Goal: Task Accomplishment & Management: Manage account settings

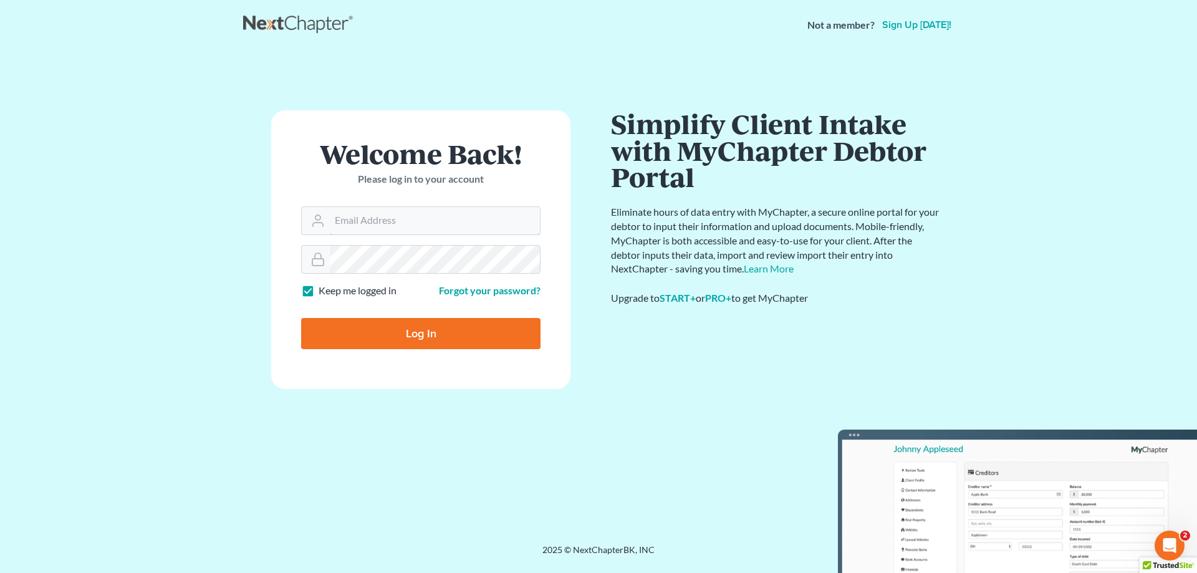
type input "[PERSON_NAME][EMAIL_ADDRESS][DOMAIN_NAME]"
click at [415, 334] on input "Log In" at bounding box center [420, 333] width 239 height 31
type input "Thinking..."
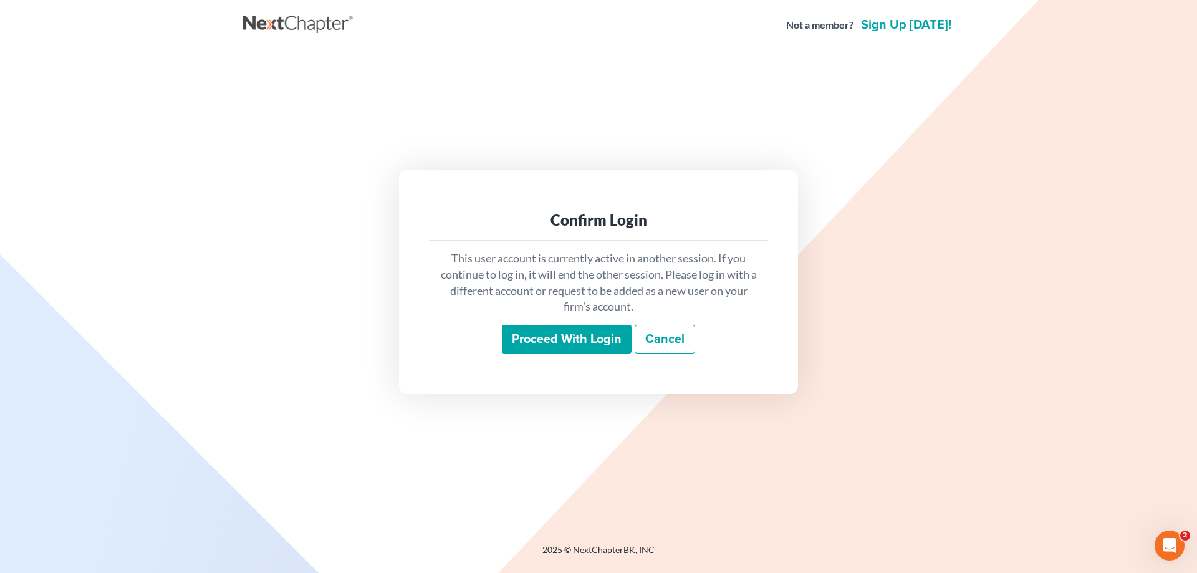
click at [588, 344] on input "Proceed with login" at bounding box center [567, 339] width 130 height 29
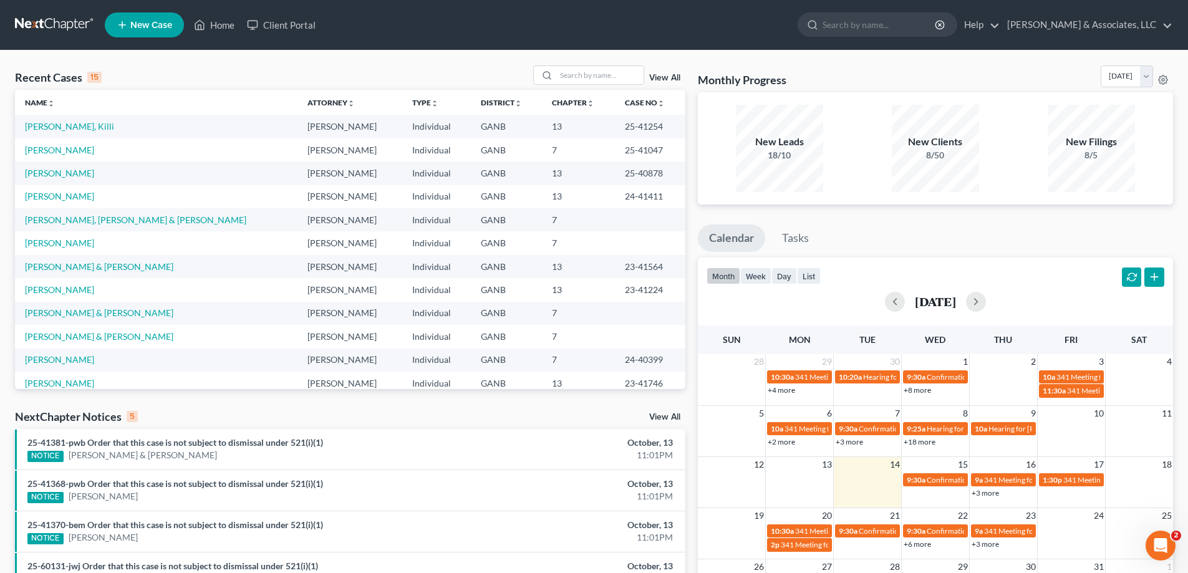
click at [665, 417] on link "View All" at bounding box center [664, 417] width 31 height 9
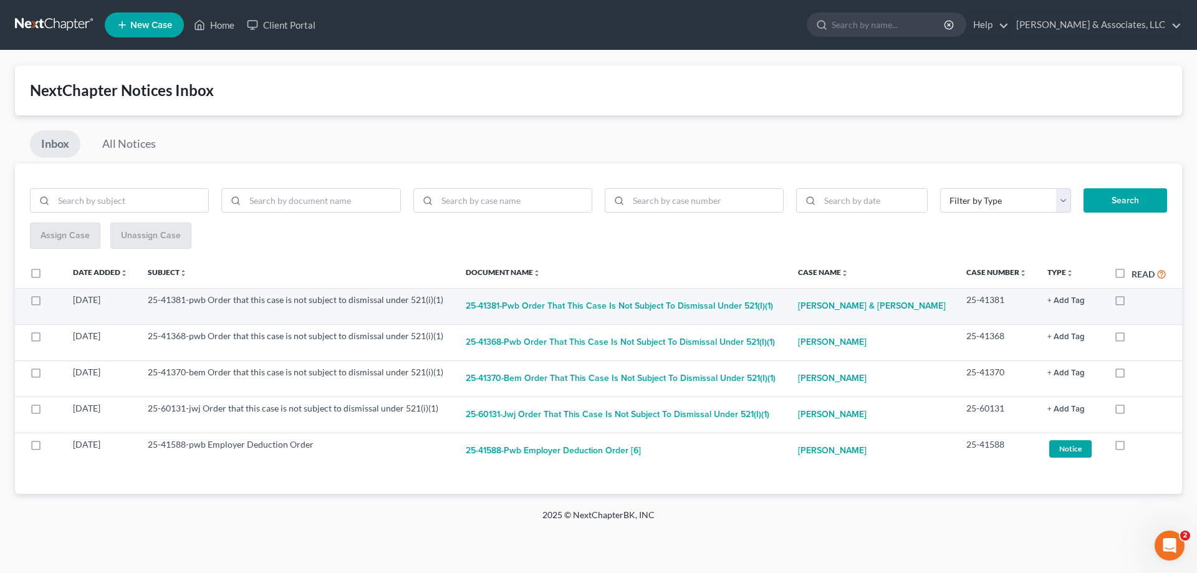
click at [1132, 303] on label at bounding box center [1132, 303] width 0 height 0
click at [1137, 301] on input "checkbox" at bounding box center [1141, 298] width 8 height 8
checkbox input "true"
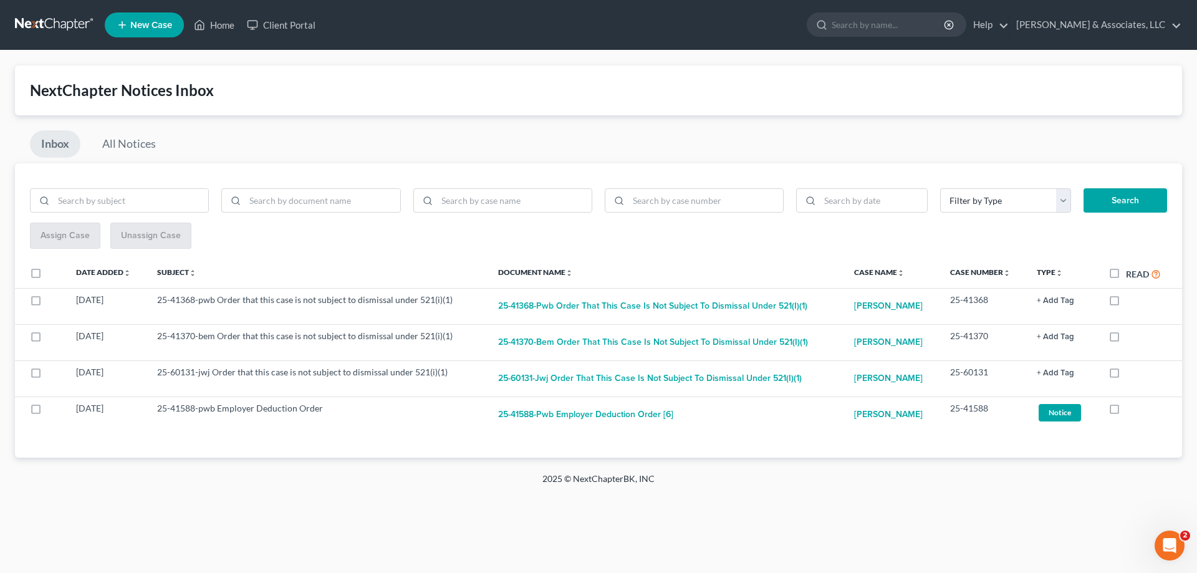
click at [1126, 303] on label at bounding box center [1126, 303] width 0 height 0
click at [1131, 301] on input "checkbox" at bounding box center [1135, 298] width 8 height 8
checkbox input "true"
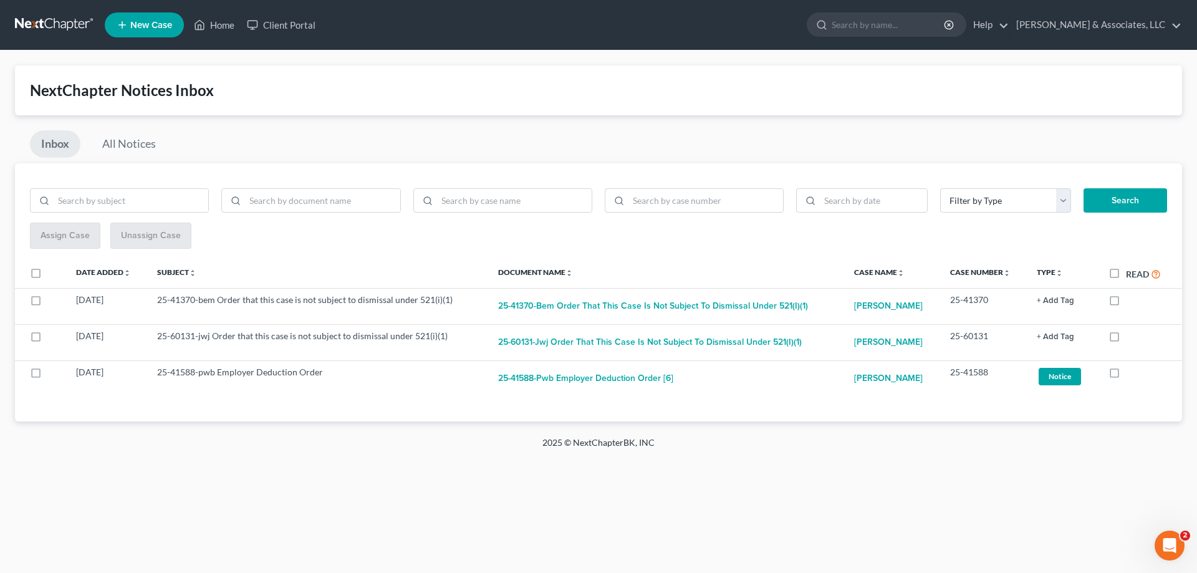
click at [1126, 303] on label at bounding box center [1126, 303] width 0 height 0
click at [1131, 301] on input "checkbox" at bounding box center [1135, 298] width 8 height 8
checkbox input "true"
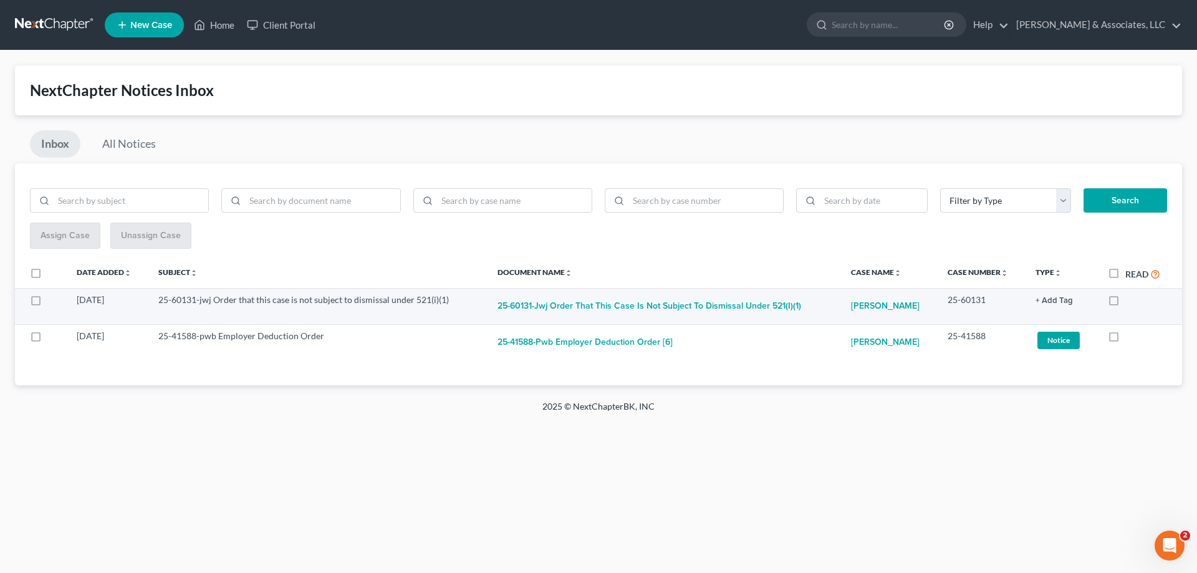
click at [1126, 303] on label at bounding box center [1126, 303] width 0 height 0
click at [1131, 299] on input "checkbox" at bounding box center [1135, 298] width 8 height 8
checkbox input "true"
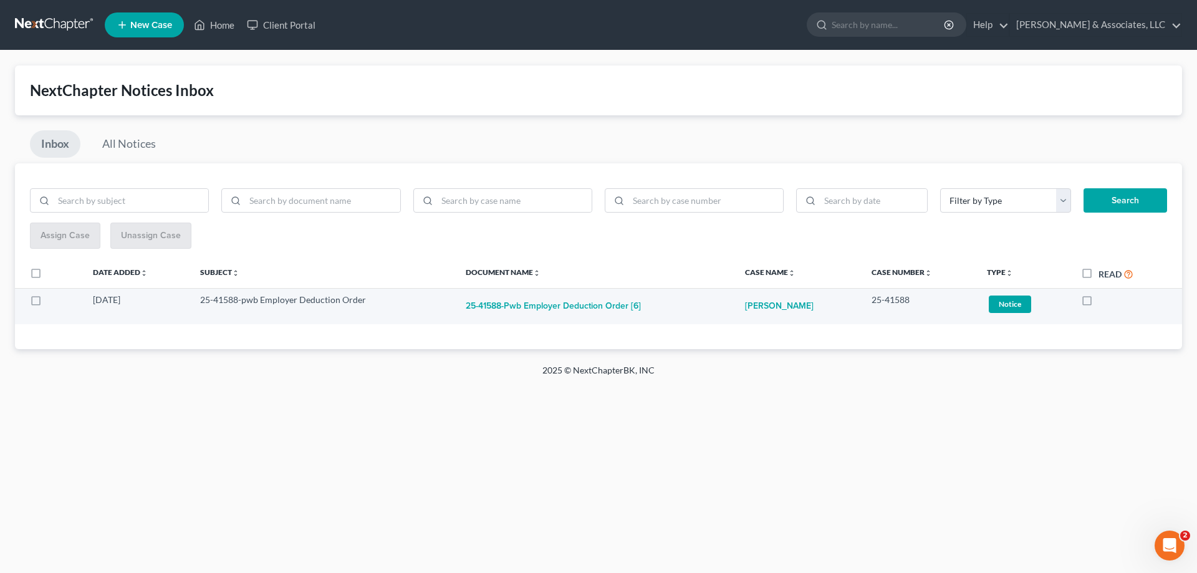
click at [1099, 303] on label at bounding box center [1099, 303] width 0 height 0
click at [1104, 300] on input "checkbox" at bounding box center [1108, 298] width 8 height 8
checkbox input "true"
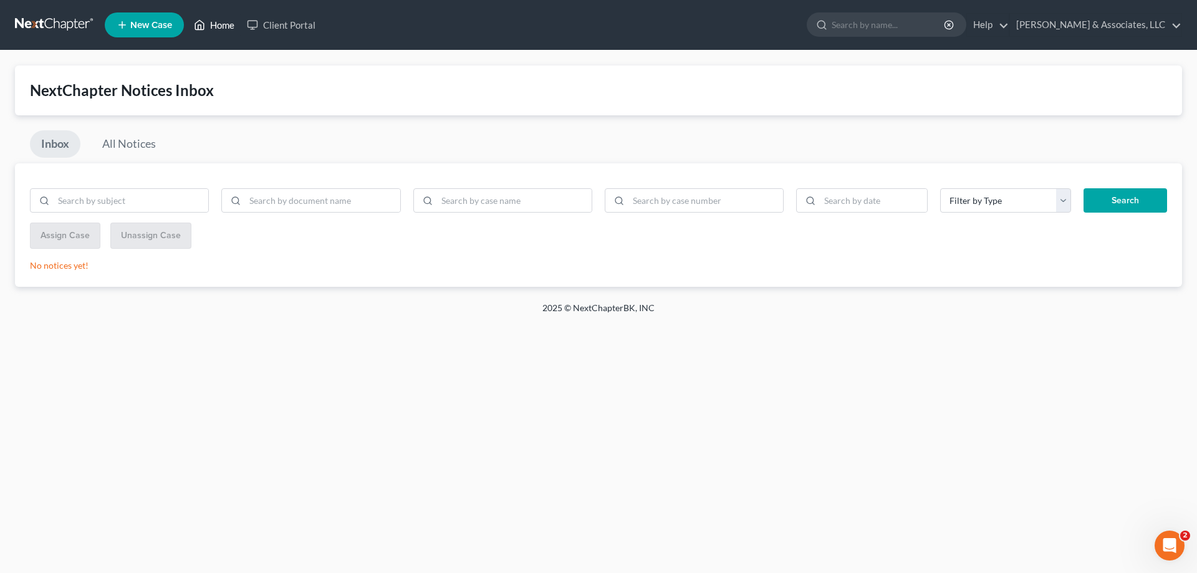
click at [223, 21] on link "Home" at bounding box center [214, 25] width 53 height 22
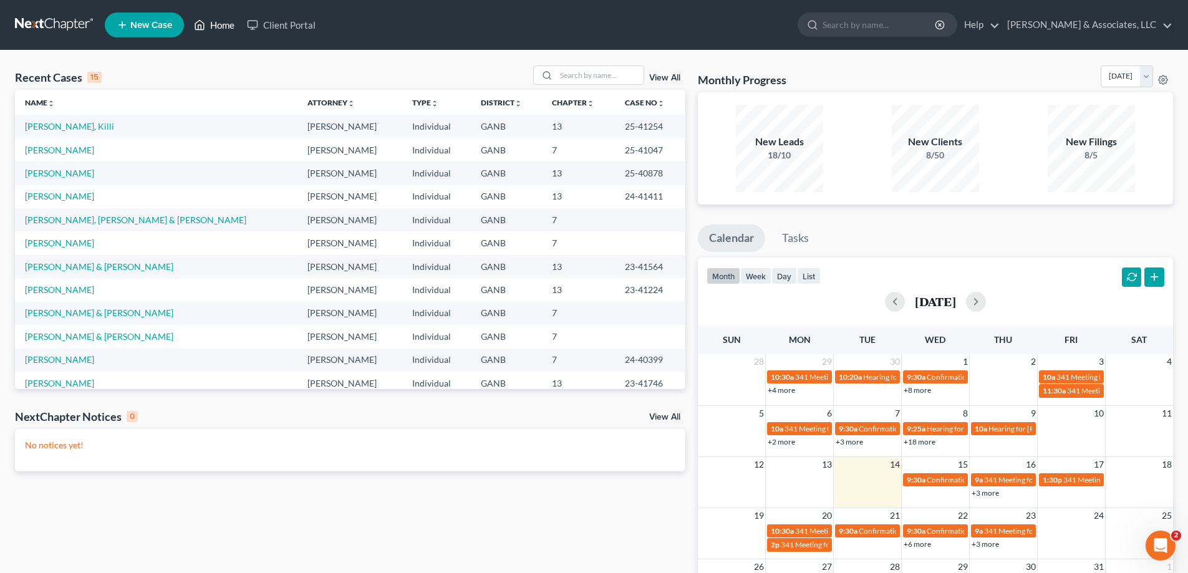
click at [224, 25] on link "Home" at bounding box center [214, 25] width 53 height 22
click at [601, 76] on input "search" at bounding box center [599, 75] width 87 height 18
type input "holbrook"
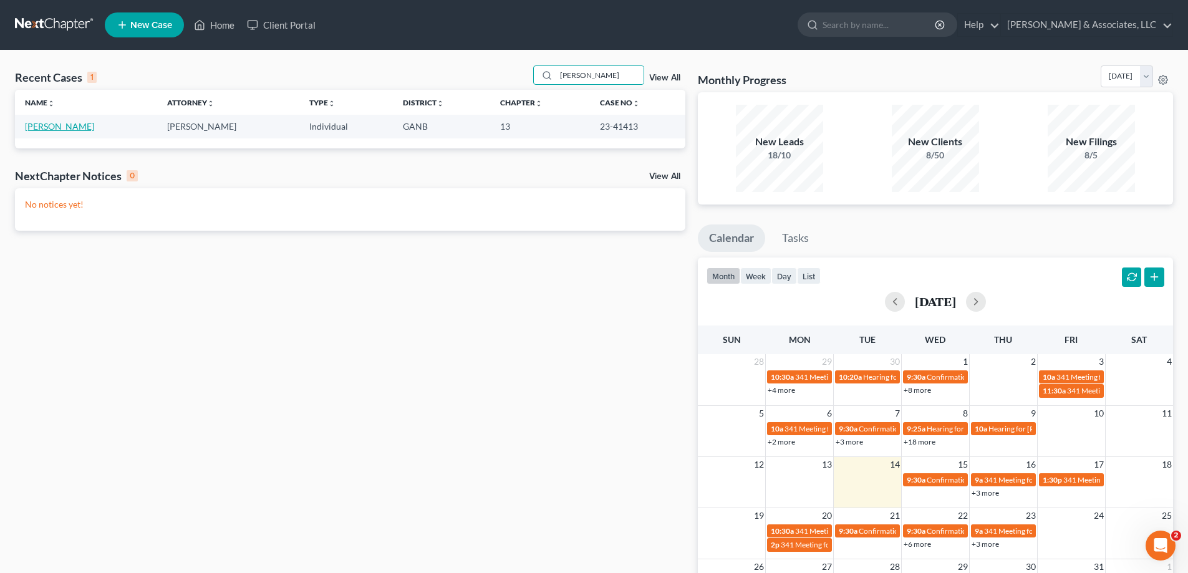
click at [49, 125] on link "[PERSON_NAME]" at bounding box center [59, 126] width 69 height 11
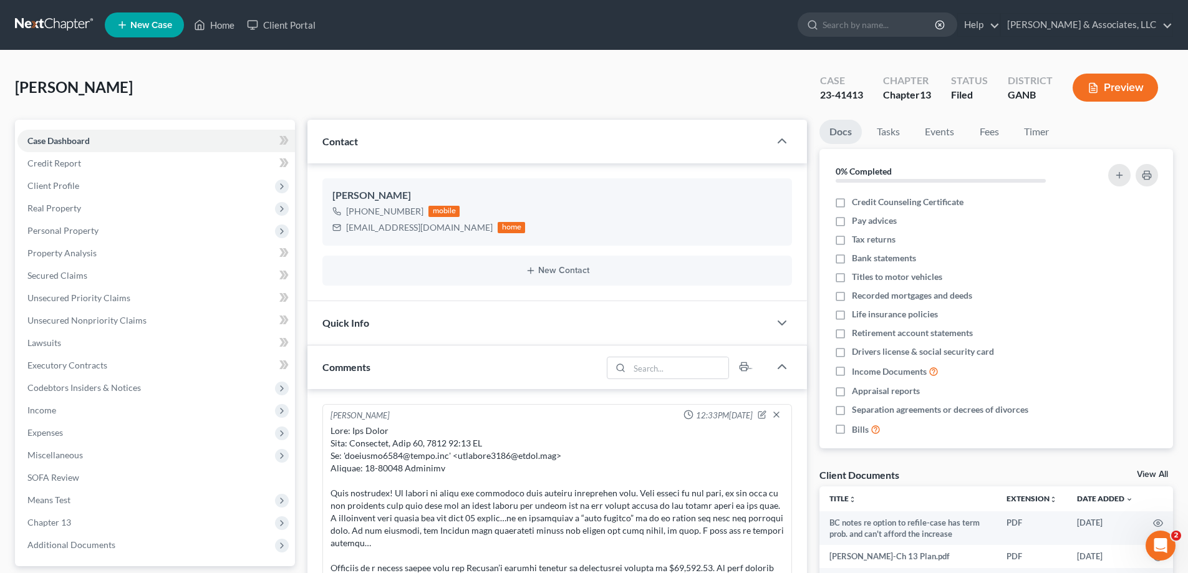
scroll to position [187, 0]
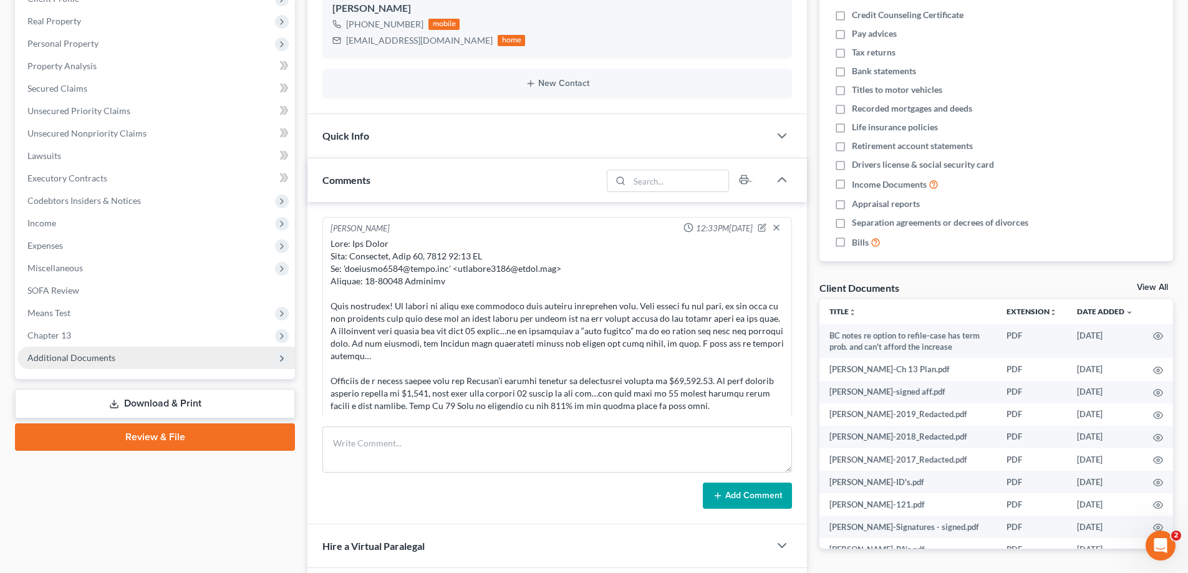
click at [65, 360] on span "Additional Documents" at bounding box center [71, 357] width 88 height 11
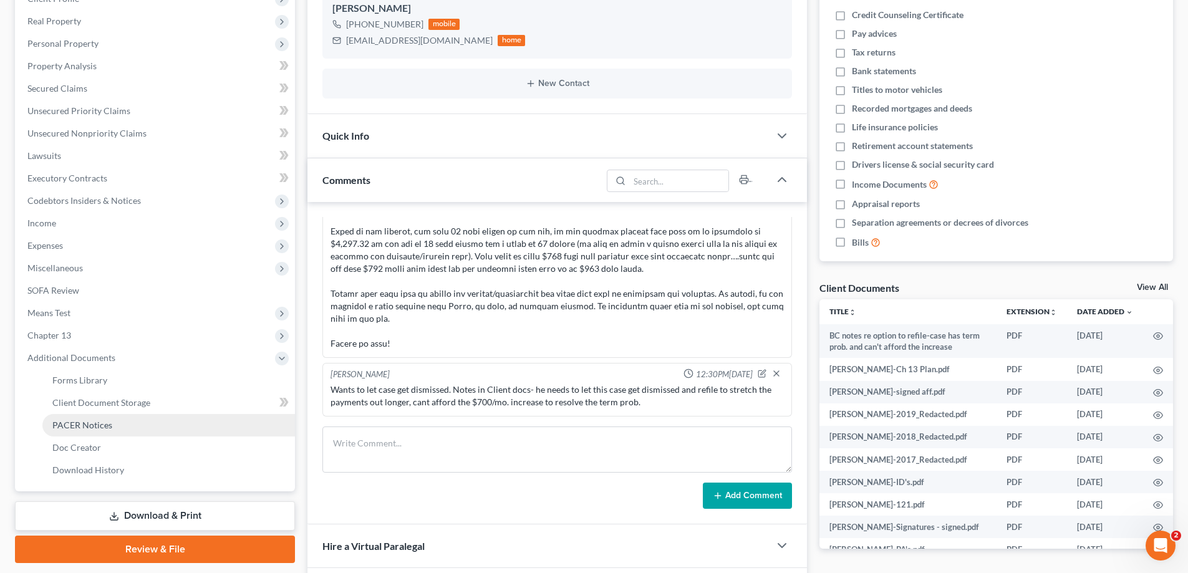
click at [87, 423] on span "PACER Notices" at bounding box center [82, 425] width 60 height 11
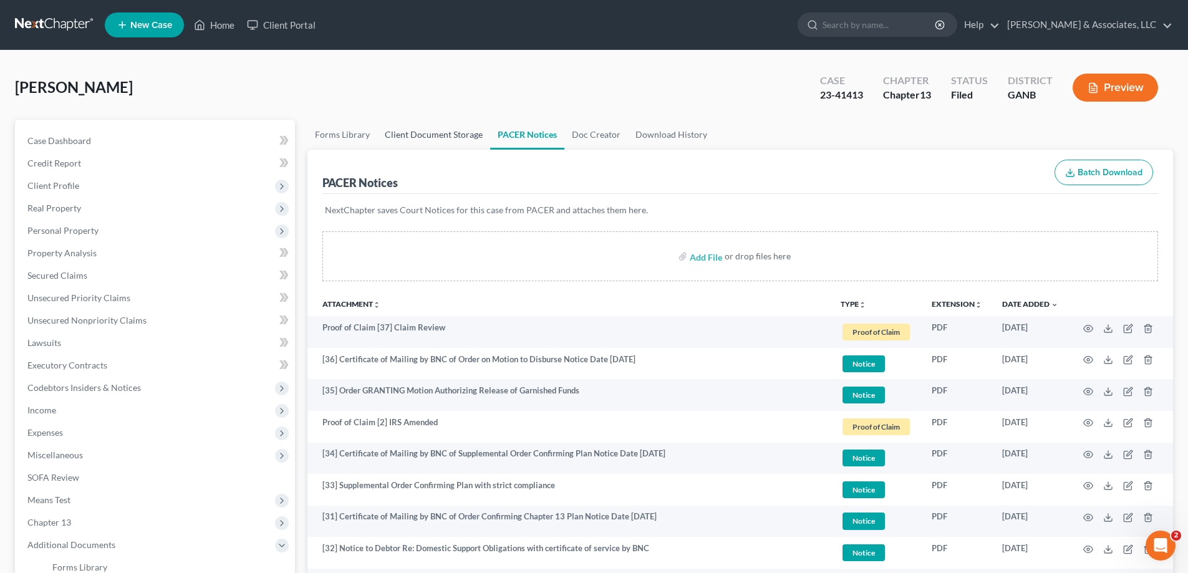
click at [443, 138] on link "Client Document Storage" at bounding box center [433, 135] width 113 height 30
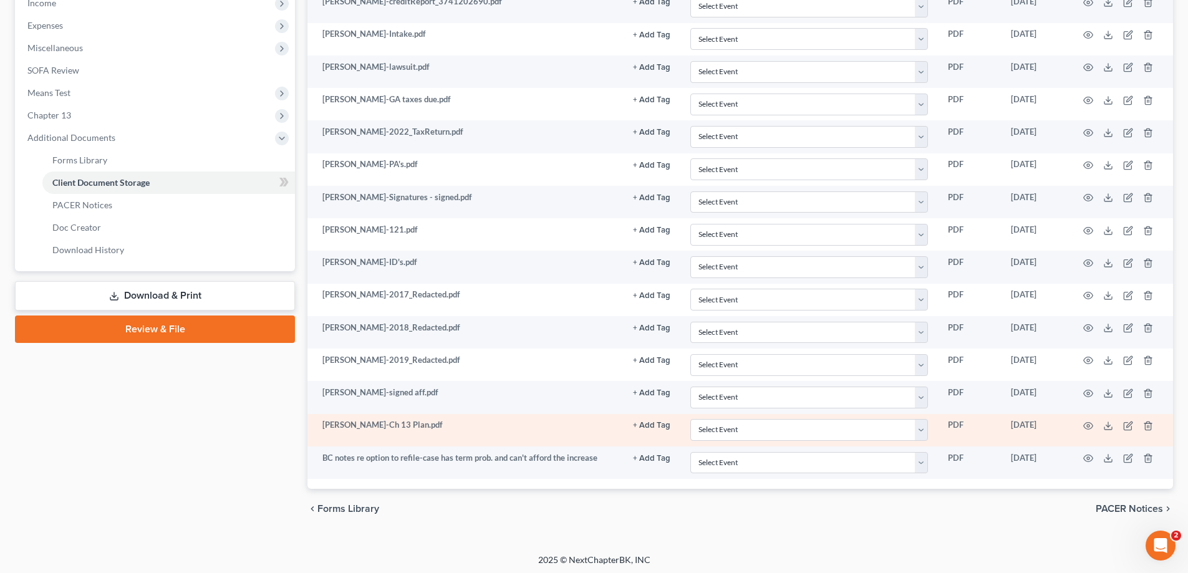
scroll to position [410, 0]
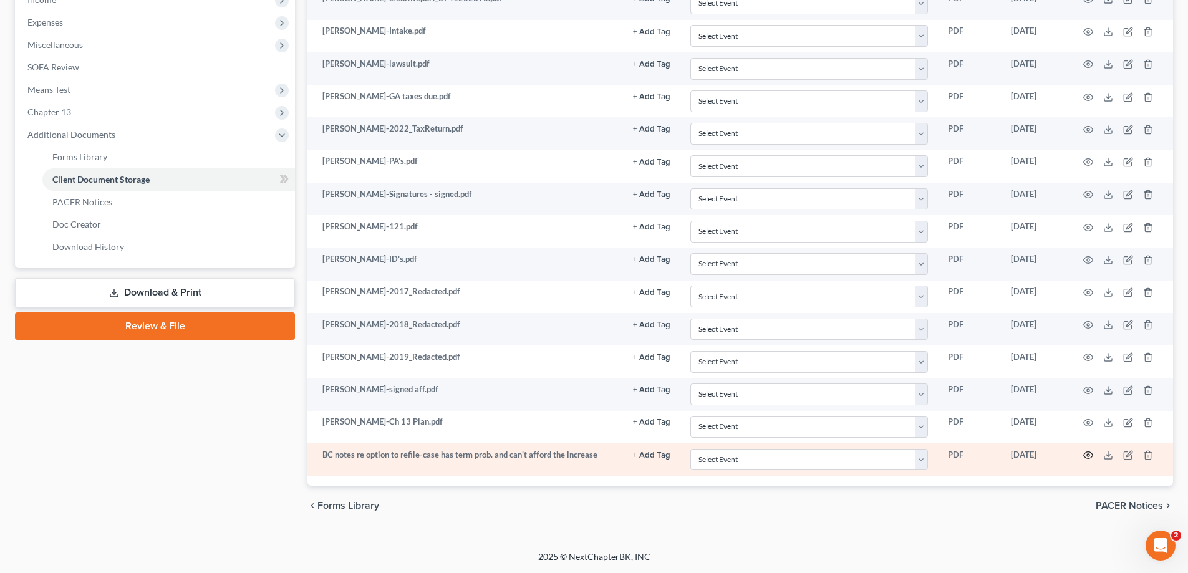
click at [1091, 454] on icon "button" at bounding box center [1088, 455] width 10 height 10
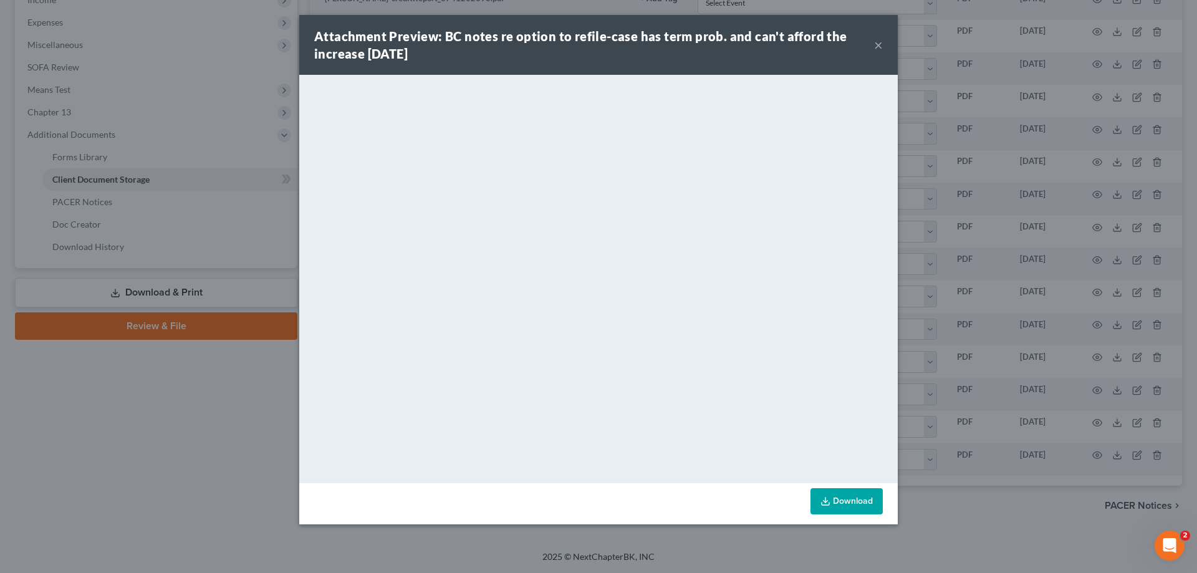
click at [874, 45] on button "×" at bounding box center [878, 44] width 9 height 15
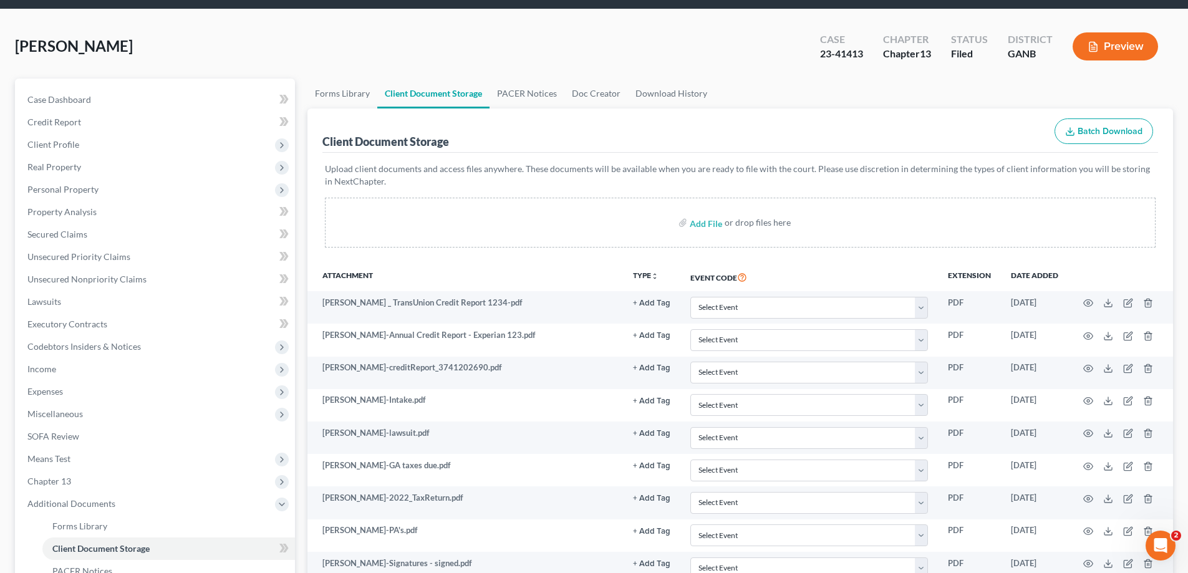
scroll to position [0, 0]
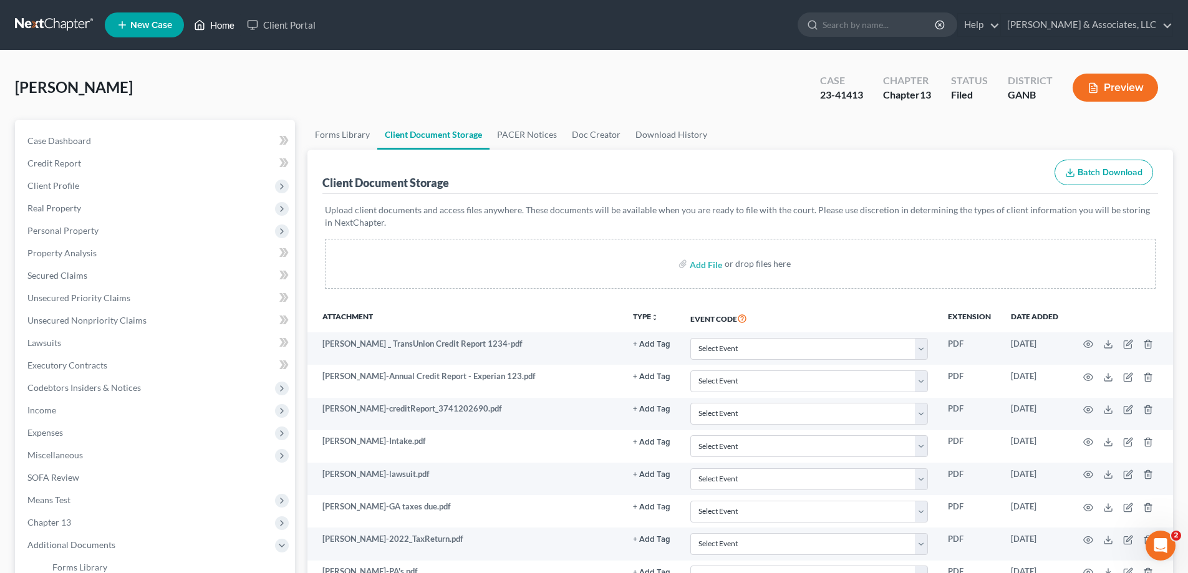
click at [230, 23] on link "Home" at bounding box center [214, 25] width 53 height 22
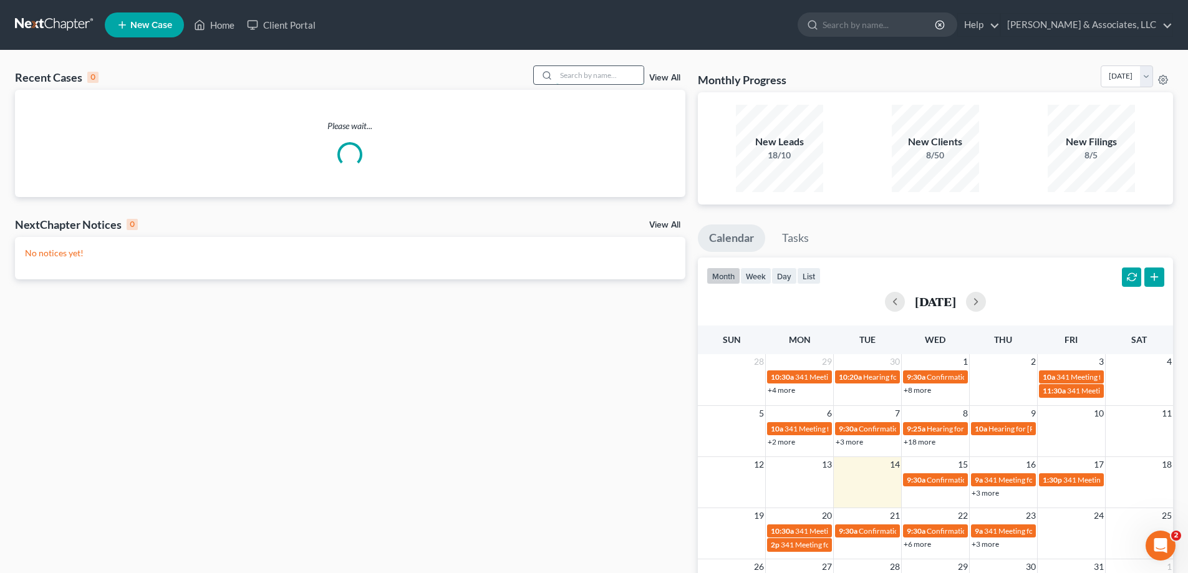
click at [595, 78] on input "search" at bounding box center [599, 75] width 87 height 18
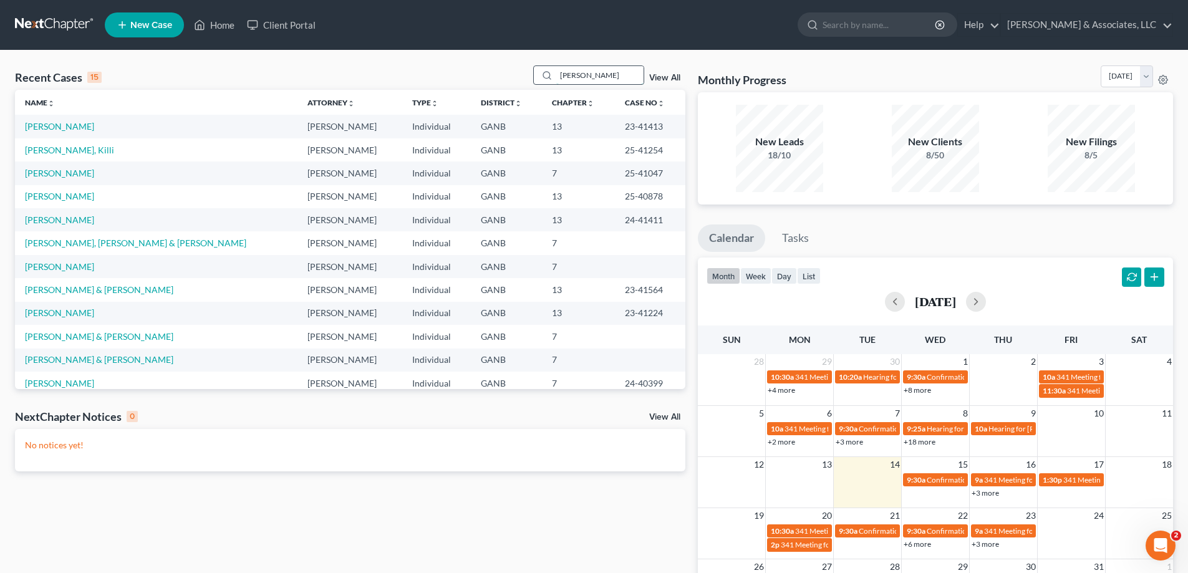
type input "faye"
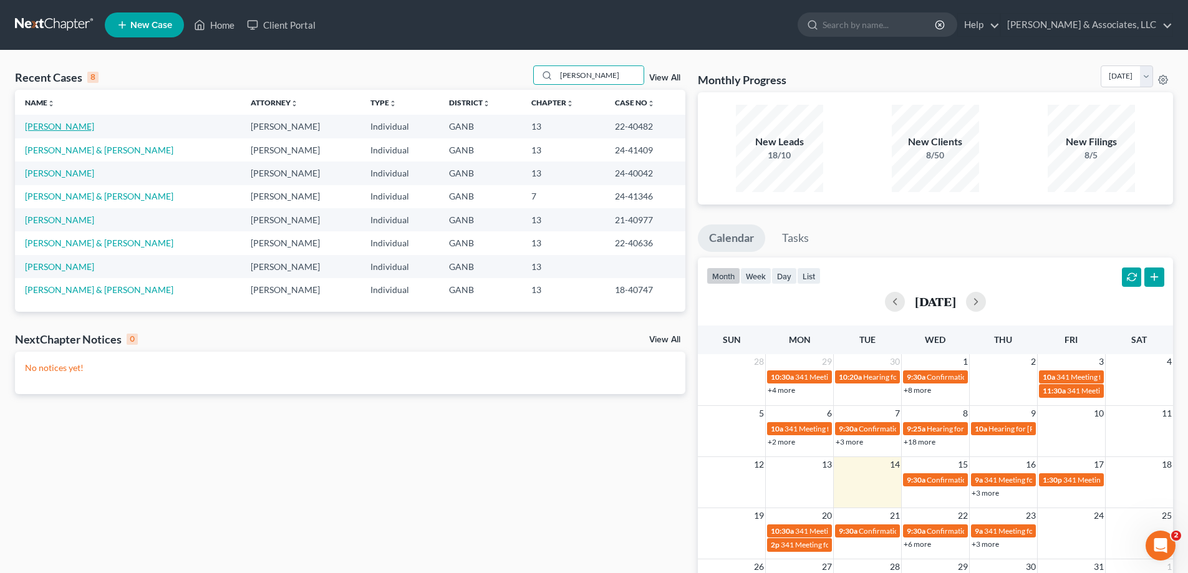
click at [70, 128] on link "McHenry, Faye" at bounding box center [59, 126] width 69 height 11
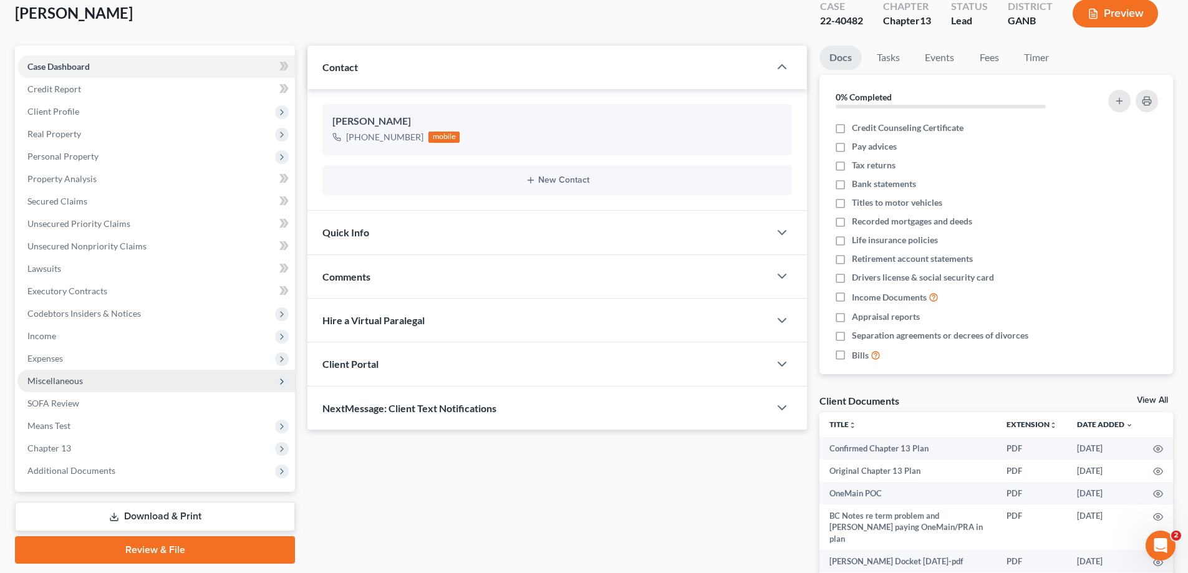
scroll to position [140, 0]
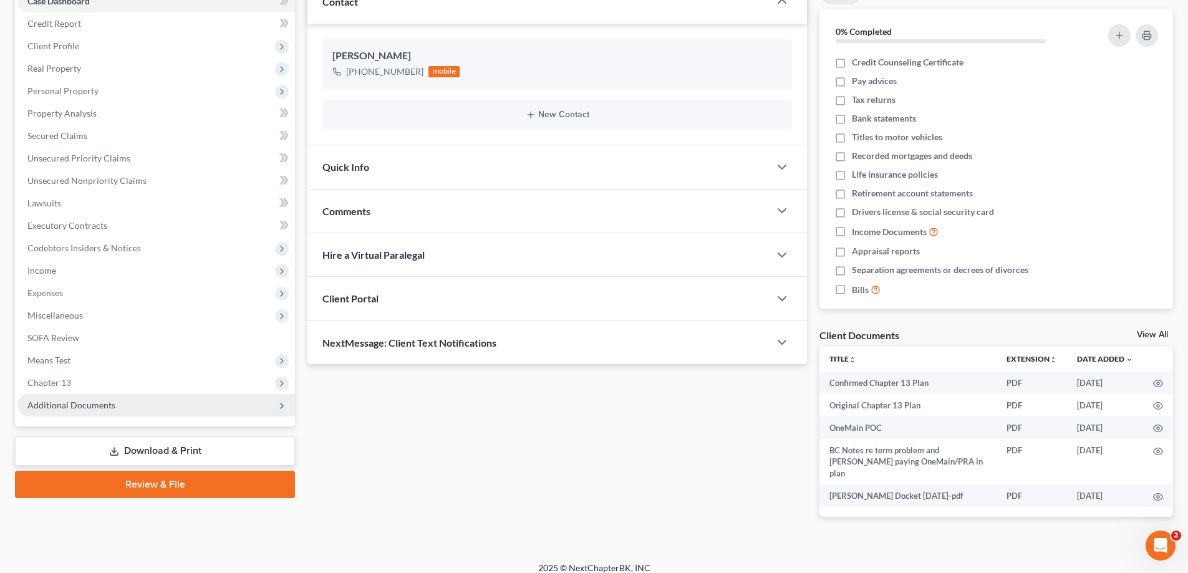
click at [94, 400] on span "Additional Documents" at bounding box center [71, 405] width 88 height 11
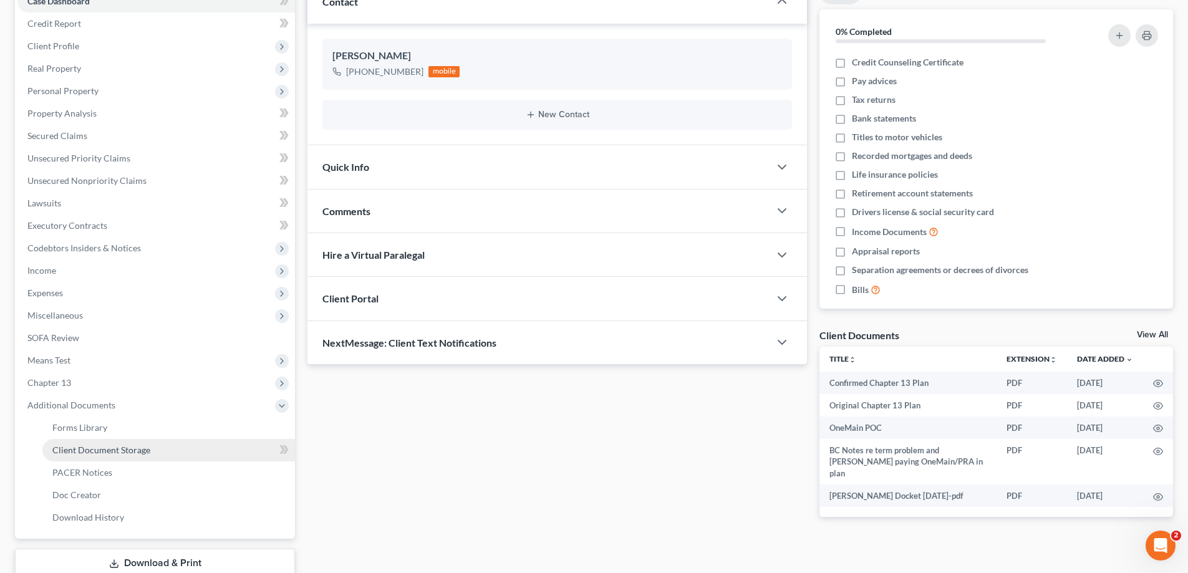
click at [79, 455] on link "Client Document Storage" at bounding box center [168, 450] width 253 height 22
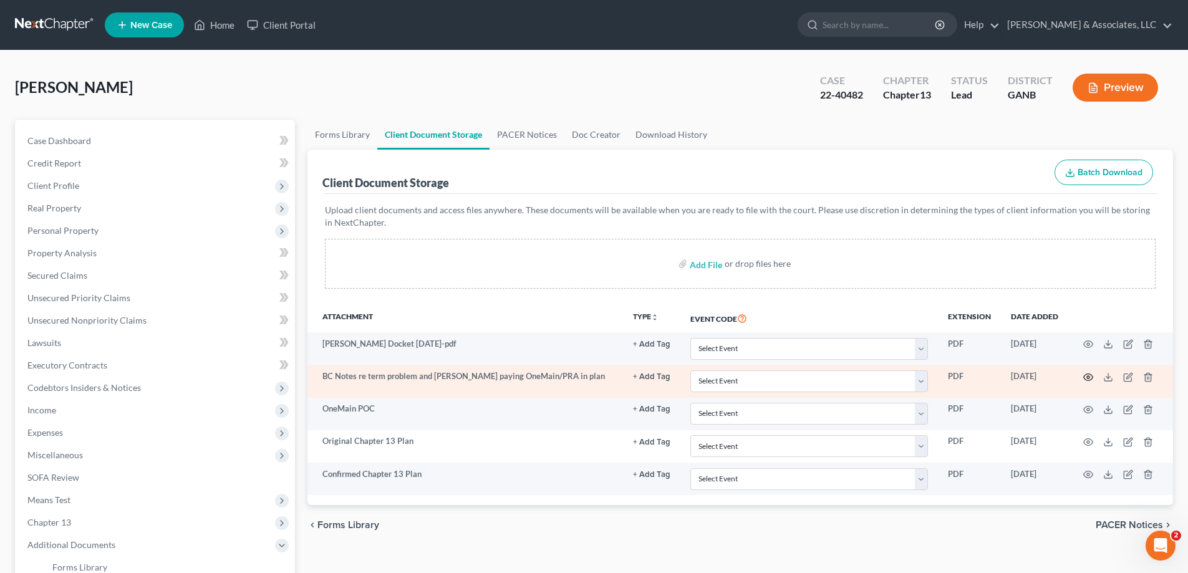
click at [1086, 376] on icon "button" at bounding box center [1088, 377] width 10 height 10
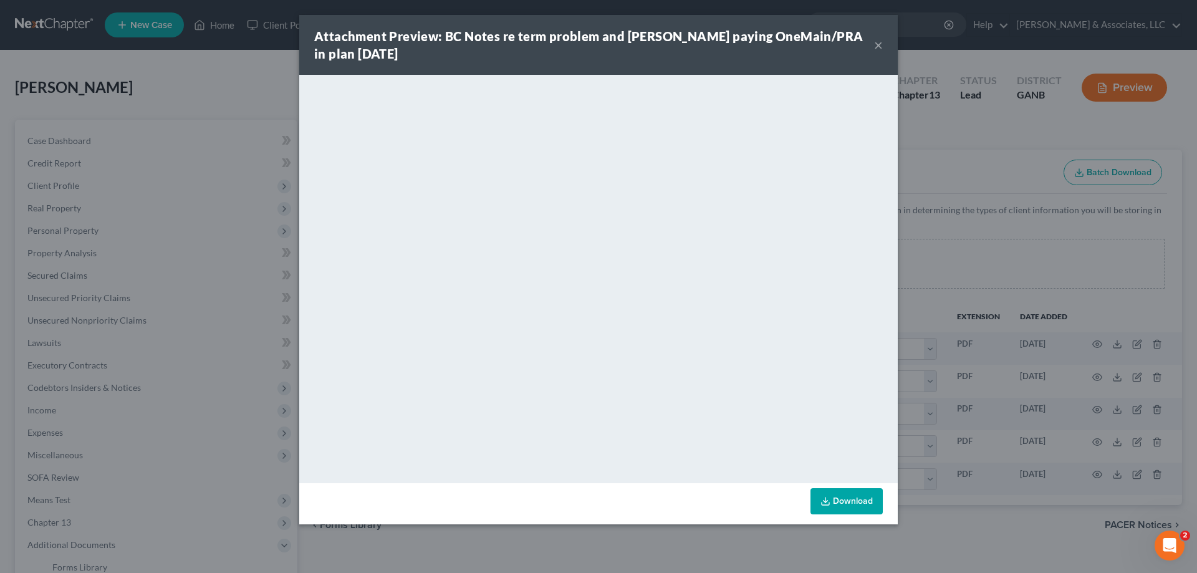
click at [875, 47] on button "×" at bounding box center [878, 44] width 9 height 15
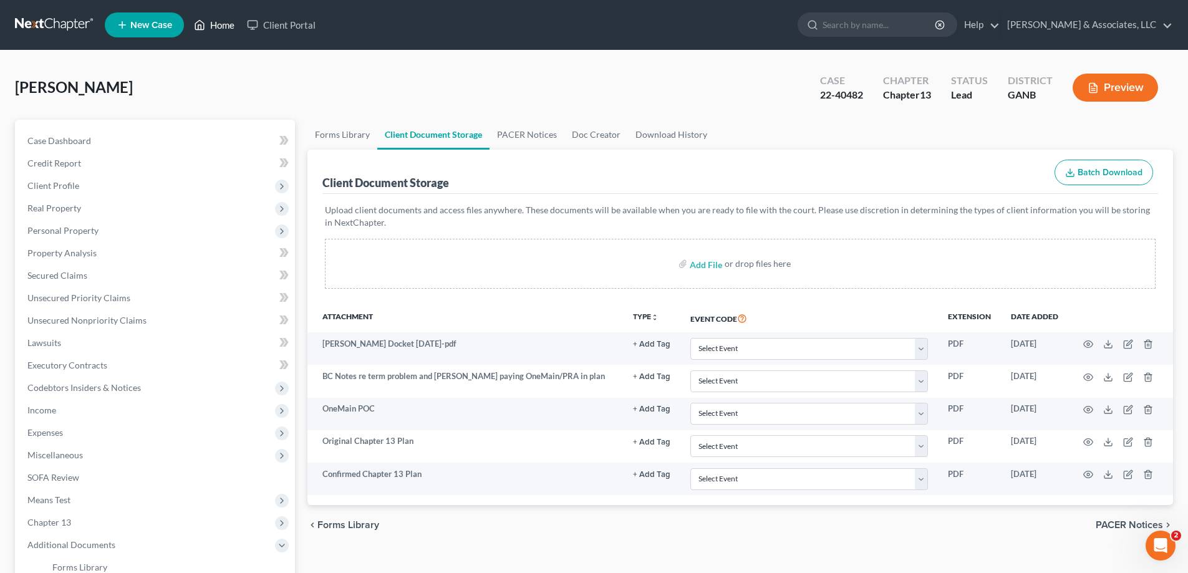
drag, startPoint x: 220, startPoint y: 20, endPoint x: 390, endPoint y: 31, distance: 170.6
click at [220, 21] on link "Home" at bounding box center [214, 25] width 53 height 22
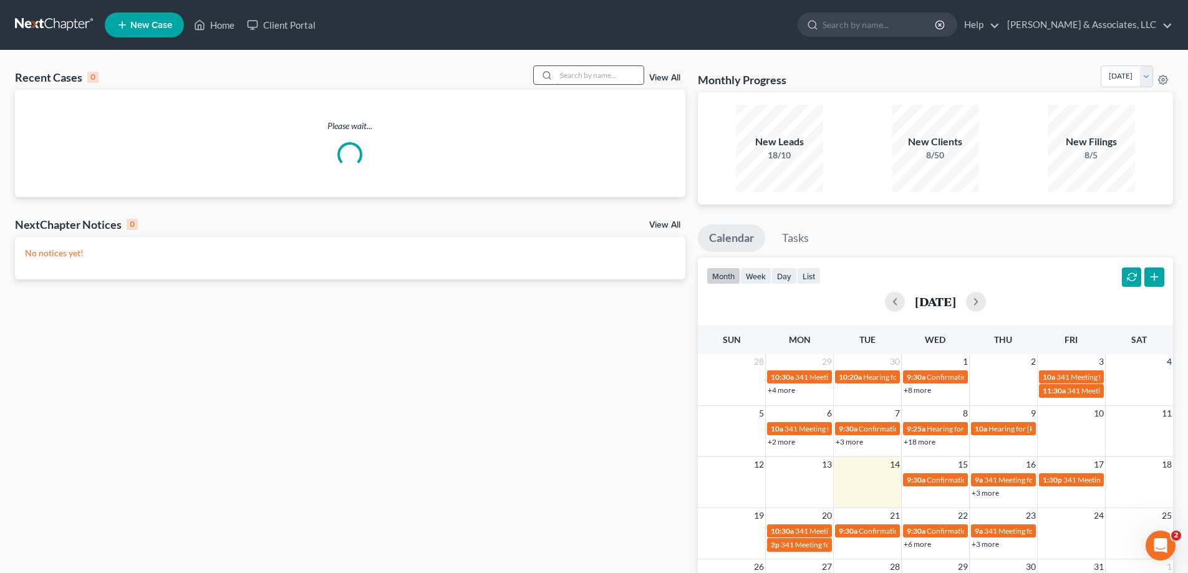
click at [571, 77] on input "search" at bounding box center [599, 75] width 87 height 18
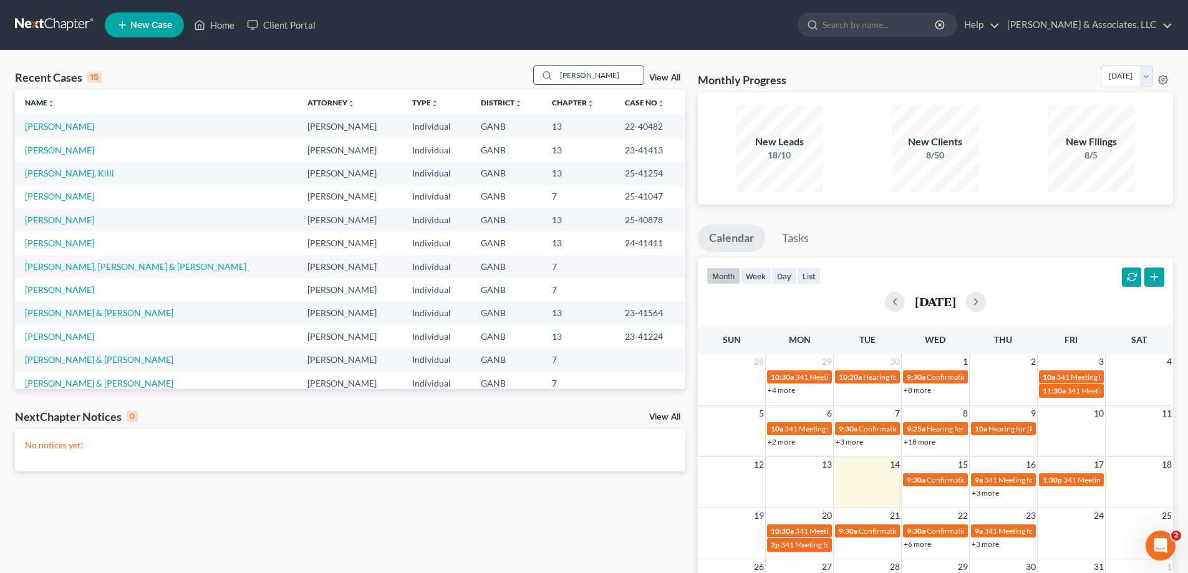
type input "thomas"
click at [58, 198] on link "Thomas, Terry" at bounding box center [59, 196] width 69 height 11
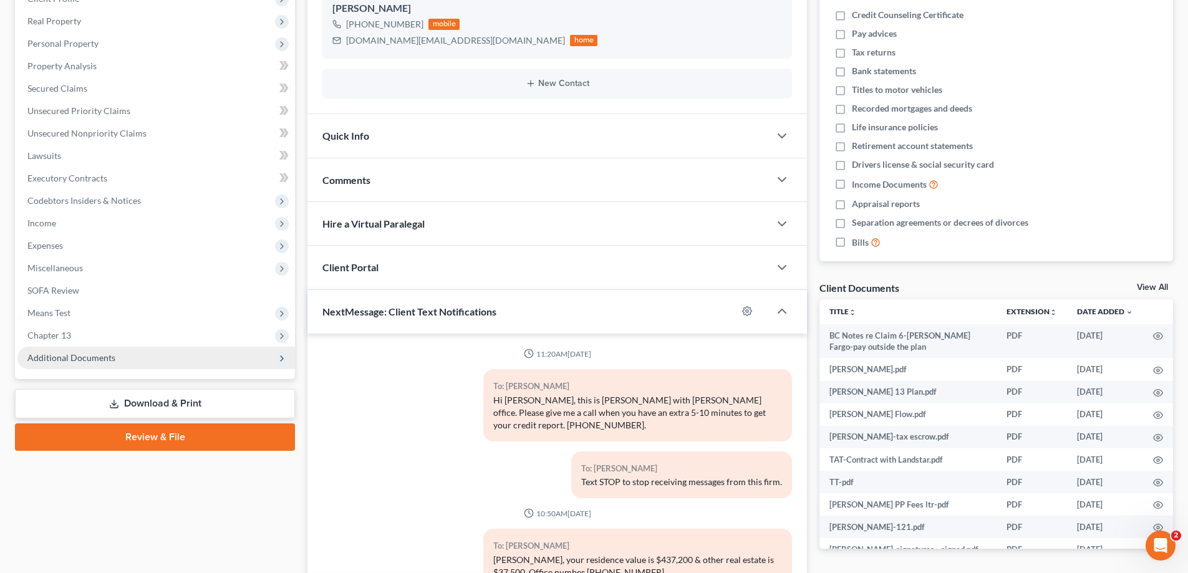
scroll to position [1166, 0]
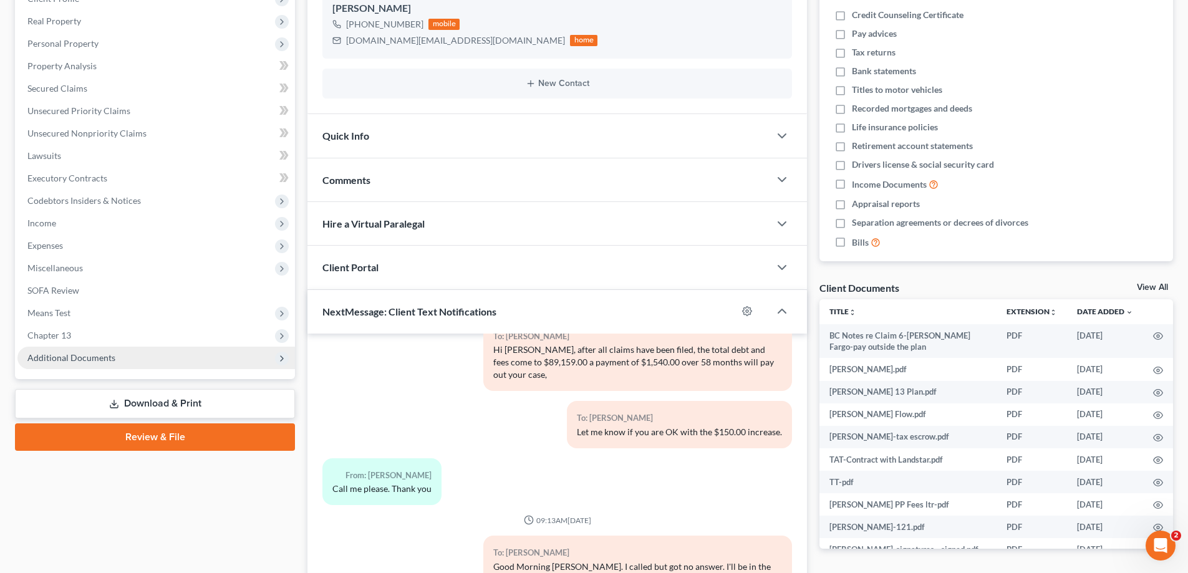
click at [70, 355] on span "Additional Documents" at bounding box center [71, 357] width 88 height 11
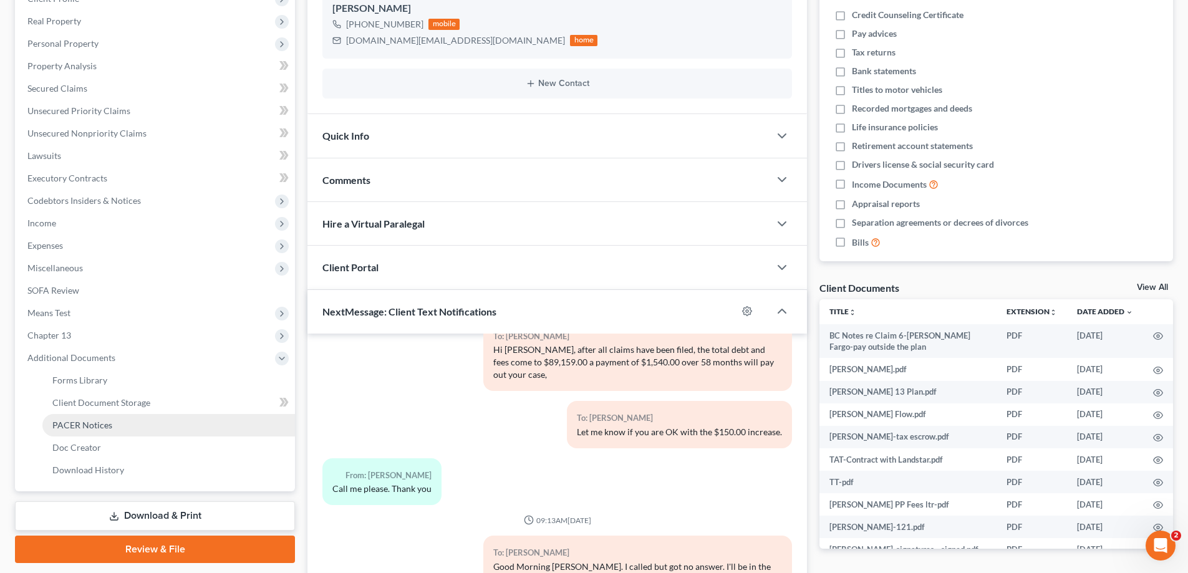
click at [85, 425] on span "PACER Notices" at bounding box center [82, 425] width 60 height 11
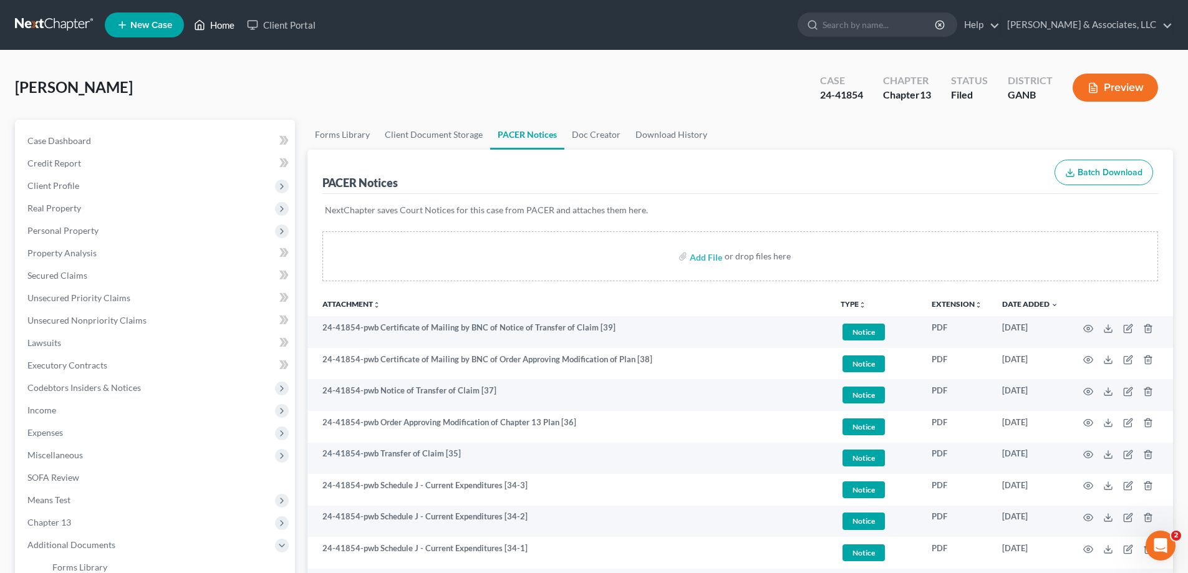
click at [216, 21] on link "Home" at bounding box center [214, 25] width 53 height 22
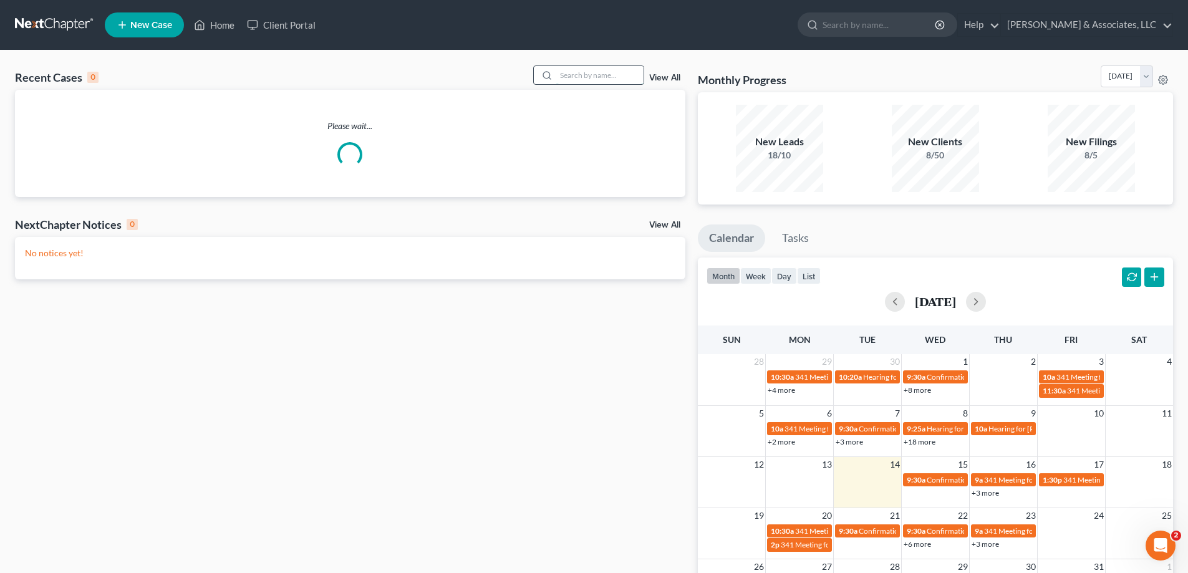
click at [596, 78] on input "search" at bounding box center [599, 75] width 87 height 18
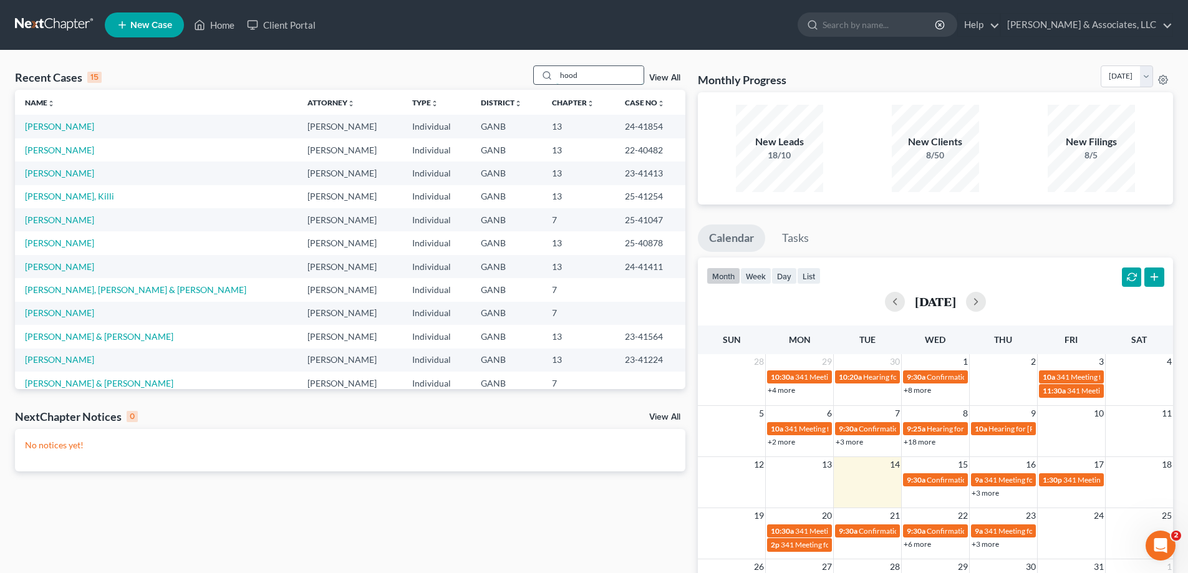
type input "hood"
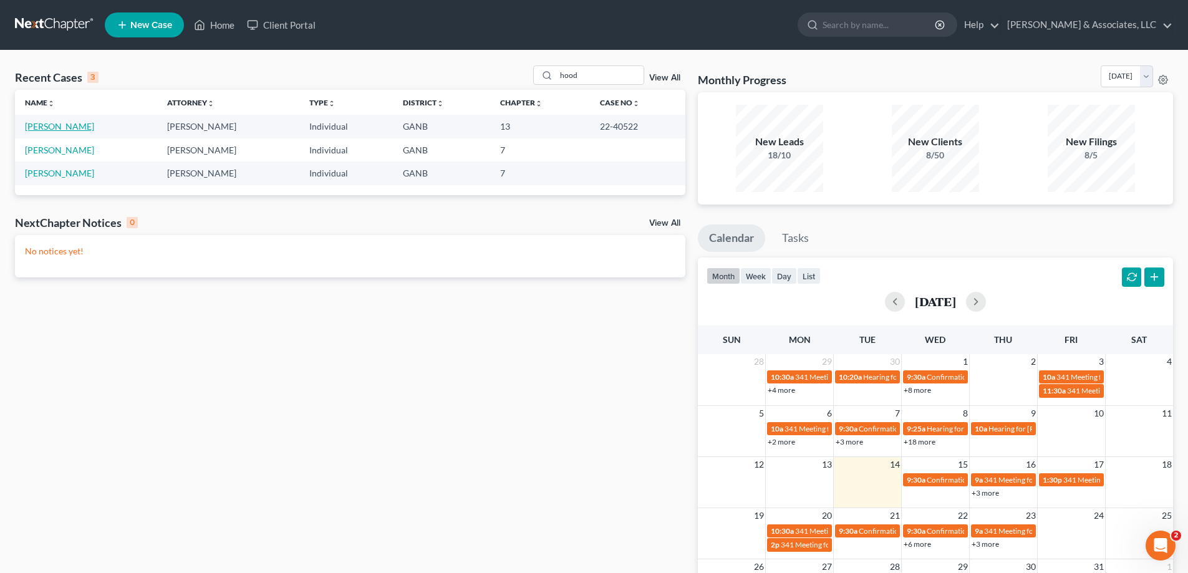
click at [51, 127] on link "[PERSON_NAME]" at bounding box center [59, 126] width 69 height 11
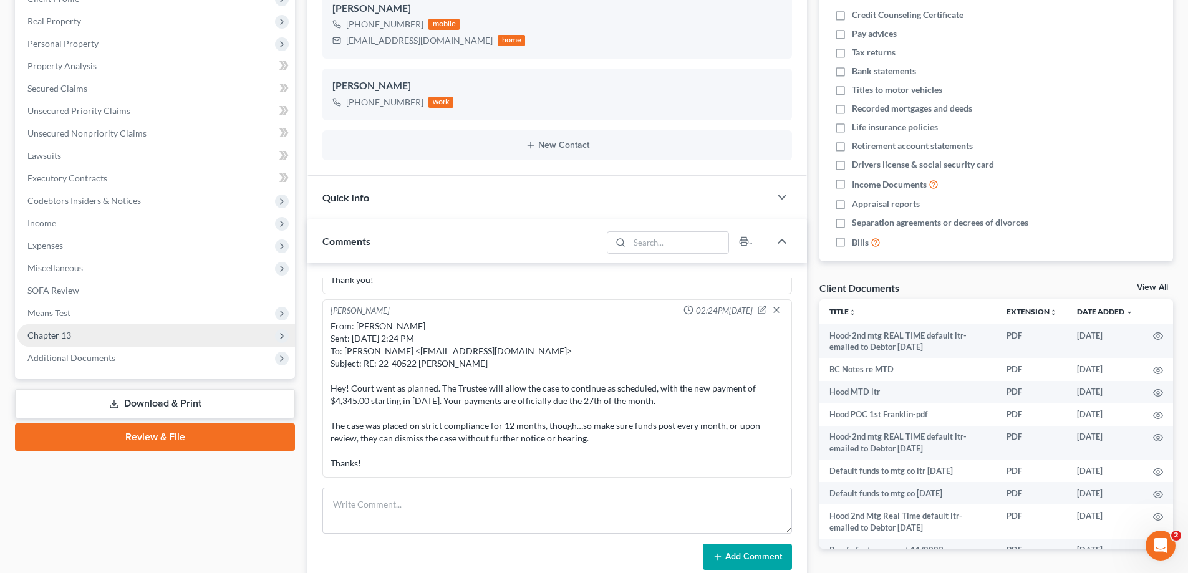
scroll to position [831, 0]
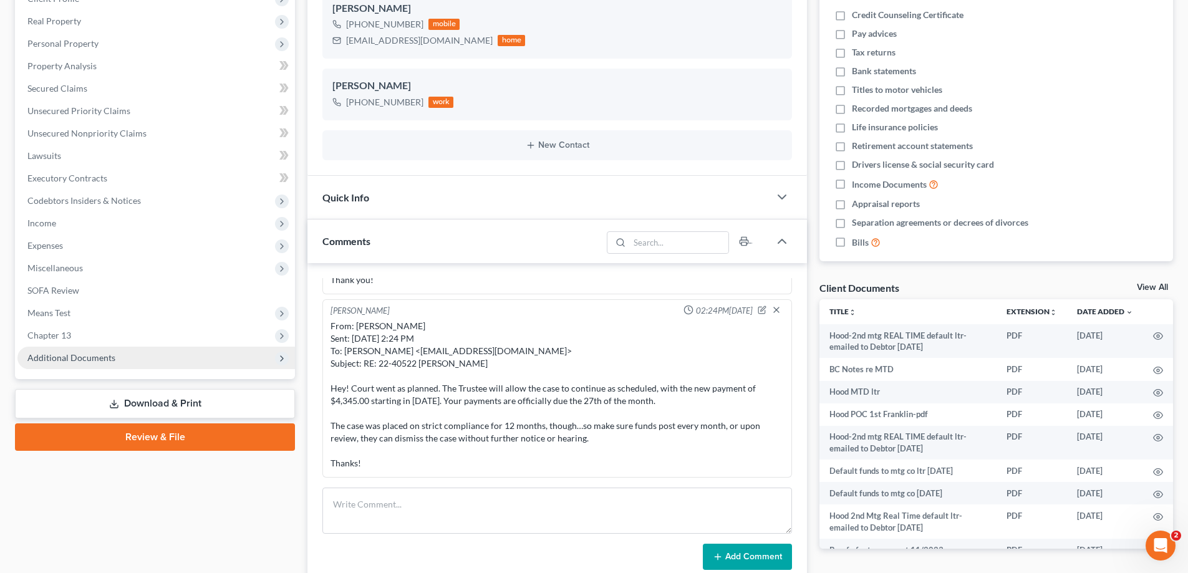
click at [49, 356] on span "Additional Documents" at bounding box center [71, 357] width 88 height 11
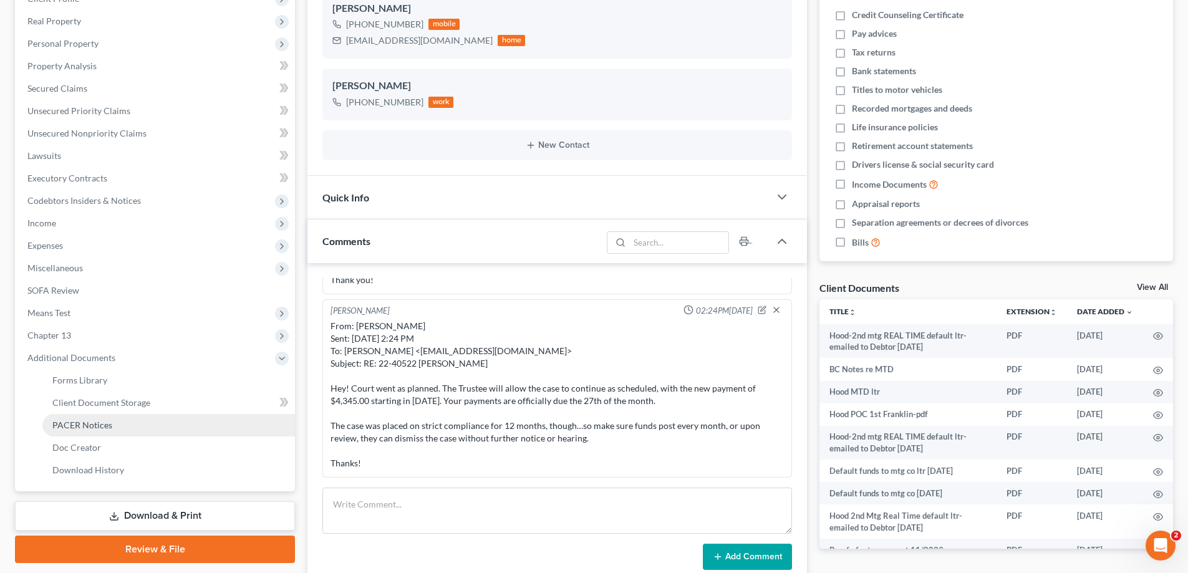
click at [80, 418] on link "PACER Notices" at bounding box center [168, 425] width 253 height 22
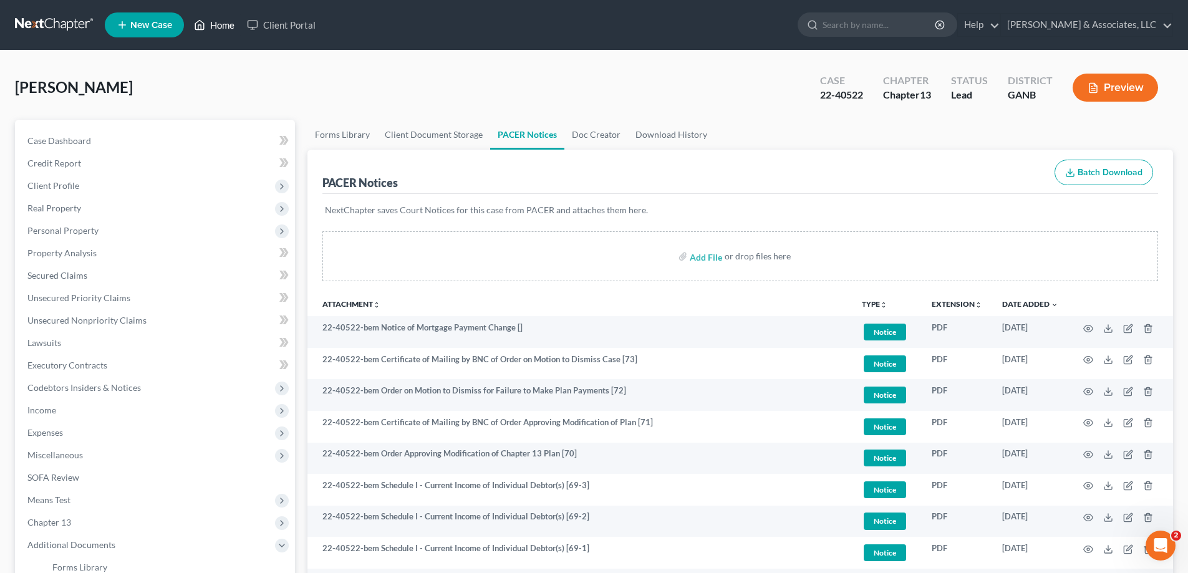
click at [221, 22] on link "Home" at bounding box center [214, 25] width 53 height 22
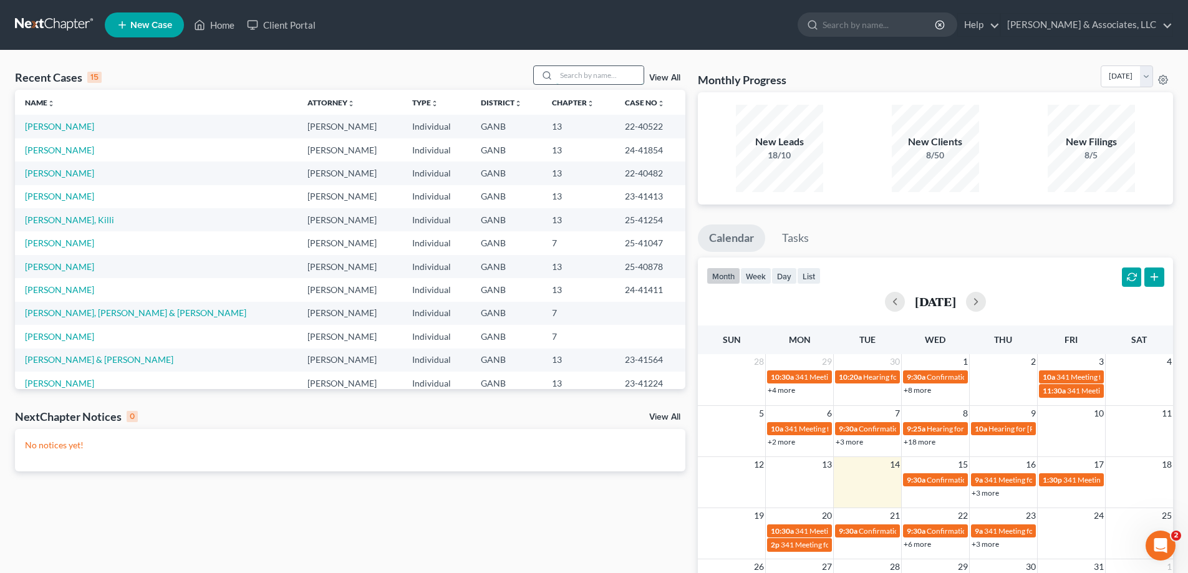
click at [603, 77] on input "search" at bounding box center [599, 75] width 87 height 18
type input "randolph"
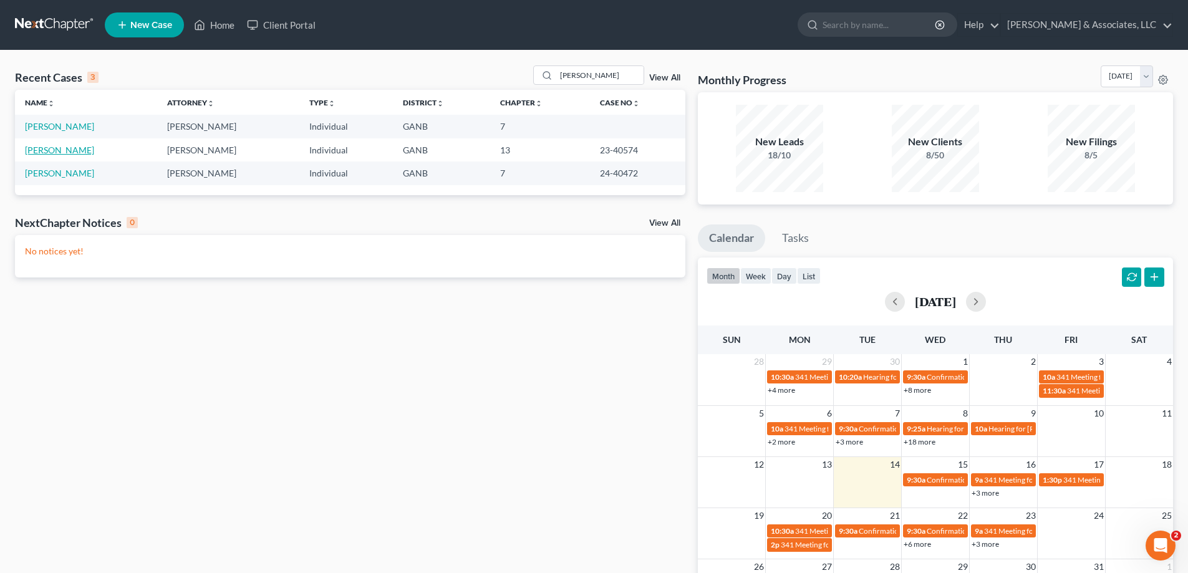
click at [36, 153] on link "[PERSON_NAME]" at bounding box center [59, 150] width 69 height 11
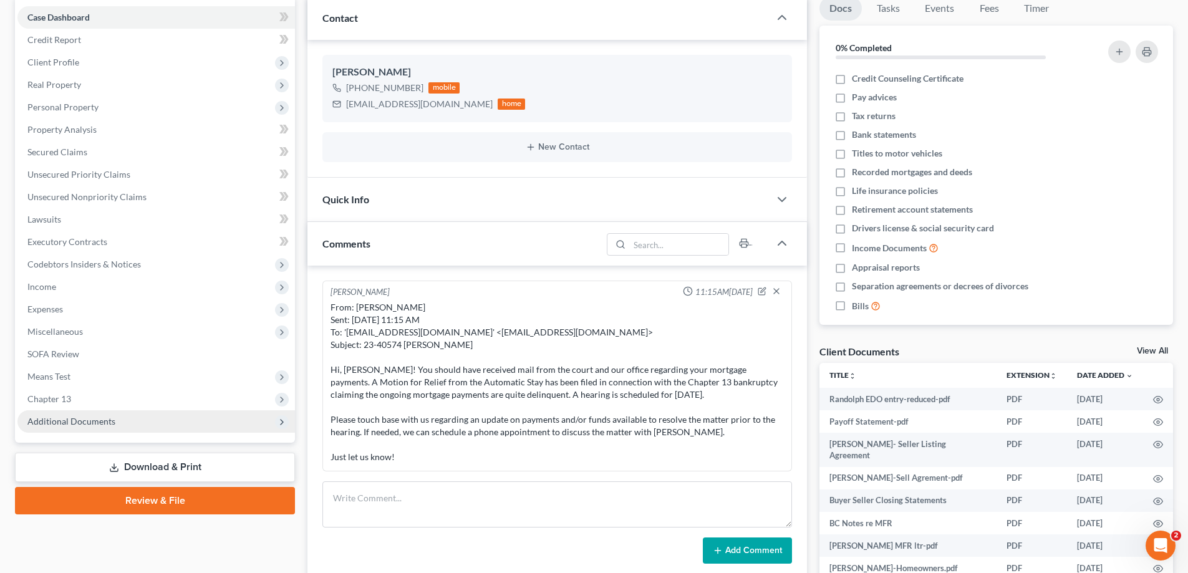
scroll to position [187, 0]
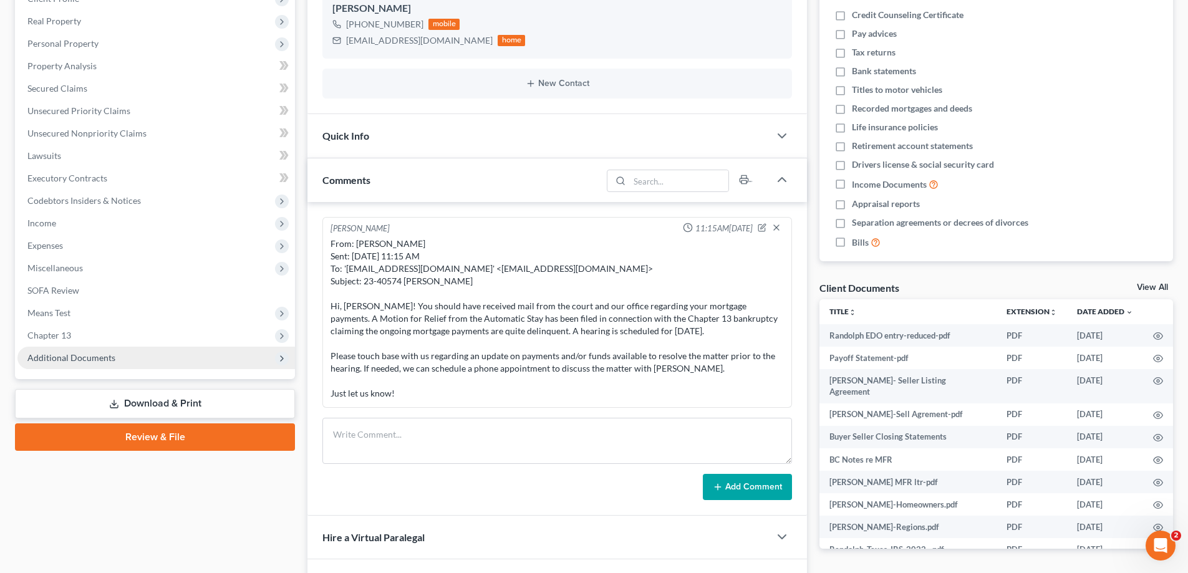
click at [52, 356] on span "Additional Documents" at bounding box center [71, 357] width 88 height 11
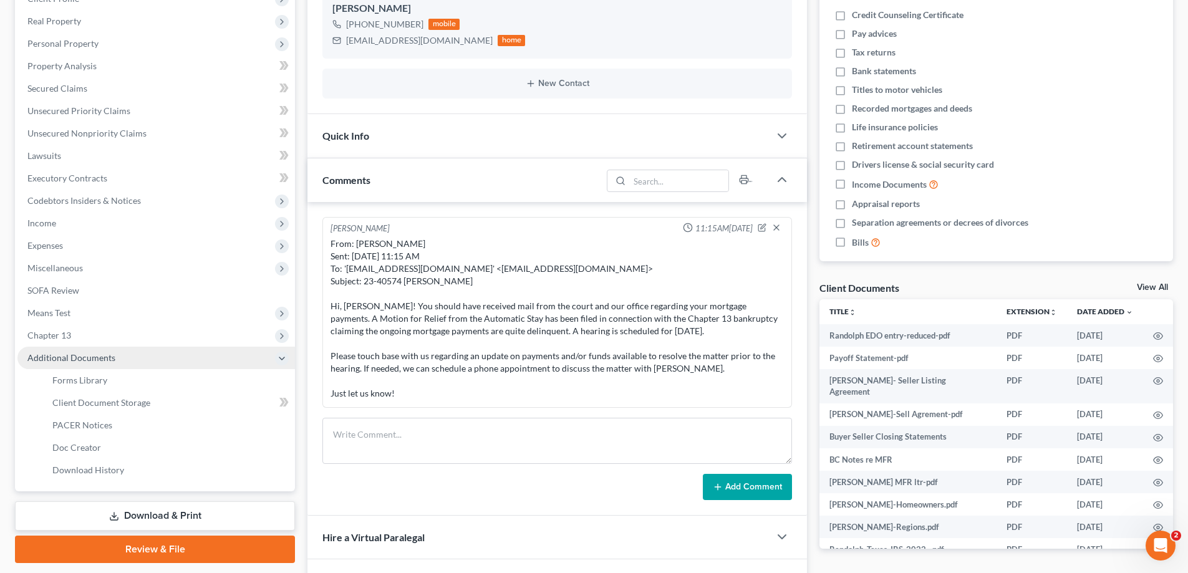
scroll to position [397, 0]
drag, startPoint x: 74, startPoint y: 399, endPoint x: 137, endPoint y: 358, distance: 74.4
click at [75, 399] on span "Client Document Storage" at bounding box center [101, 402] width 98 height 11
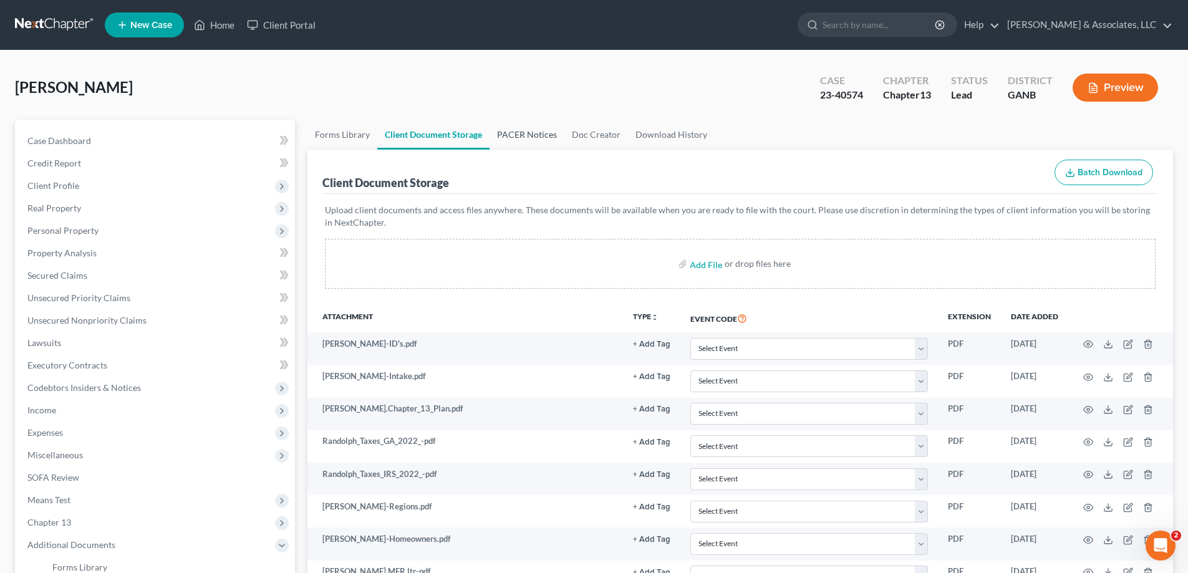
click at [532, 131] on link "PACER Notices" at bounding box center [527, 135] width 75 height 30
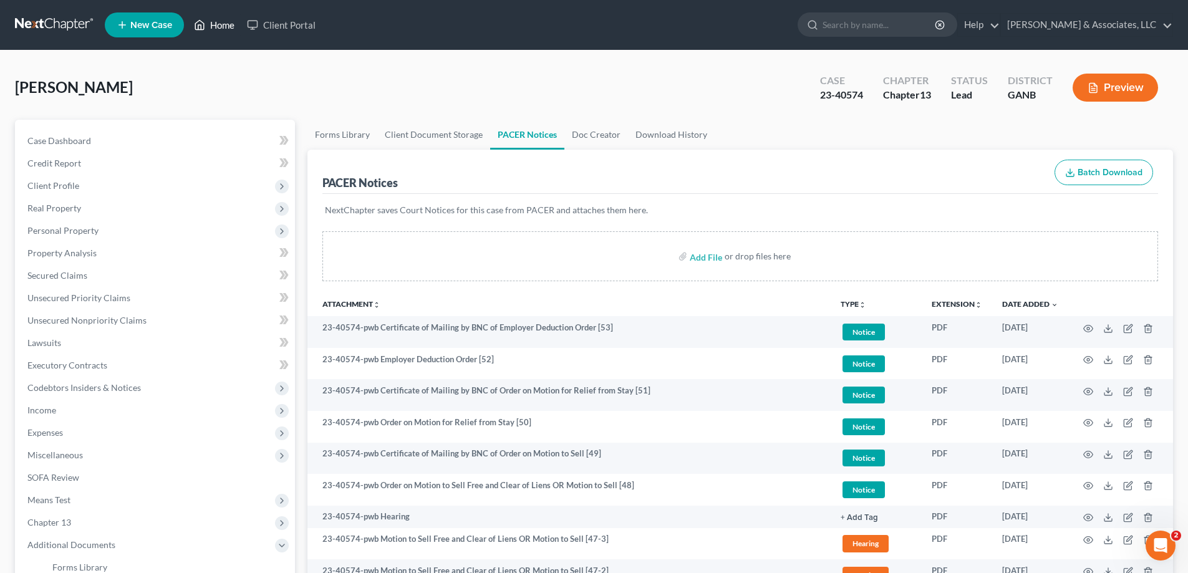
click at [226, 21] on link "Home" at bounding box center [214, 25] width 53 height 22
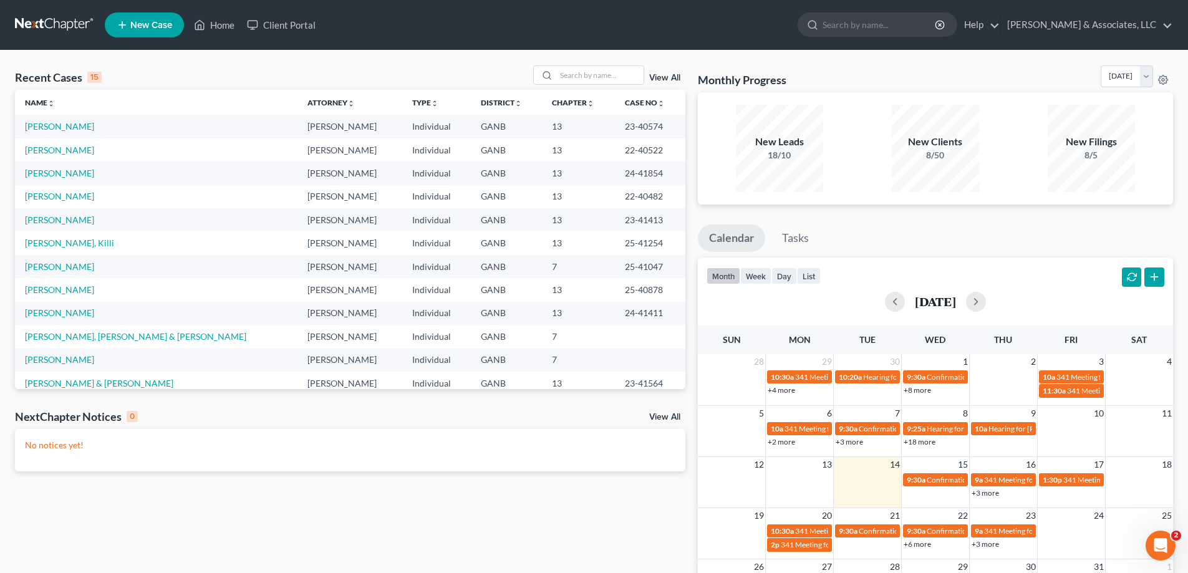
click at [1174, 46] on nav "Home New Case Client Portal [PERSON_NAME] & Associates, LLC [PERSON_NAME][EMAIL…" at bounding box center [594, 25] width 1188 height 50
drag, startPoint x: 222, startPoint y: 20, endPoint x: 249, endPoint y: 34, distance: 30.4
click at [222, 21] on link "Home" at bounding box center [214, 25] width 53 height 22
click at [580, 74] on input "search" at bounding box center [599, 75] width 87 height 18
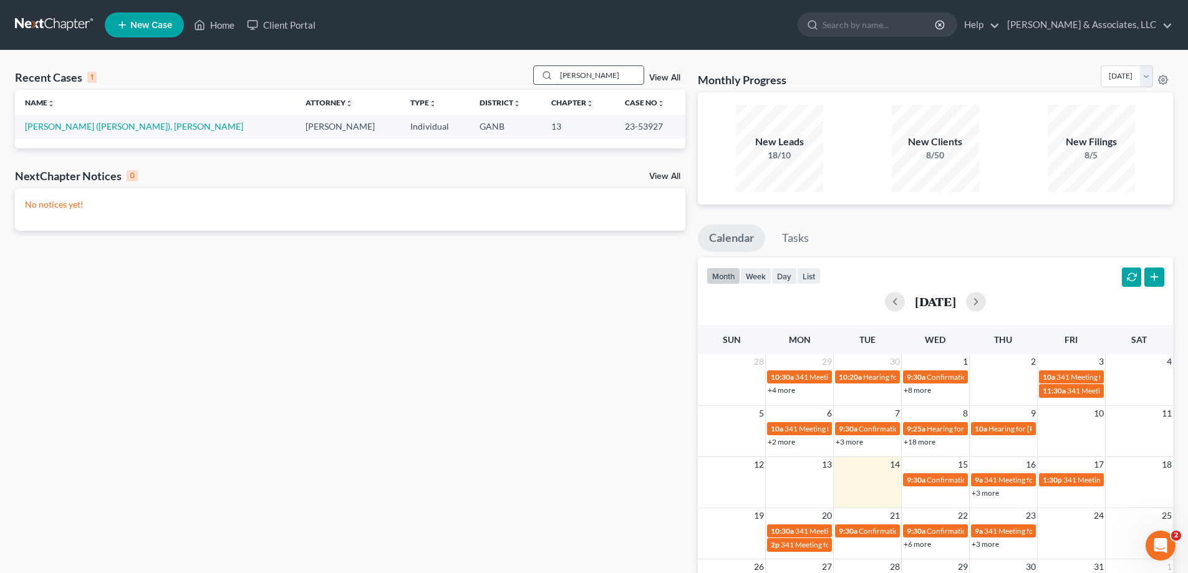
drag, startPoint x: 588, startPoint y: 71, endPoint x: 536, endPoint y: 79, distance: 52.9
click at [536, 79] on div "jonas" at bounding box center [588, 74] width 111 height 19
type input "pena"
click at [50, 127] on link "Pena, Kevin" at bounding box center [59, 126] width 69 height 11
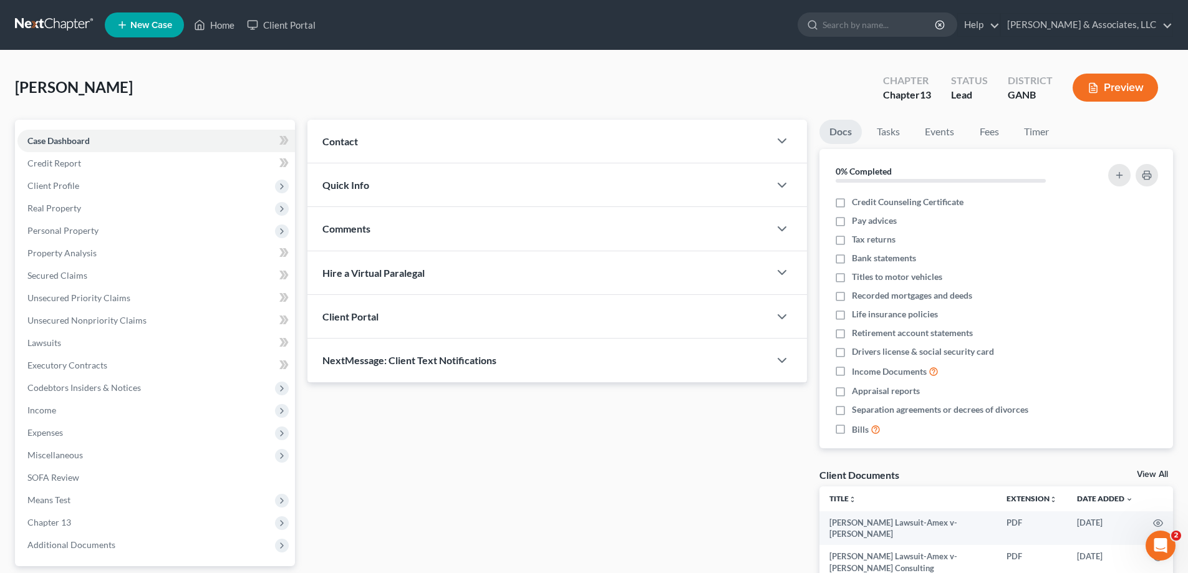
scroll to position [196, 0]
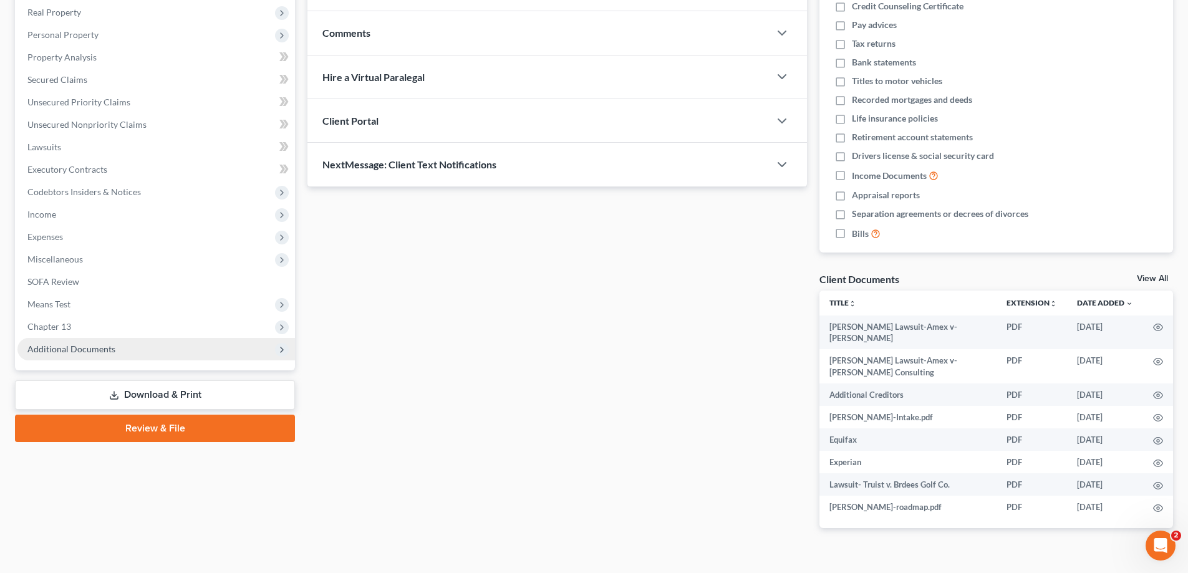
click at [106, 354] on span "Additional Documents" at bounding box center [156, 349] width 278 height 22
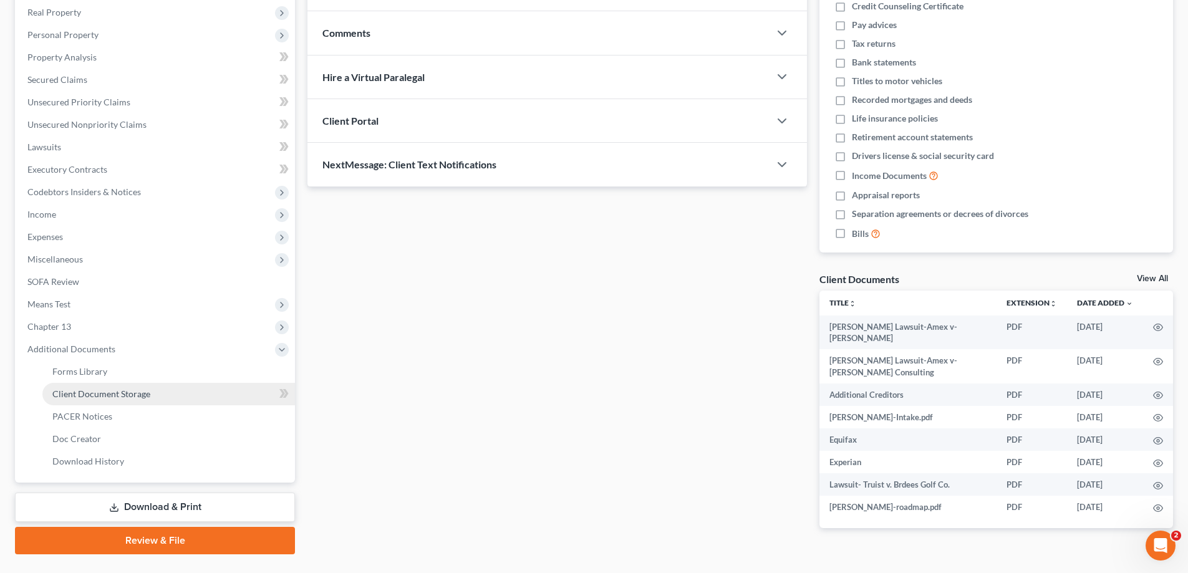
click at [83, 397] on span "Client Document Storage" at bounding box center [101, 394] width 98 height 11
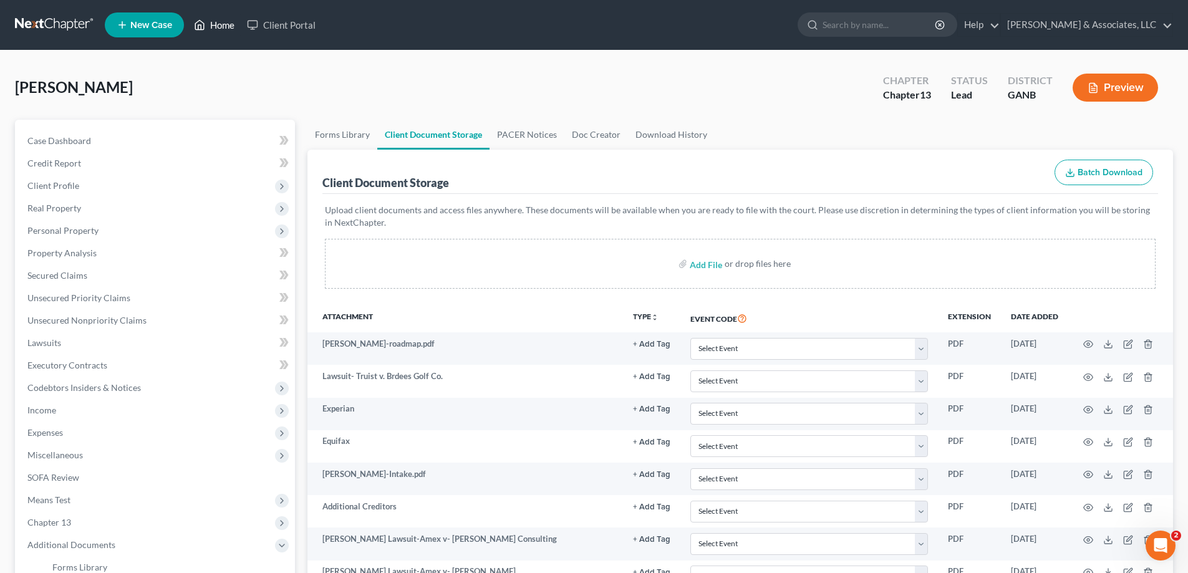
click at [220, 20] on link "Home" at bounding box center [214, 25] width 53 height 22
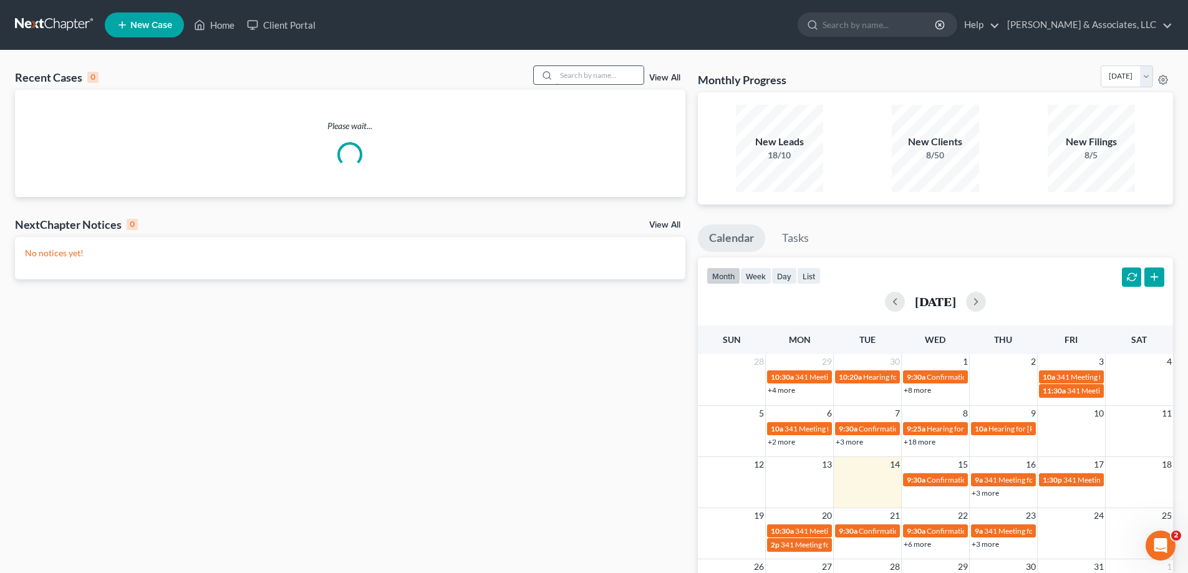
click at [617, 79] on input "search" at bounding box center [599, 75] width 87 height 18
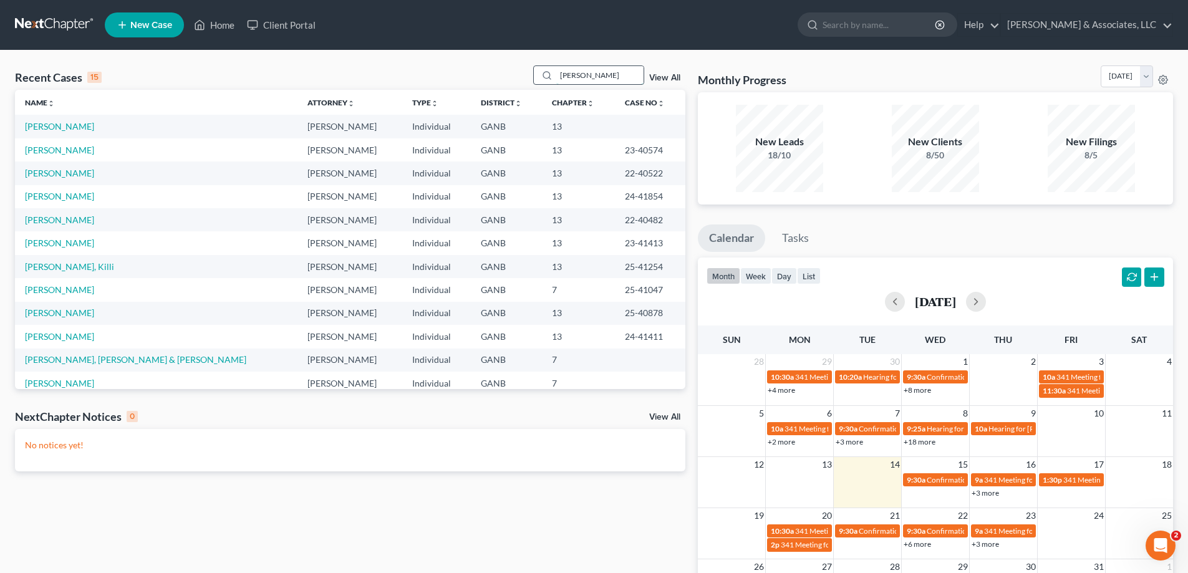
type input "craig"
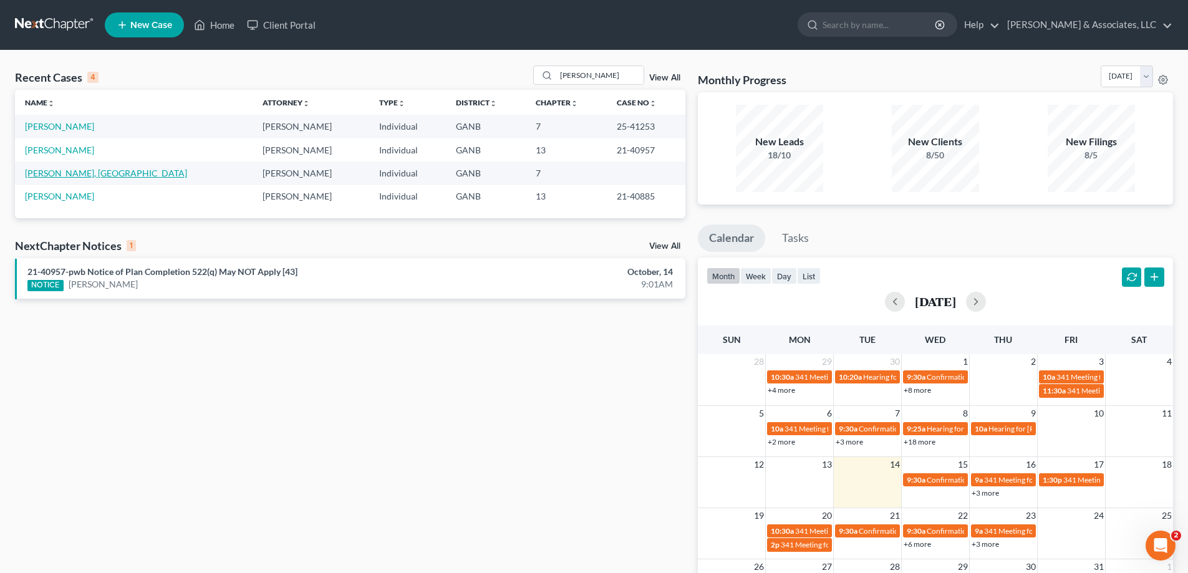
click at [42, 173] on link "Craig, Kielin" at bounding box center [106, 173] width 162 height 11
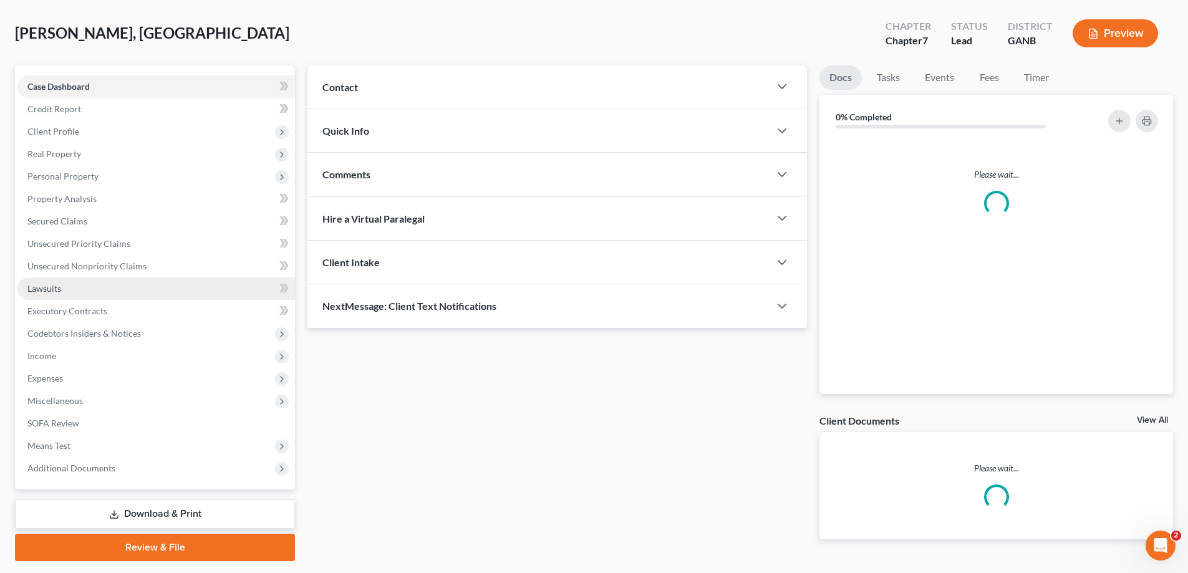
scroll to position [62, 0]
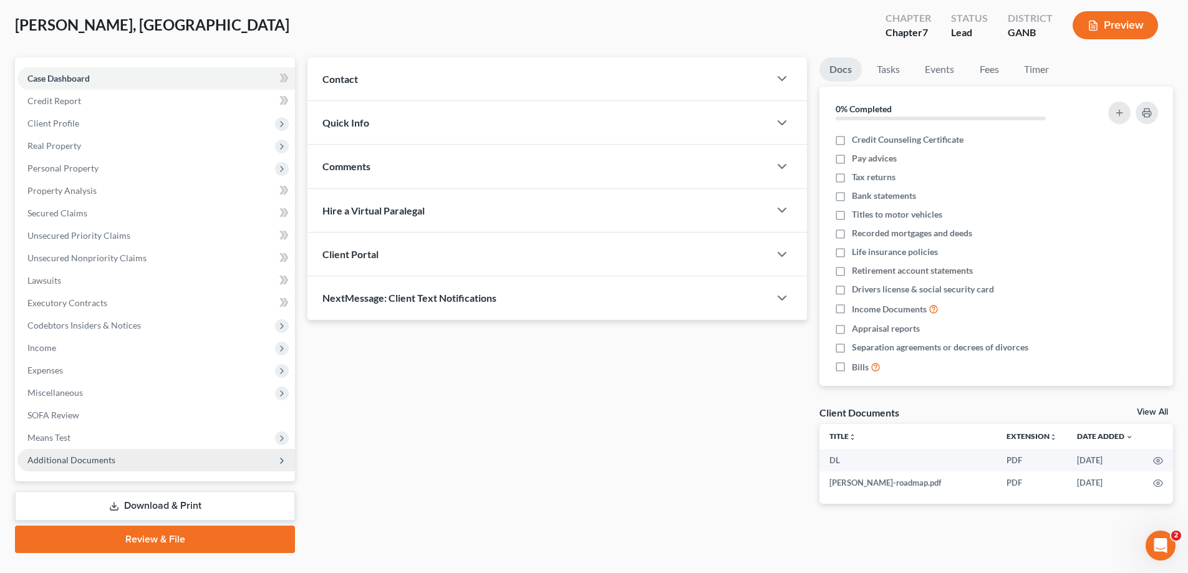
click at [61, 460] on span "Additional Documents" at bounding box center [71, 460] width 88 height 11
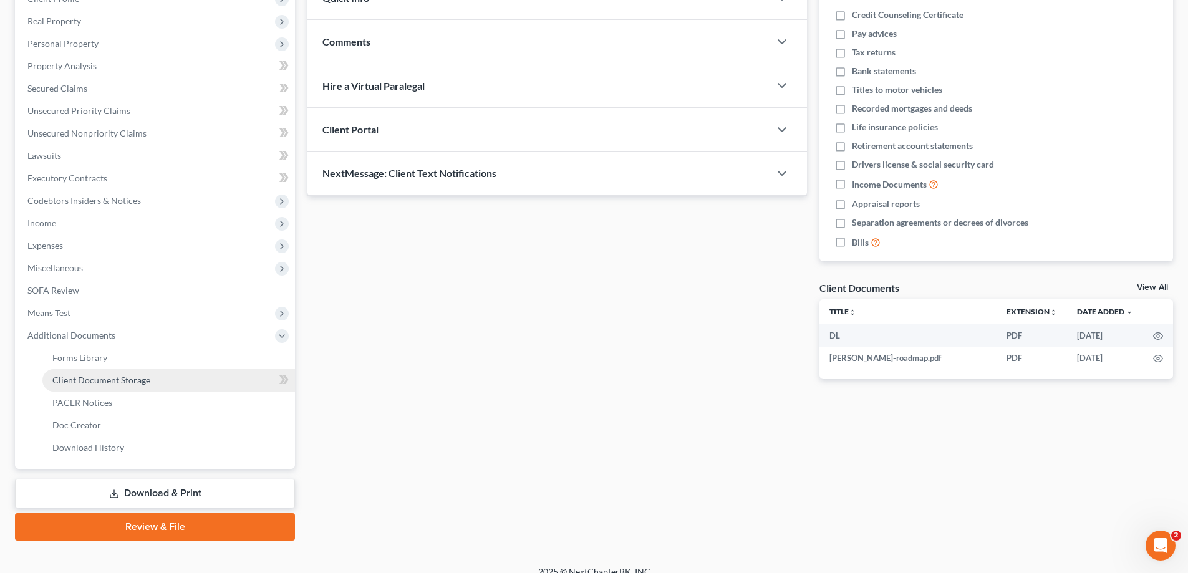
click at [68, 382] on span "Client Document Storage" at bounding box center [101, 380] width 98 height 11
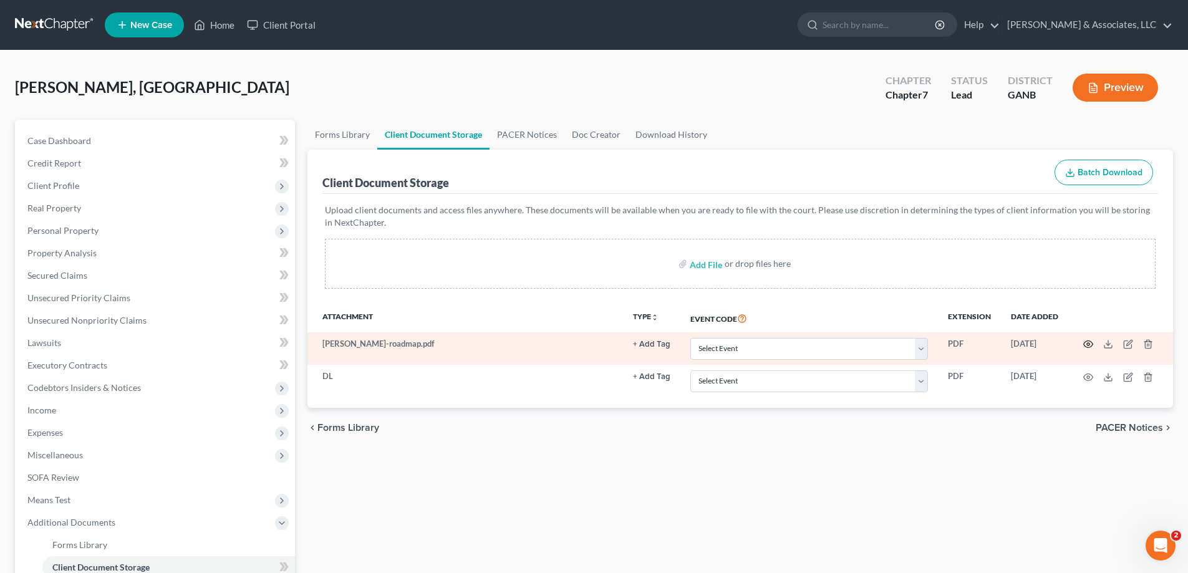
click at [1088, 342] on icon "button" at bounding box center [1088, 344] width 10 height 10
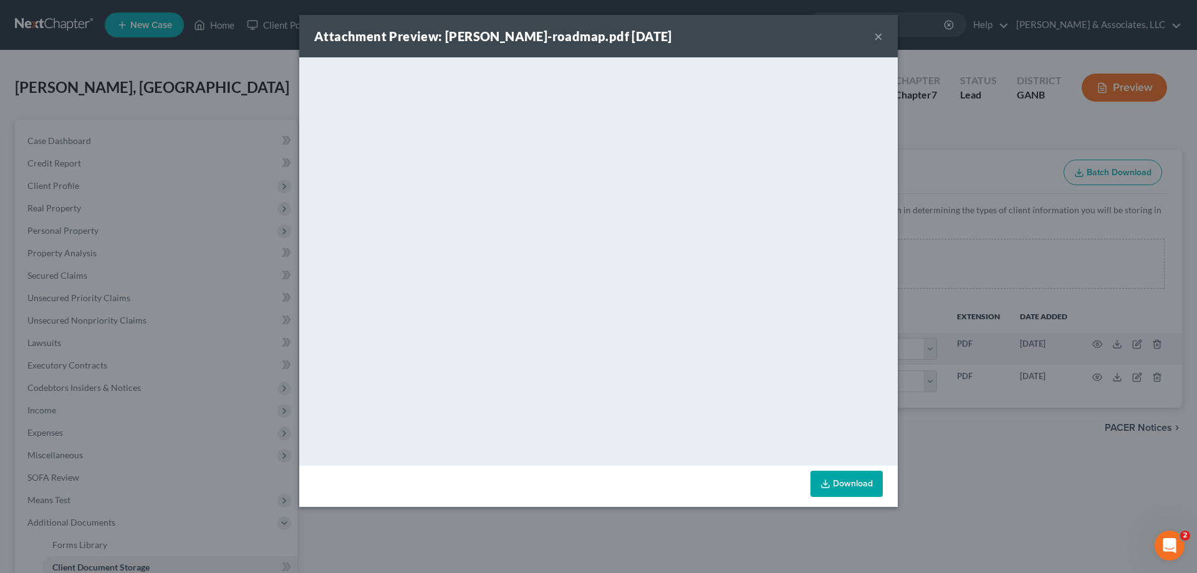
click at [876, 32] on button "×" at bounding box center [878, 36] width 9 height 15
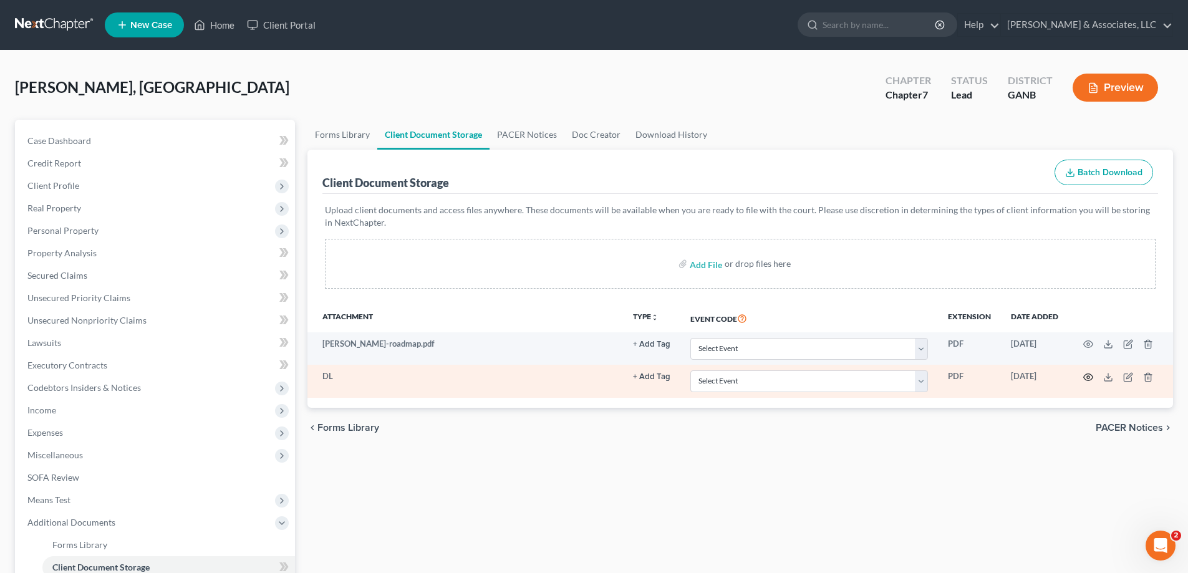
click at [1088, 375] on icon "button" at bounding box center [1088, 377] width 10 height 10
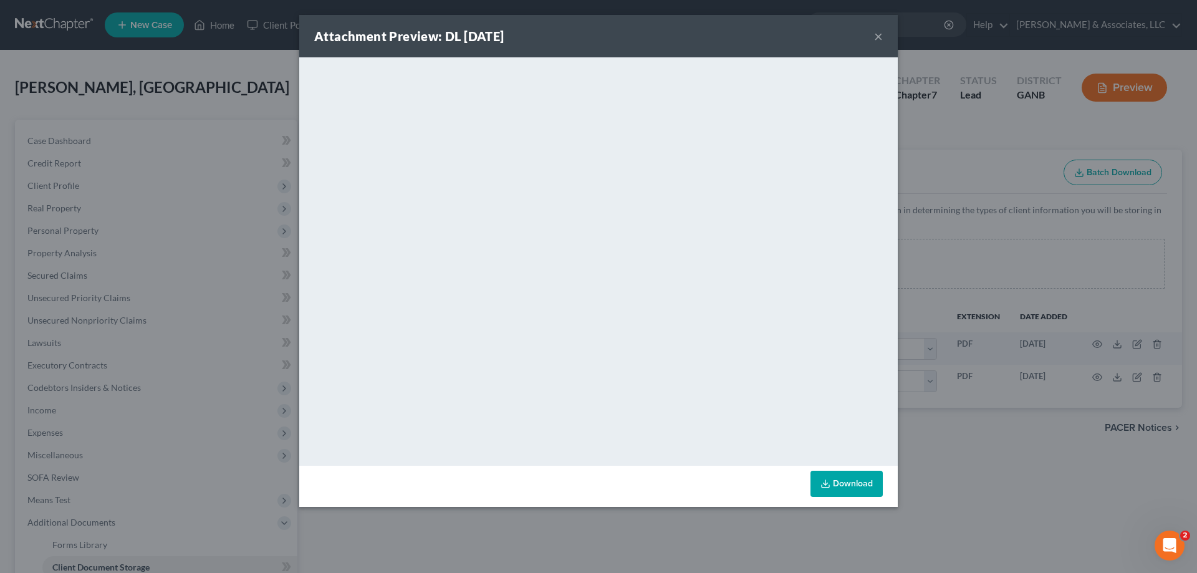
click at [874, 39] on button "×" at bounding box center [878, 36] width 9 height 15
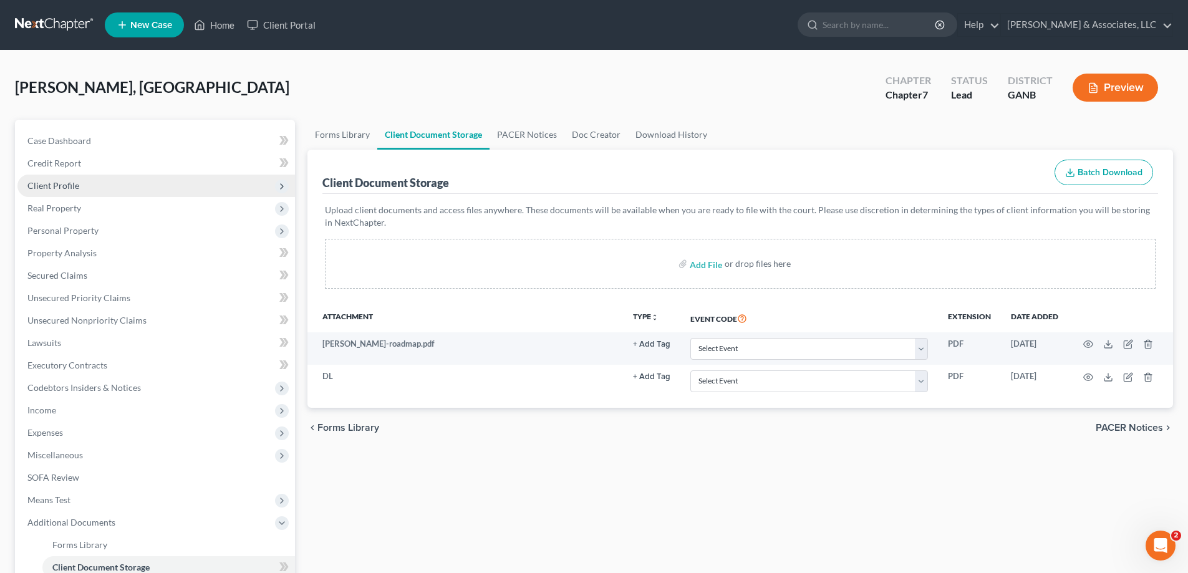
click at [59, 190] on span "Client Profile" at bounding box center [53, 185] width 52 height 11
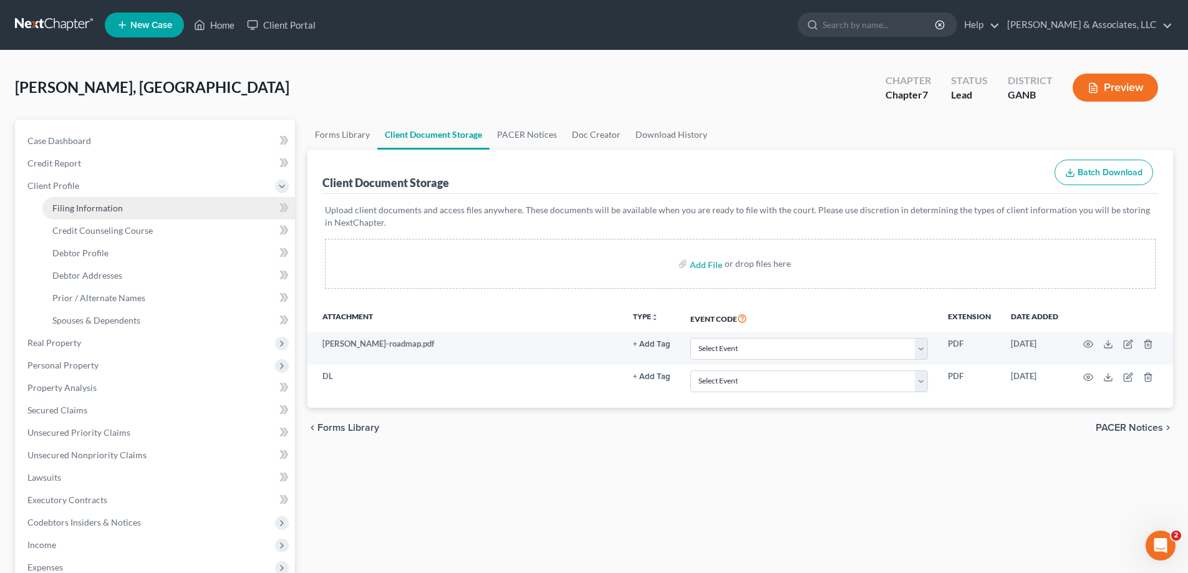
click at [104, 206] on span "Filing Information" at bounding box center [87, 208] width 70 height 11
select select "1"
select select "0"
select select "19"
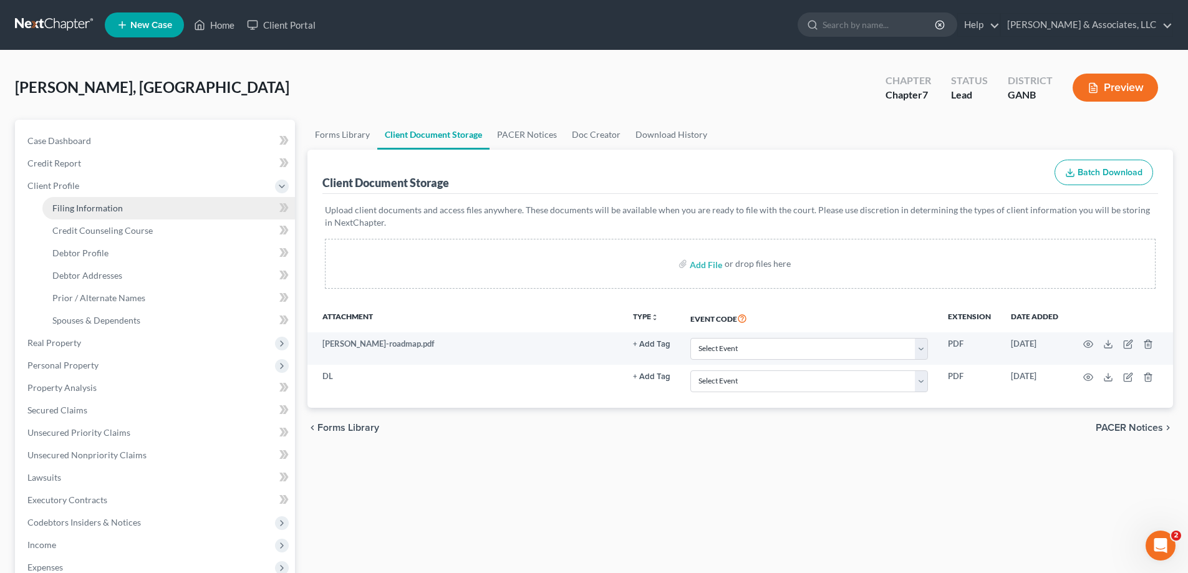
select select "10"
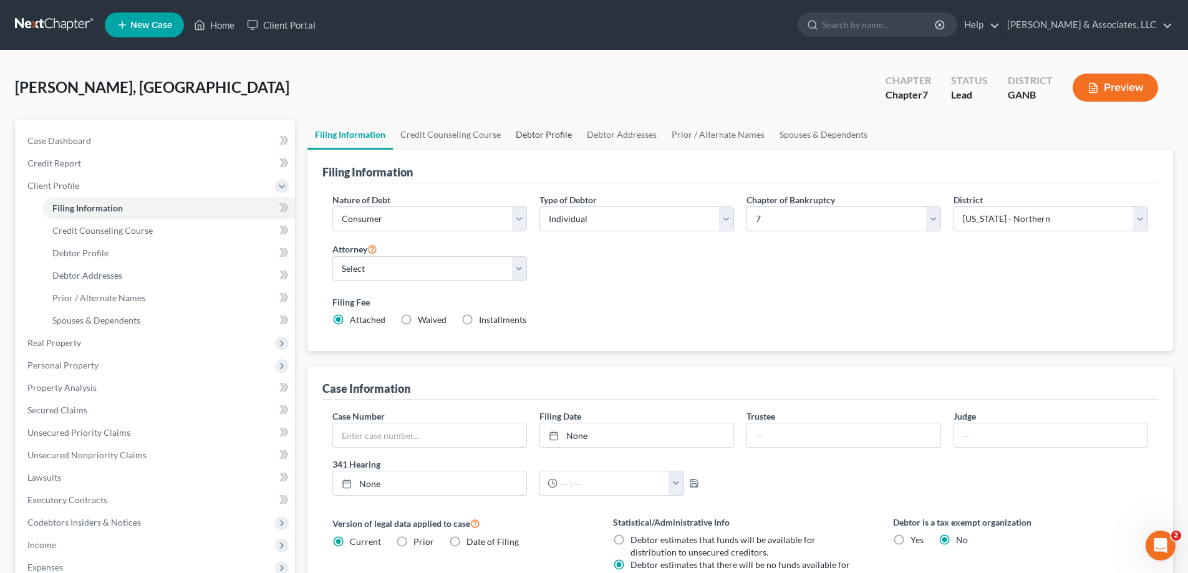
click at [525, 129] on link "Debtor Profile" at bounding box center [543, 135] width 71 height 30
select select "0"
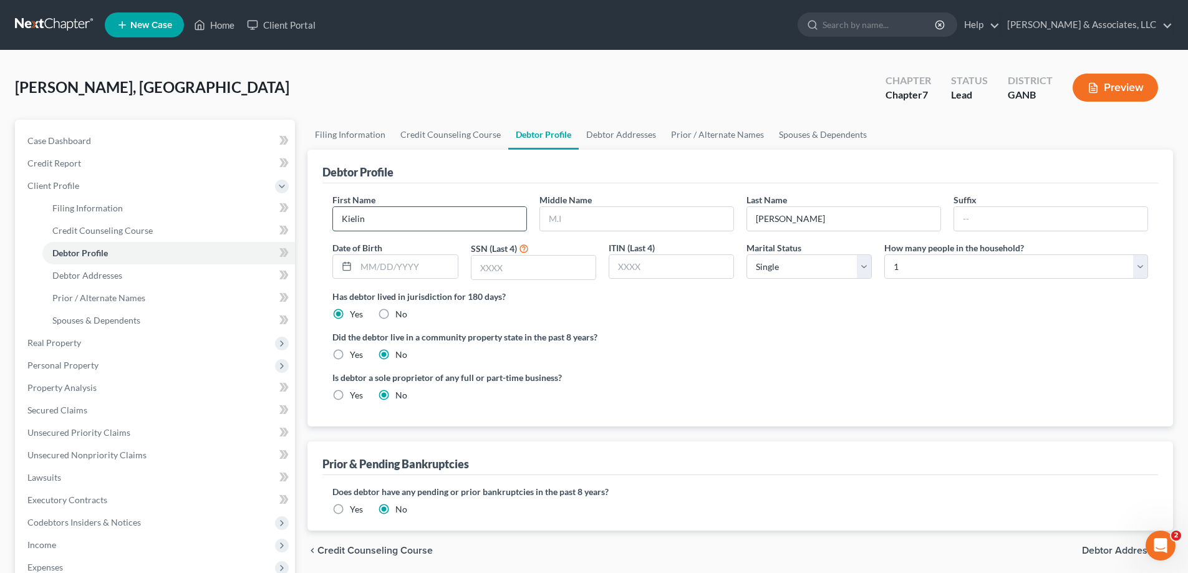
click at [400, 218] on input "Kielin" at bounding box center [429, 219] width 193 height 24
type input "Kalin"
click at [74, 135] on span "Case Dashboard" at bounding box center [59, 140] width 64 height 11
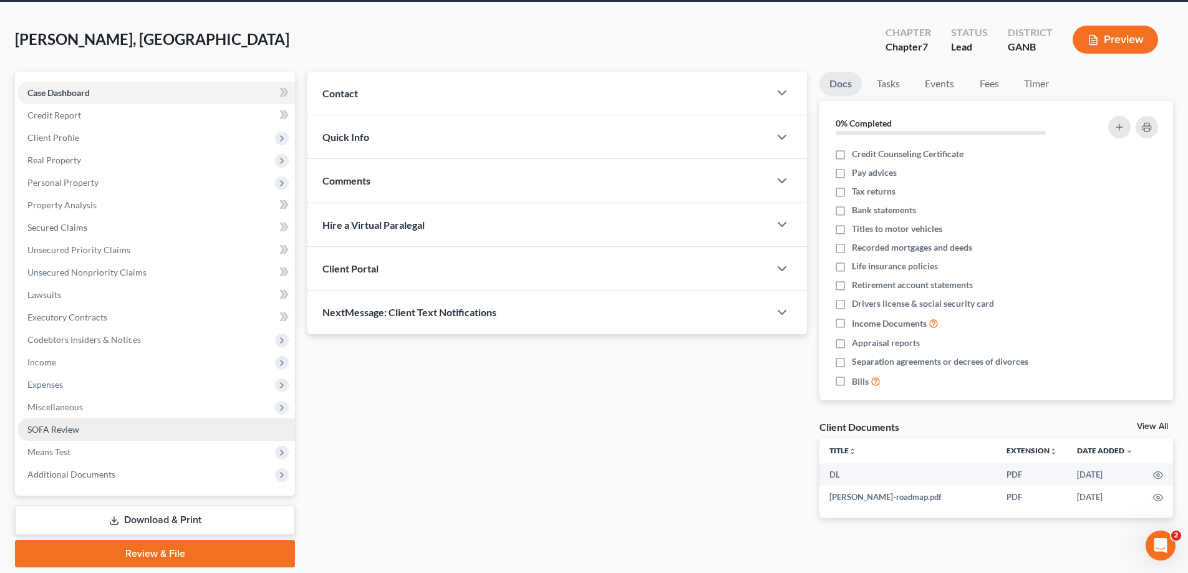
scroll to position [90, 0]
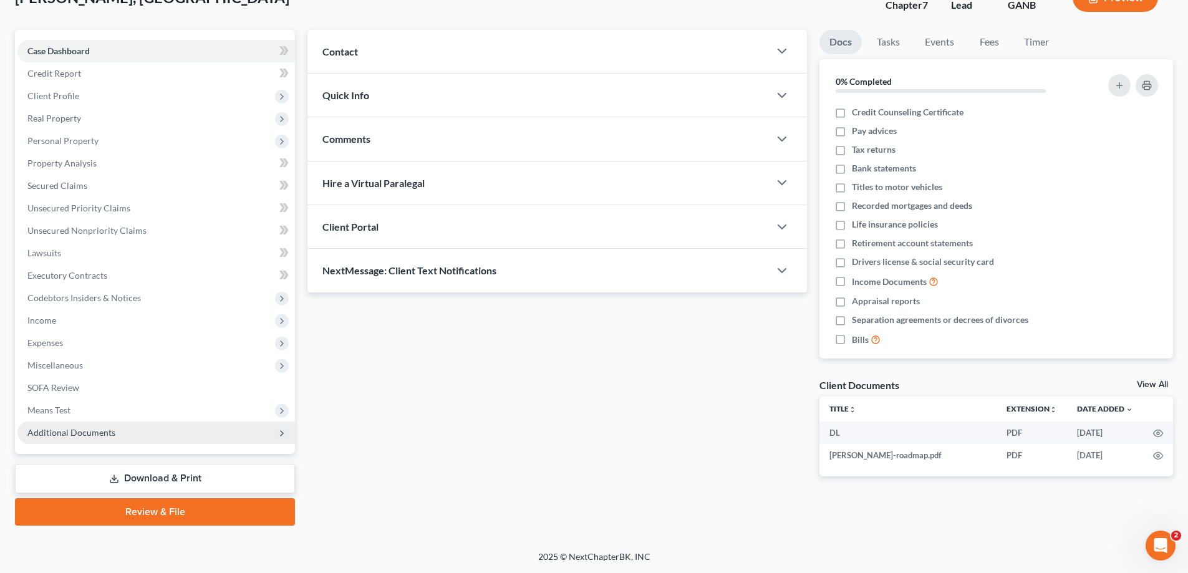
click at [59, 432] on span "Additional Documents" at bounding box center [71, 432] width 88 height 11
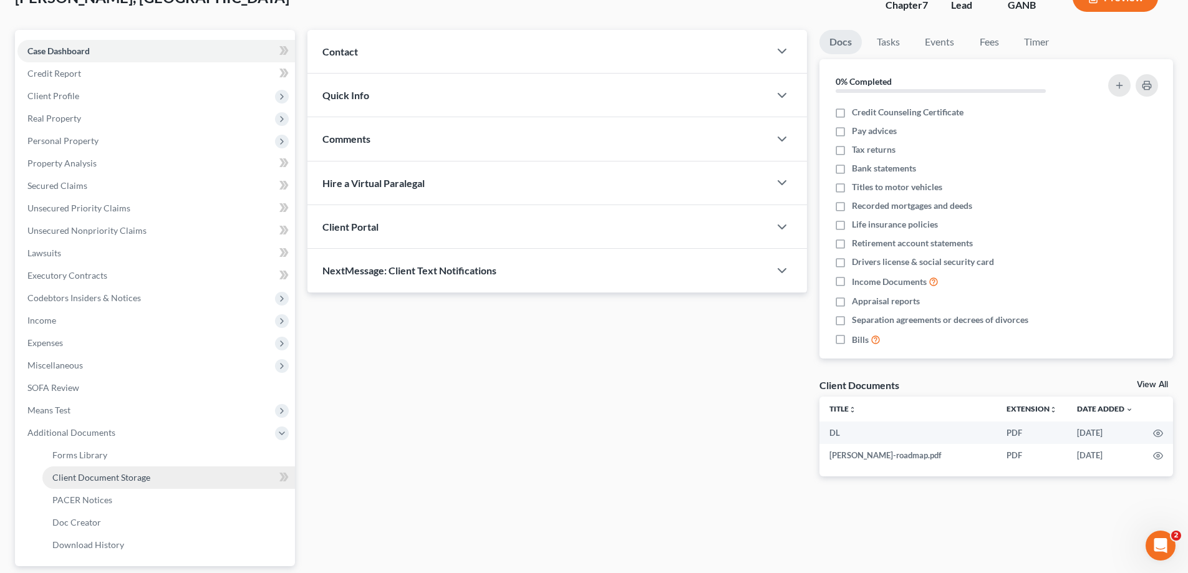
click at [83, 476] on span "Client Document Storage" at bounding box center [101, 477] width 98 height 11
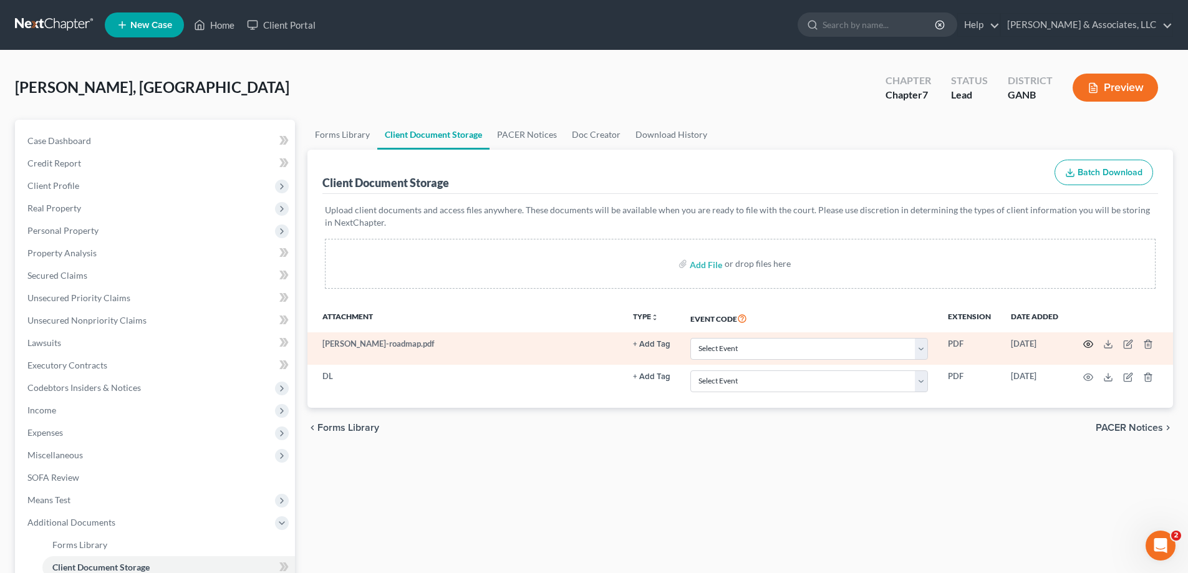
click at [1091, 344] on icon "button" at bounding box center [1088, 344] width 10 height 10
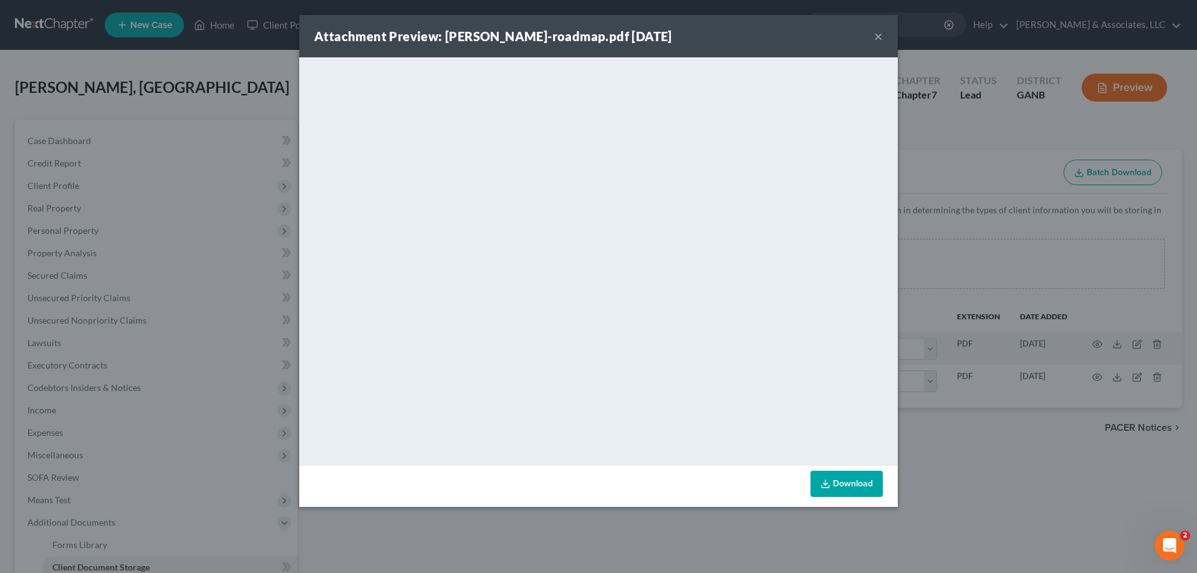
click at [878, 35] on button "×" at bounding box center [878, 36] width 9 height 15
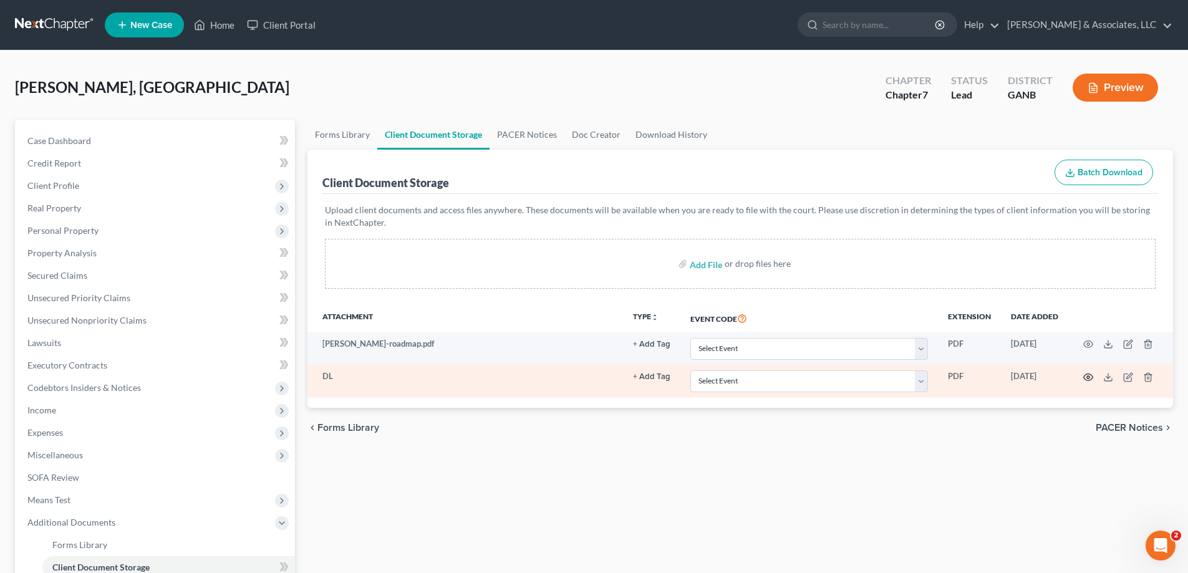
click at [1086, 377] on icon "button" at bounding box center [1088, 377] width 10 height 10
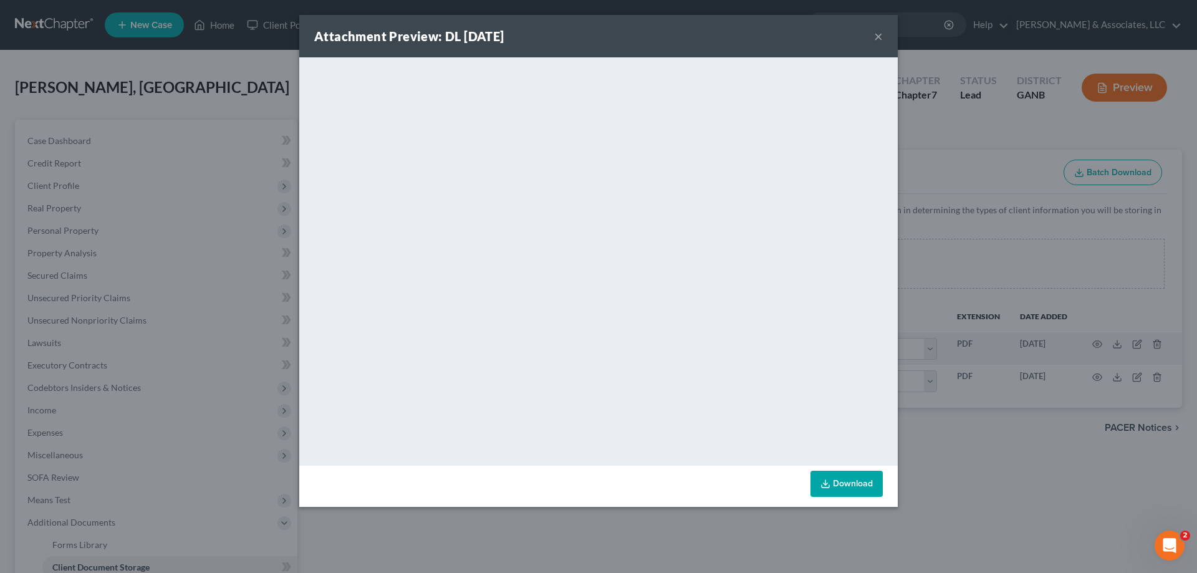
click at [874, 37] on div "Attachment Preview: DL 08/20/2025 ×" at bounding box center [598, 36] width 599 height 42
click at [878, 34] on button "×" at bounding box center [878, 36] width 9 height 15
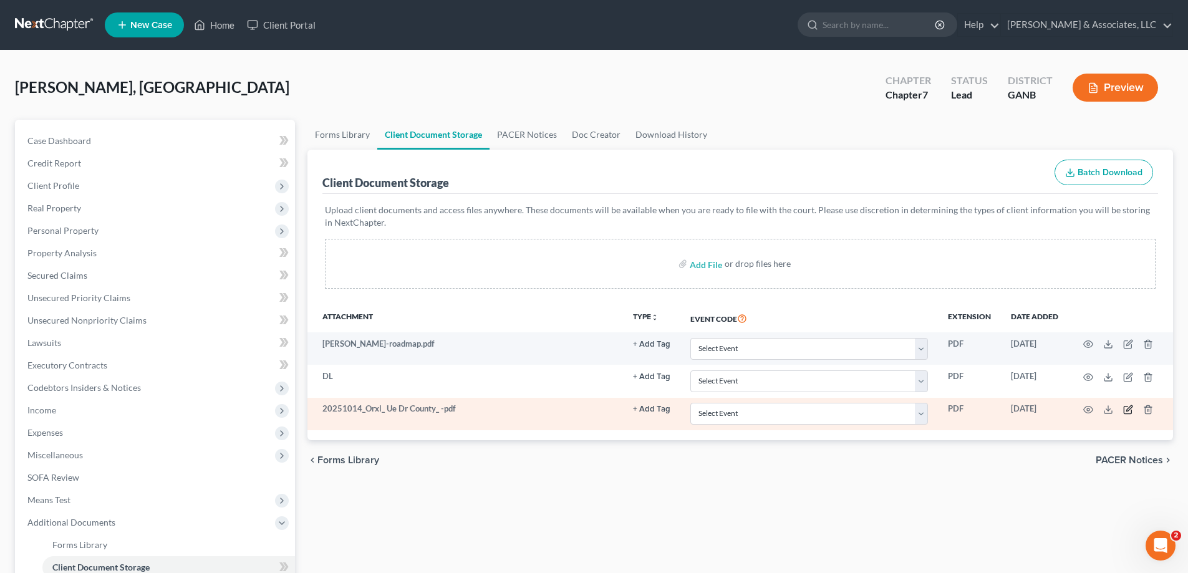
click at [1128, 411] on icon "button" at bounding box center [1128, 410] width 10 height 10
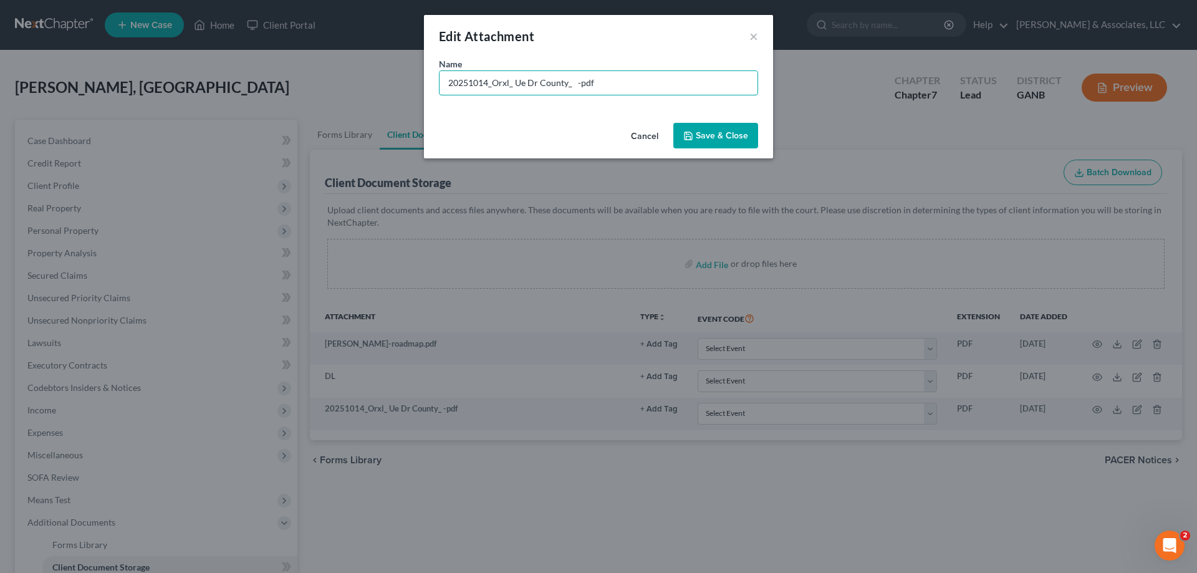
drag, startPoint x: 626, startPoint y: 81, endPoint x: 339, endPoint y: 63, distance: 287.5
click at [339, 63] on div "Edit Attachment × Name * 20251014_Orxl_ Ue Dr County_ -pdf Cancel Save & Close" at bounding box center [598, 286] width 1197 height 573
click at [579, 79] on input "Worksheet-dropped off in Dalton" at bounding box center [599, 83] width 318 height 24
type input "Worksheet-dropped off in Dalton 8/19, no other docs and no word since"
click at [713, 130] on span "Save & Close" at bounding box center [722, 135] width 52 height 11
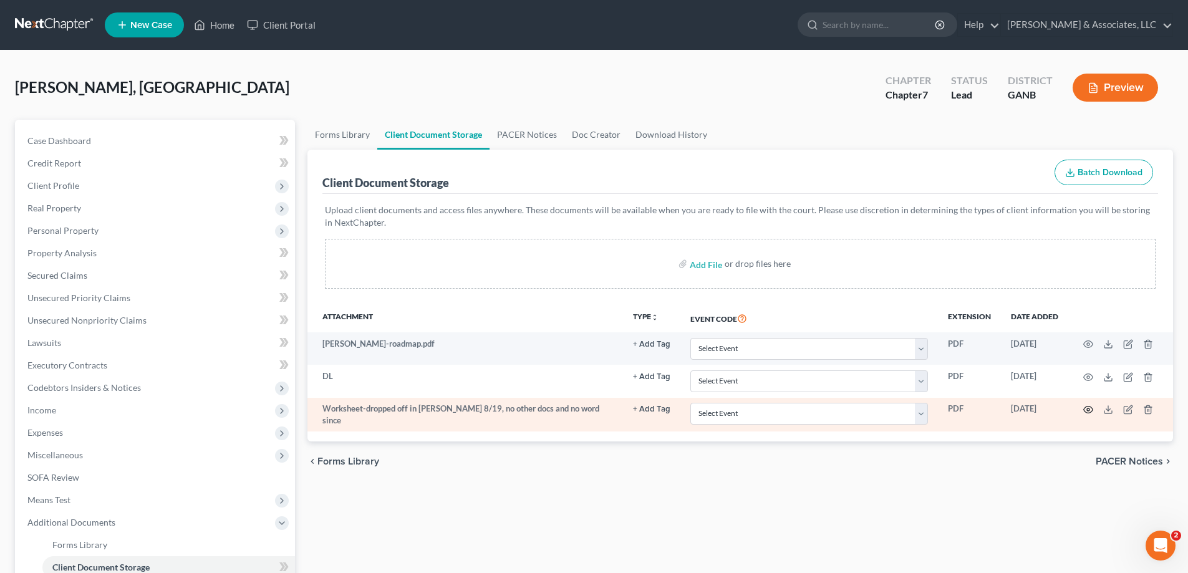
click at [1088, 407] on icon "button" at bounding box center [1088, 410] width 10 height 10
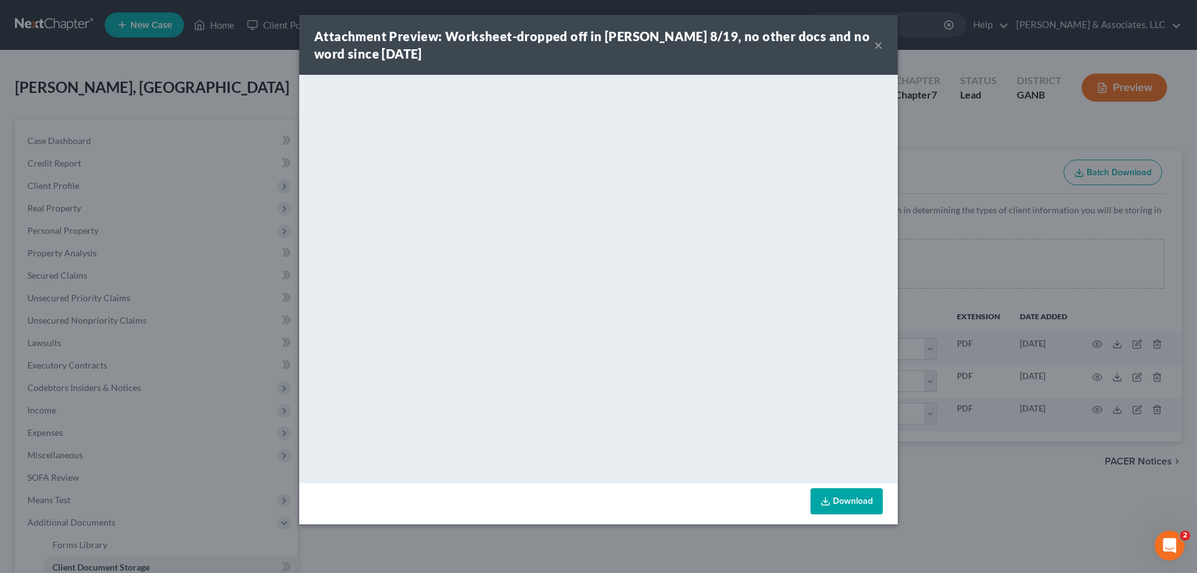
click at [878, 43] on button "×" at bounding box center [878, 44] width 9 height 15
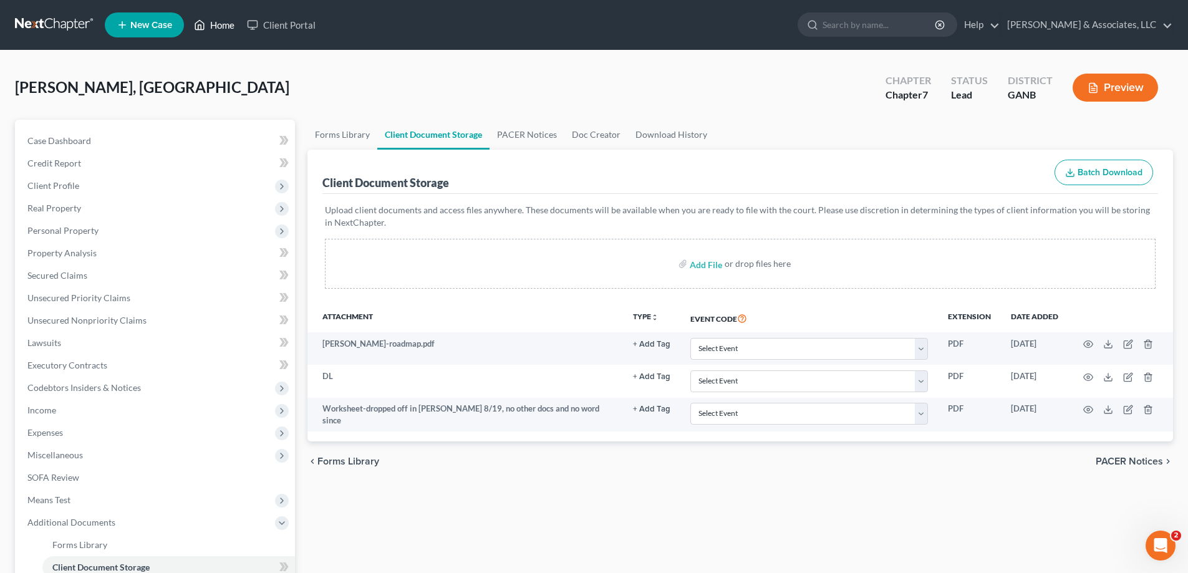
click at [218, 22] on link "Home" at bounding box center [214, 25] width 53 height 22
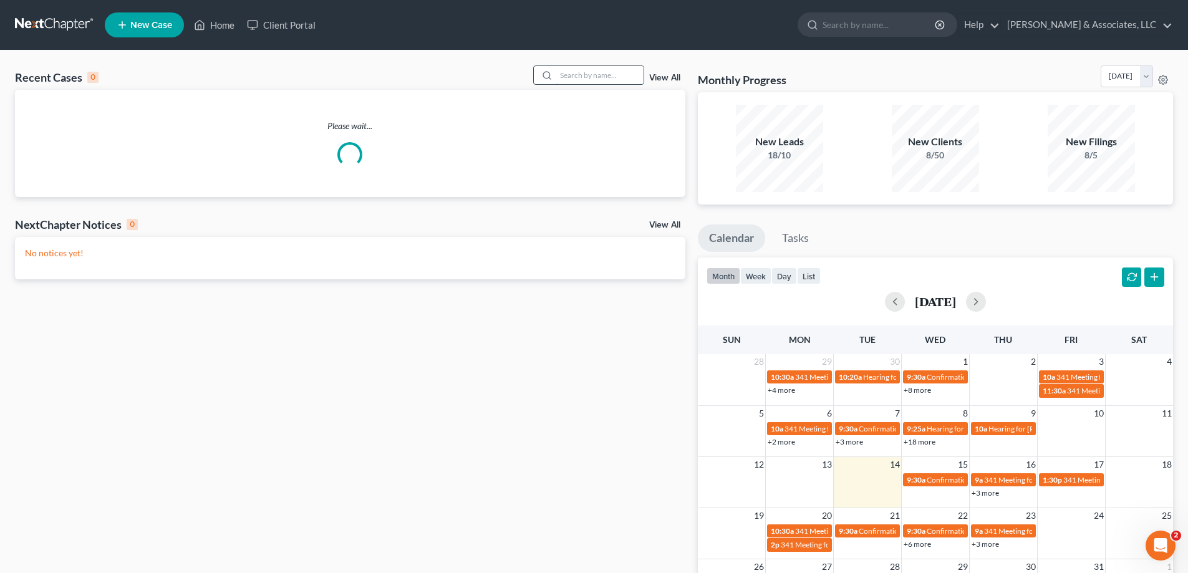
click at [638, 67] on input "search" at bounding box center [599, 75] width 87 height 18
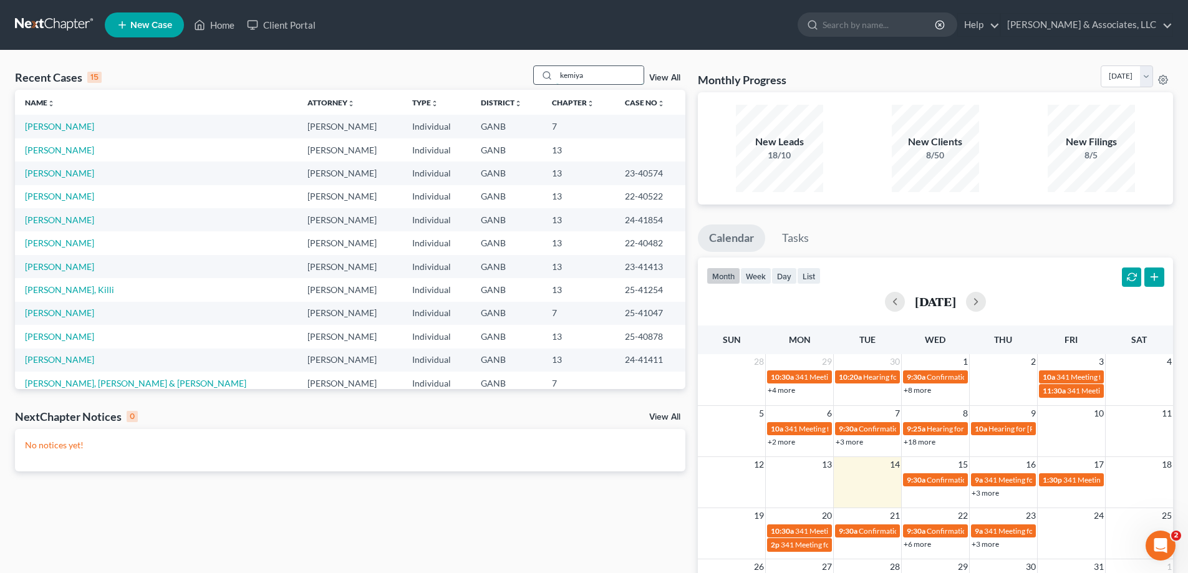
type input "kemiya"
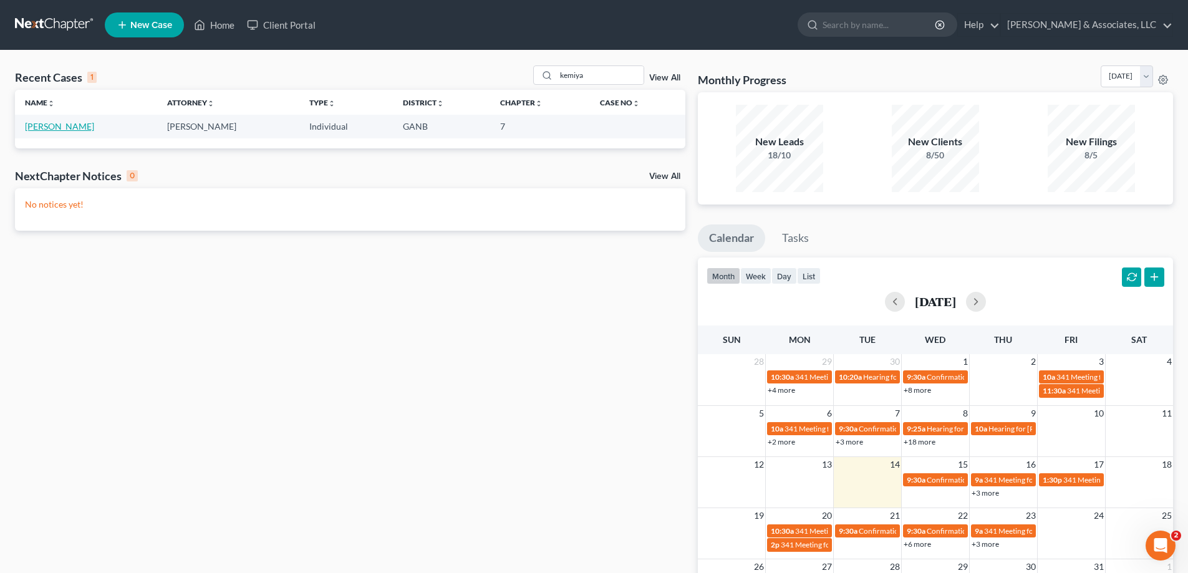
click at [71, 128] on link "Johnson, Kemiya" at bounding box center [59, 126] width 69 height 11
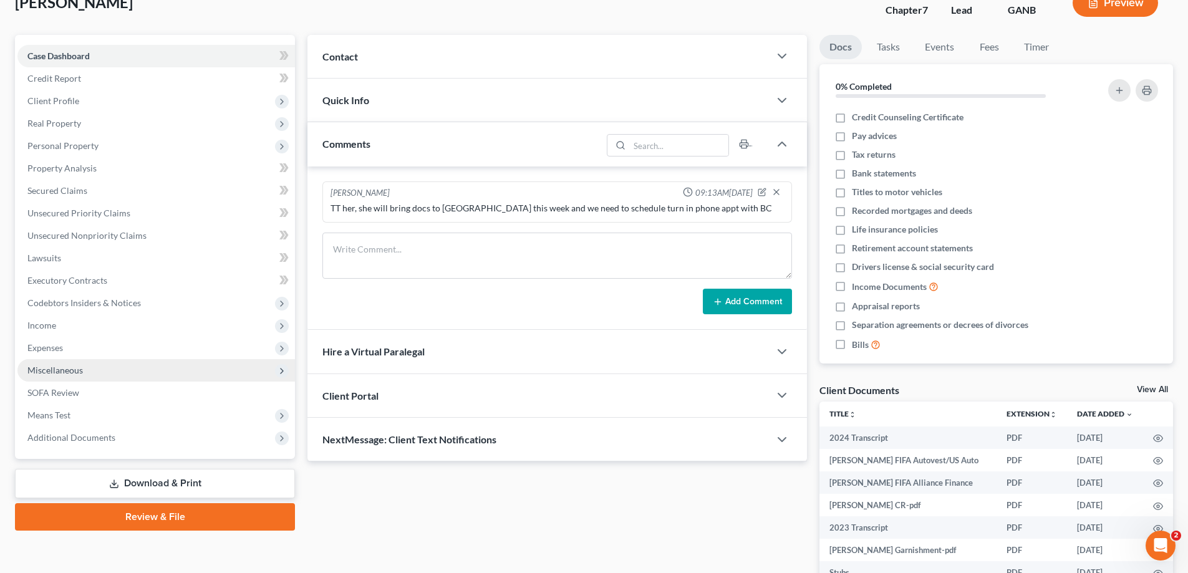
scroll to position [218, 0]
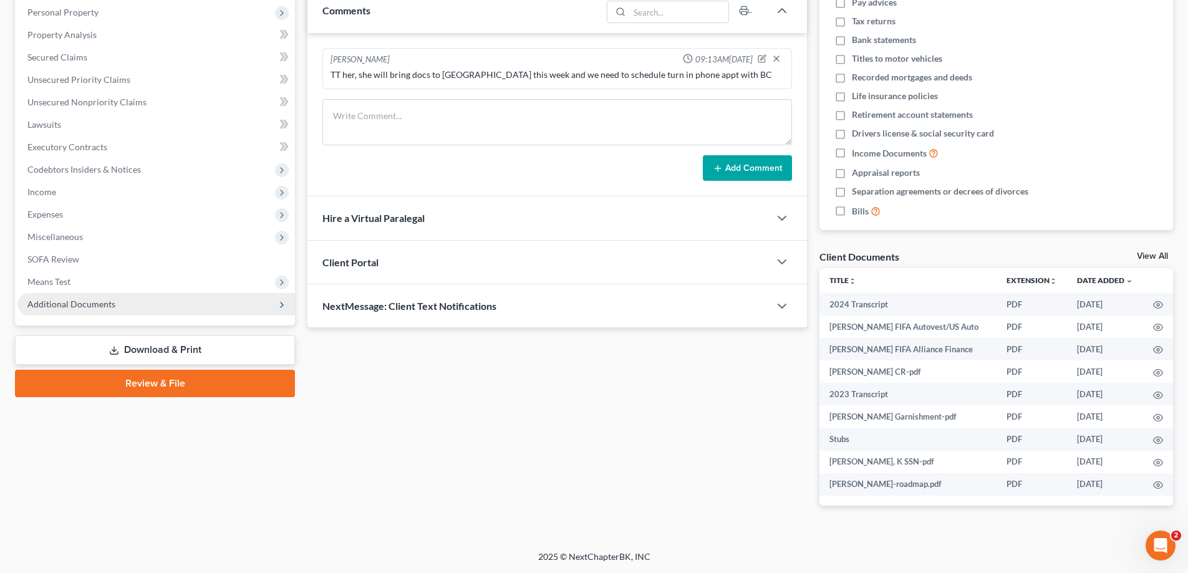
click at [50, 311] on span "Additional Documents" at bounding box center [156, 304] width 278 height 22
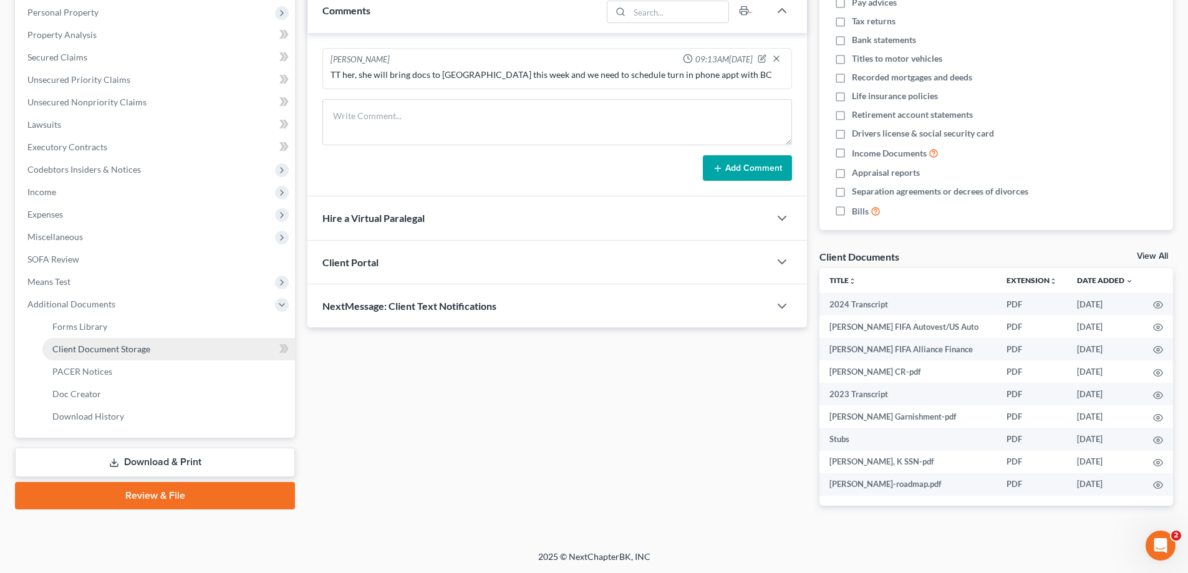
click at [68, 347] on span "Client Document Storage" at bounding box center [101, 349] width 98 height 11
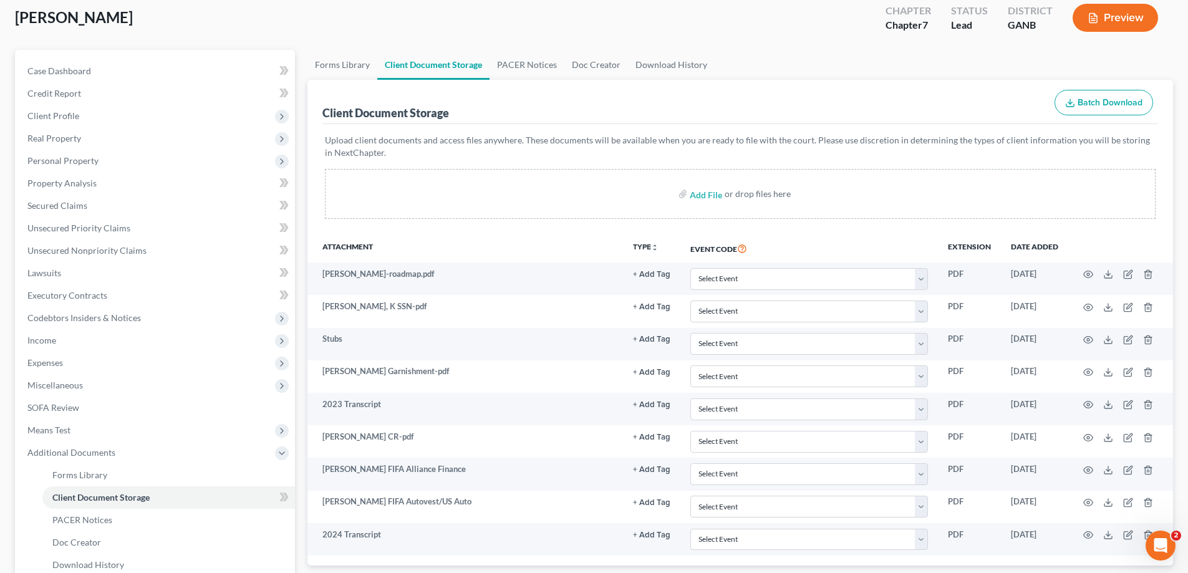
scroll to position [187, 0]
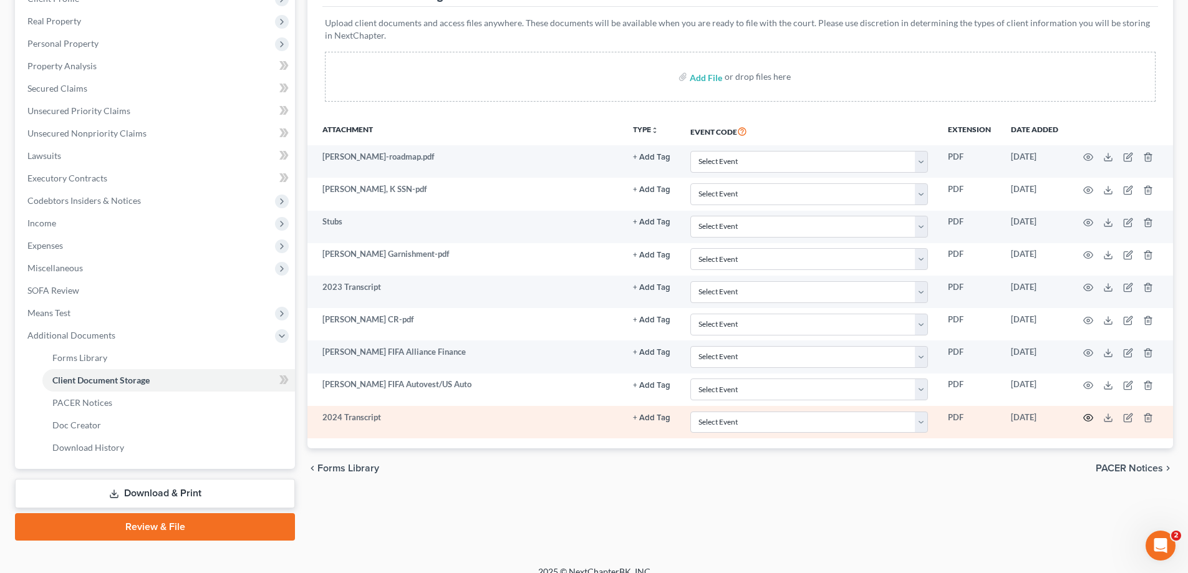
click at [1088, 417] on icon "button" at bounding box center [1088, 418] width 10 height 10
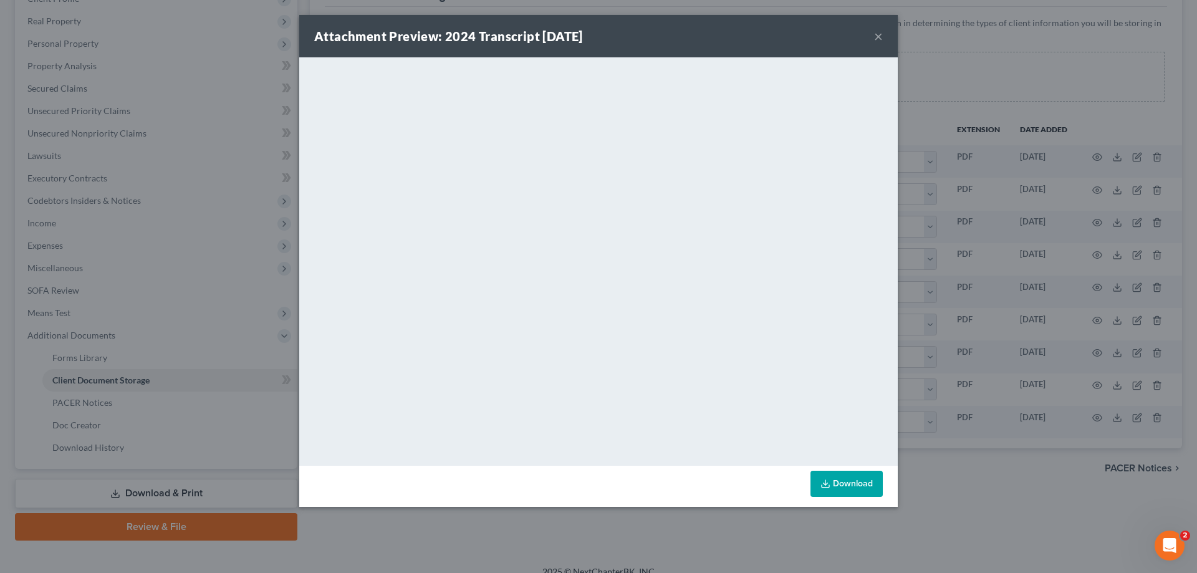
click at [879, 37] on button "×" at bounding box center [878, 36] width 9 height 15
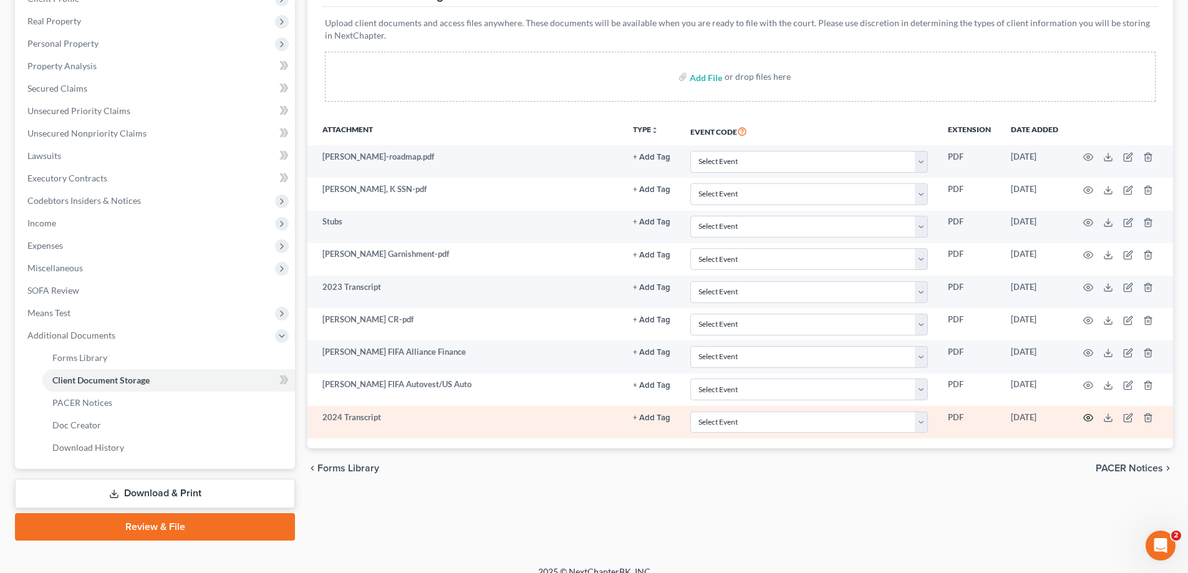
click at [1088, 417] on icon "button" at bounding box center [1088, 418] width 10 height 10
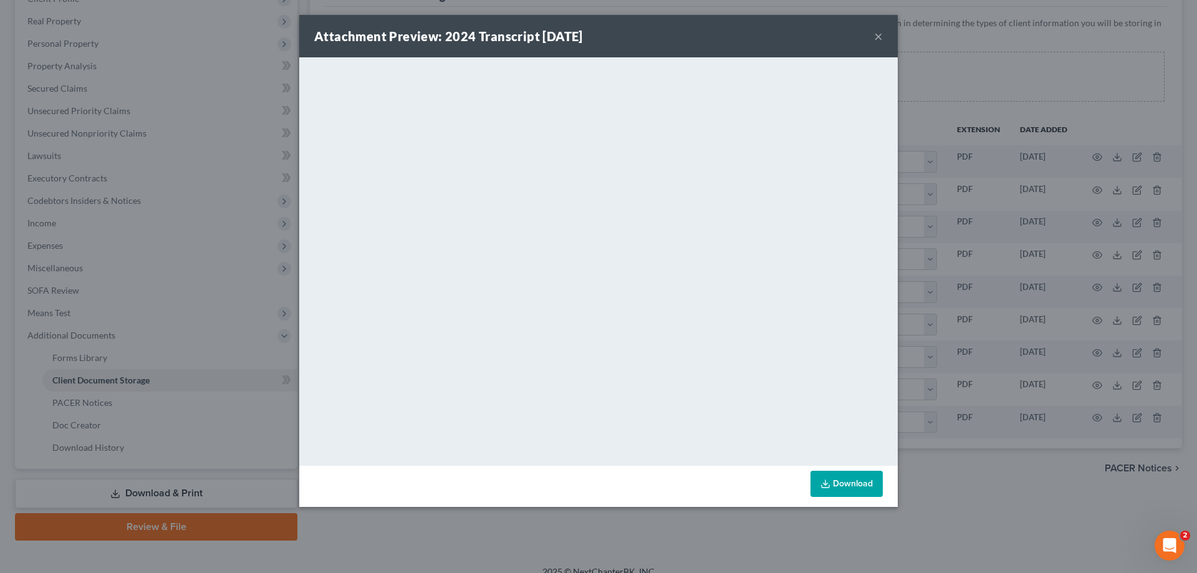
click at [879, 34] on button "×" at bounding box center [878, 36] width 9 height 15
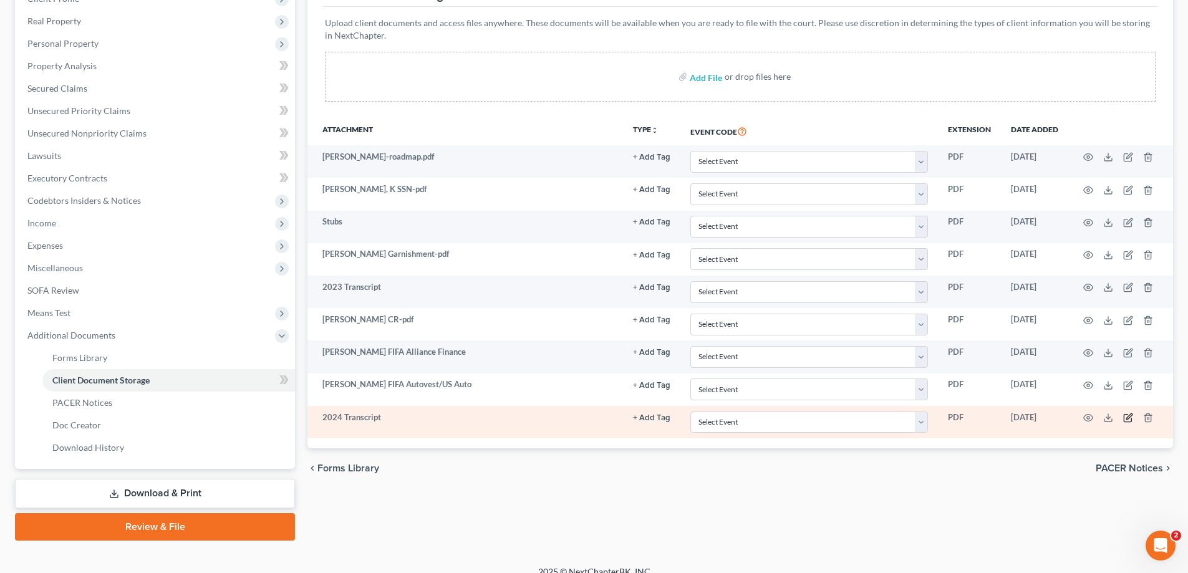
click at [1126, 415] on icon "button" at bounding box center [1128, 418] width 10 height 10
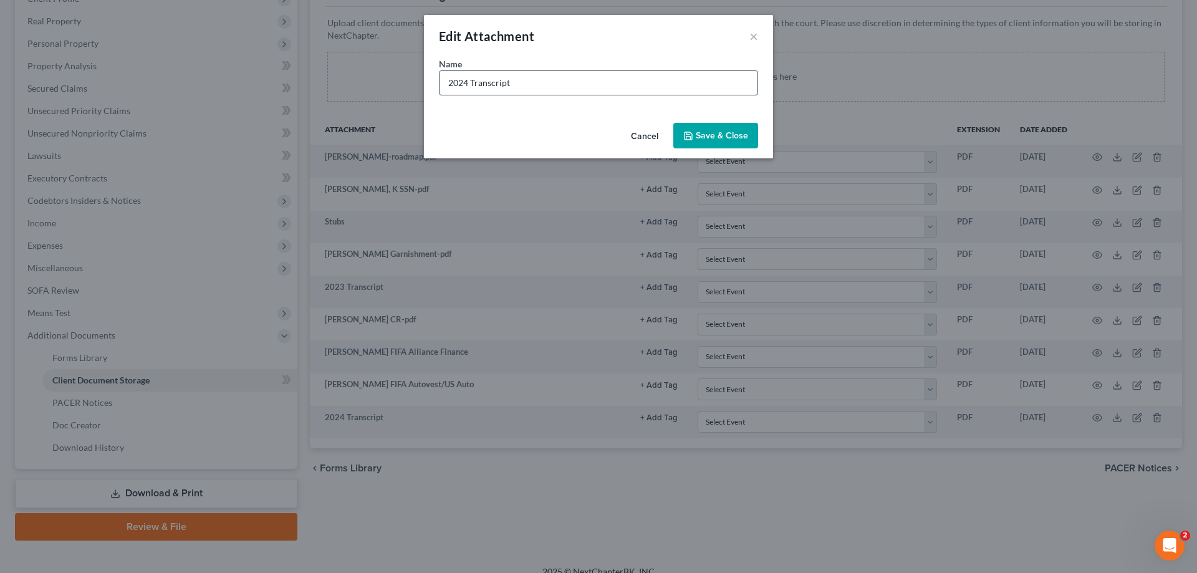
click at [477, 85] on input "2024 Transcript" at bounding box center [599, 83] width 318 height 24
click at [469, 84] on input "2024 Transcript" at bounding box center [599, 83] width 318 height 24
type input "2023 Transcript"
click at [705, 132] on span "Save & Close" at bounding box center [722, 135] width 52 height 11
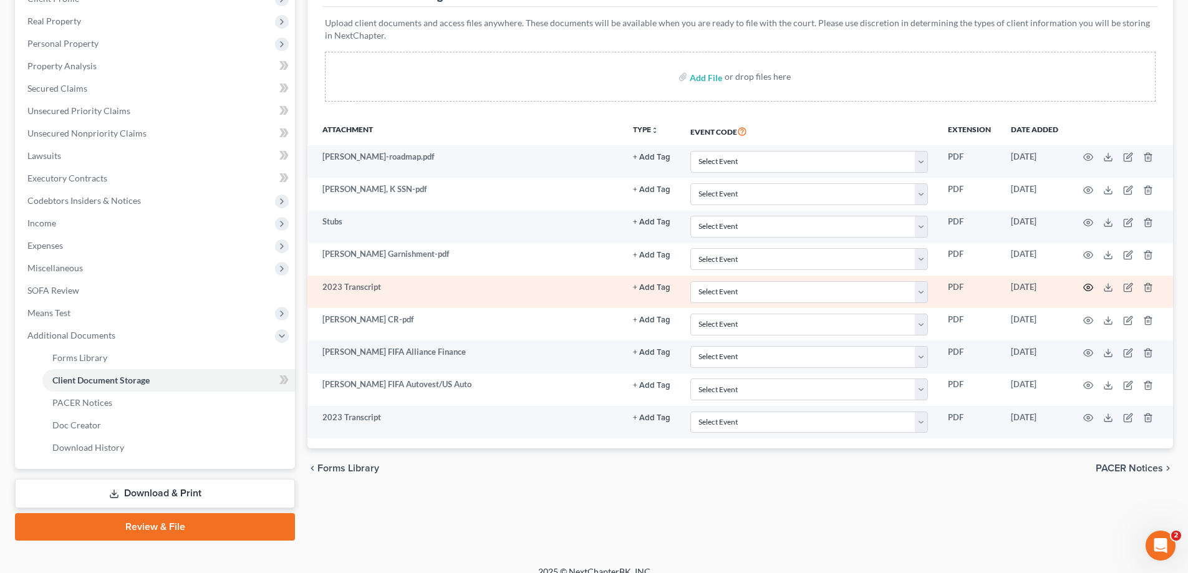
click at [1088, 286] on icon "button" at bounding box center [1088, 288] width 10 height 10
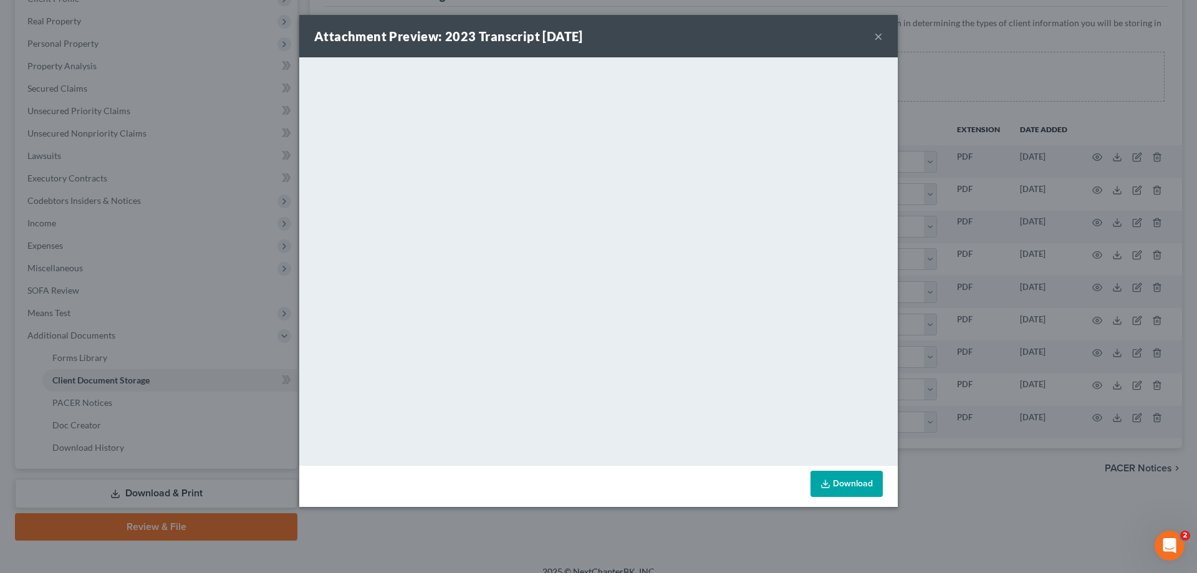
click at [878, 34] on button "×" at bounding box center [878, 36] width 9 height 15
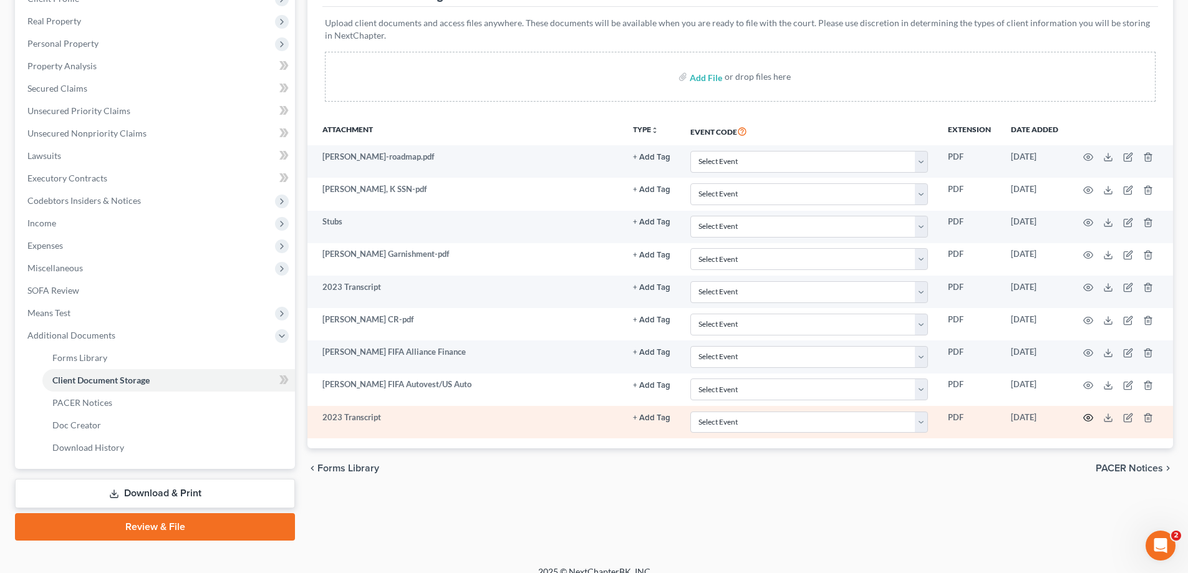
click at [1088, 416] on icon "button" at bounding box center [1088, 418] width 10 height 10
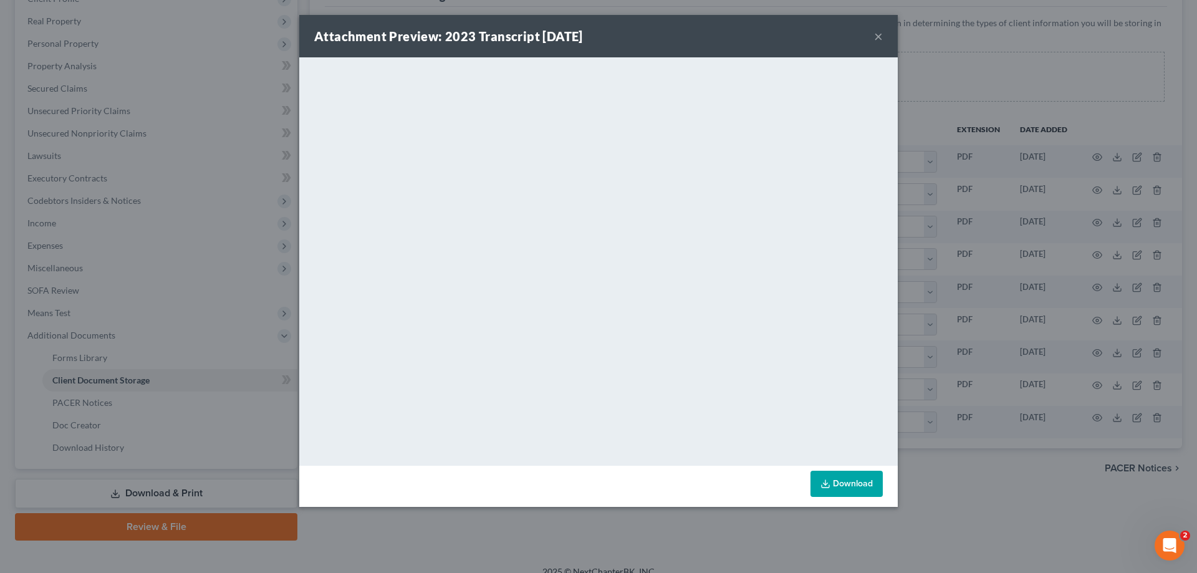
click at [878, 32] on button "×" at bounding box center [878, 36] width 9 height 15
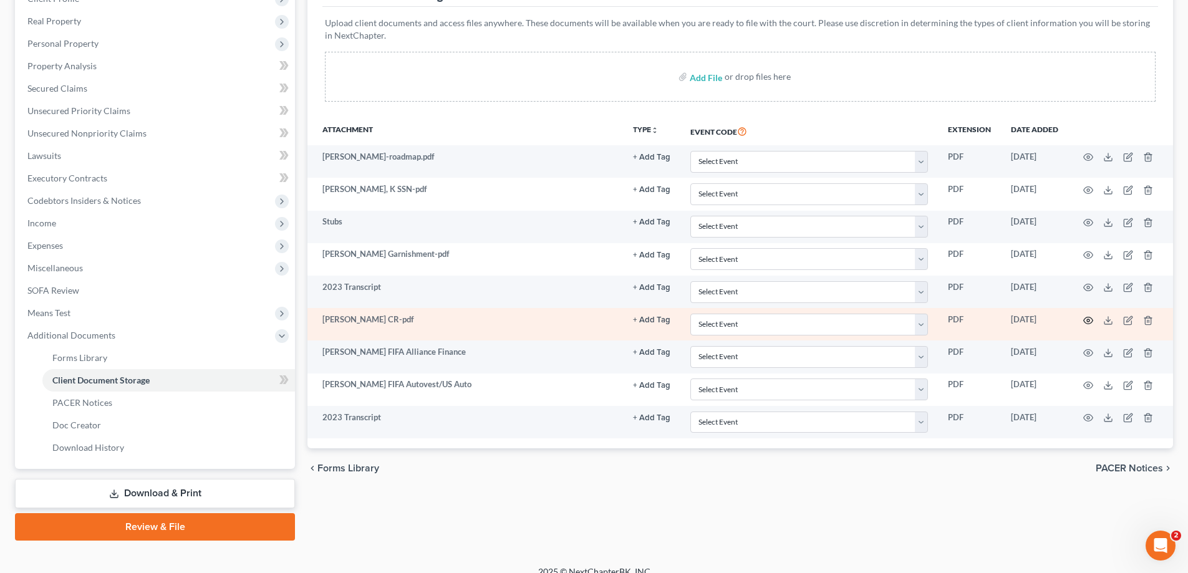
click at [1090, 320] on icon "button" at bounding box center [1088, 321] width 10 height 10
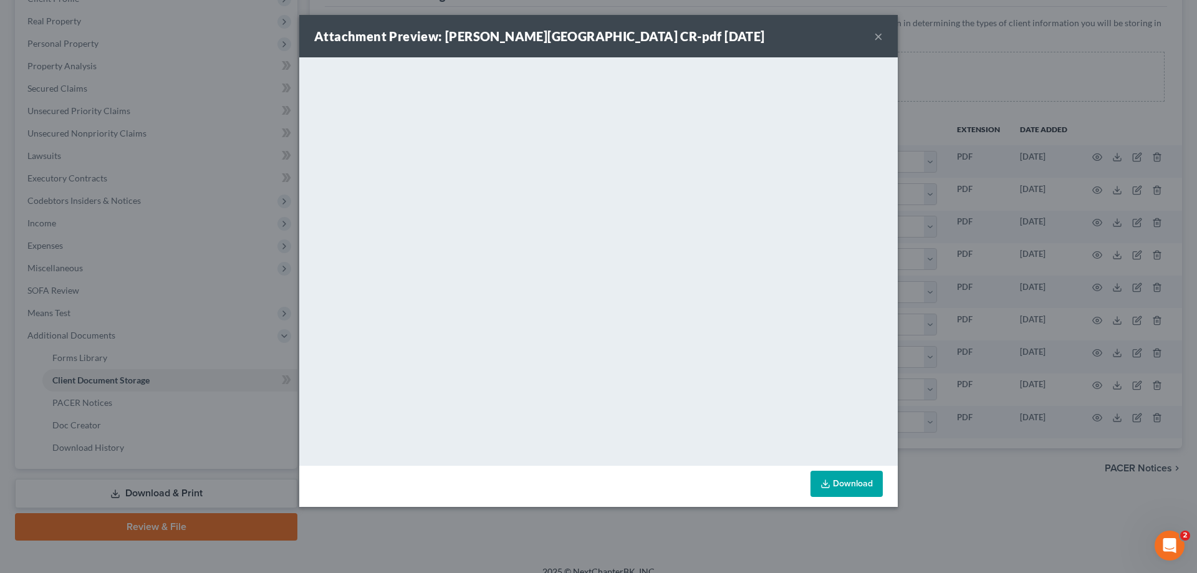
click at [876, 36] on button "×" at bounding box center [878, 36] width 9 height 15
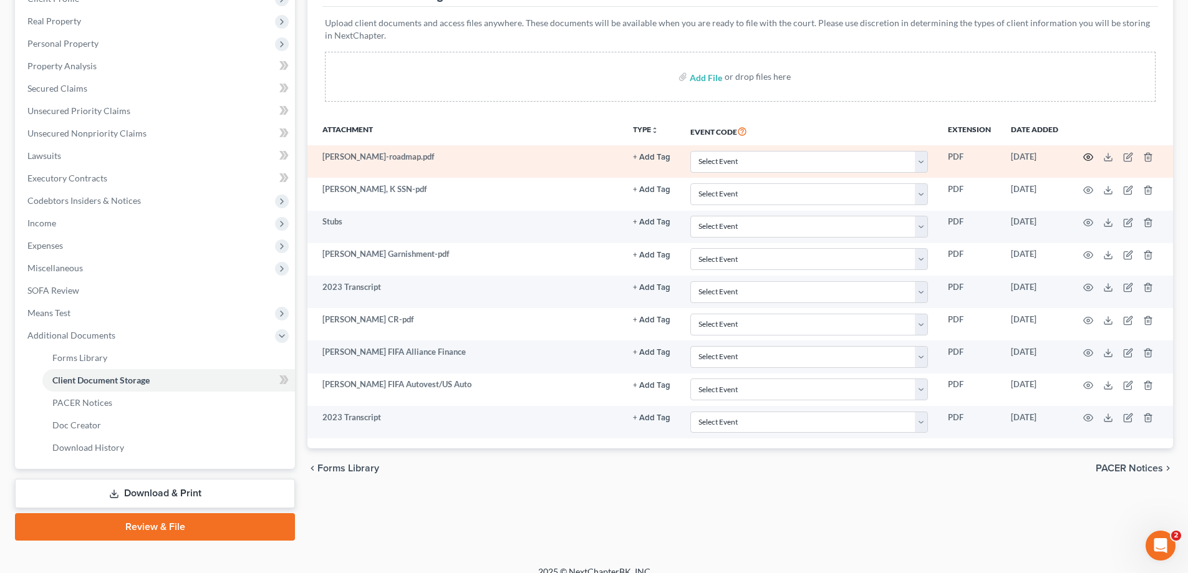
click at [1087, 158] on circle "button" at bounding box center [1088, 157] width 2 height 2
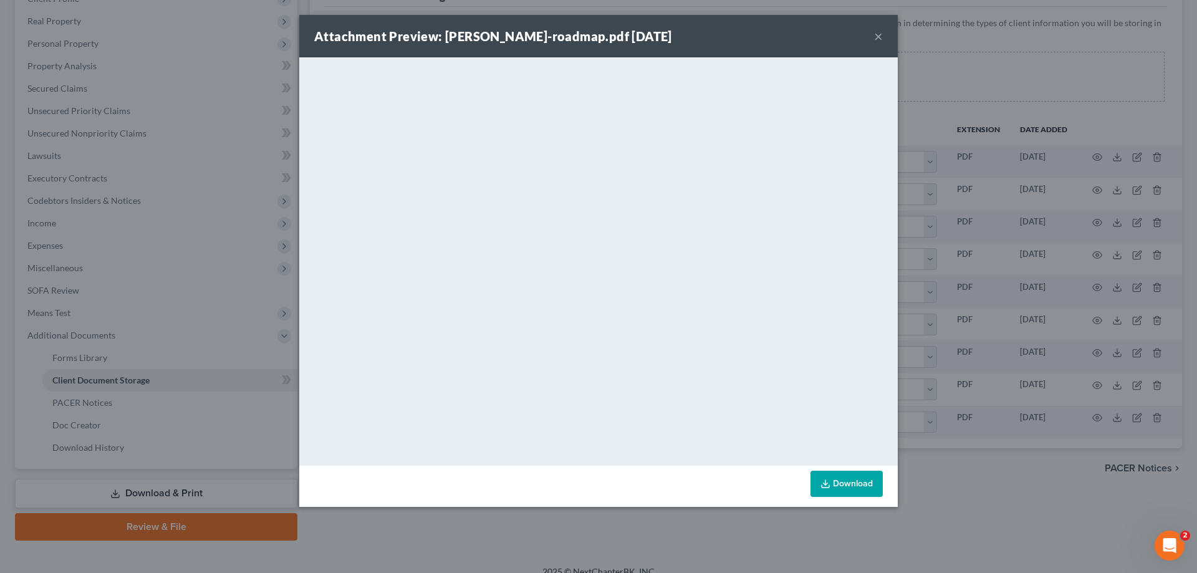
click at [879, 34] on button "×" at bounding box center [878, 36] width 9 height 15
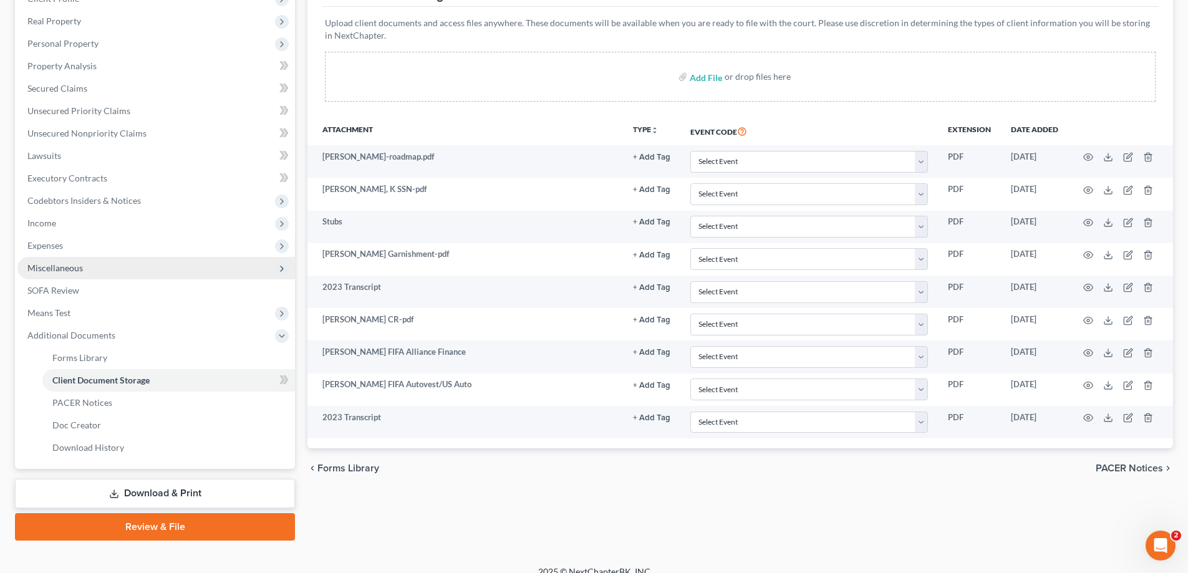
scroll to position [0, 0]
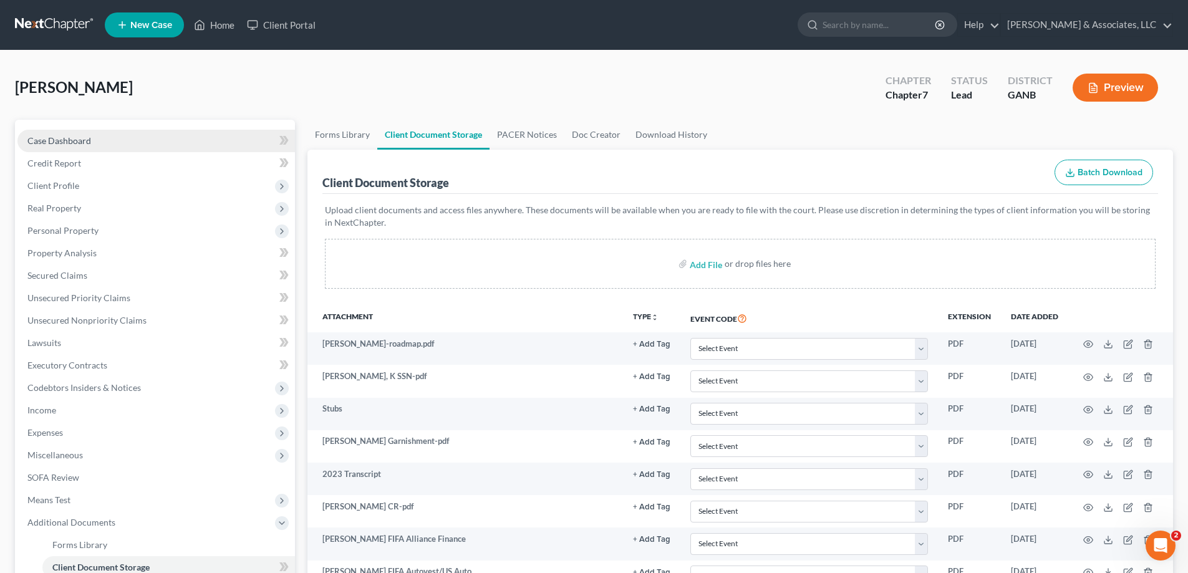
click at [37, 144] on span "Case Dashboard" at bounding box center [59, 140] width 64 height 11
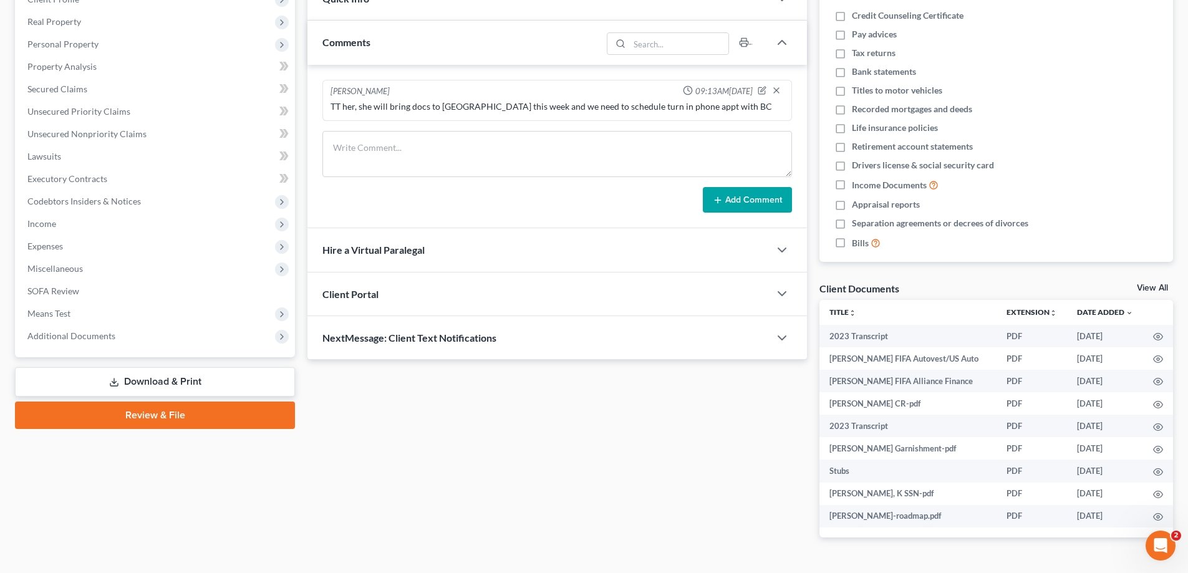
scroll to position [187, 0]
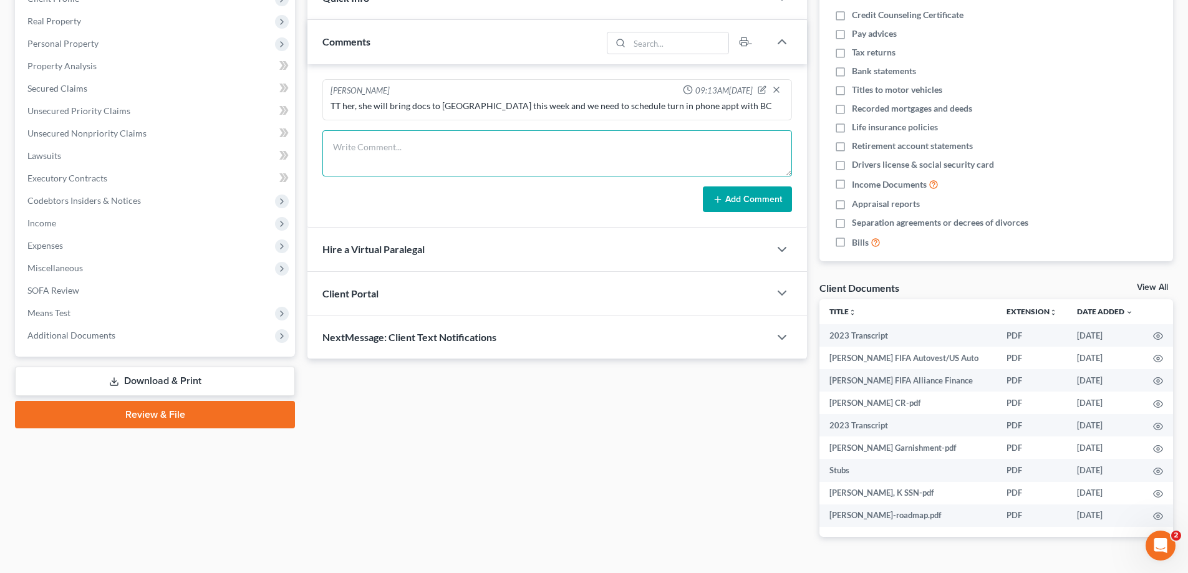
click at [354, 145] on textarea at bounding box center [557, 153] width 470 height 46
paste textarea "From: Amy Adams Sent: Thursday, March 13, 2025 9:34 AM To: Kemiya Johnson <chil…"
type textarea "From: Amy Adams Sent: Thursday, March 13, 2025 9:34 AM To: Kemiya Johnson <chil…"
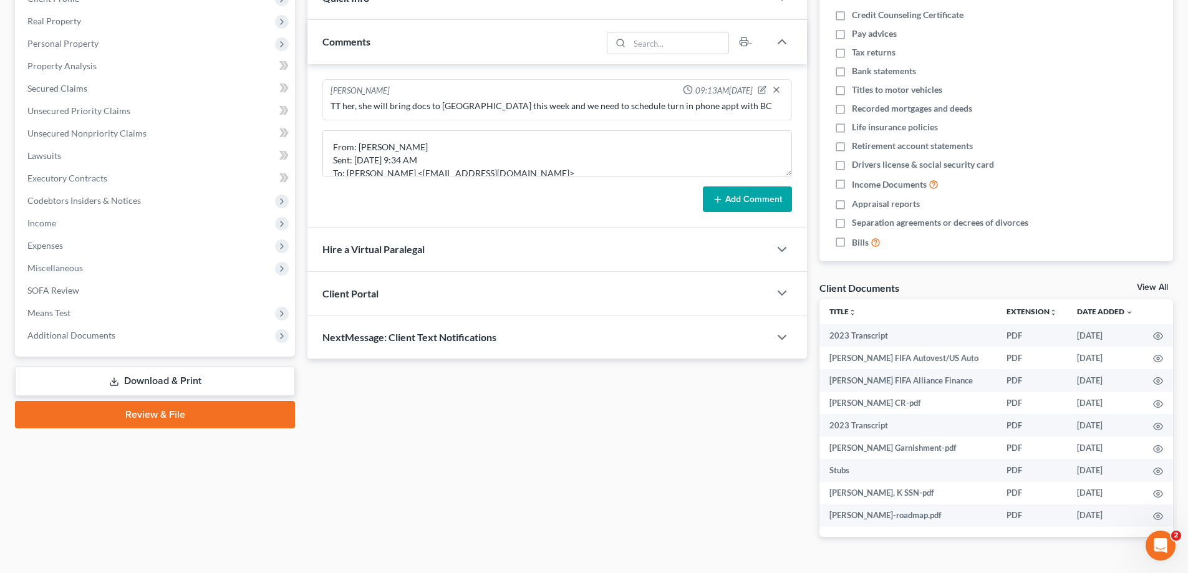
click at [740, 196] on button "Add Comment" at bounding box center [747, 199] width 89 height 26
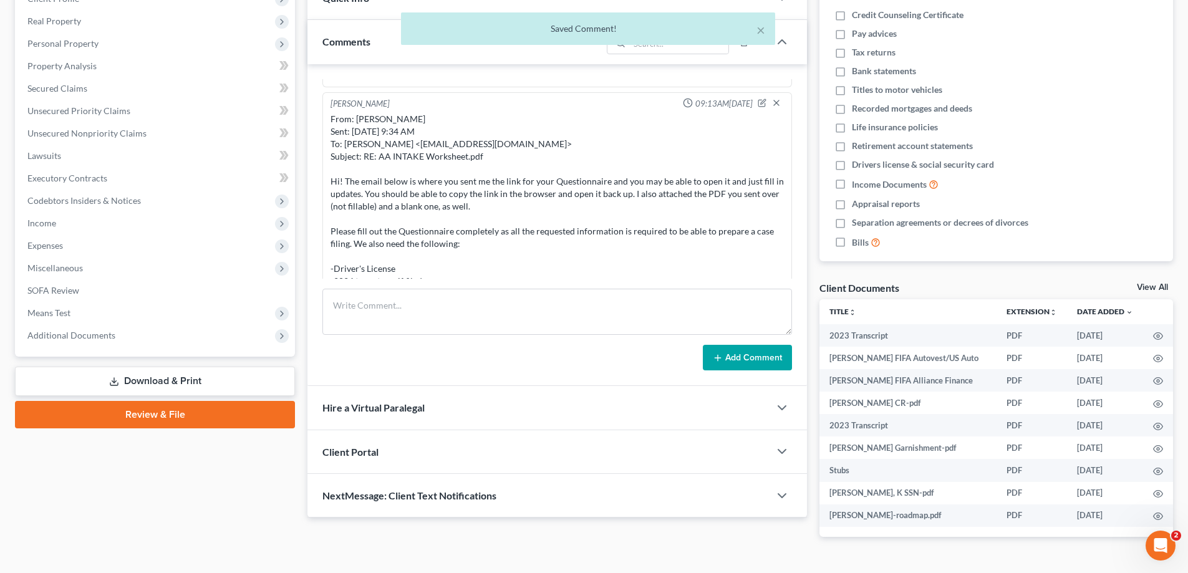
scroll to position [62, 0]
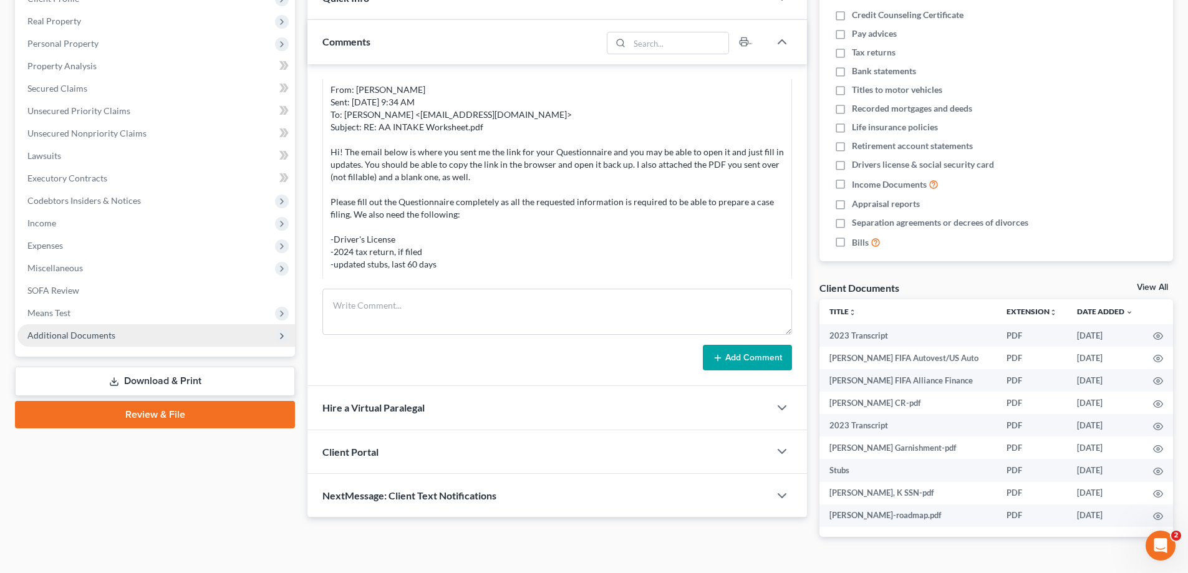
click at [60, 336] on span "Additional Documents" at bounding box center [71, 335] width 88 height 11
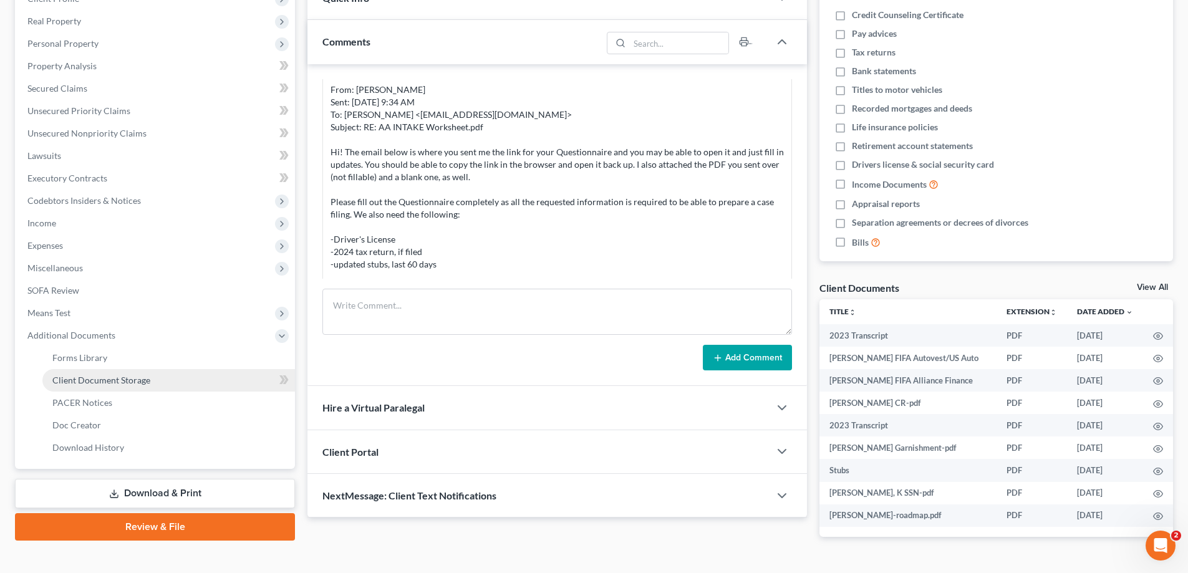
click at [94, 378] on span "Client Document Storage" at bounding box center [101, 380] width 98 height 11
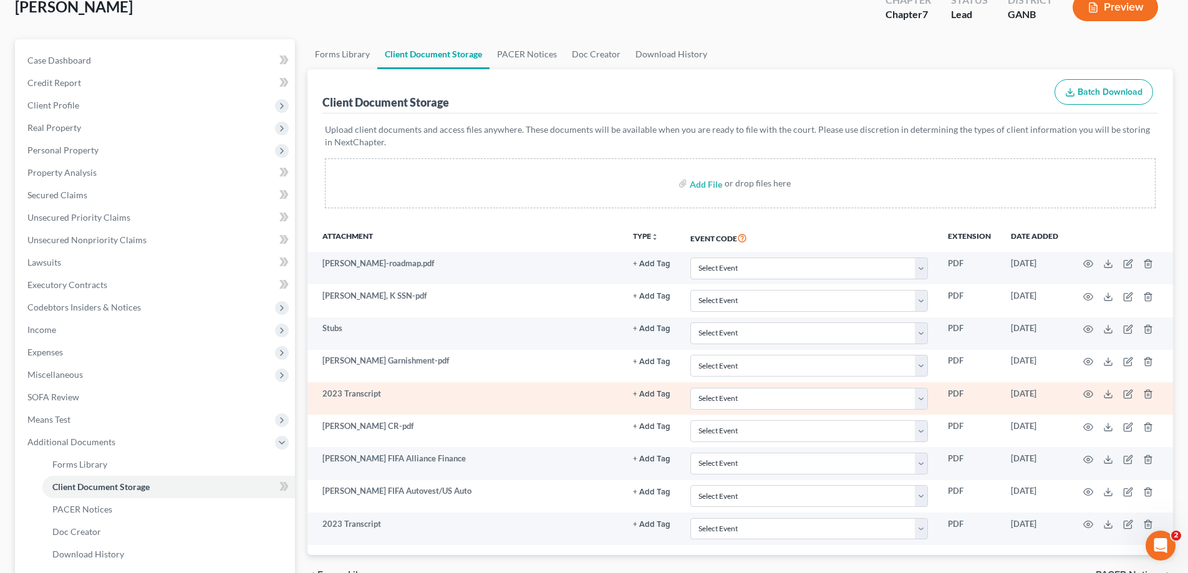
scroll to position [202, 0]
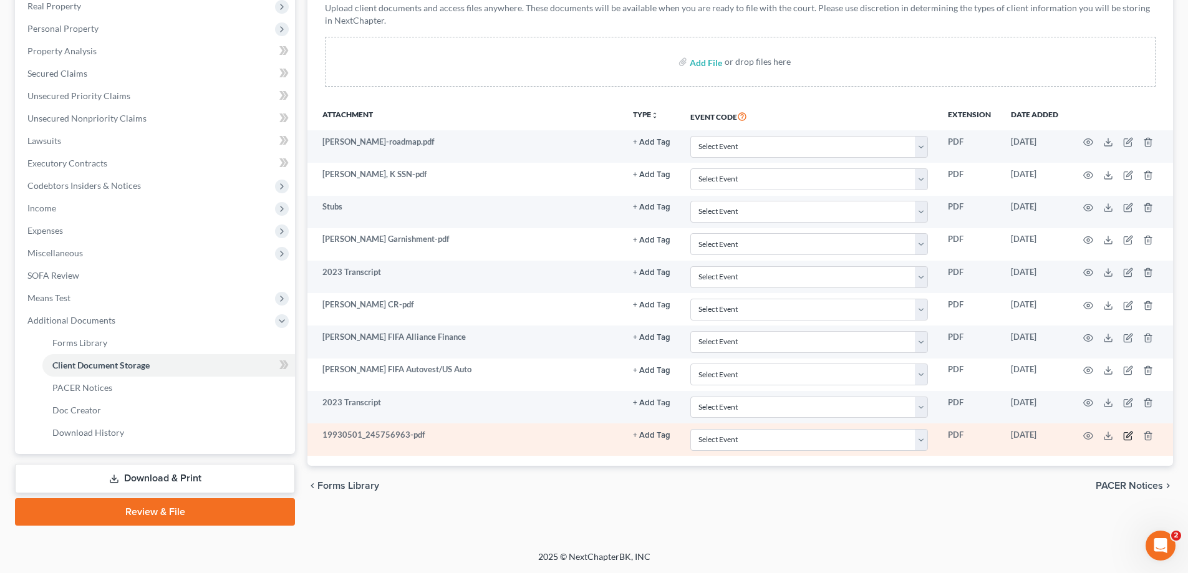
click at [1128, 437] on icon "button" at bounding box center [1129, 435] width 6 height 6
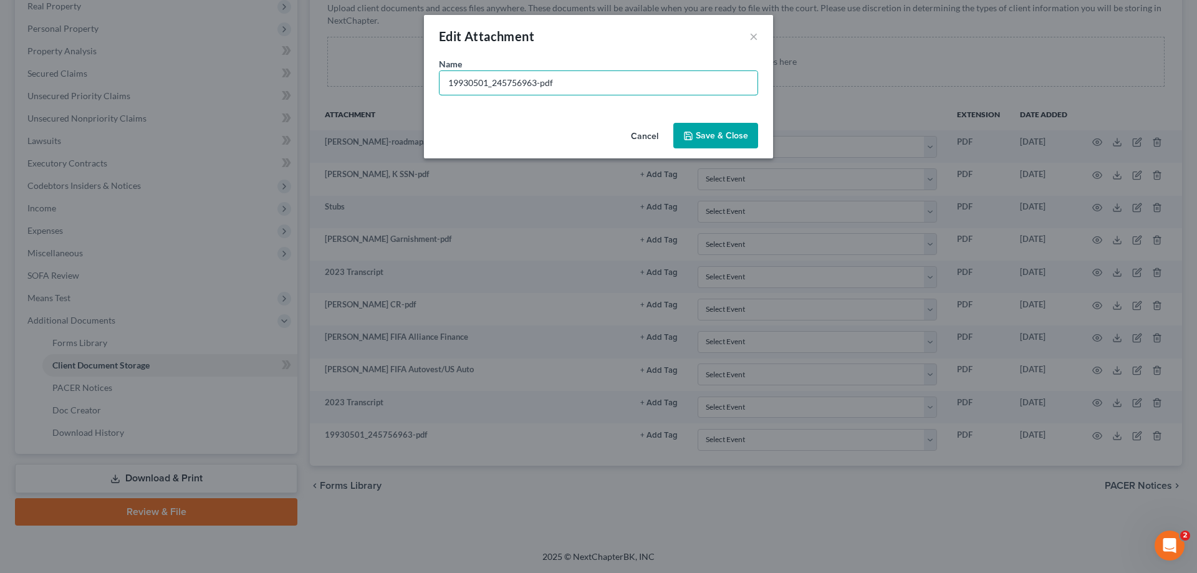
drag, startPoint x: 583, startPoint y: 79, endPoint x: 339, endPoint y: 62, distance: 245.1
click at [339, 62] on div "Edit Attachment × Name * 19930501_245756963-pdf Cancel Save & Close" at bounding box center [598, 286] width 1197 height 573
type input "Worksheet-emailed to us Jan 2025-she has not followed up for appt"
click at [713, 136] on span "Save & Close" at bounding box center [722, 135] width 52 height 11
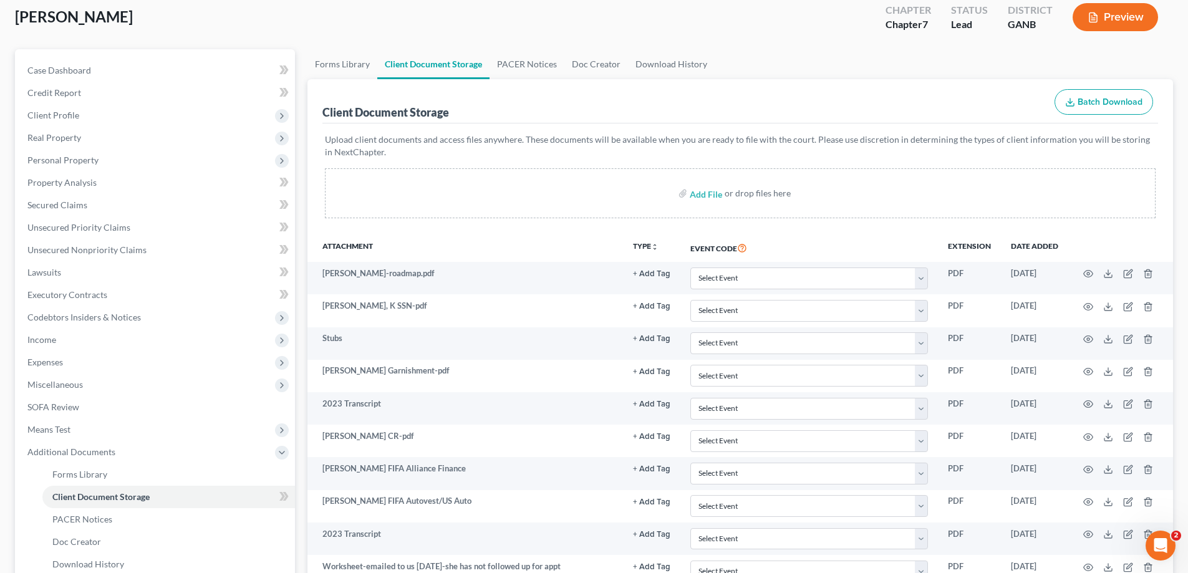
scroll to position [0, 0]
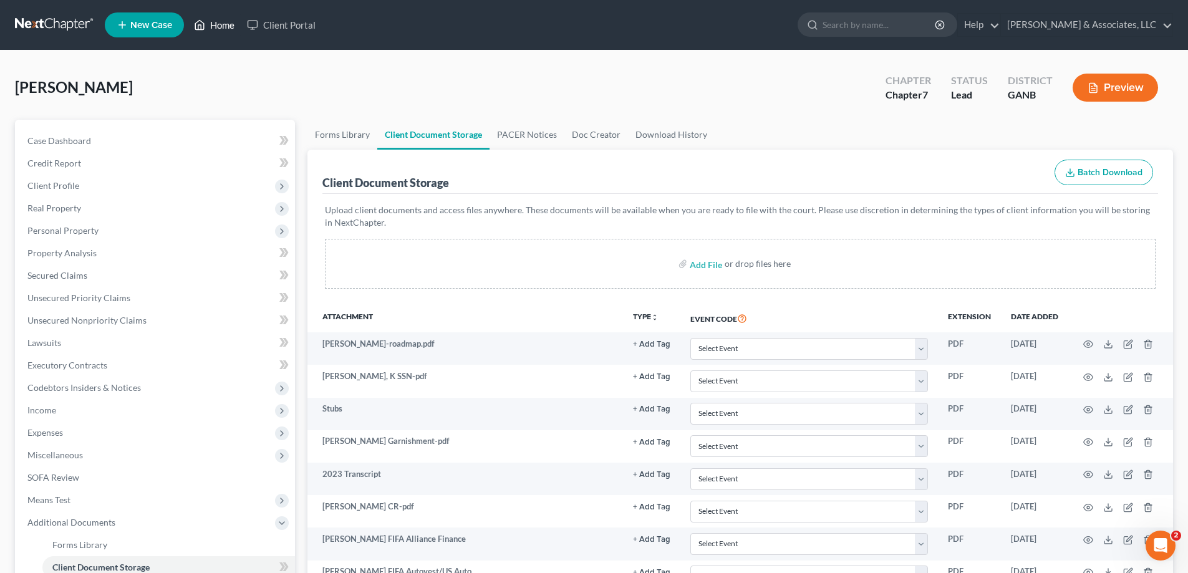
click at [216, 26] on link "Home" at bounding box center [214, 25] width 53 height 22
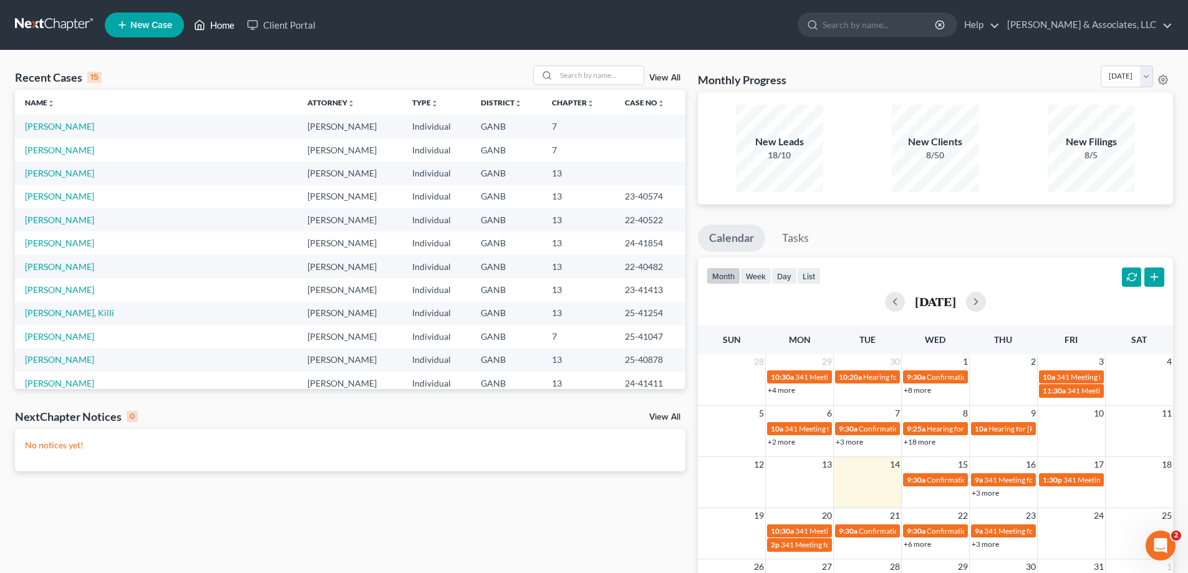
click at [188, 14] on link "Home" at bounding box center [214, 25] width 53 height 22
click at [581, 77] on input "search" at bounding box center [599, 75] width 87 height 18
type input "paine"
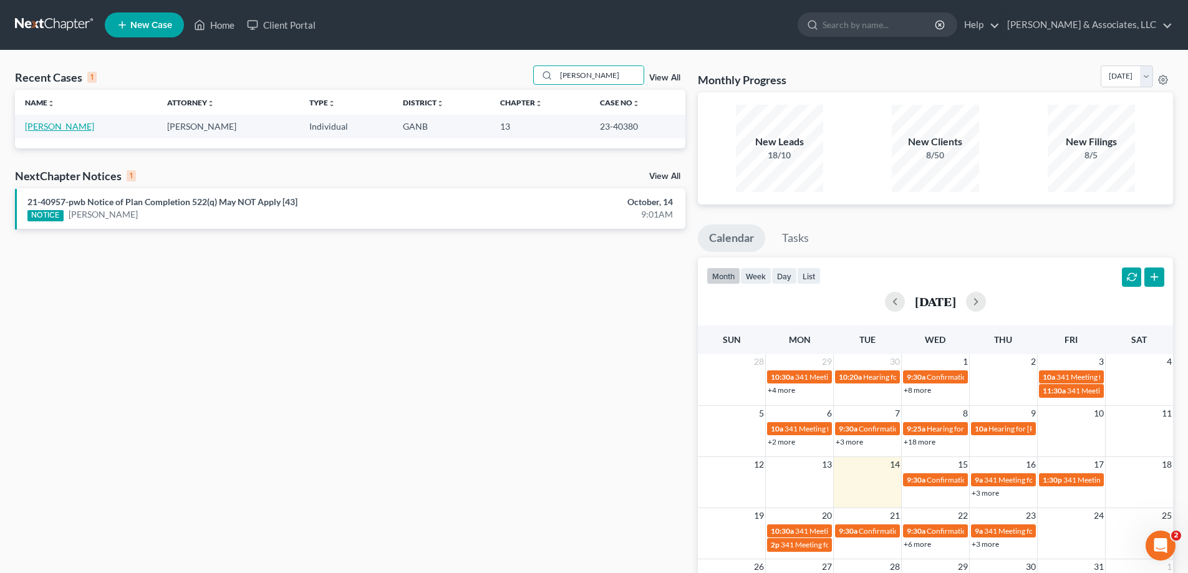
click at [44, 125] on link "[PERSON_NAME]" at bounding box center [59, 126] width 69 height 11
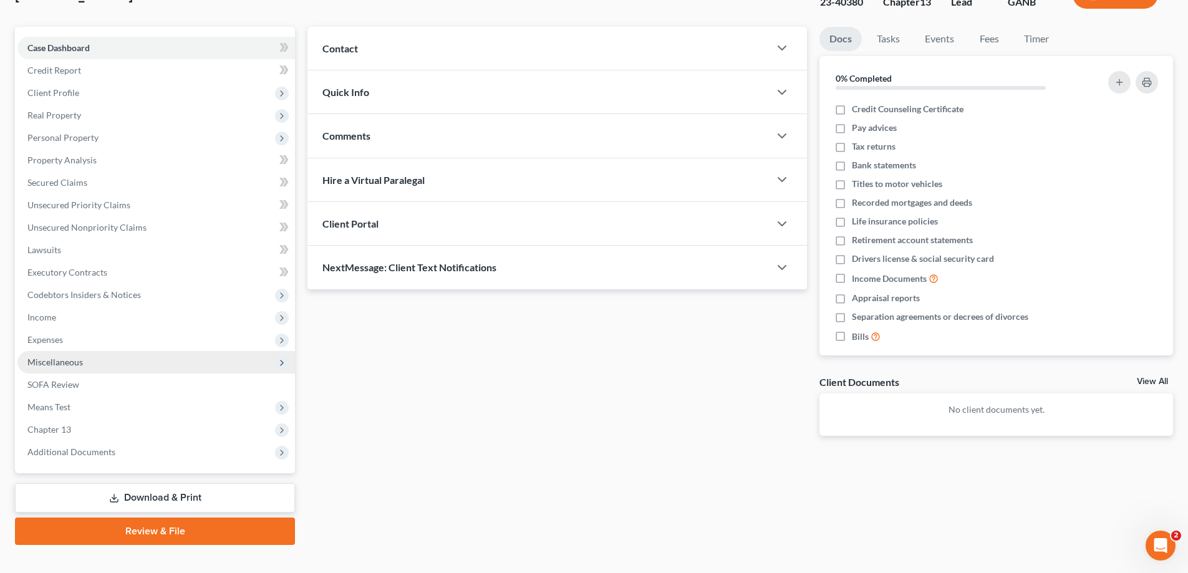
scroll to position [112, 0]
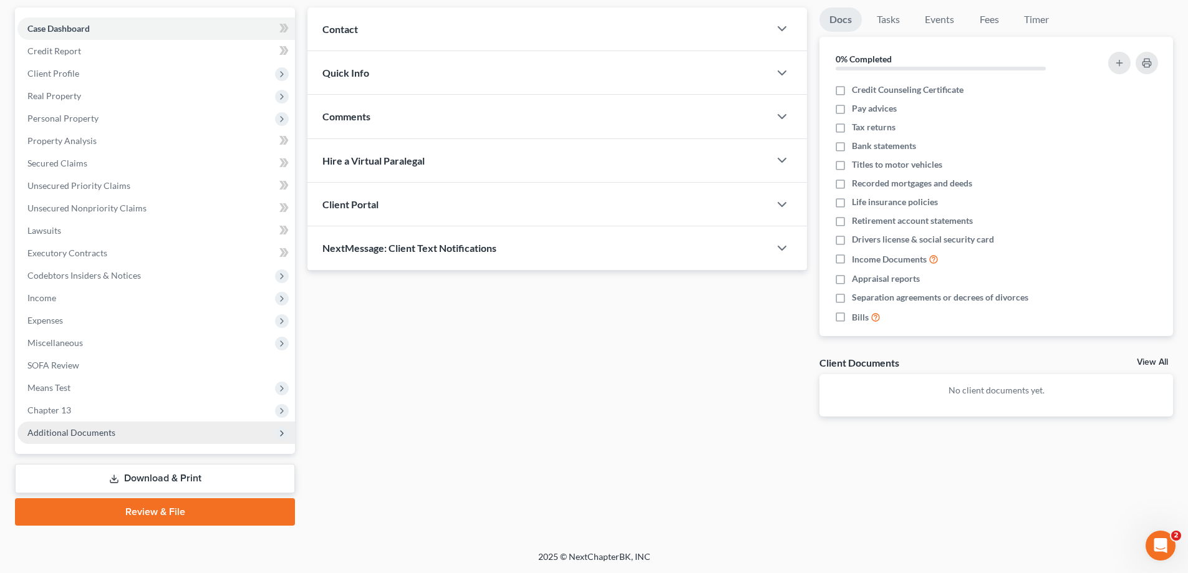
click at [45, 429] on span "Additional Documents" at bounding box center [71, 432] width 88 height 11
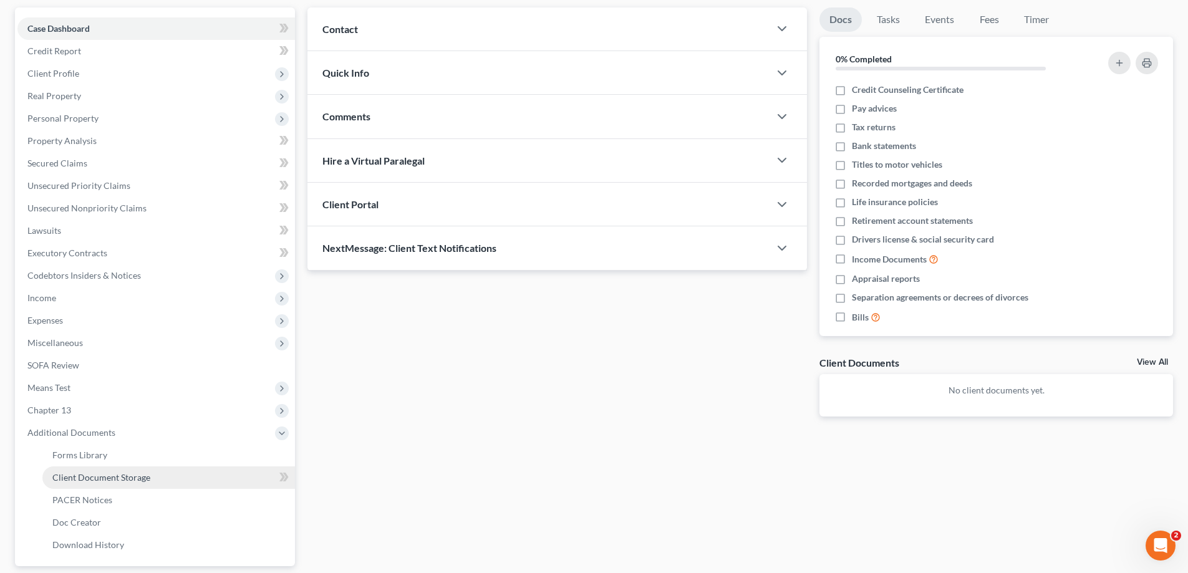
click at [74, 473] on span "Client Document Storage" at bounding box center [101, 477] width 98 height 11
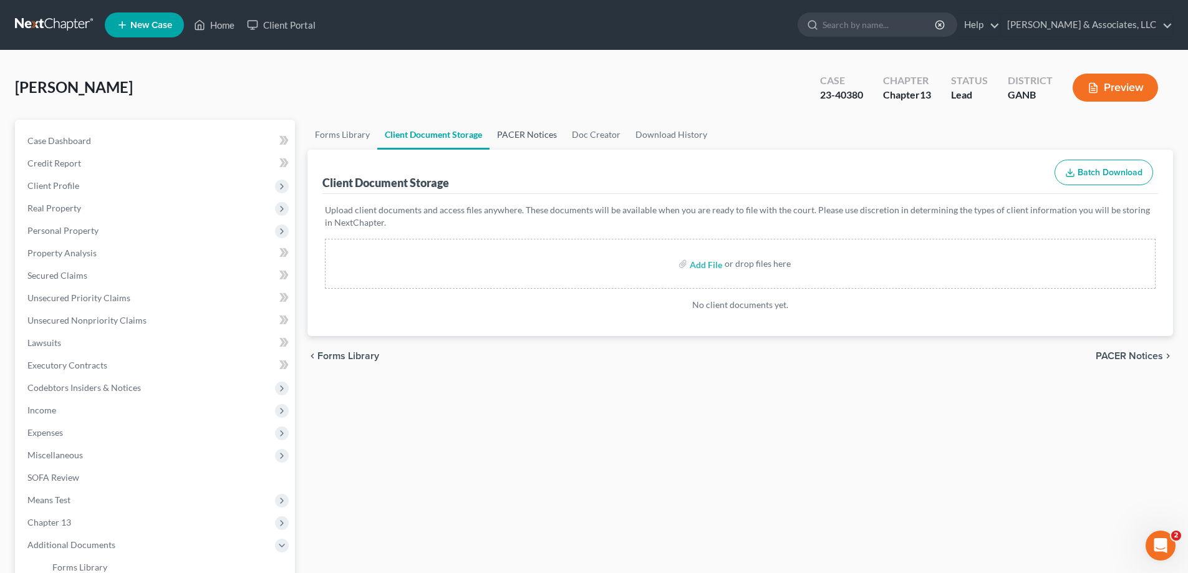
click at [540, 131] on link "PACER Notices" at bounding box center [527, 135] width 75 height 30
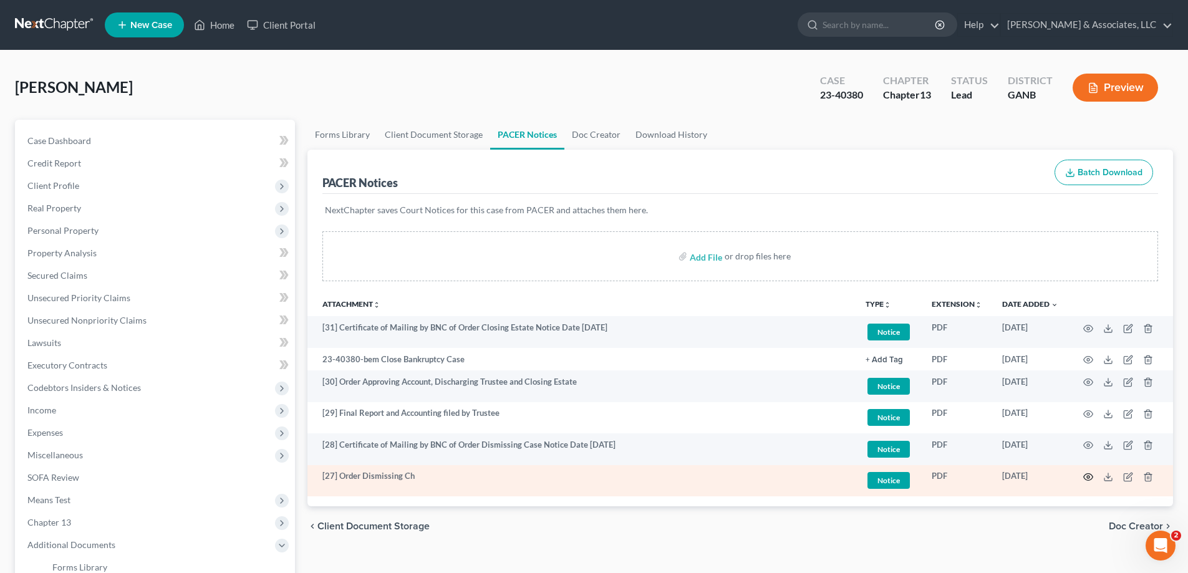
click at [1090, 476] on icon "button" at bounding box center [1088, 477] width 10 height 10
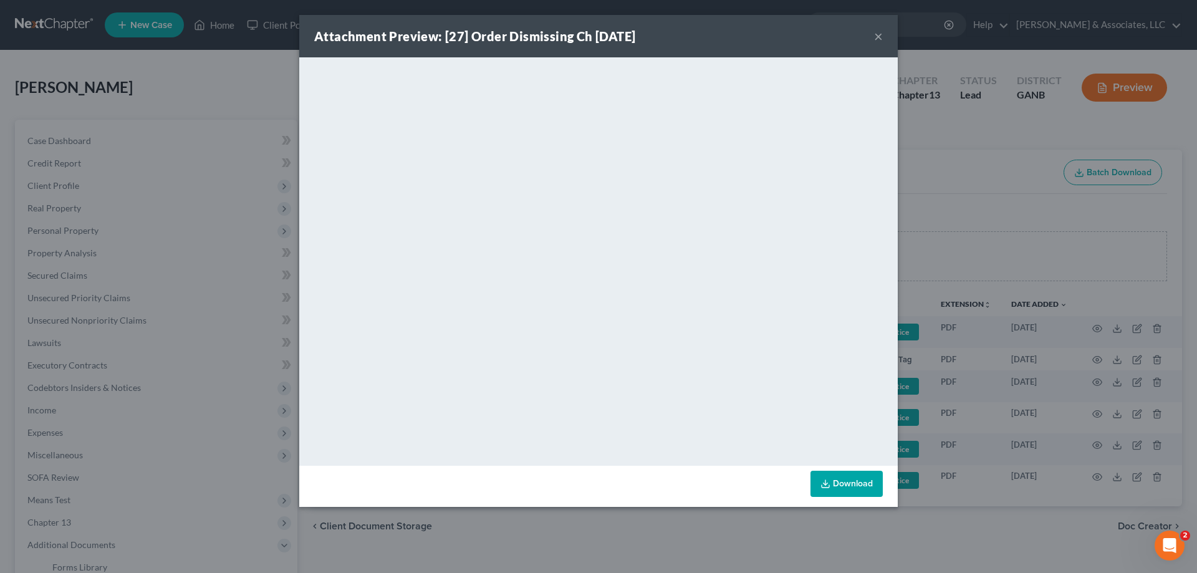
click at [879, 35] on button "×" at bounding box center [878, 36] width 9 height 15
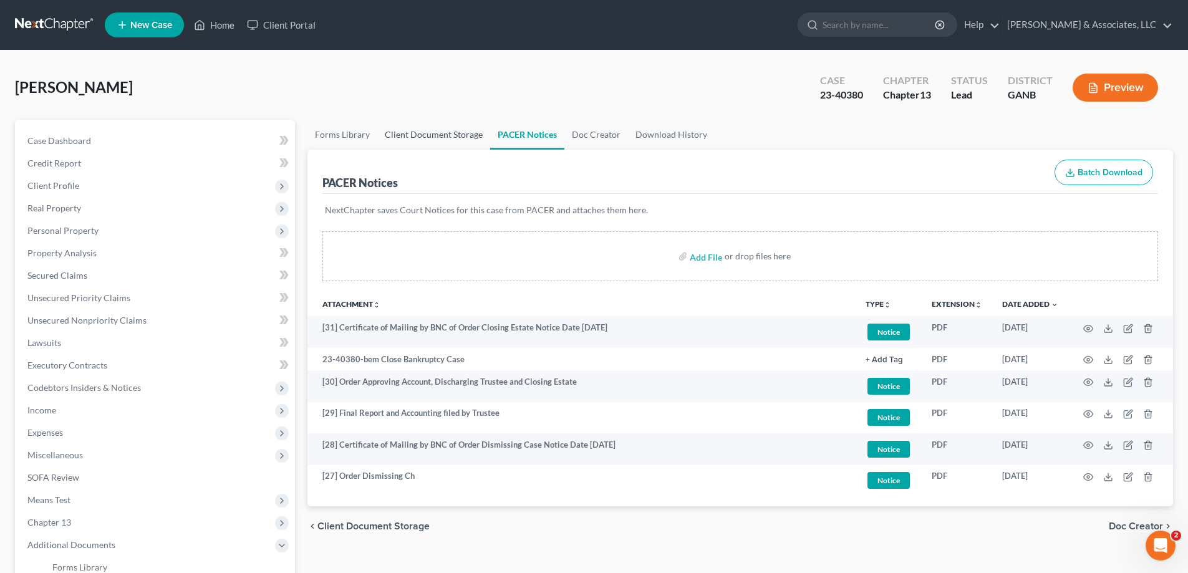
click at [398, 133] on link "Client Document Storage" at bounding box center [433, 135] width 113 height 30
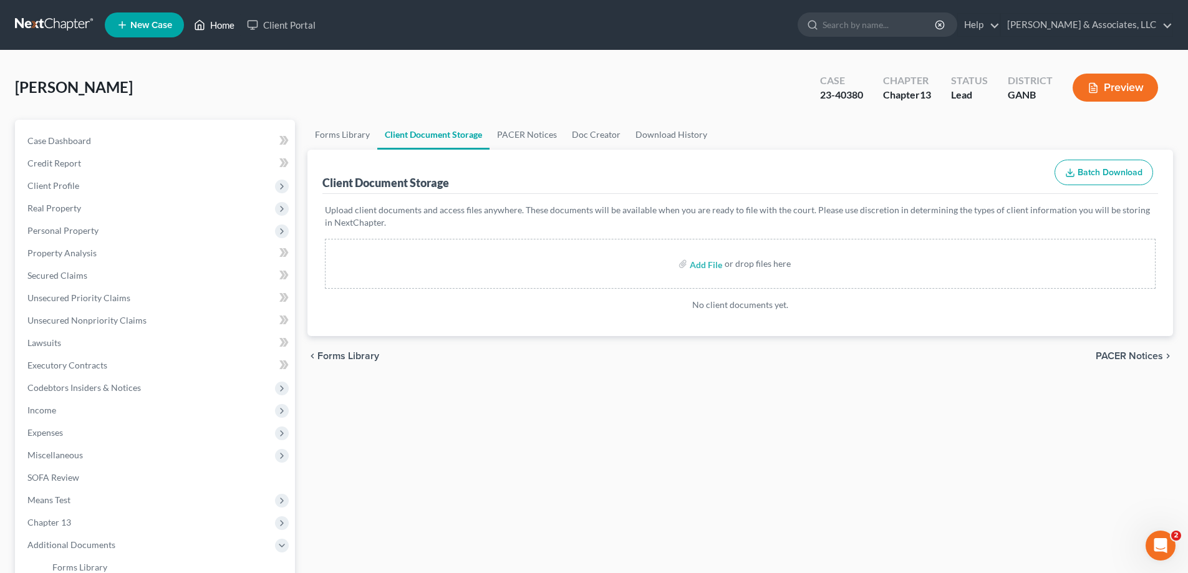
click at [223, 24] on link "Home" at bounding box center [214, 25] width 53 height 22
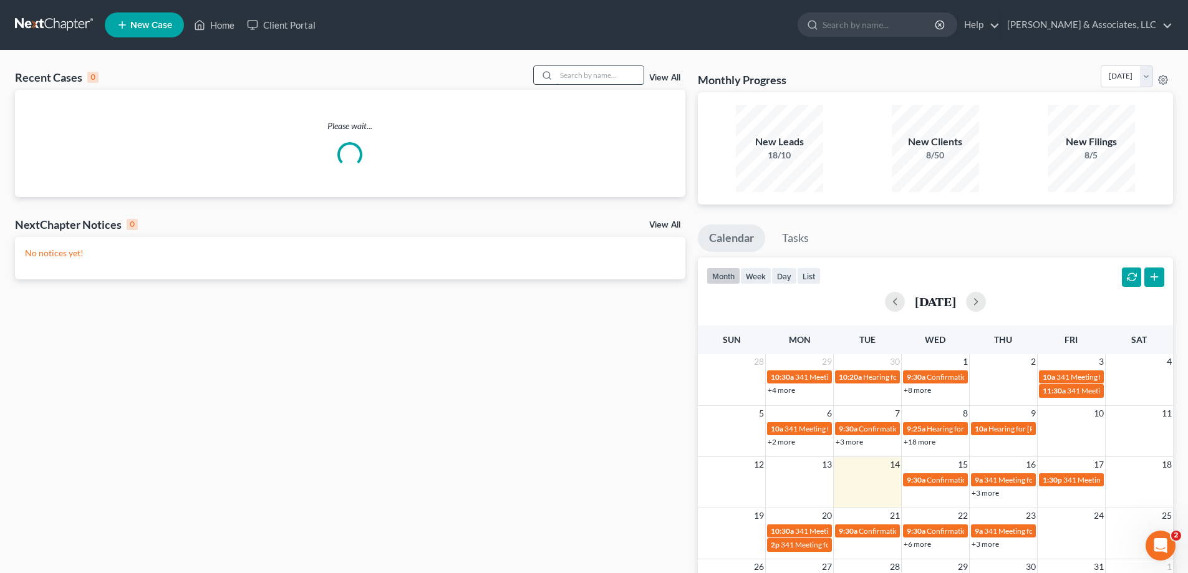
click at [601, 74] on input "search" at bounding box center [599, 75] width 87 height 18
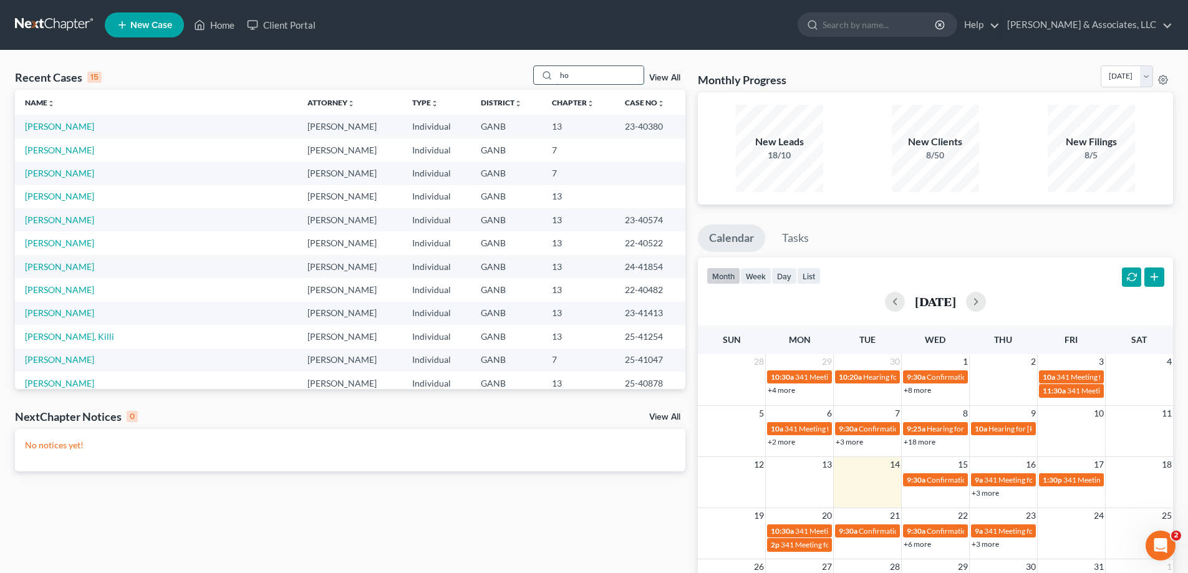
type input "h"
type input "thomas"
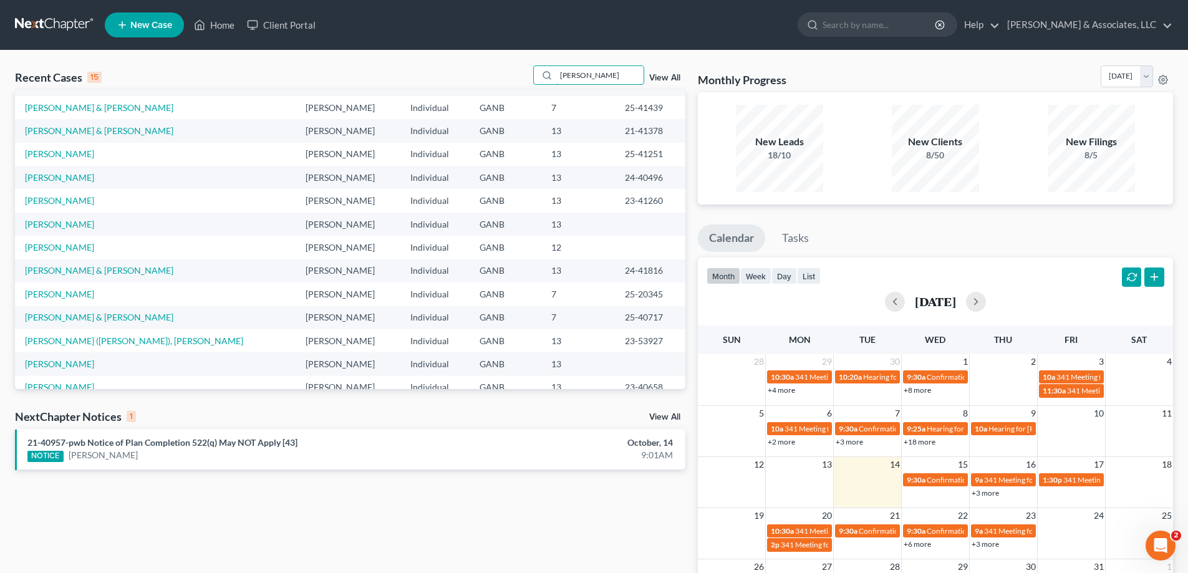
scroll to position [85, 0]
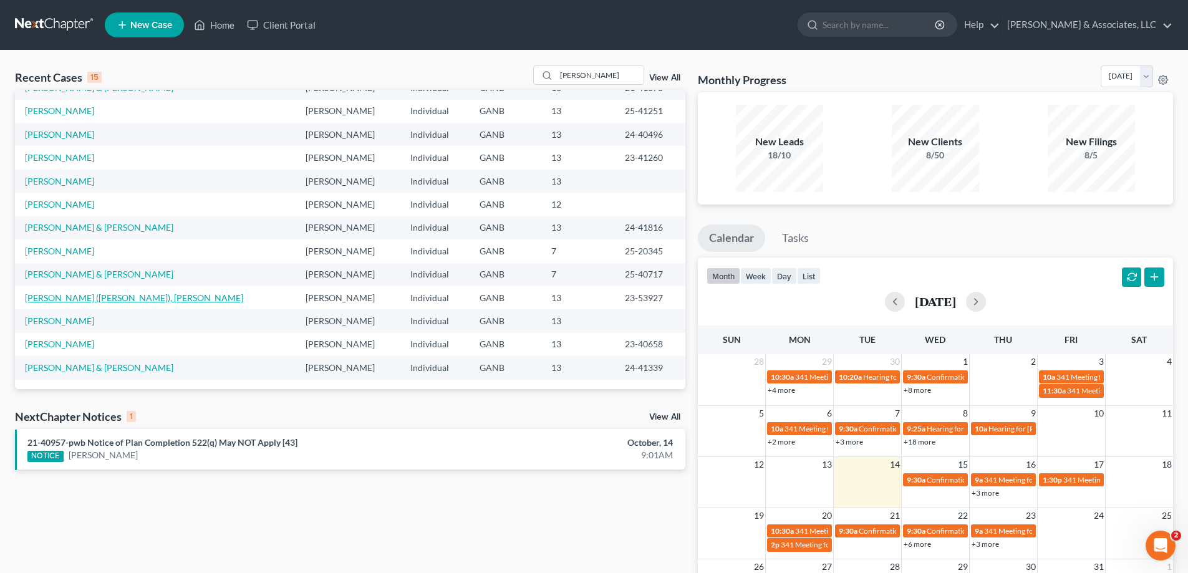
click at [82, 297] on link "[PERSON_NAME] ([PERSON_NAME]), [PERSON_NAME]" at bounding box center [134, 298] width 218 height 11
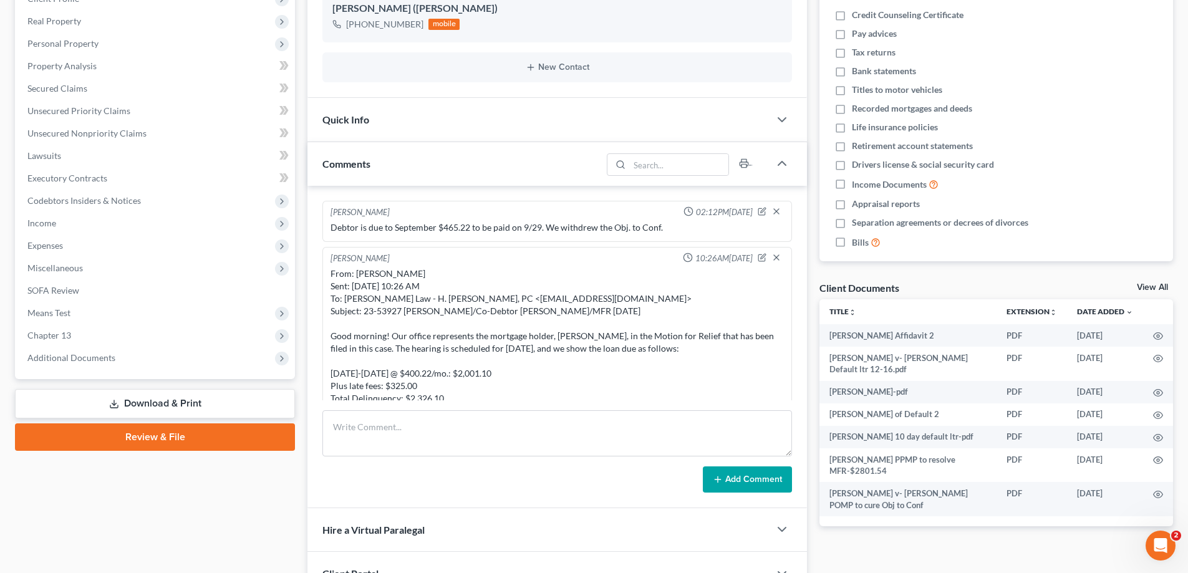
scroll to position [995, 0]
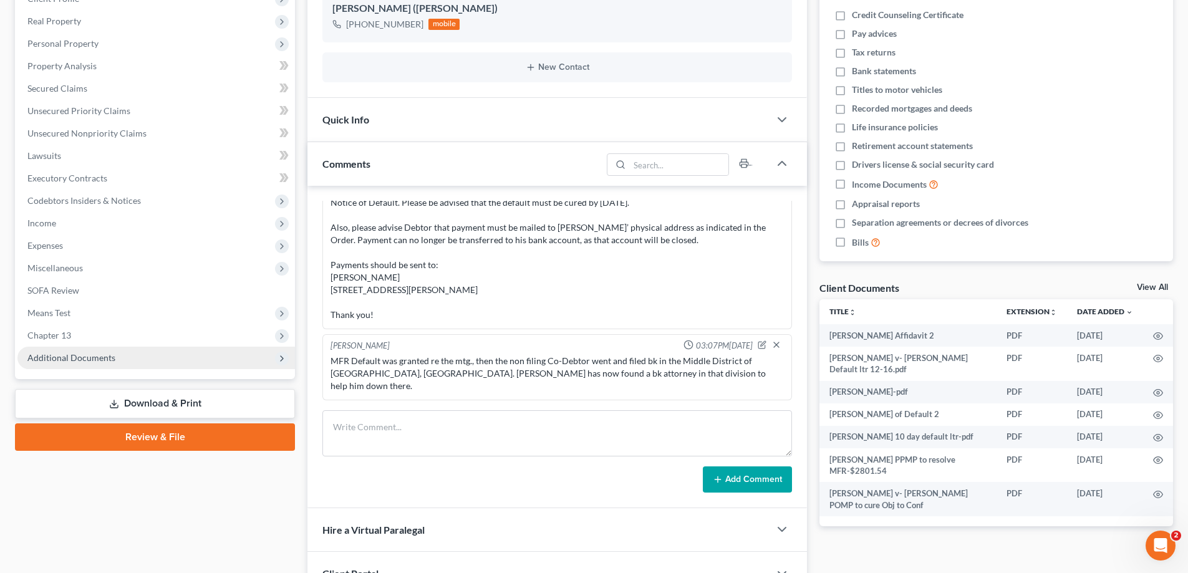
click at [79, 356] on span "Additional Documents" at bounding box center [71, 357] width 88 height 11
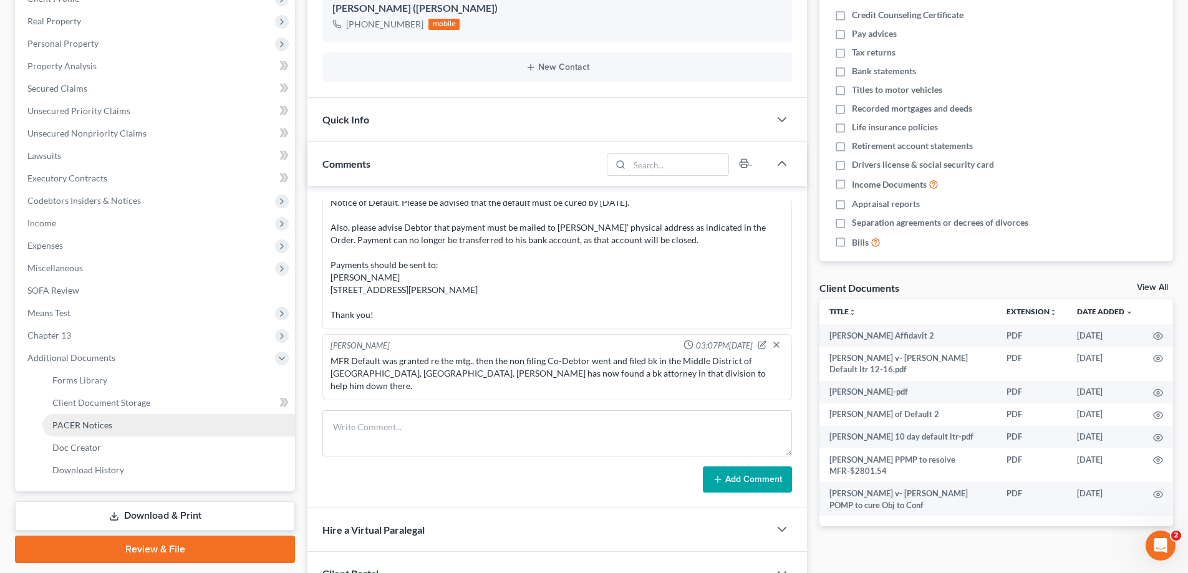
click at [92, 420] on span "PACER Notices" at bounding box center [82, 425] width 60 height 11
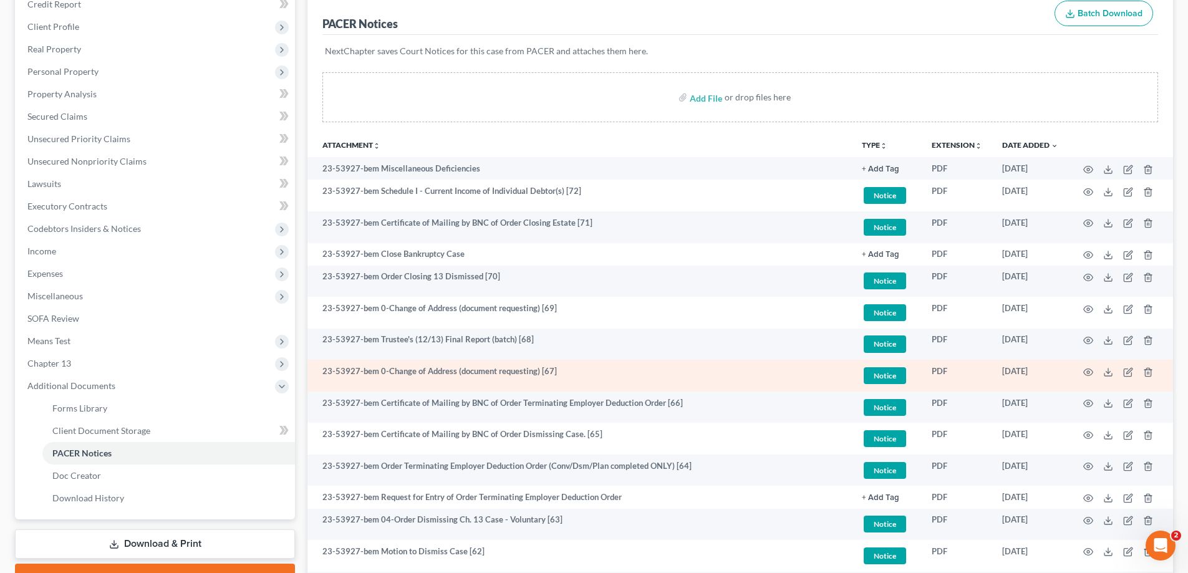
scroll to position [187, 0]
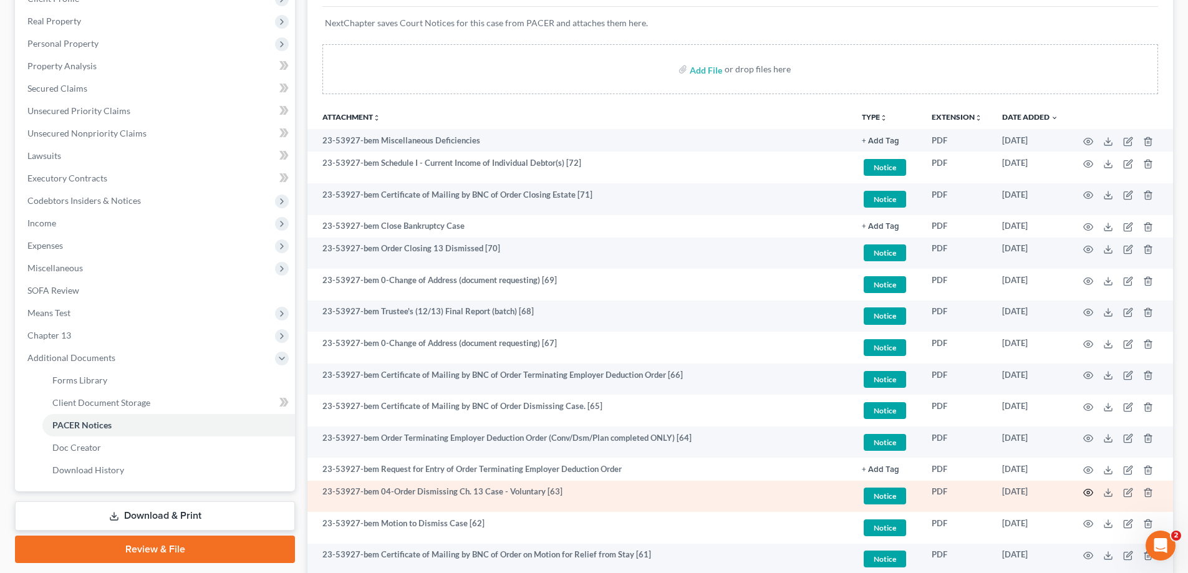
click at [1086, 492] on icon "button" at bounding box center [1088, 493] width 10 height 10
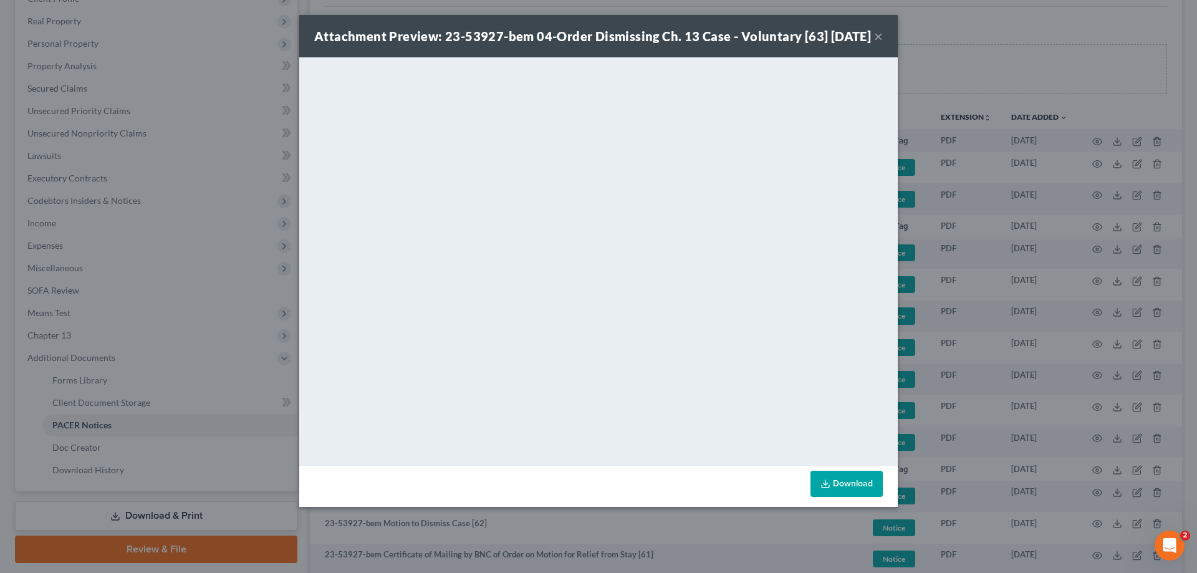
click at [879, 44] on button "×" at bounding box center [878, 36] width 9 height 15
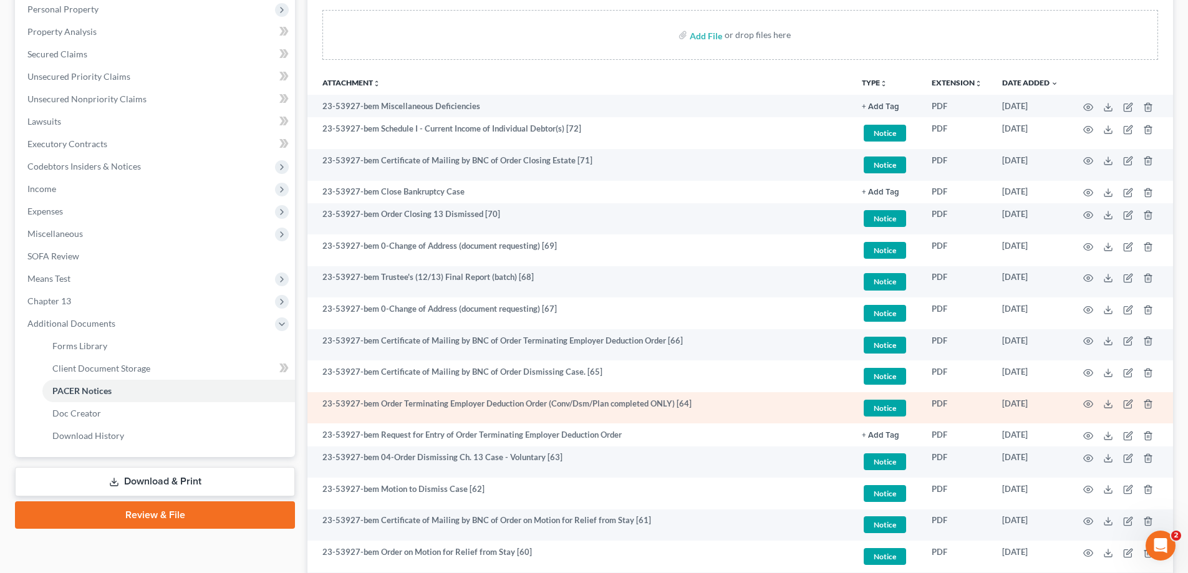
scroll to position [249, 0]
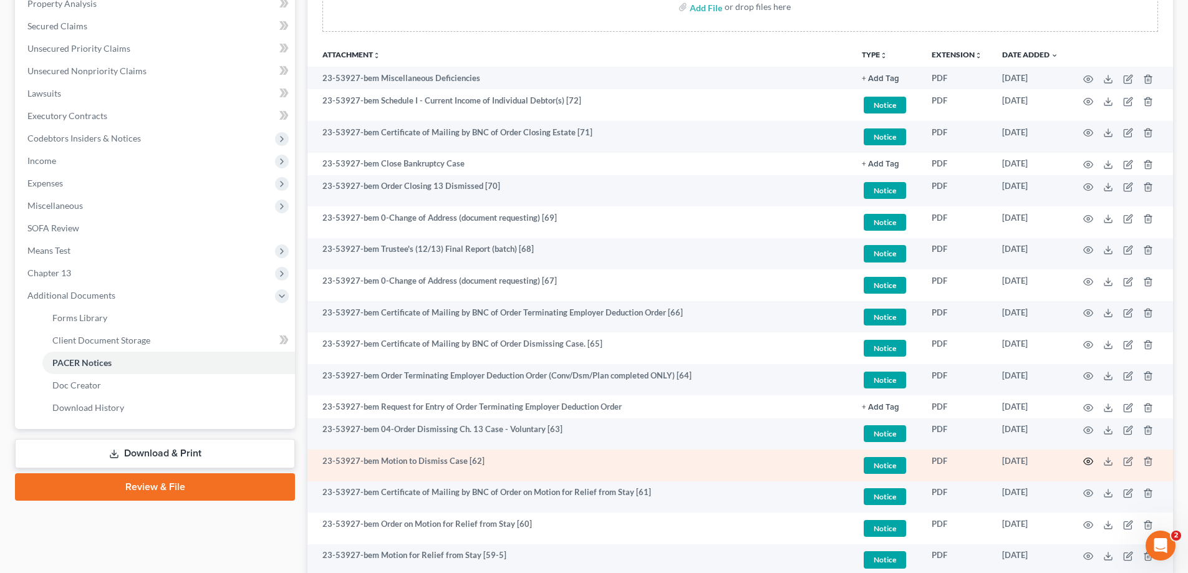
click at [1089, 461] on circle "button" at bounding box center [1088, 461] width 2 height 2
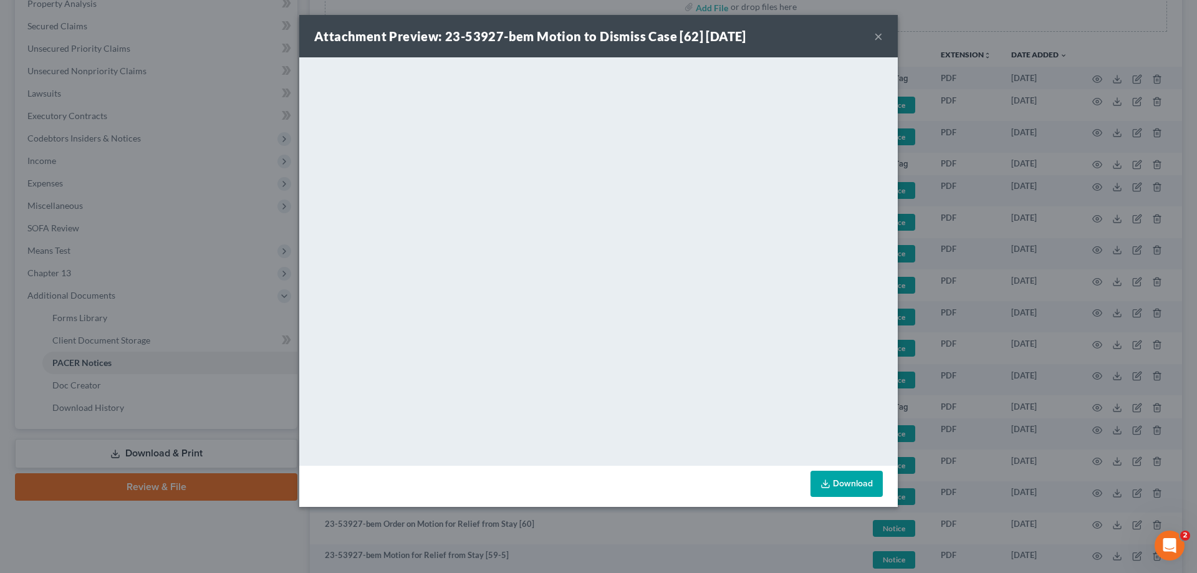
drag, startPoint x: 876, startPoint y: 36, endPoint x: 1193, endPoint y: 21, distance: 317.2
click at [877, 35] on button "×" at bounding box center [878, 36] width 9 height 15
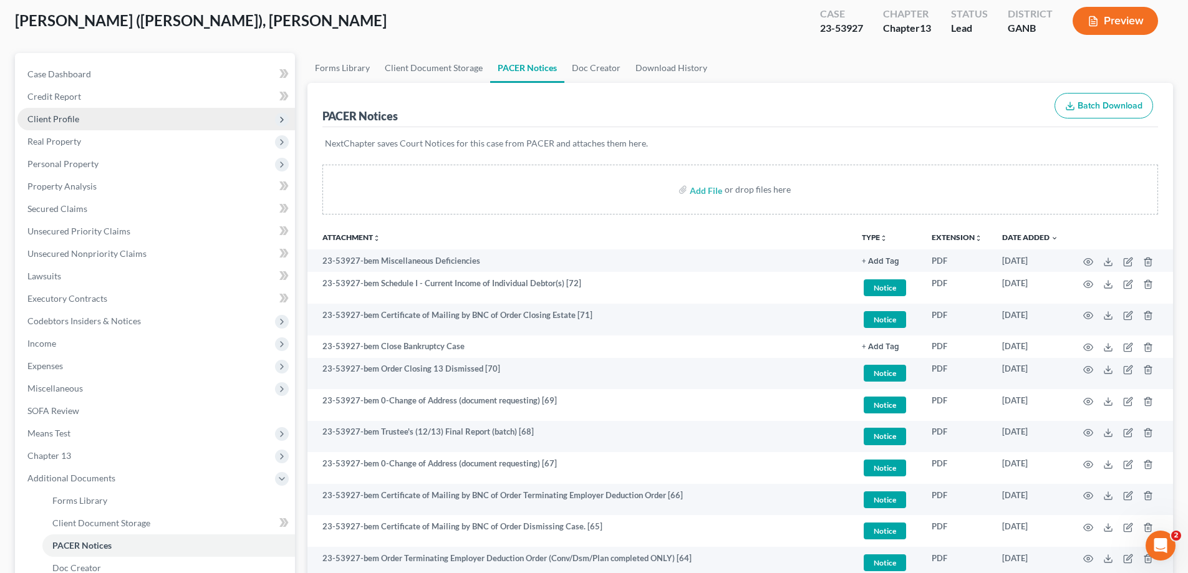
scroll to position [0, 0]
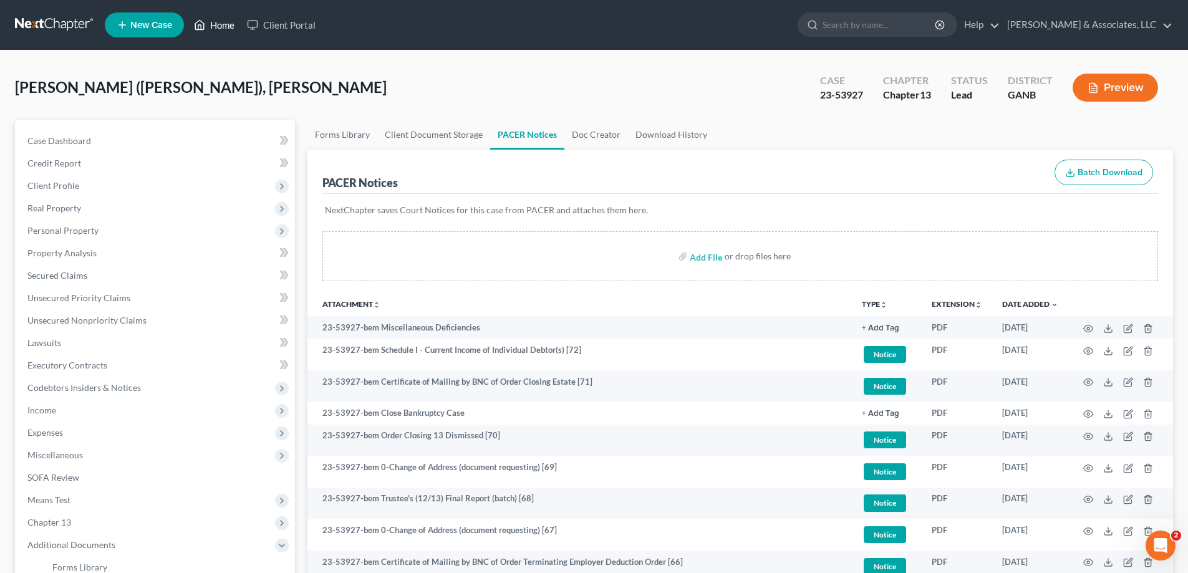
click at [216, 22] on link "Home" at bounding box center [214, 25] width 53 height 22
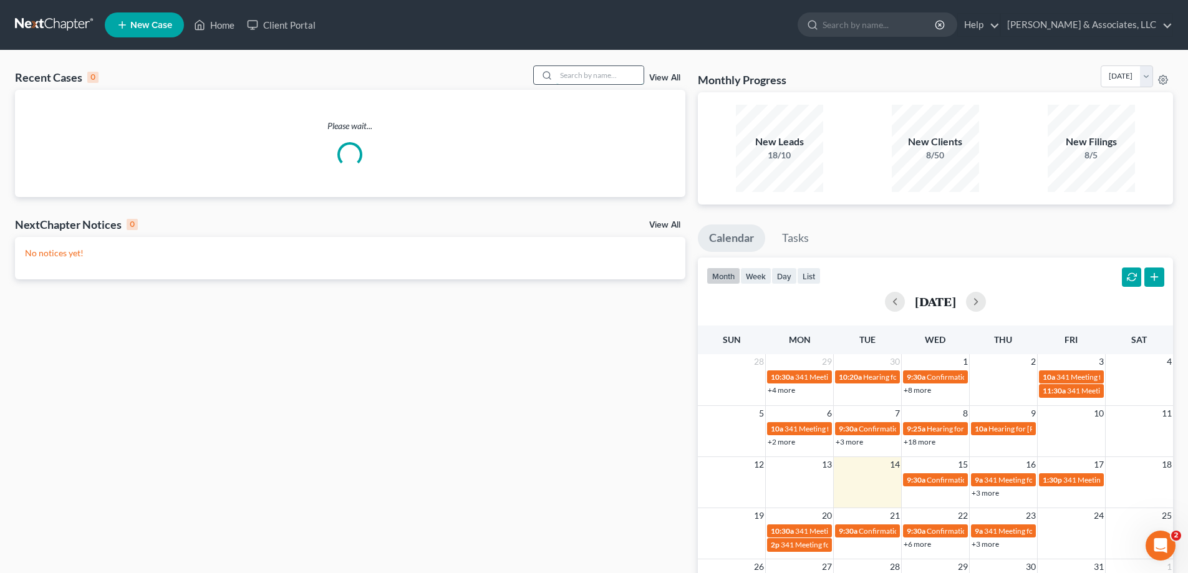
click at [587, 75] on input "search" at bounding box center [599, 75] width 87 height 18
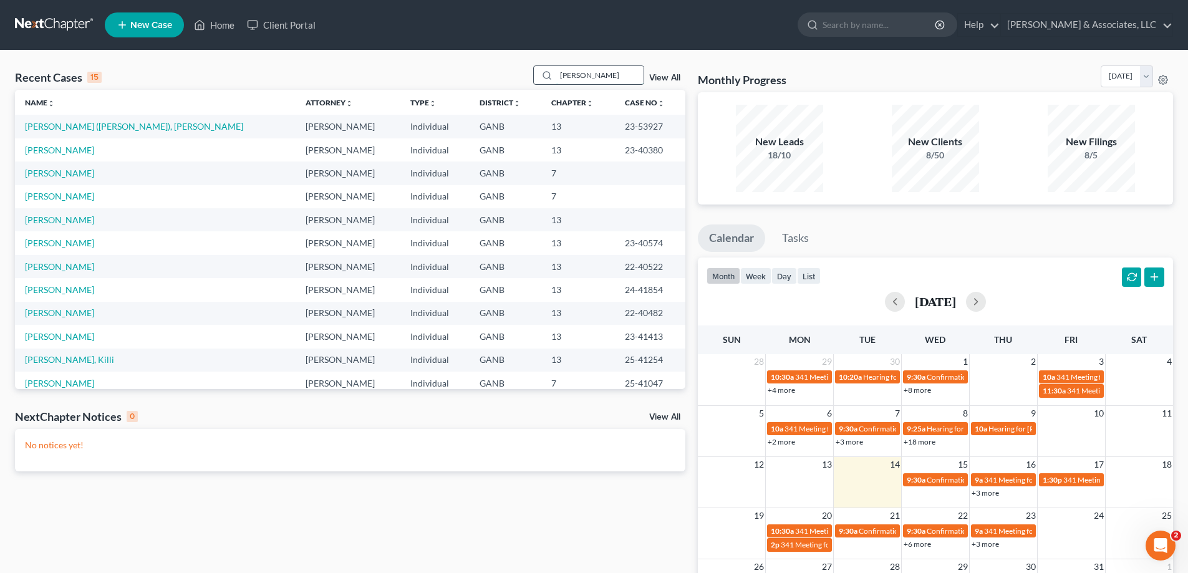
type input "foster"
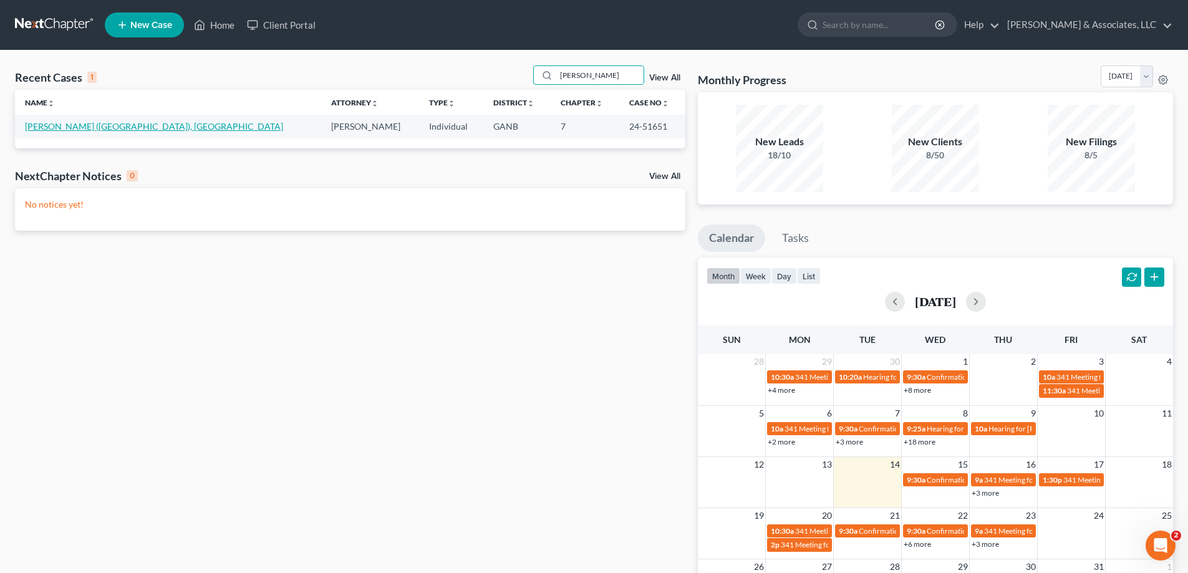
click at [39, 129] on link "Foster (Aspen Village), Sherron" at bounding box center [154, 126] width 258 height 11
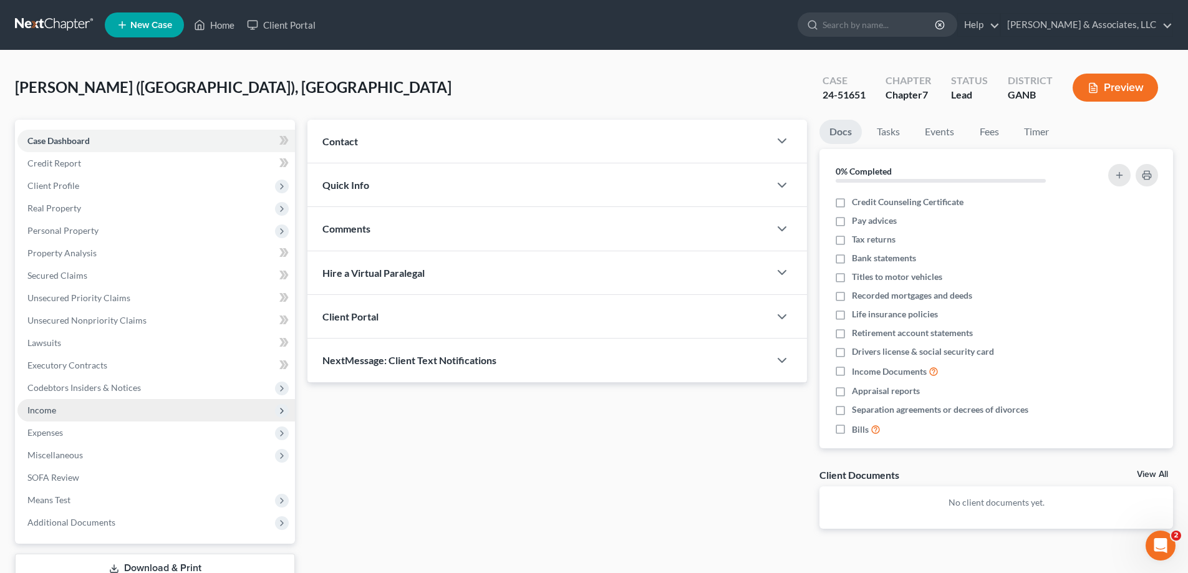
scroll to position [90, 0]
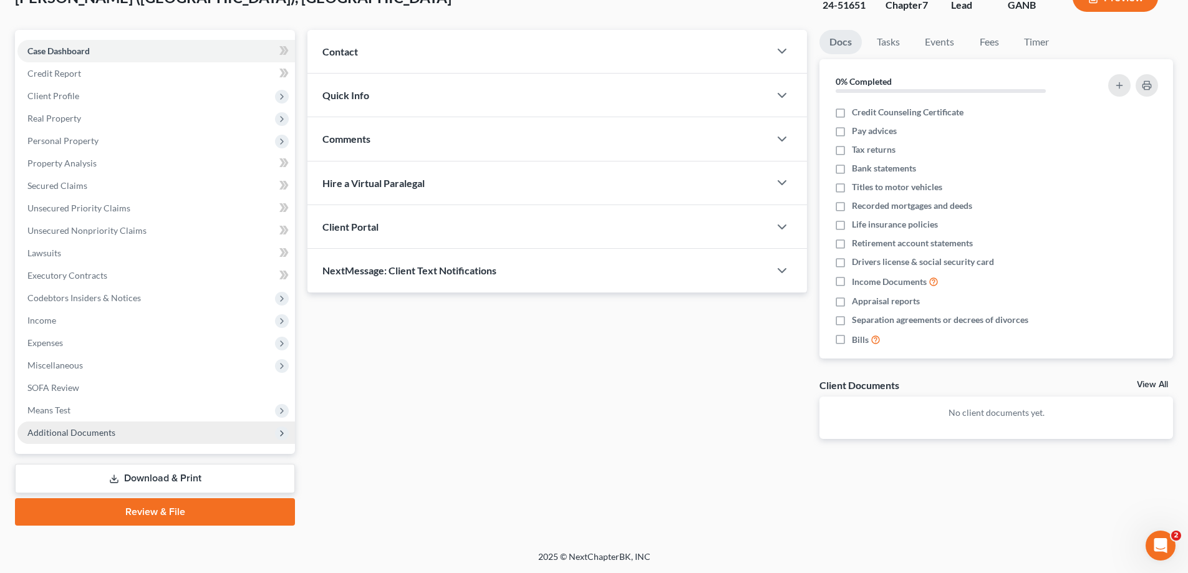
click at [60, 441] on span "Additional Documents" at bounding box center [156, 433] width 278 height 22
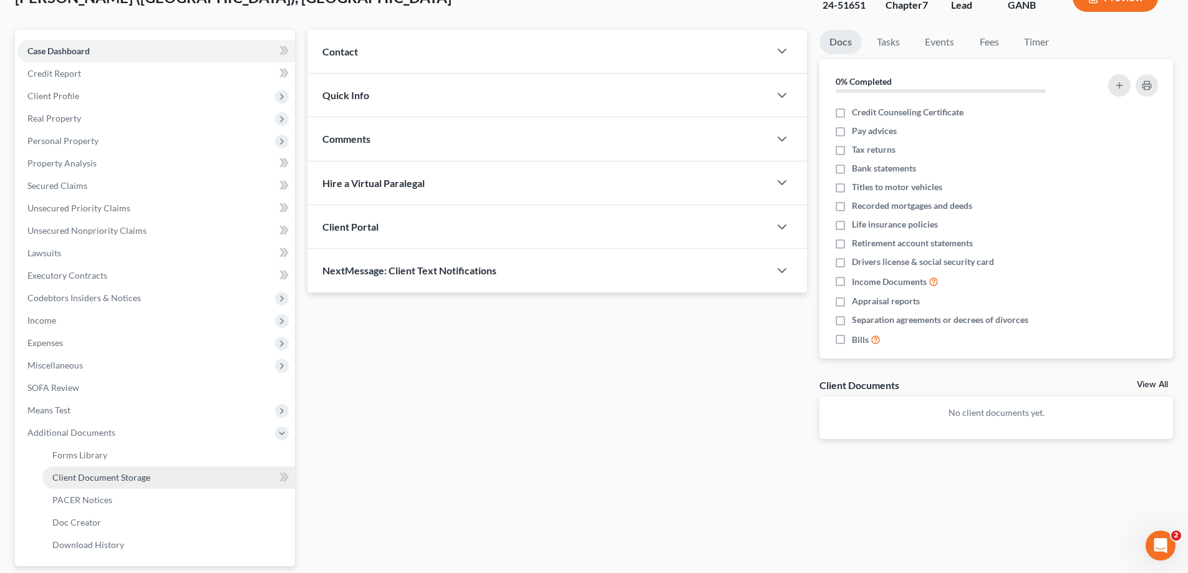
click at [85, 483] on link "Client Document Storage" at bounding box center [168, 478] width 253 height 22
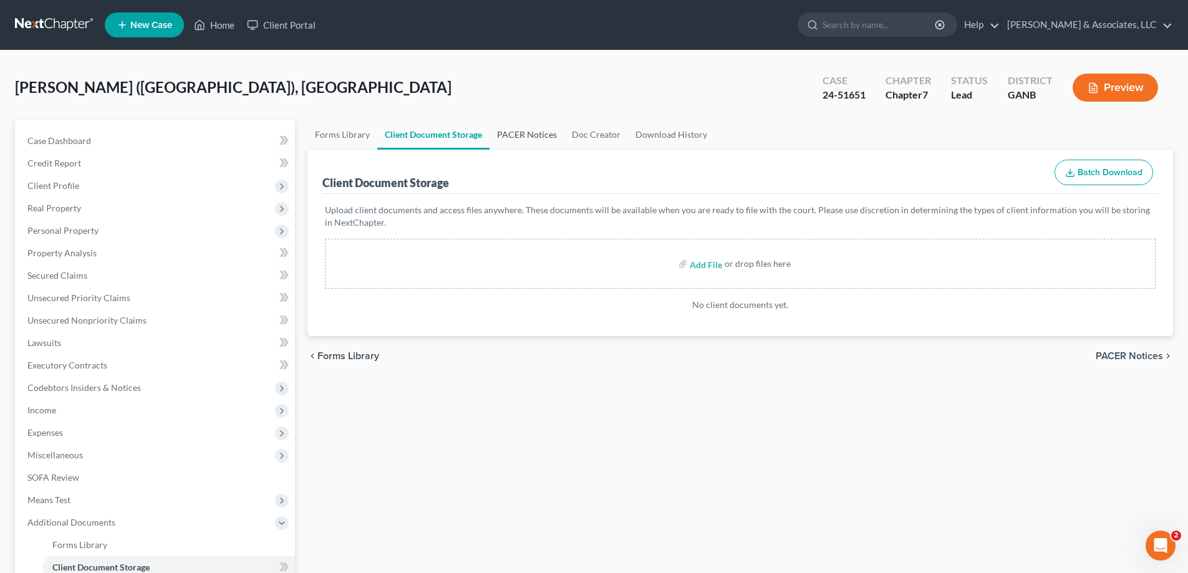
click at [534, 133] on link "PACER Notices" at bounding box center [527, 135] width 75 height 30
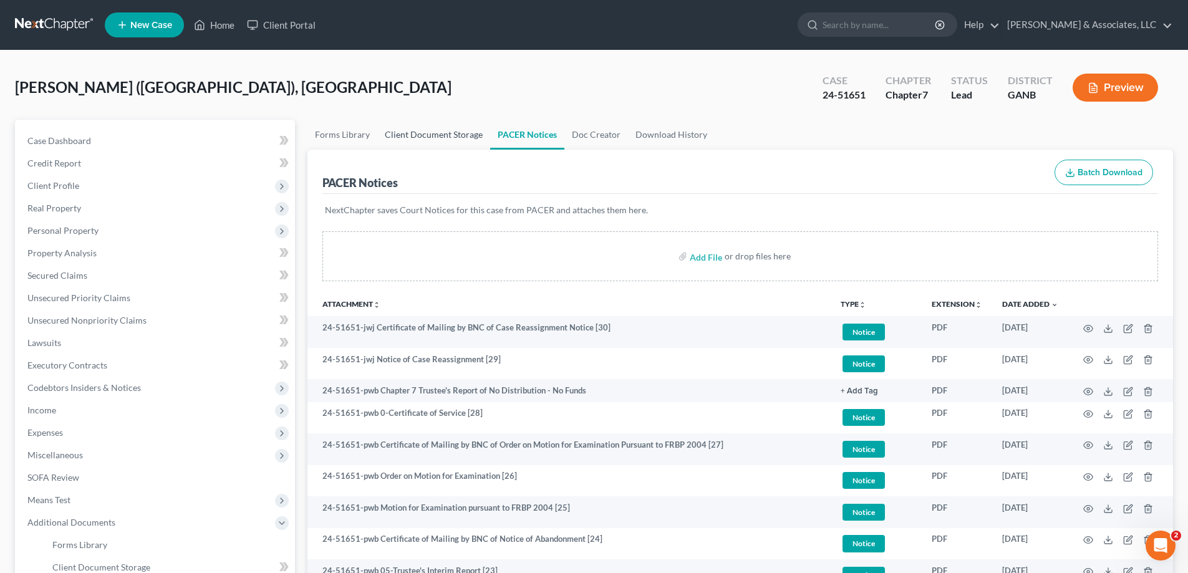
click at [410, 132] on link "Client Document Storage" at bounding box center [433, 135] width 113 height 30
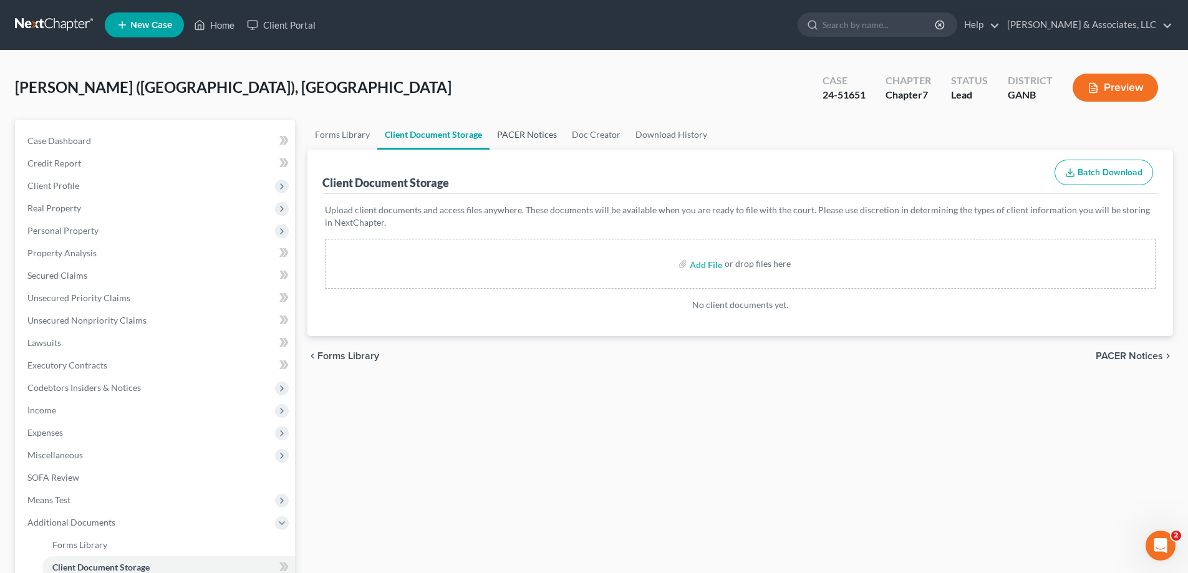
click at [534, 130] on link "PACER Notices" at bounding box center [527, 135] width 75 height 30
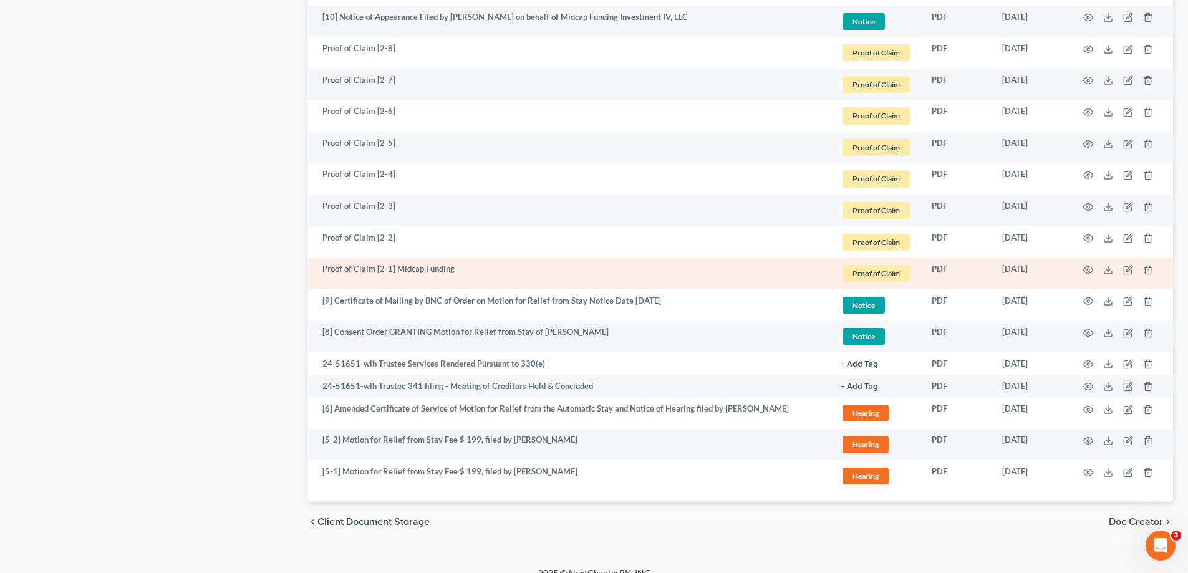
scroll to position [1372, 0]
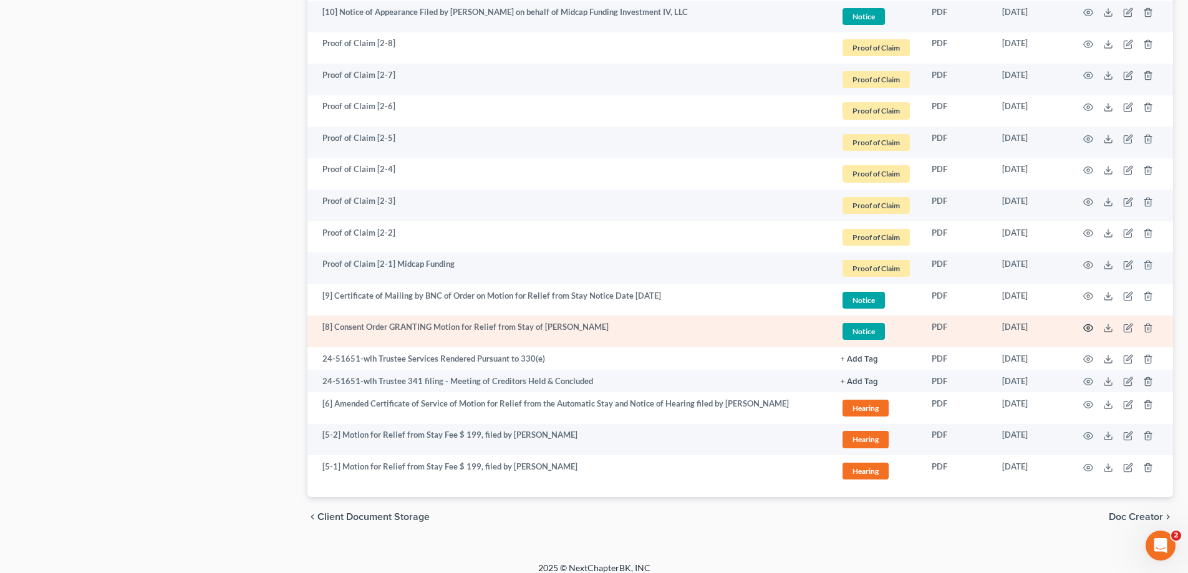
click at [1086, 323] on icon "button" at bounding box center [1088, 328] width 10 height 10
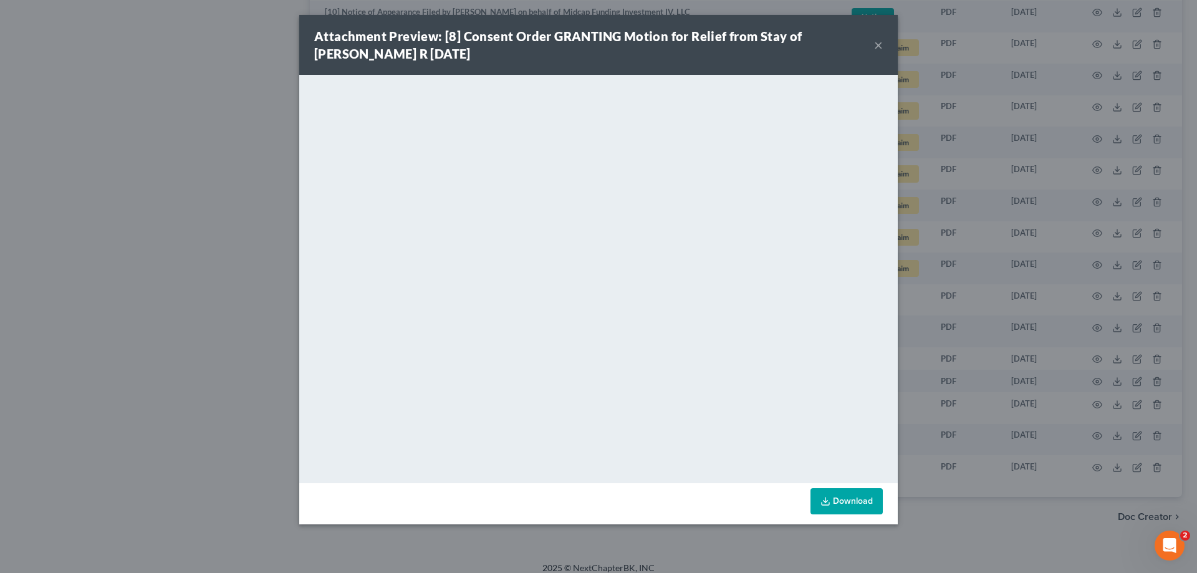
click at [883, 46] on button "×" at bounding box center [878, 44] width 9 height 15
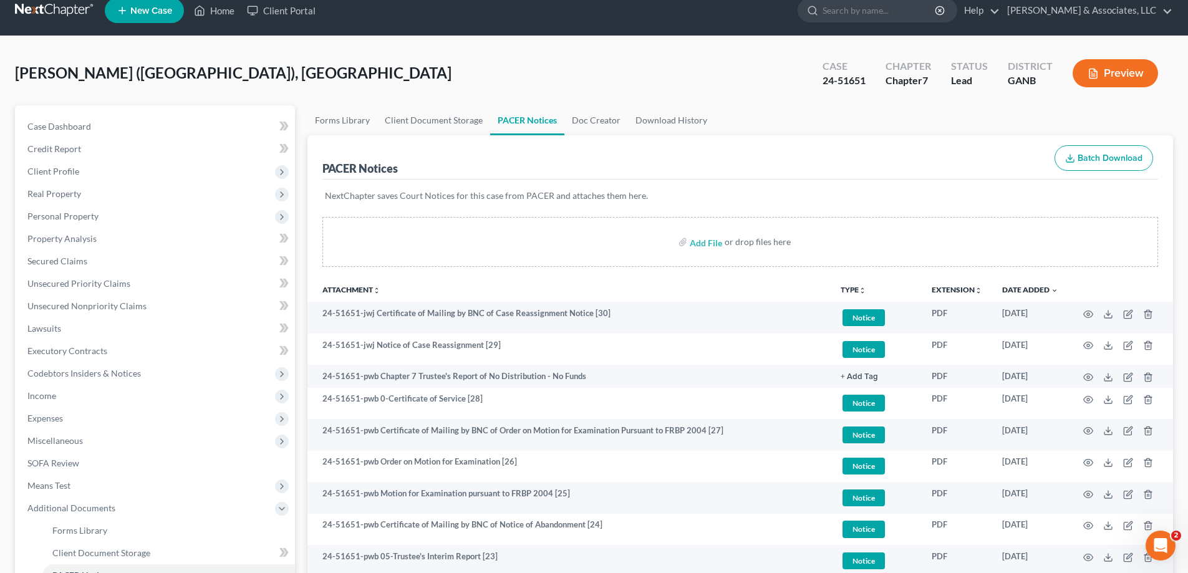
scroll to position [0, 0]
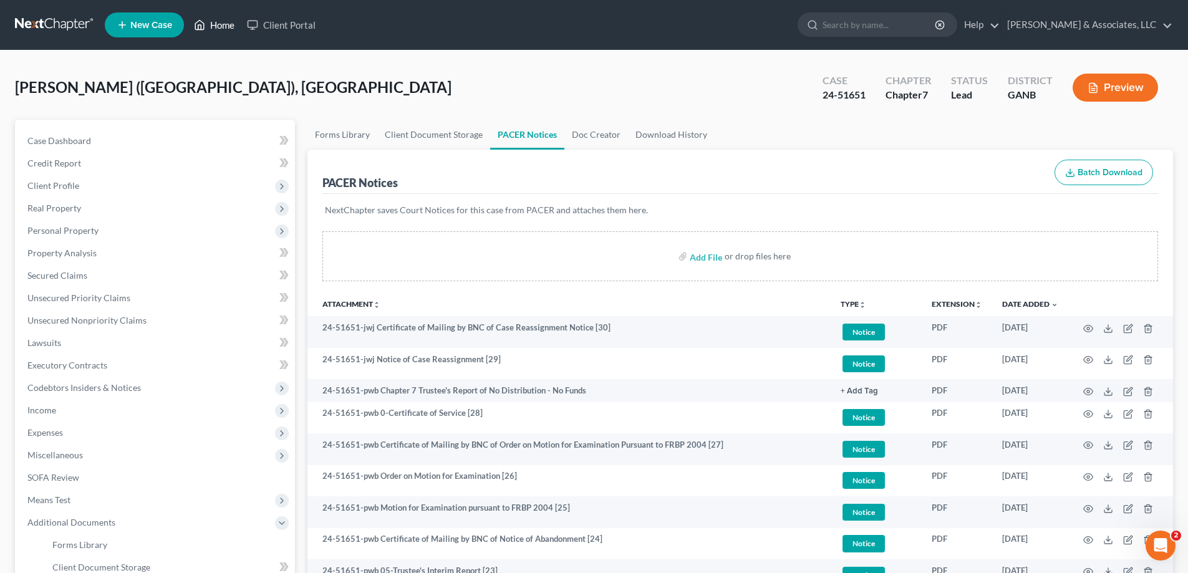
click at [217, 22] on link "Home" at bounding box center [214, 25] width 53 height 22
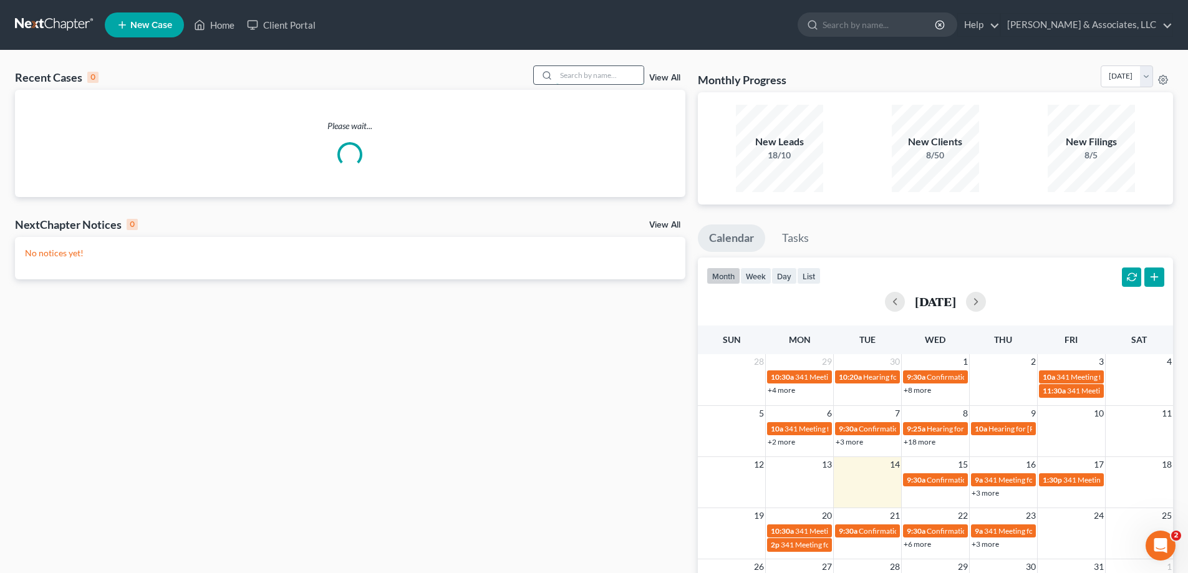
click at [573, 75] on input "search" at bounding box center [599, 75] width 87 height 18
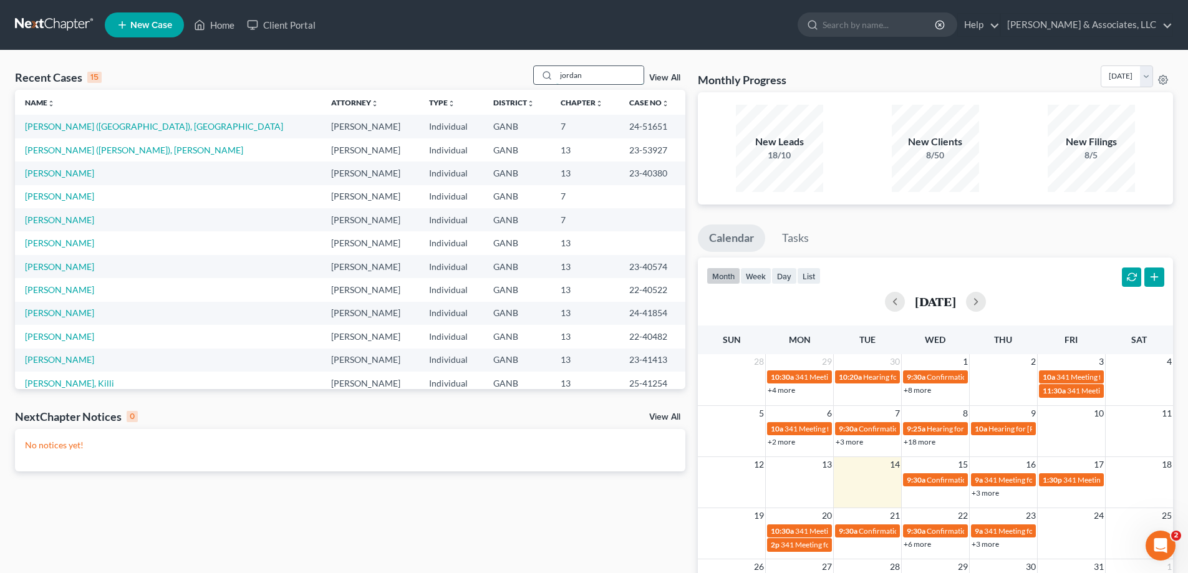
type input "jordan"
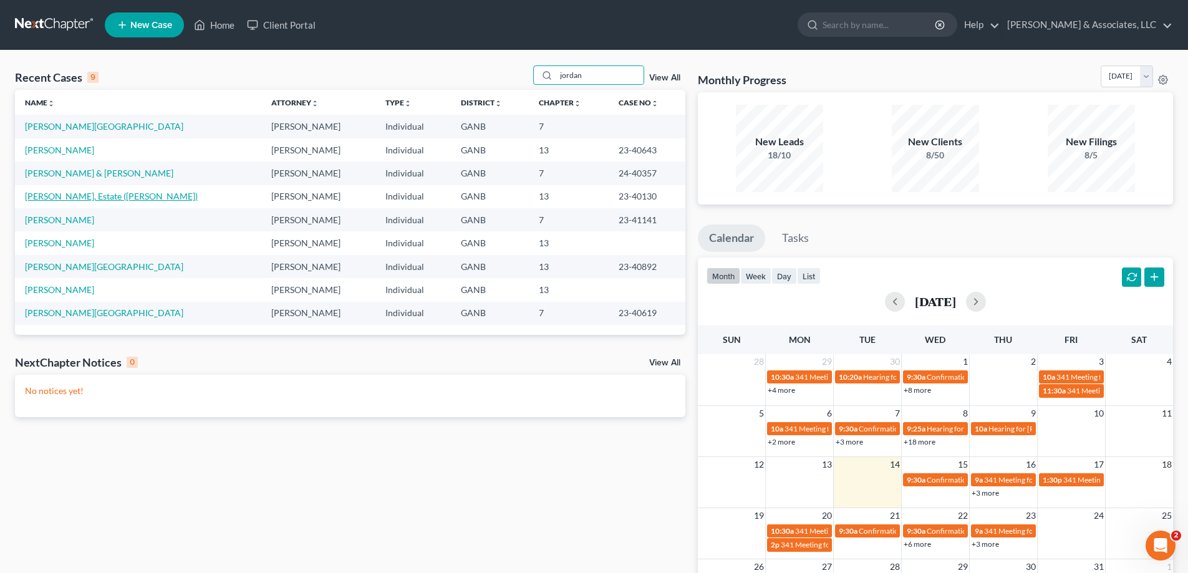
click at [74, 196] on link "[PERSON_NAME], Estate ([PERSON_NAME])" at bounding box center [111, 196] width 173 height 11
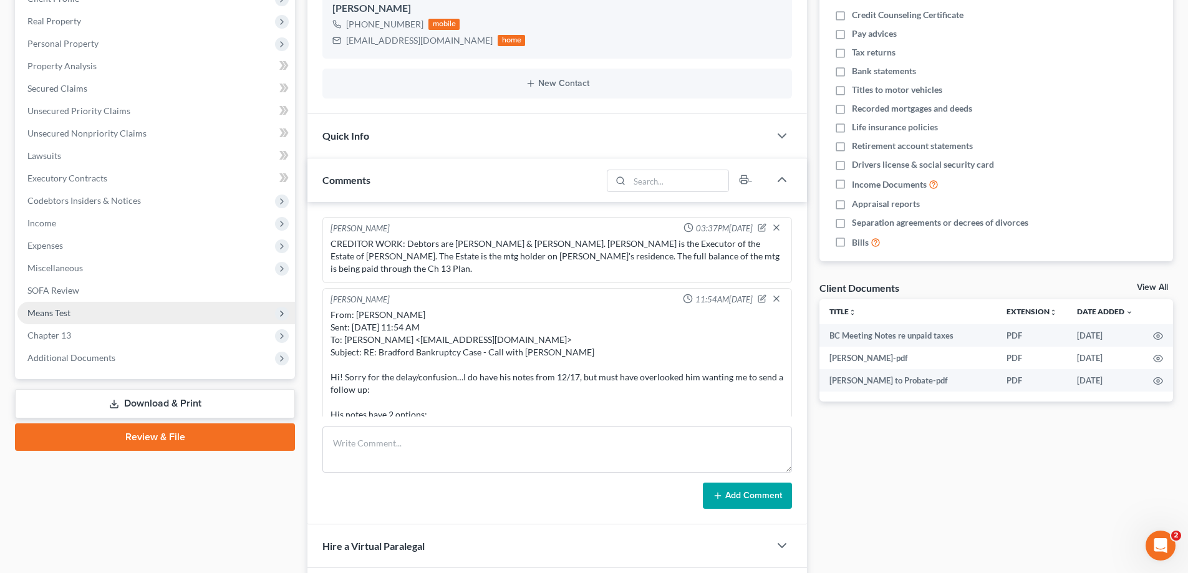
scroll to position [137, 0]
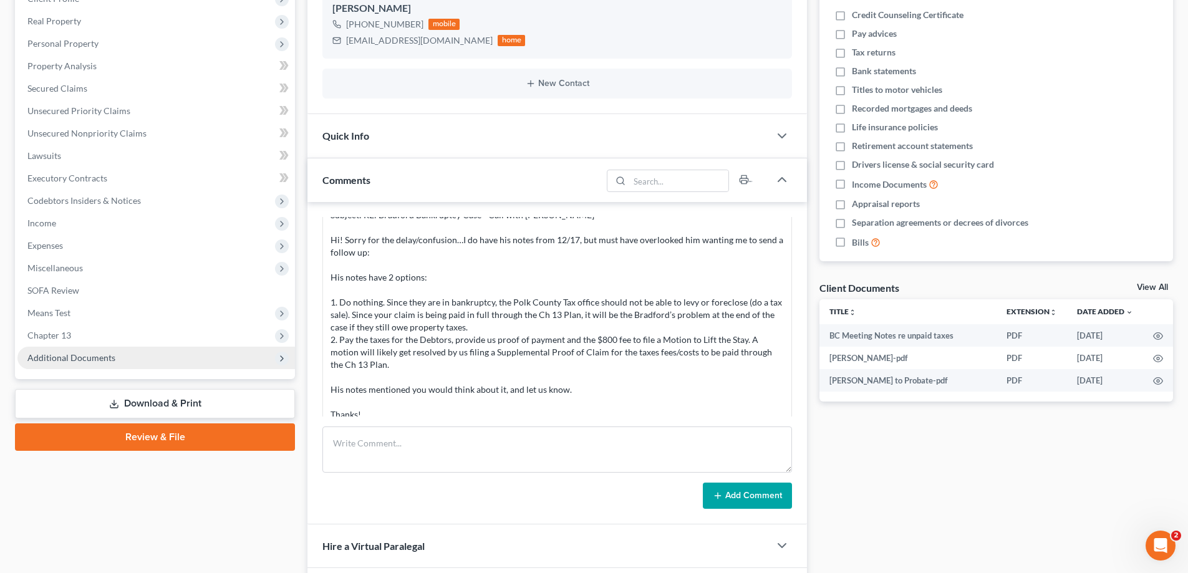
click at [65, 359] on span "Additional Documents" at bounding box center [71, 357] width 88 height 11
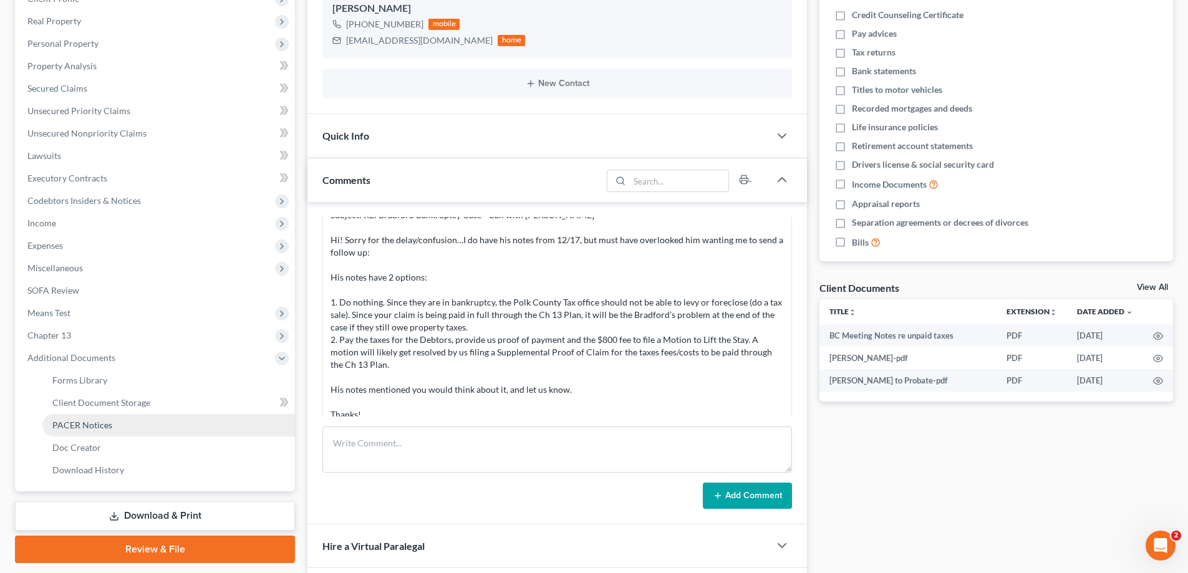
click at [75, 425] on span "PACER Notices" at bounding box center [82, 425] width 60 height 11
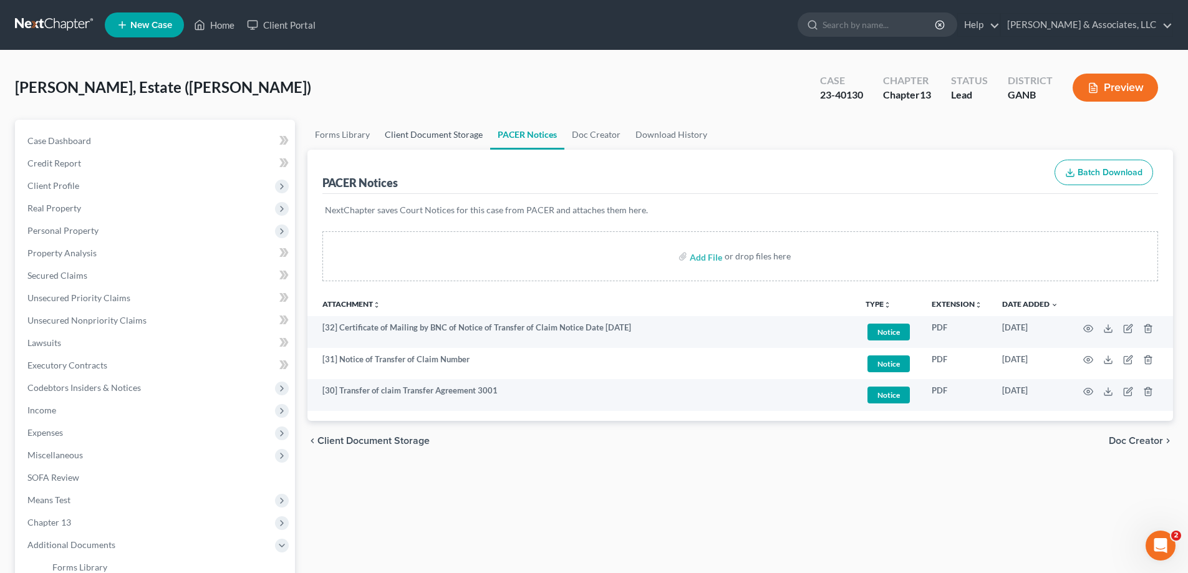
click at [402, 135] on link "Client Document Storage" at bounding box center [433, 135] width 113 height 30
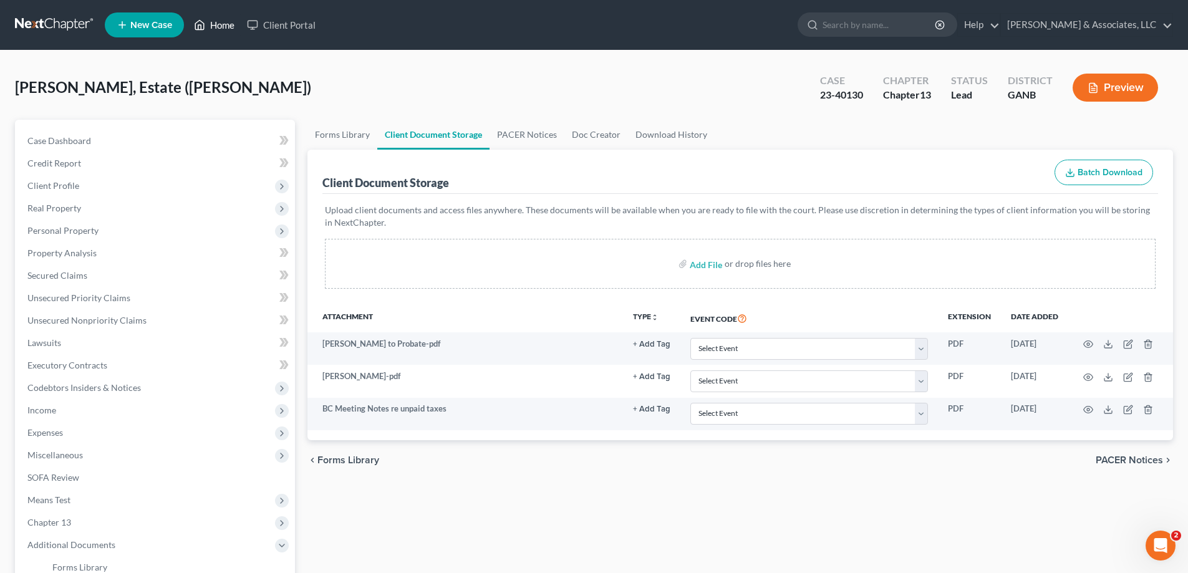
drag, startPoint x: 223, startPoint y: 24, endPoint x: 266, endPoint y: 57, distance: 54.3
click at [223, 24] on link "Home" at bounding box center [214, 25] width 53 height 22
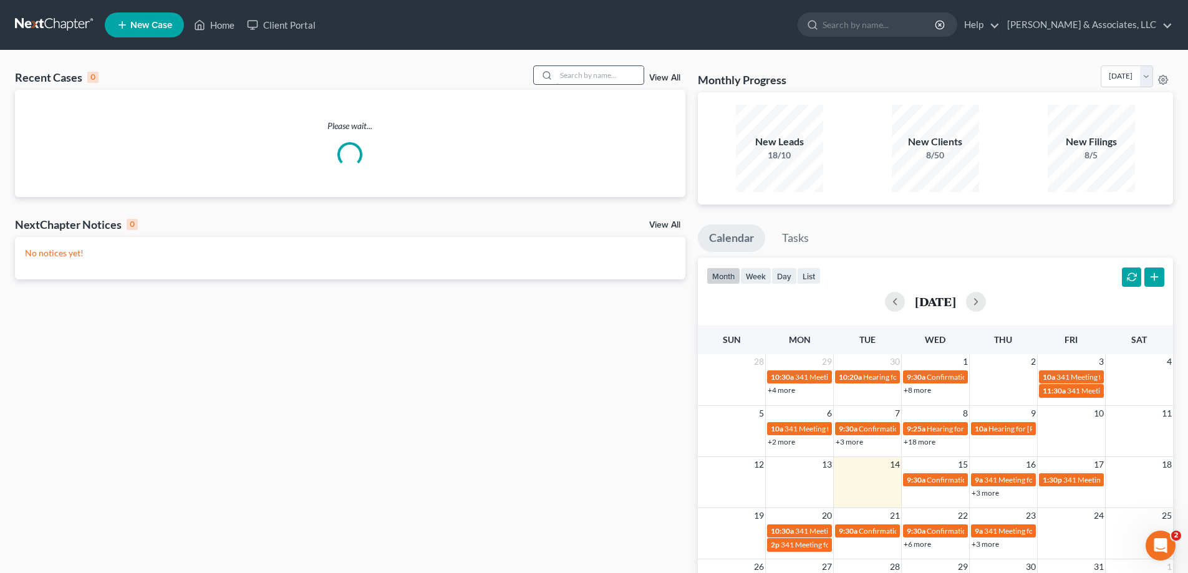
click at [569, 77] on input "search" at bounding box center [599, 75] width 87 height 18
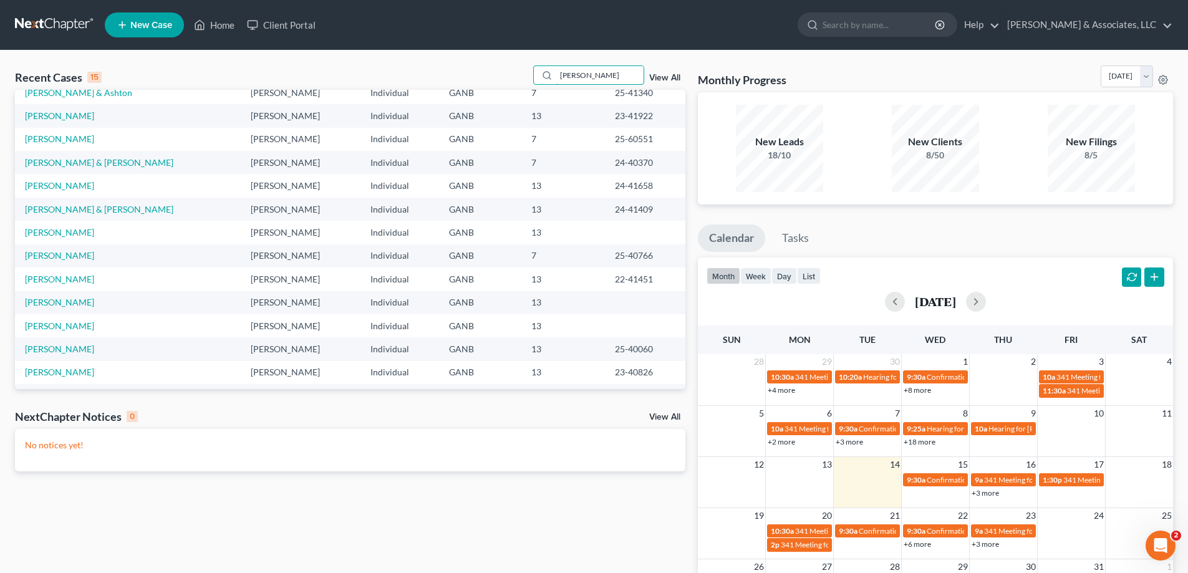
scroll to position [85, 0]
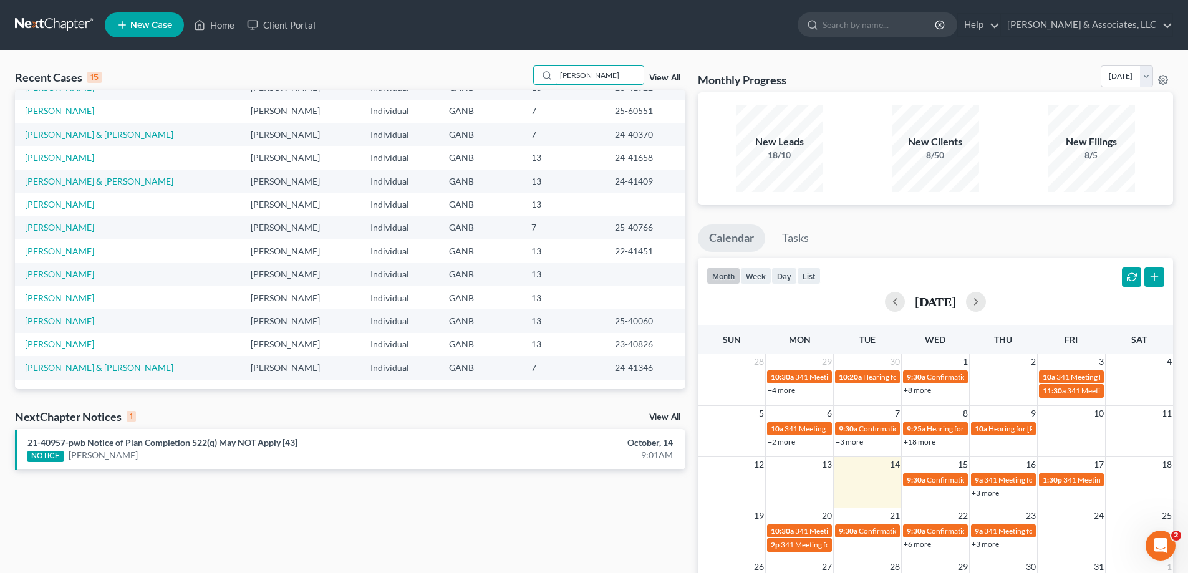
drag, startPoint x: 594, startPoint y: 72, endPoint x: 506, endPoint y: 72, distance: 88.6
click at [506, 72] on div "Recent Cases 15 roberts View All" at bounding box center [350, 77] width 670 height 24
type input "magnolia"
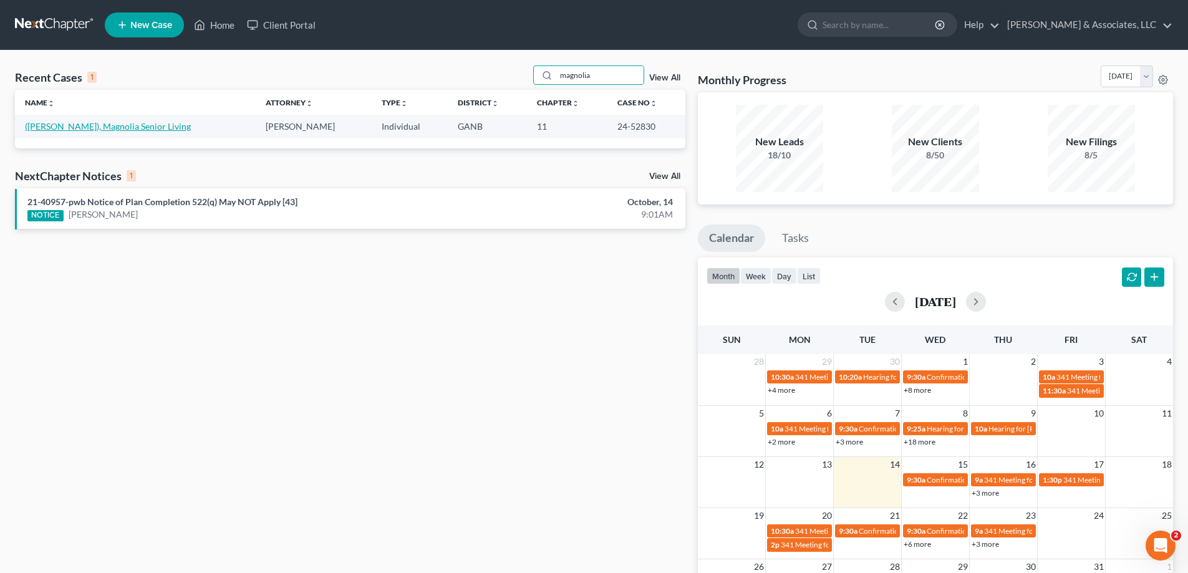
click at [85, 126] on link "([PERSON_NAME]), Magnolia Senior Living" at bounding box center [108, 126] width 166 height 11
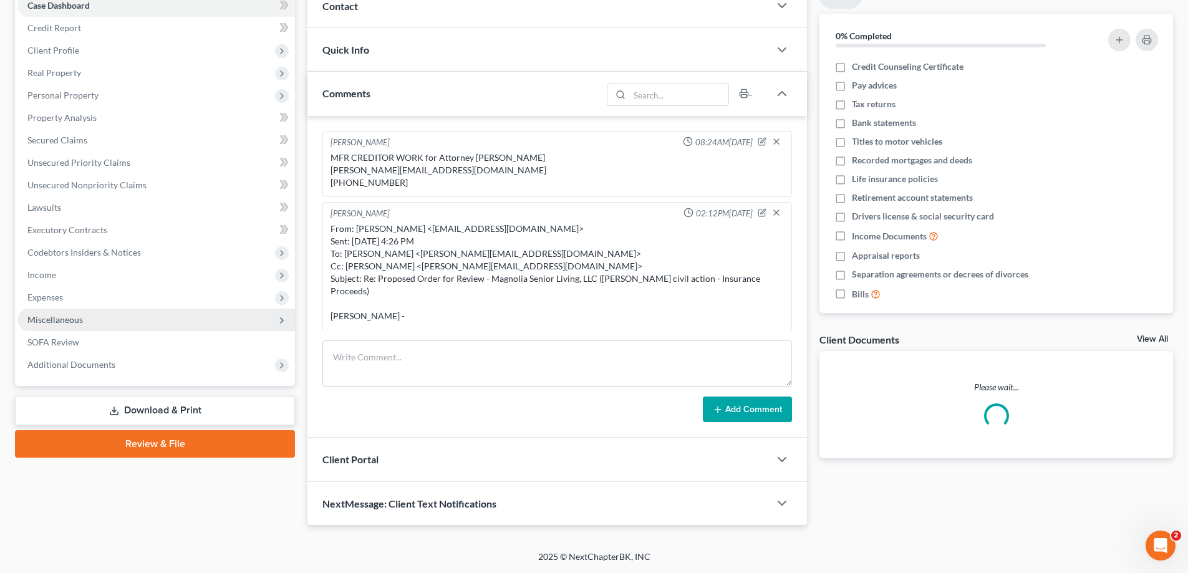
scroll to position [75, 0]
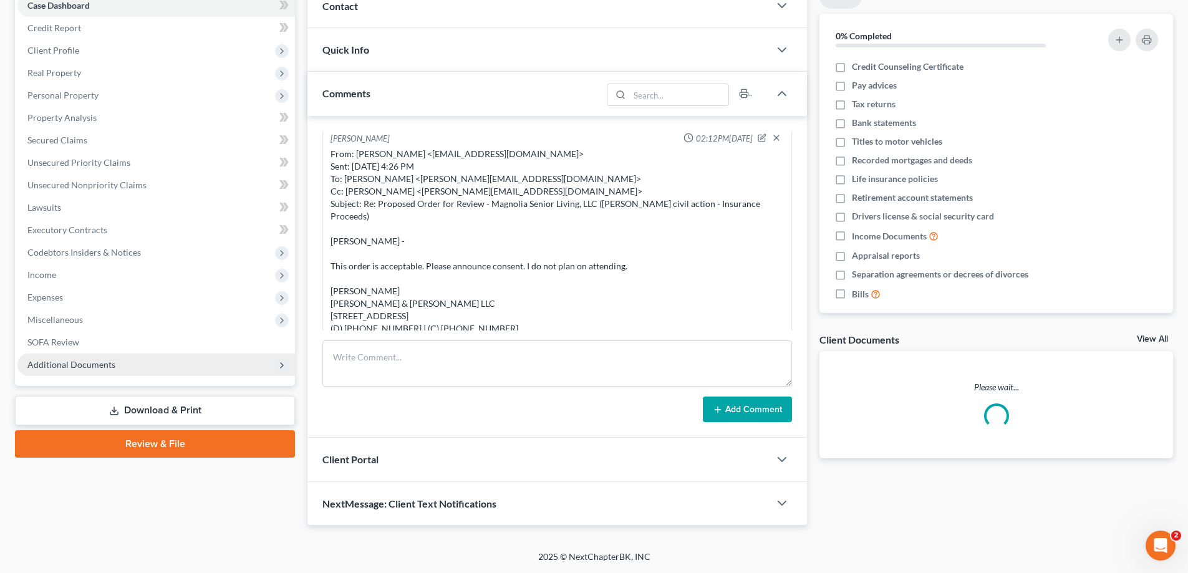
drag, startPoint x: 96, startPoint y: 365, endPoint x: 107, endPoint y: 360, distance: 11.7
click at [96, 366] on span "Additional Documents" at bounding box center [71, 364] width 88 height 11
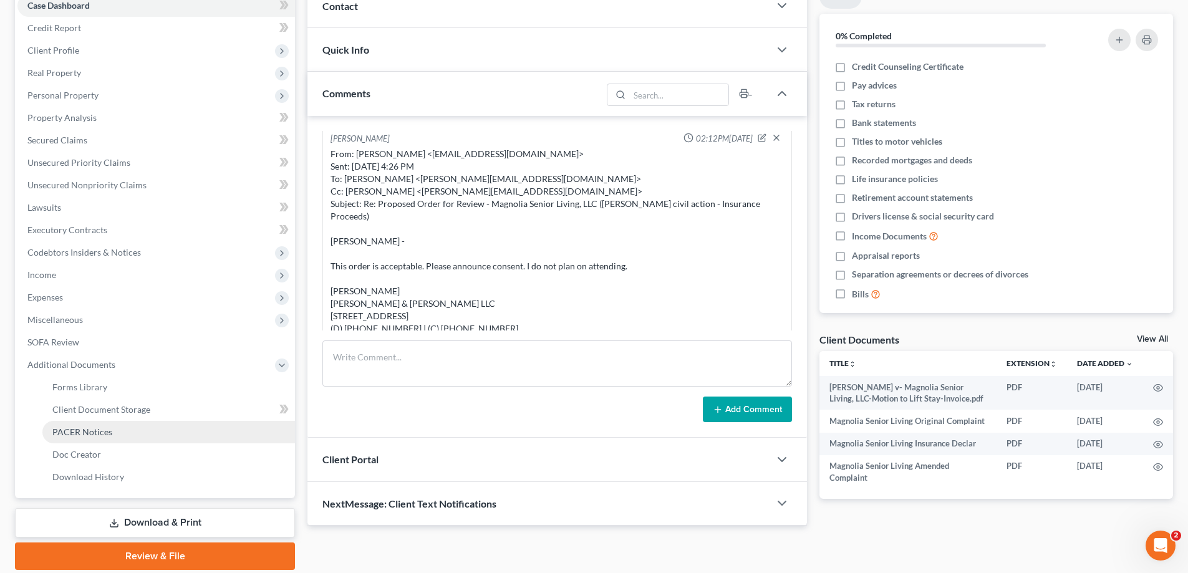
click at [70, 435] on span "PACER Notices" at bounding box center [82, 432] width 60 height 11
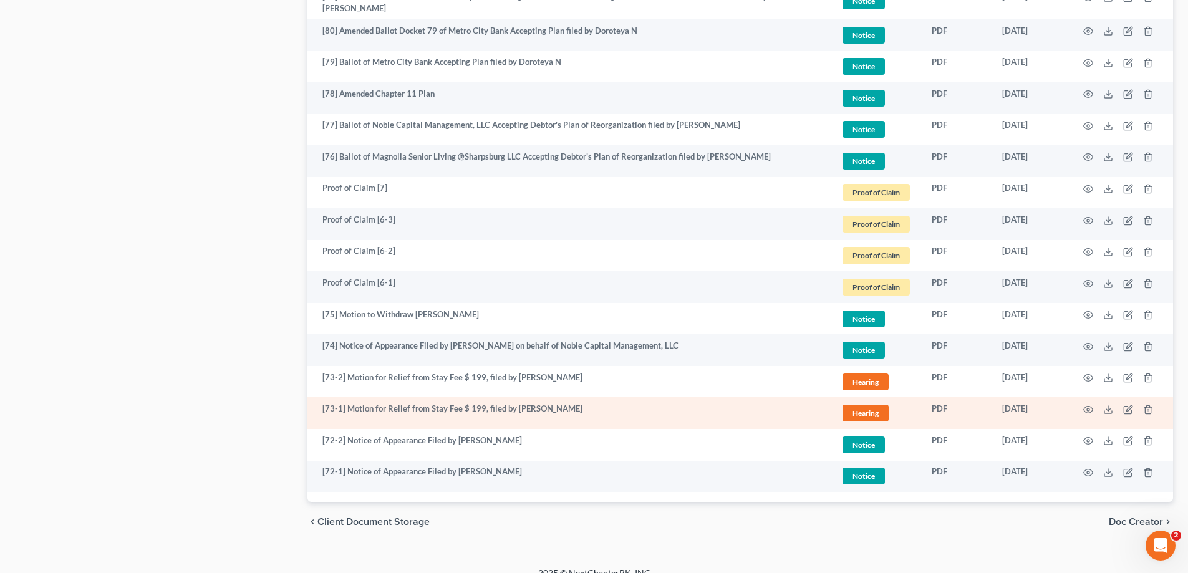
scroll to position [2000, 0]
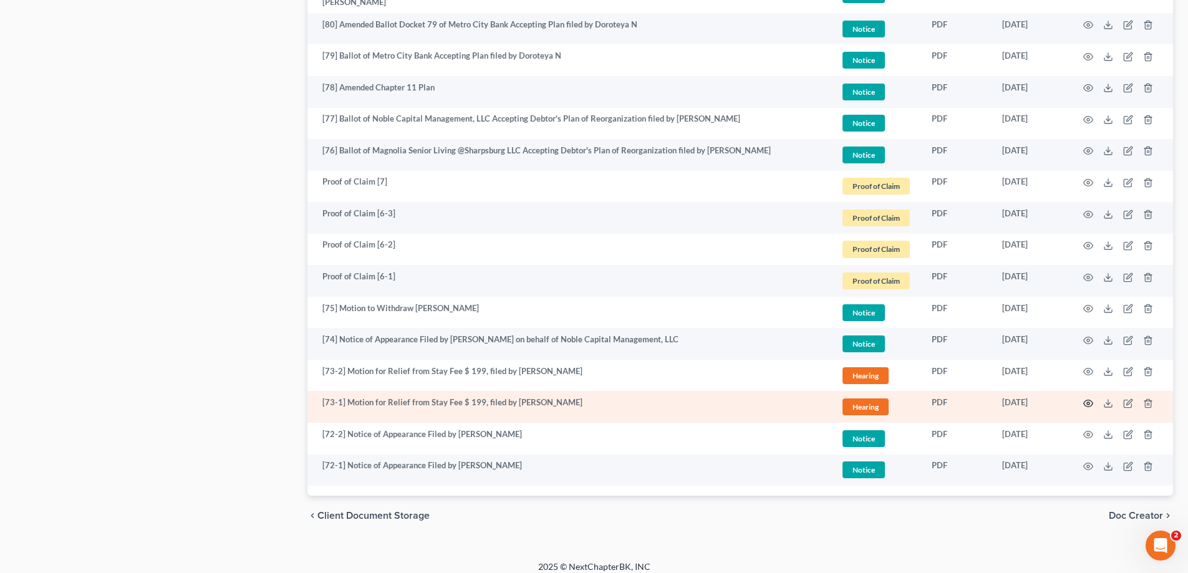
click at [1086, 399] on icon "button" at bounding box center [1088, 404] width 10 height 10
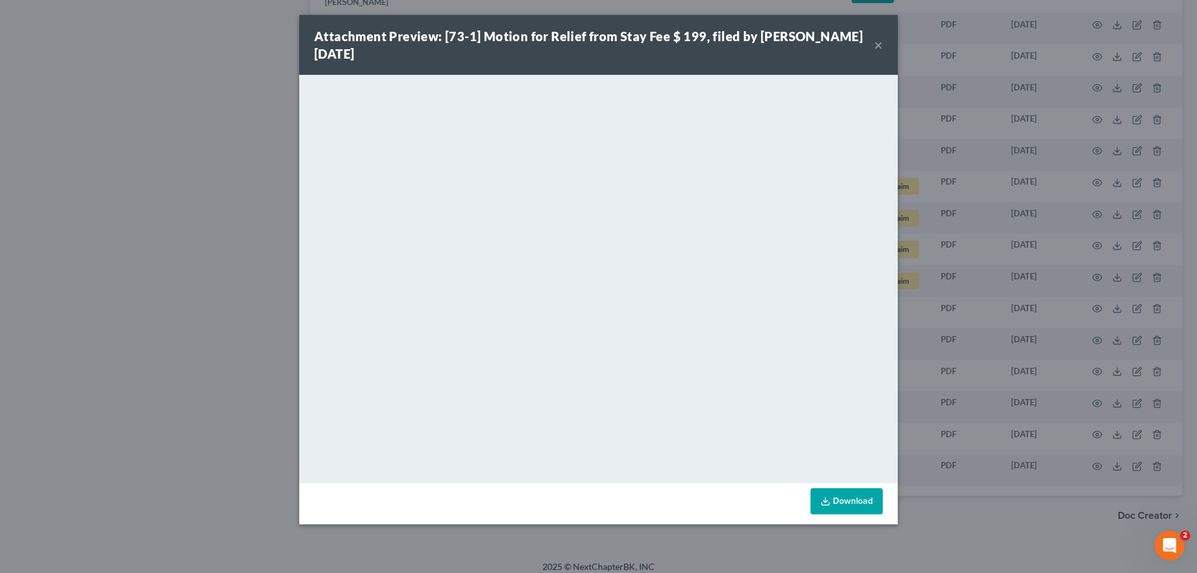
click at [877, 37] on button "×" at bounding box center [878, 44] width 9 height 15
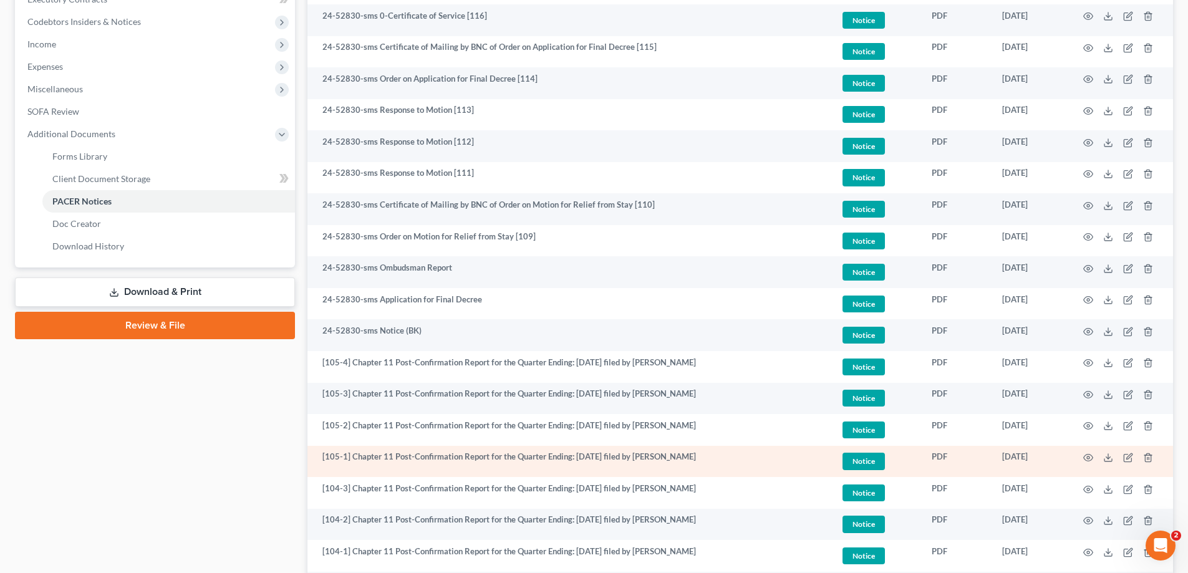
scroll to position [191, 0]
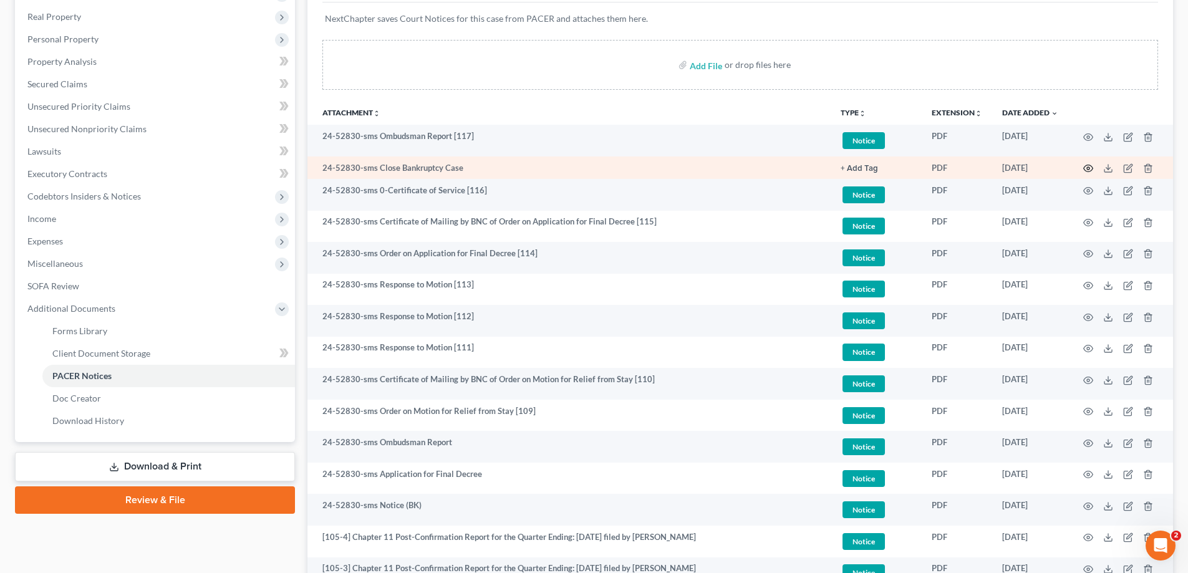
click at [1086, 165] on icon "button" at bounding box center [1088, 168] width 10 height 10
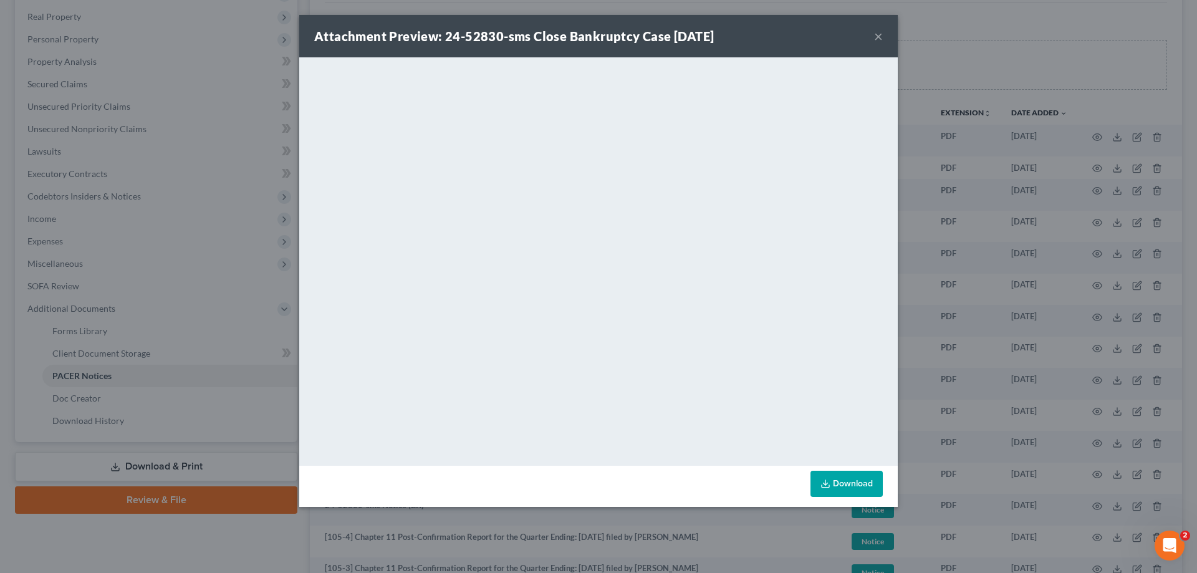
click at [876, 34] on button "×" at bounding box center [878, 36] width 9 height 15
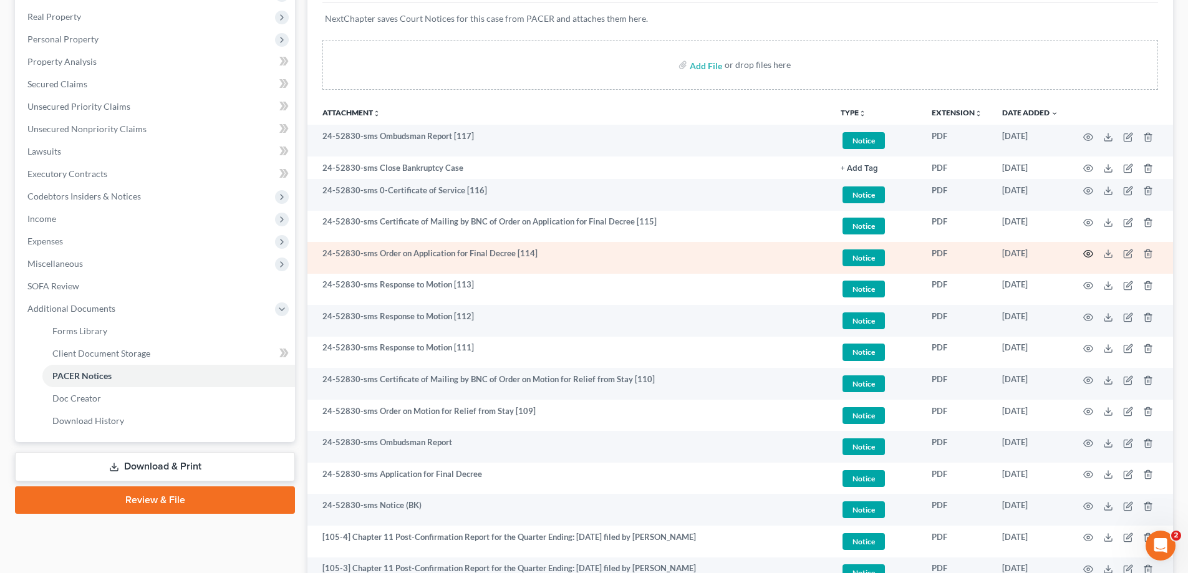
click at [1090, 251] on icon "button" at bounding box center [1088, 254] width 9 height 7
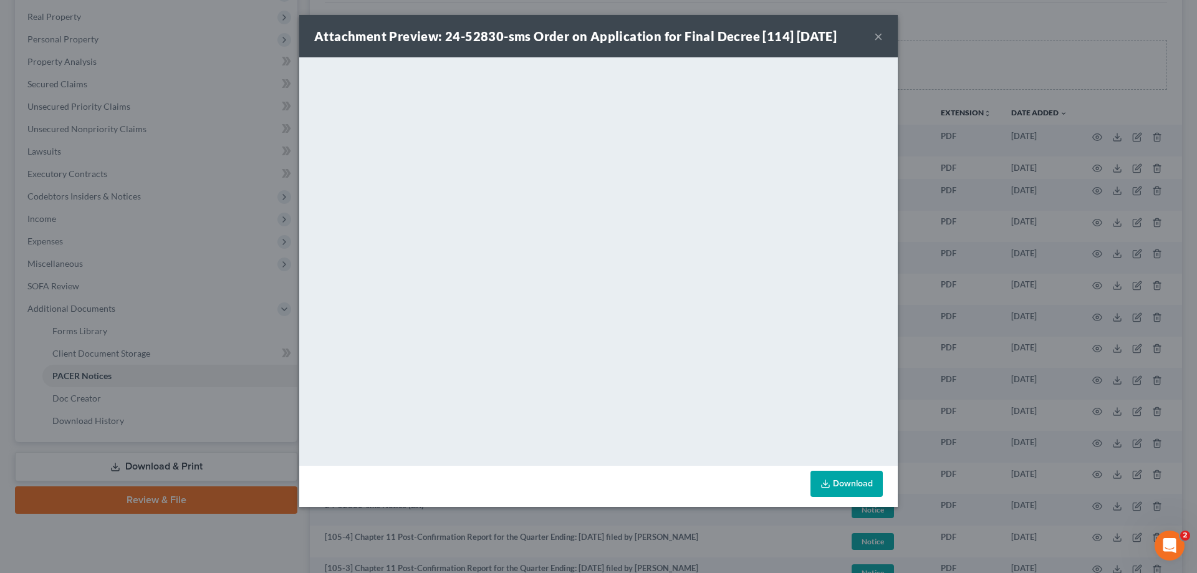
click at [877, 36] on button "×" at bounding box center [878, 36] width 9 height 15
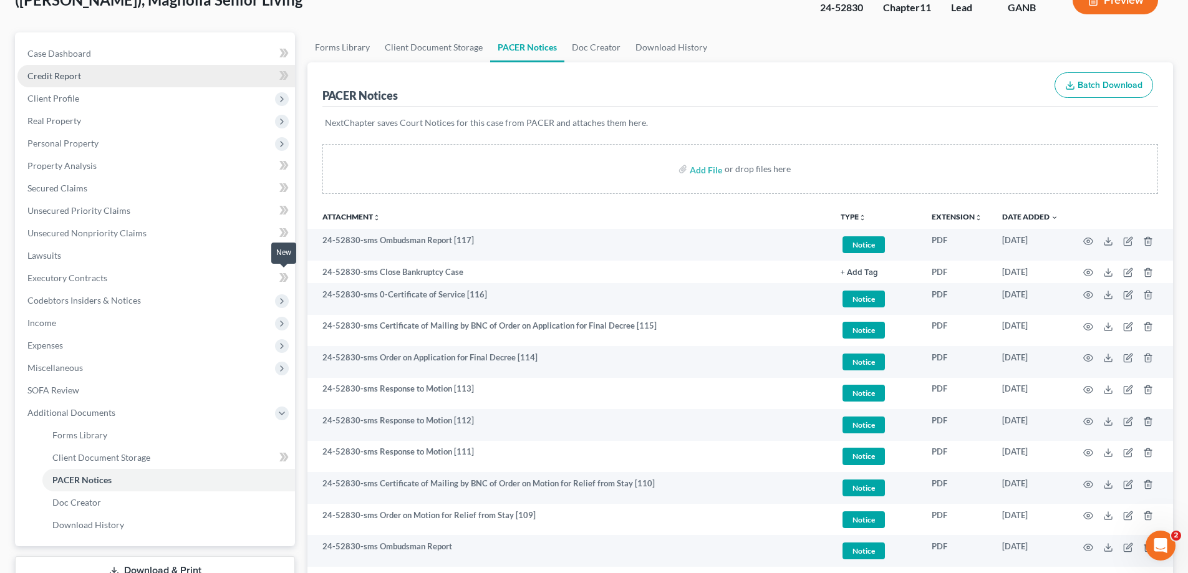
scroll to position [0, 0]
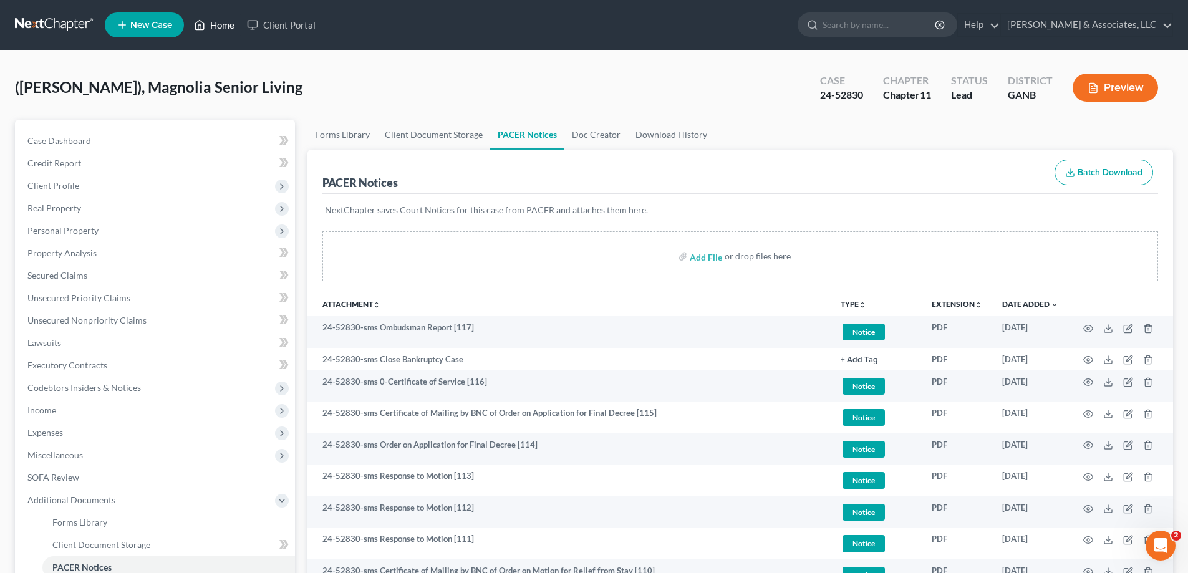
click at [220, 24] on link "Home" at bounding box center [214, 25] width 53 height 22
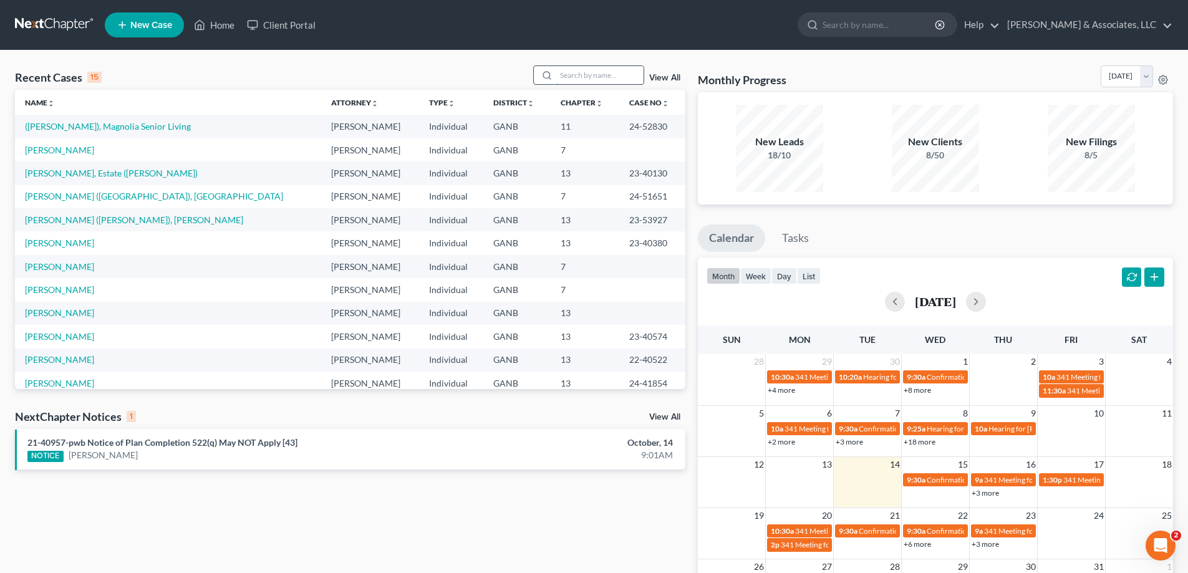
click at [574, 75] on input "search" at bounding box center [599, 75] width 87 height 18
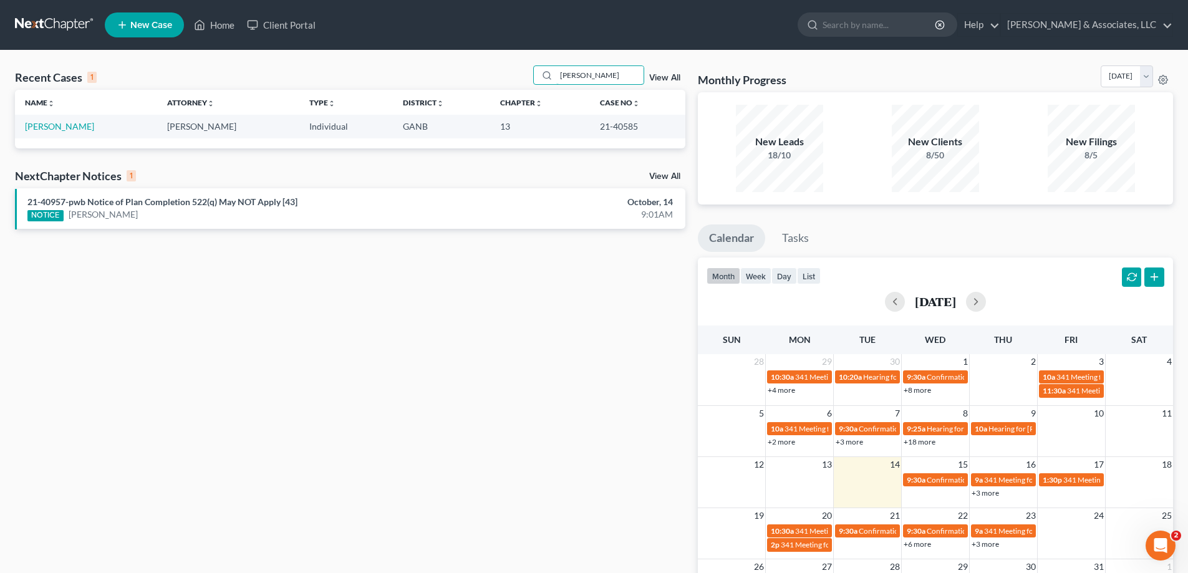
drag, startPoint x: 591, startPoint y: 75, endPoint x: 512, endPoint y: 74, distance: 79.2
click at [512, 74] on div "Recent Cases 1 kelley View All" at bounding box center [350, 77] width 670 height 24
type input "howren"
click at [65, 126] on link "Construction ([PERSON_NAME]), [PERSON_NAME]" at bounding box center [125, 126] width 201 height 11
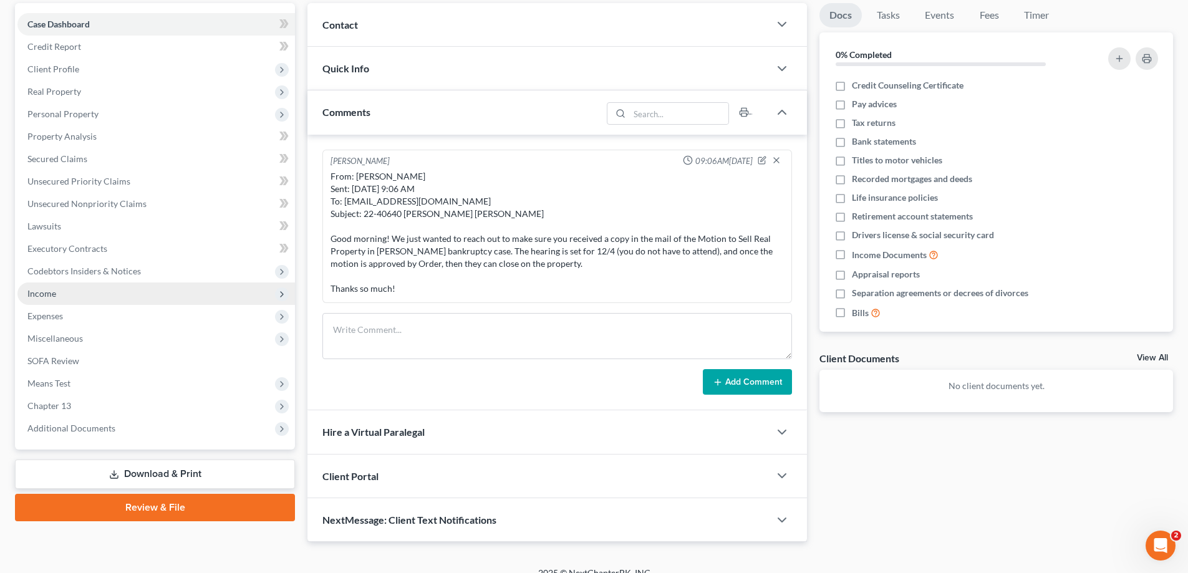
scroll to position [133, 0]
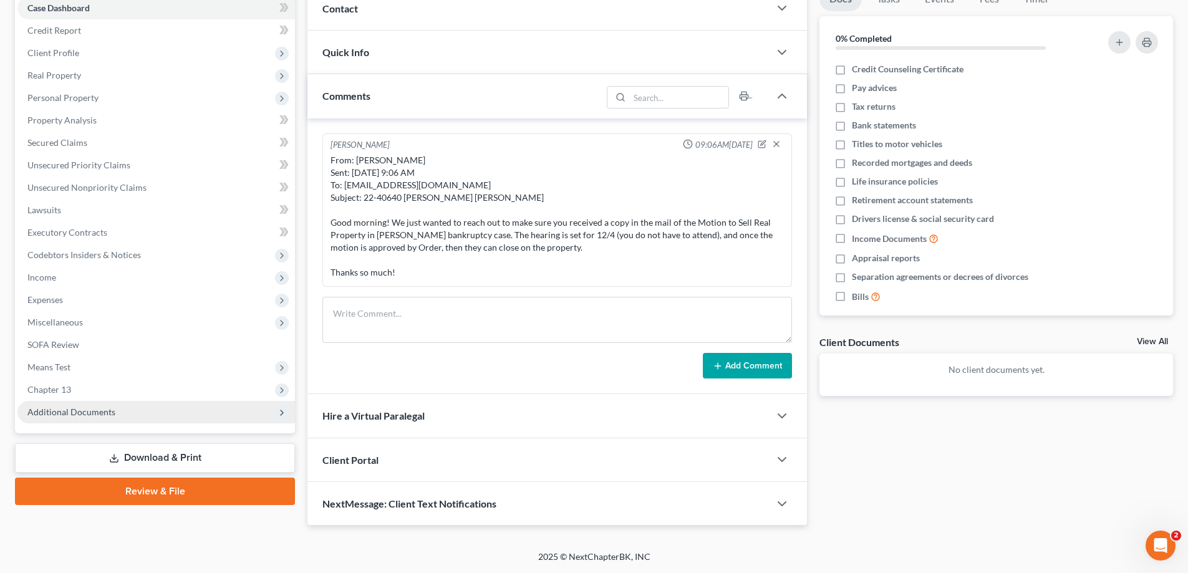
click at [36, 413] on span "Additional Documents" at bounding box center [71, 412] width 88 height 11
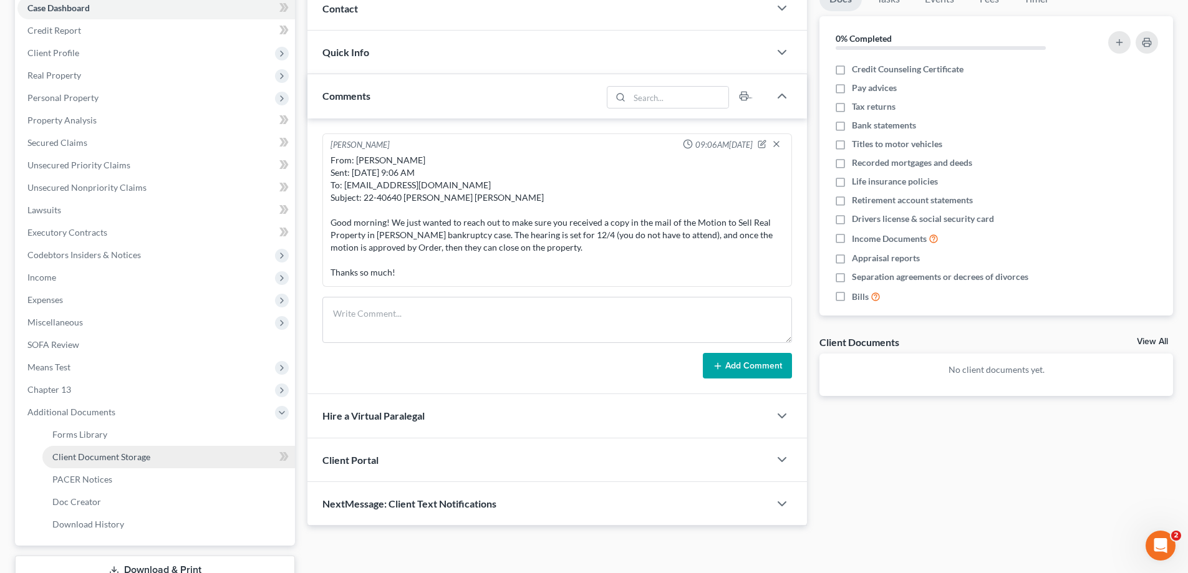
click at [87, 457] on span "Client Document Storage" at bounding box center [101, 457] width 98 height 11
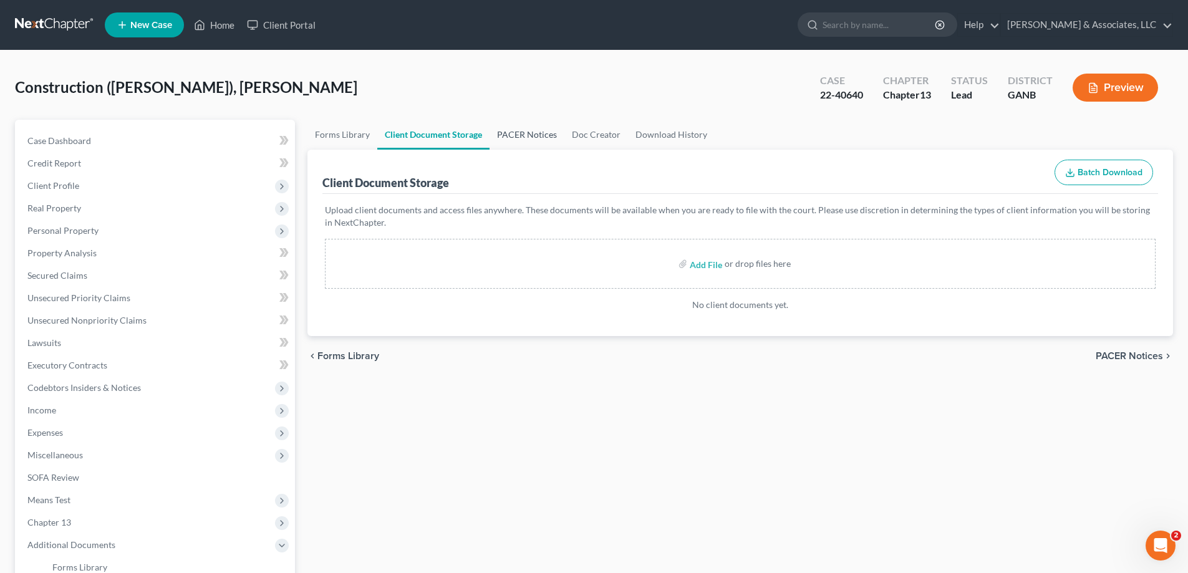
click at [520, 132] on link "PACER Notices" at bounding box center [527, 135] width 75 height 30
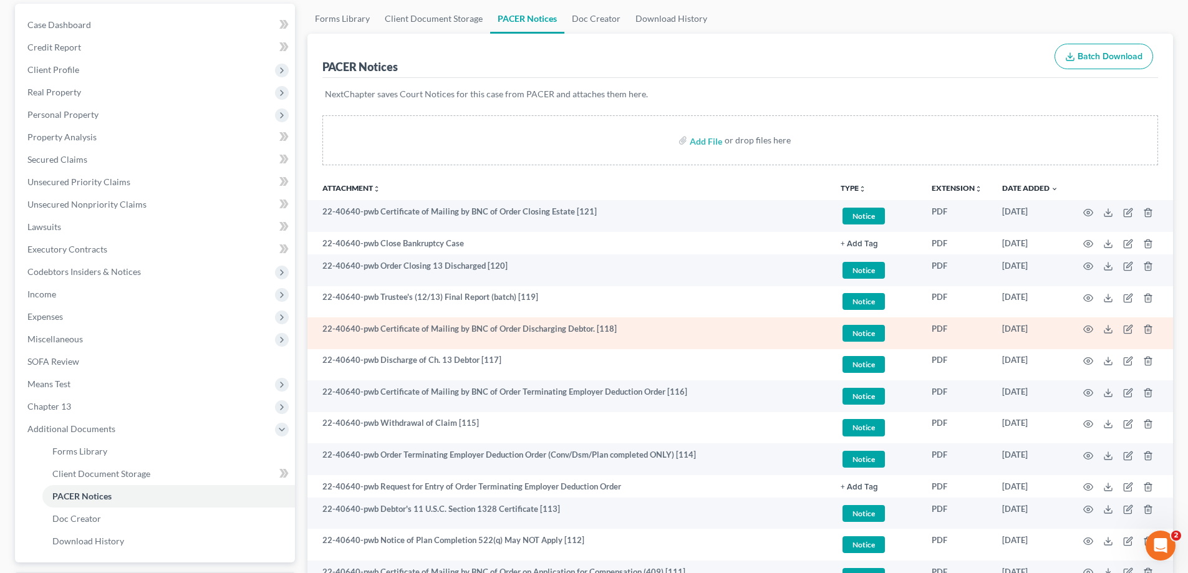
scroll to position [125, 0]
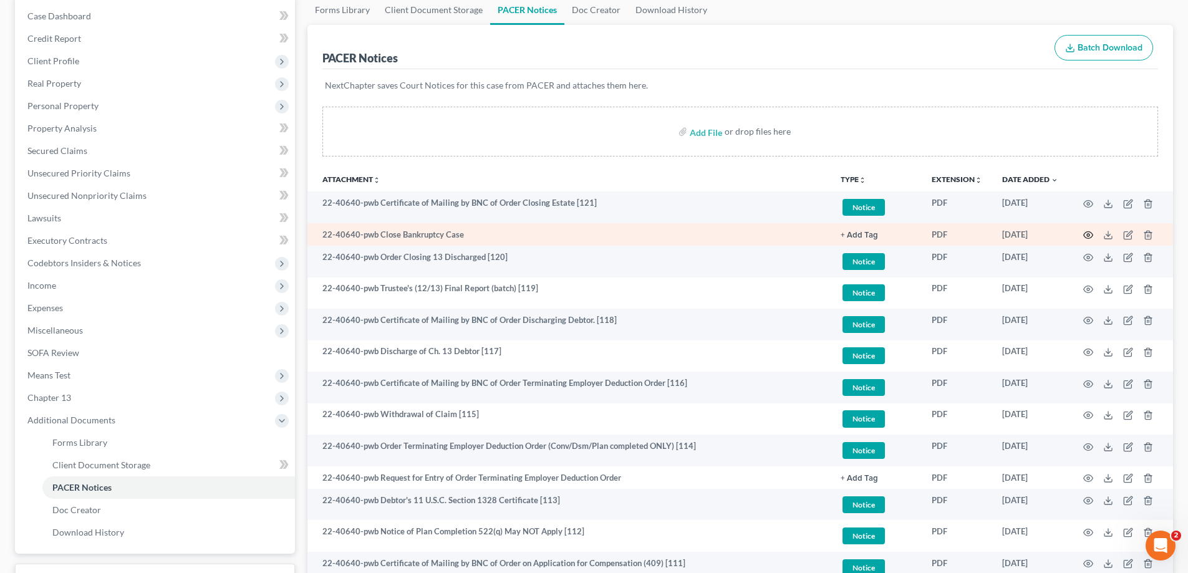
click at [1086, 233] on icon "button" at bounding box center [1088, 235] width 9 height 7
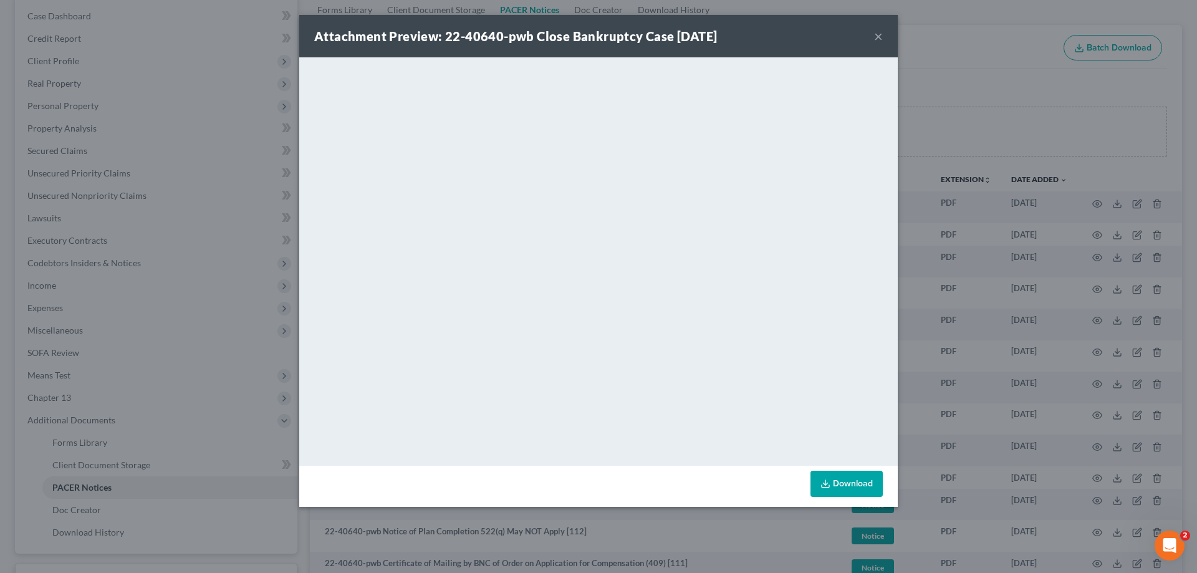
click at [878, 37] on button "×" at bounding box center [878, 36] width 9 height 15
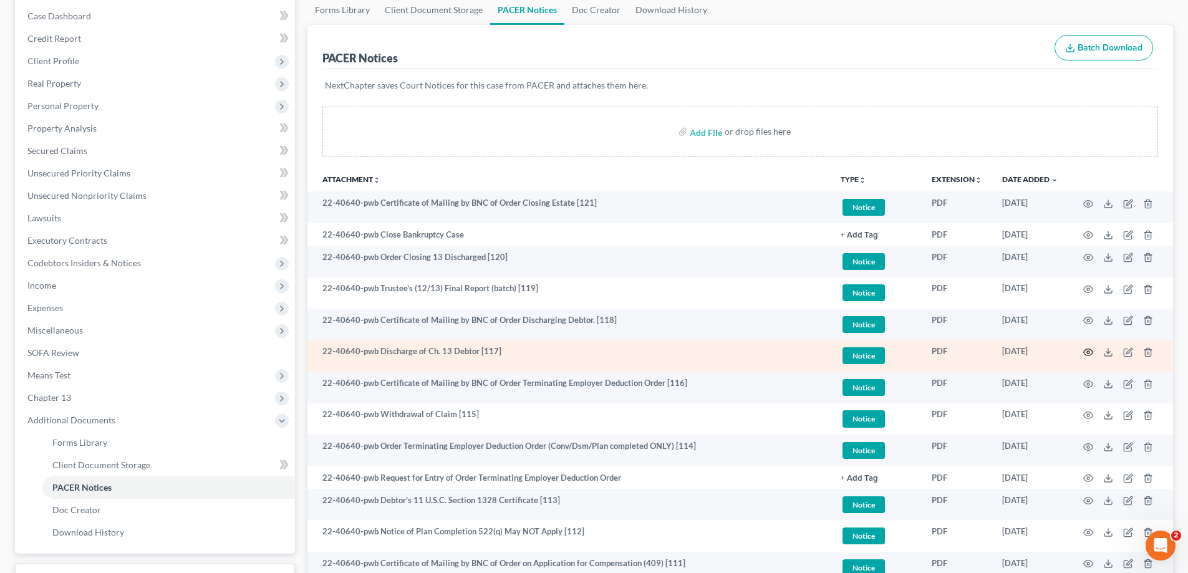
click at [1088, 352] on icon "button" at bounding box center [1088, 352] width 10 height 10
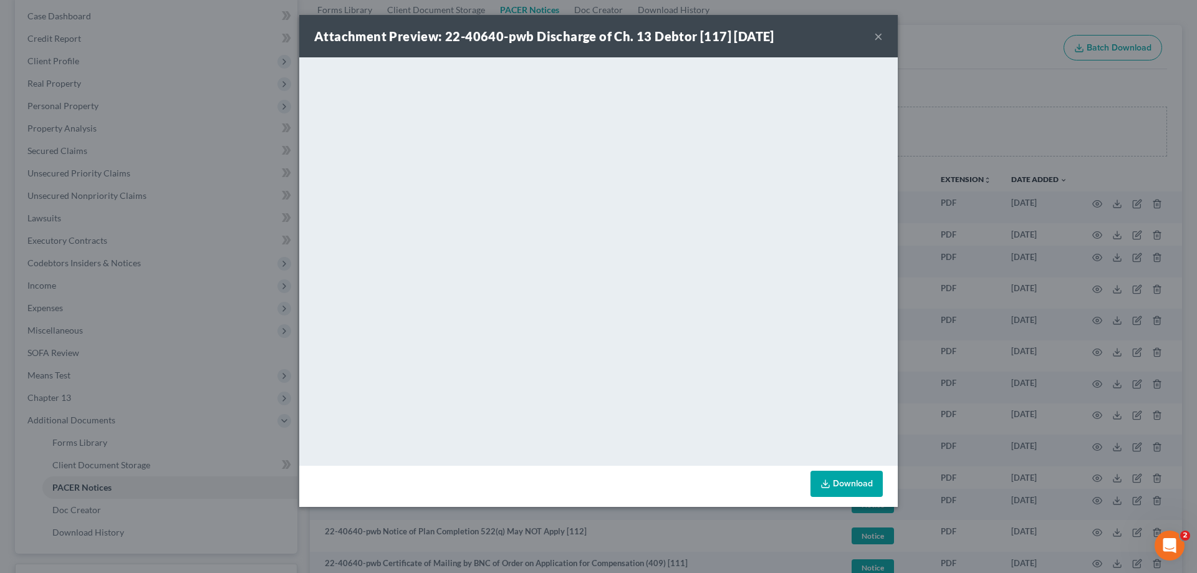
click at [876, 34] on button "×" at bounding box center [878, 36] width 9 height 15
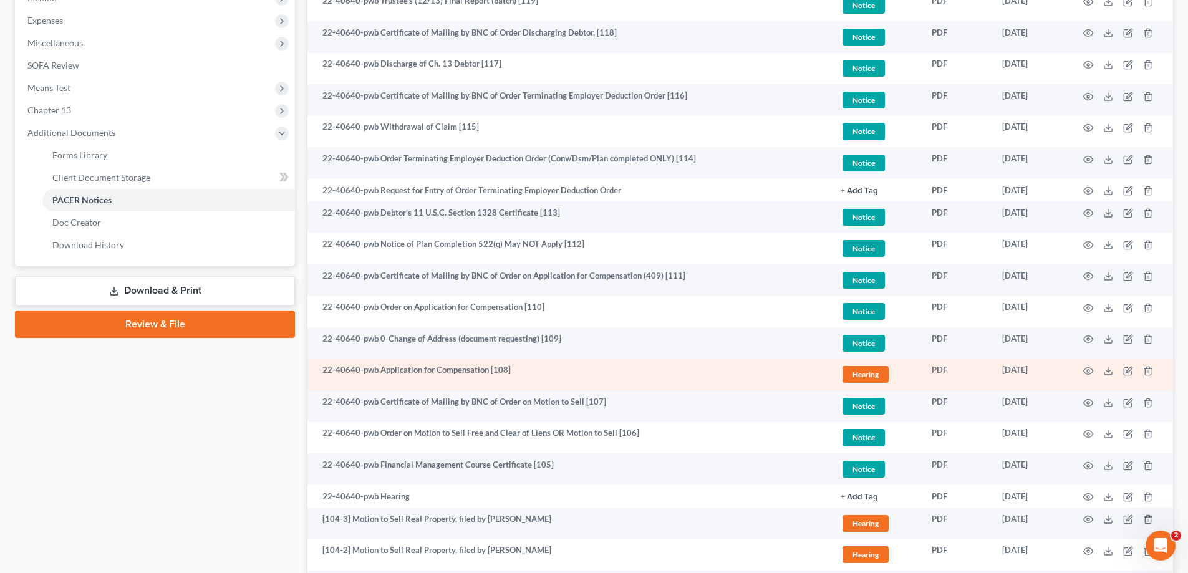
scroll to position [437, 0]
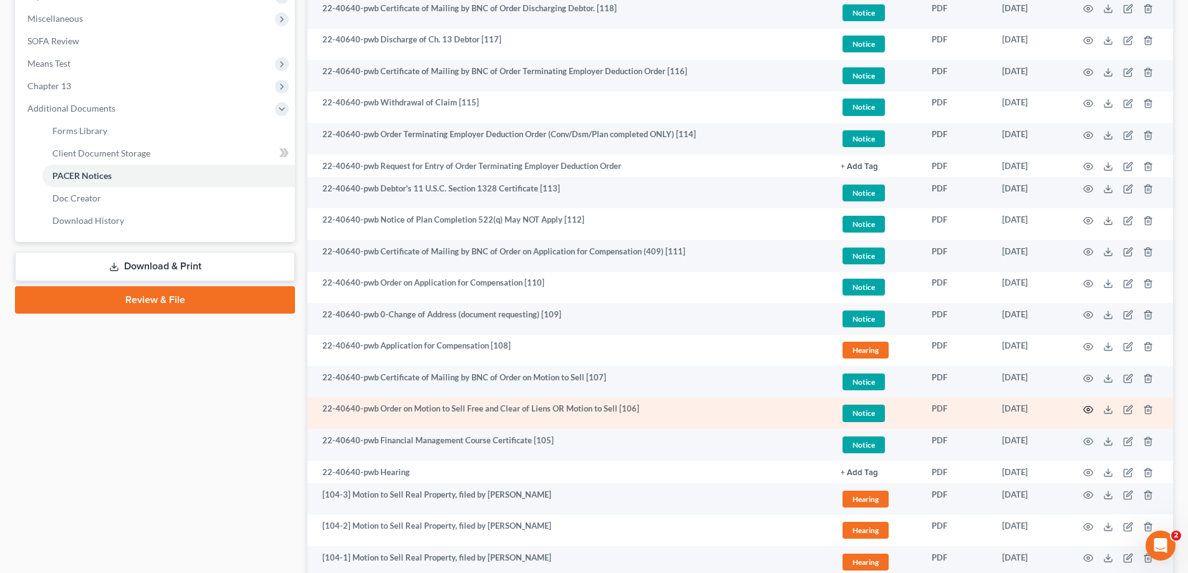
click at [1087, 410] on circle "button" at bounding box center [1088, 410] width 2 height 2
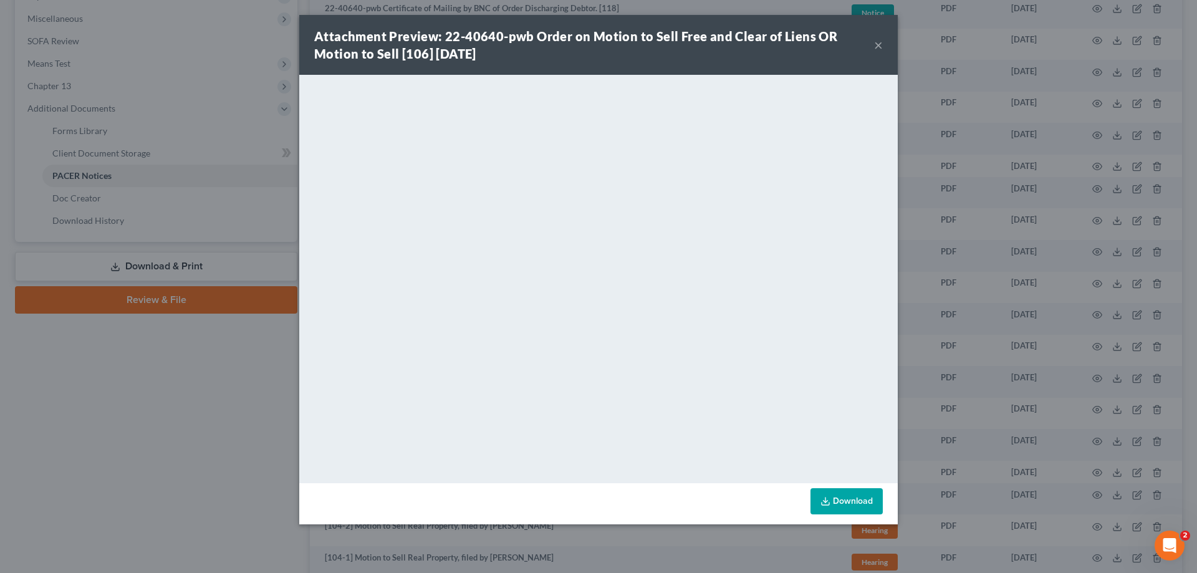
click at [881, 44] on button "×" at bounding box center [878, 44] width 9 height 15
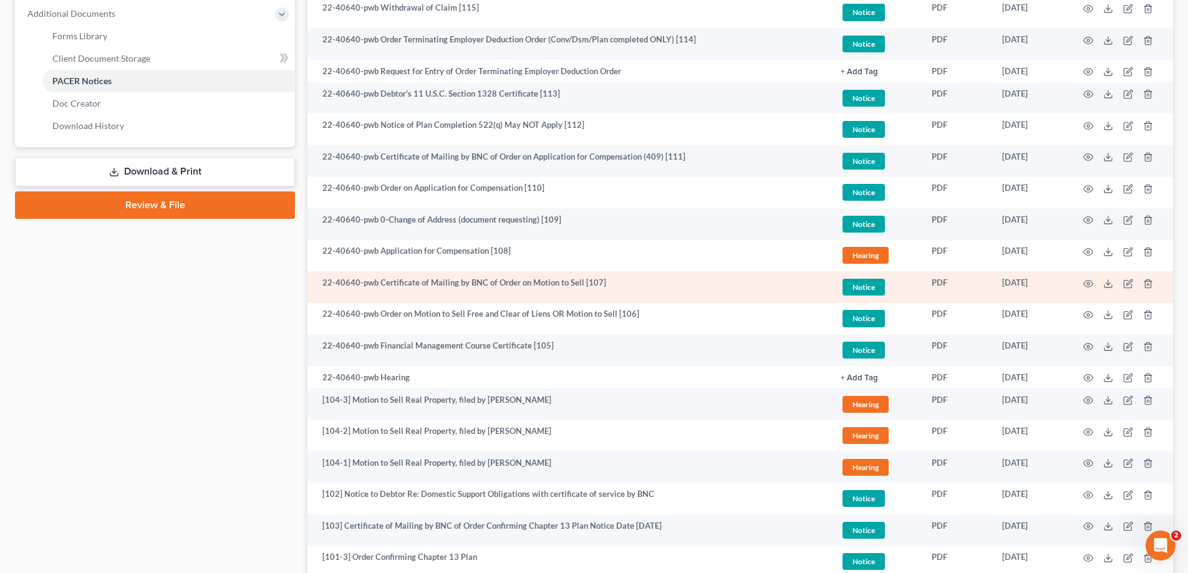
scroll to position [561, 0]
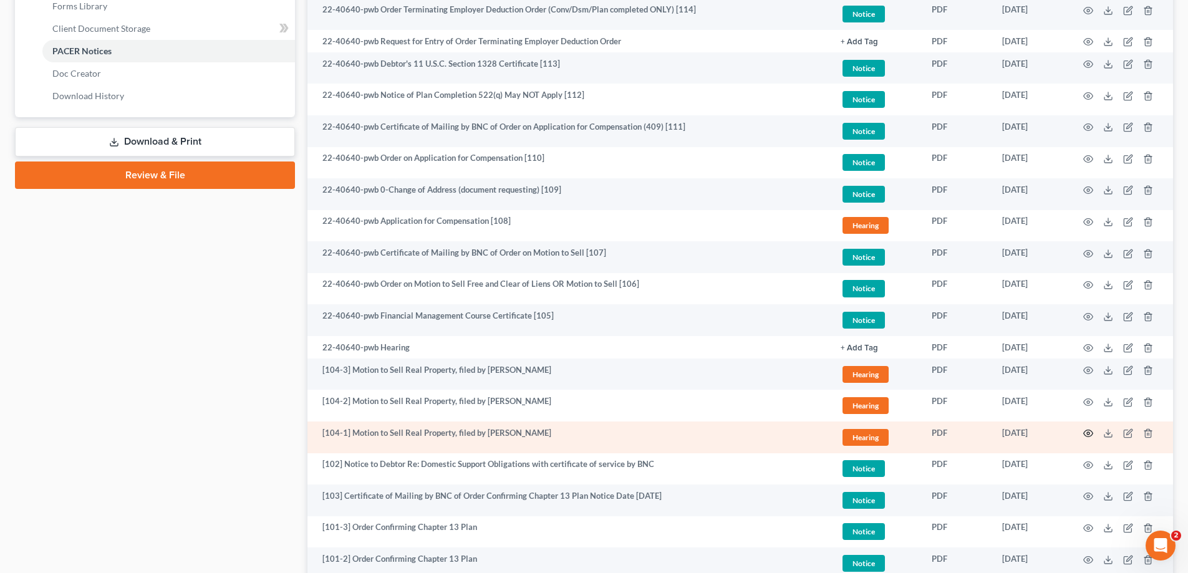
click at [1088, 433] on circle "button" at bounding box center [1088, 433] width 2 height 2
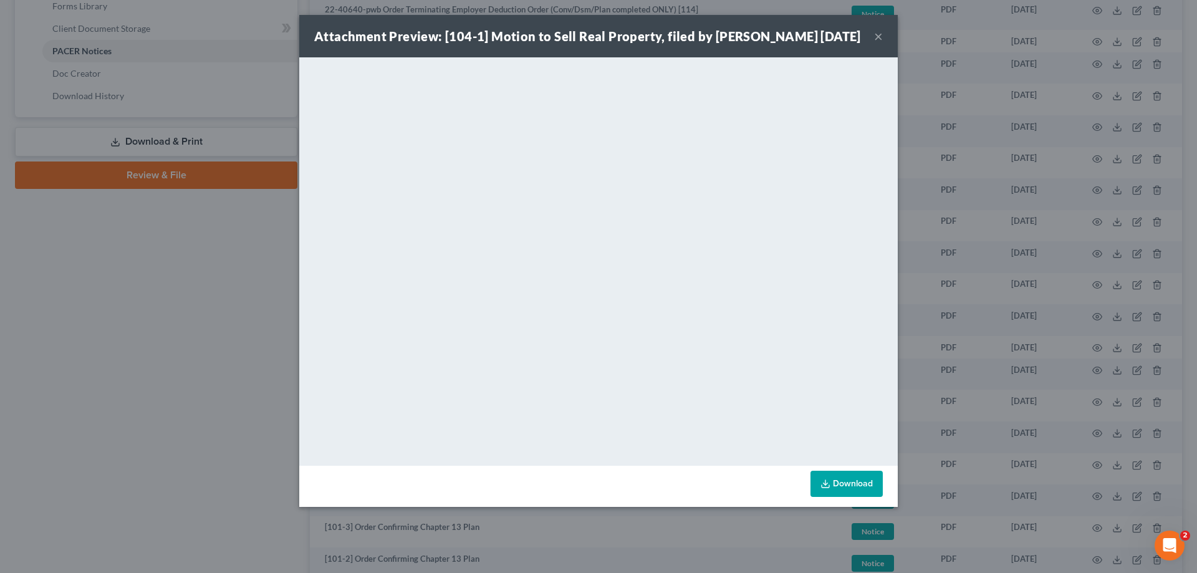
click at [878, 36] on button "×" at bounding box center [878, 36] width 9 height 15
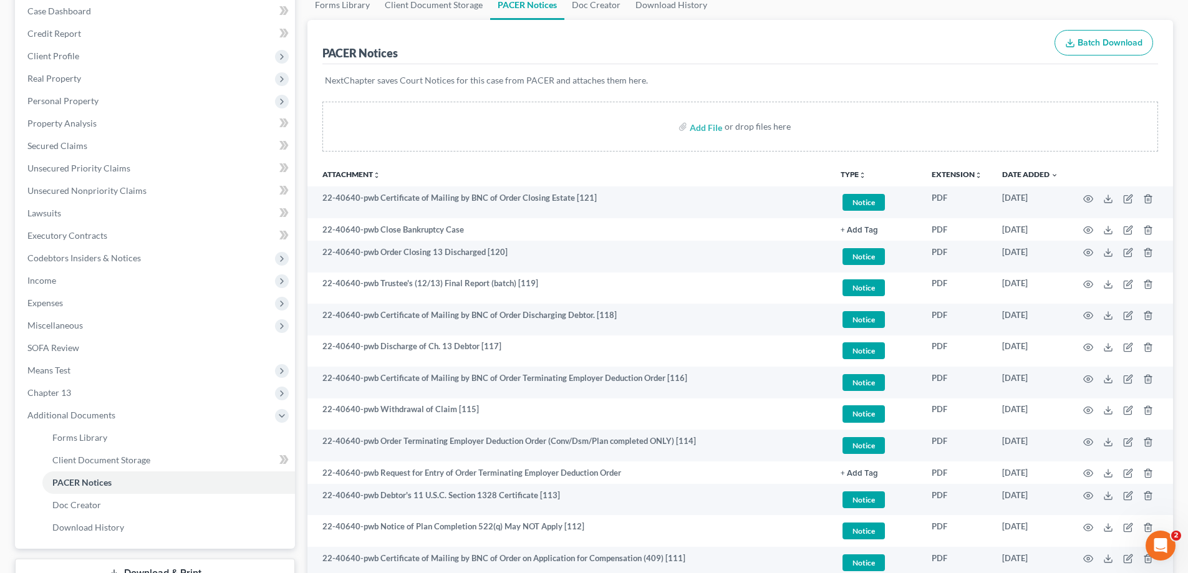
scroll to position [0, 0]
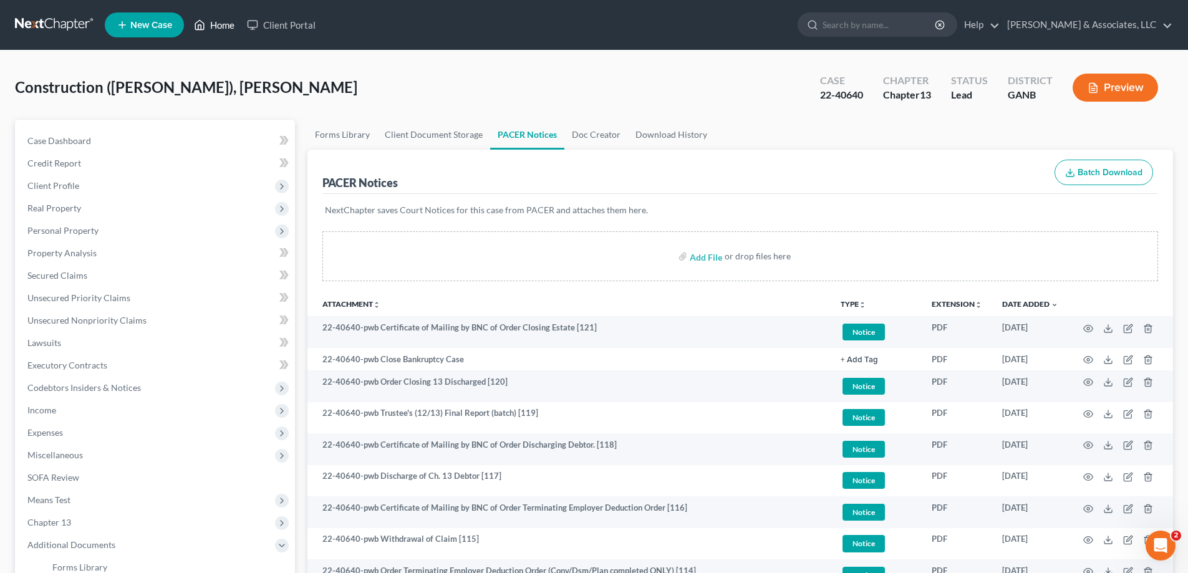
drag, startPoint x: 220, startPoint y: 29, endPoint x: 539, endPoint y: 57, distance: 320.6
click at [220, 29] on link "Home" at bounding box center [214, 25] width 53 height 22
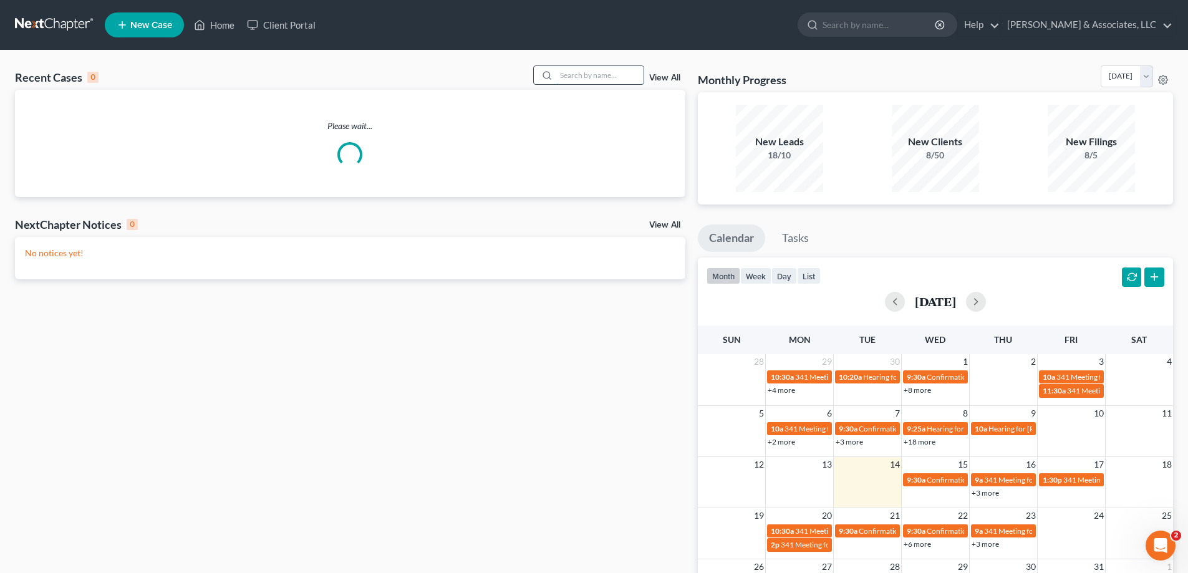
click at [568, 75] on input "search" at bounding box center [599, 75] width 87 height 18
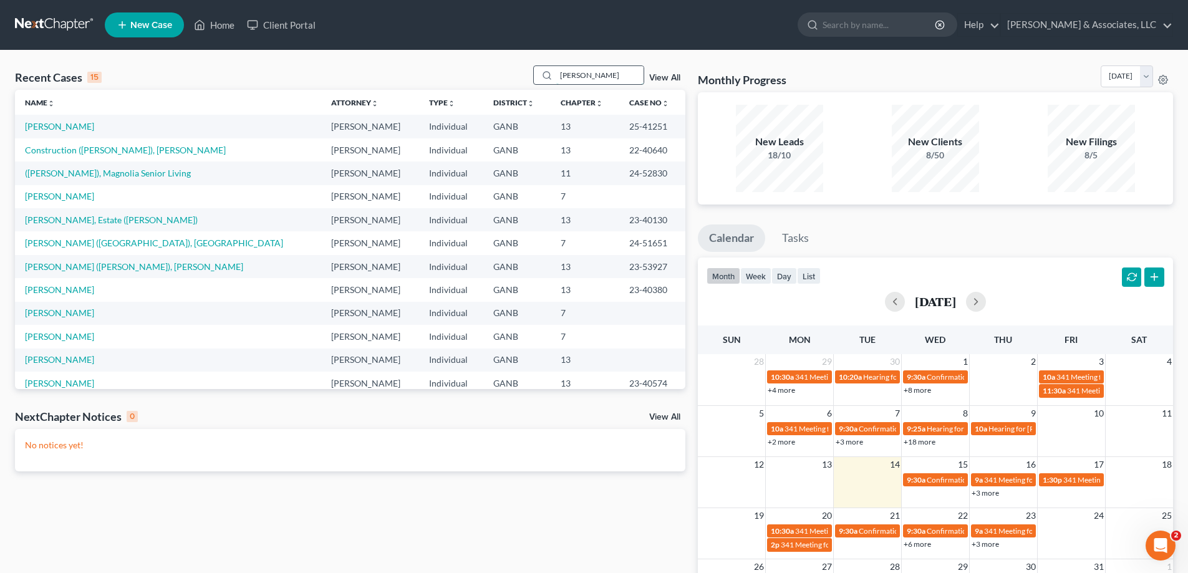
type input "britton"
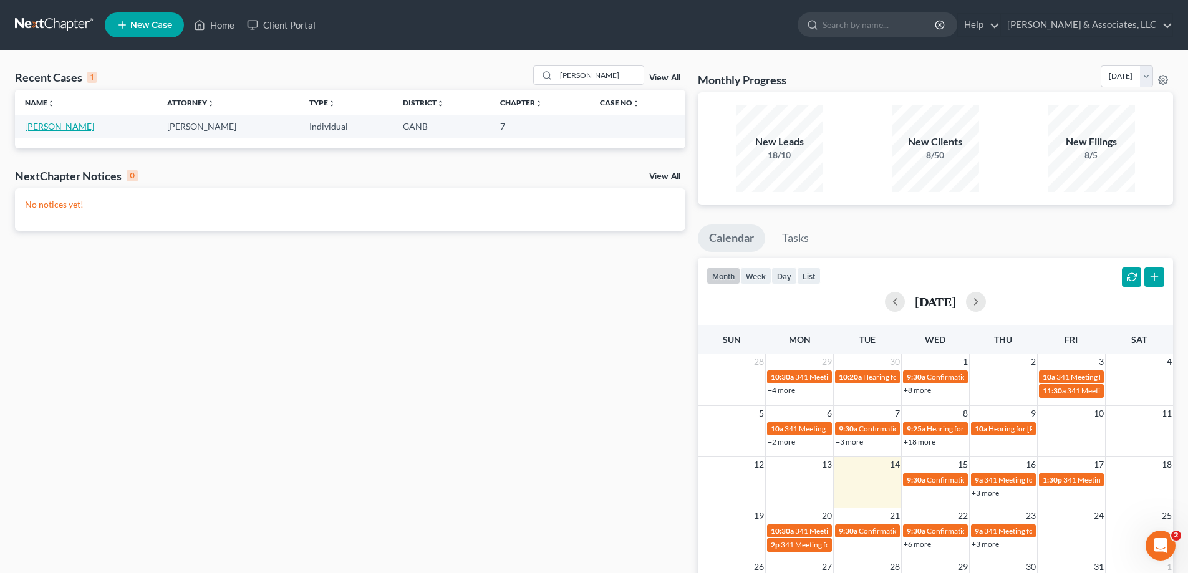
click at [36, 123] on link "[PERSON_NAME]" at bounding box center [59, 126] width 69 height 11
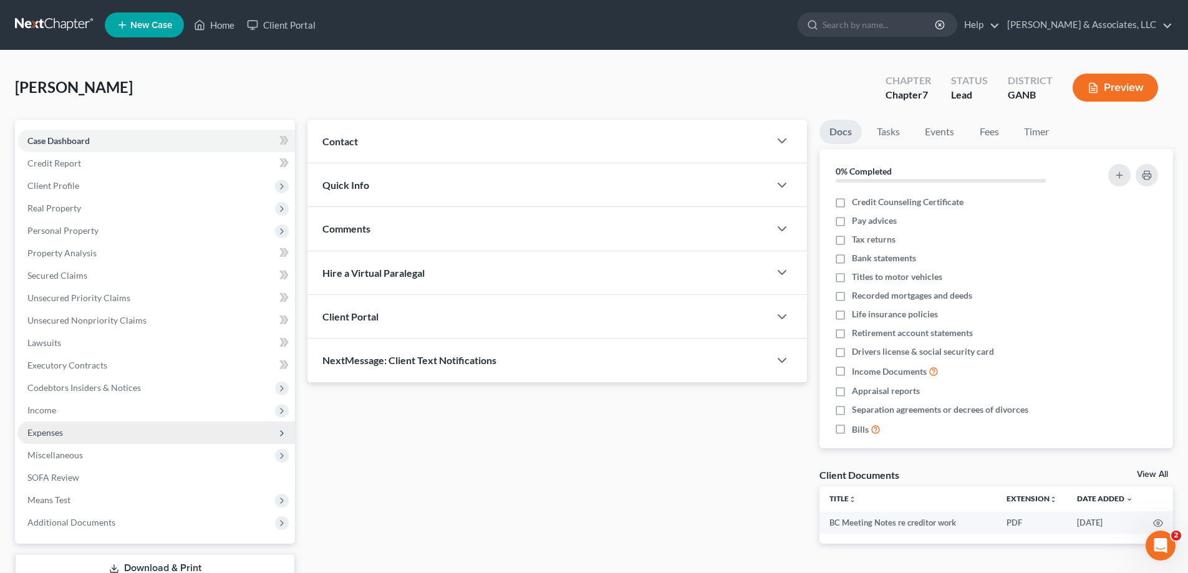
scroll to position [90, 0]
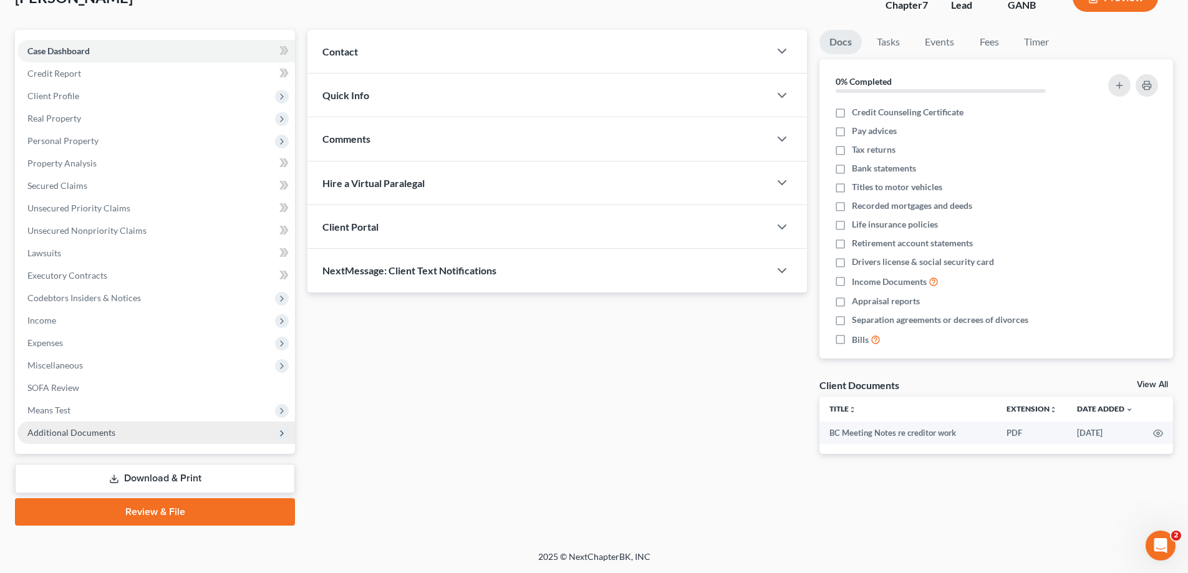
click at [99, 433] on span "Additional Documents" at bounding box center [71, 432] width 88 height 11
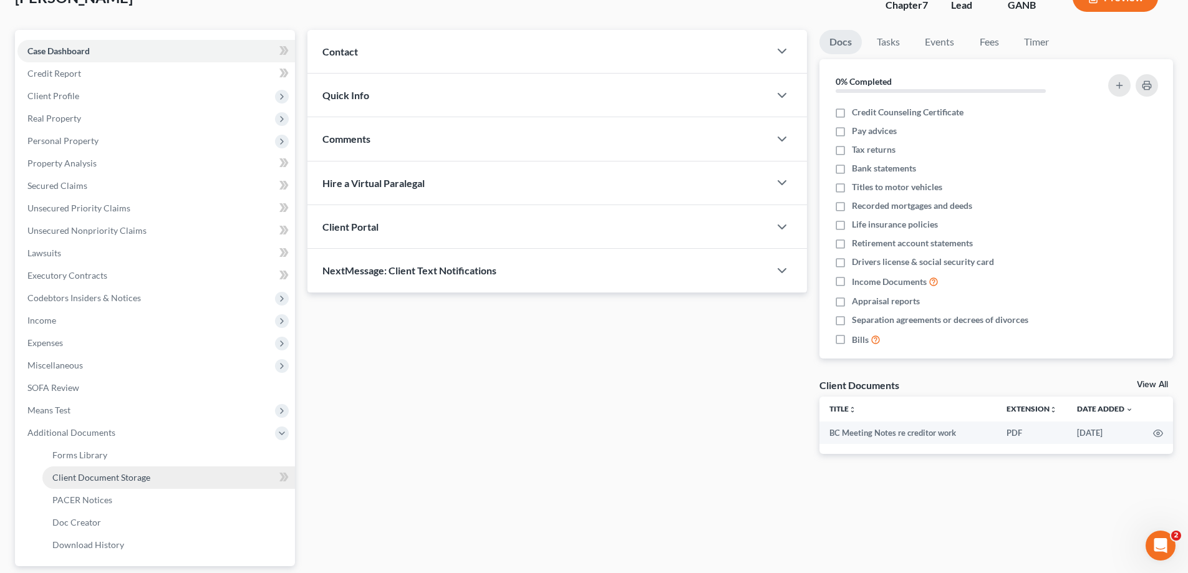
click at [105, 486] on link "Client Document Storage" at bounding box center [168, 478] width 253 height 22
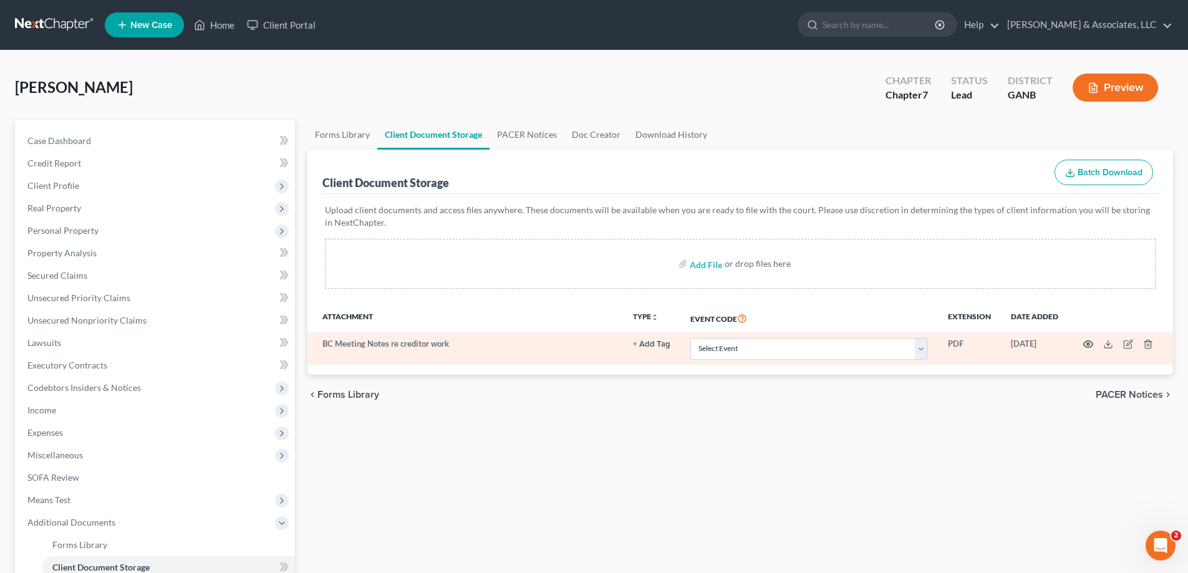
click at [1088, 342] on icon "button" at bounding box center [1088, 344] width 10 height 10
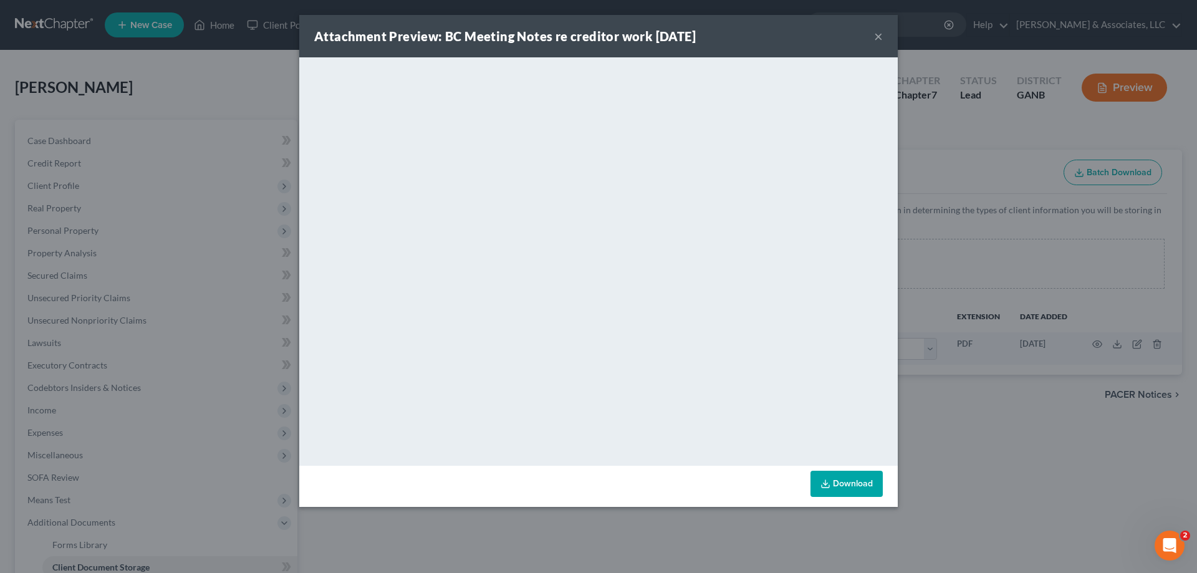
click at [876, 38] on button "×" at bounding box center [878, 36] width 9 height 15
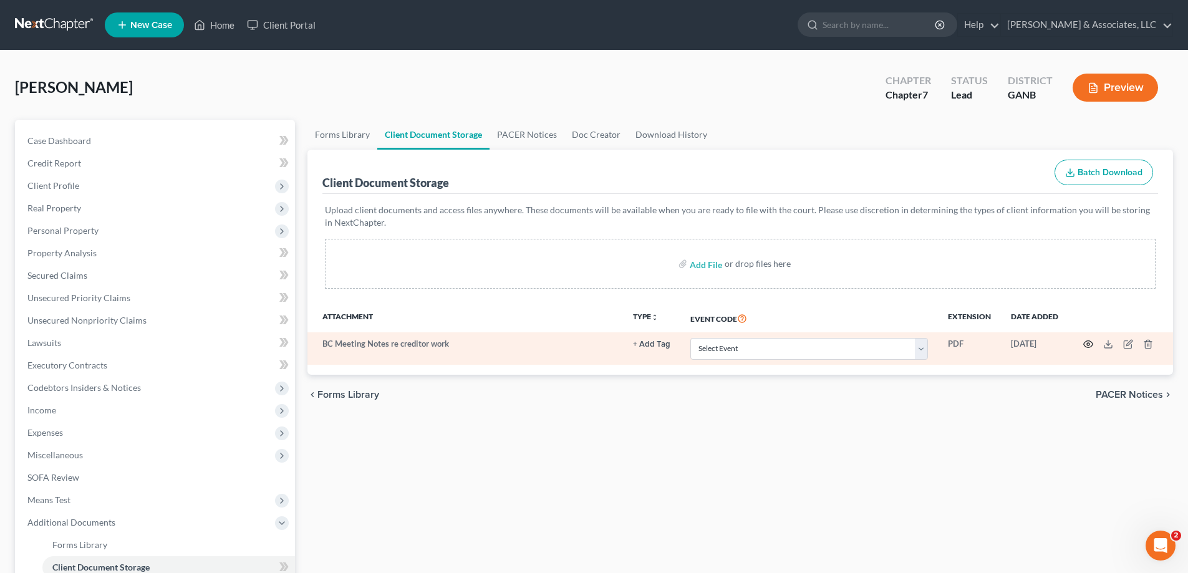
click at [1089, 342] on icon "button" at bounding box center [1088, 344] width 10 height 10
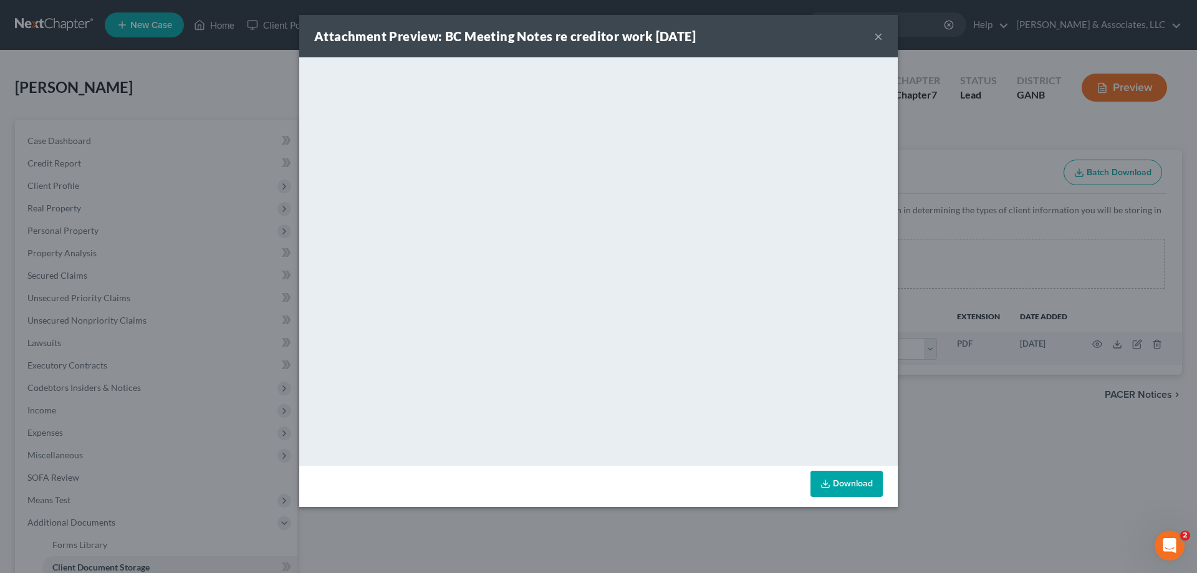
click at [880, 36] on button "×" at bounding box center [878, 36] width 9 height 15
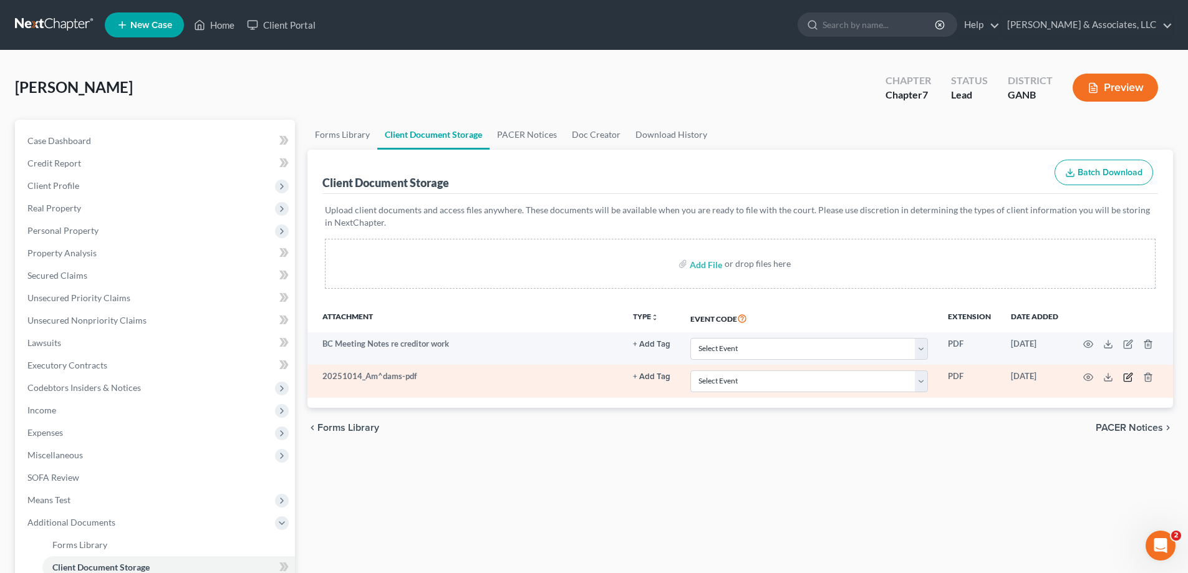
click at [1130, 375] on icon "button" at bounding box center [1128, 377] width 10 height 10
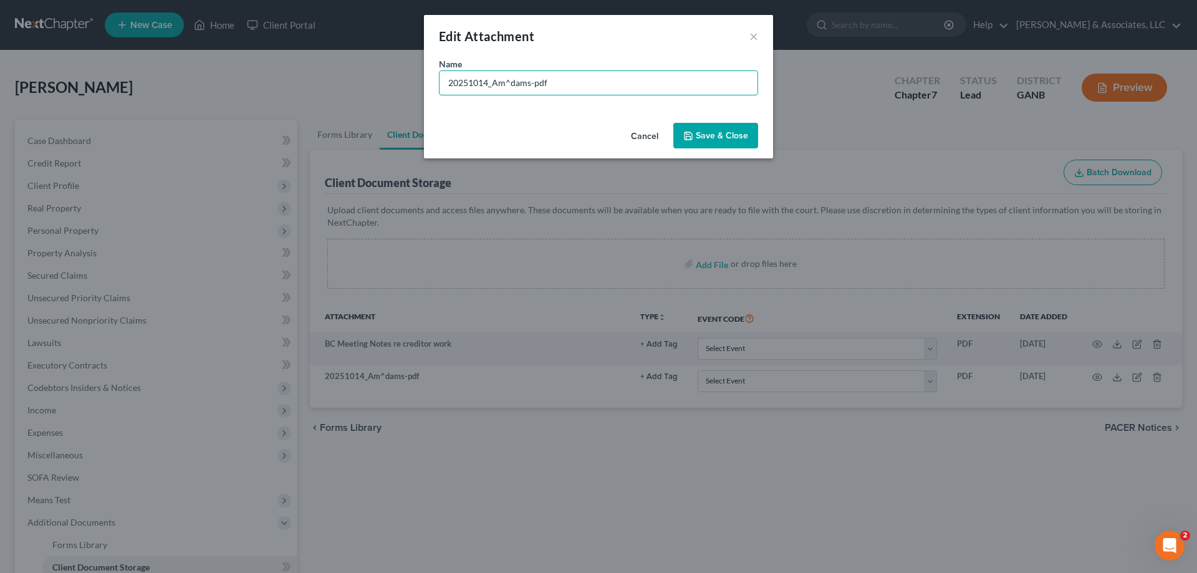
drag, startPoint x: 594, startPoint y: 85, endPoint x: 341, endPoint y: 70, distance: 253.7
click at [341, 70] on div "Edit Attachment × Name * 20251014_Am^dams-pdf Cancel Save & Close" at bounding box center [598, 286] width 1197 height 573
type input "Email to Client regarding filing a POC himself"
click at [742, 137] on span "Save & Close" at bounding box center [722, 135] width 52 height 11
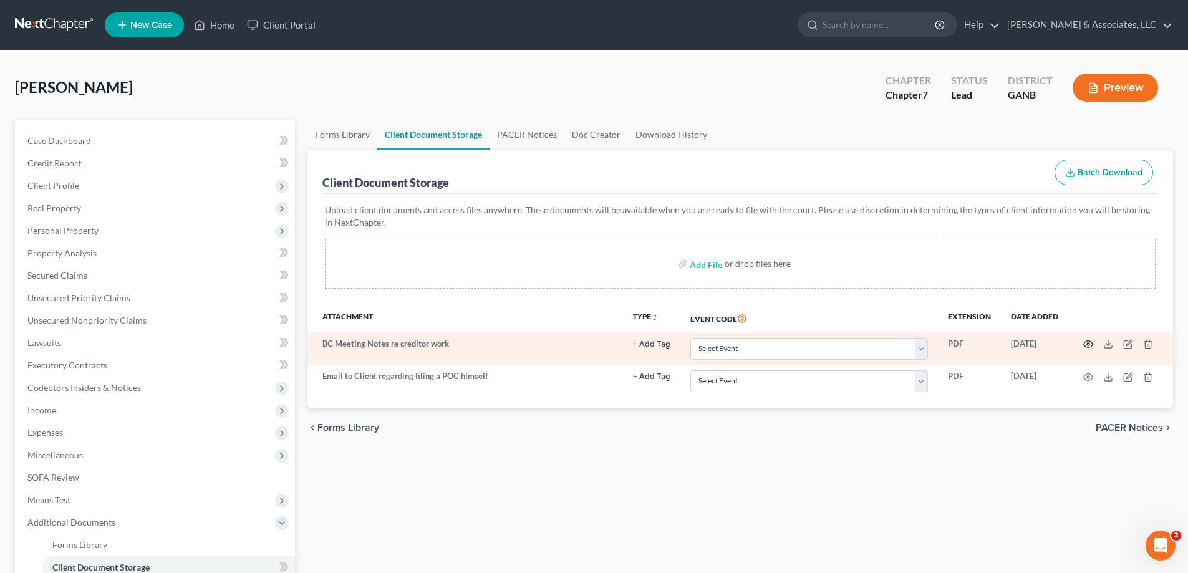
click at [1086, 342] on icon "button" at bounding box center [1088, 344] width 9 height 7
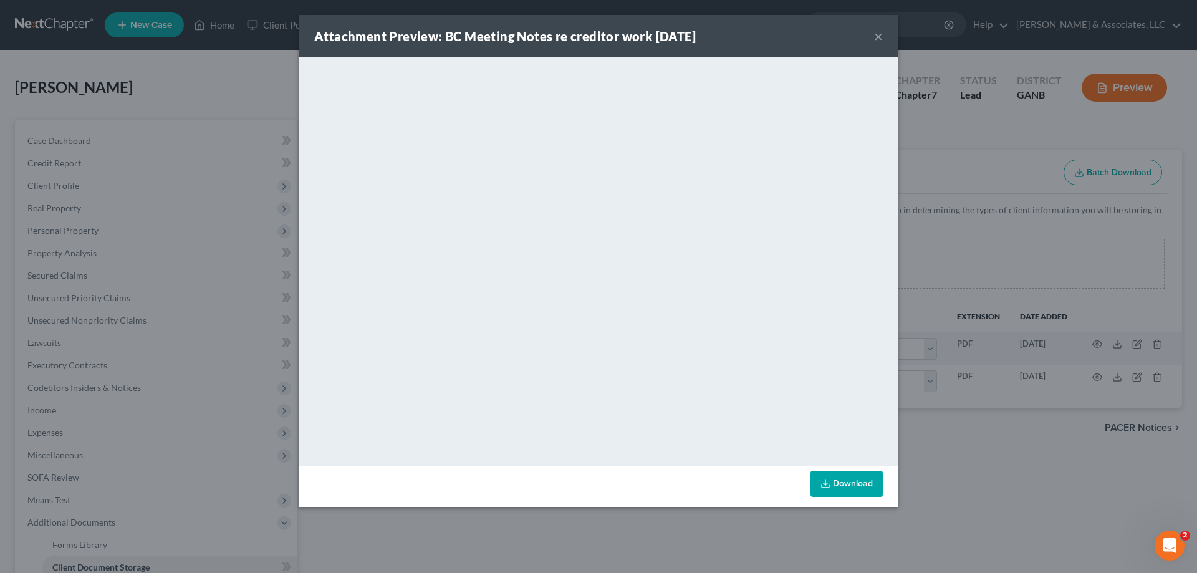
click at [878, 35] on button "×" at bounding box center [878, 36] width 9 height 15
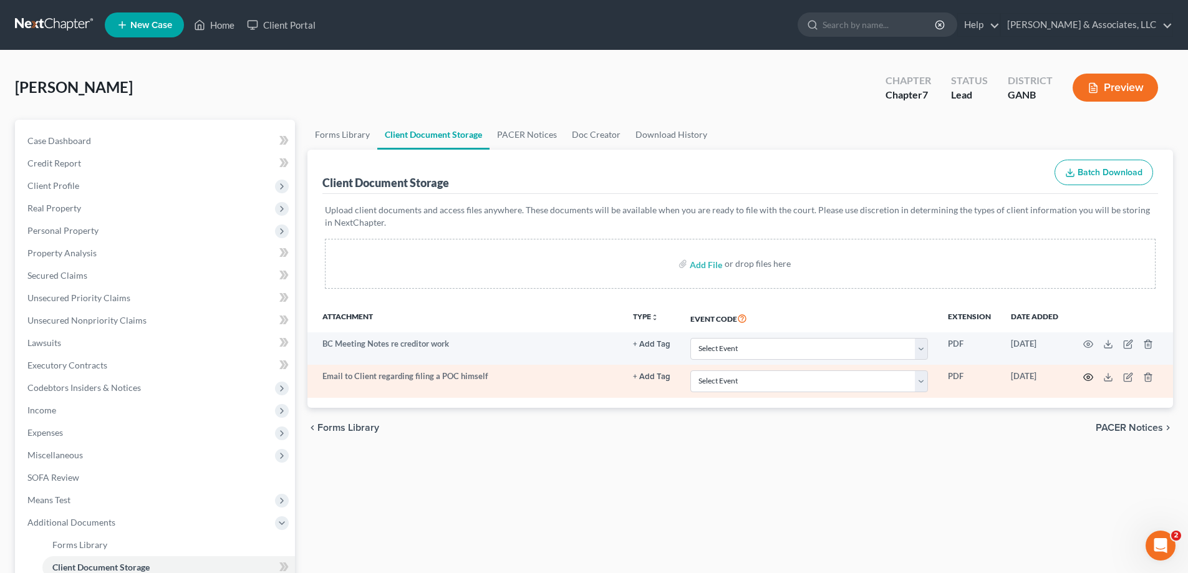
click at [1086, 374] on icon "button" at bounding box center [1088, 377] width 9 height 7
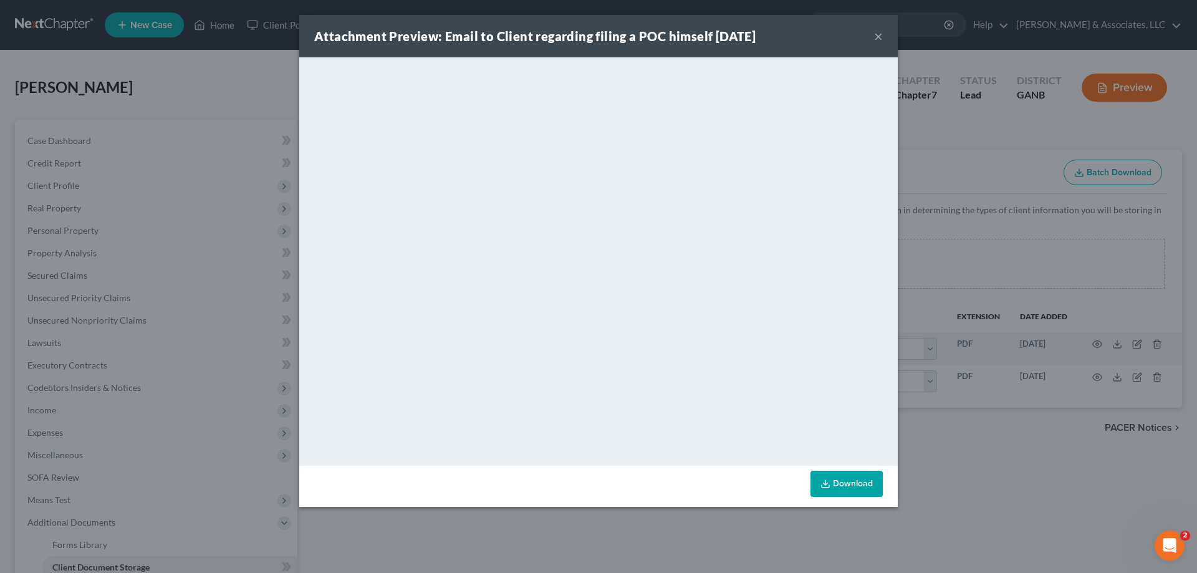
click at [876, 36] on button "×" at bounding box center [878, 36] width 9 height 15
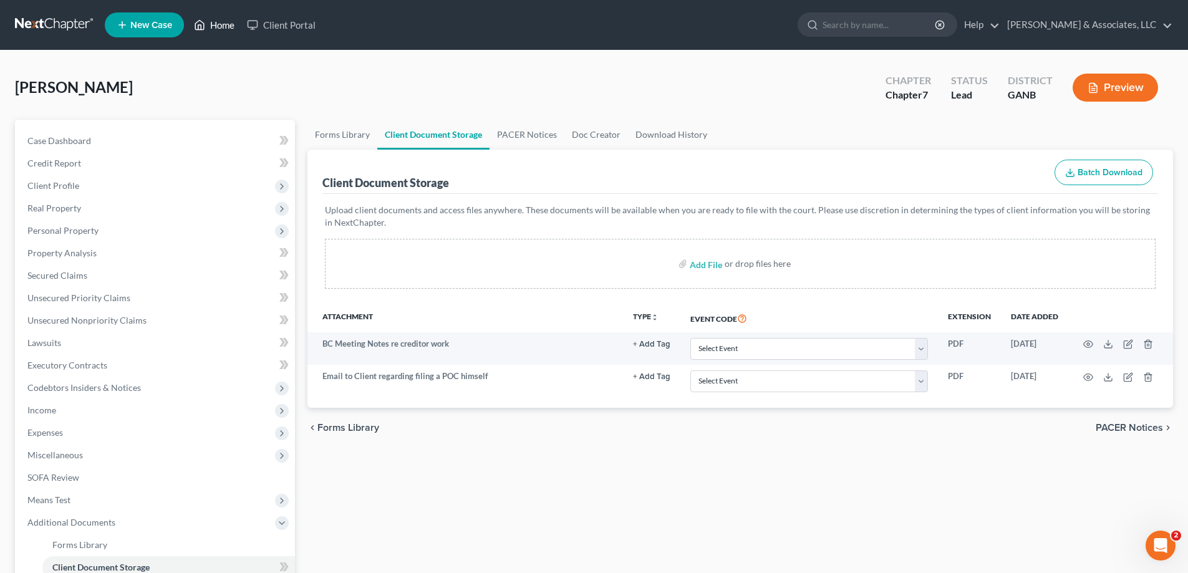
click at [225, 23] on link "Home" at bounding box center [214, 25] width 53 height 22
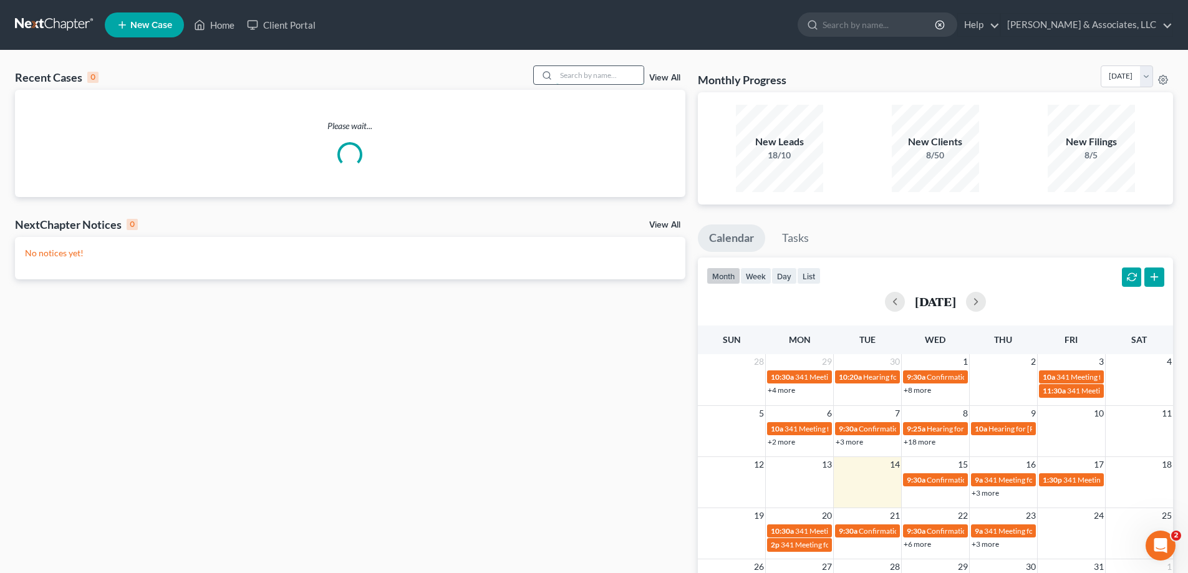
click at [588, 74] on input "search" at bounding box center [599, 75] width 87 height 18
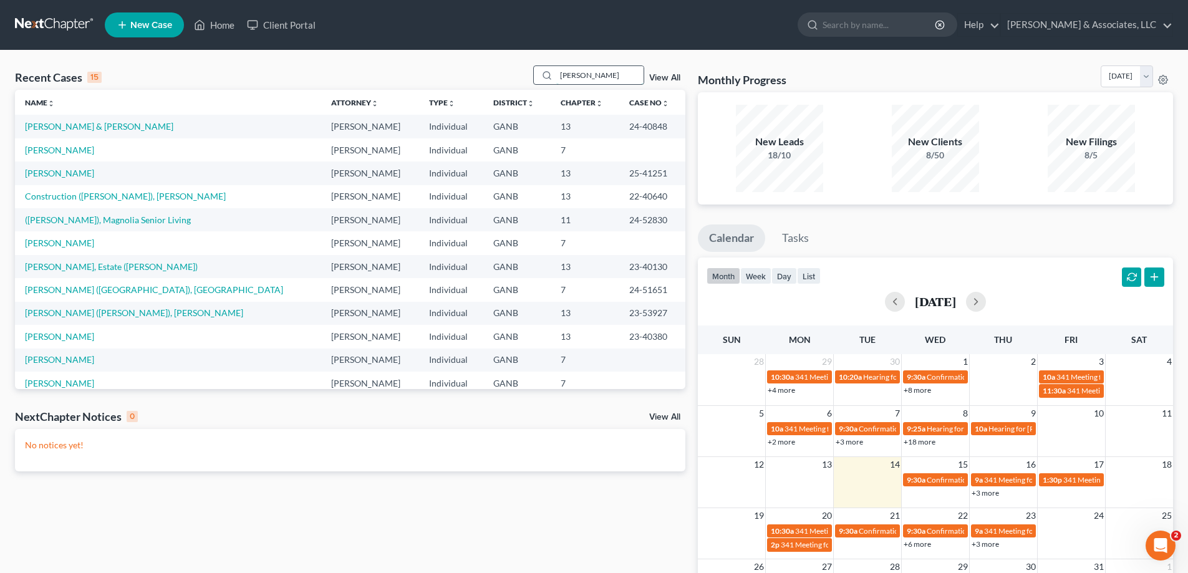
type input "rosenthal"
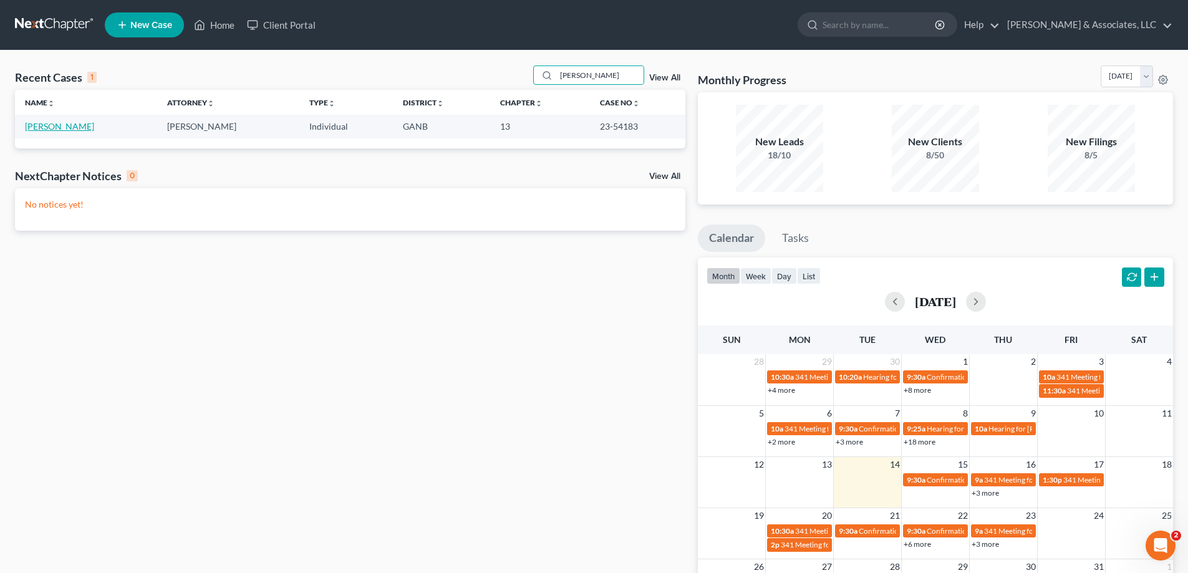
click at [56, 128] on link "[PERSON_NAME]" at bounding box center [59, 126] width 69 height 11
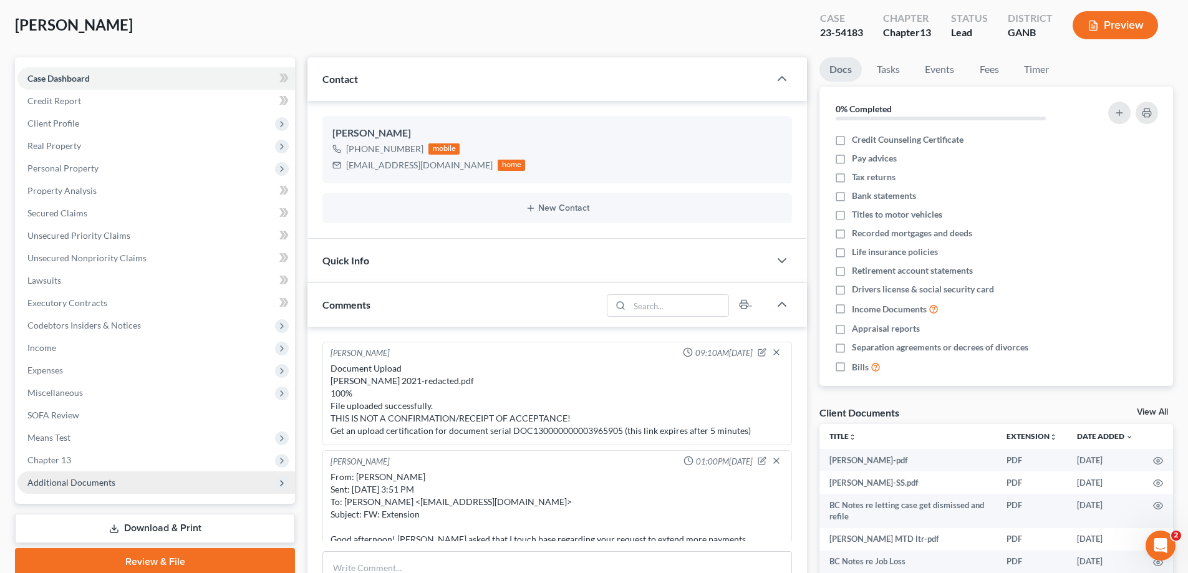
scroll to position [442, 0]
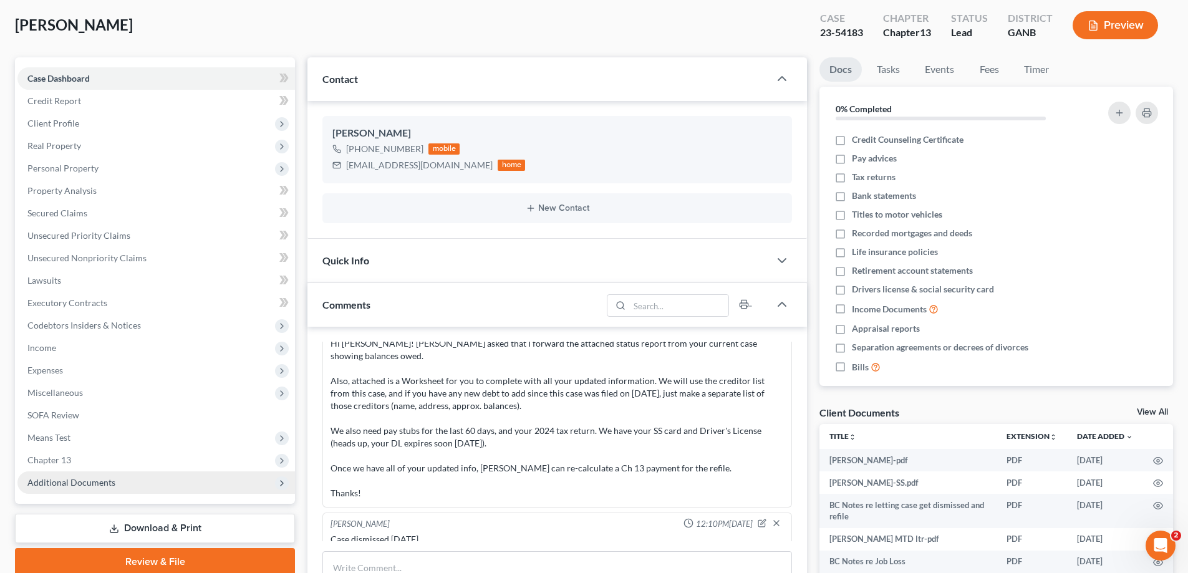
click at [57, 480] on span "Additional Documents" at bounding box center [71, 482] width 88 height 11
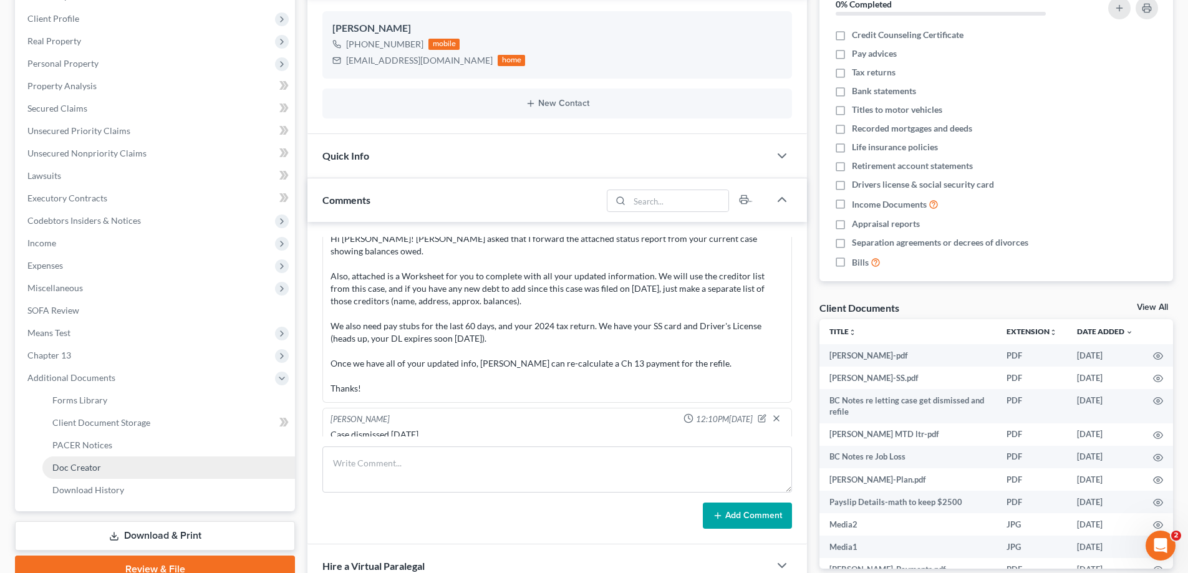
scroll to position [187, 0]
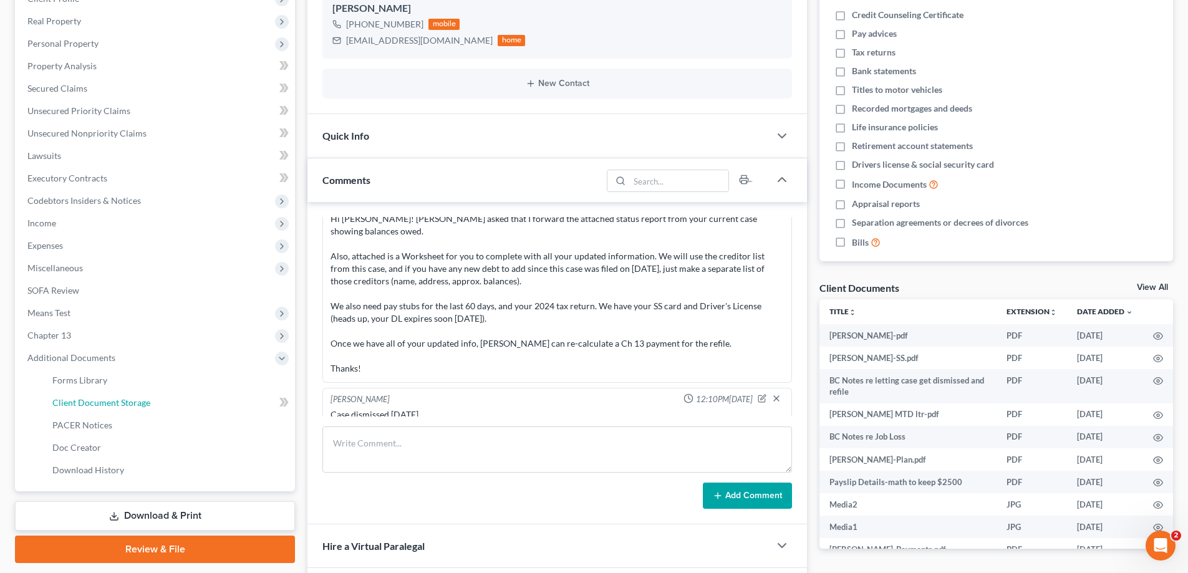
drag, startPoint x: 90, startPoint y: 399, endPoint x: 543, endPoint y: 283, distance: 466.8
click at [90, 399] on span "Client Document Storage" at bounding box center [101, 402] width 98 height 11
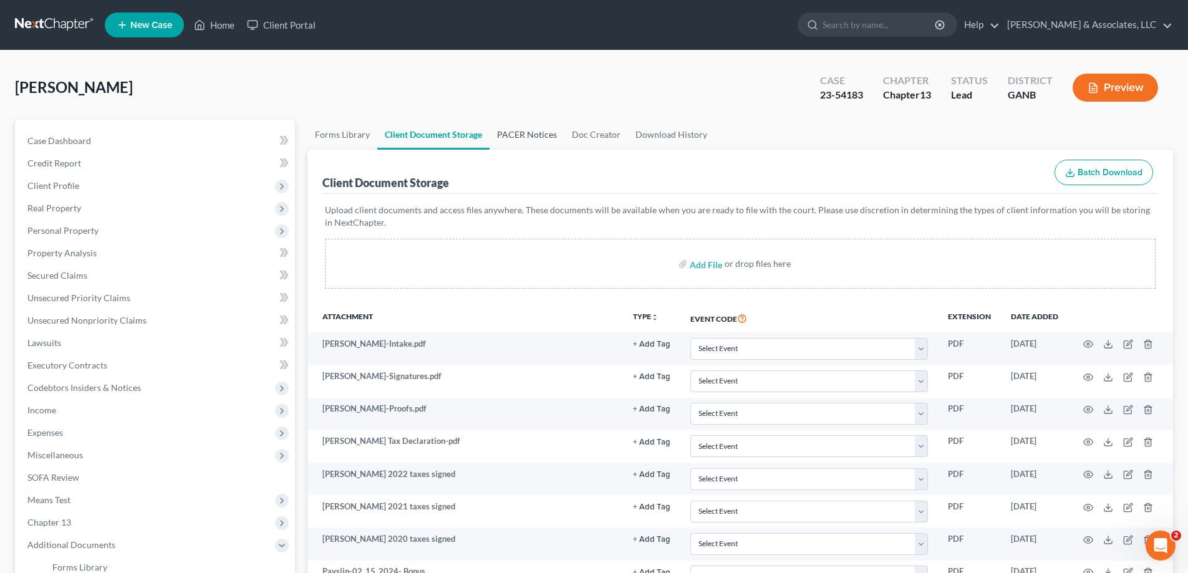
click at [542, 134] on link "PACER Notices" at bounding box center [527, 135] width 75 height 30
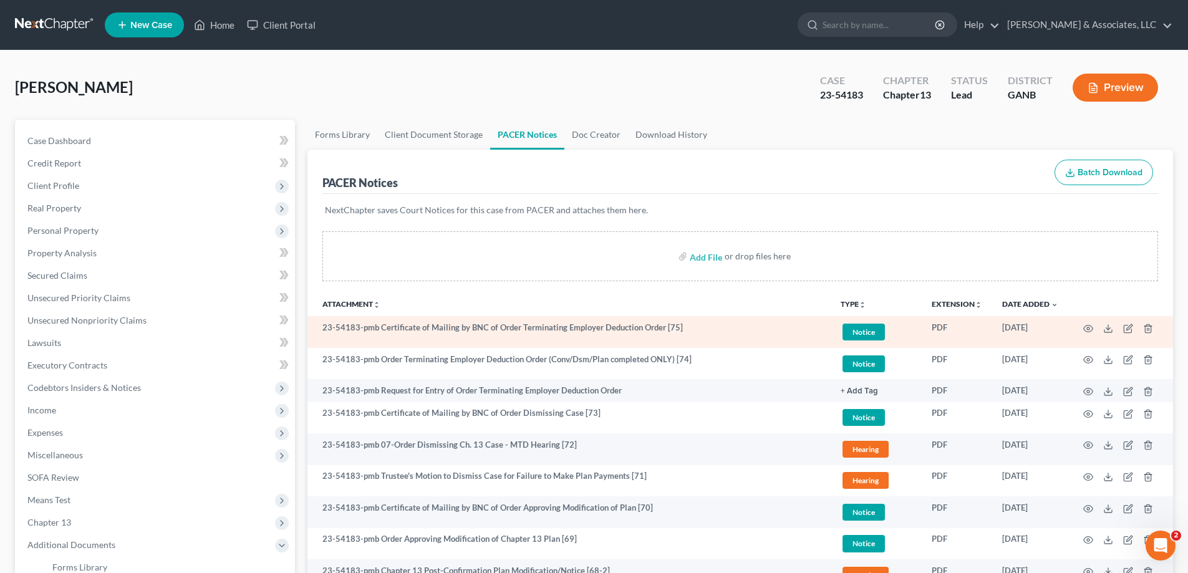
scroll to position [62, 0]
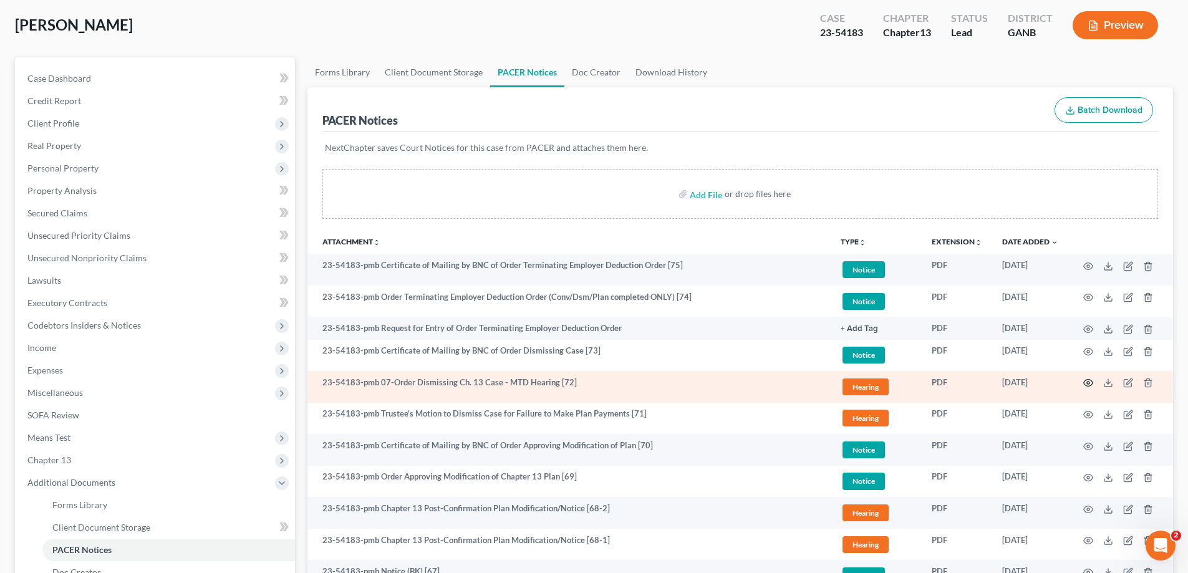
click at [1087, 384] on circle "button" at bounding box center [1088, 383] width 2 height 2
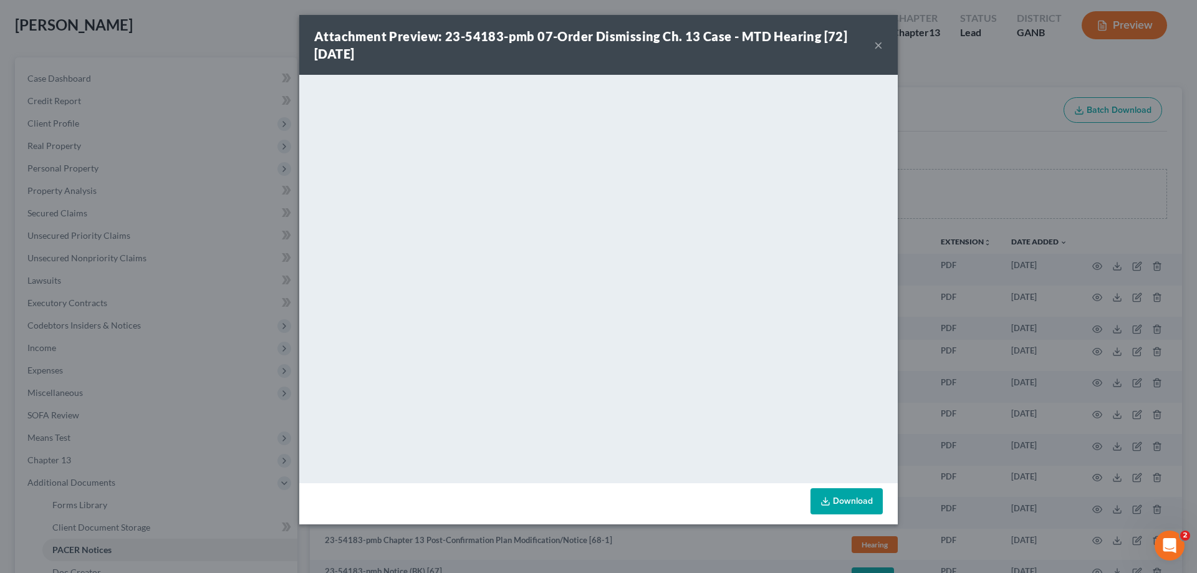
click at [877, 43] on button "×" at bounding box center [878, 44] width 9 height 15
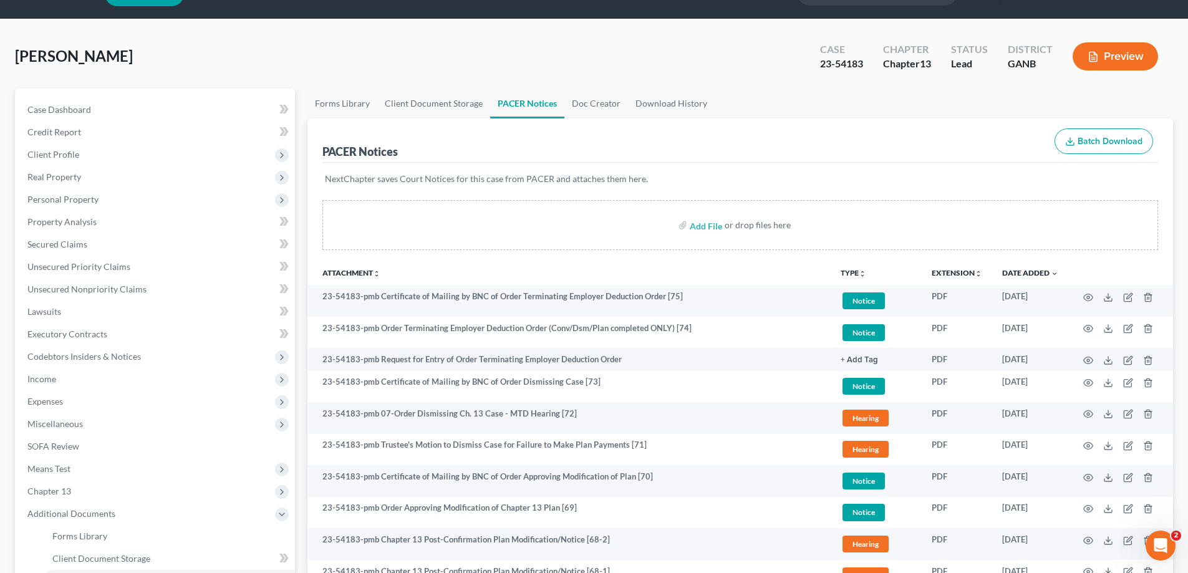
scroll to position [0, 0]
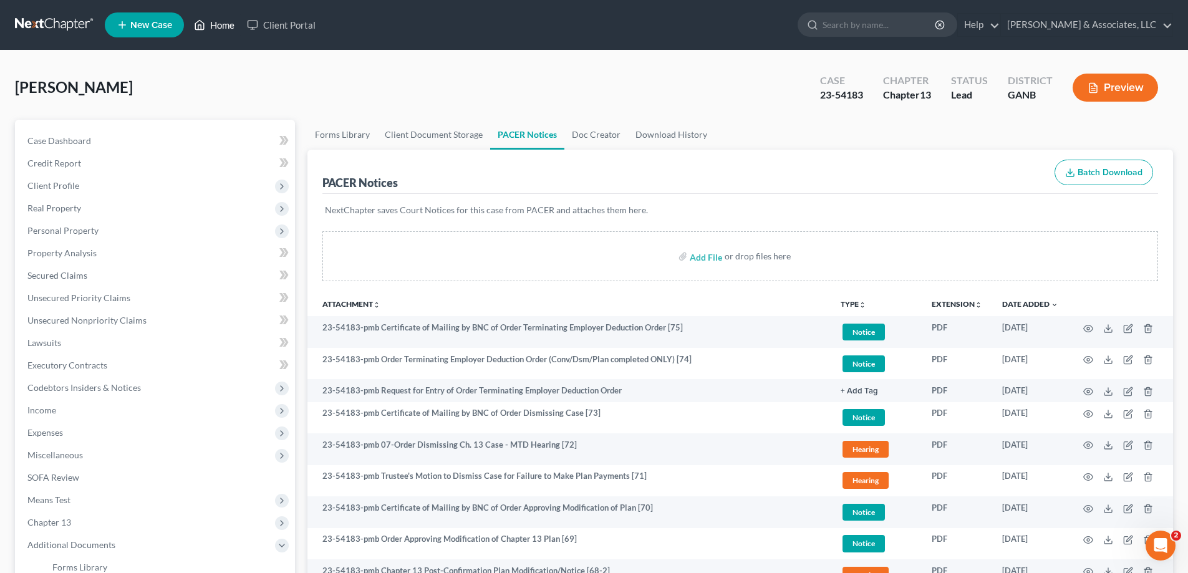
click at [218, 22] on link "Home" at bounding box center [214, 25] width 53 height 22
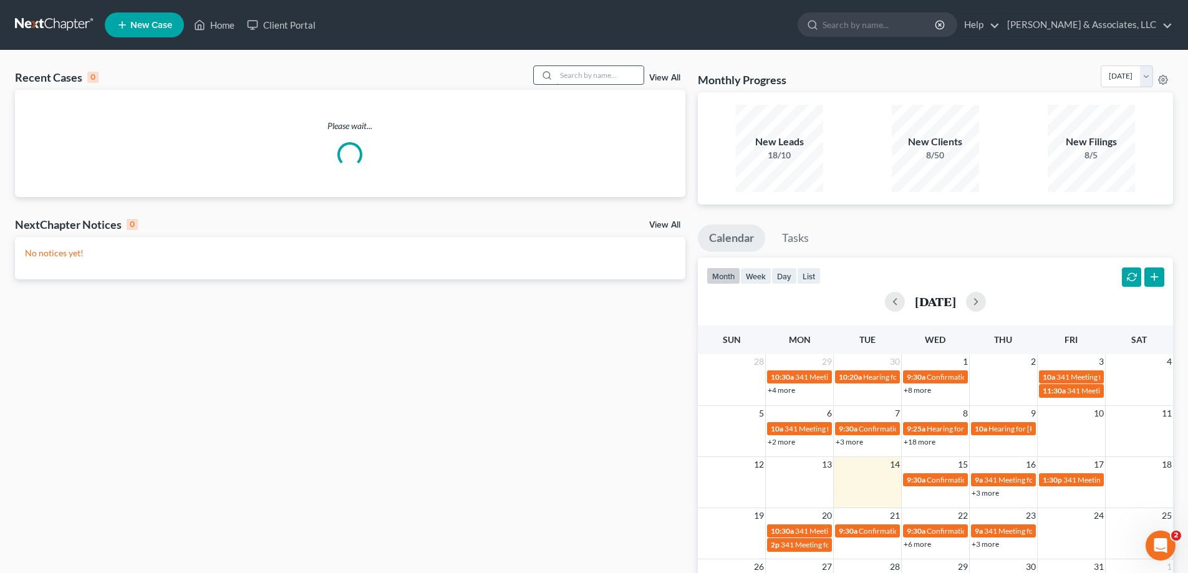
click at [571, 74] on input "search" at bounding box center [599, 75] width 87 height 18
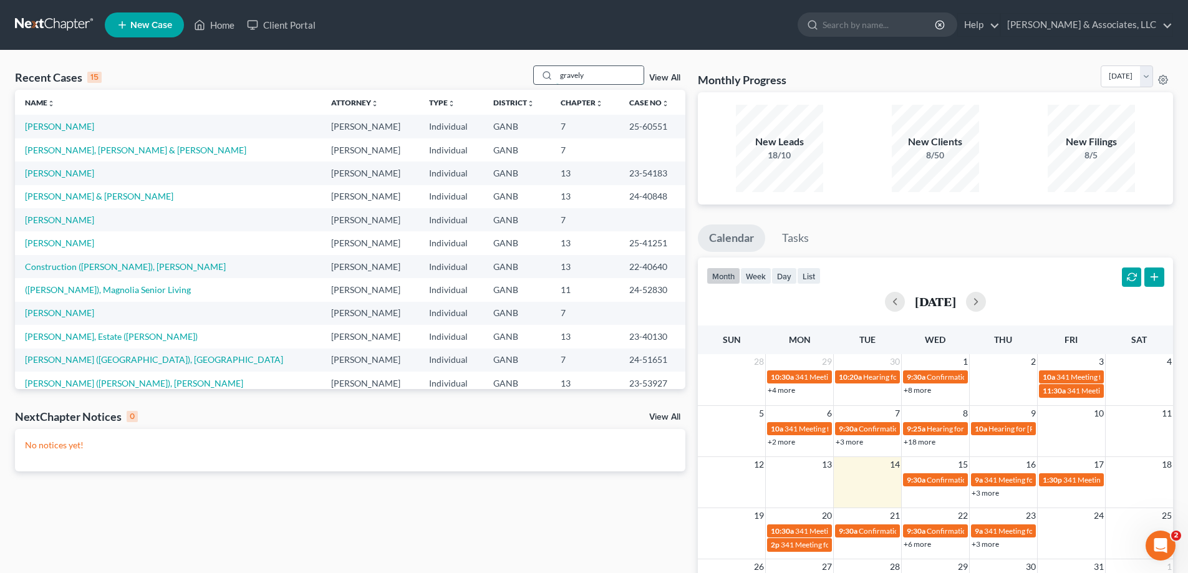
type input "gravely"
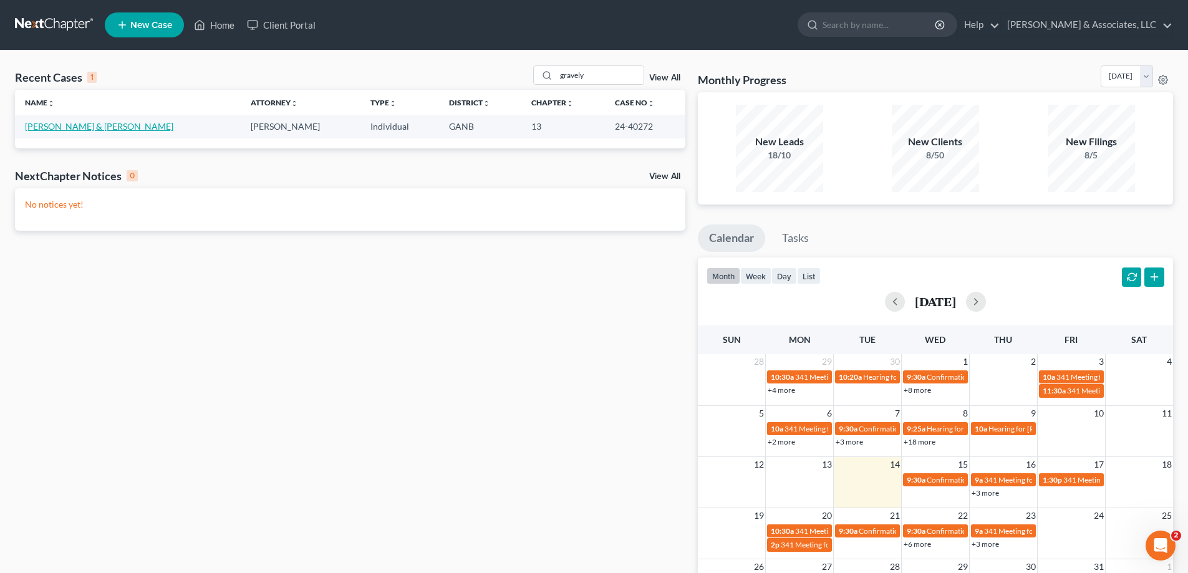
click at [76, 127] on link "[PERSON_NAME] & [PERSON_NAME]" at bounding box center [99, 126] width 148 height 11
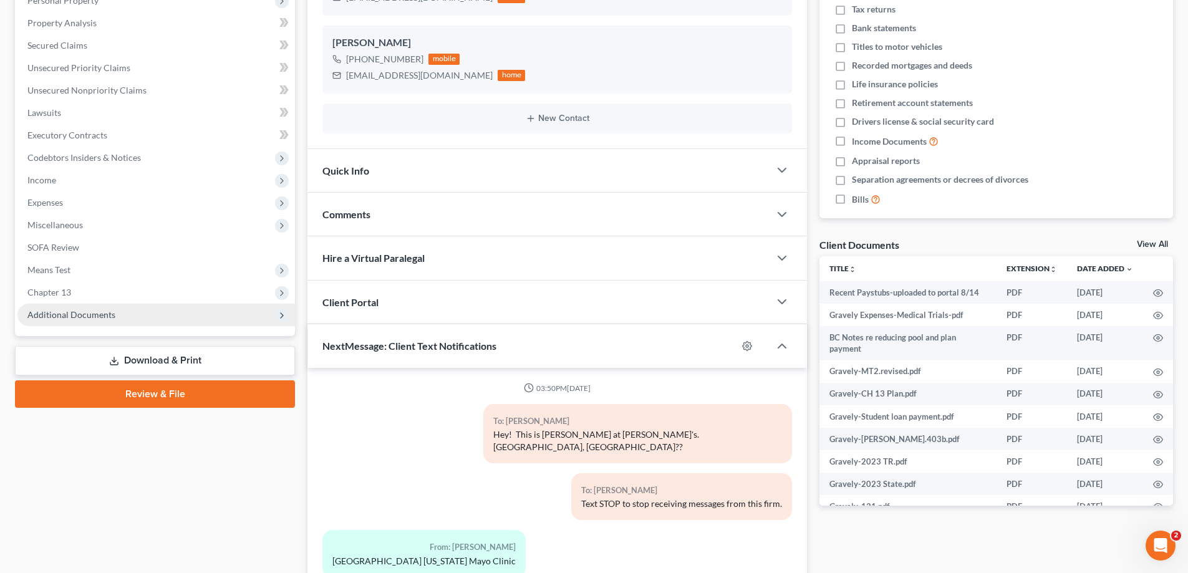
scroll to position [372, 0]
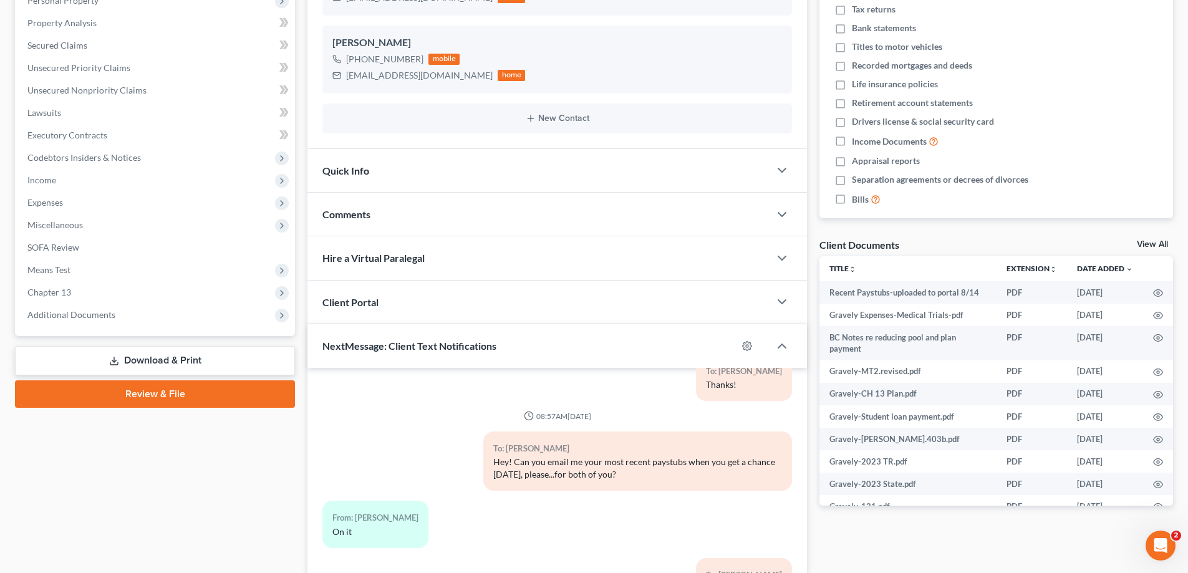
drag, startPoint x: 74, startPoint y: 314, endPoint x: 105, endPoint y: 344, distance: 43.7
click at [72, 314] on span "Additional Documents" at bounding box center [71, 314] width 88 height 11
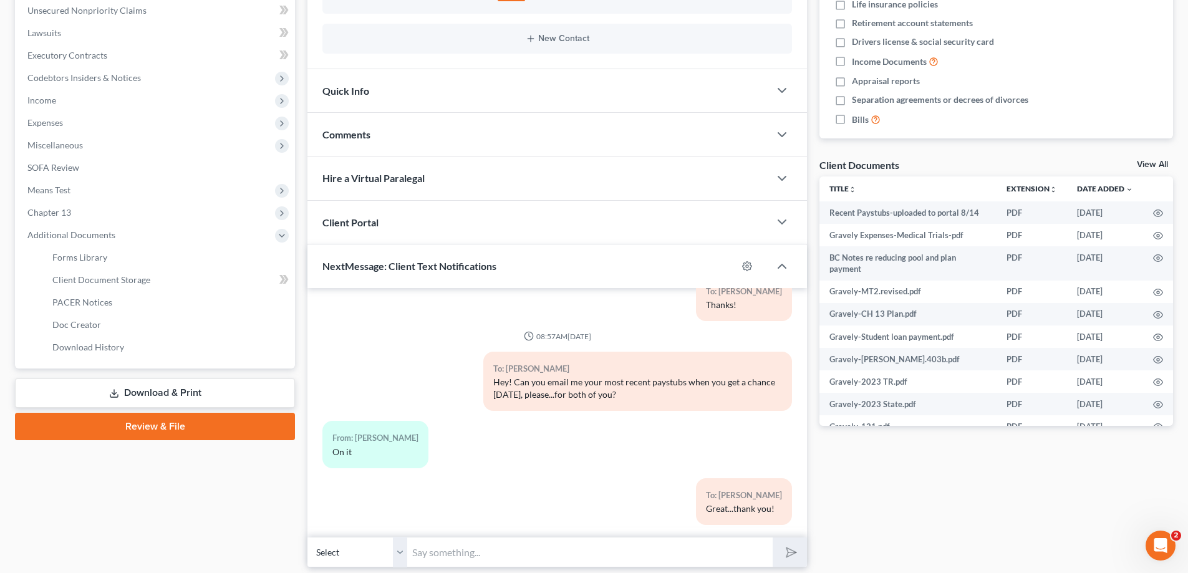
scroll to position [352, 0]
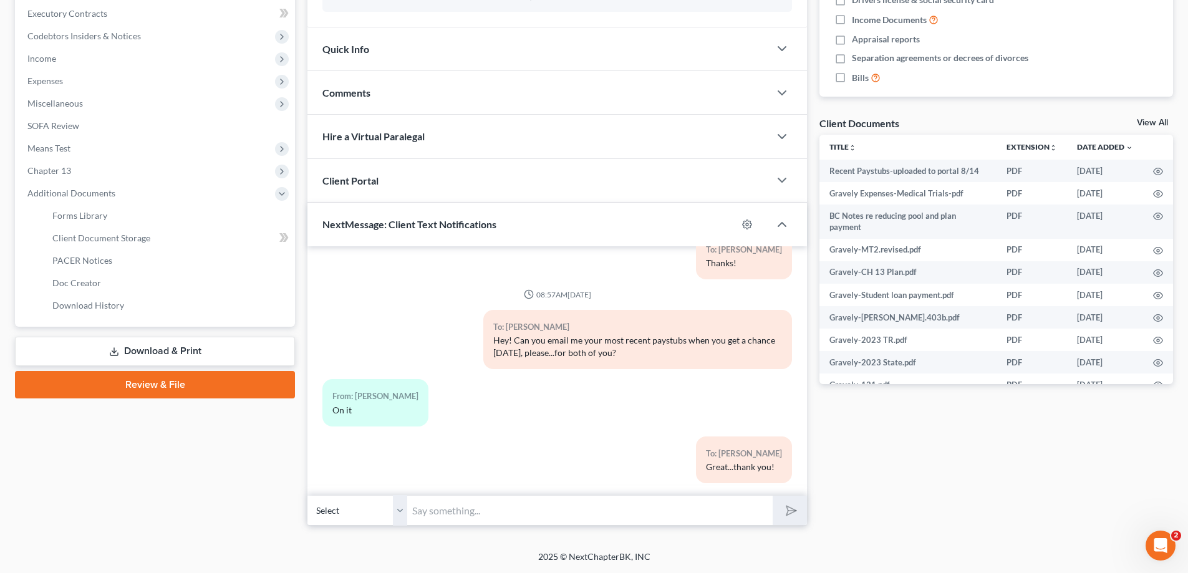
click at [430, 507] on input "text" at bounding box center [589, 510] width 365 height 31
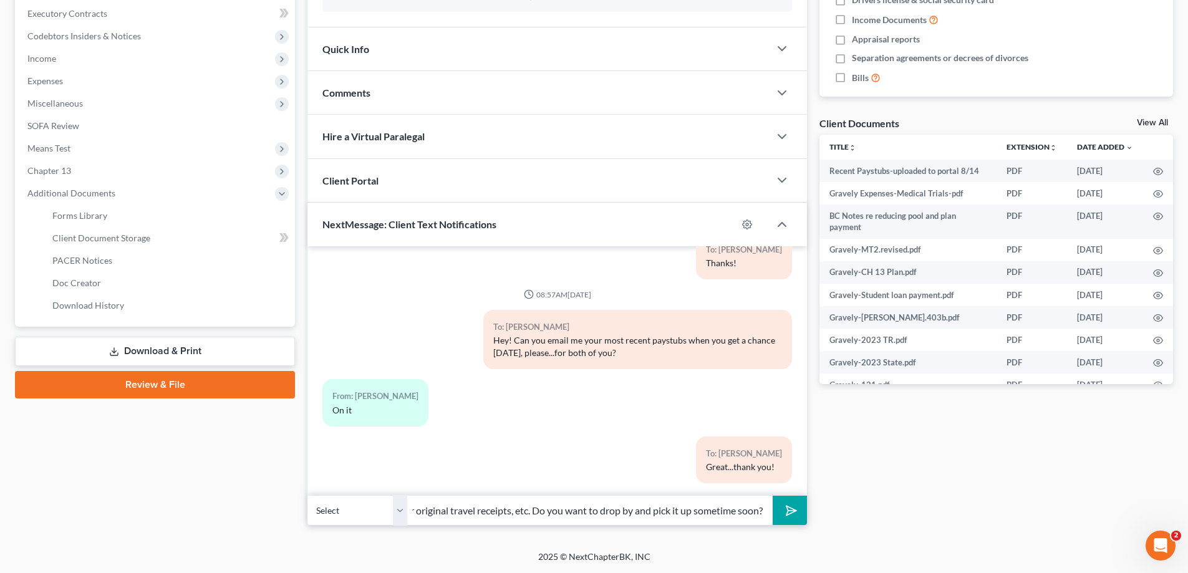
scroll to position [0, 261]
type input "Hey! We still have the packet you dropped off with all your original travel rec…"
click at [82, 239] on span "Client Document Storage" at bounding box center [101, 238] width 98 height 11
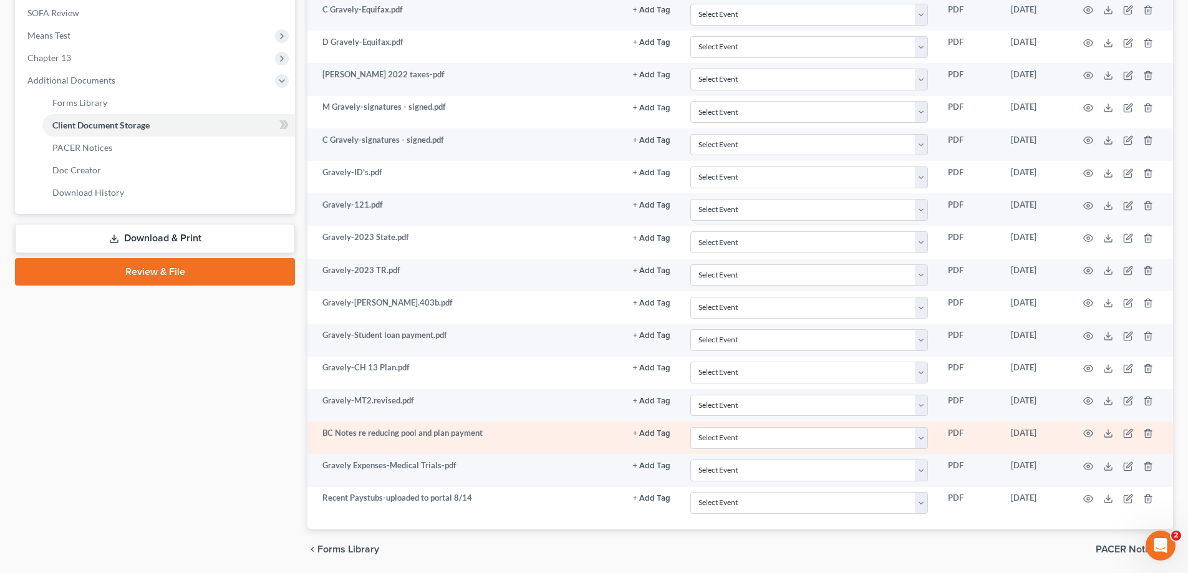
scroll to position [508, 0]
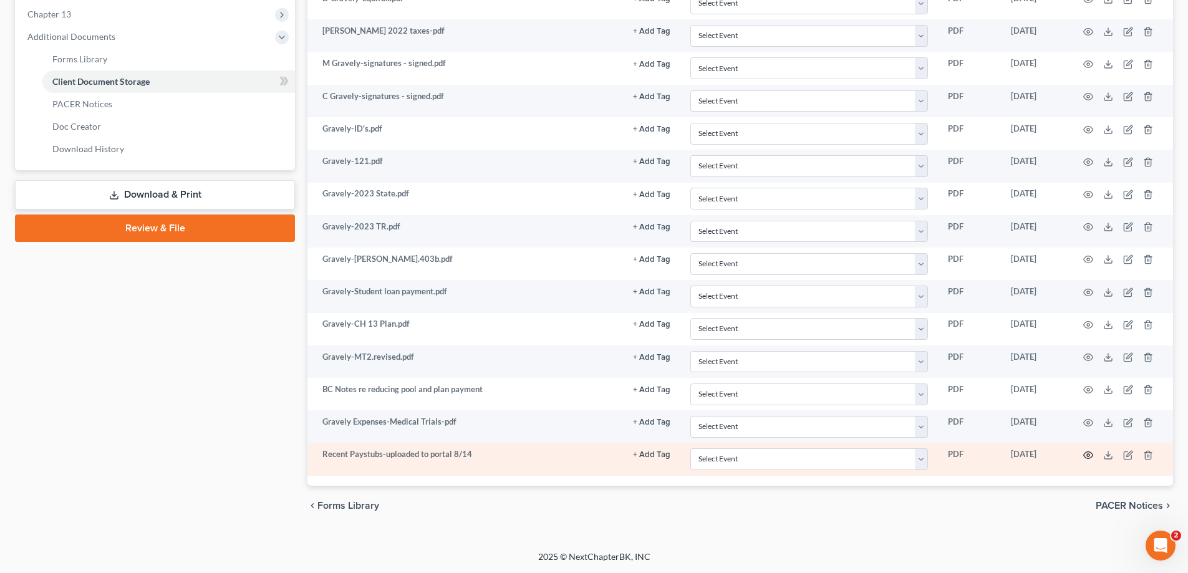
click at [1086, 453] on icon "button" at bounding box center [1088, 455] width 10 height 10
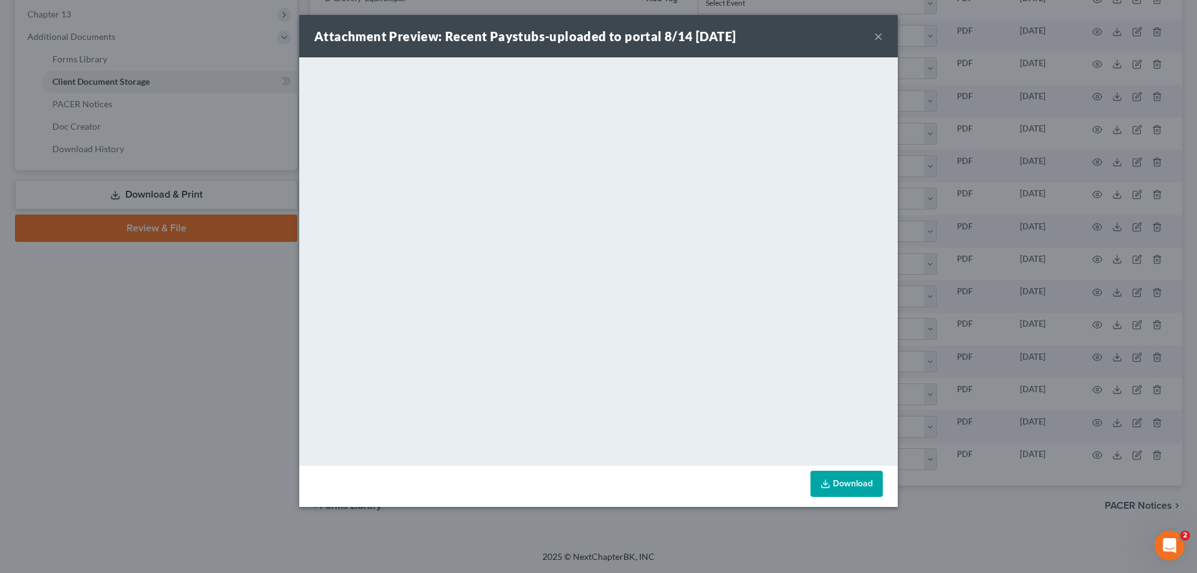
click at [874, 34] on div "Attachment Preview: Recent Paystubs-uploaded to portal 8/14 08/14/2025 ×" at bounding box center [598, 36] width 599 height 42
click at [876, 35] on button "×" at bounding box center [878, 36] width 9 height 15
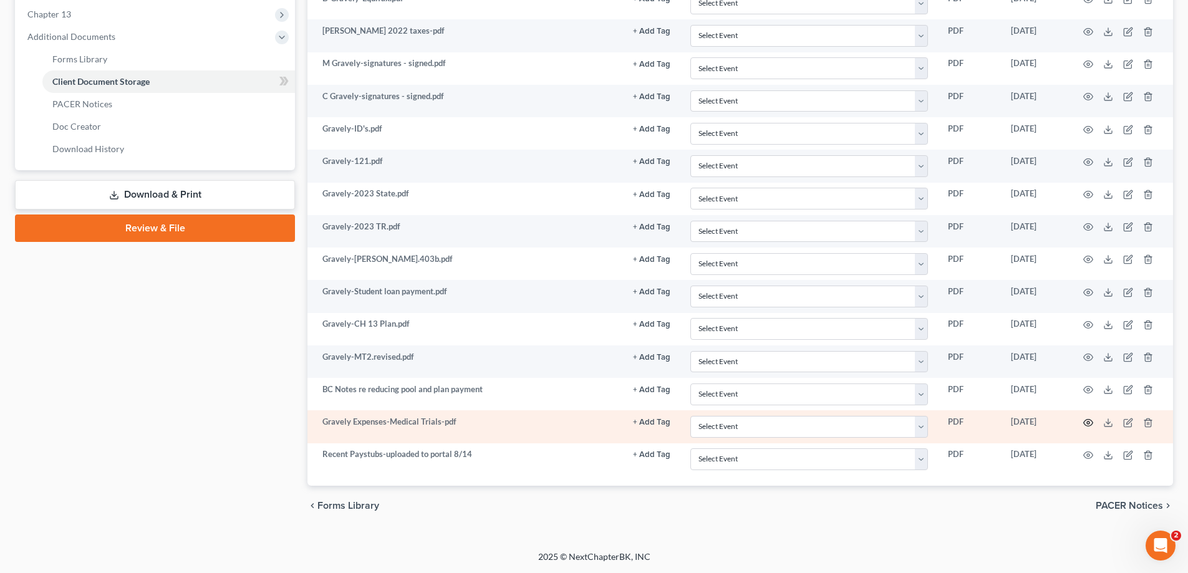
click at [1089, 420] on icon "button" at bounding box center [1088, 422] width 9 height 7
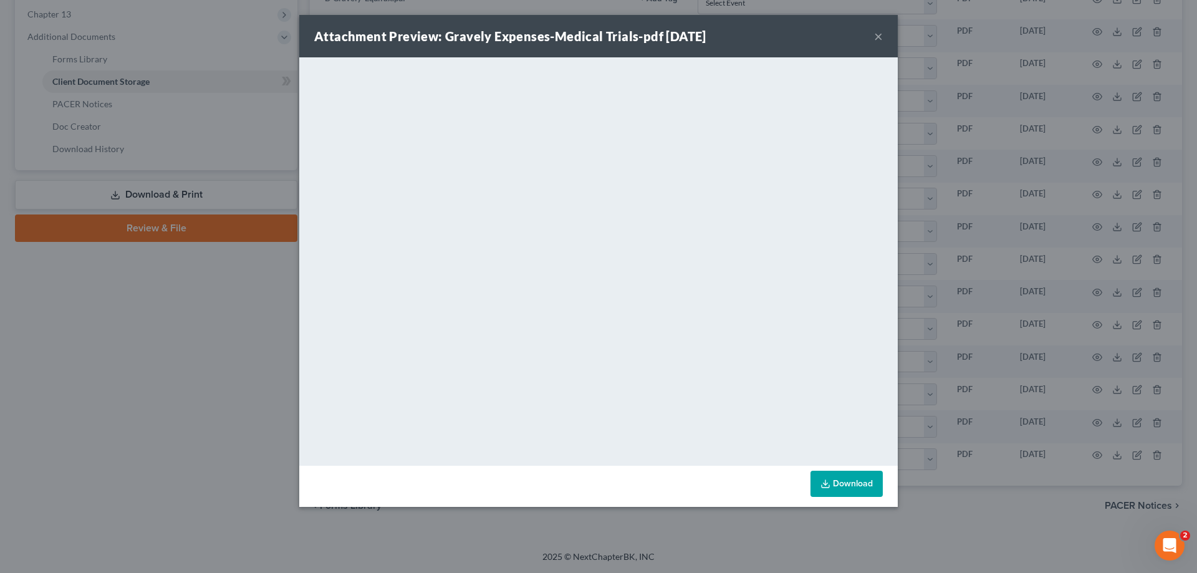
click at [878, 35] on button "×" at bounding box center [878, 36] width 9 height 15
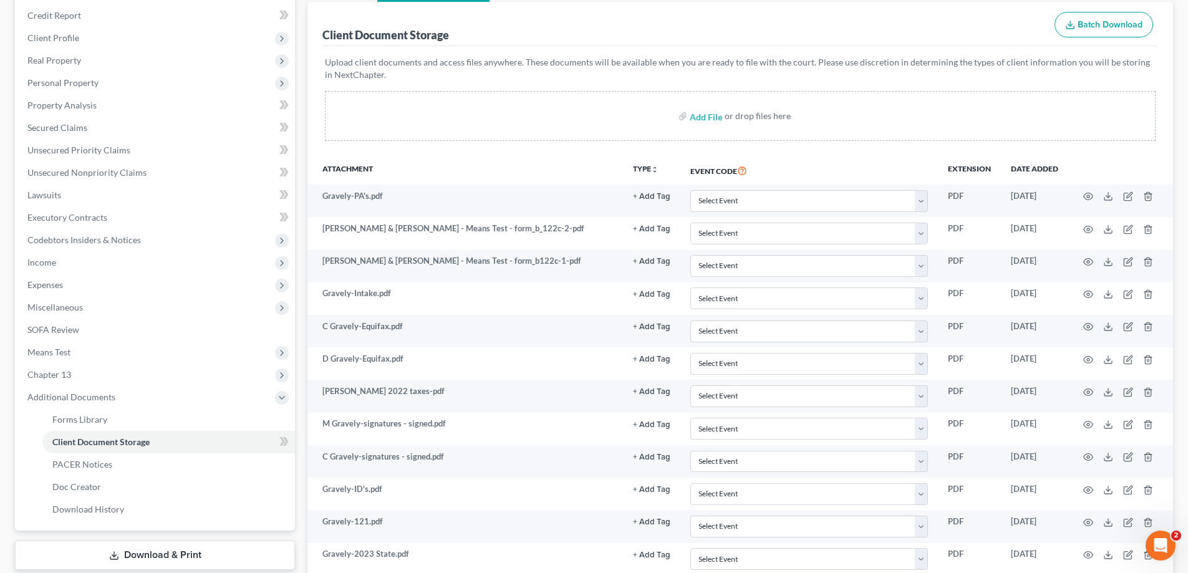
scroll to position [0, 0]
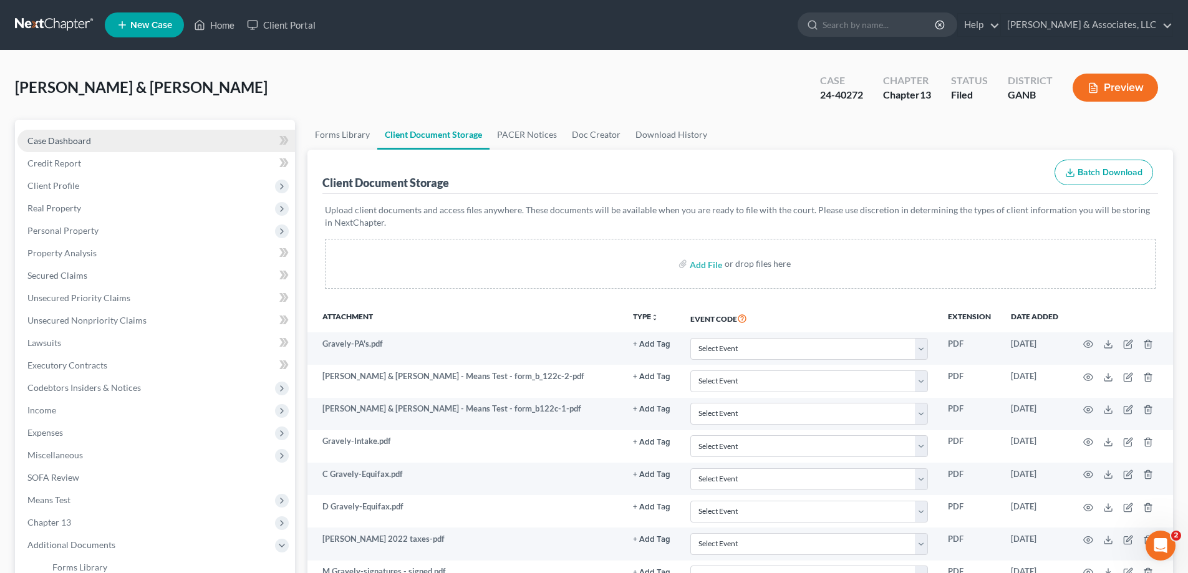
click at [58, 146] on link "Case Dashboard" at bounding box center [156, 141] width 278 height 22
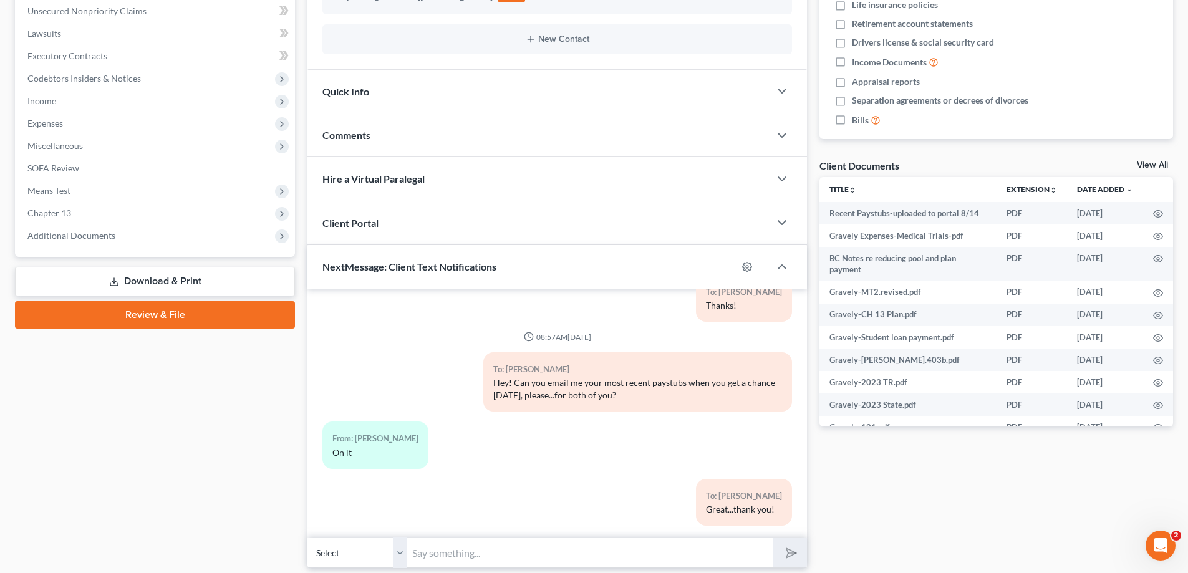
scroll to position [352, 0]
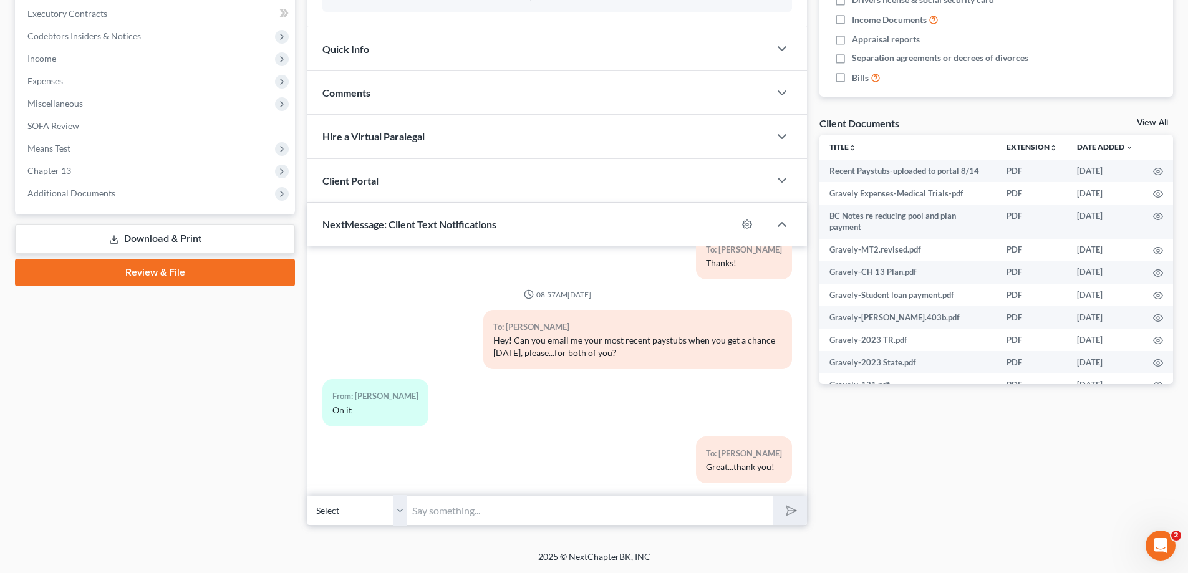
click at [453, 516] on input "text" at bounding box center [589, 510] width 365 height 31
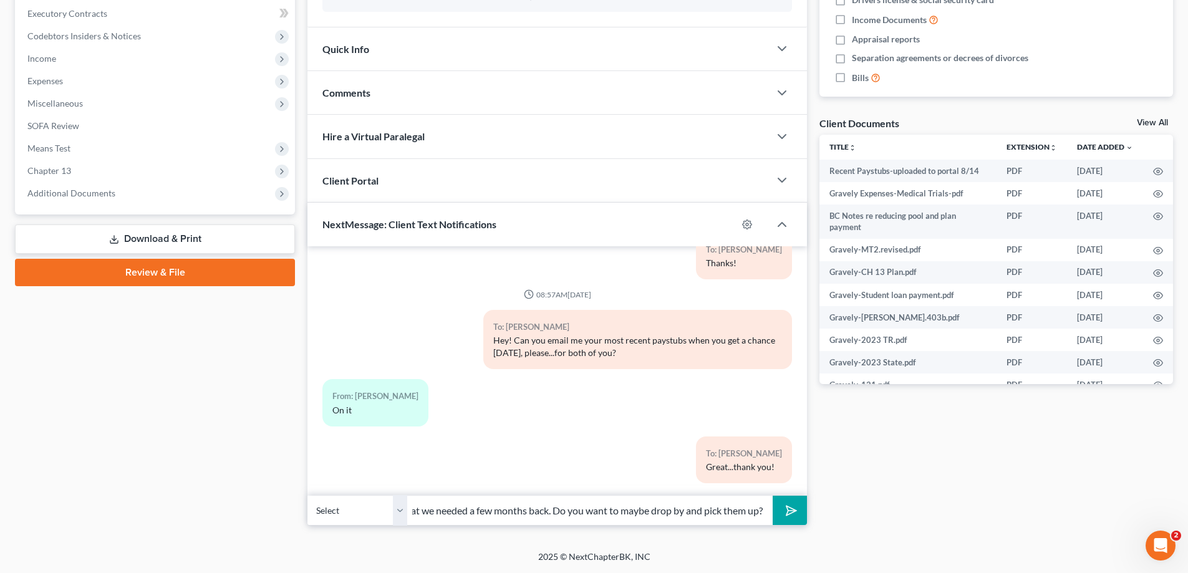
scroll to position [0, 313]
type input "Hey! We still have the packet with all your original travel receipts etc that w…"
click at [773, 496] on button "submit" at bounding box center [790, 510] width 34 height 29
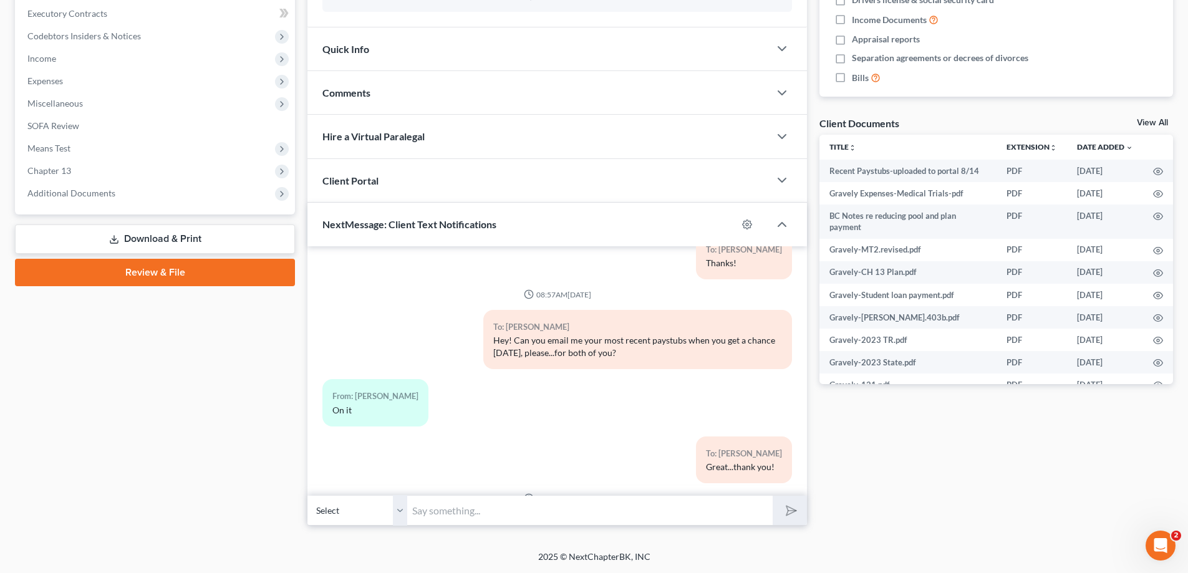
scroll to position [475, 0]
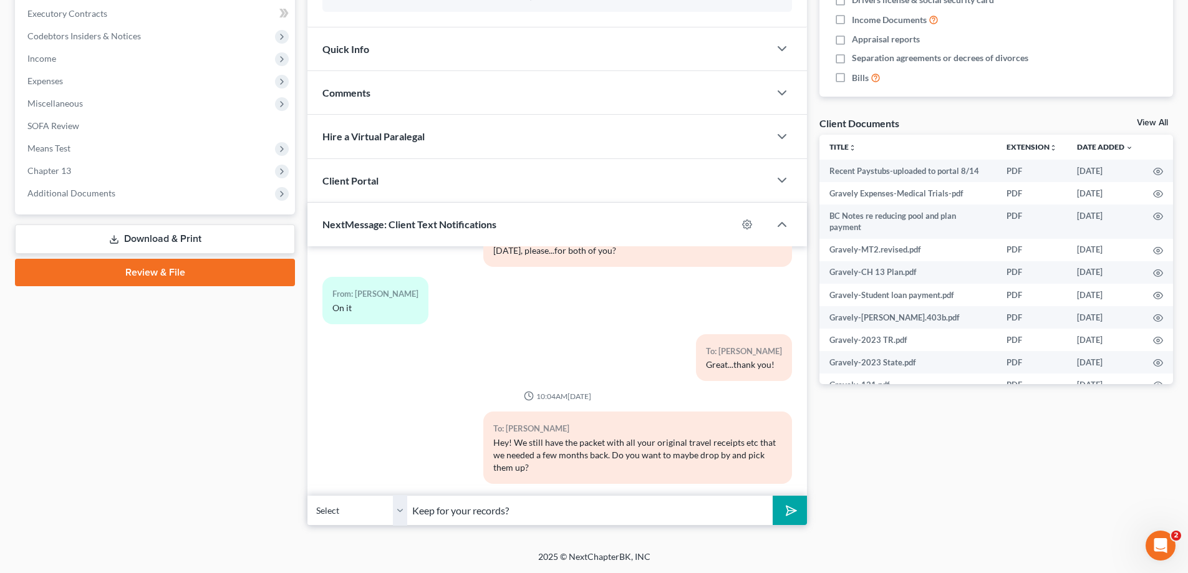
type input "Keep for your records?"
click at [773, 496] on button "submit" at bounding box center [790, 510] width 34 height 29
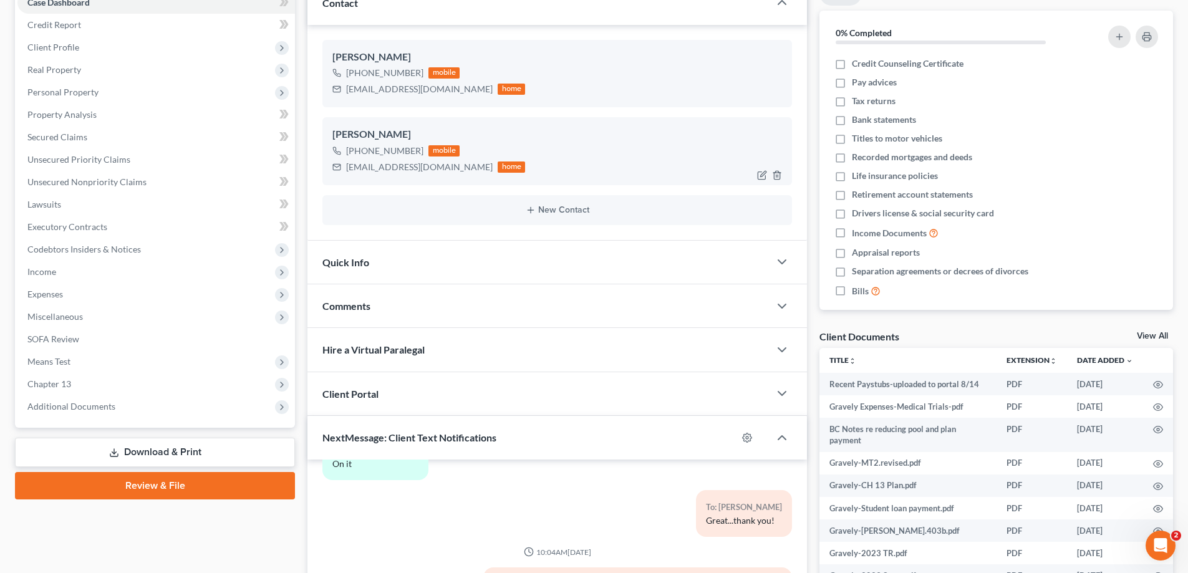
scroll to position [0, 0]
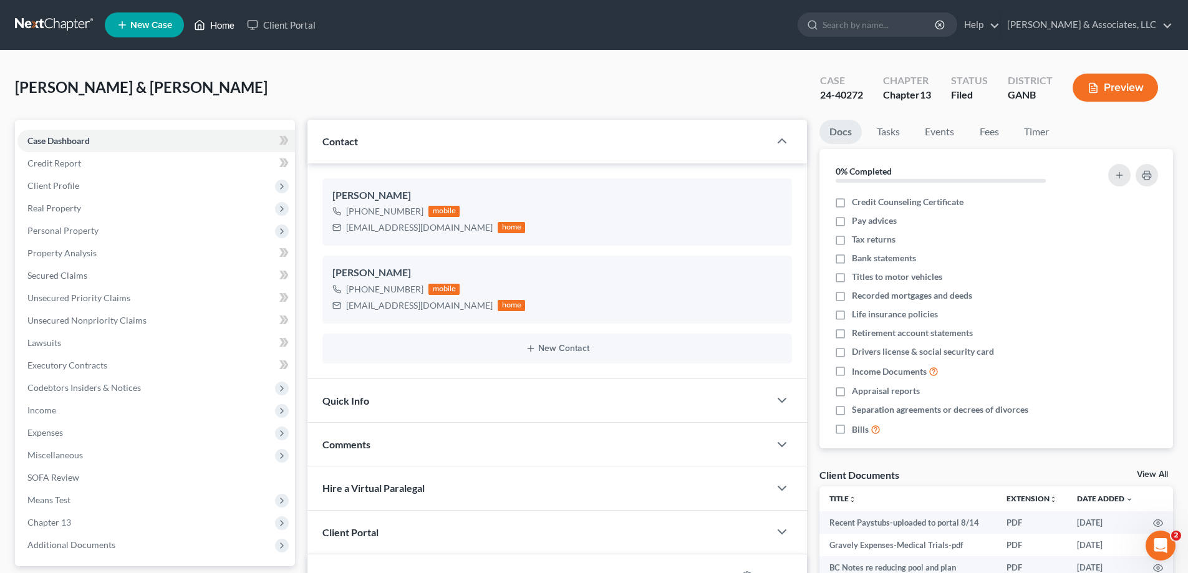
drag, startPoint x: 222, startPoint y: 25, endPoint x: 1010, endPoint y: 59, distance: 789.0
click at [222, 25] on link "Home" at bounding box center [214, 25] width 53 height 22
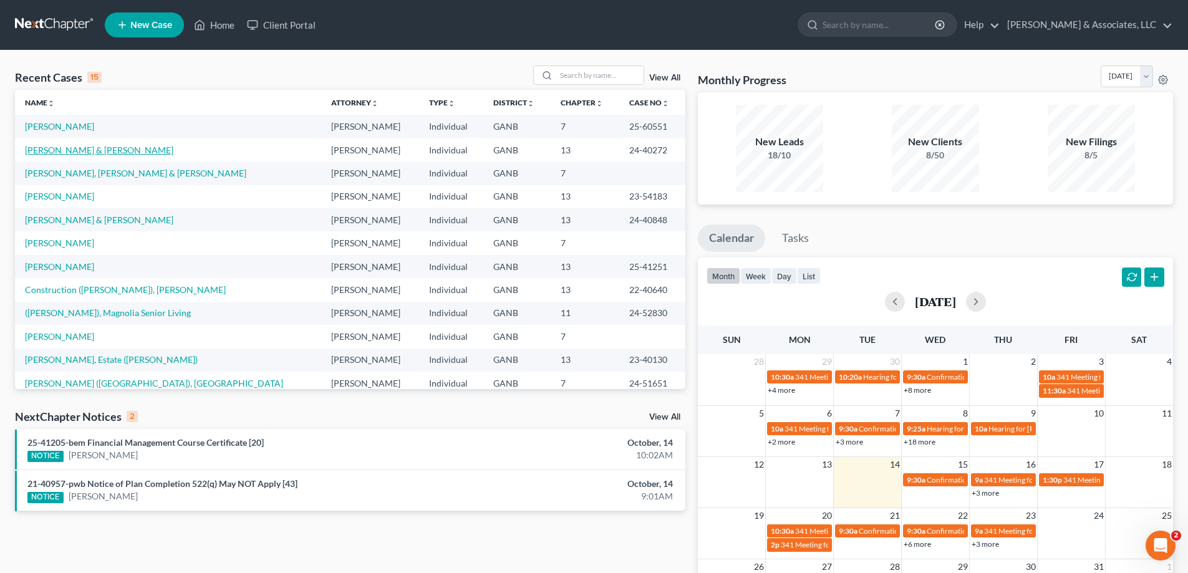
click at [82, 151] on link "[PERSON_NAME] & [PERSON_NAME]" at bounding box center [99, 150] width 148 height 11
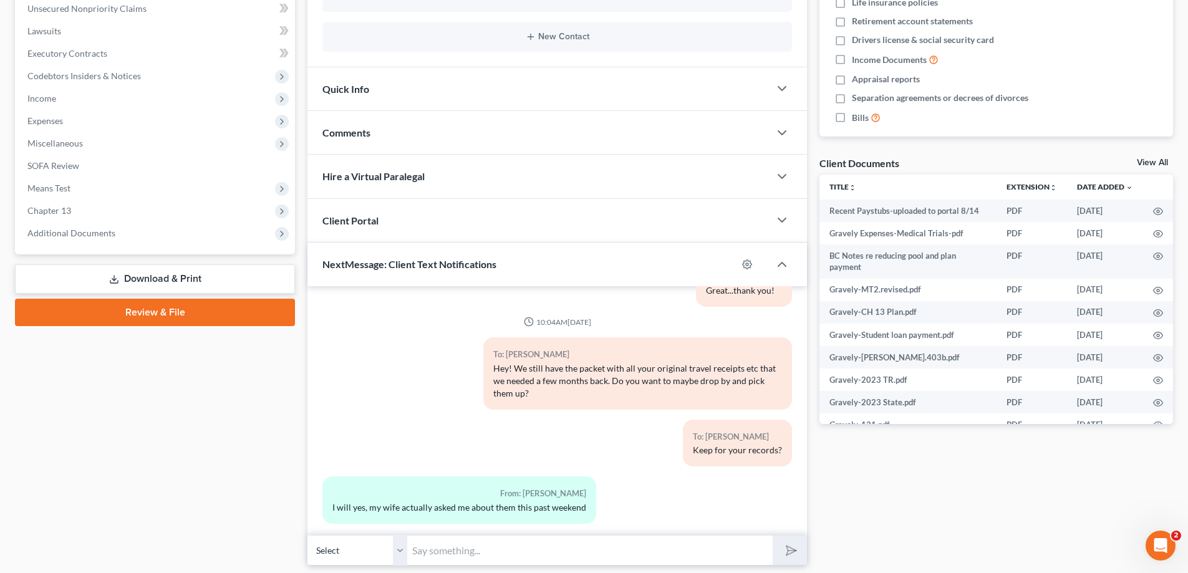
scroll to position [352, 0]
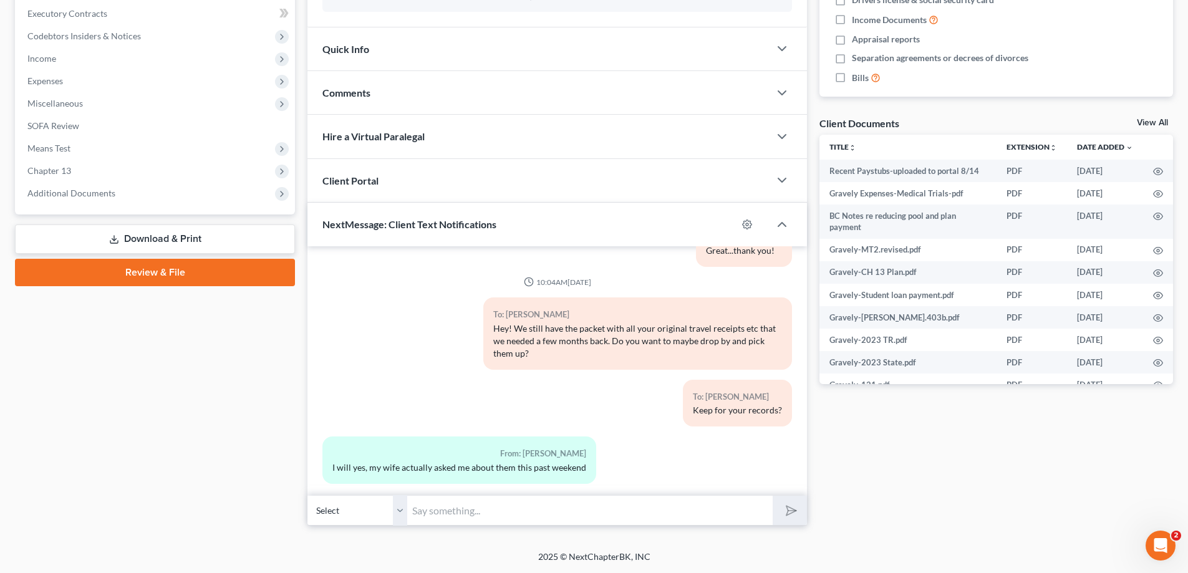
click at [495, 513] on input "text" at bounding box center [589, 510] width 365 height 31
type input "G"
type input "U"
click at [451, 508] on input "Ok, I am here 8-4, except today...leaving around 3:45." at bounding box center [589, 510] width 365 height 31
type input "Ok, I am normally here 8-4, except today...leaving around 3:45."
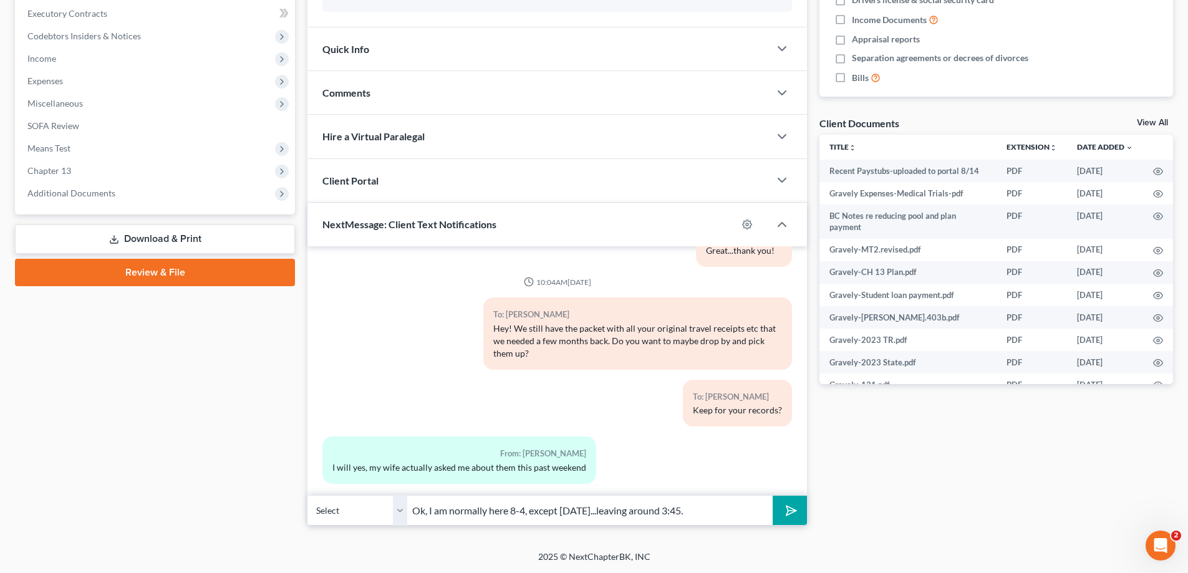
click at [791, 510] on icon "submit" at bounding box center [788, 510] width 17 height 17
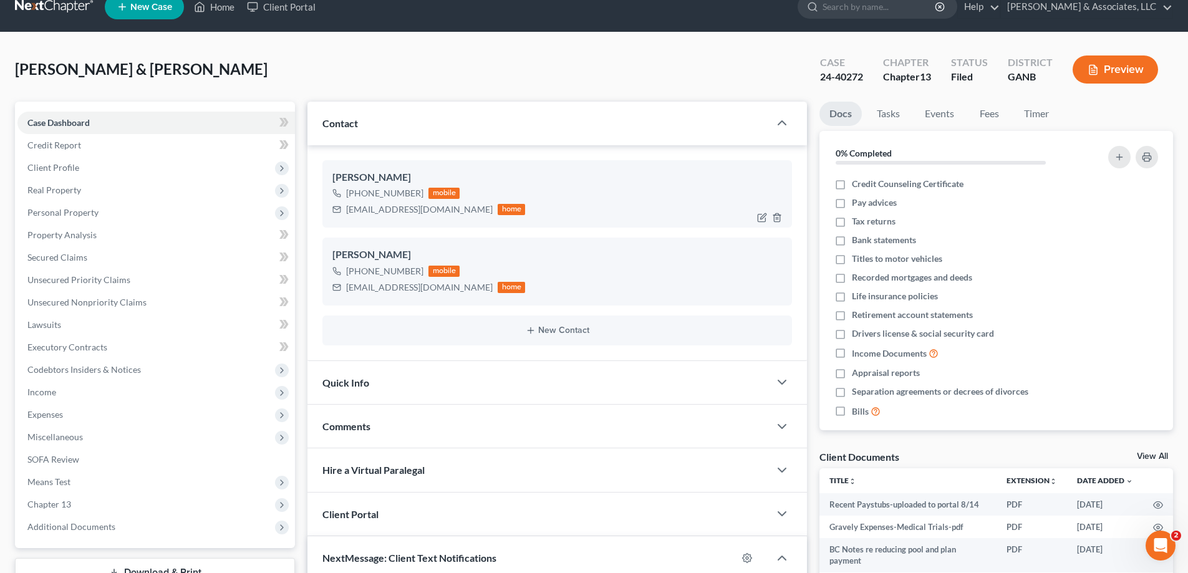
scroll to position [0, 0]
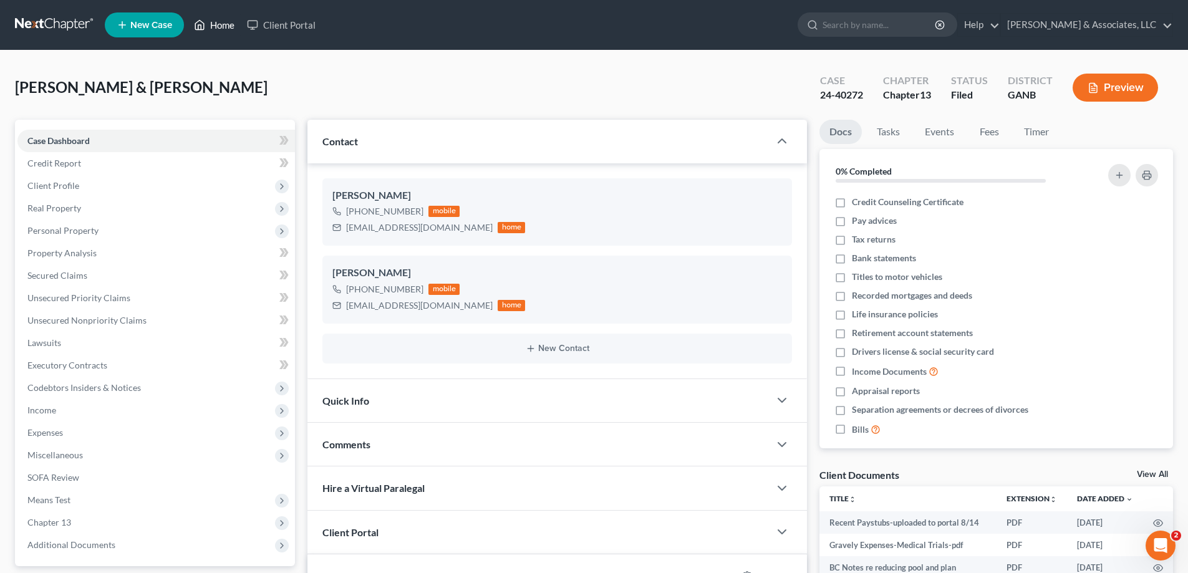
drag, startPoint x: 218, startPoint y: 24, endPoint x: 361, endPoint y: 6, distance: 144.6
click at [218, 24] on link "Home" at bounding box center [214, 25] width 53 height 22
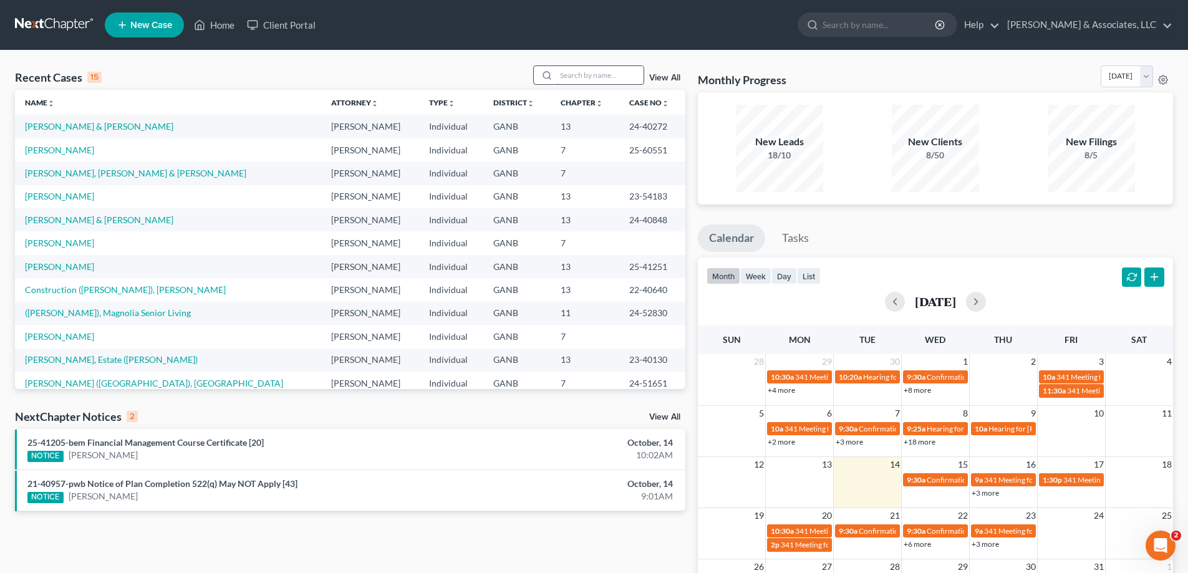
click at [587, 77] on input "search" at bounding box center [599, 75] width 87 height 18
type input "barros"
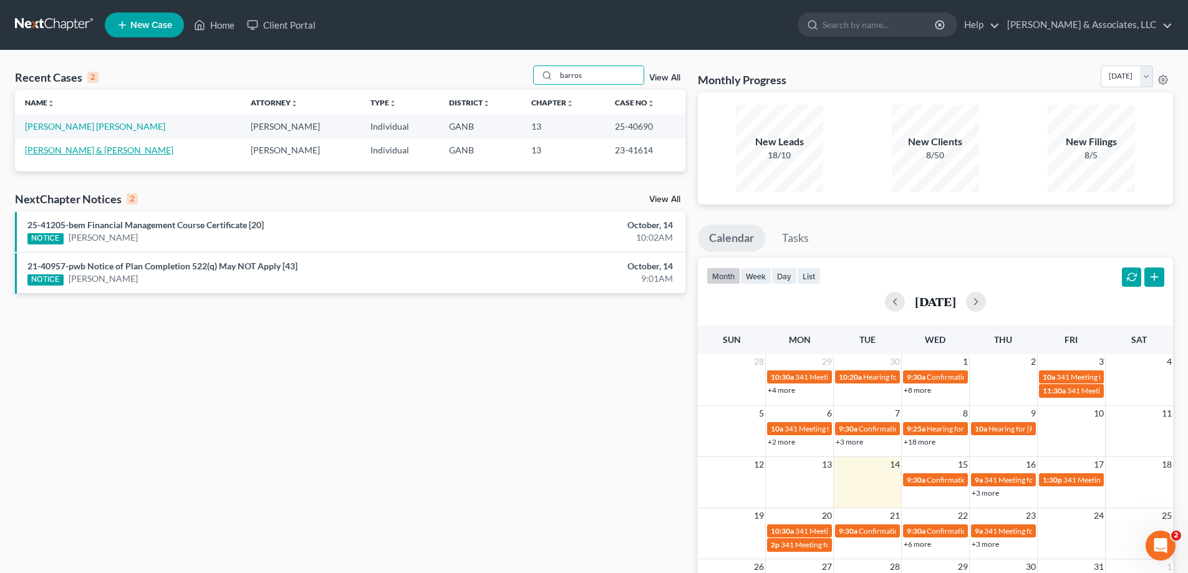
click at [47, 148] on link "[PERSON_NAME] & [PERSON_NAME]" at bounding box center [99, 150] width 148 height 11
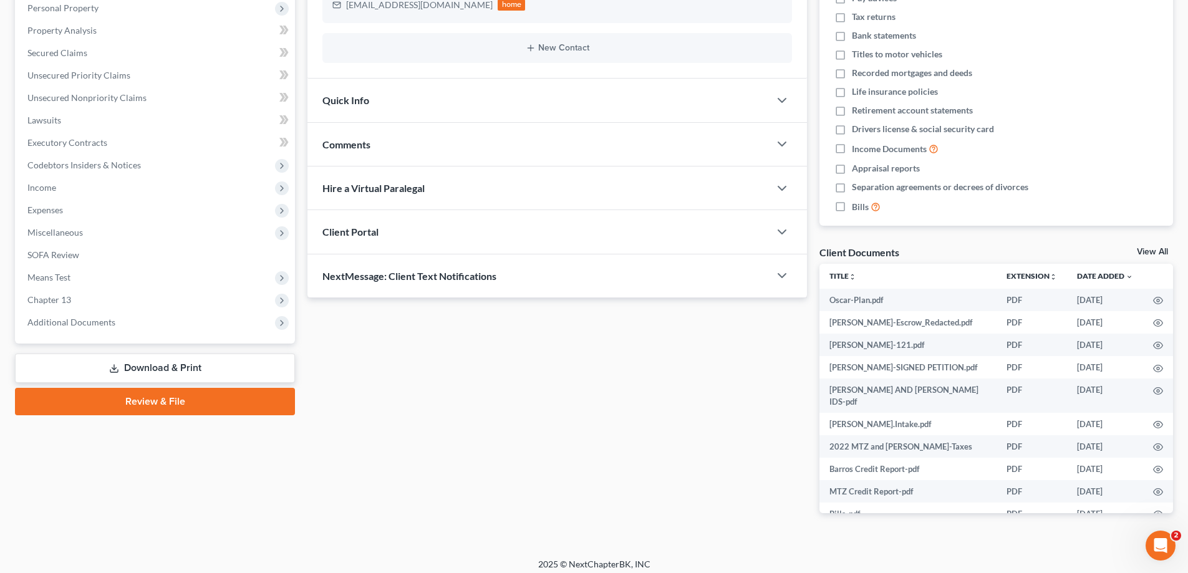
scroll to position [230, 0]
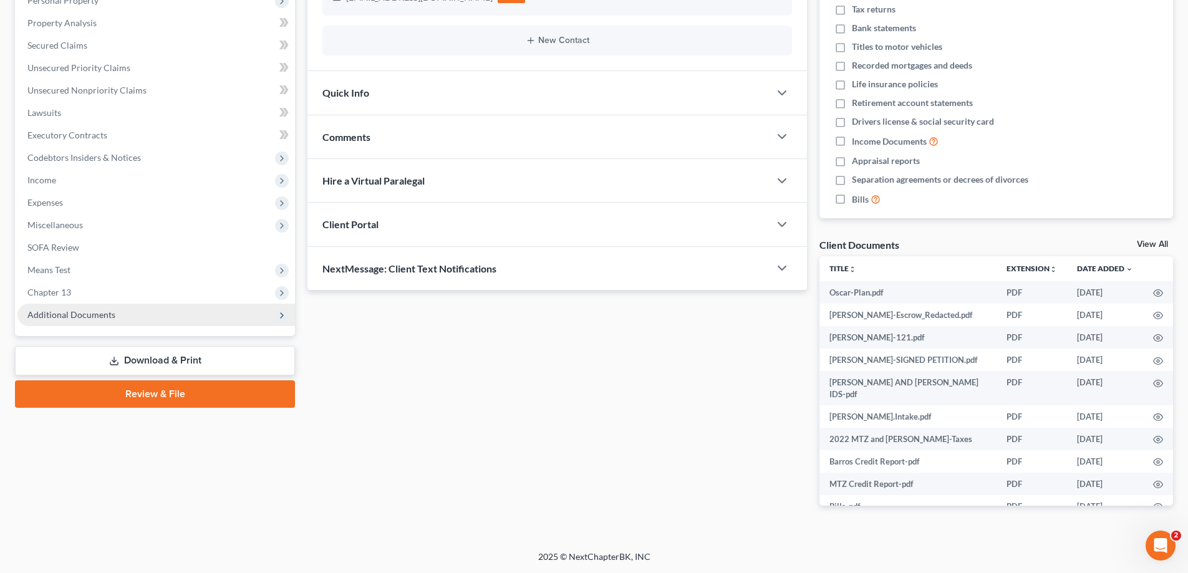
click at [85, 309] on span "Additional Documents" at bounding box center [71, 314] width 88 height 11
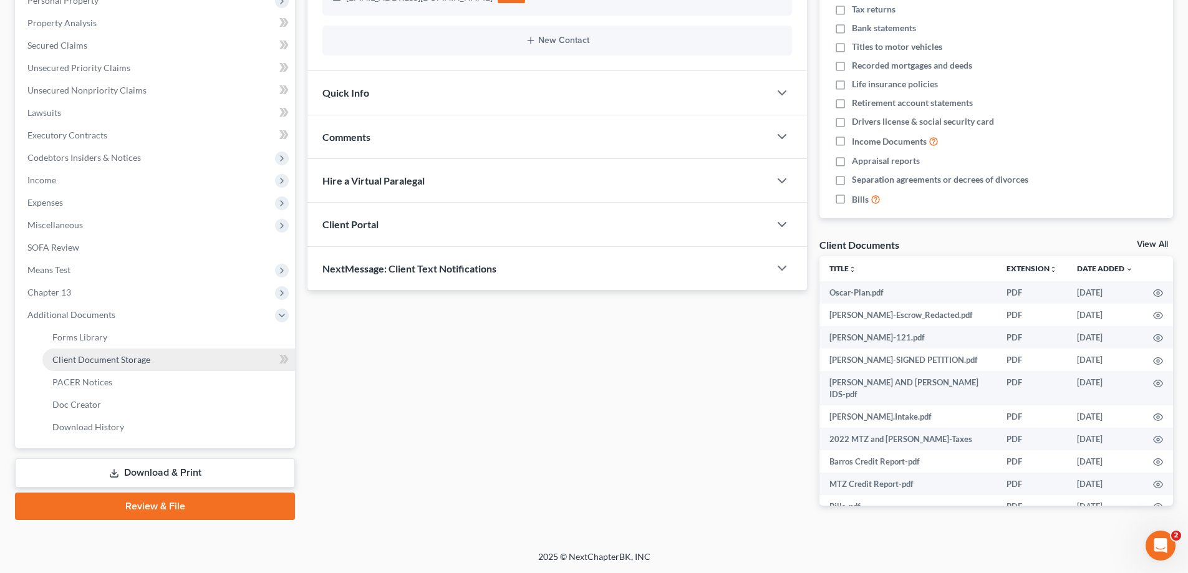
click at [60, 359] on span "Client Document Storage" at bounding box center [101, 359] width 98 height 11
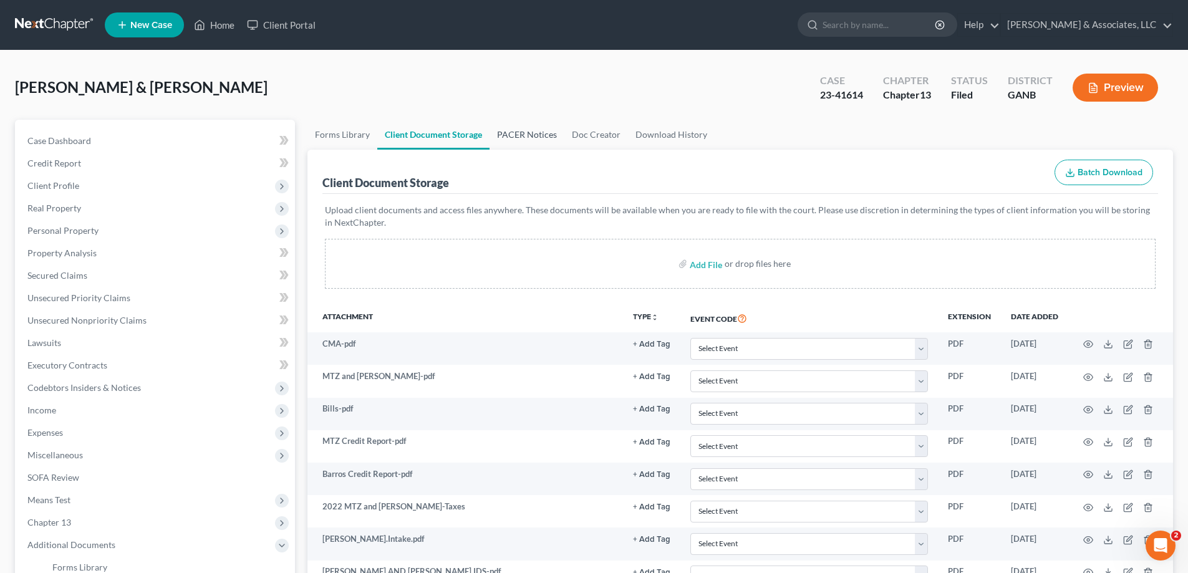
drag, startPoint x: 516, startPoint y: 127, endPoint x: 520, endPoint y: 138, distance: 12.6
click at [515, 127] on link "PACER Notices" at bounding box center [527, 135] width 75 height 30
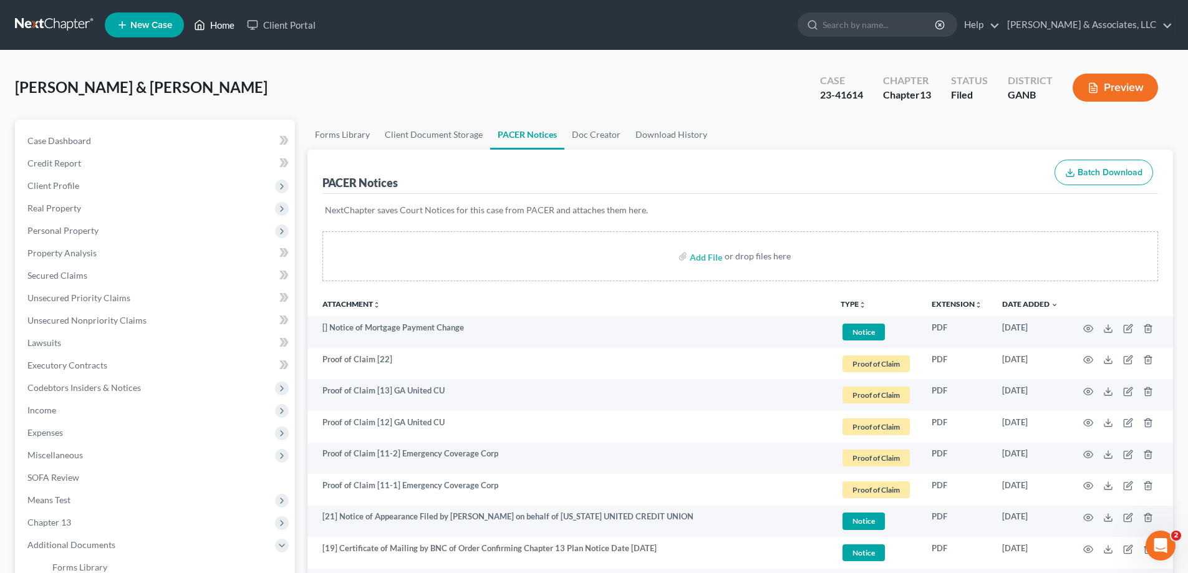
click at [218, 20] on link "Home" at bounding box center [214, 25] width 53 height 22
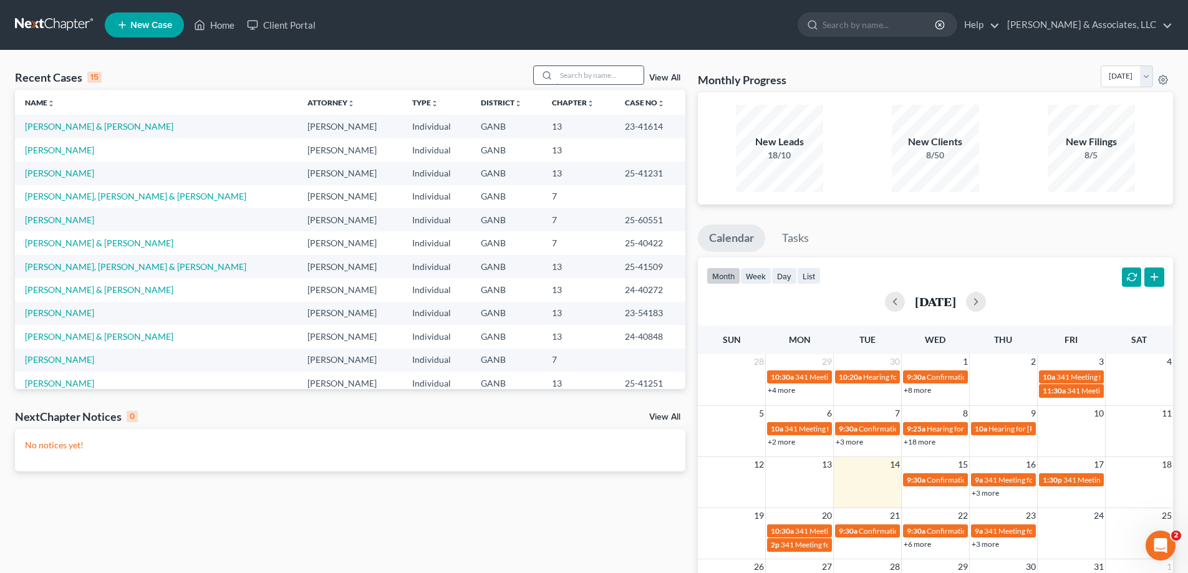
click at [564, 77] on input "search" at bounding box center [599, 75] width 87 height 18
type input "barros"
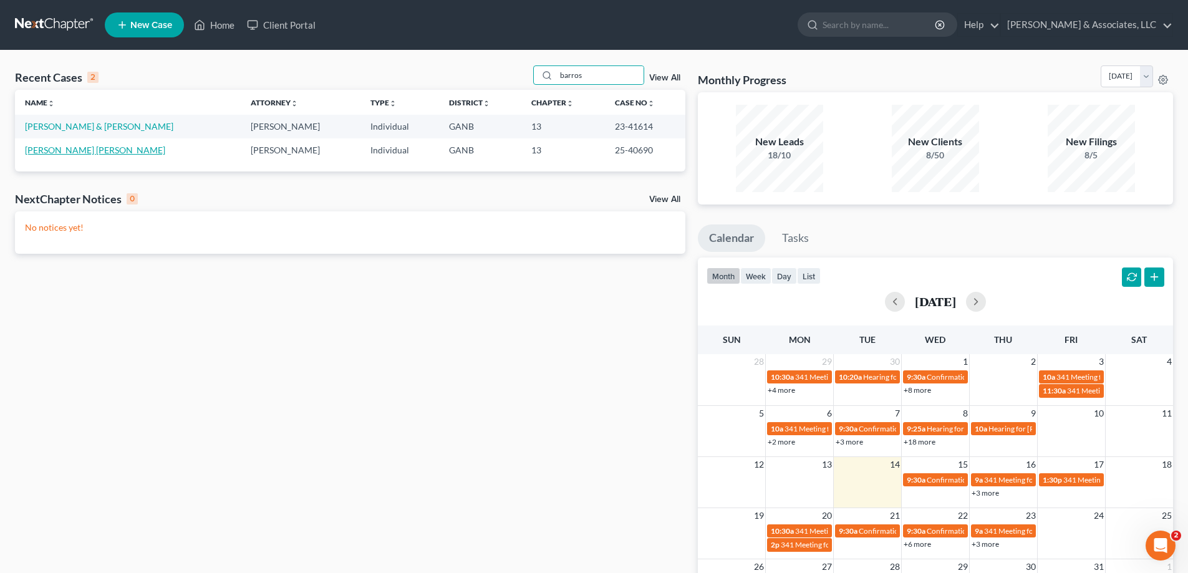
click at [47, 149] on link "[PERSON_NAME] [PERSON_NAME]" at bounding box center [95, 150] width 140 height 11
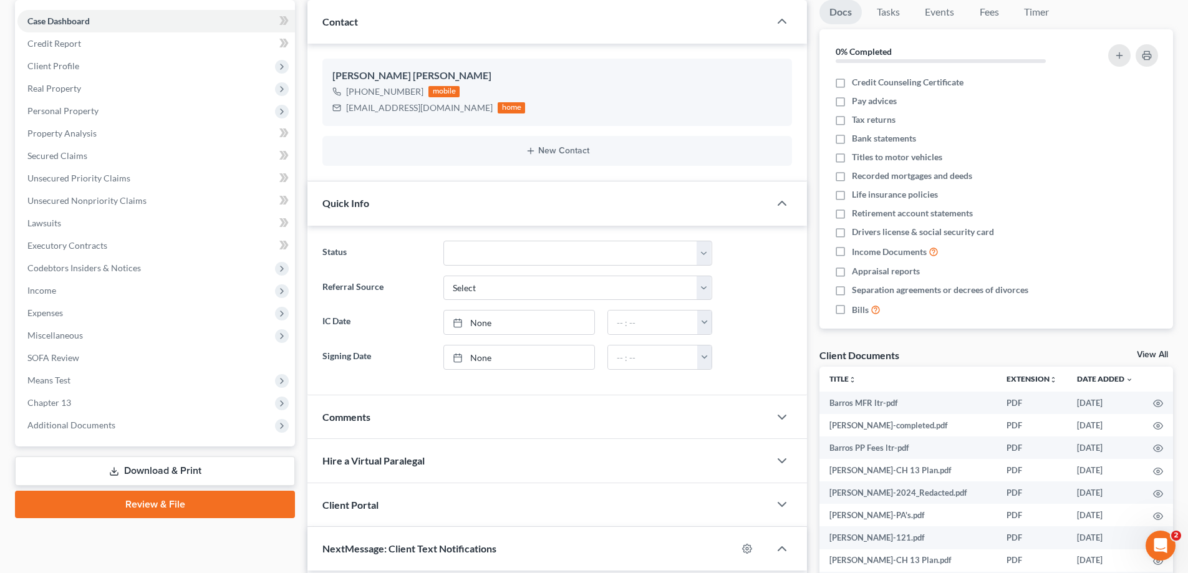
scroll to position [249, 0]
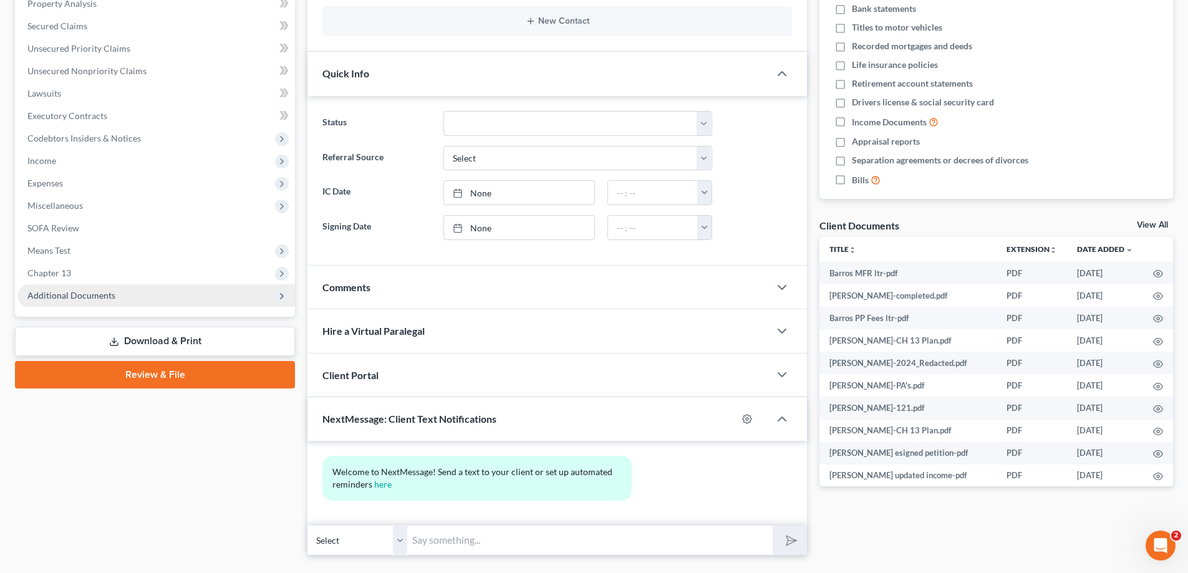
click at [74, 301] on span "Additional Documents" at bounding box center [156, 295] width 278 height 22
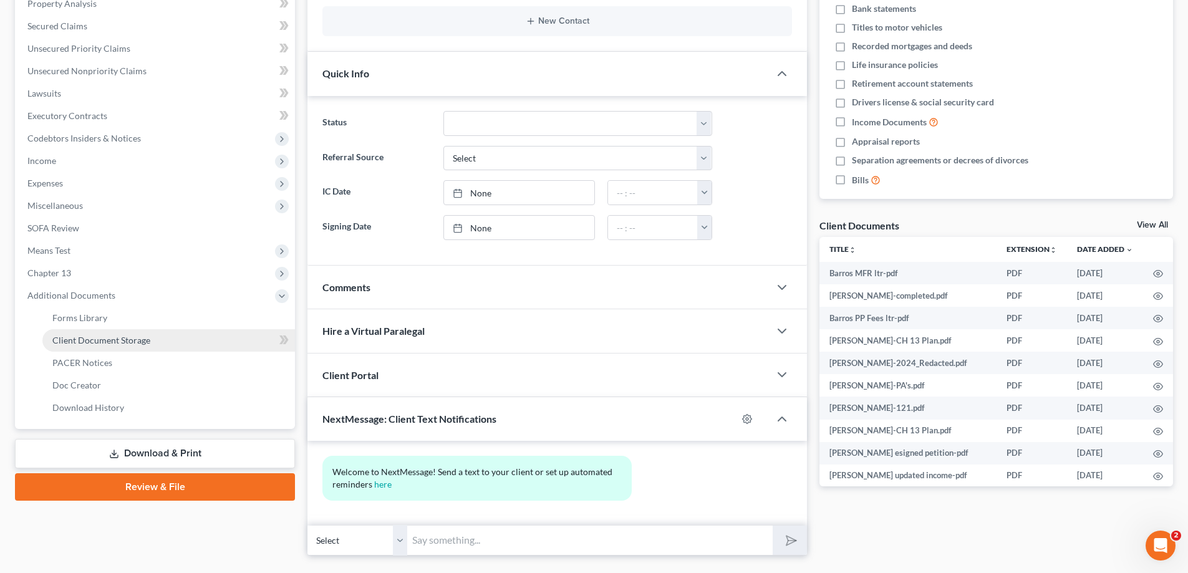
click at [127, 342] on span "Client Document Storage" at bounding box center [101, 340] width 98 height 11
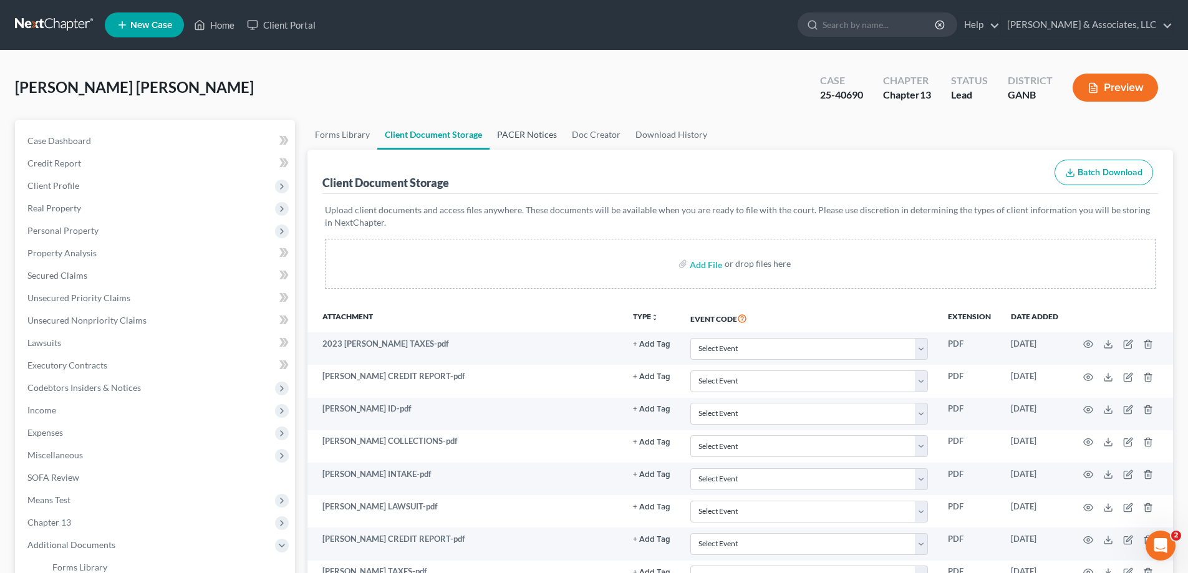
click at [517, 128] on link "PACER Notices" at bounding box center [527, 135] width 75 height 30
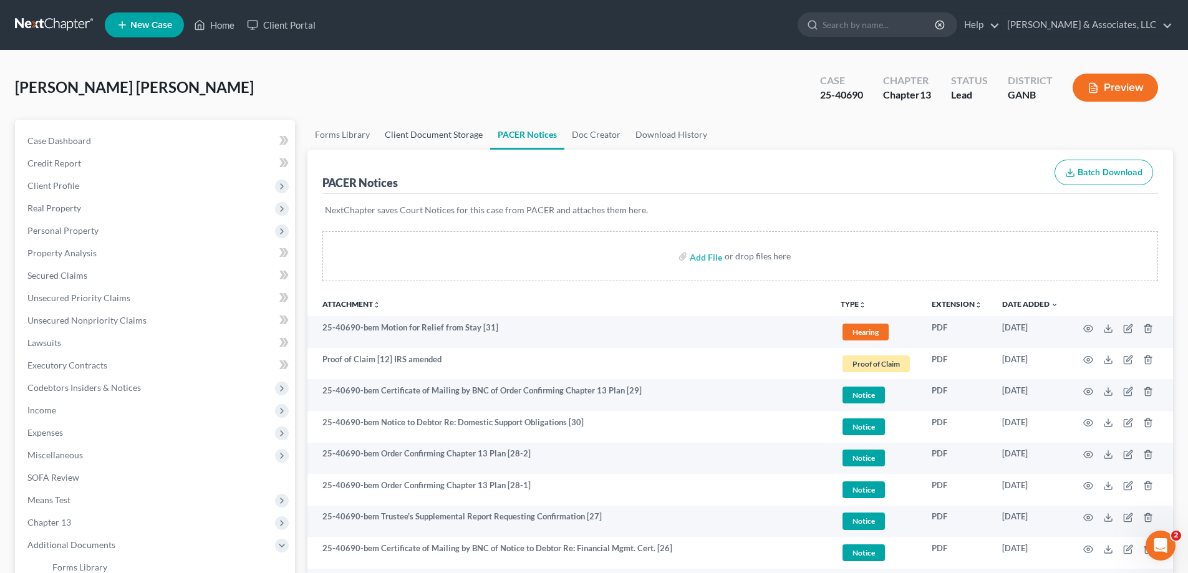
click at [424, 133] on link "Client Document Storage" at bounding box center [433, 135] width 113 height 30
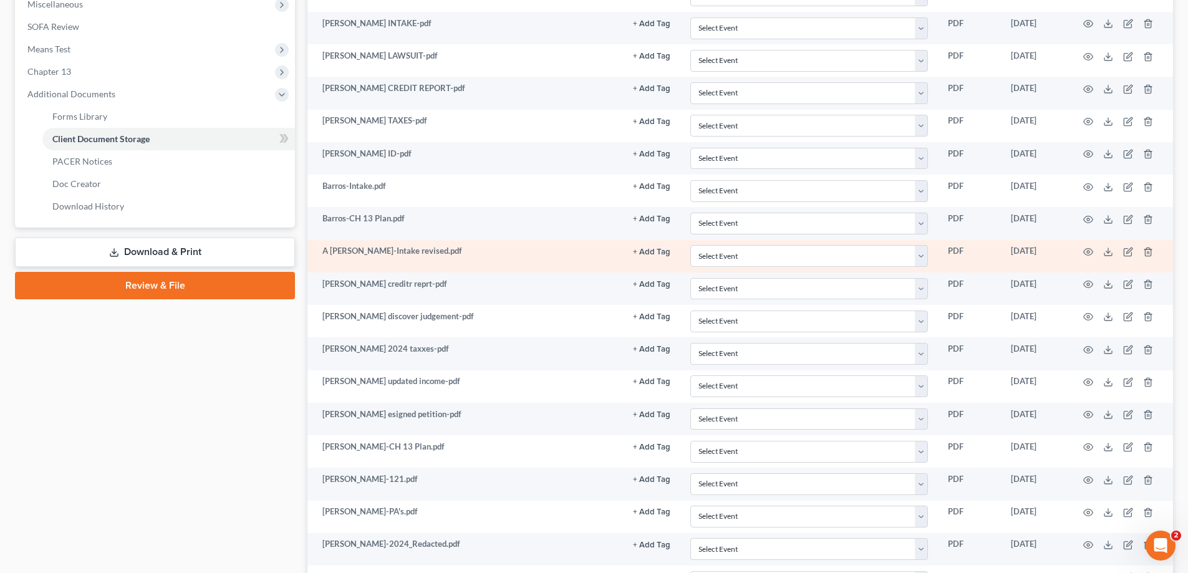
scroll to position [422, 0]
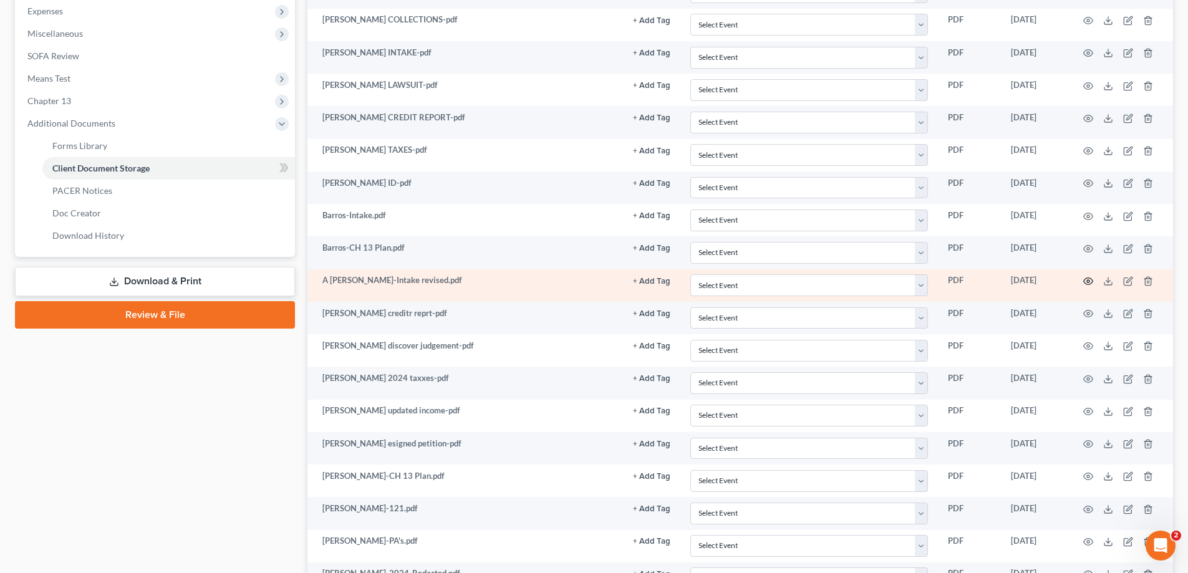
click at [1091, 280] on icon "button" at bounding box center [1088, 281] width 10 height 10
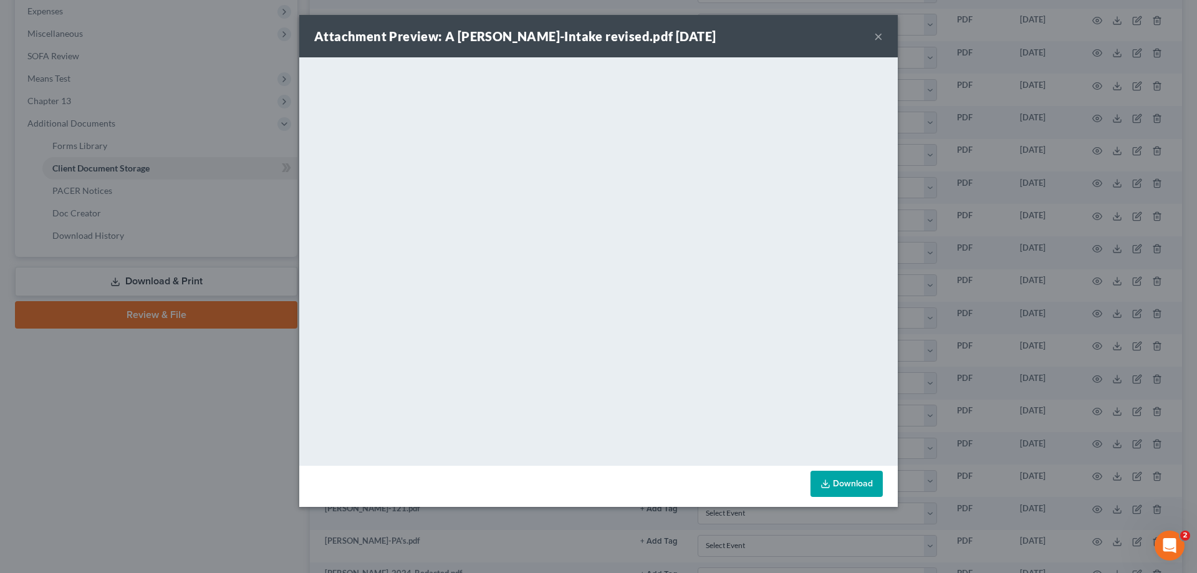
click at [879, 37] on button "×" at bounding box center [878, 36] width 9 height 15
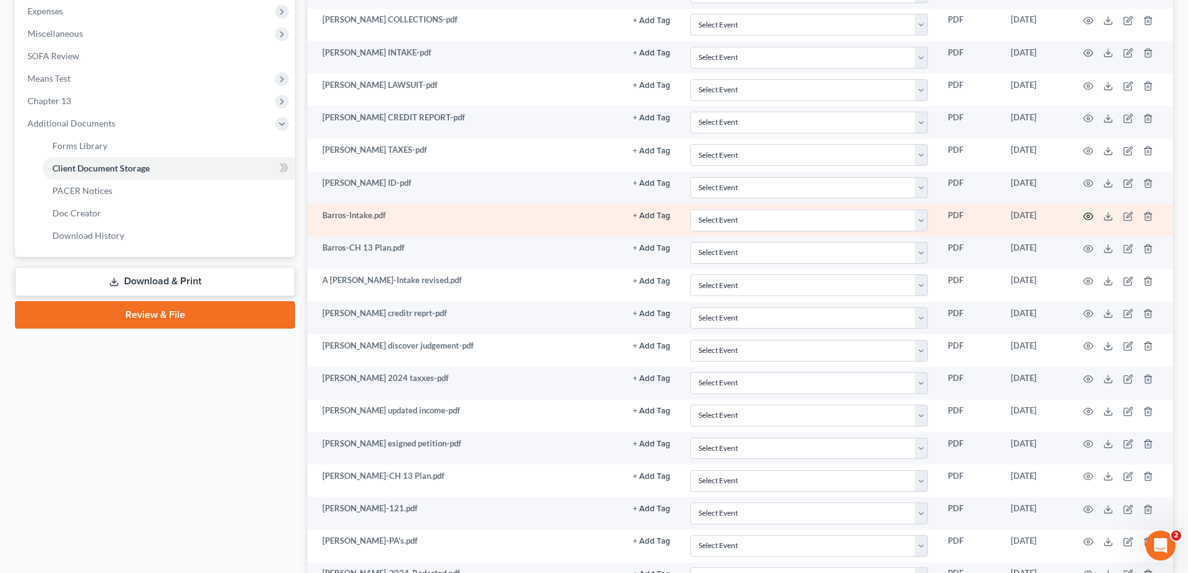
click at [1086, 215] on icon "button" at bounding box center [1088, 216] width 10 height 10
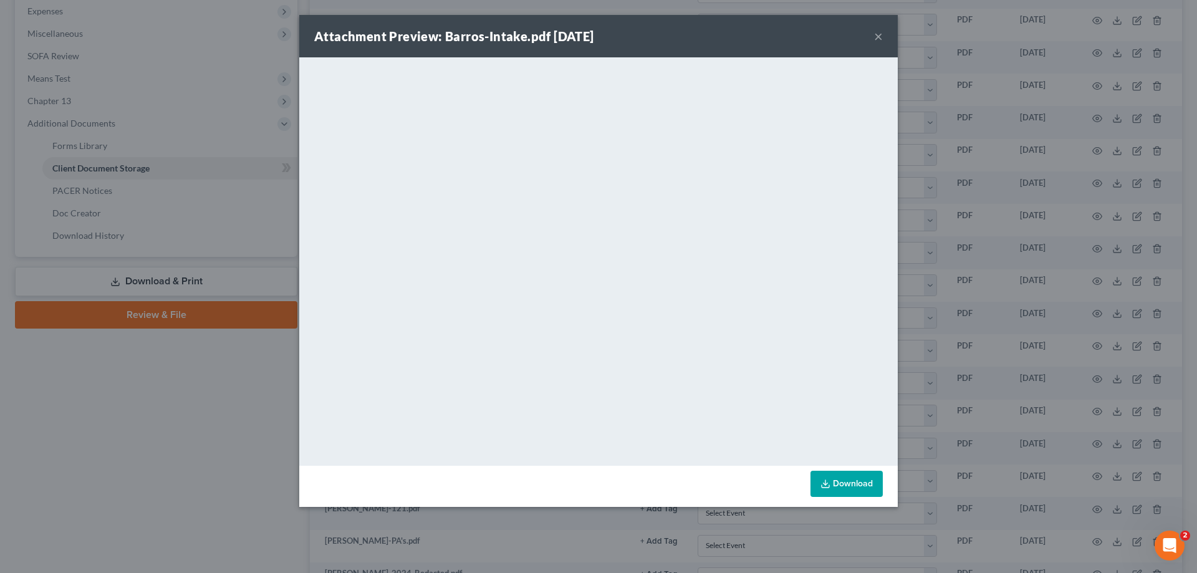
click at [877, 36] on button "×" at bounding box center [878, 36] width 9 height 15
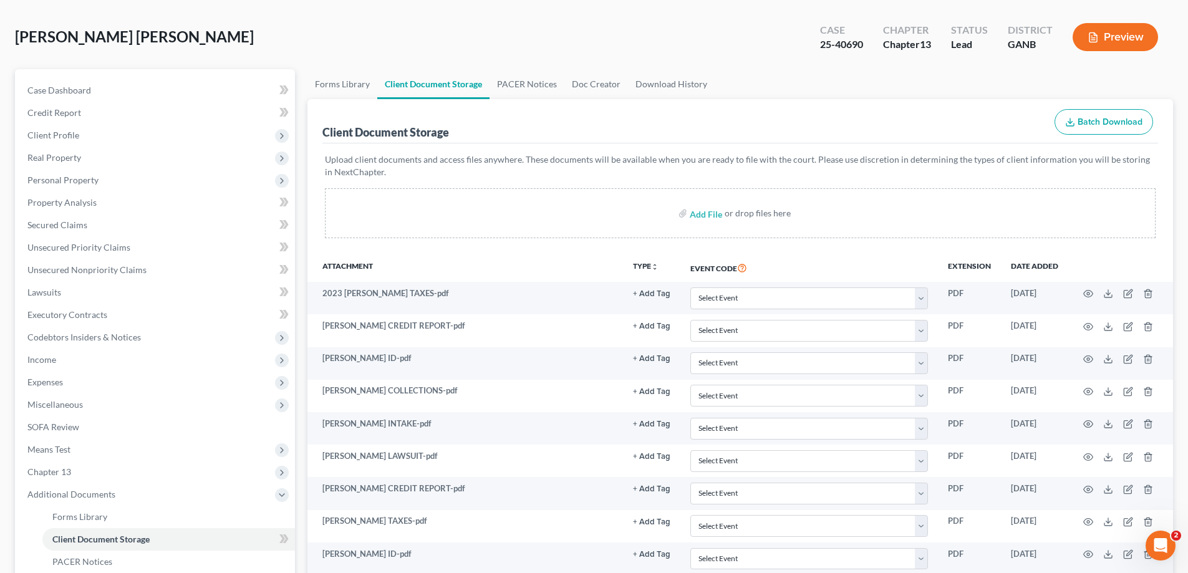
scroll to position [0, 0]
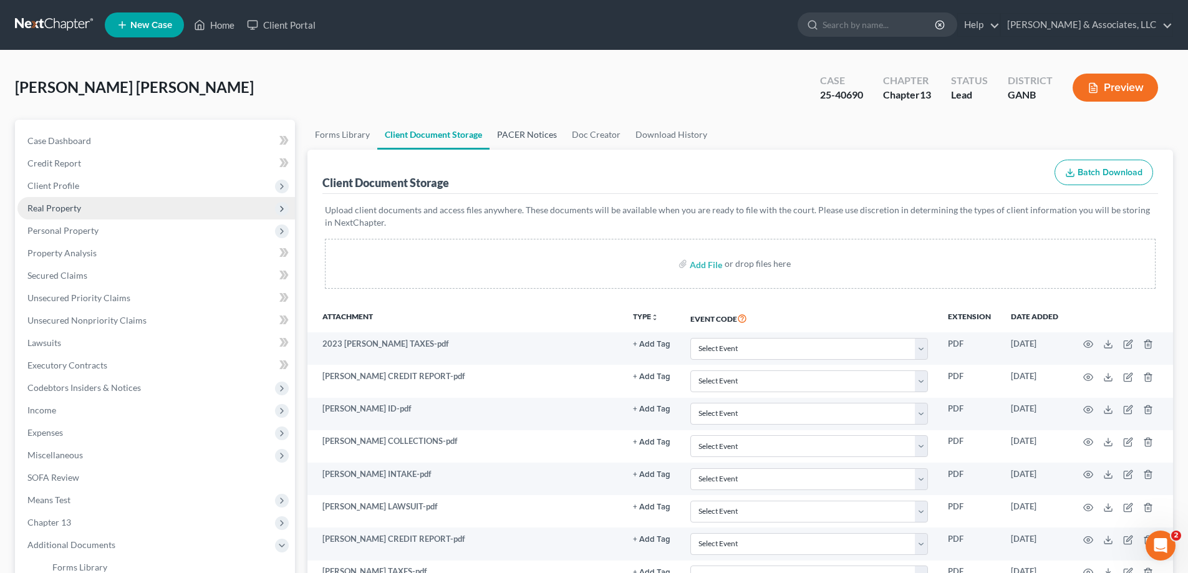
drag, startPoint x: 530, startPoint y: 133, endPoint x: 163, endPoint y: 205, distance: 373.1
click at [529, 133] on link "PACER Notices" at bounding box center [527, 135] width 75 height 30
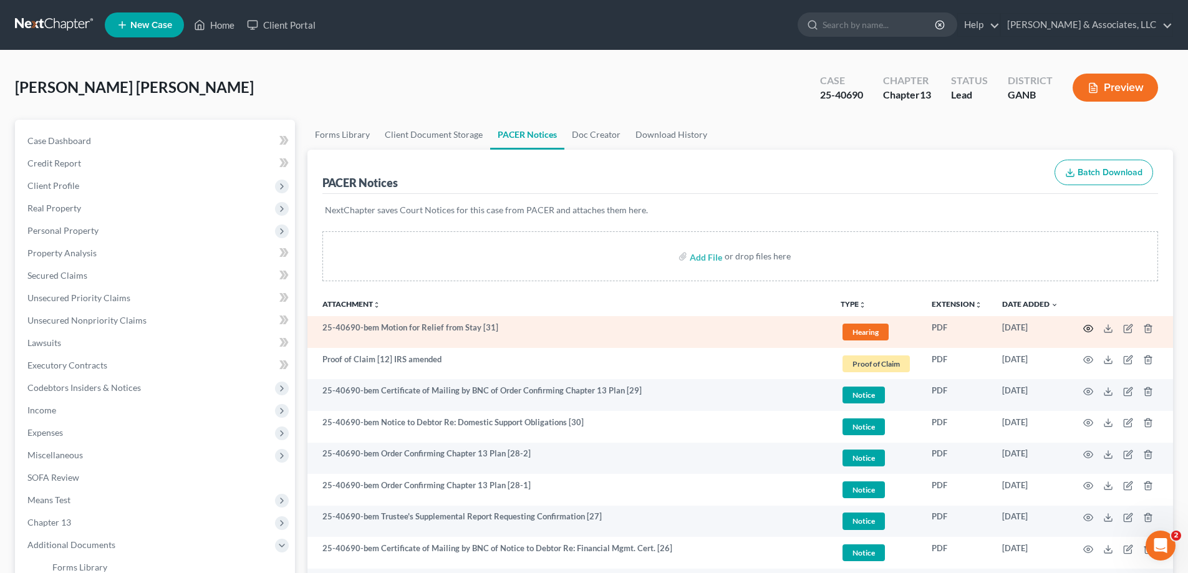
click at [1086, 329] on icon "button" at bounding box center [1088, 329] width 10 height 10
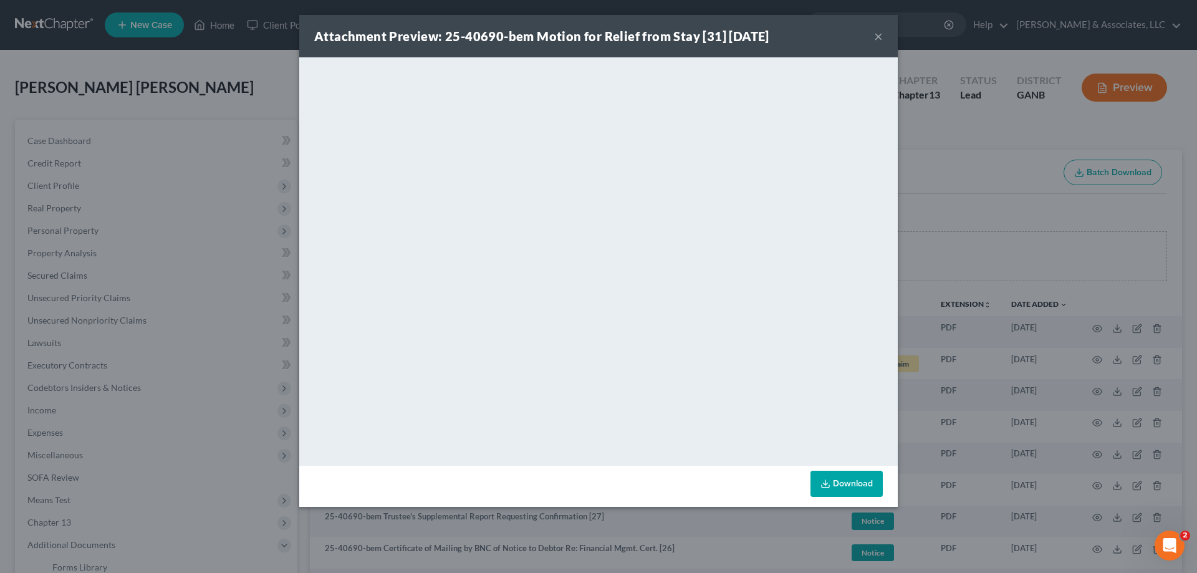
drag, startPoint x: 879, startPoint y: 35, endPoint x: 304, endPoint y: 172, distance: 591.8
click at [879, 35] on button "×" at bounding box center [878, 36] width 9 height 15
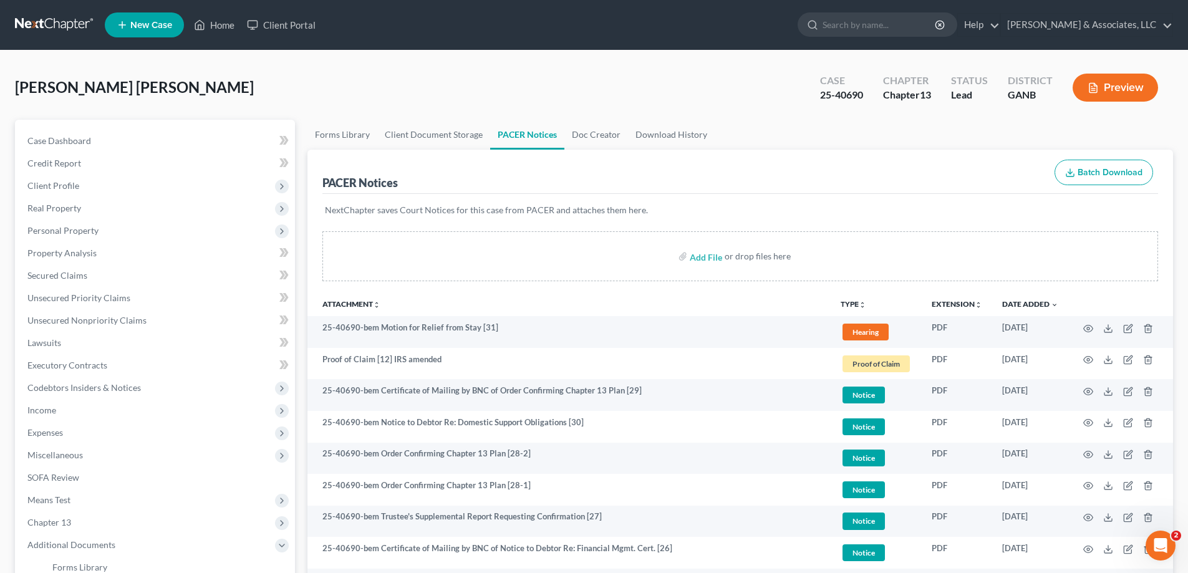
drag, startPoint x: 1159, startPoint y: 120, endPoint x: 575, endPoint y: 200, distance: 589.2
click at [1159, 120] on ul "Forms Library Client Document Storage PACER Notices Doc Creator Download History" at bounding box center [740, 135] width 866 height 30
click at [432, 135] on link "Client Document Storage" at bounding box center [433, 135] width 113 height 30
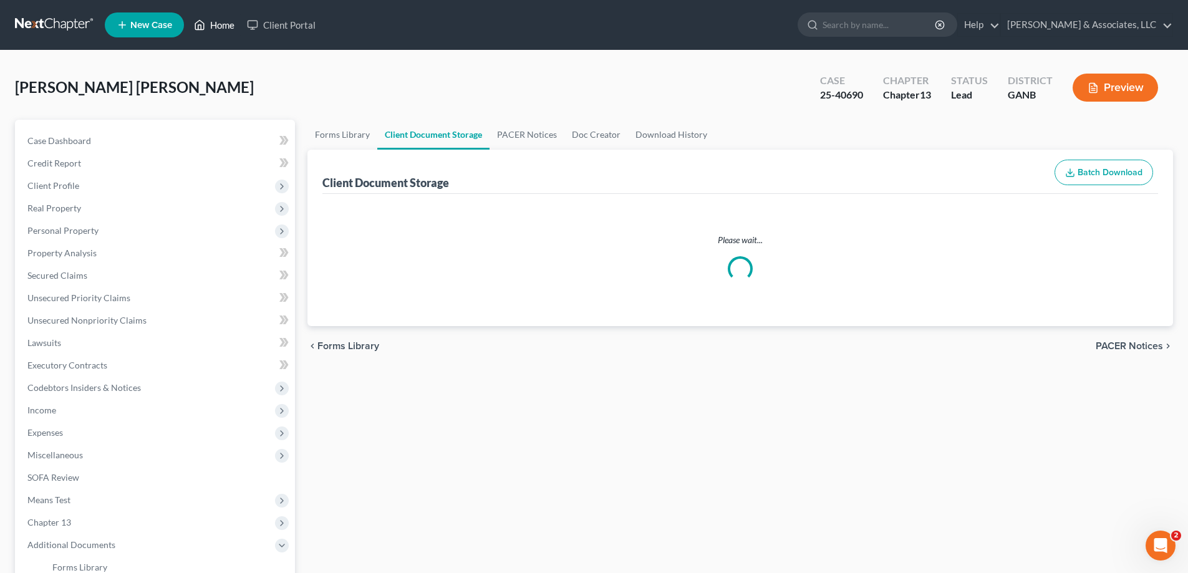
click at [226, 23] on link "Home" at bounding box center [214, 25] width 53 height 22
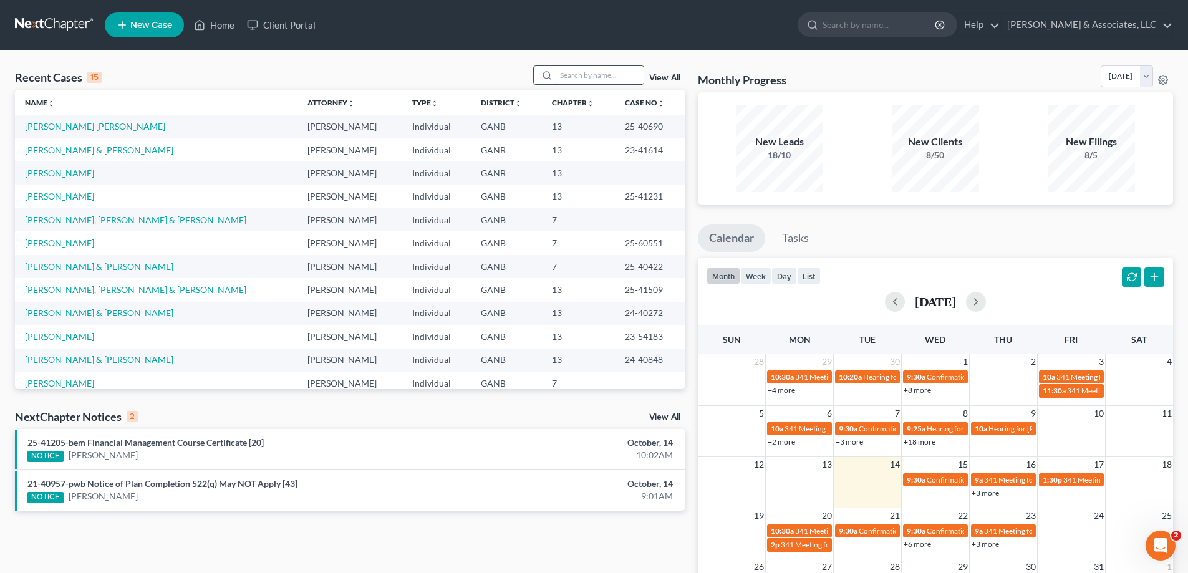
click at [611, 76] on input "search" at bounding box center [599, 75] width 87 height 18
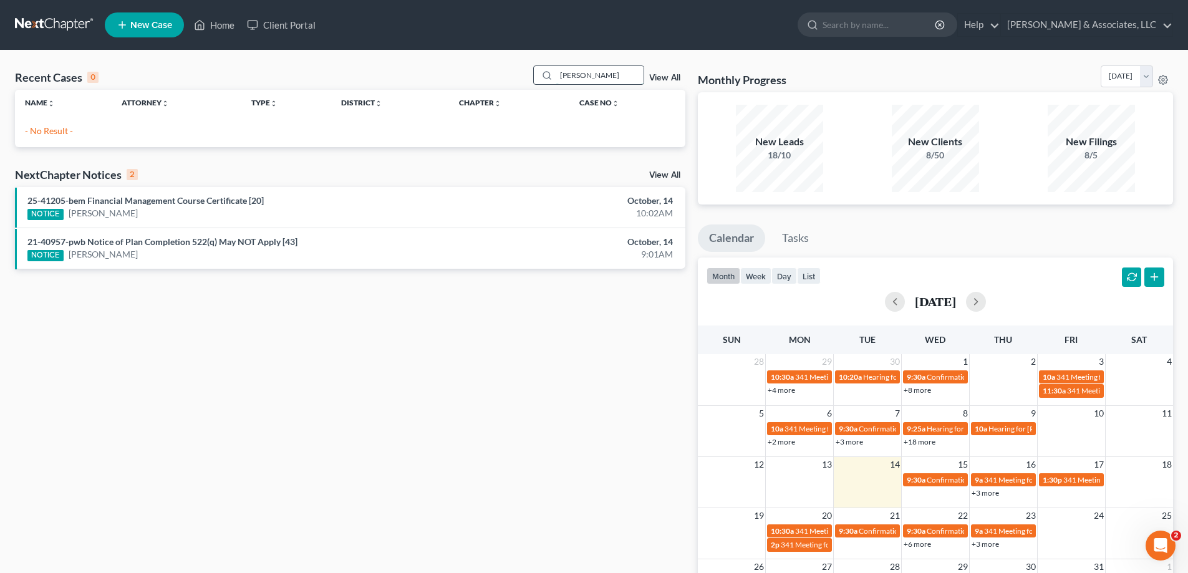
type input "[PERSON_NAME]"
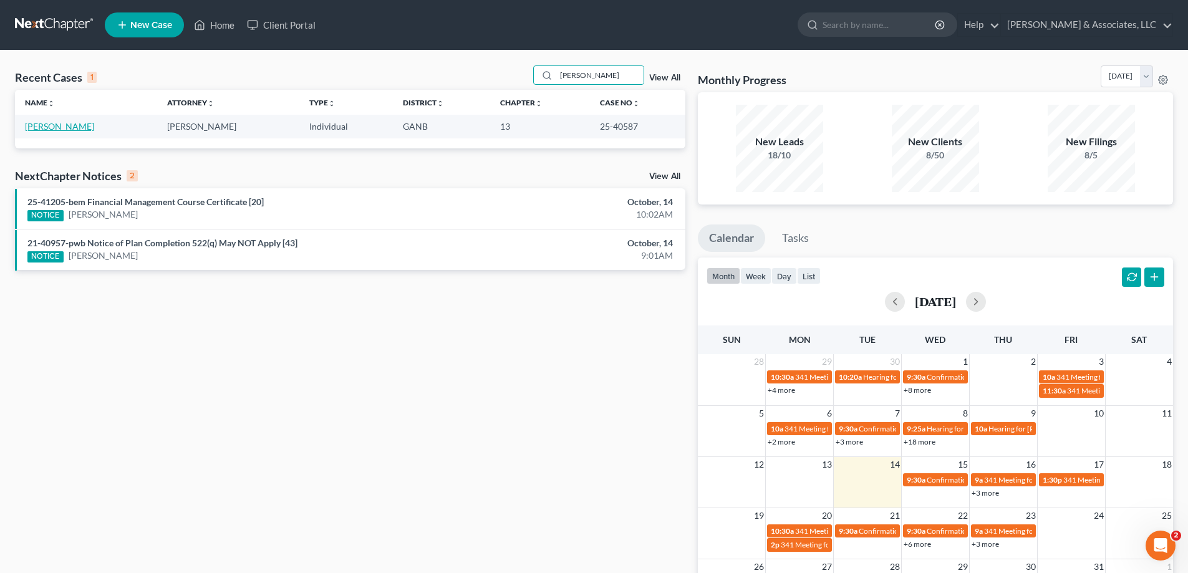
click at [59, 128] on link "[PERSON_NAME]" at bounding box center [59, 126] width 69 height 11
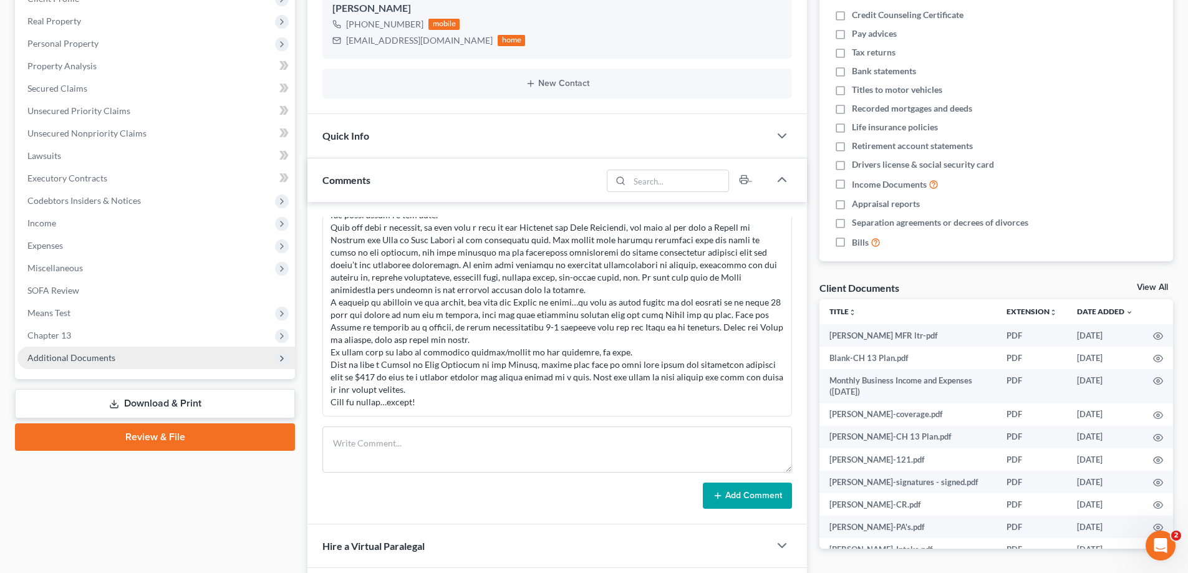
scroll to position [438, 0]
click at [65, 357] on span "Additional Documents" at bounding box center [71, 357] width 88 height 11
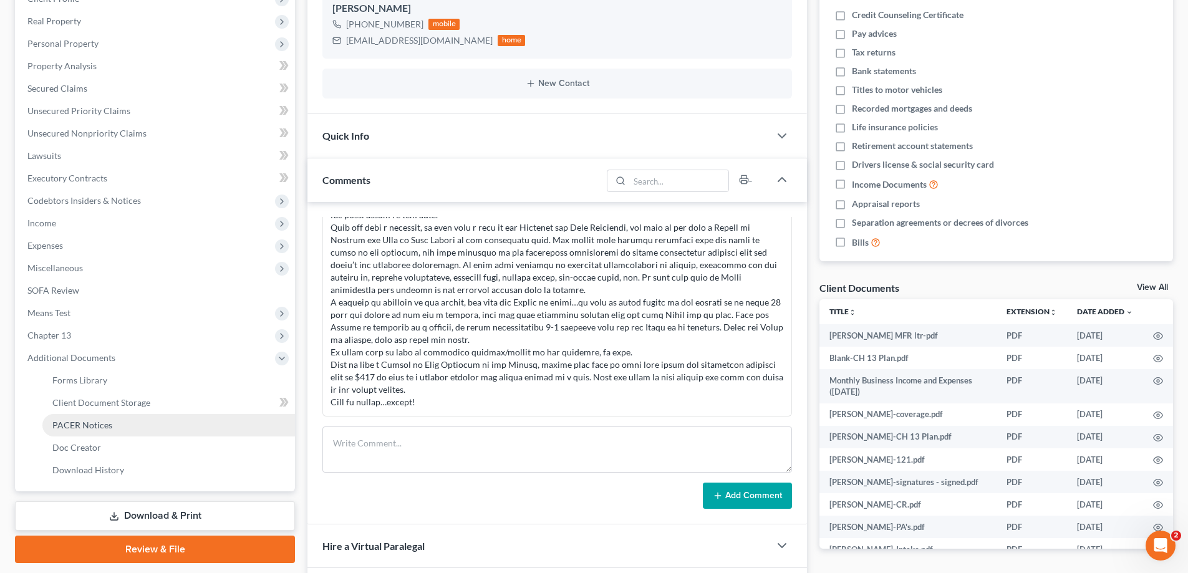
click at [62, 424] on span "PACER Notices" at bounding box center [82, 425] width 60 height 11
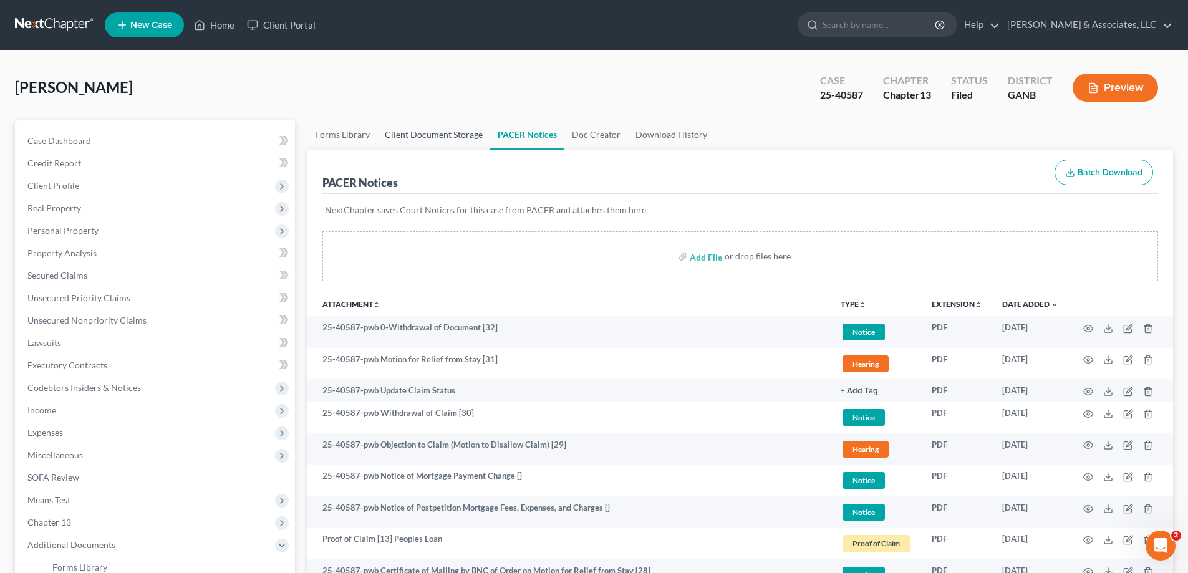
click at [423, 135] on link "Client Document Storage" at bounding box center [433, 135] width 113 height 30
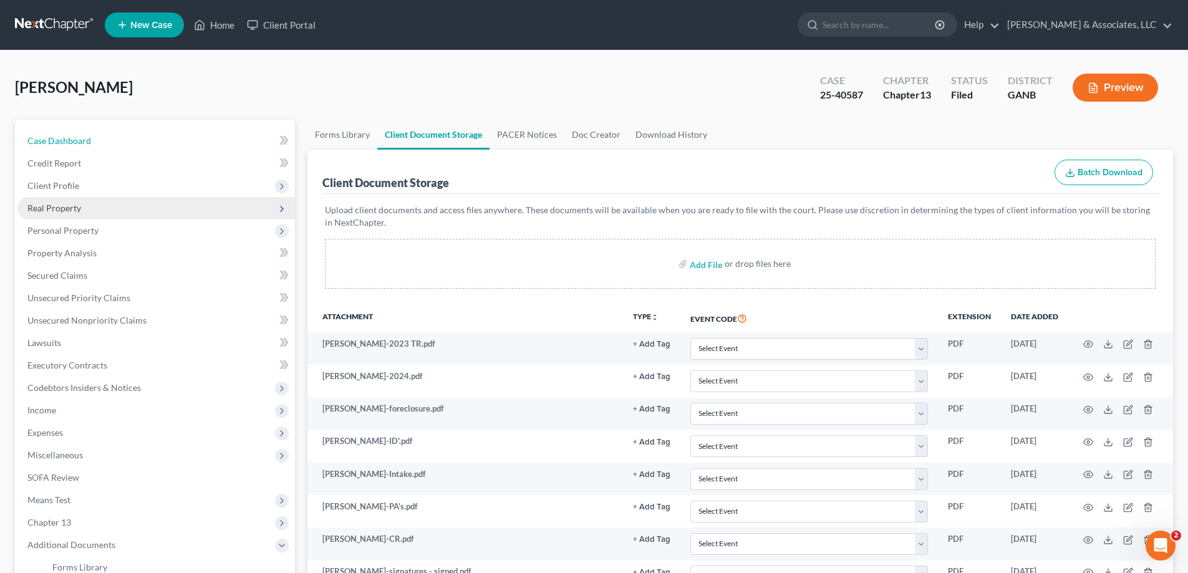
drag, startPoint x: 75, startPoint y: 139, endPoint x: 293, endPoint y: 210, distance: 228.8
click at [75, 139] on span "Case Dashboard" at bounding box center [59, 140] width 64 height 11
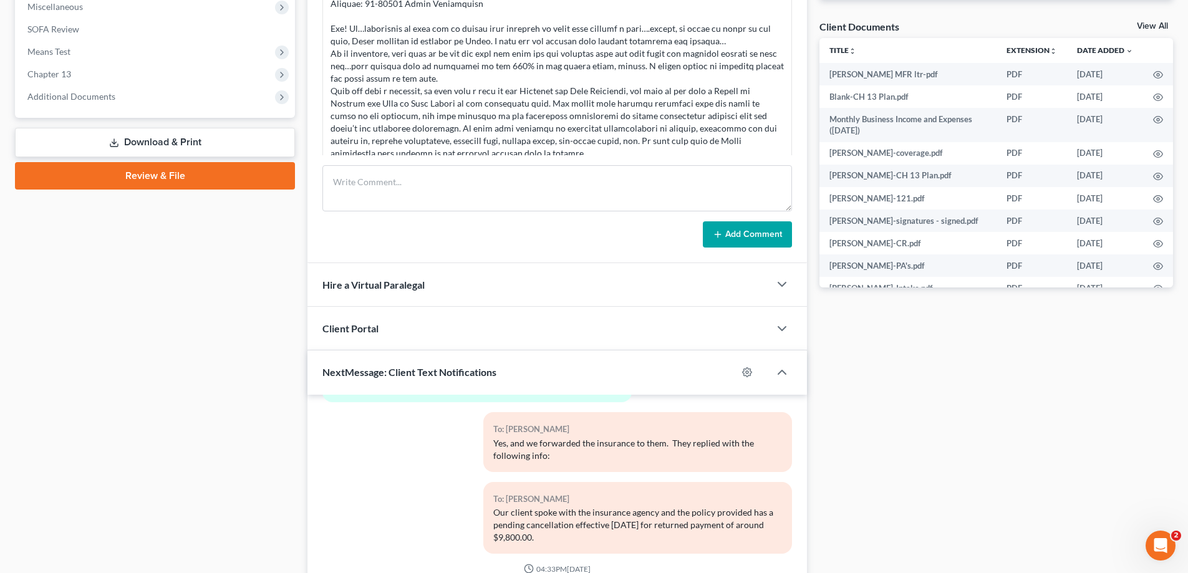
scroll to position [249, 0]
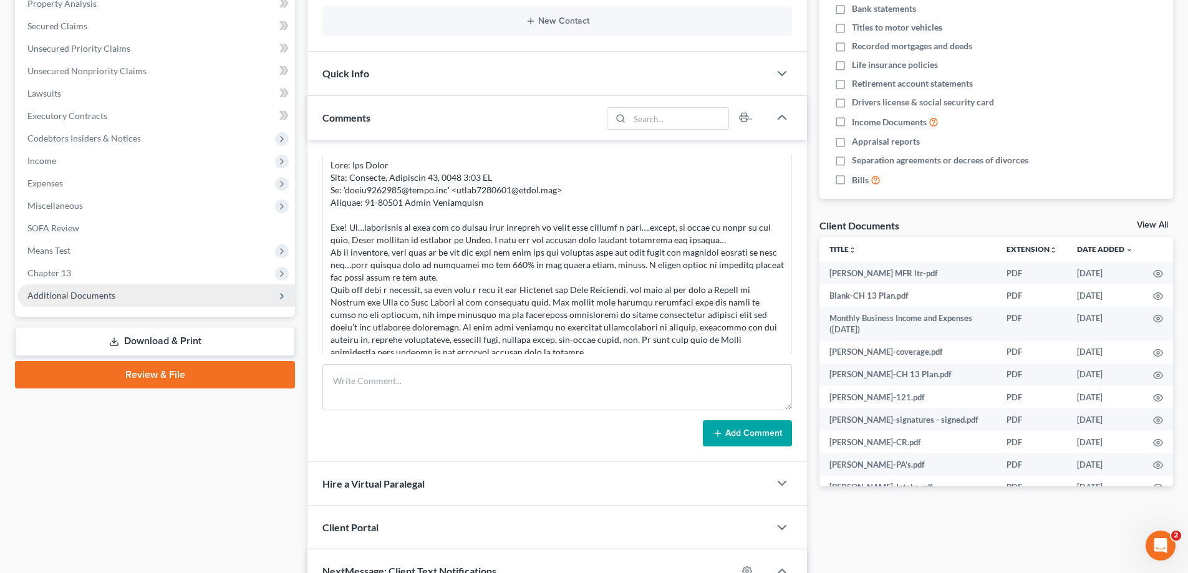
drag, startPoint x: 33, startPoint y: 299, endPoint x: 53, endPoint y: 287, distance: 23.2
click at [33, 299] on span "Additional Documents" at bounding box center [71, 295] width 88 height 11
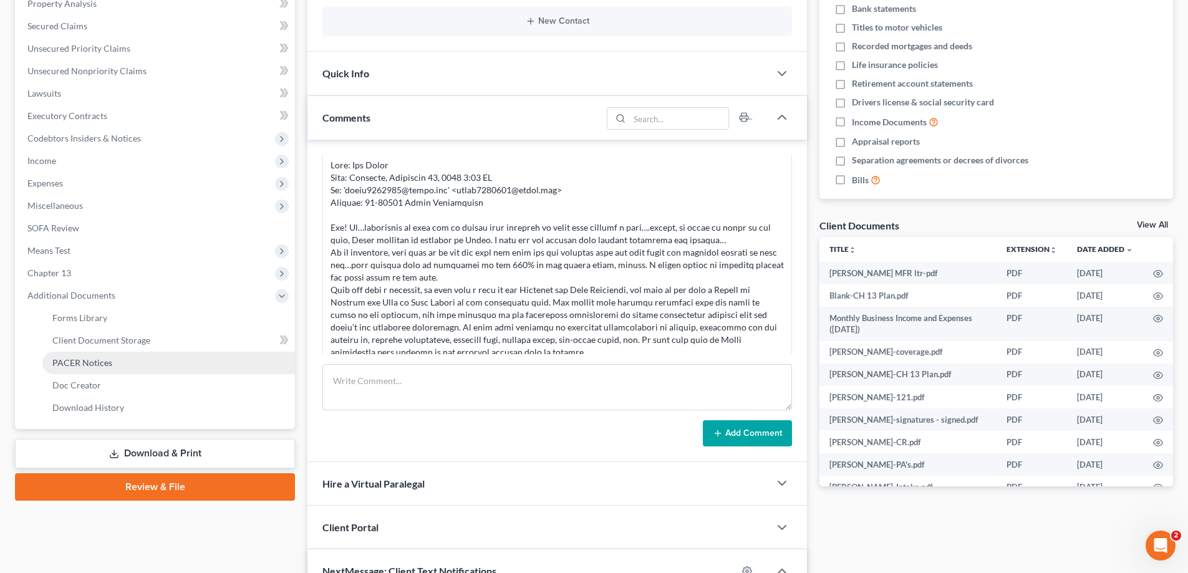
click at [77, 362] on span "PACER Notices" at bounding box center [82, 362] width 60 height 11
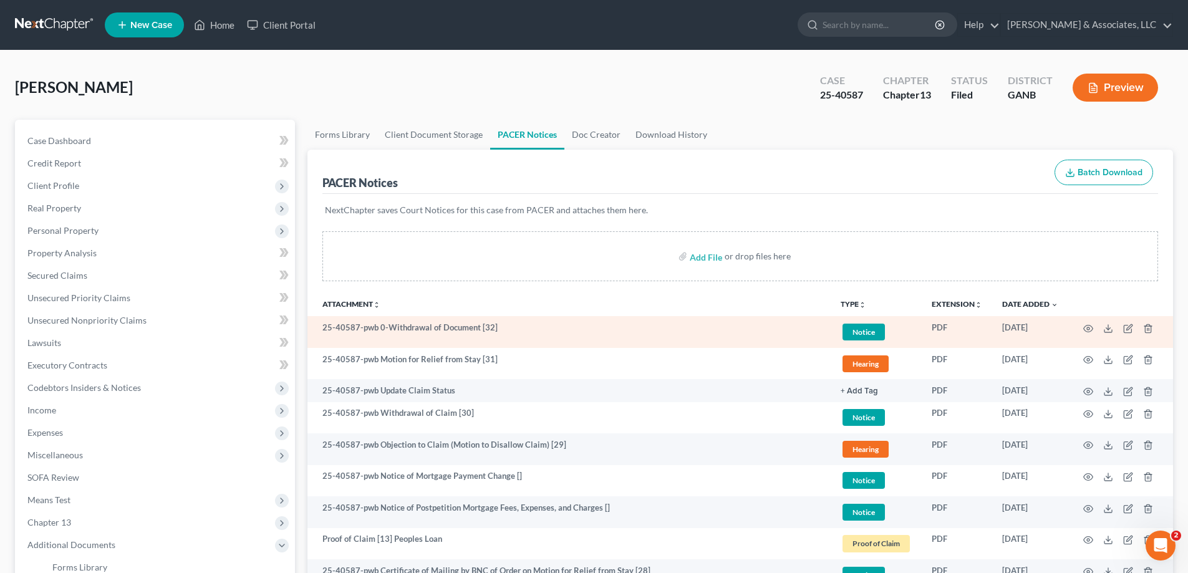
drag, startPoint x: 1043, startPoint y: 110, endPoint x: 526, endPoint y: 318, distance: 557.2
click at [1043, 110] on div "[PERSON_NAME] Upgraded Case 25-40587 Chapter Chapter 13 Status Filed District G…" at bounding box center [594, 92] width 1158 height 54
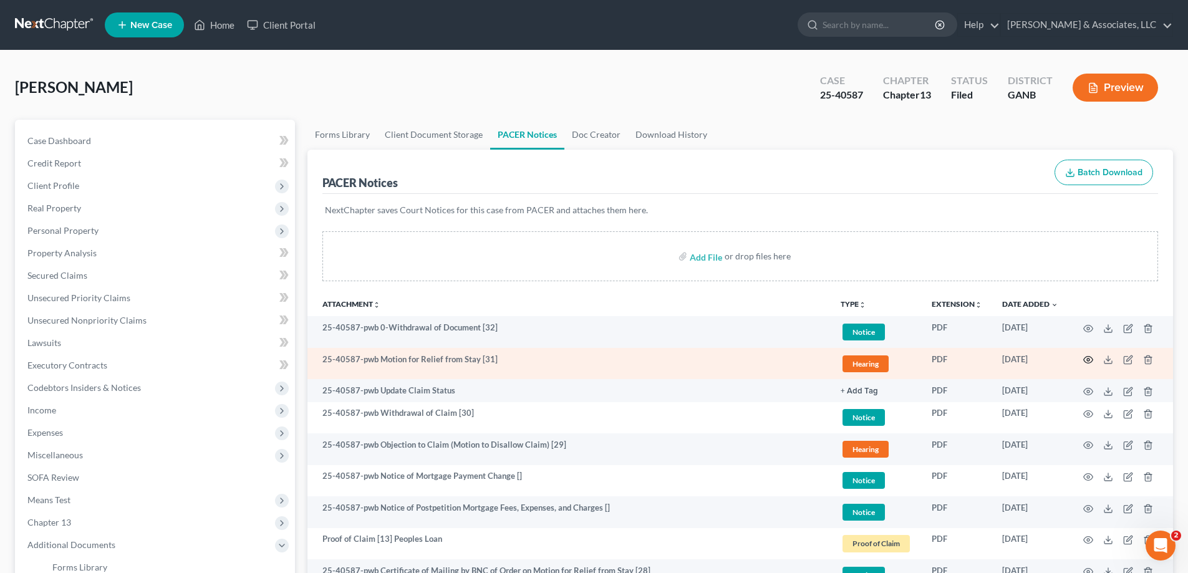
click at [1087, 360] on circle "button" at bounding box center [1088, 360] width 2 height 2
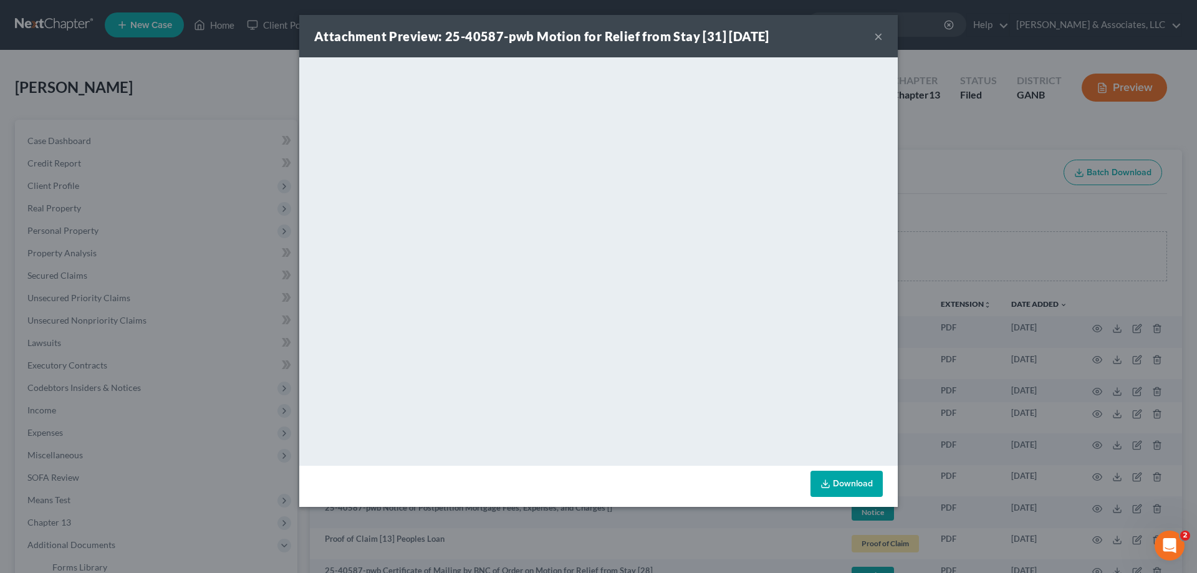
click at [878, 34] on button "×" at bounding box center [878, 36] width 9 height 15
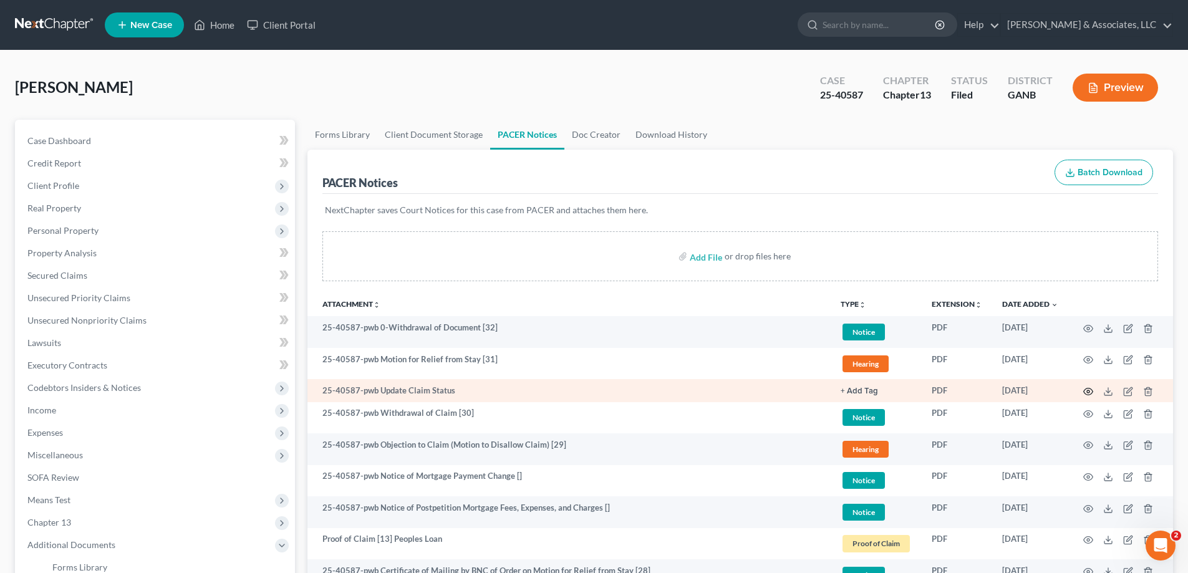
click at [1088, 392] on circle "button" at bounding box center [1088, 391] width 2 height 2
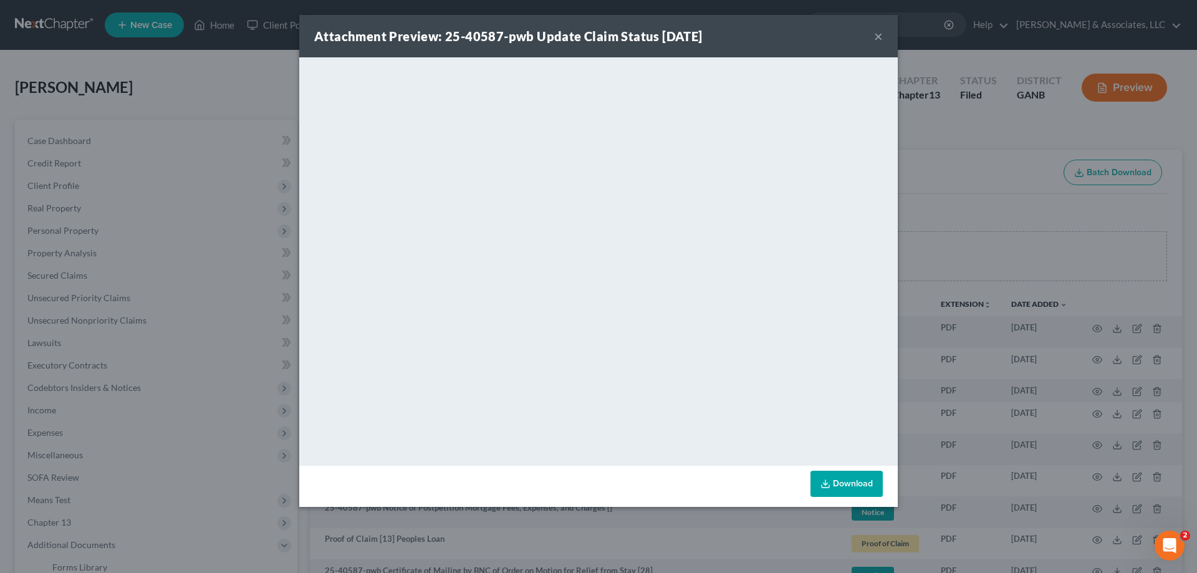
click at [880, 36] on button "×" at bounding box center [878, 36] width 9 height 15
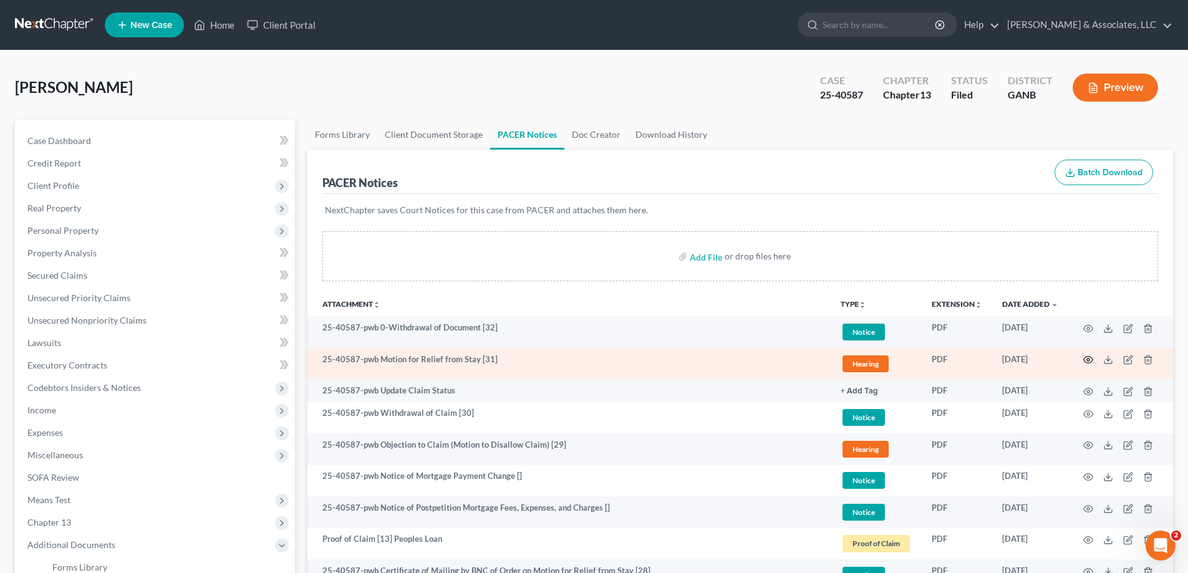
click at [1087, 357] on icon "button" at bounding box center [1088, 360] width 9 height 7
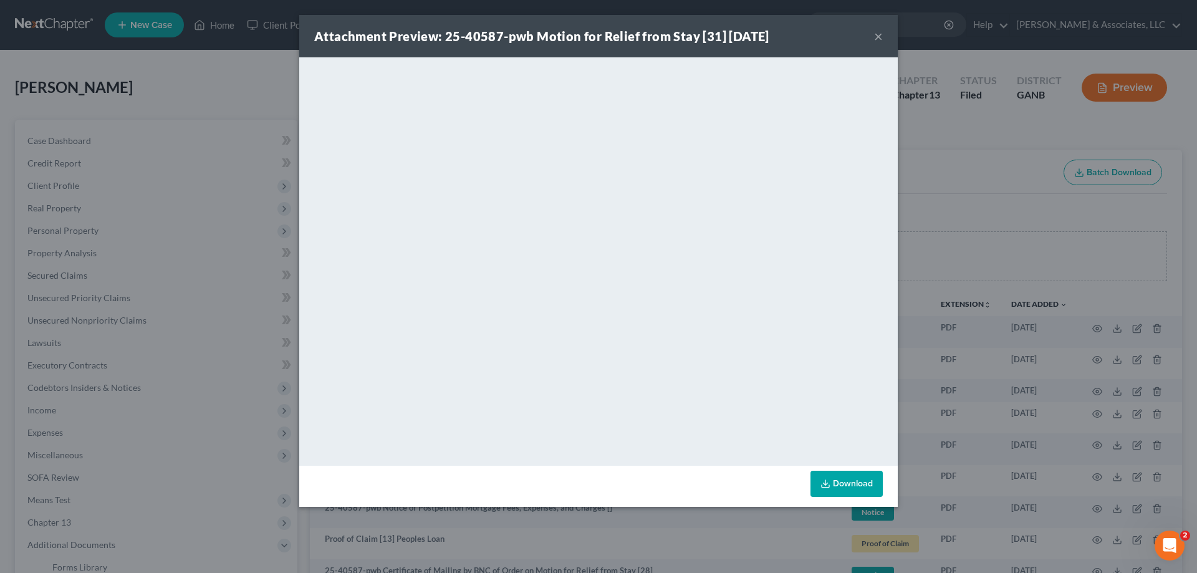
drag, startPoint x: 879, startPoint y: 35, endPoint x: 412, endPoint y: 511, distance: 666.8
click at [878, 35] on button "×" at bounding box center [878, 36] width 9 height 15
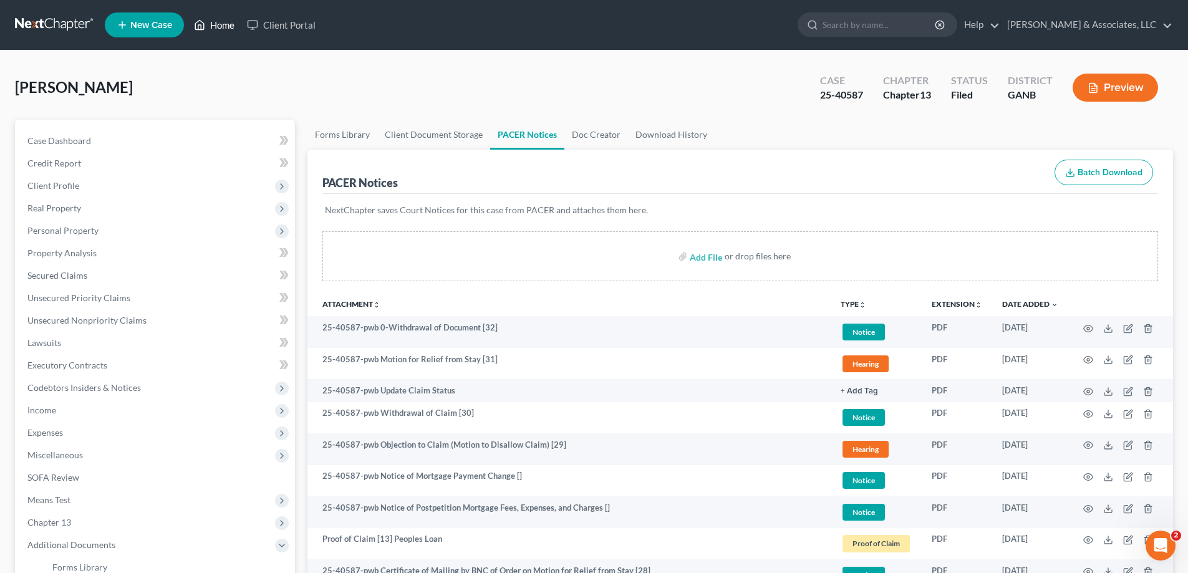
click at [217, 21] on link "Home" at bounding box center [214, 25] width 53 height 22
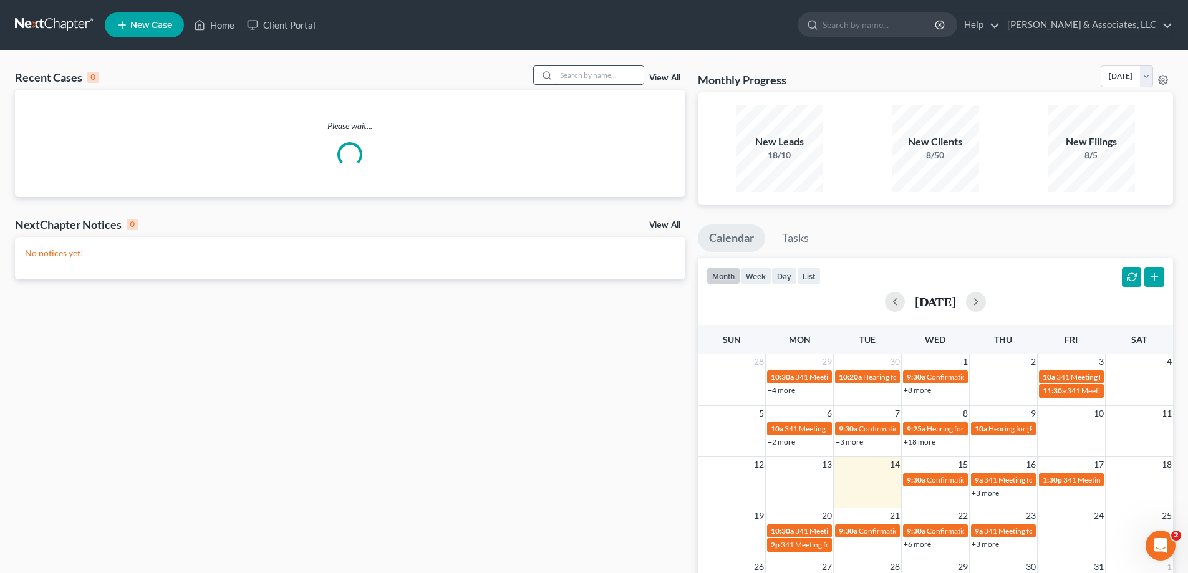
click at [616, 77] on input "search" at bounding box center [599, 75] width 87 height 18
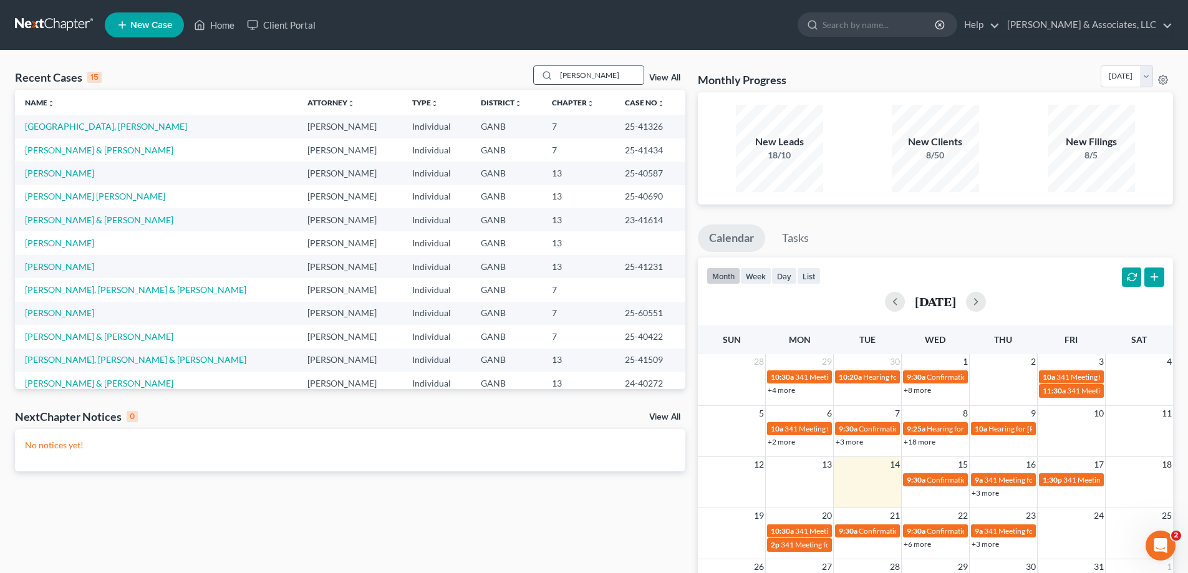
type input "[PERSON_NAME]"
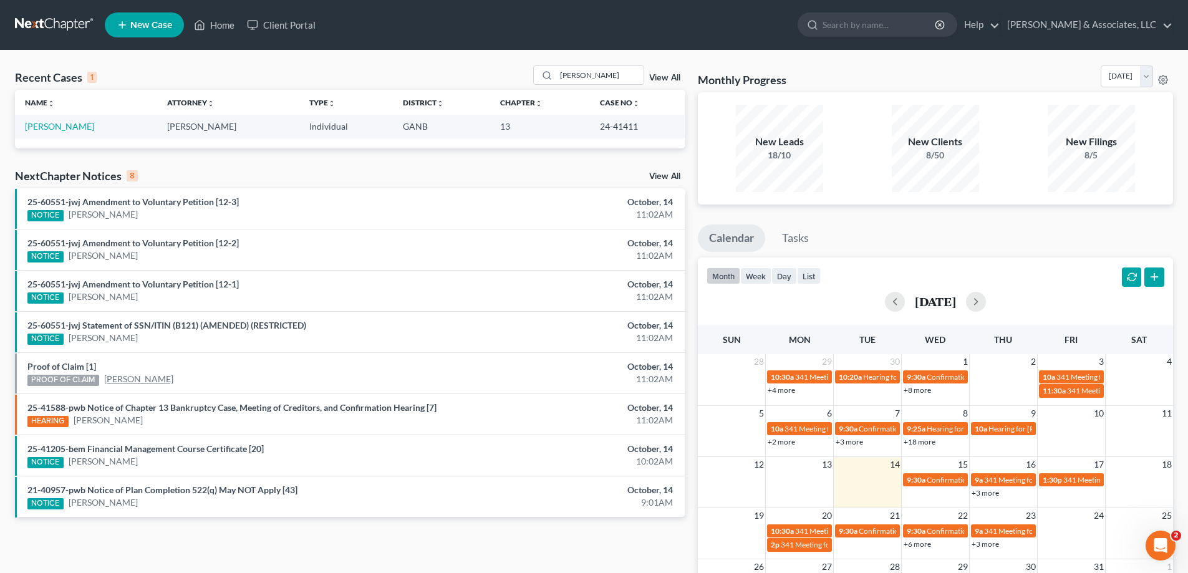
click at [123, 381] on link "[PERSON_NAME]" at bounding box center [138, 379] width 69 height 12
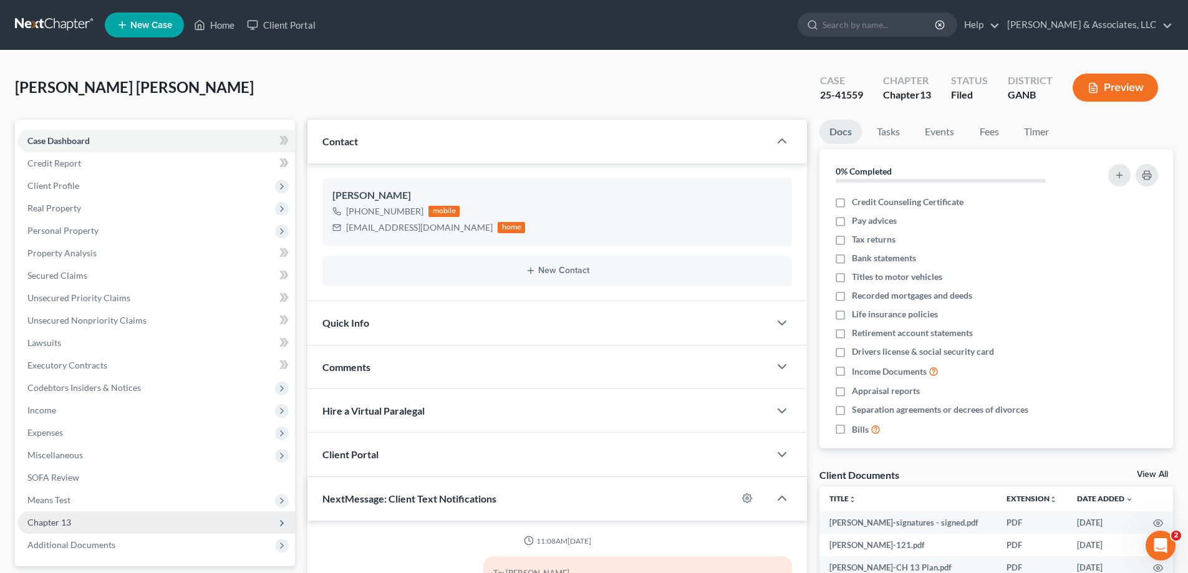
scroll to position [990, 0]
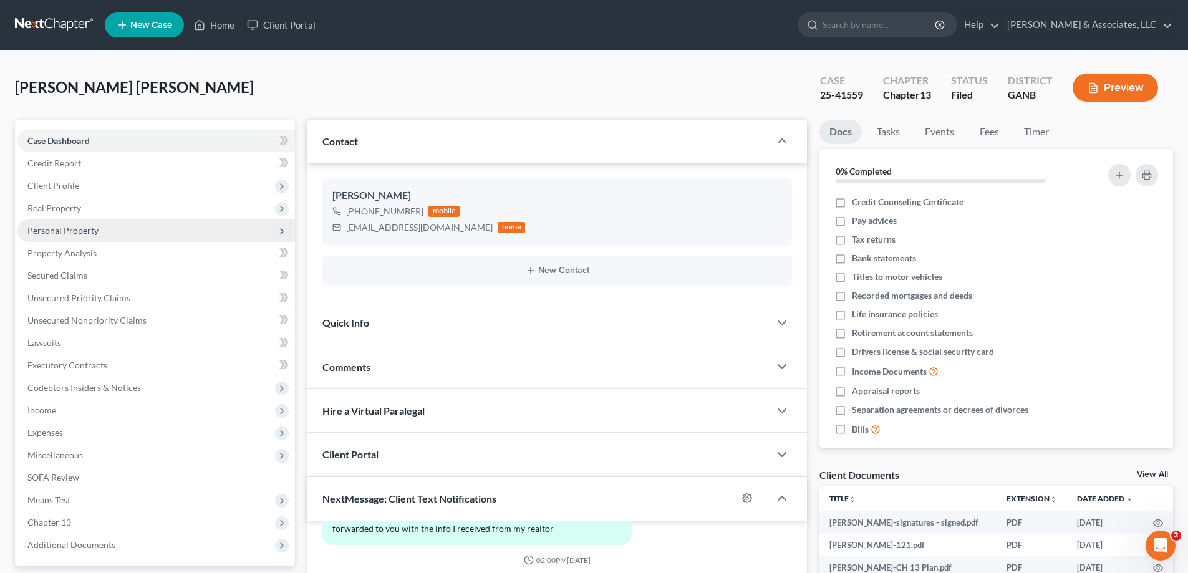
drag, startPoint x: 103, startPoint y: 548, endPoint x: 178, endPoint y: 228, distance: 328.0
click at [103, 548] on span "Additional Documents" at bounding box center [71, 544] width 88 height 11
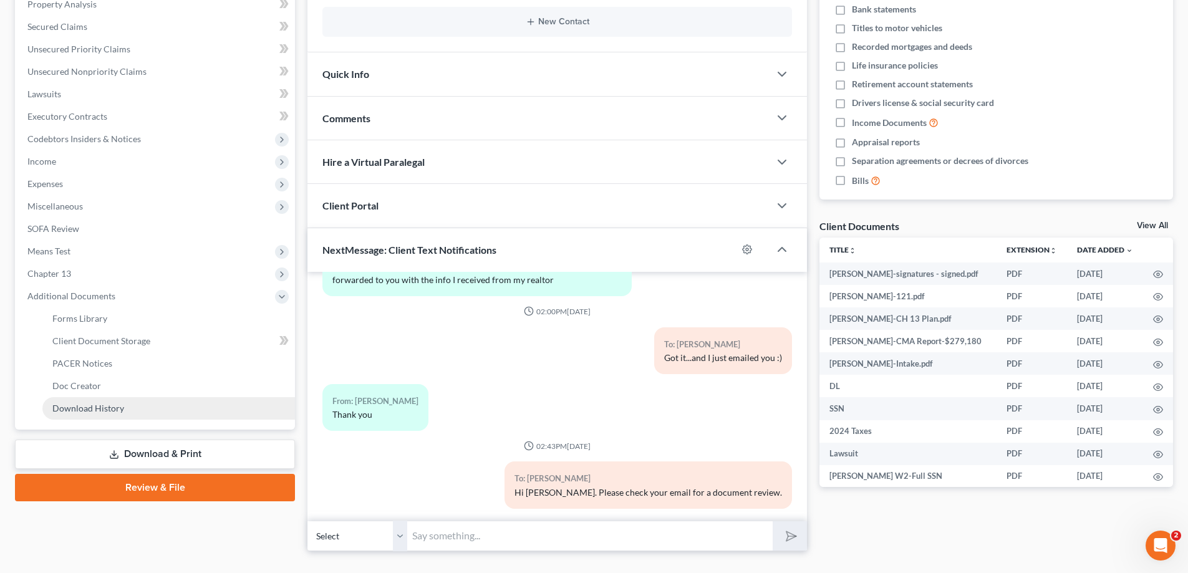
scroll to position [249, 0]
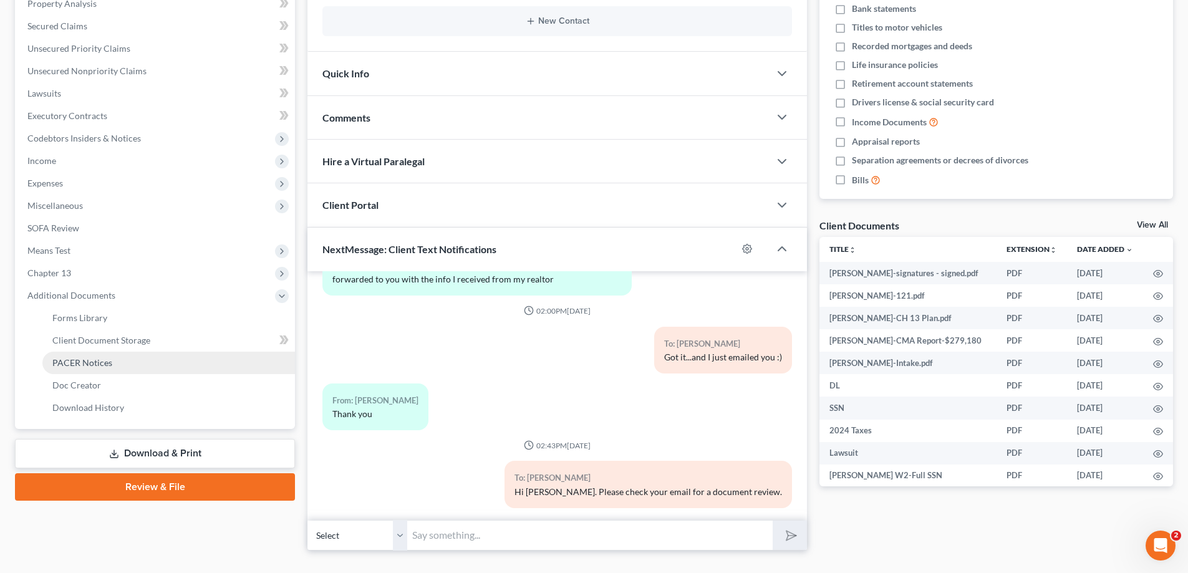
click at [79, 362] on span "PACER Notices" at bounding box center [82, 362] width 60 height 11
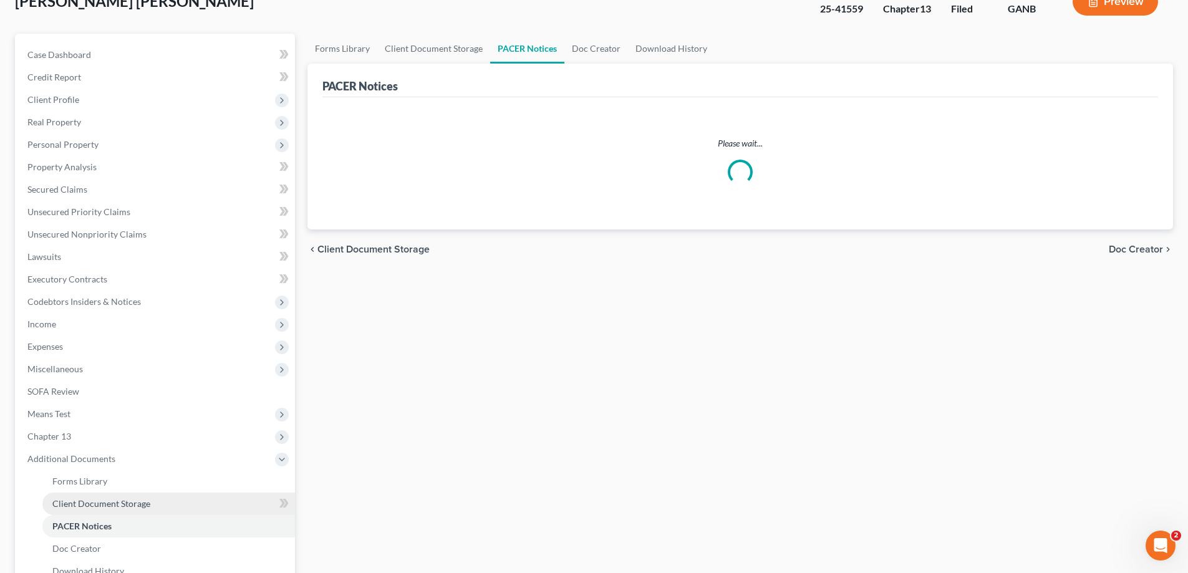
click at [102, 342] on ul "Case Dashboard Payments Invoices Payments Payments Credit Report Client Profile" at bounding box center [156, 313] width 278 height 539
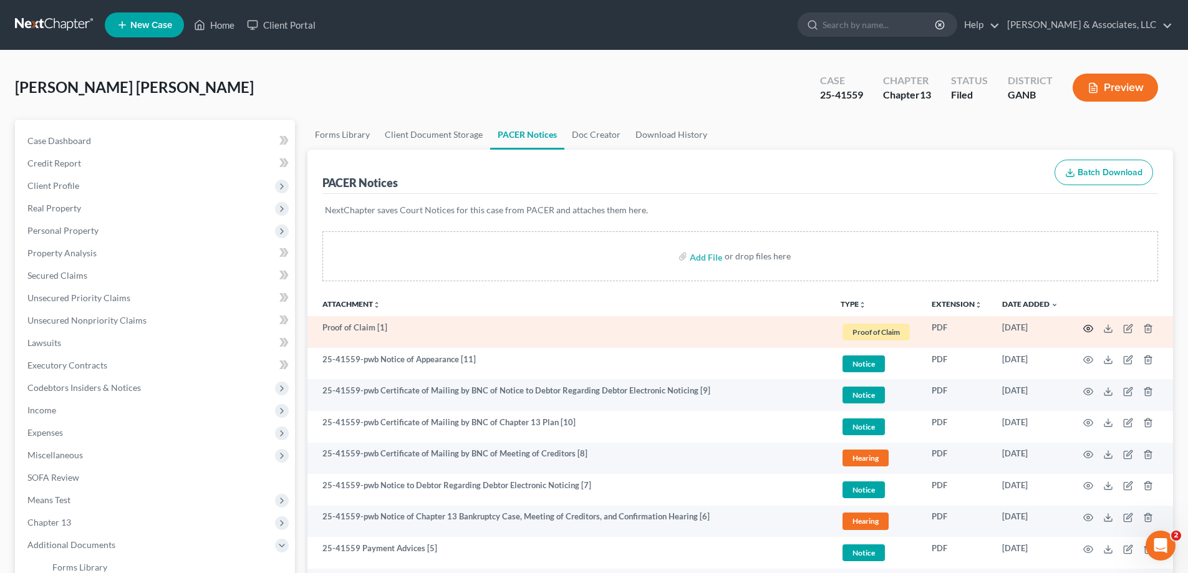
click at [1089, 328] on icon "button" at bounding box center [1088, 329] width 10 height 10
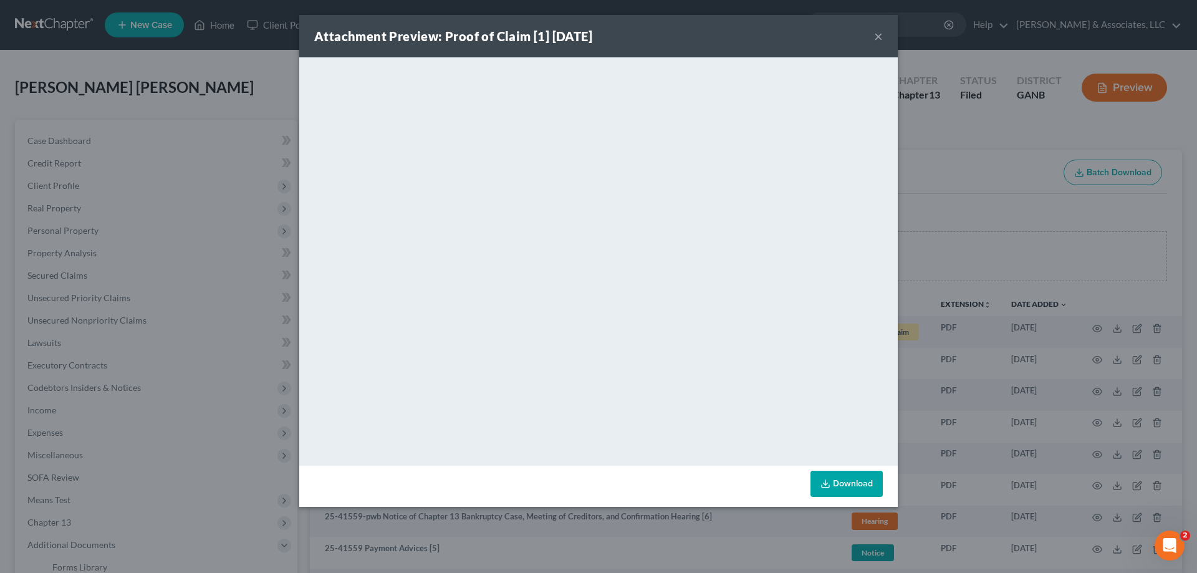
click at [879, 35] on button "×" at bounding box center [878, 36] width 9 height 15
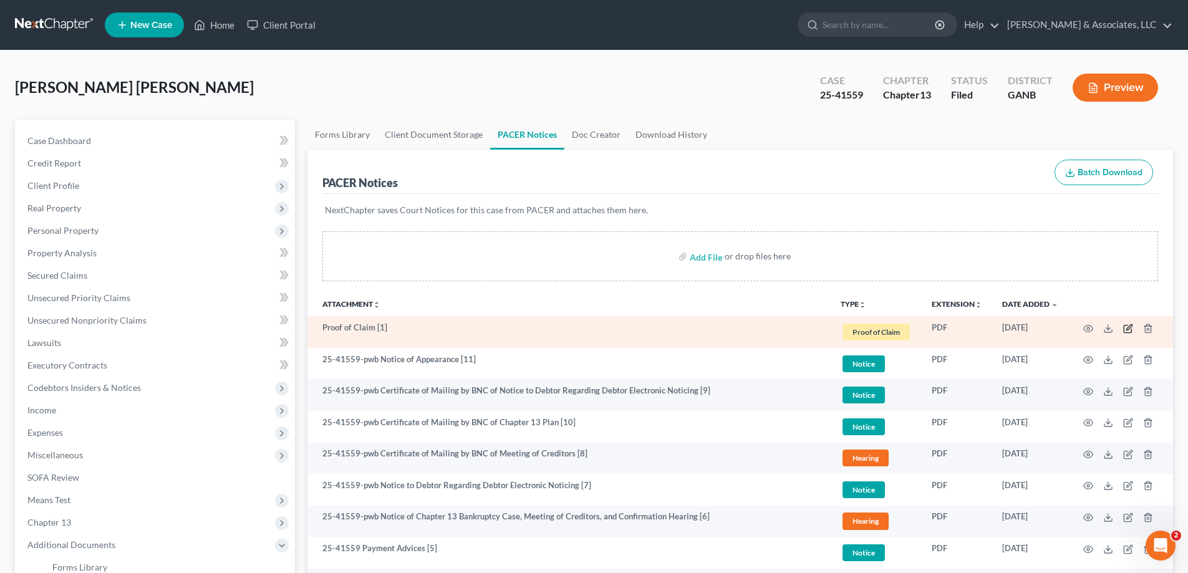
click at [1128, 329] on icon "button" at bounding box center [1128, 329] width 10 height 10
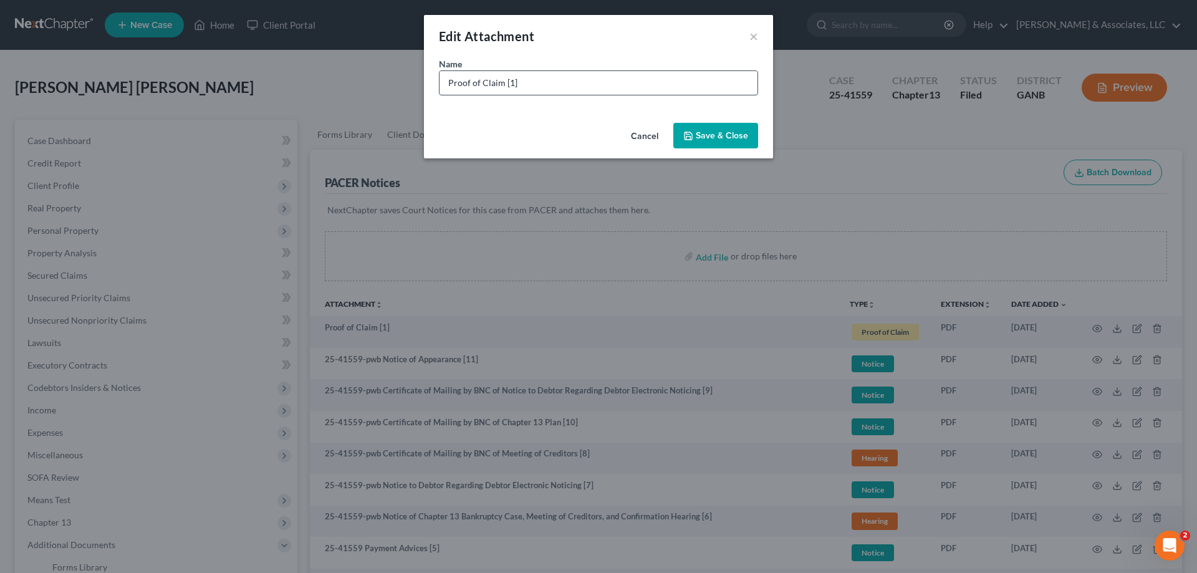
click at [553, 84] on input "Proof of Claim [1]" at bounding box center [599, 83] width 318 height 24
type input "Proof of Claim [1] LVNV"
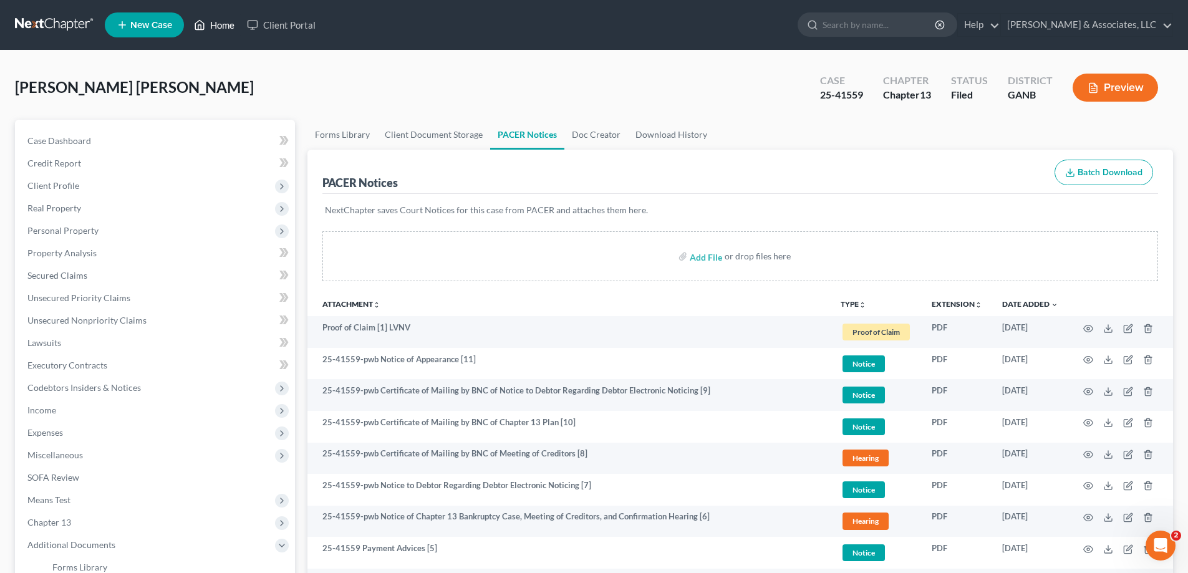
click at [230, 24] on link "Home" at bounding box center [214, 25] width 53 height 22
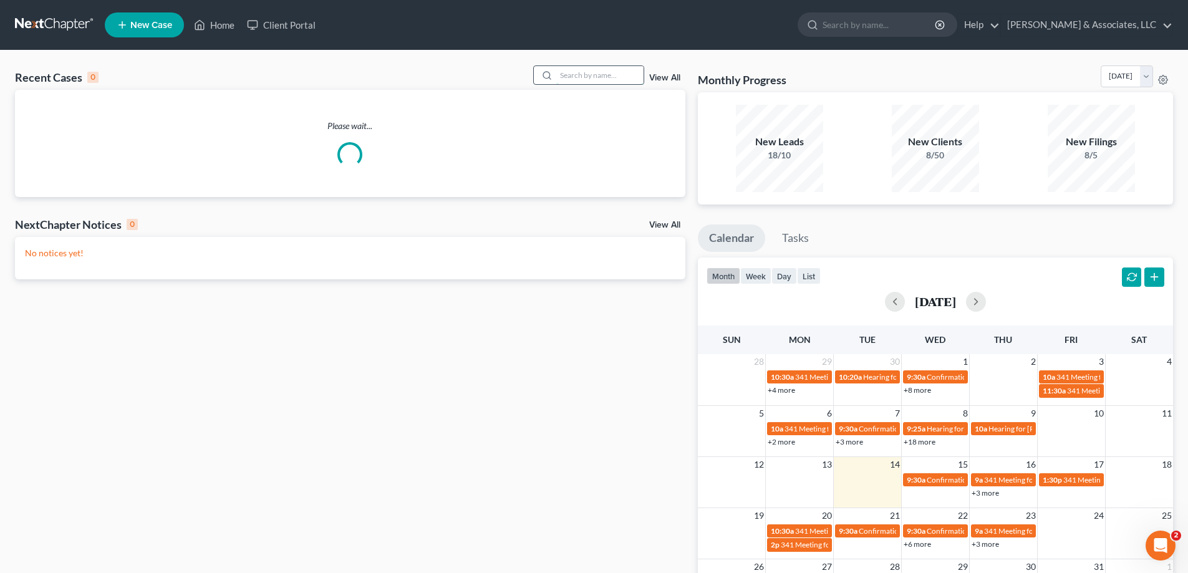
click at [588, 77] on input "search" at bounding box center [599, 75] width 87 height 18
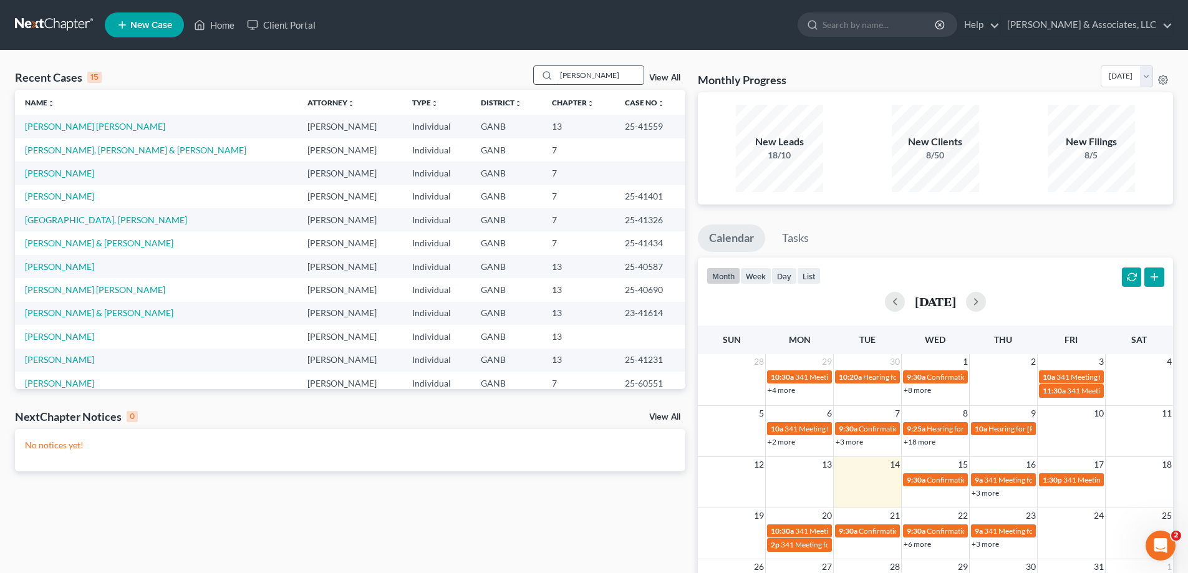
type input "[PERSON_NAME]"
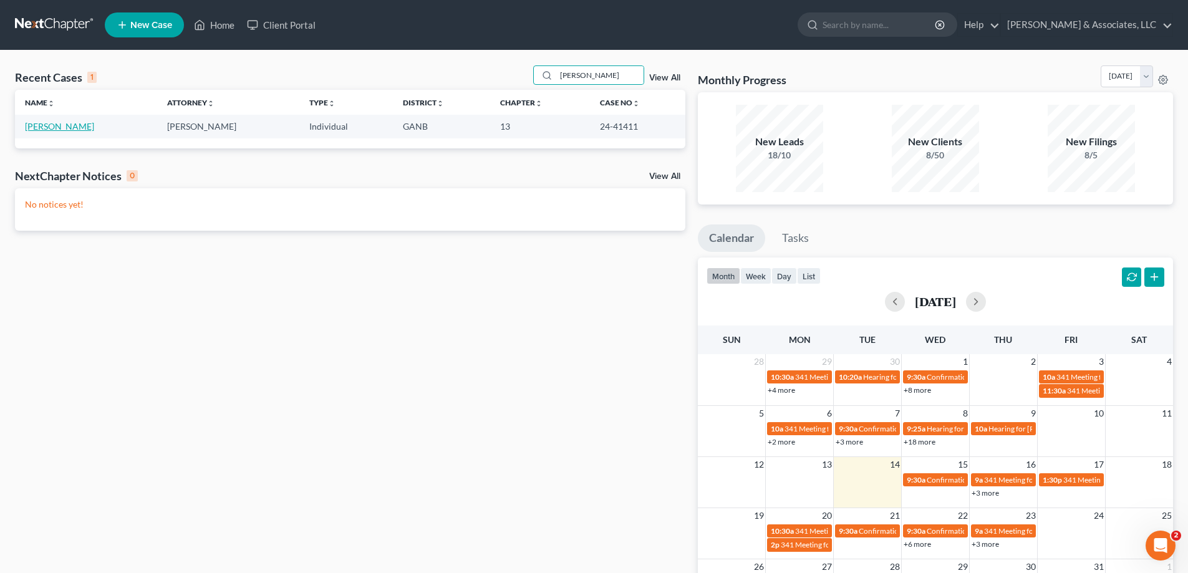
click at [54, 126] on link "[PERSON_NAME]" at bounding box center [59, 126] width 69 height 11
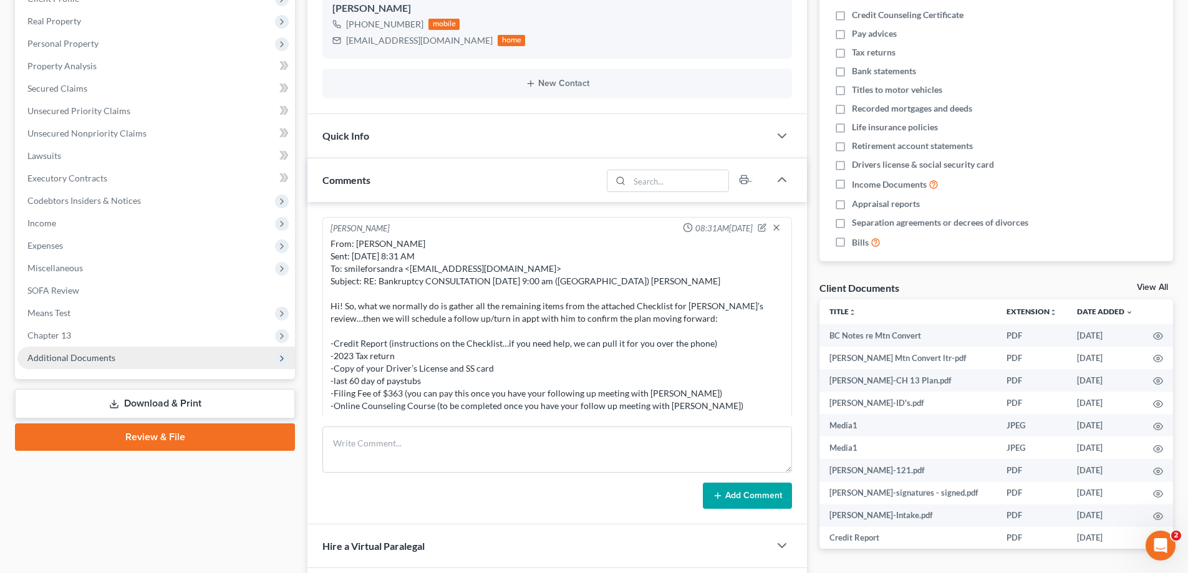
scroll to position [29, 0]
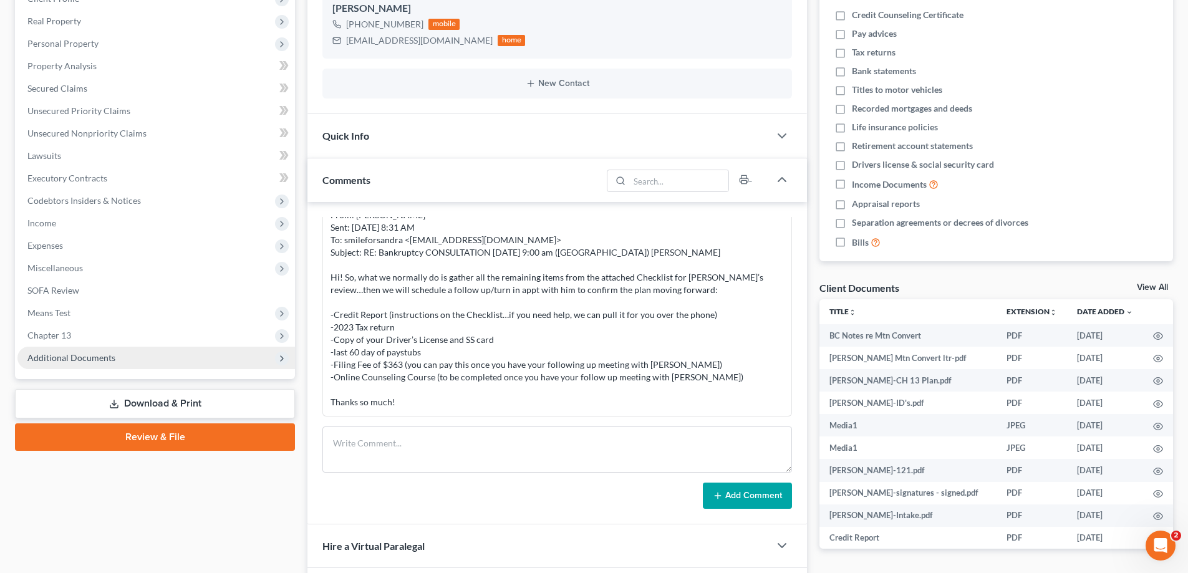
drag, startPoint x: 97, startPoint y: 355, endPoint x: 114, endPoint y: 365, distance: 20.4
click at [97, 355] on span "Additional Documents" at bounding box center [71, 357] width 88 height 11
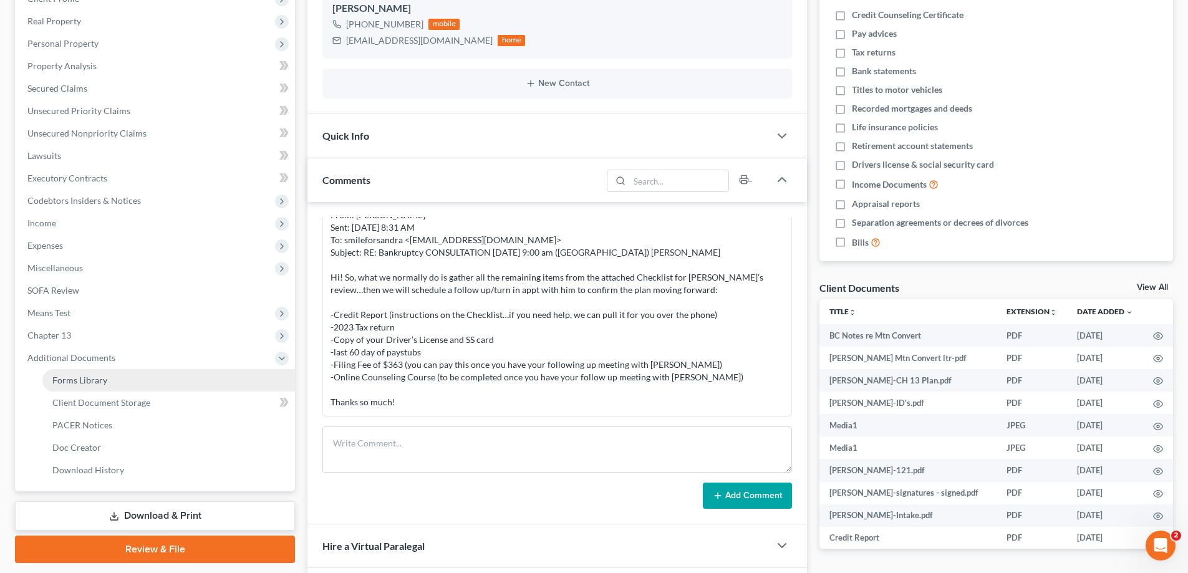
scroll to position [724, 0]
click at [76, 425] on span "PACER Notices" at bounding box center [82, 425] width 60 height 11
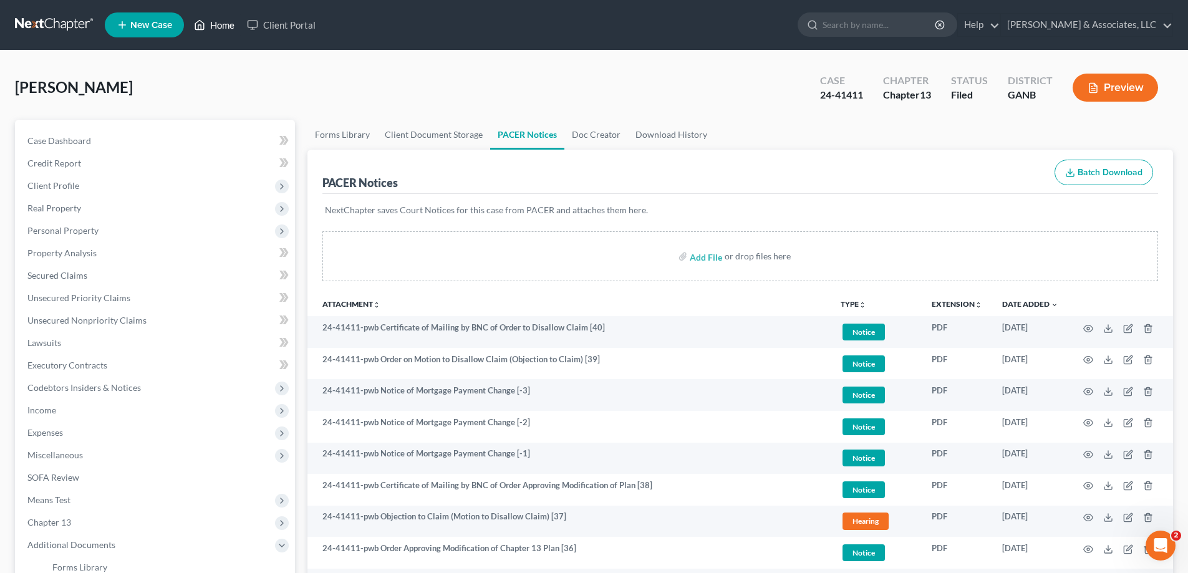
click at [226, 24] on link "Home" at bounding box center [214, 25] width 53 height 22
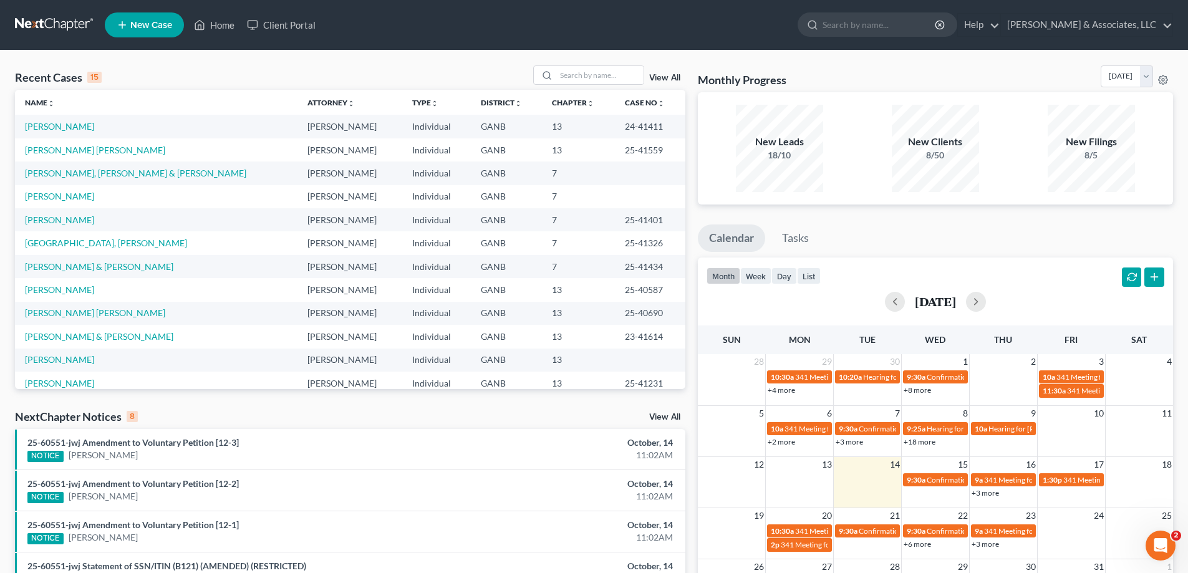
drag, startPoint x: 1177, startPoint y: 57, endPoint x: 1158, endPoint y: 57, distance: 19.3
click at [1177, 57] on div "Recent Cases 15 View All Name unfold_more expand_more expand_less Attorney unfo…" at bounding box center [594, 422] width 1188 height 742
click at [593, 76] on input "search" at bounding box center [599, 75] width 87 height 18
type input "[PERSON_NAME]"
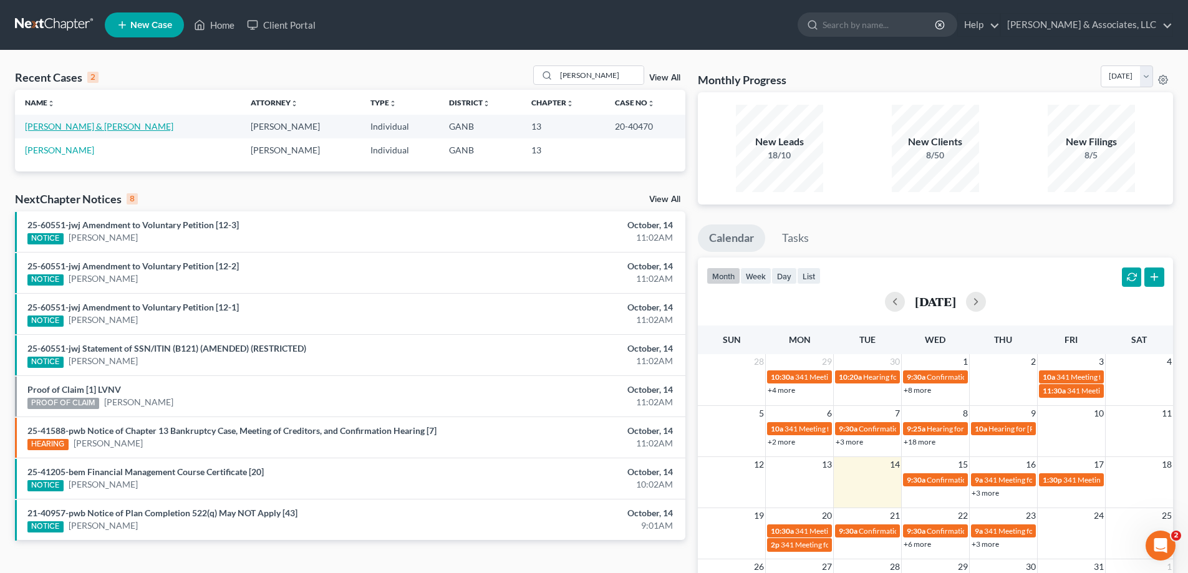
click at [102, 127] on link "[PERSON_NAME] & [PERSON_NAME]" at bounding box center [99, 126] width 148 height 11
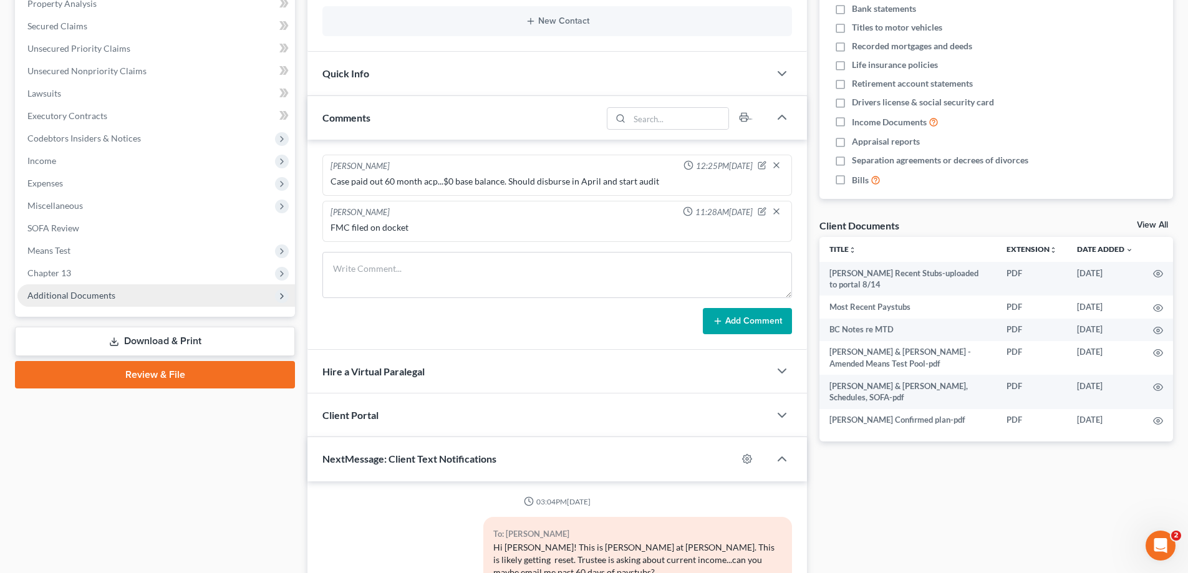
scroll to position [283, 0]
click at [133, 296] on span "Additional Documents" at bounding box center [156, 295] width 278 height 22
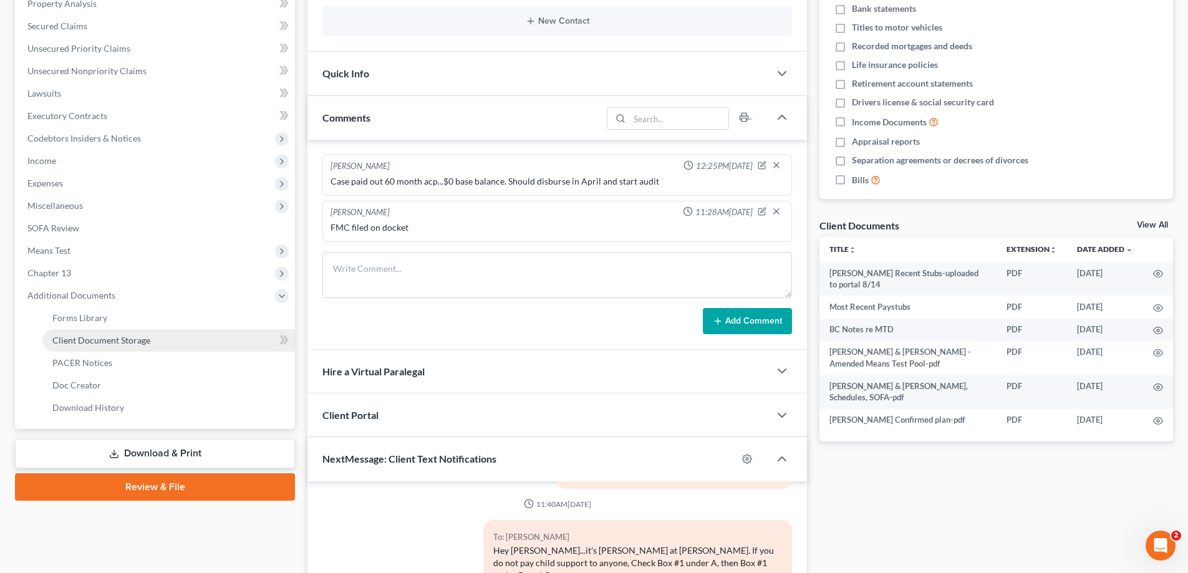
click at [85, 345] on span "Client Document Storage" at bounding box center [101, 340] width 98 height 11
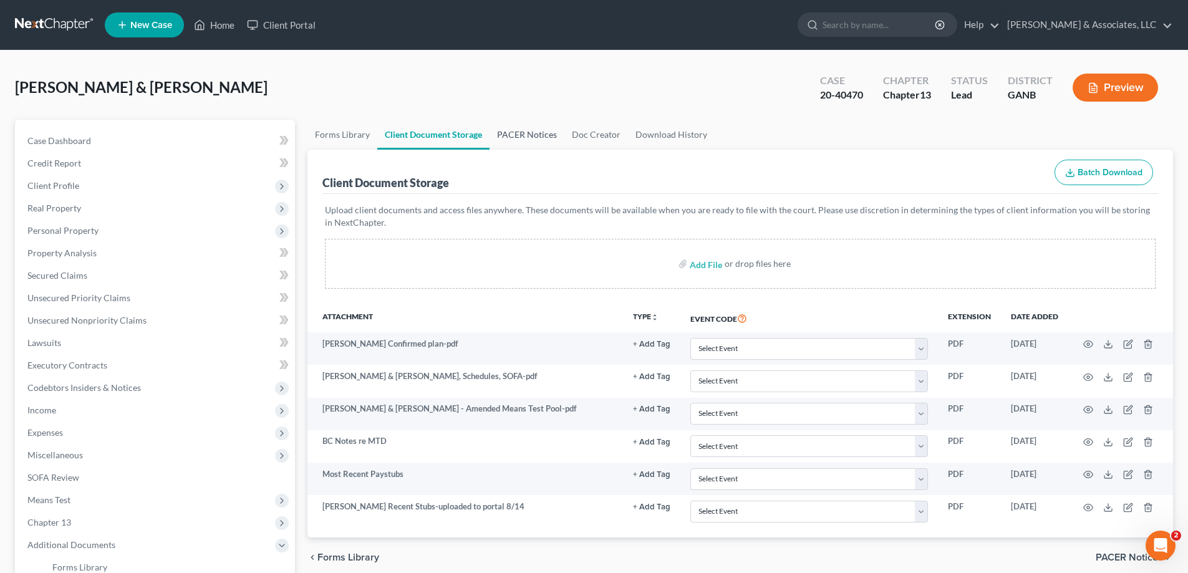
click at [516, 135] on link "PACER Notices" at bounding box center [527, 135] width 75 height 30
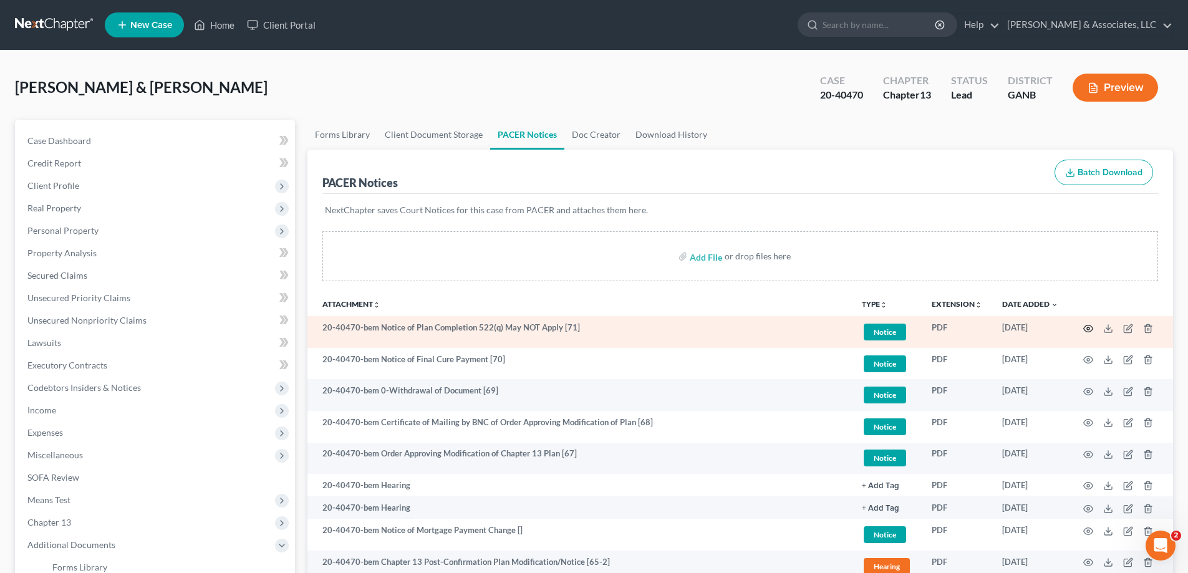
click at [1086, 328] on icon "button" at bounding box center [1088, 329] width 10 height 10
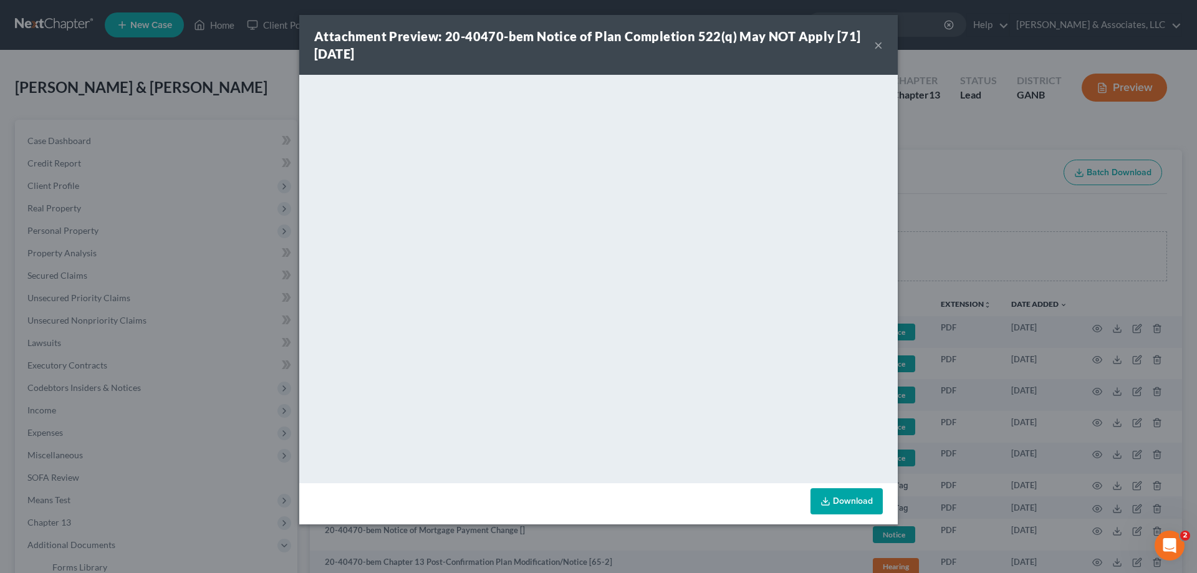
drag, startPoint x: 876, startPoint y: 44, endPoint x: 1178, endPoint y: 63, distance: 302.5
click at [876, 44] on button "×" at bounding box center [878, 44] width 9 height 15
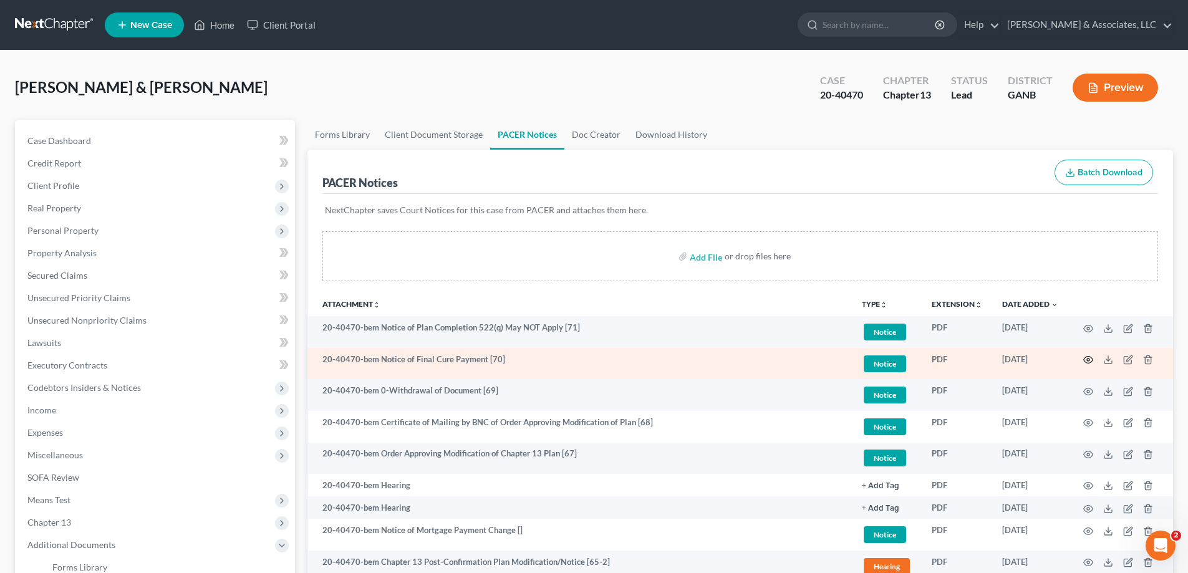
click at [1088, 358] on icon "button" at bounding box center [1088, 360] width 10 height 10
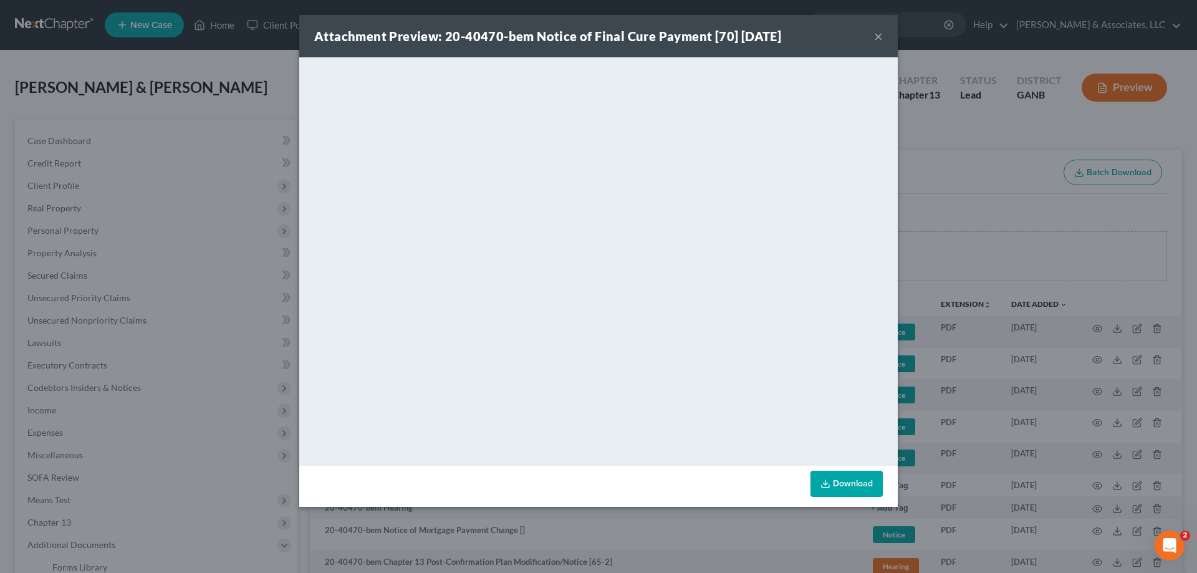
click at [876, 39] on button "×" at bounding box center [878, 36] width 9 height 15
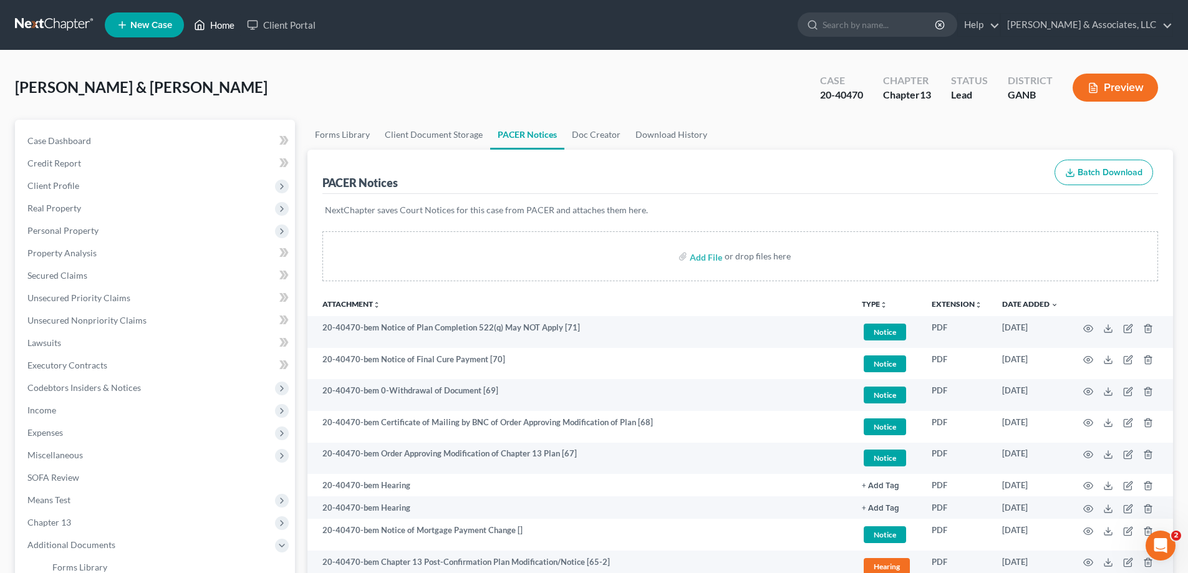
click at [220, 22] on link "Home" at bounding box center [214, 25] width 53 height 22
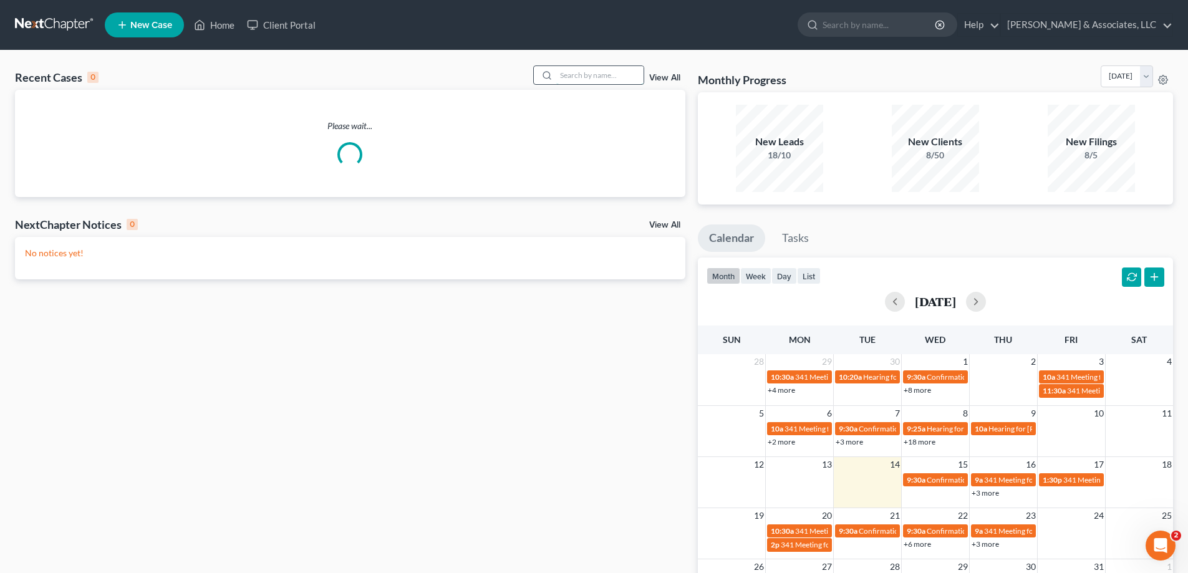
click at [611, 76] on input "search" at bounding box center [599, 75] width 87 height 18
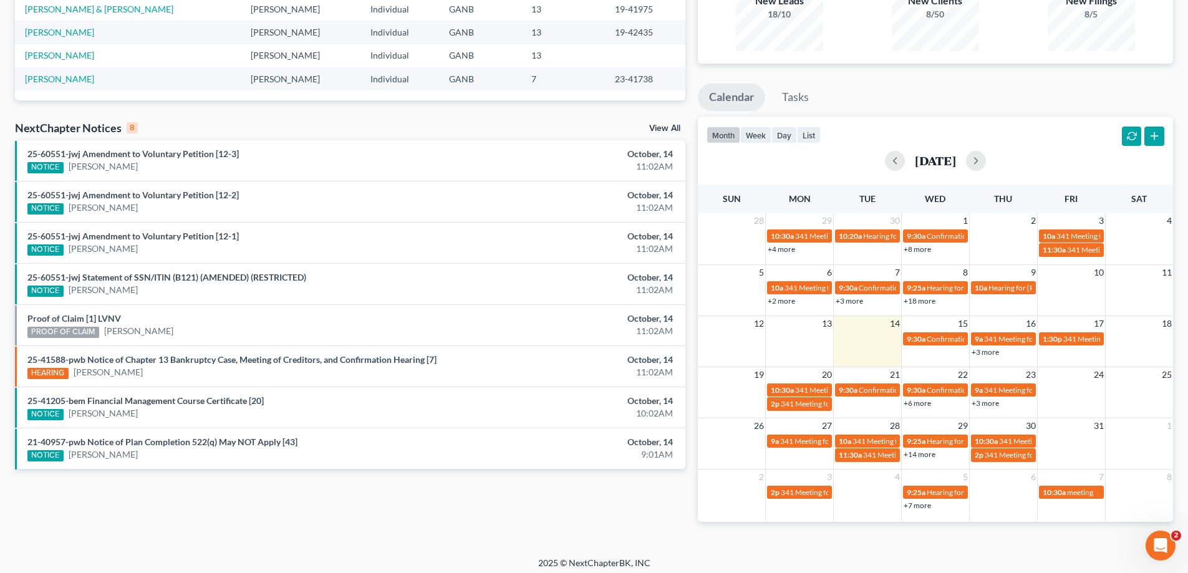
scroll to position [147, 0]
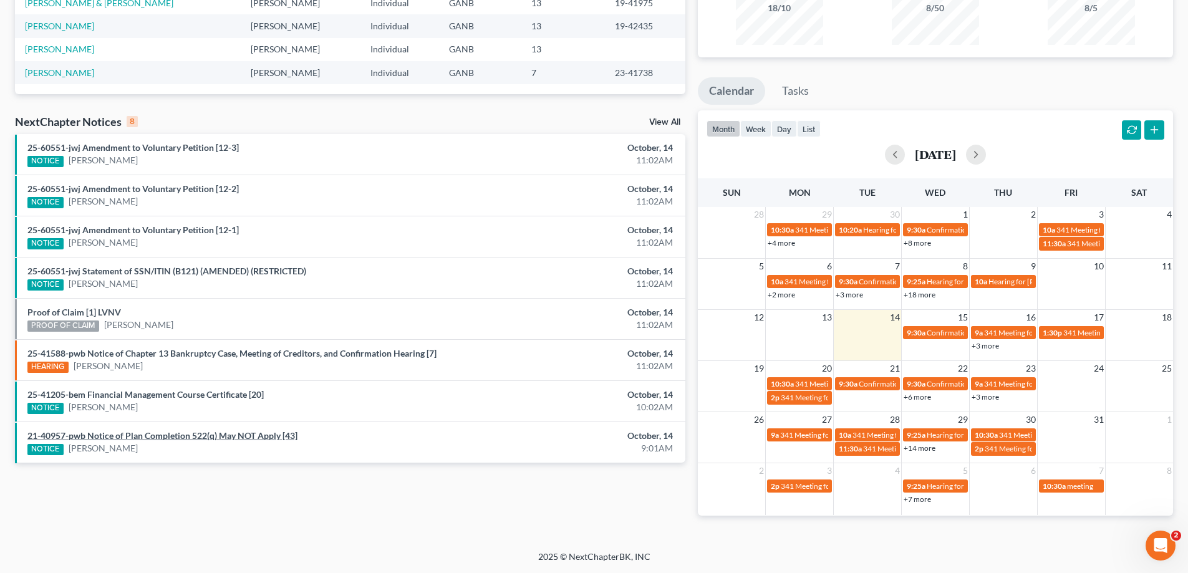
click at [136, 437] on link "21-40957-pwb Notice of Plan Completion 522(q) May NOT Apply [43]" at bounding box center [162, 435] width 270 height 11
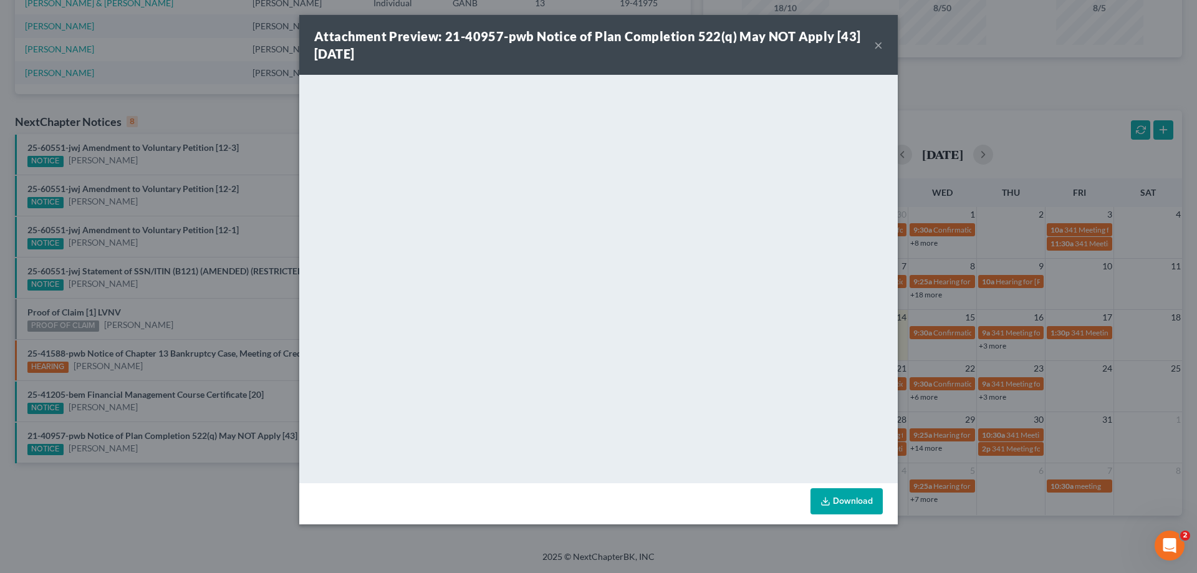
click at [876, 45] on button "×" at bounding box center [878, 44] width 9 height 15
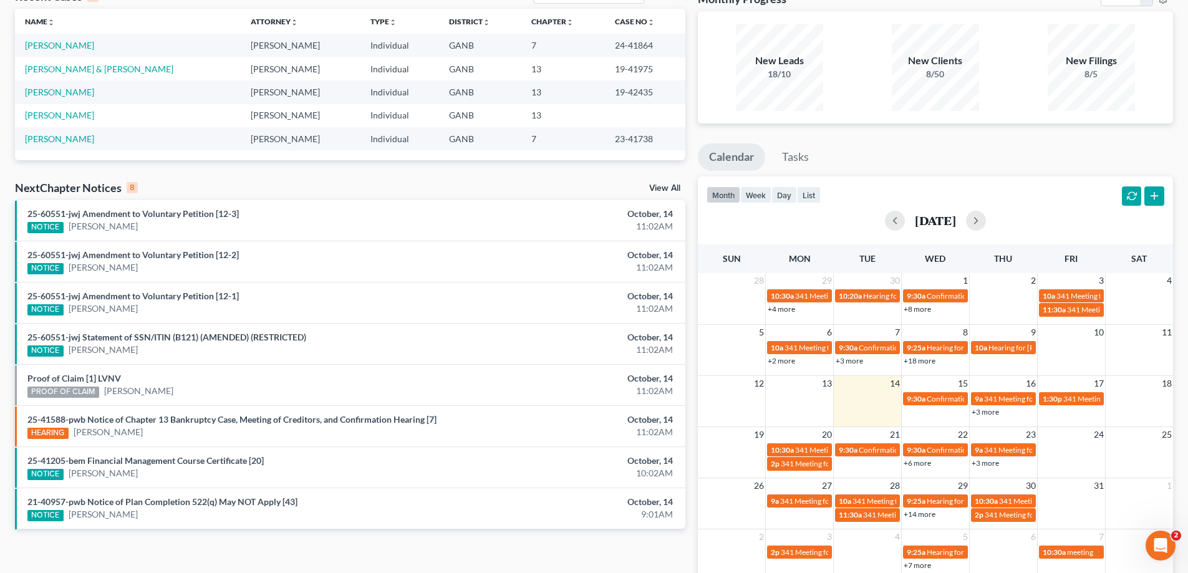
scroll to position [0, 0]
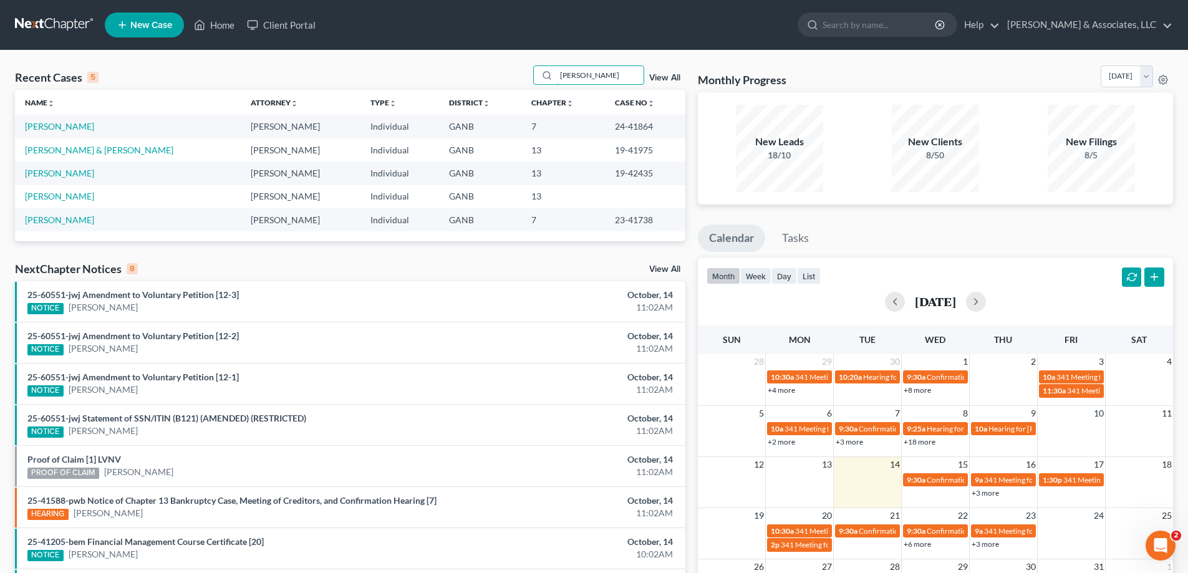
drag, startPoint x: 585, startPoint y: 74, endPoint x: 534, endPoint y: 72, distance: 50.5
click at [535, 73] on div "[PERSON_NAME]" at bounding box center [588, 74] width 111 height 19
type input "[PERSON_NAME]"
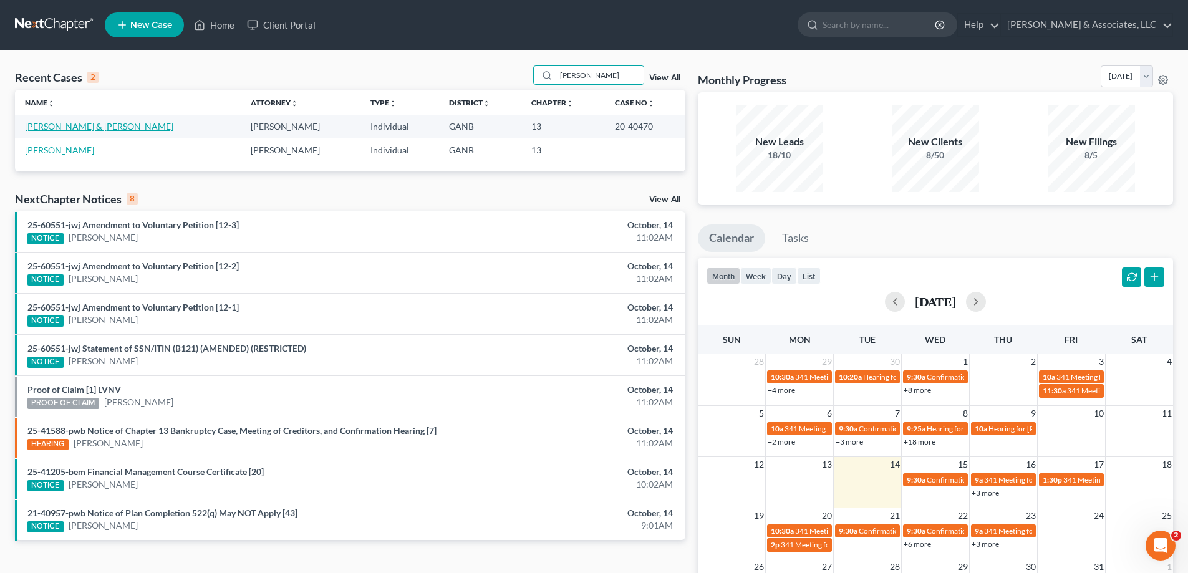
click at [85, 128] on link "[PERSON_NAME] & [PERSON_NAME]" at bounding box center [99, 126] width 148 height 11
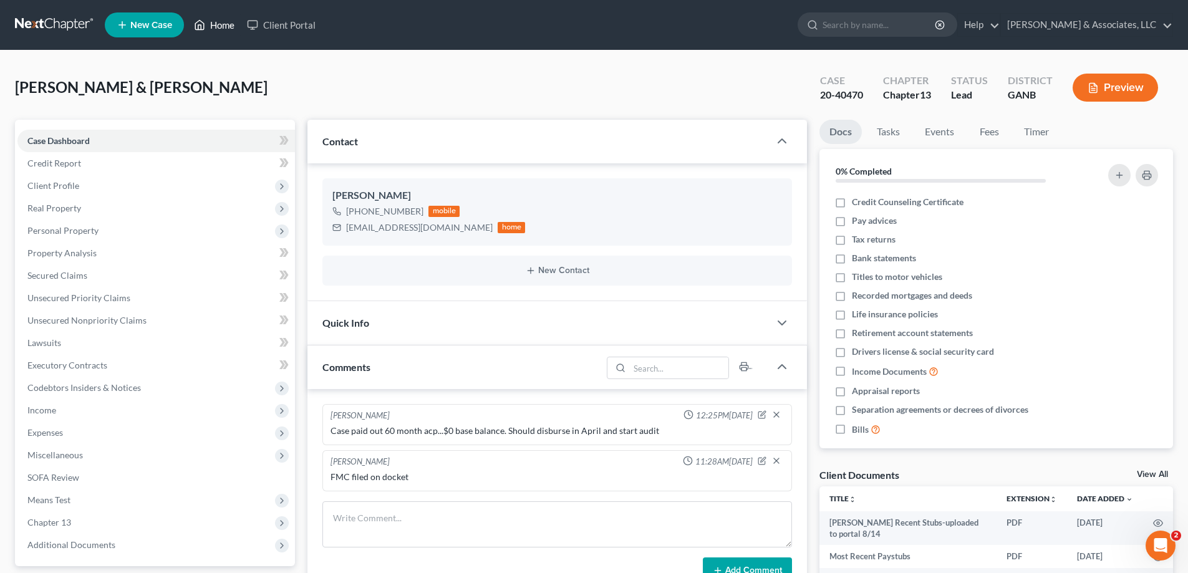
click at [214, 20] on link "Home" at bounding box center [214, 25] width 53 height 22
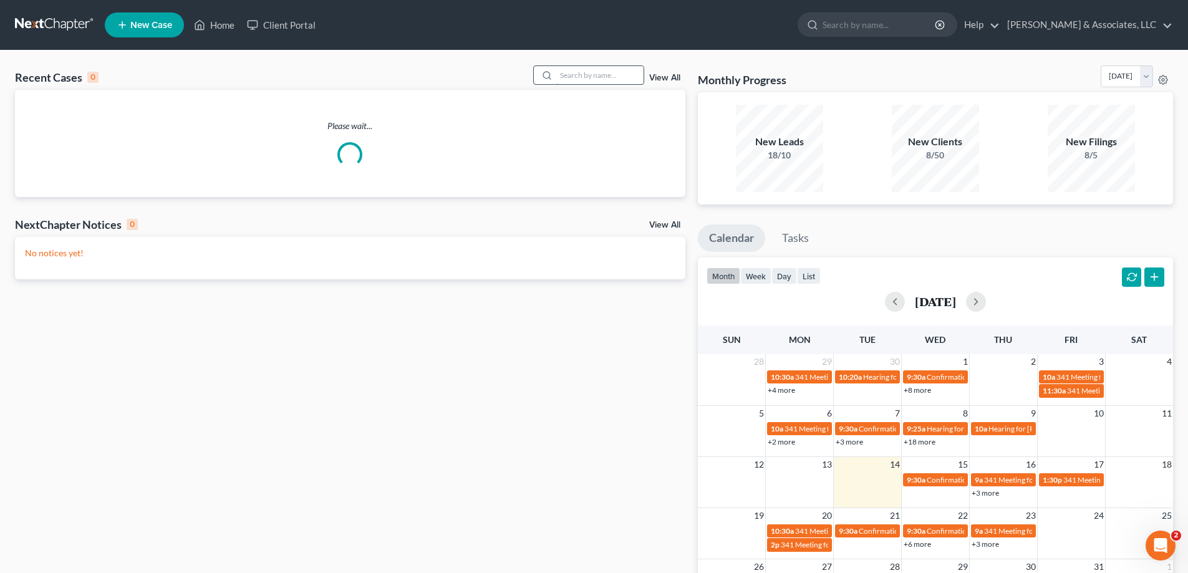
click at [575, 74] on input "search" at bounding box center [599, 75] width 87 height 18
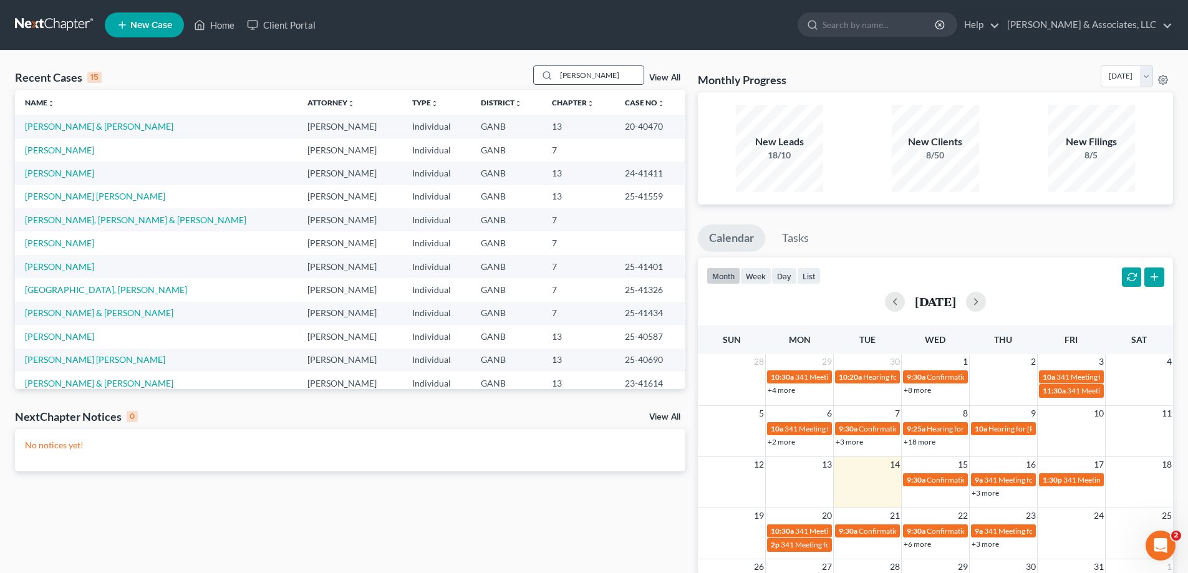
type input "[PERSON_NAME]"
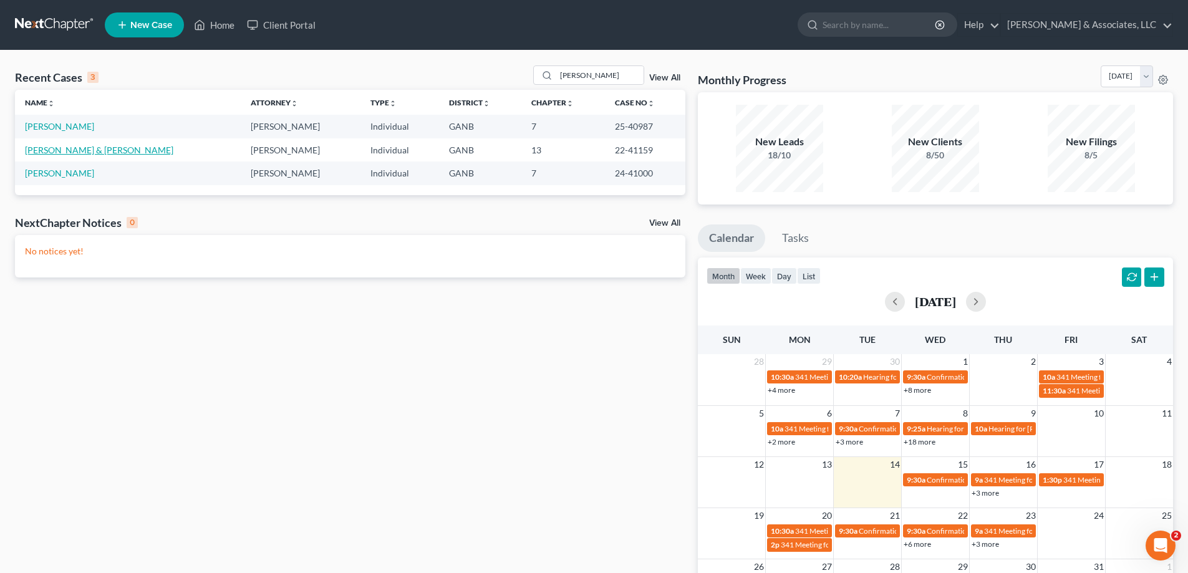
click at [69, 148] on link "[PERSON_NAME] & [PERSON_NAME]" at bounding box center [99, 150] width 148 height 11
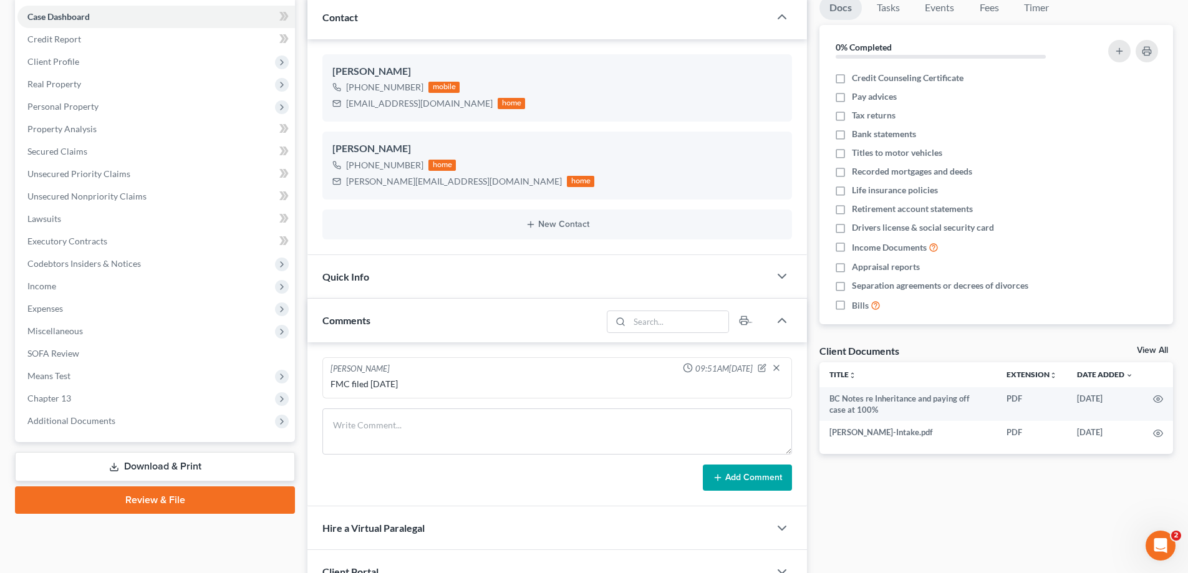
scroll to position [236, 0]
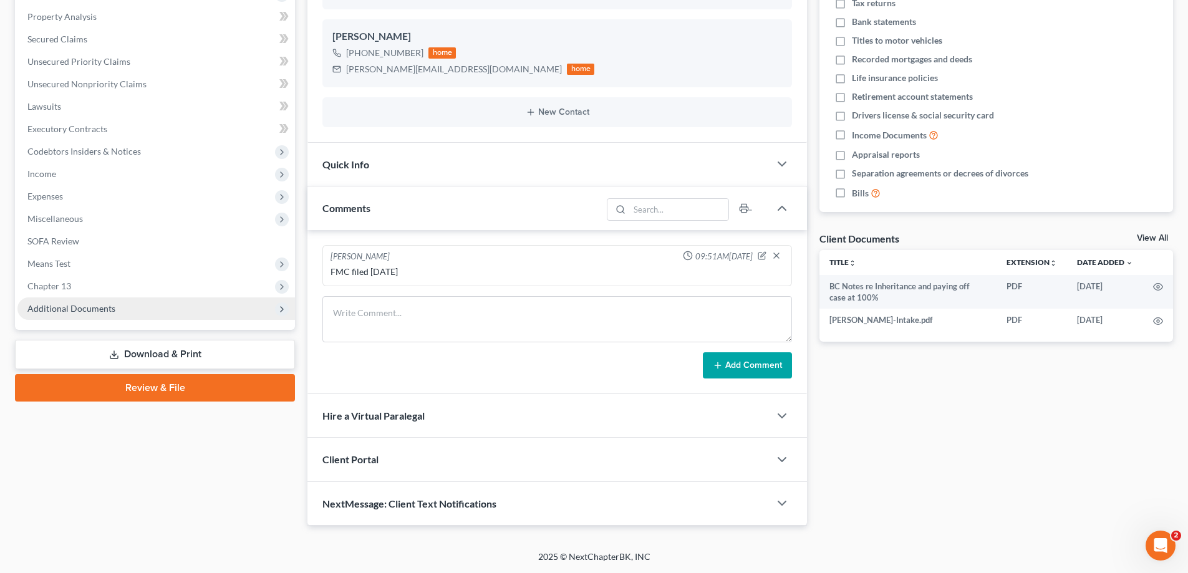
click at [92, 311] on span "Additional Documents" at bounding box center [71, 308] width 88 height 11
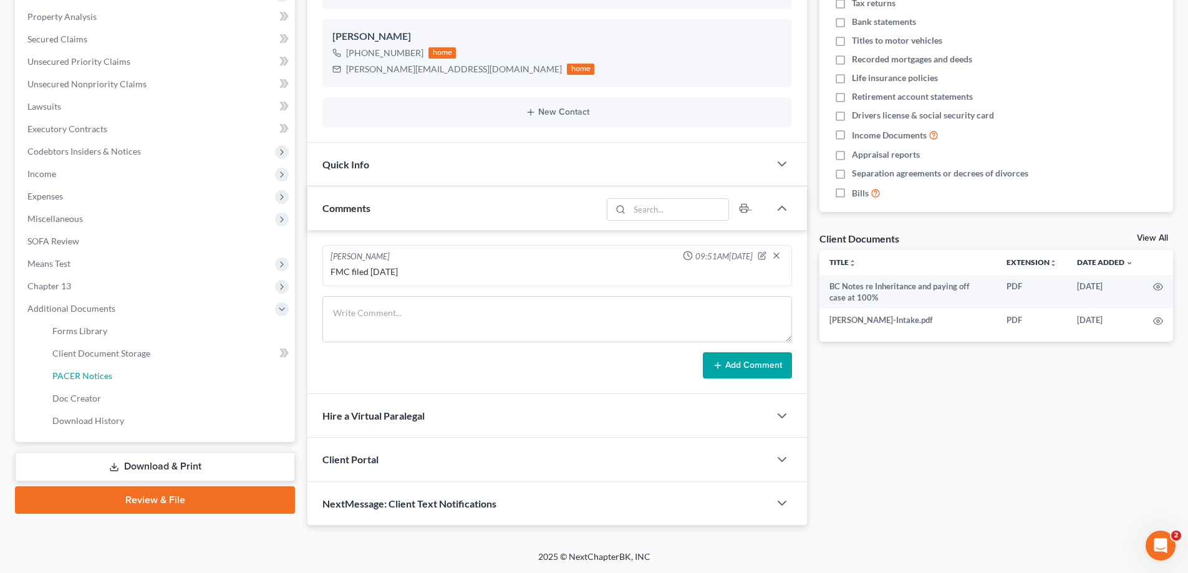
drag, startPoint x: 63, startPoint y: 374, endPoint x: 655, endPoint y: 334, distance: 593.2
click at [63, 374] on span "PACER Notices" at bounding box center [82, 375] width 60 height 11
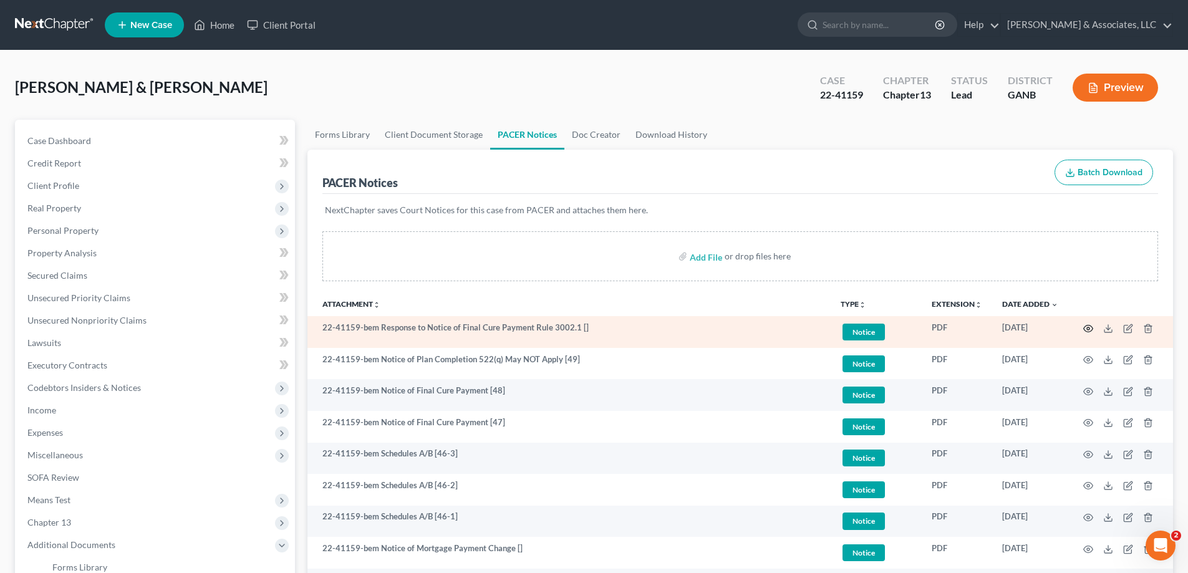
click at [1088, 324] on icon "button" at bounding box center [1088, 329] width 10 height 10
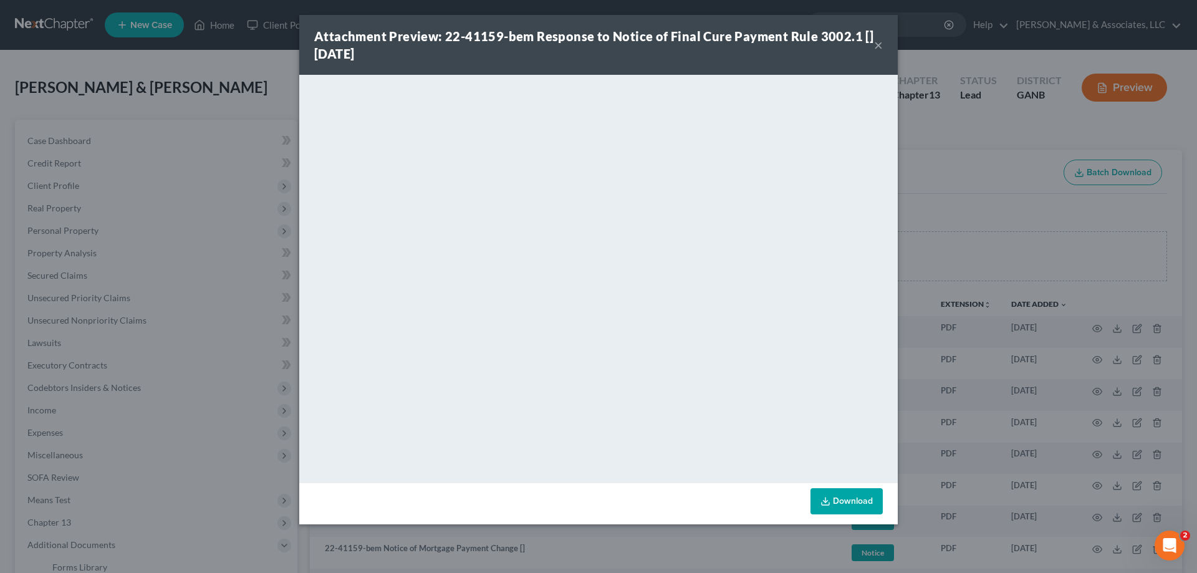
click at [878, 44] on button "×" at bounding box center [878, 44] width 9 height 15
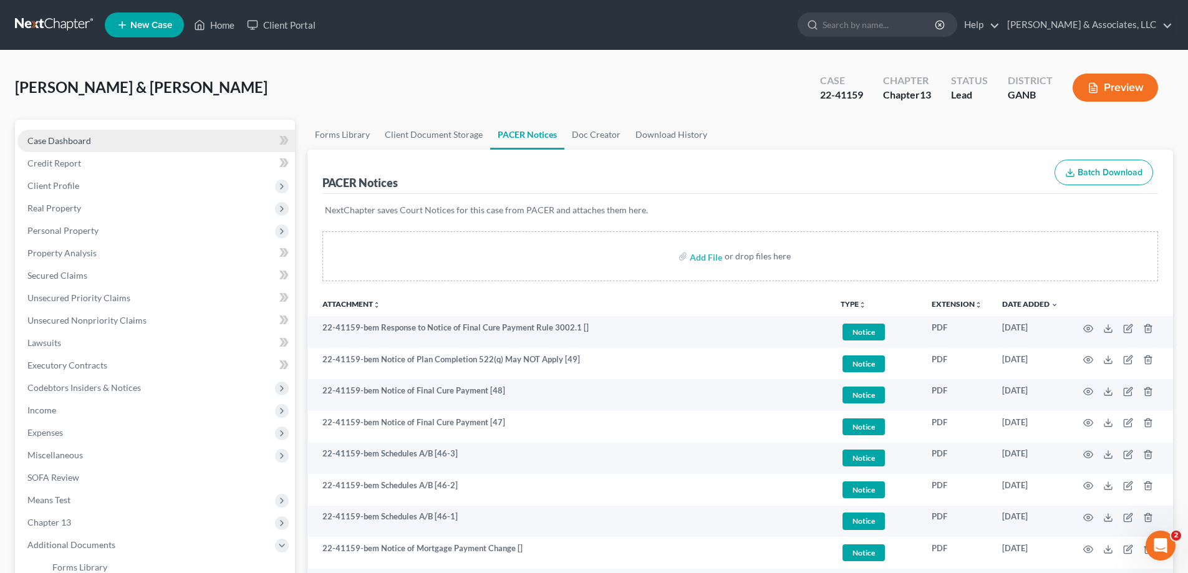
click at [67, 140] on span "Case Dashboard" at bounding box center [59, 140] width 64 height 11
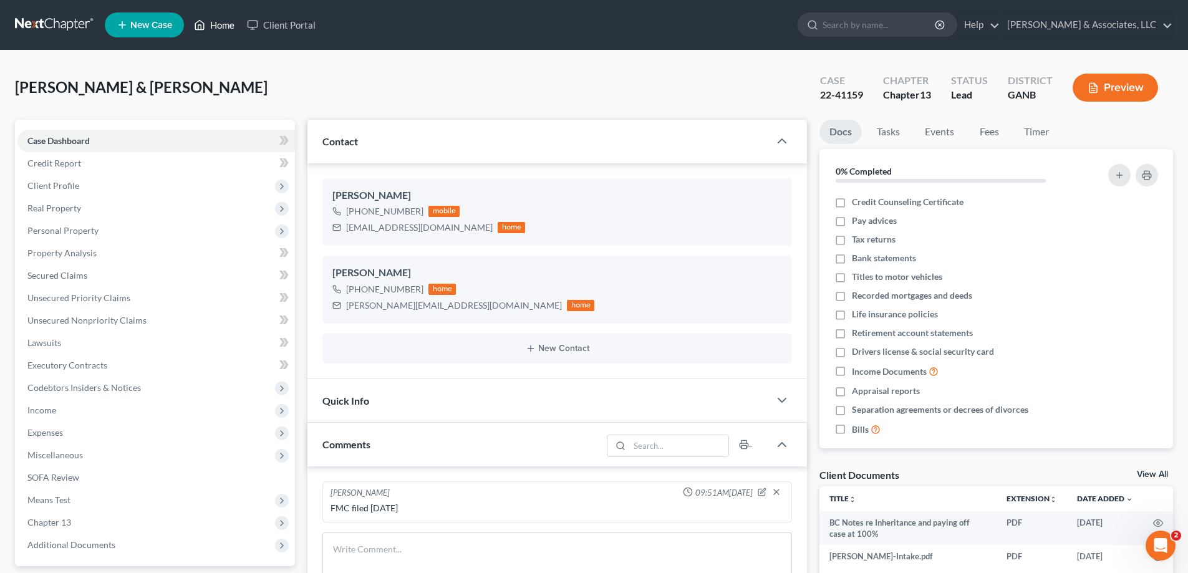
drag, startPoint x: 230, startPoint y: 24, endPoint x: 700, endPoint y: 74, distance: 472.9
click at [228, 24] on link "Home" at bounding box center [214, 25] width 53 height 22
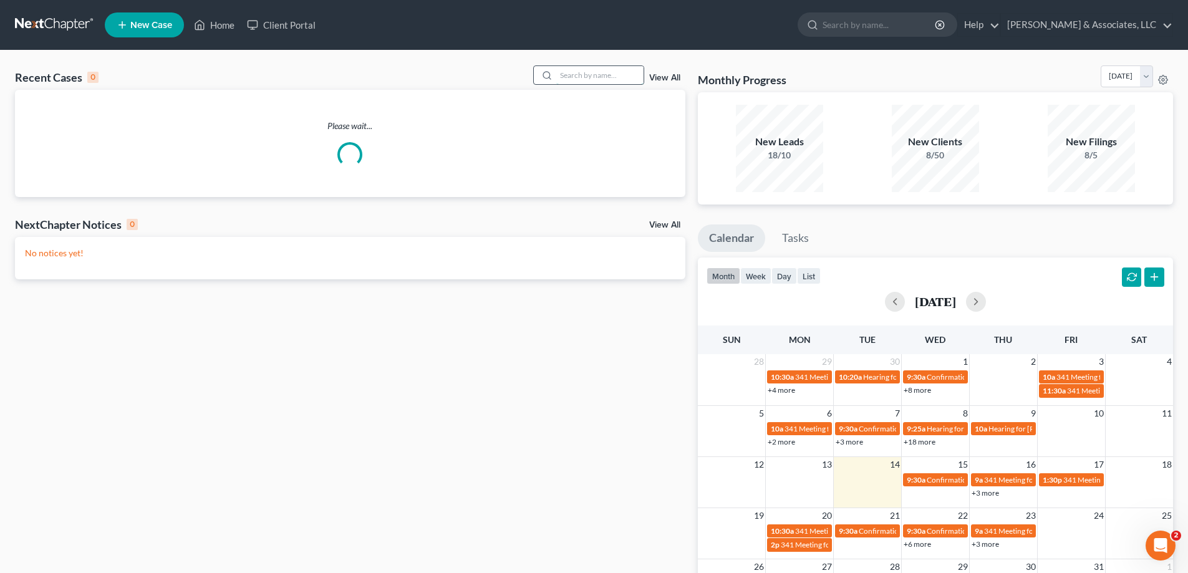
click at [604, 70] on input "search" at bounding box center [599, 75] width 87 height 18
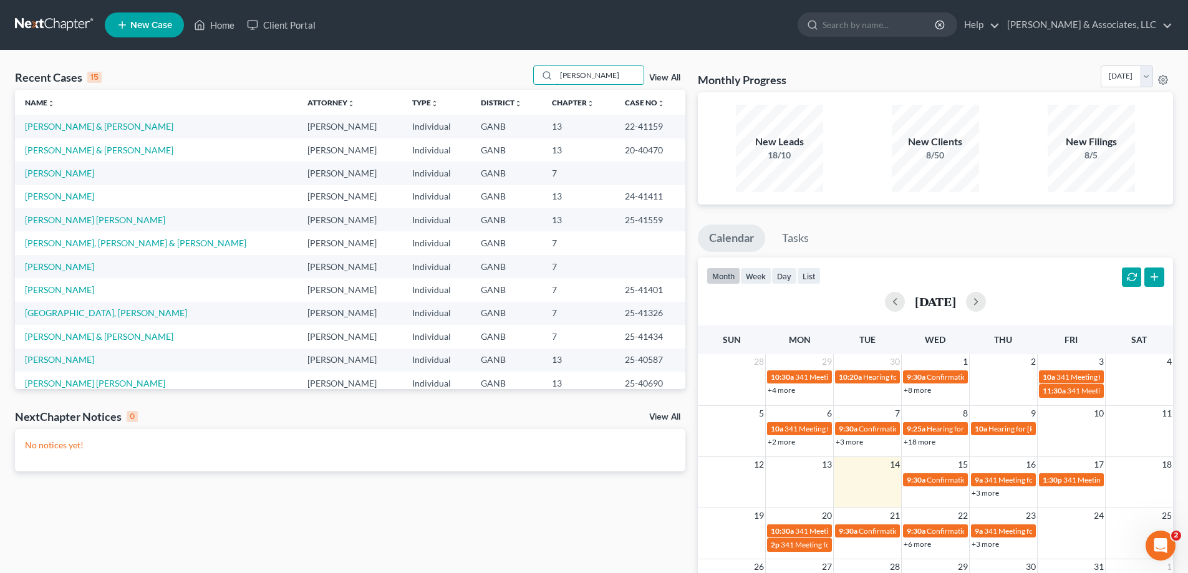
type input "[PERSON_NAME]"
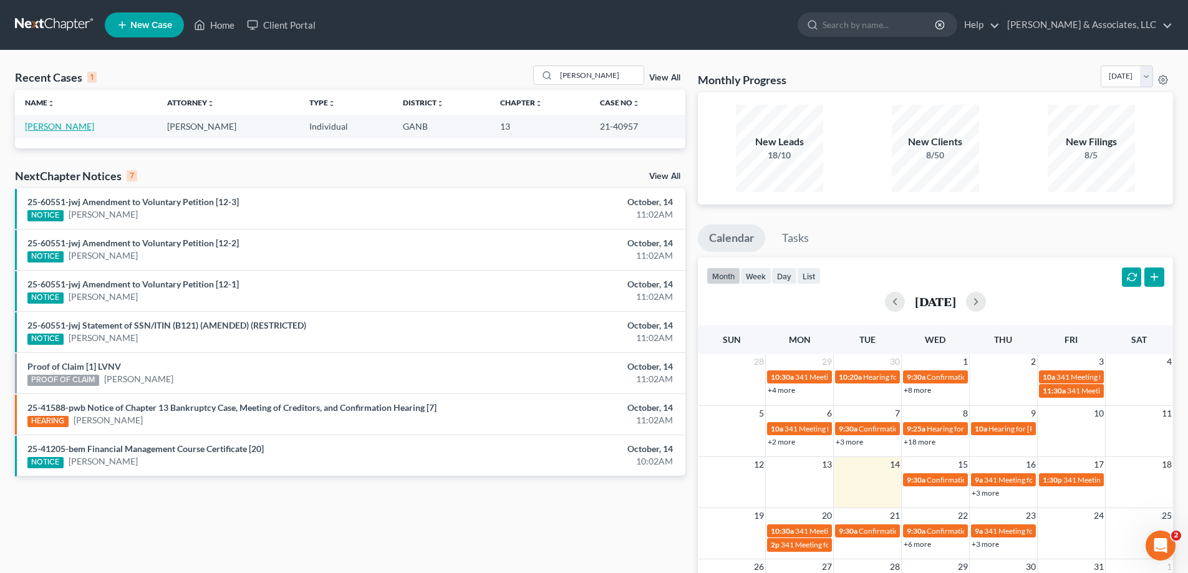
click at [59, 124] on link "[PERSON_NAME]" at bounding box center [59, 126] width 69 height 11
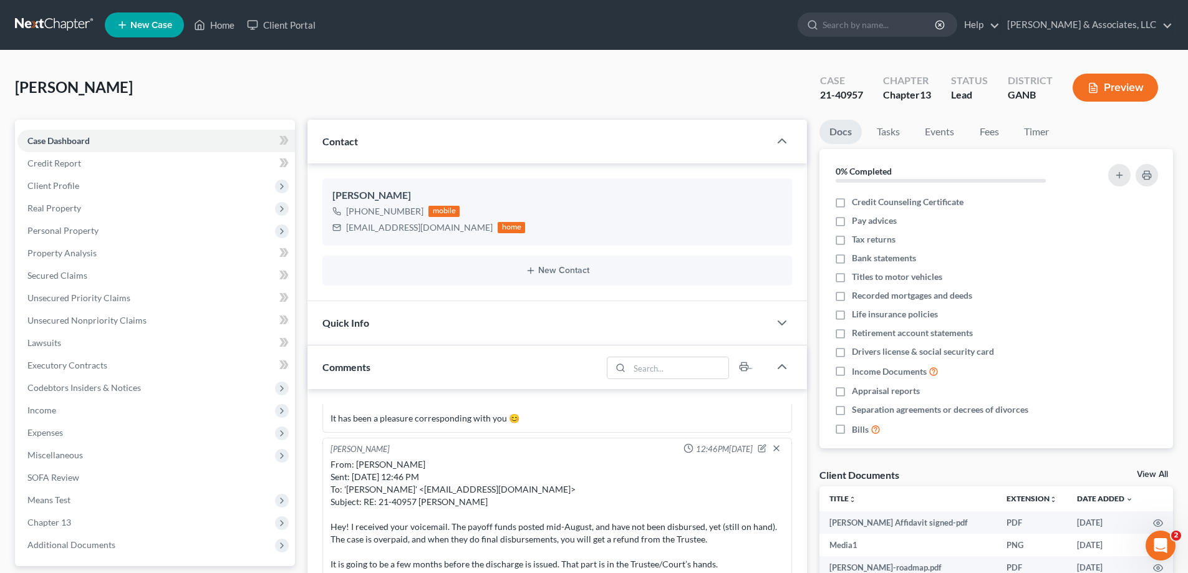
scroll to position [1570, 0]
click at [486, 7] on nav "Home New Case Client Portal [PERSON_NAME] & Associates, LLC [PERSON_NAME][EMAIL…" at bounding box center [594, 25] width 1188 height 50
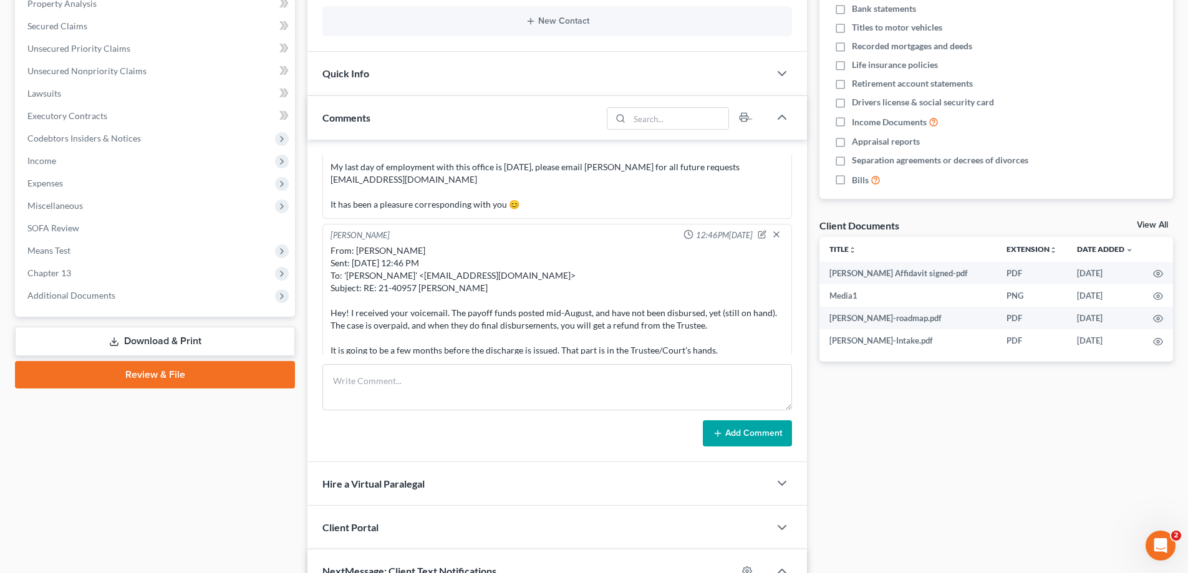
scroll to position [434, 0]
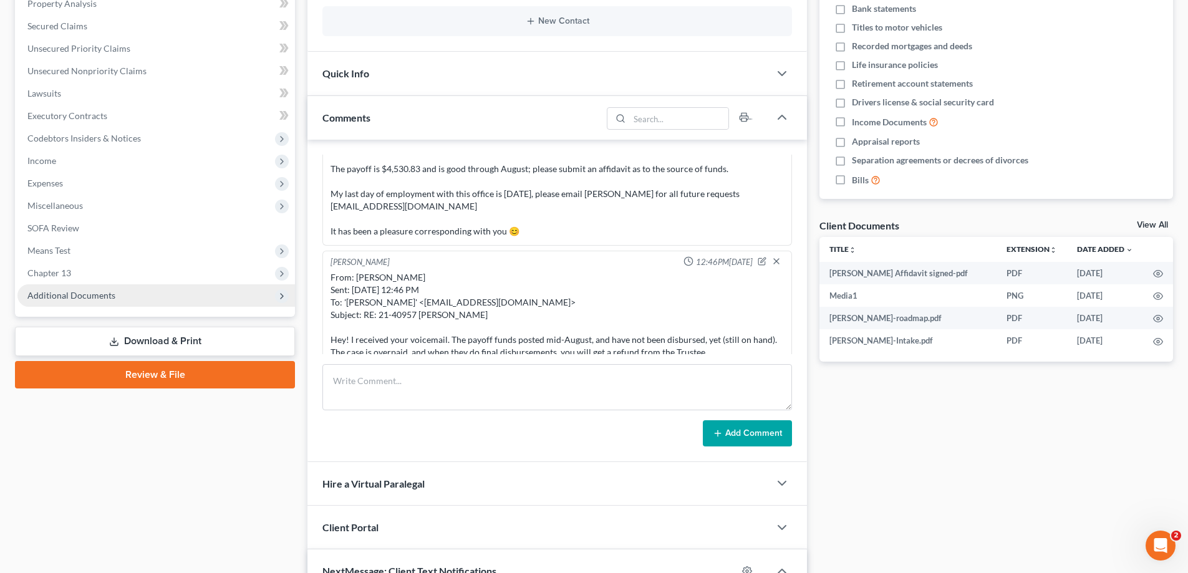
click at [105, 301] on span "Additional Documents" at bounding box center [156, 295] width 278 height 22
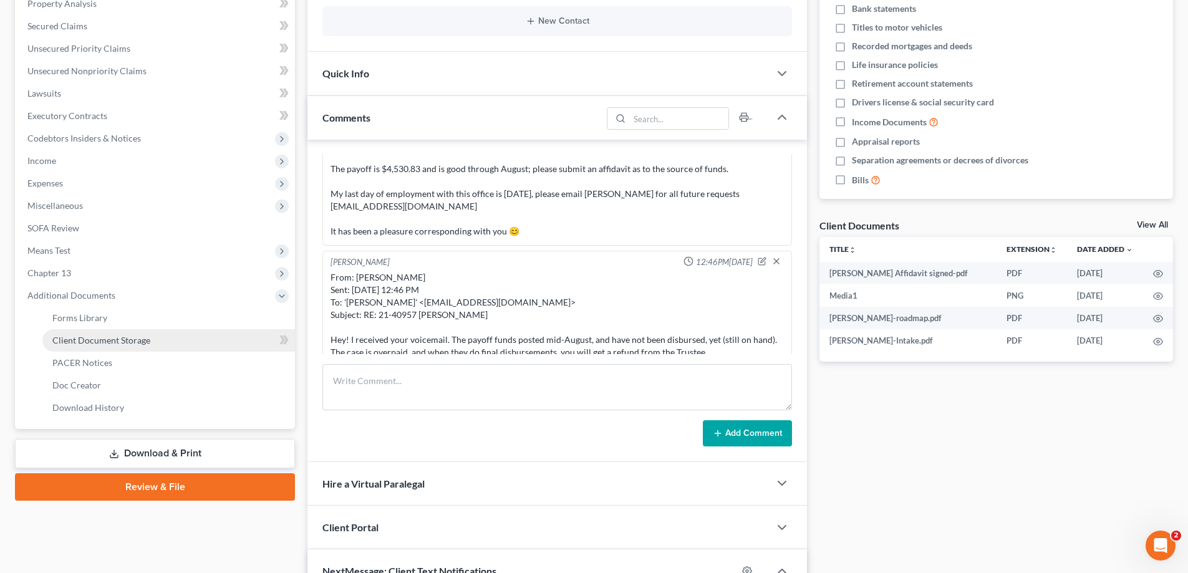
click at [75, 337] on span "Client Document Storage" at bounding box center [101, 340] width 98 height 11
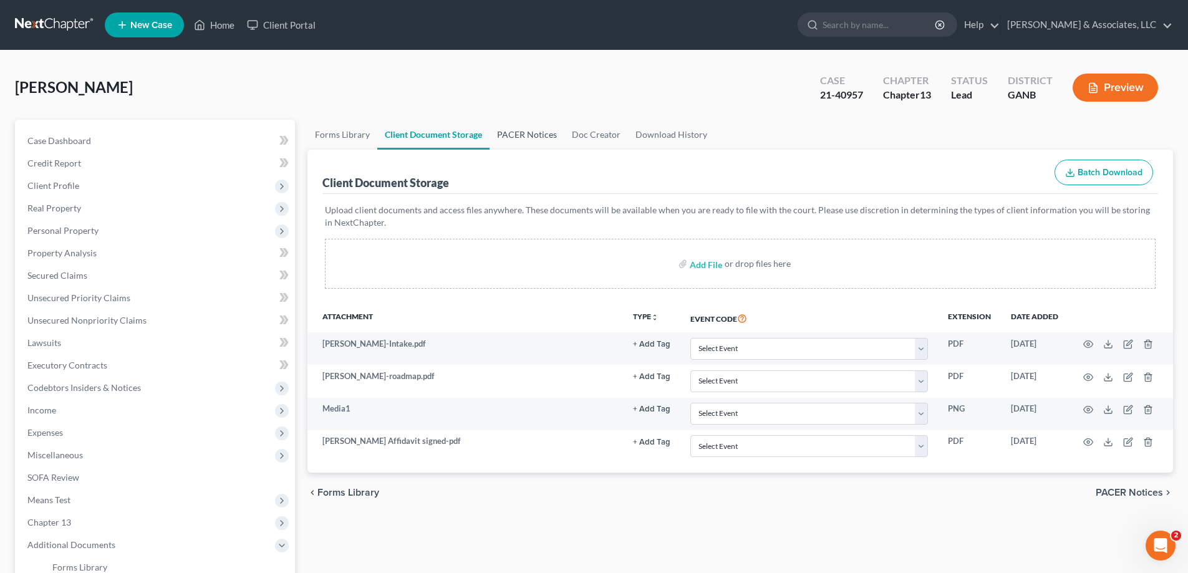
click at [521, 131] on link "PACER Notices" at bounding box center [527, 135] width 75 height 30
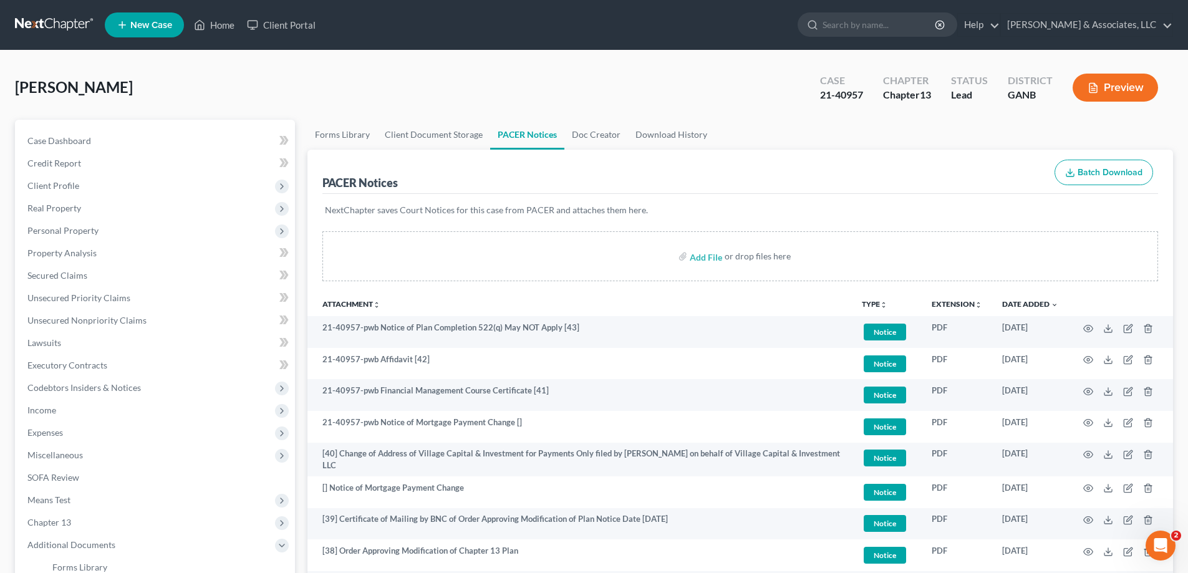
scroll to position [125, 0]
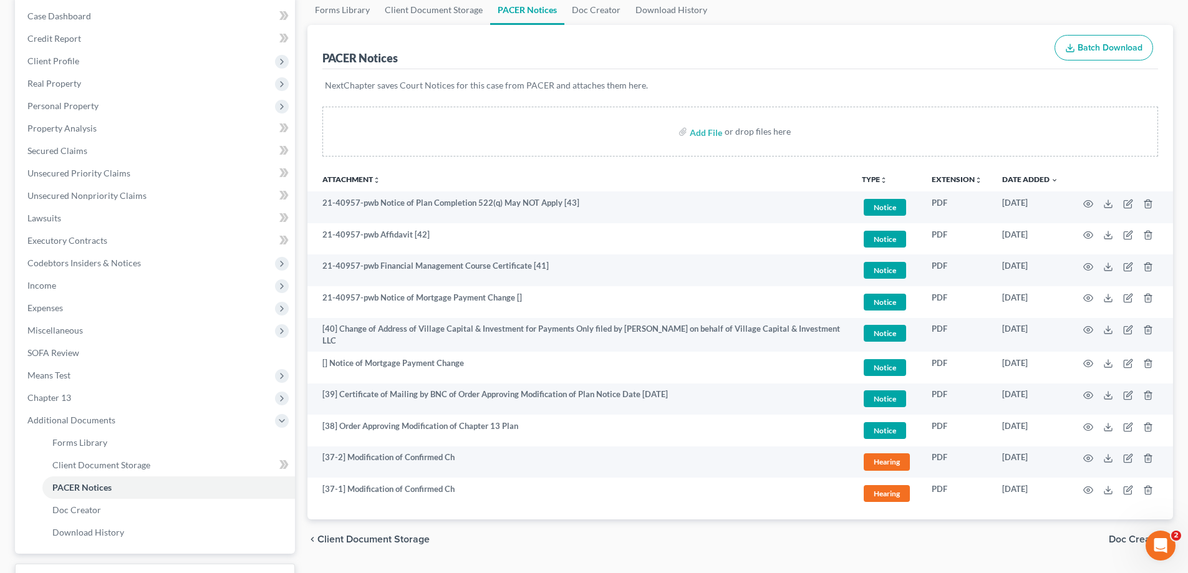
click at [1060, 8] on ul "Forms Library Client Document Storage PACER Notices Doc Creator Download History" at bounding box center [740, 10] width 866 height 30
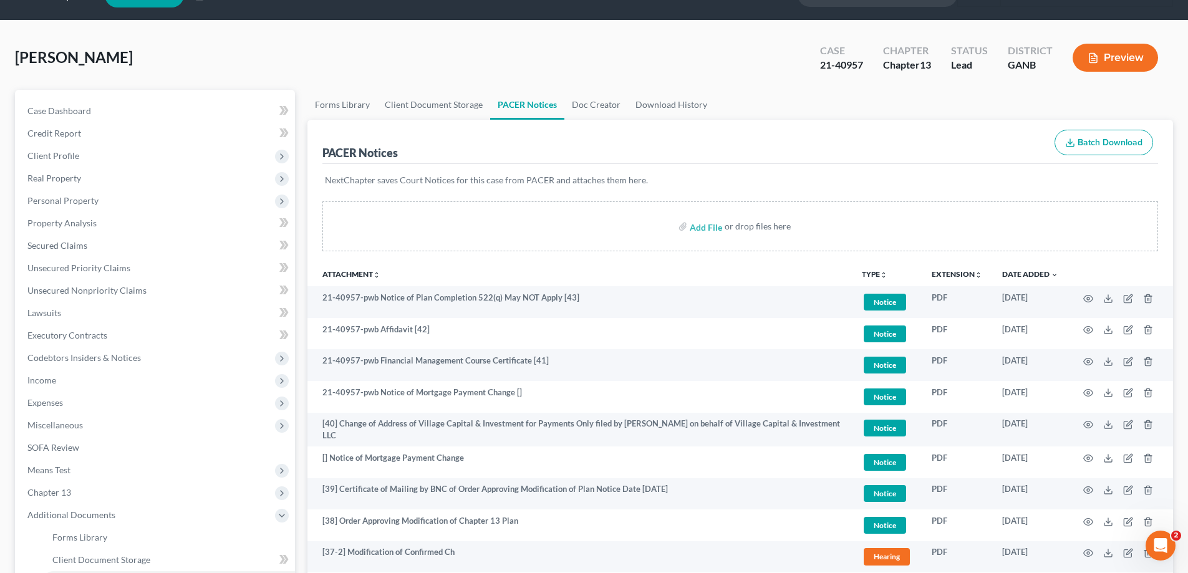
scroll to position [0, 0]
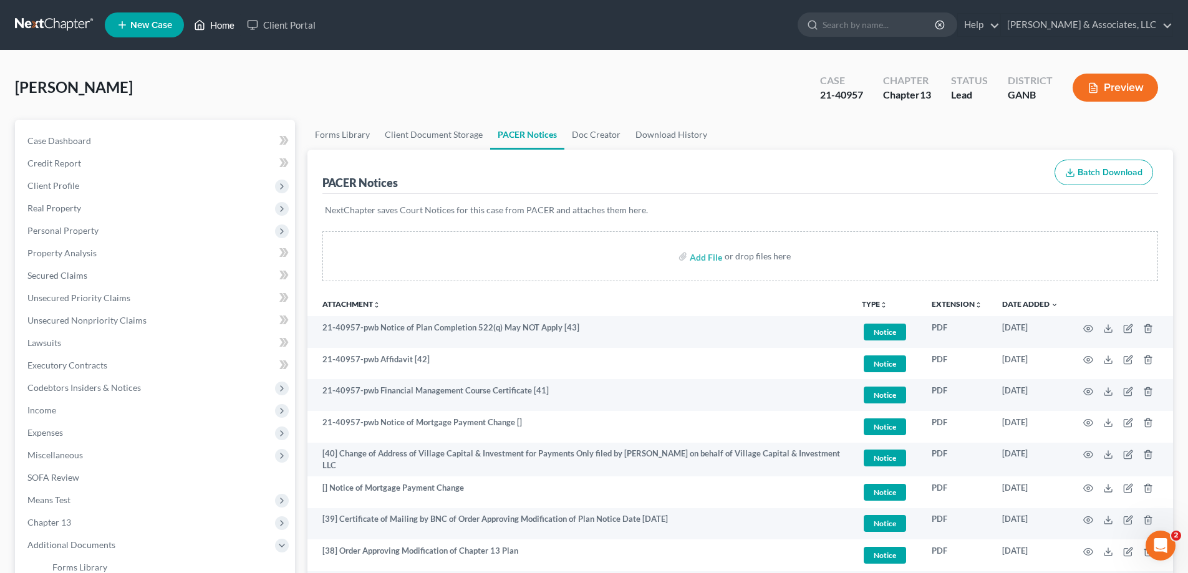
click at [216, 21] on link "Home" at bounding box center [214, 25] width 53 height 22
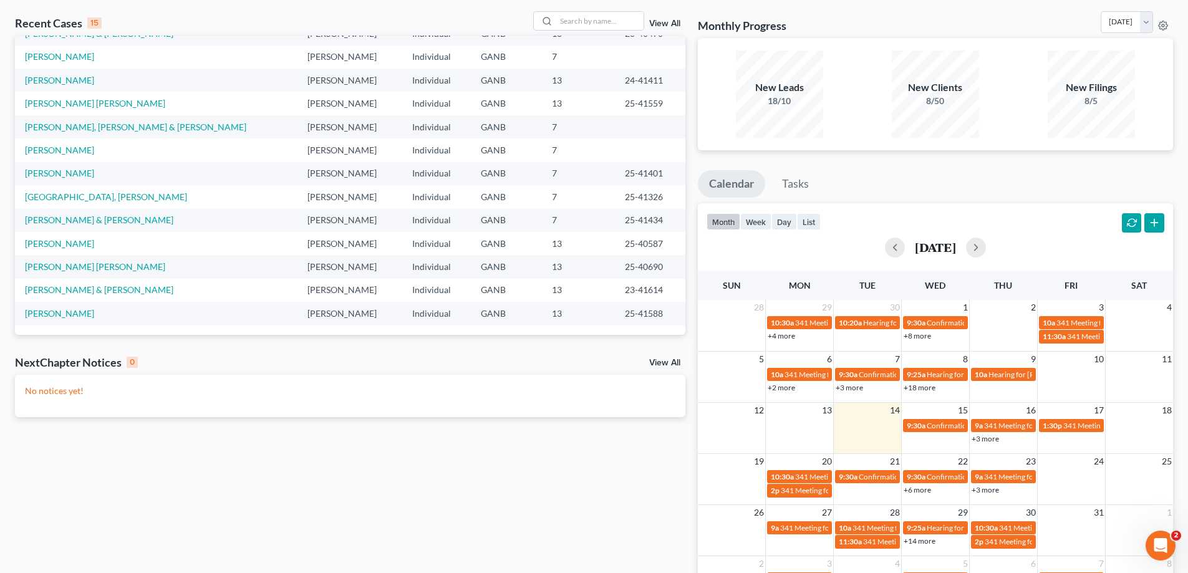
scroll to position [125, 0]
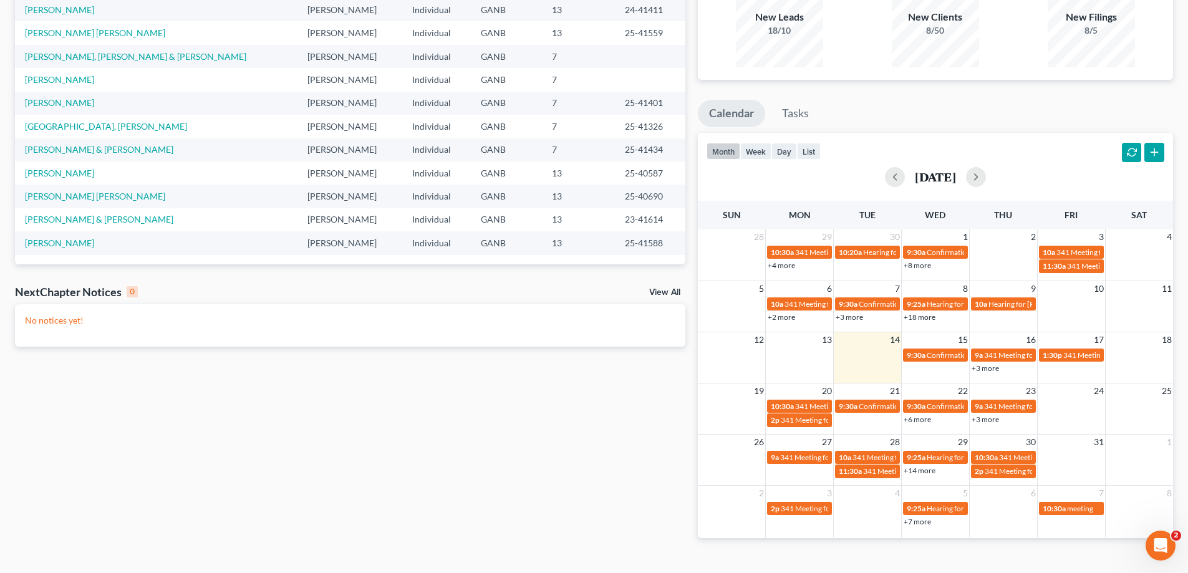
click at [662, 291] on link "View All" at bounding box center [664, 292] width 31 height 9
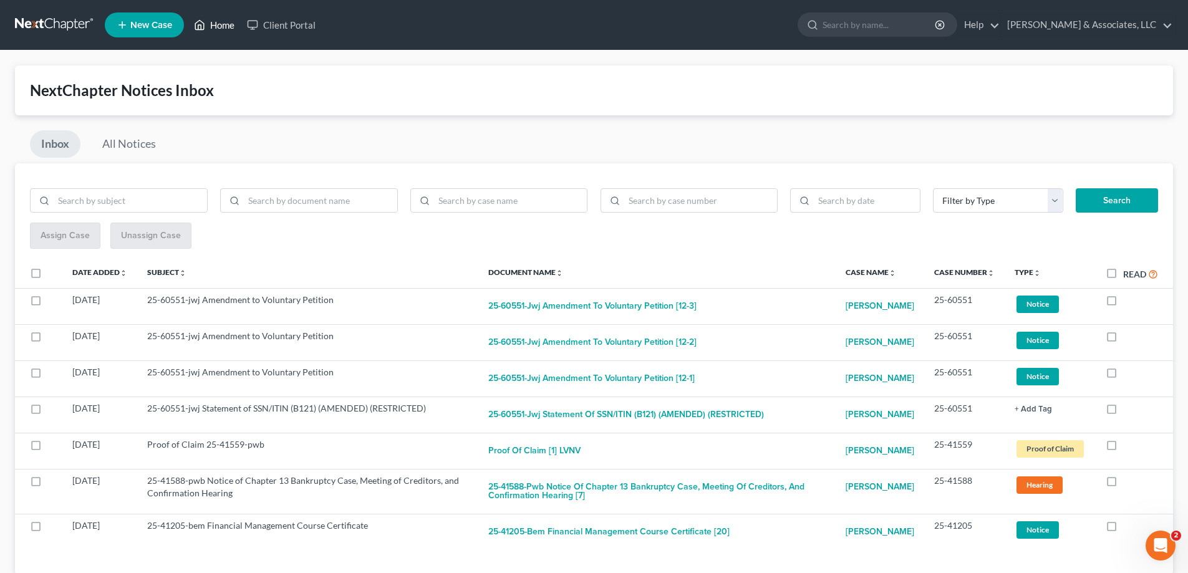
click at [220, 21] on link "Home" at bounding box center [214, 25] width 53 height 22
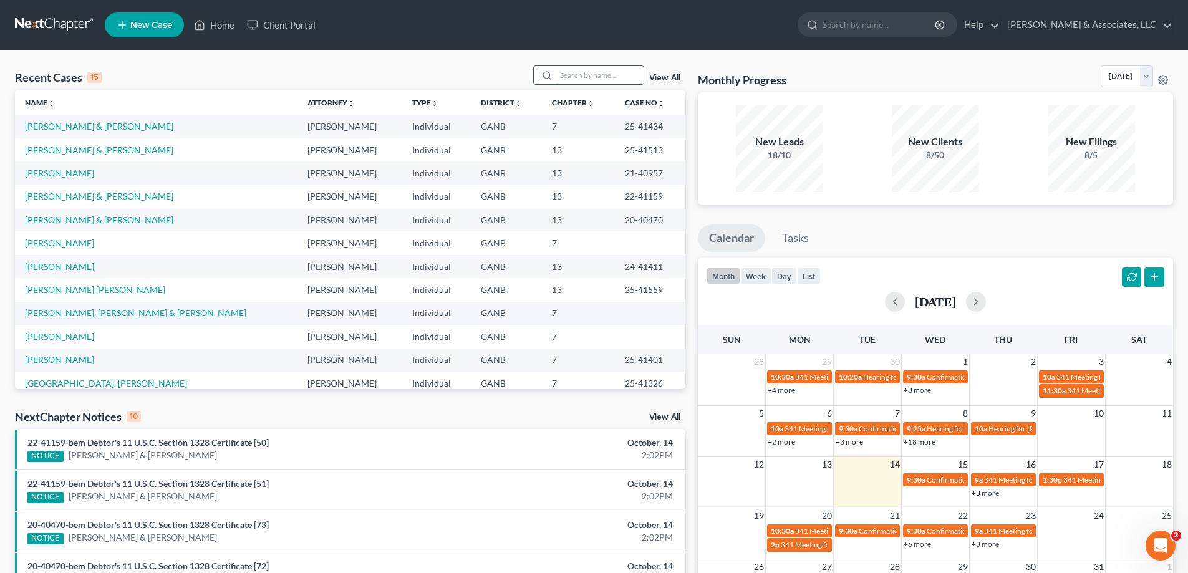
click at [604, 79] on input "search" at bounding box center [599, 75] width 87 height 18
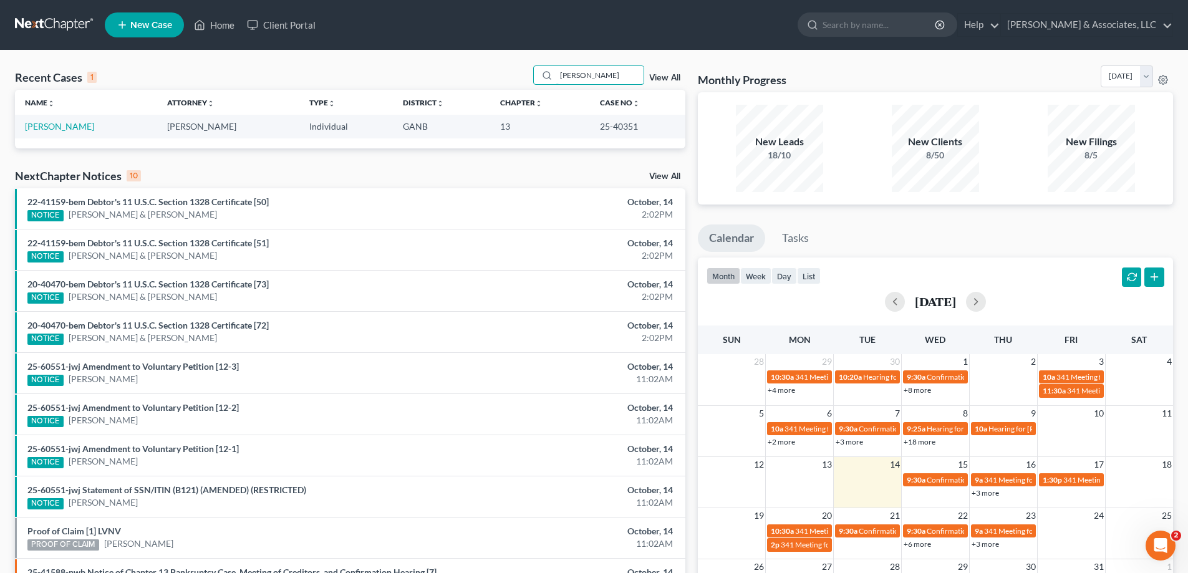
drag, startPoint x: 603, startPoint y: 73, endPoint x: 513, endPoint y: 76, distance: 90.5
click at [513, 76] on div "Recent Cases 1 [PERSON_NAME] View All" at bounding box center [350, 77] width 670 height 24
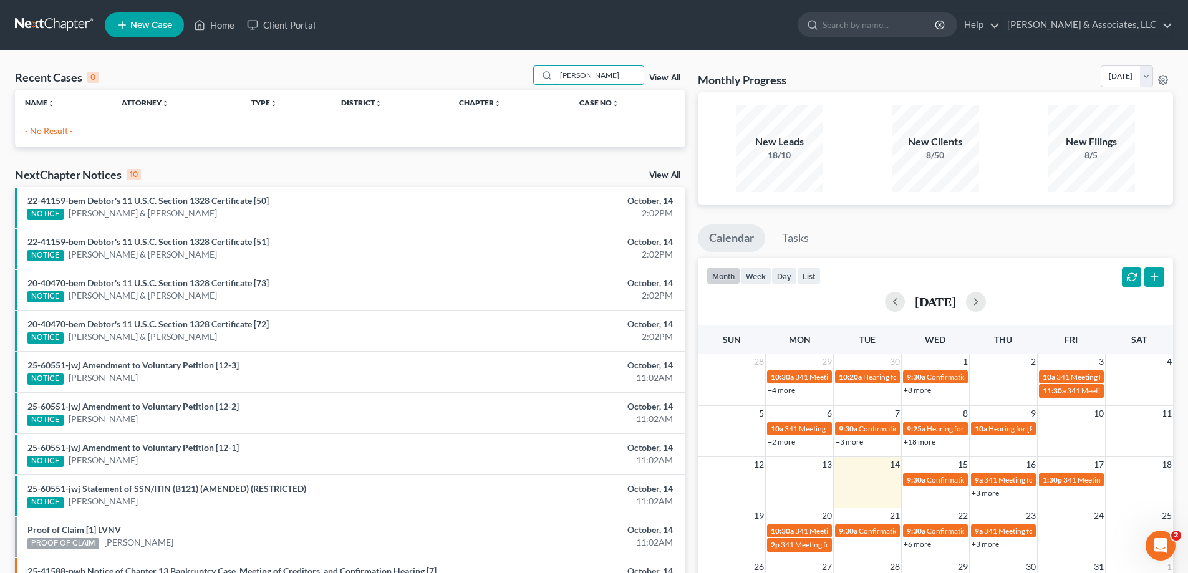
type input "[PERSON_NAME]"
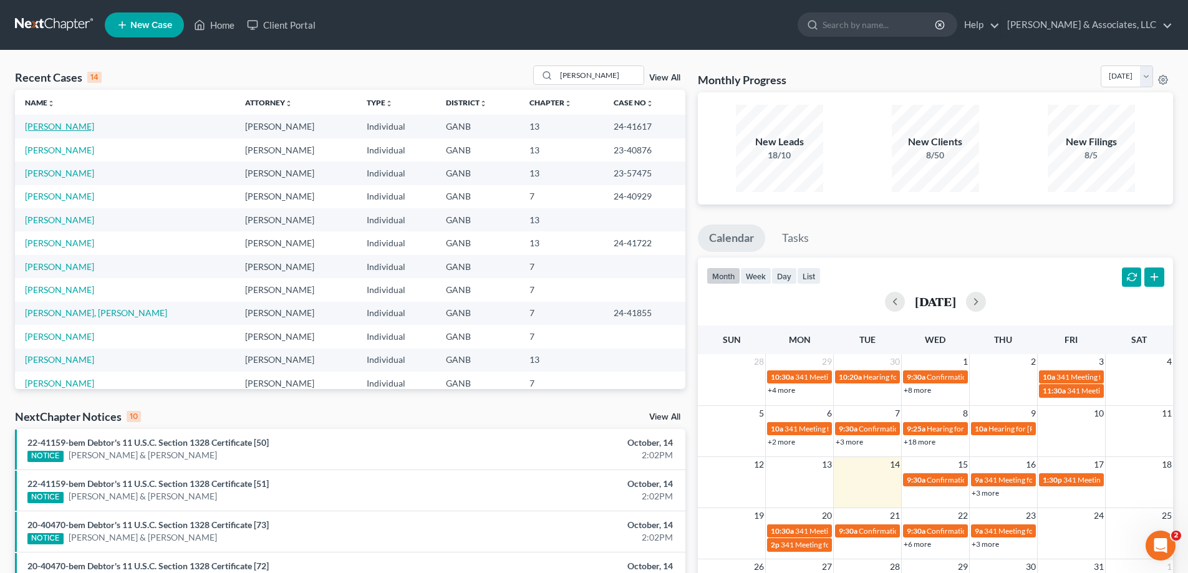
click at [37, 125] on link "[PERSON_NAME]" at bounding box center [59, 126] width 69 height 11
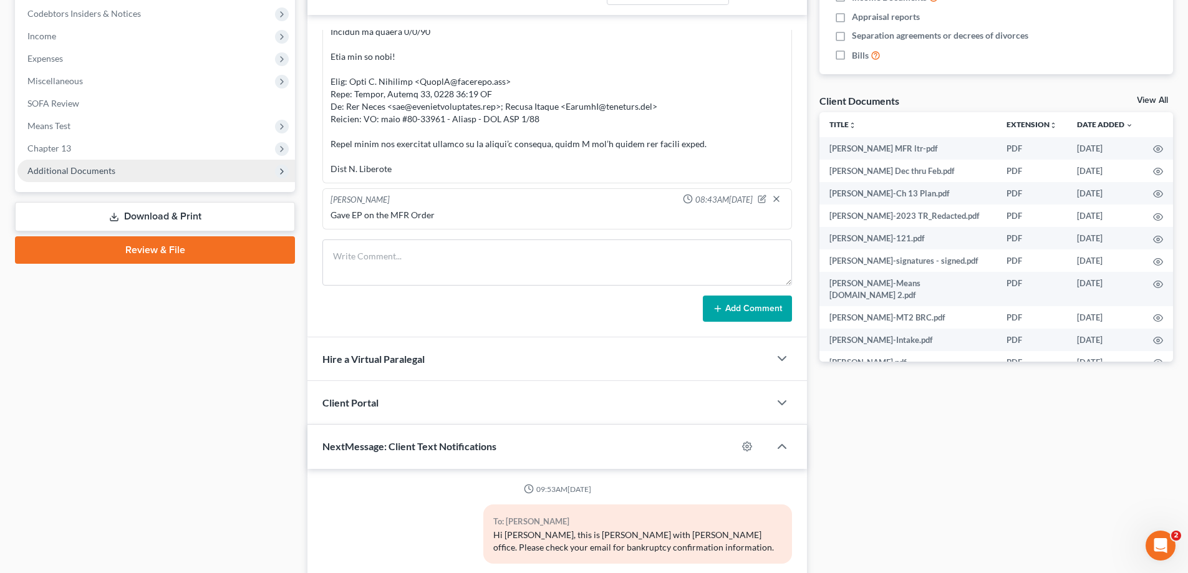
scroll to position [17, 0]
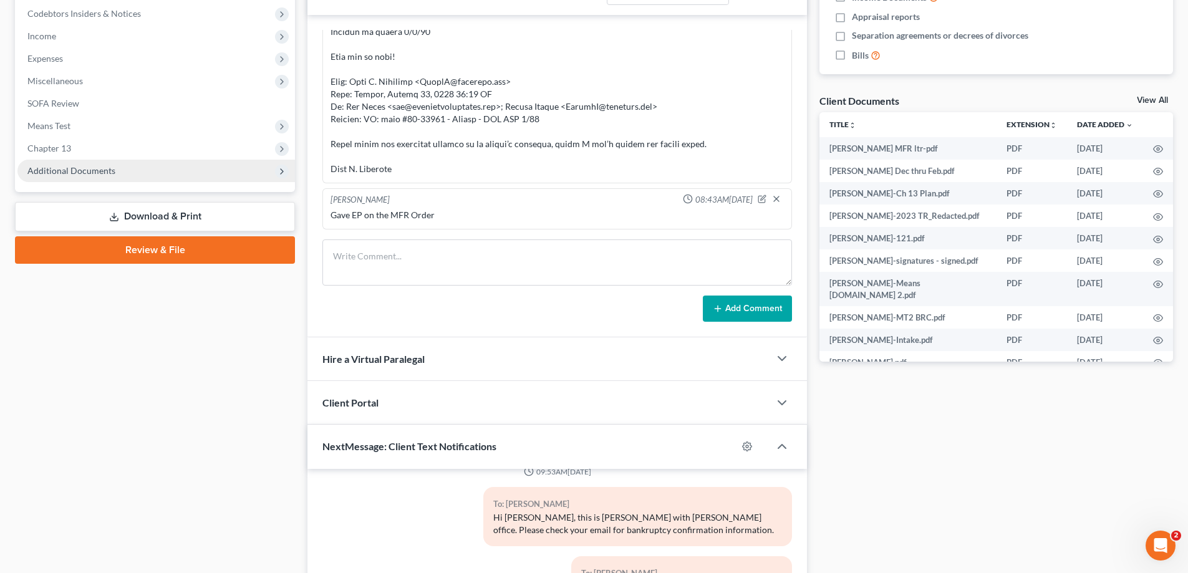
click at [88, 170] on span "Additional Documents" at bounding box center [71, 170] width 88 height 11
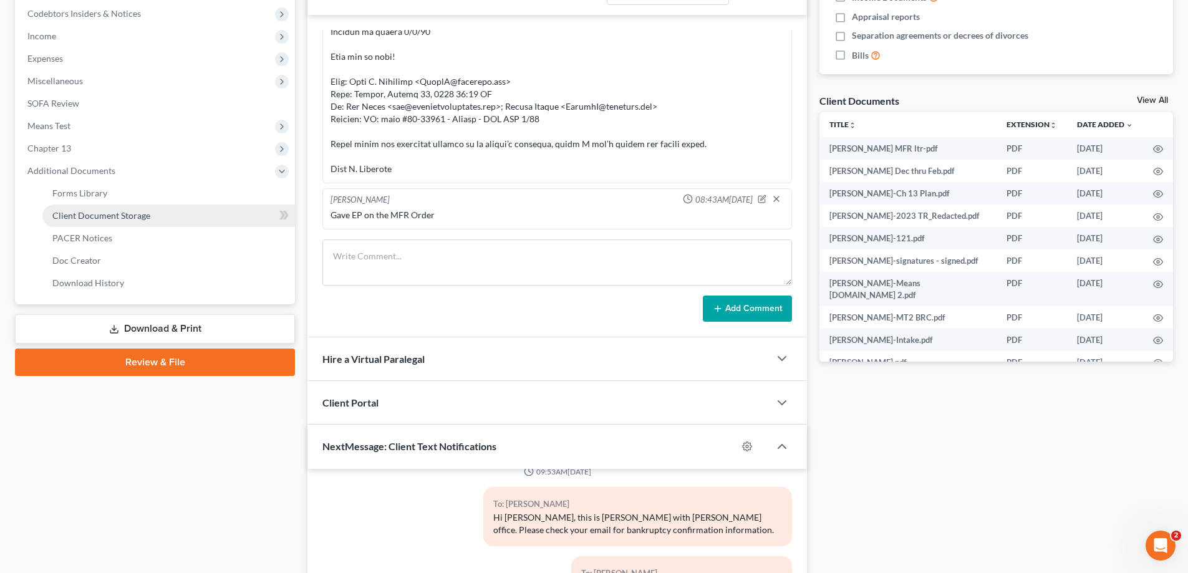
click at [114, 222] on link "Client Document Storage" at bounding box center [168, 216] width 253 height 22
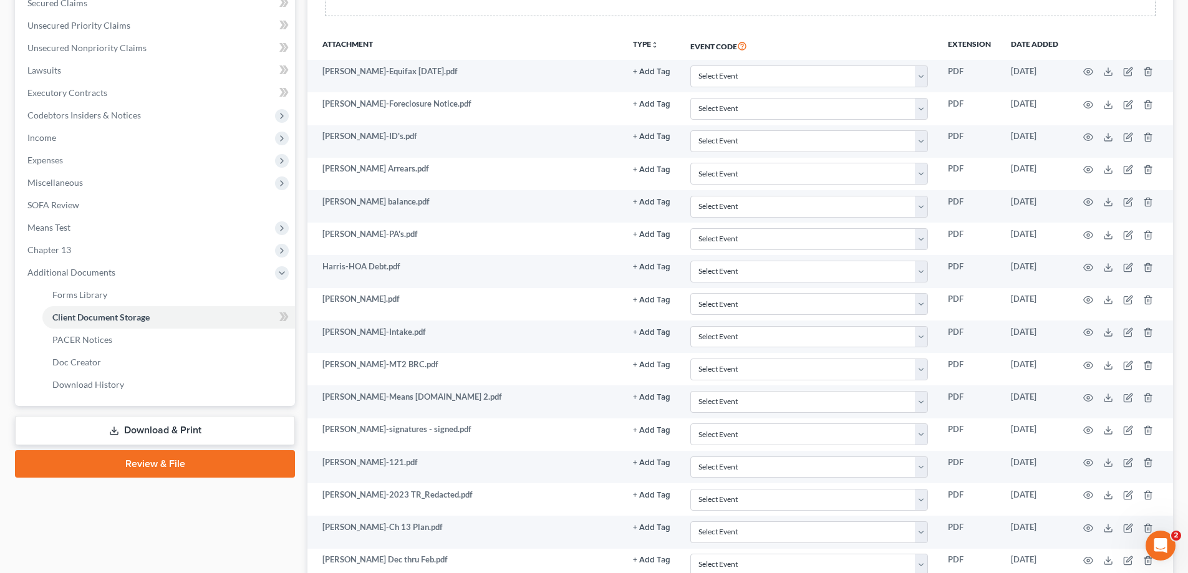
scroll to position [99, 0]
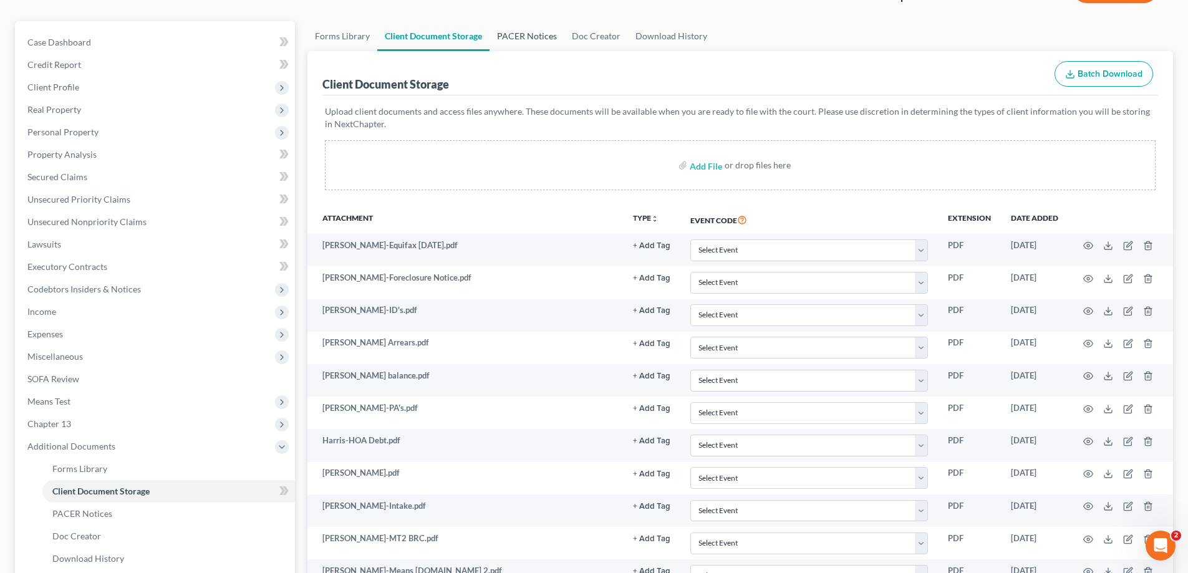
click at [519, 37] on link "PACER Notices" at bounding box center [527, 36] width 75 height 30
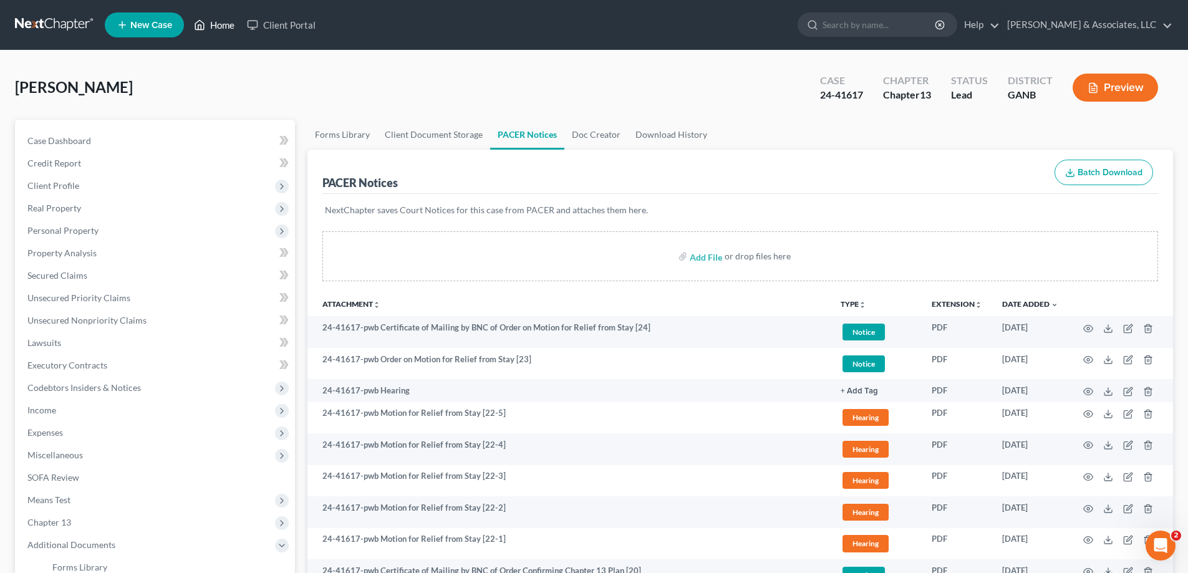
click at [216, 19] on link "Home" at bounding box center [214, 25] width 53 height 22
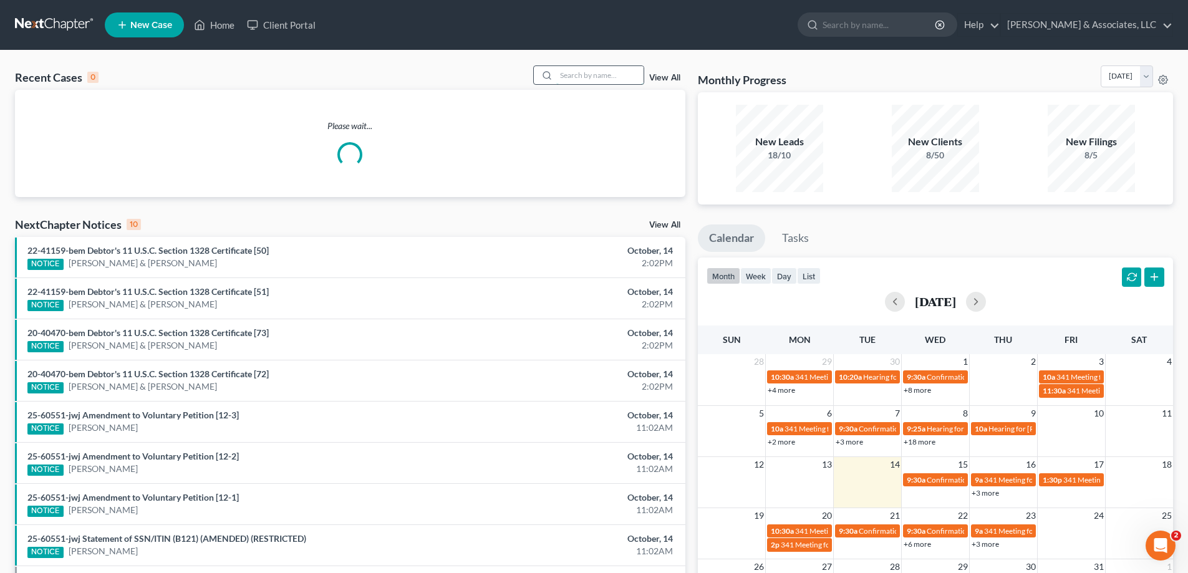
click at [582, 80] on input "search" at bounding box center [599, 75] width 87 height 18
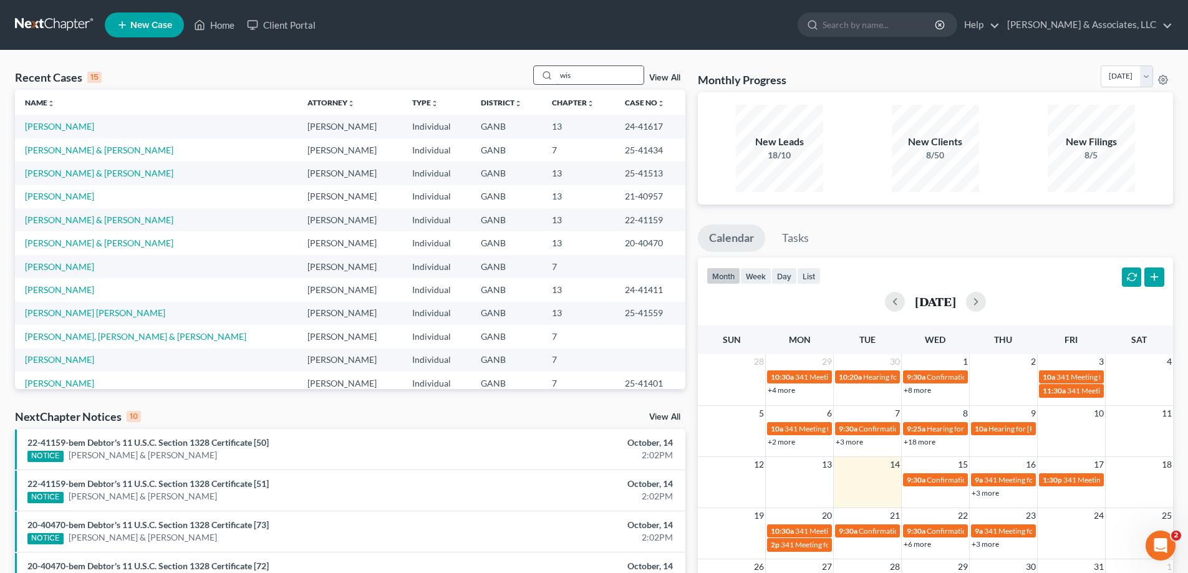
type input "wis"
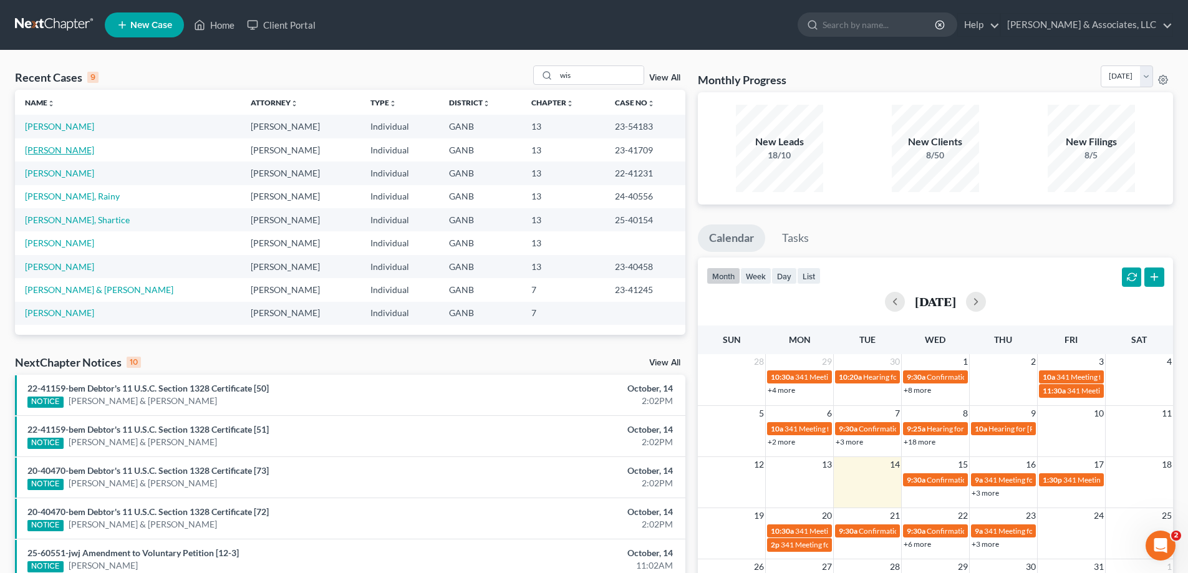
click at [42, 152] on link "[PERSON_NAME]" at bounding box center [59, 150] width 69 height 11
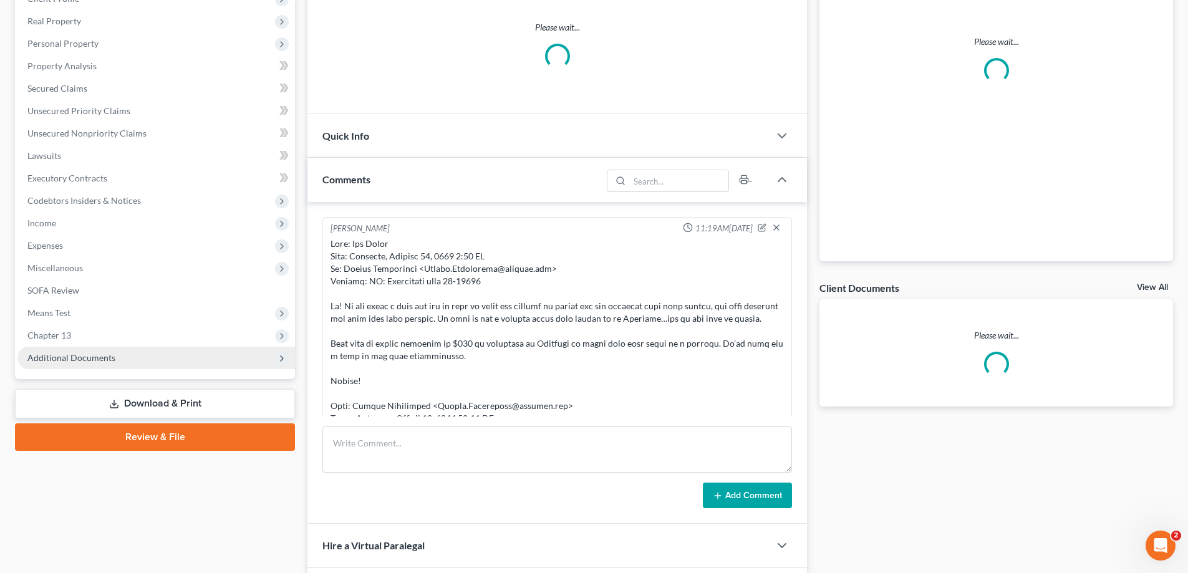
scroll to position [800, 0]
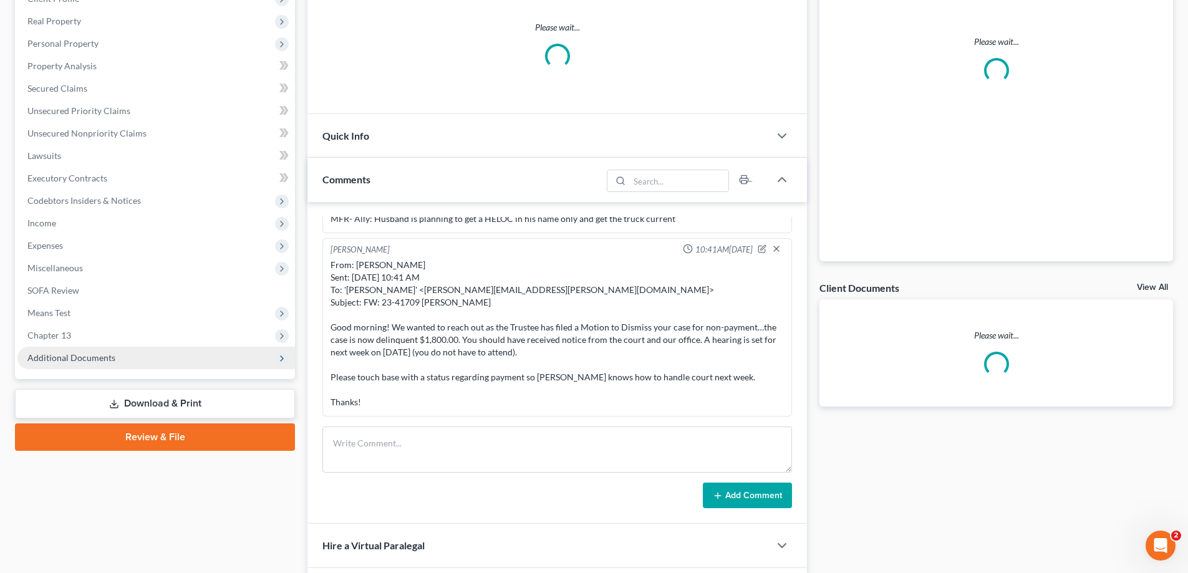
click at [94, 357] on span "Additional Documents" at bounding box center [71, 357] width 88 height 11
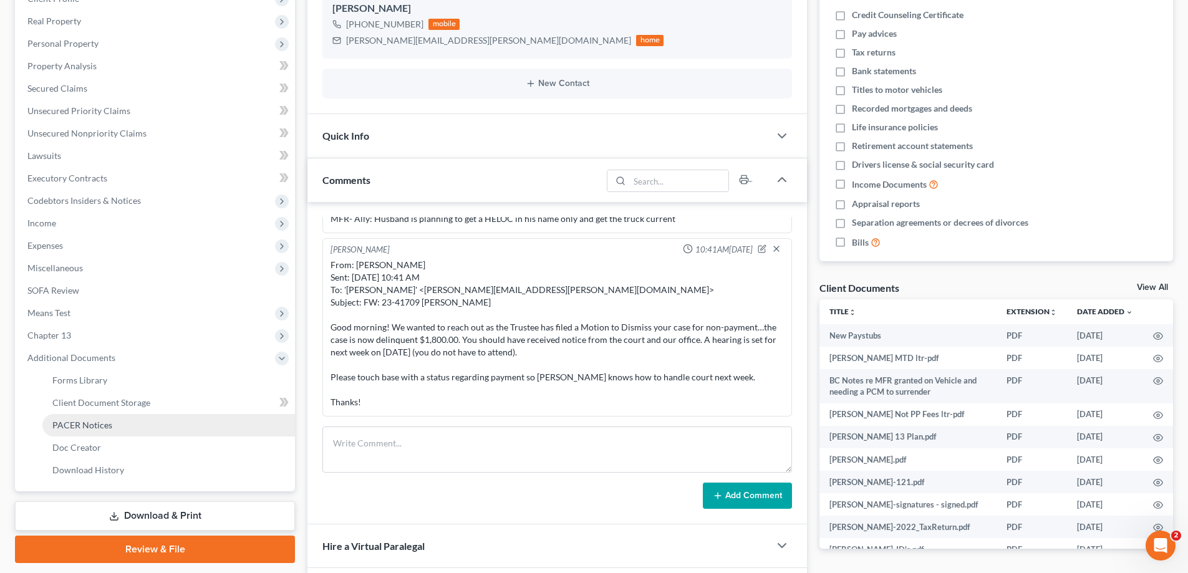
scroll to position [652, 0]
click at [59, 425] on span "PACER Notices" at bounding box center [82, 425] width 60 height 11
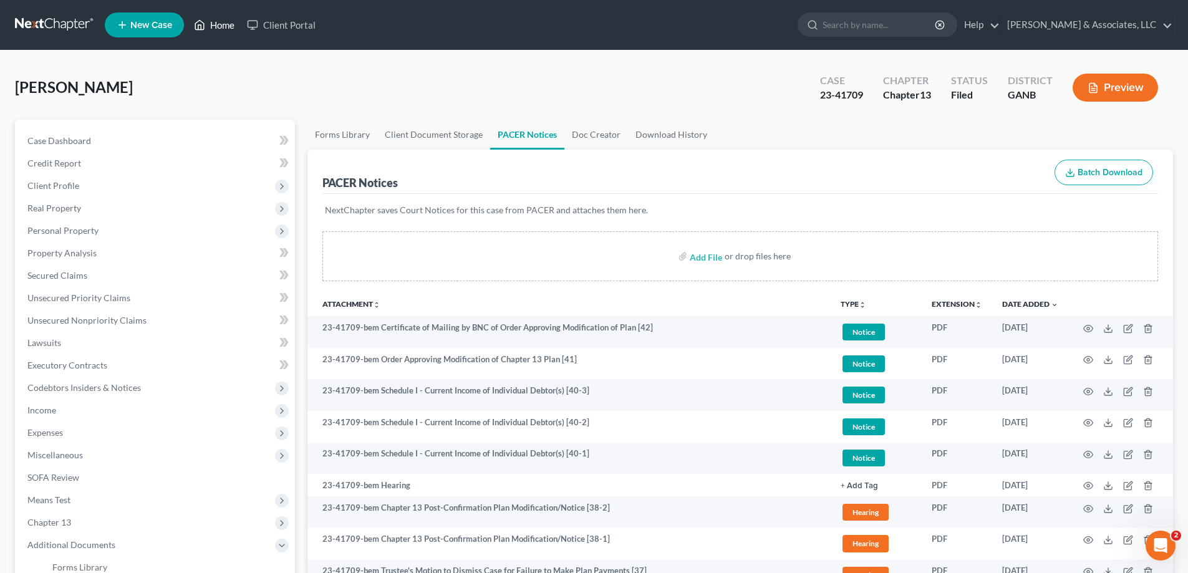
click at [221, 21] on link "Home" at bounding box center [214, 25] width 53 height 22
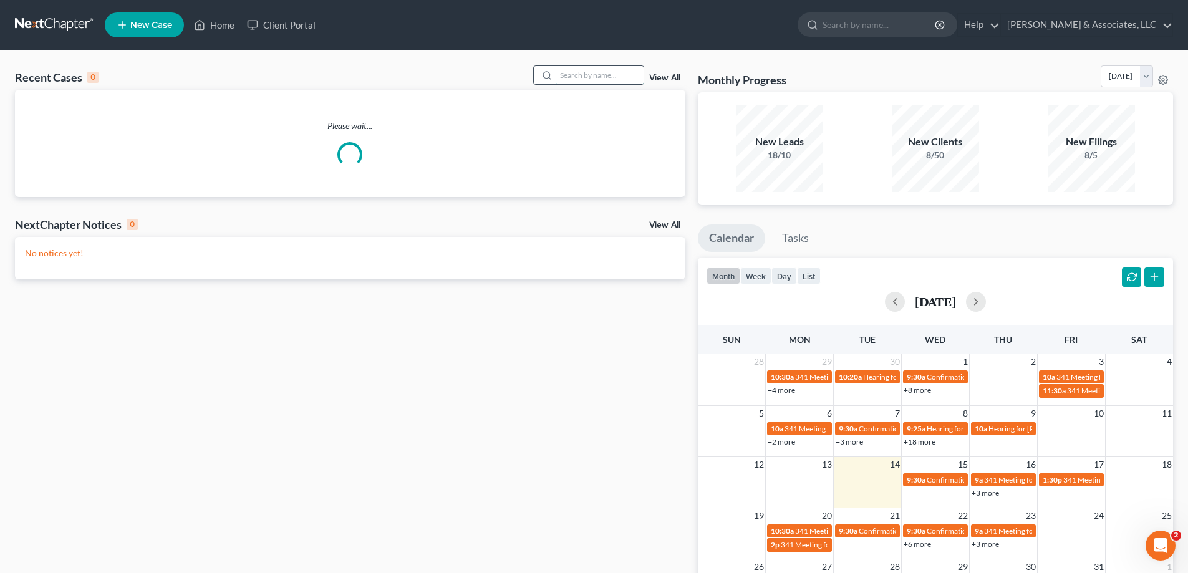
click at [583, 74] on input "search" at bounding box center [599, 75] width 87 height 18
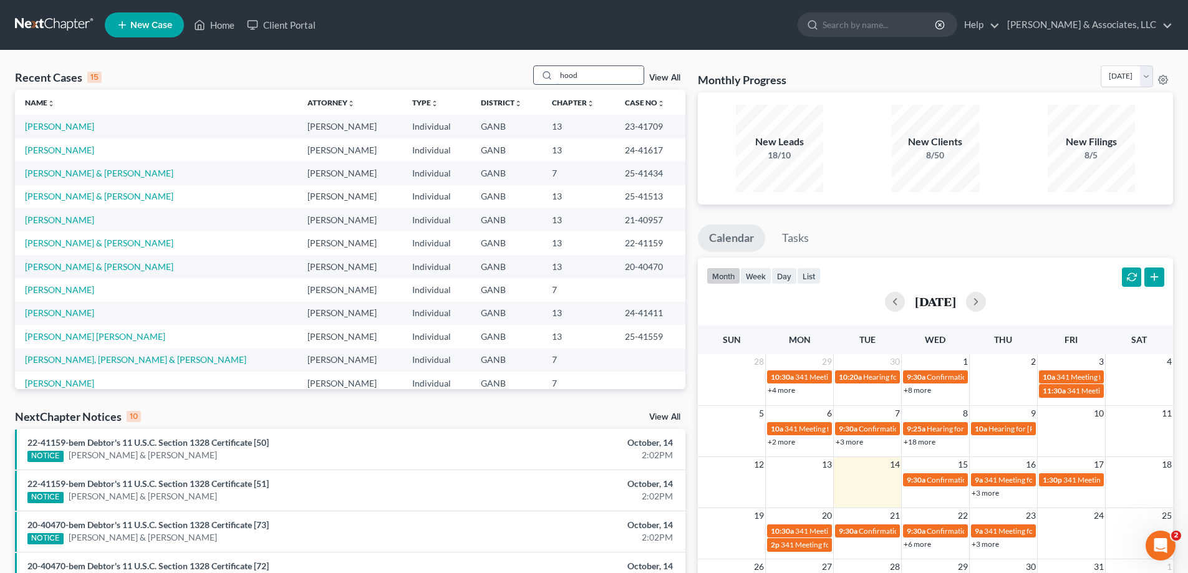
type input "hood"
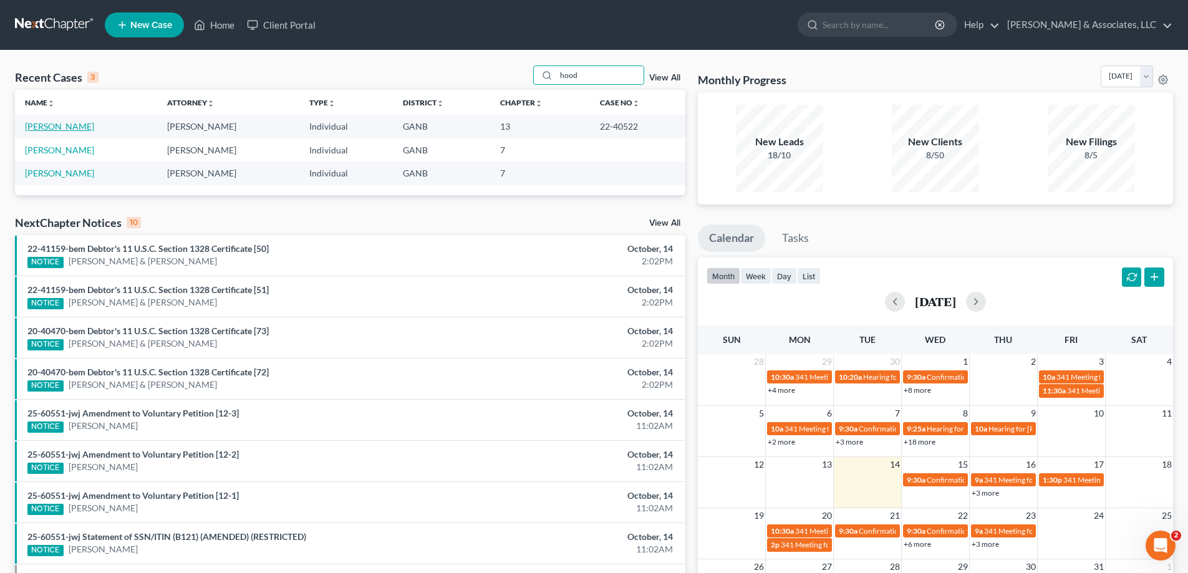
click at [45, 125] on link "[PERSON_NAME]" at bounding box center [59, 126] width 69 height 11
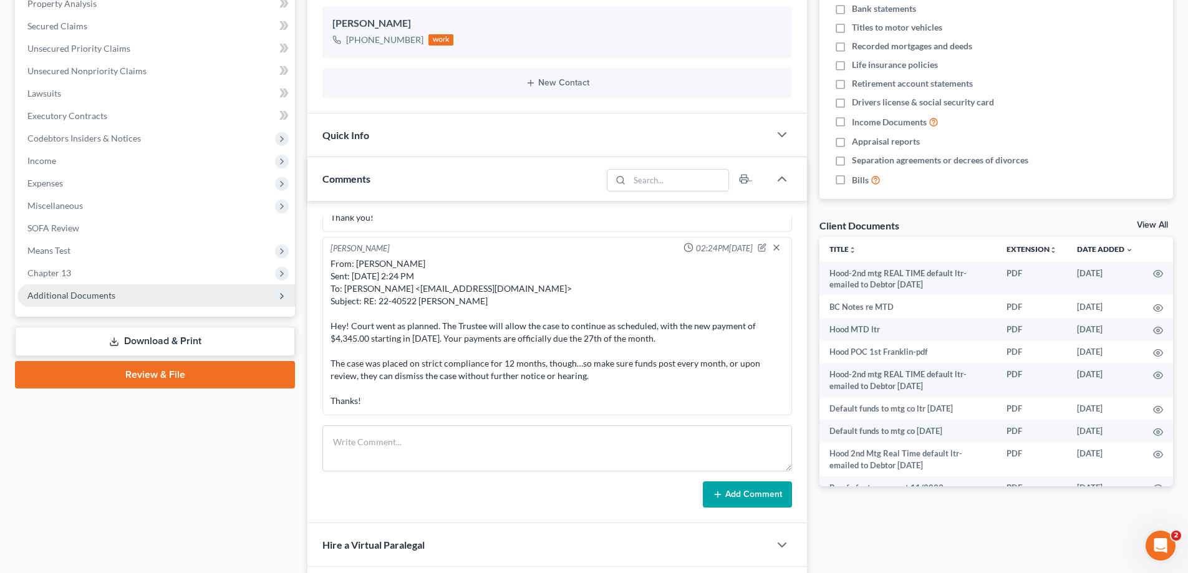
scroll to position [831, 0]
click at [73, 288] on span "Additional Documents" at bounding box center [156, 295] width 278 height 22
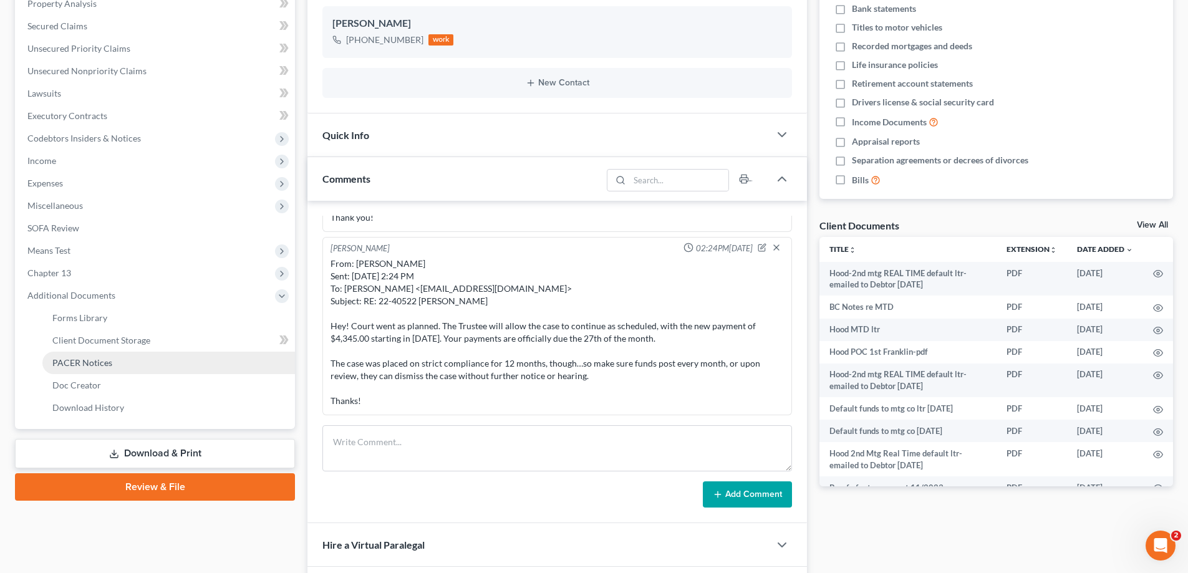
click at [70, 359] on span "PACER Notices" at bounding box center [82, 362] width 60 height 11
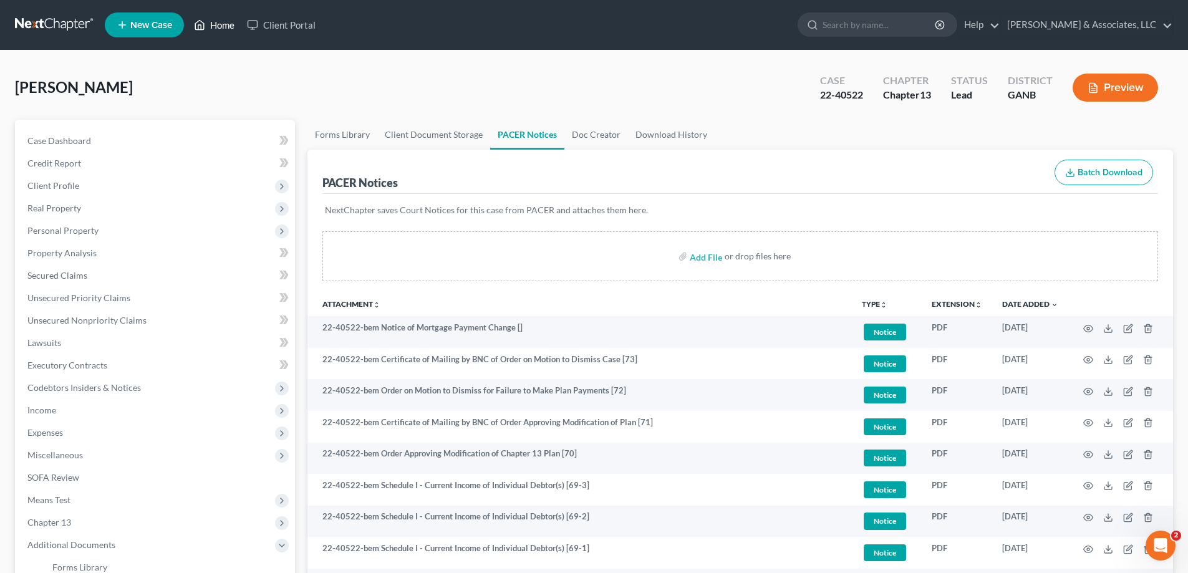
click at [216, 17] on link "Home" at bounding box center [214, 25] width 53 height 22
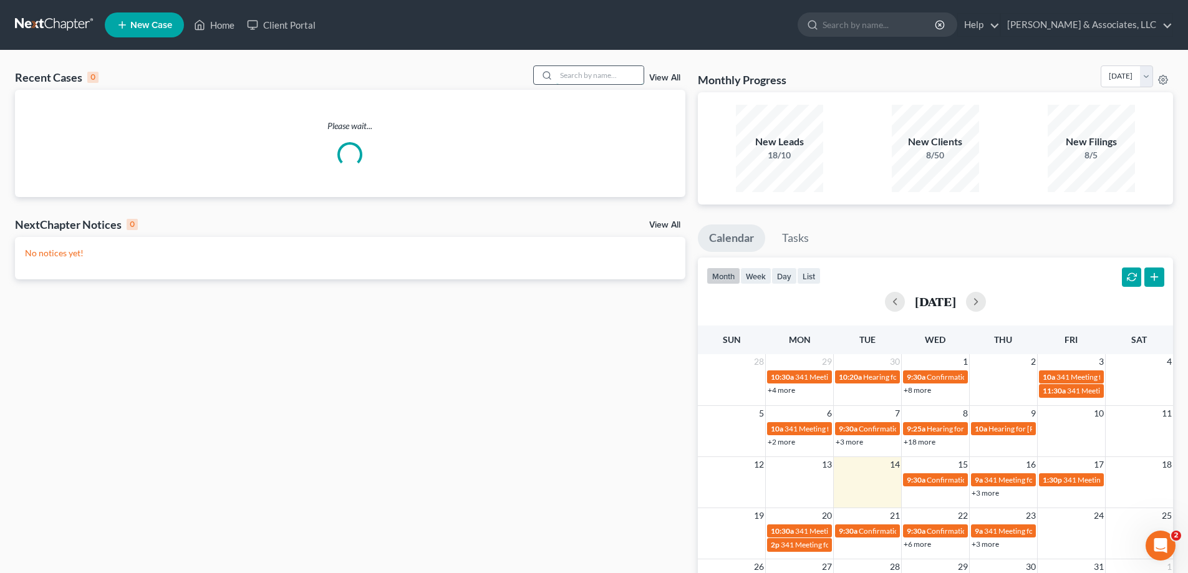
click at [599, 75] on input "search" at bounding box center [599, 75] width 87 height 18
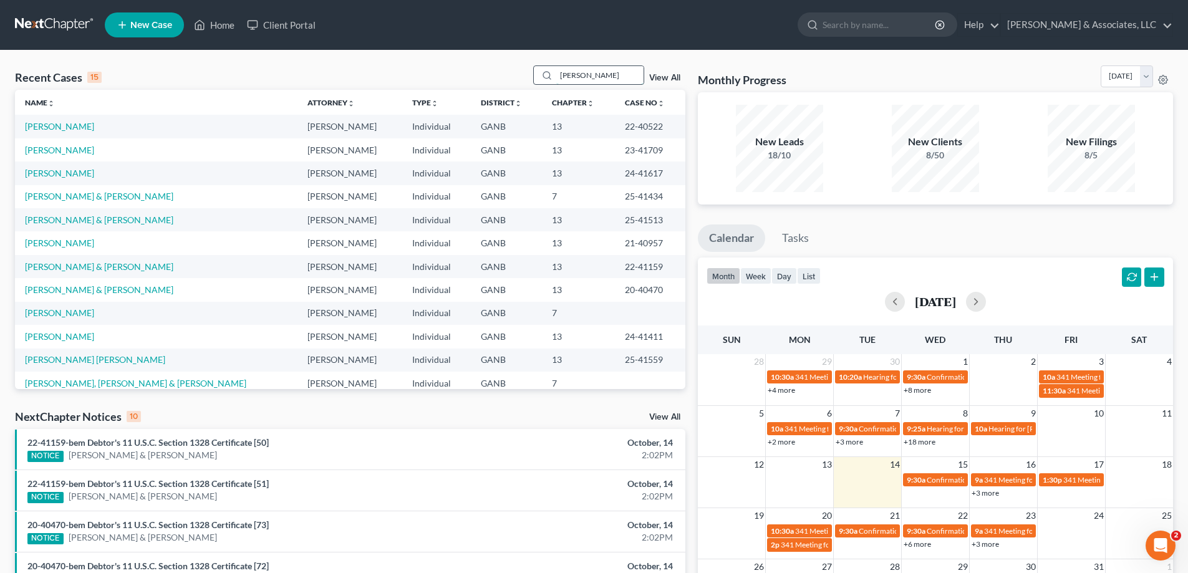
type input "[PERSON_NAME]"
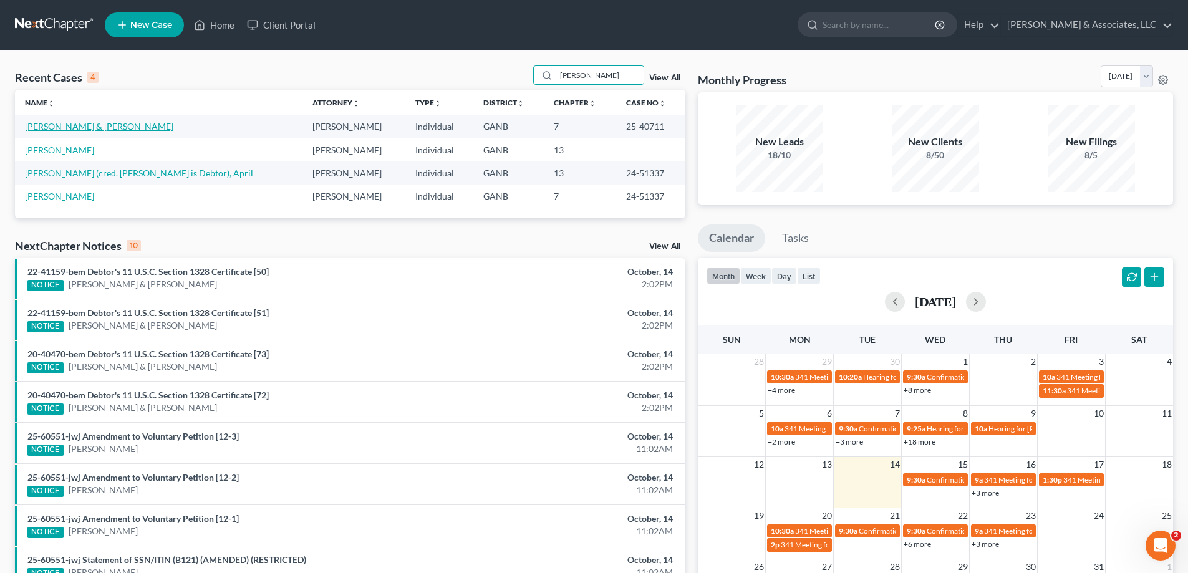
click at [65, 128] on link "[PERSON_NAME] & [PERSON_NAME]" at bounding box center [99, 126] width 148 height 11
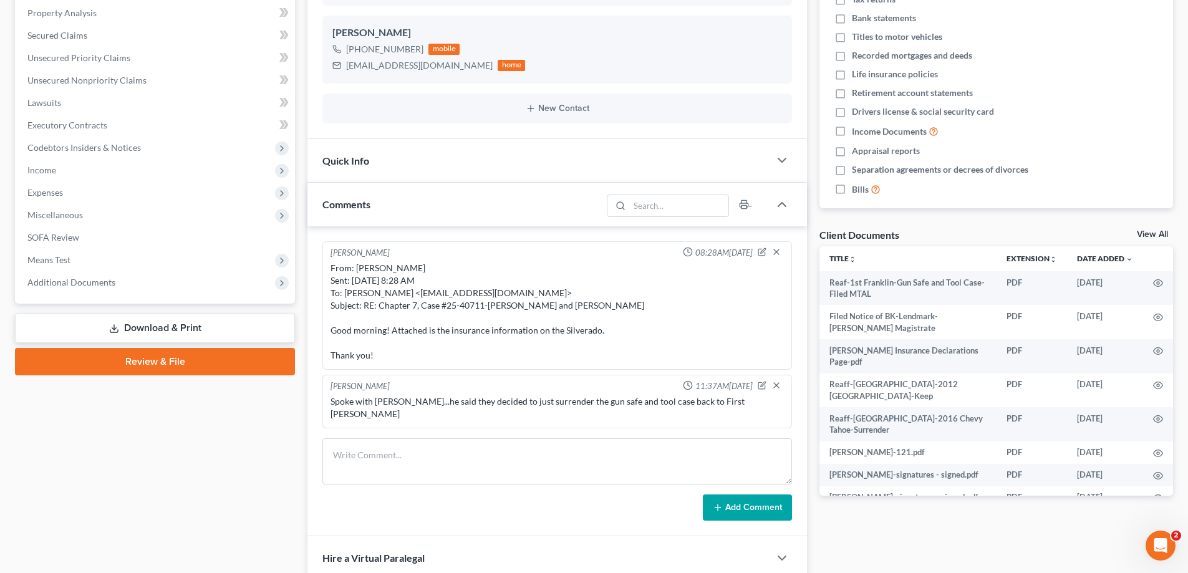
scroll to position [249, 0]
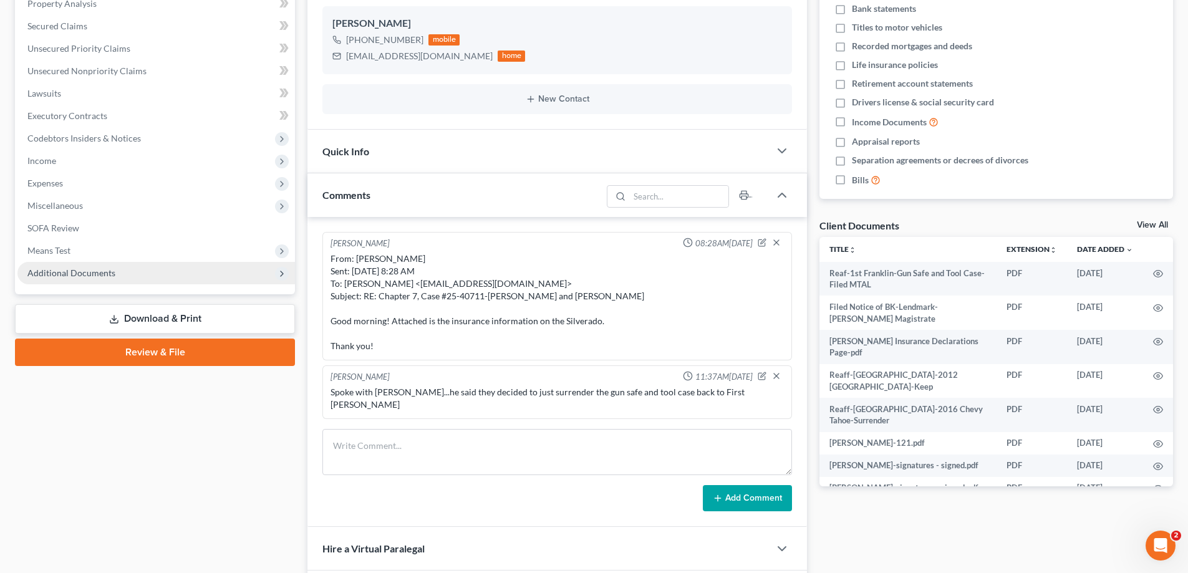
click at [74, 268] on span "Additional Documents" at bounding box center [71, 273] width 88 height 11
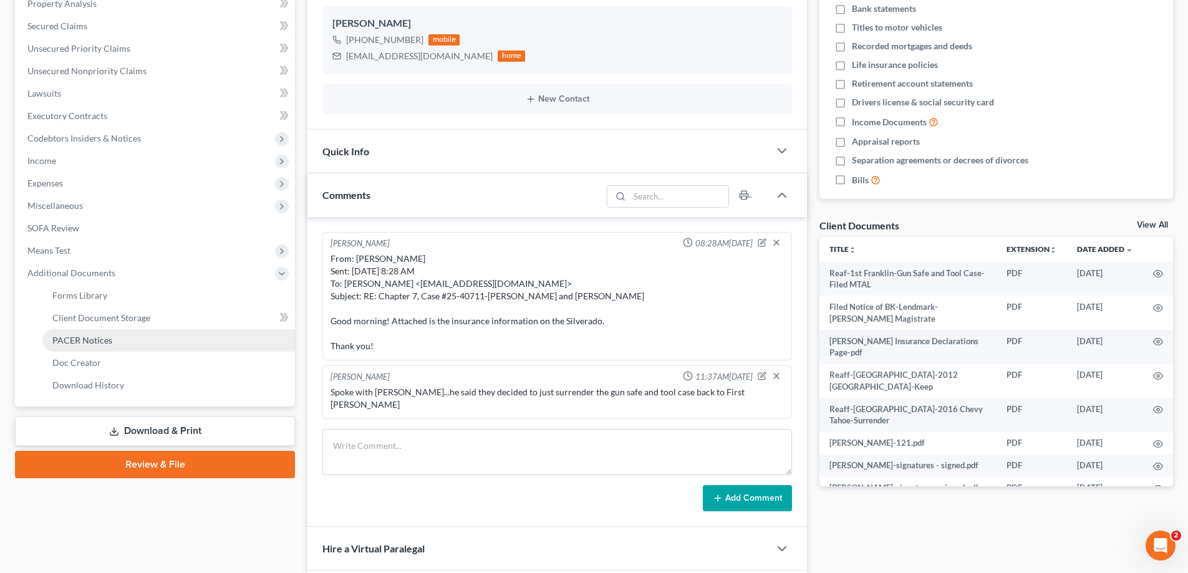
click at [63, 335] on span "PACER Notices" at bounding box center [82, 340] width 60 height 11
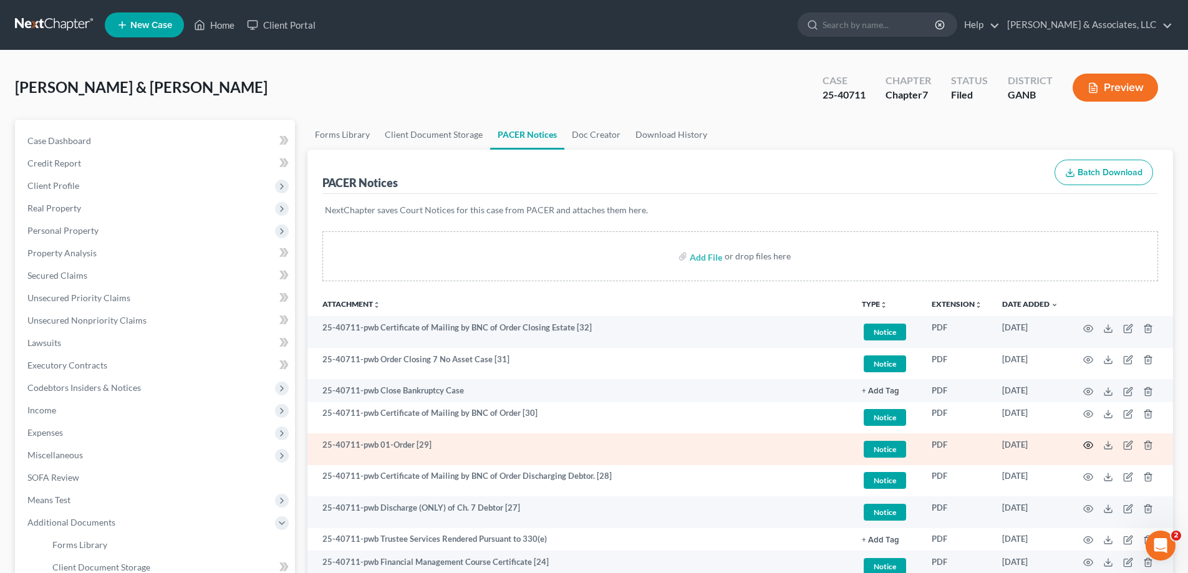
click at [1088, 442] on icon "button" at bounding box center [1088, 445] width 9 height 7
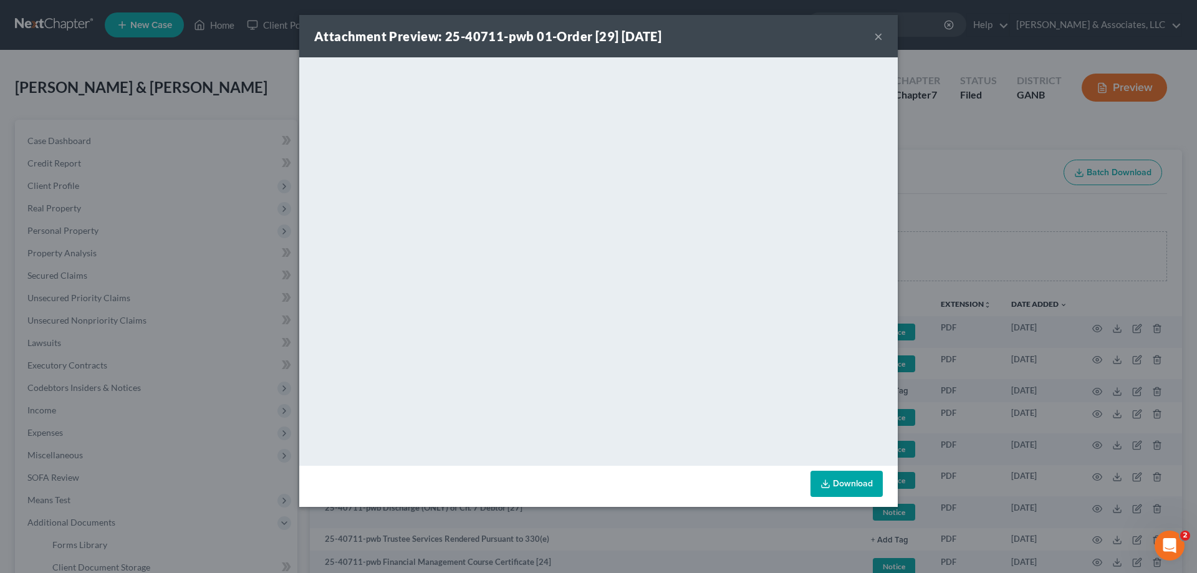
click at [878, 36] on button "×" at bounding box center [878, 36] width 9 height 15
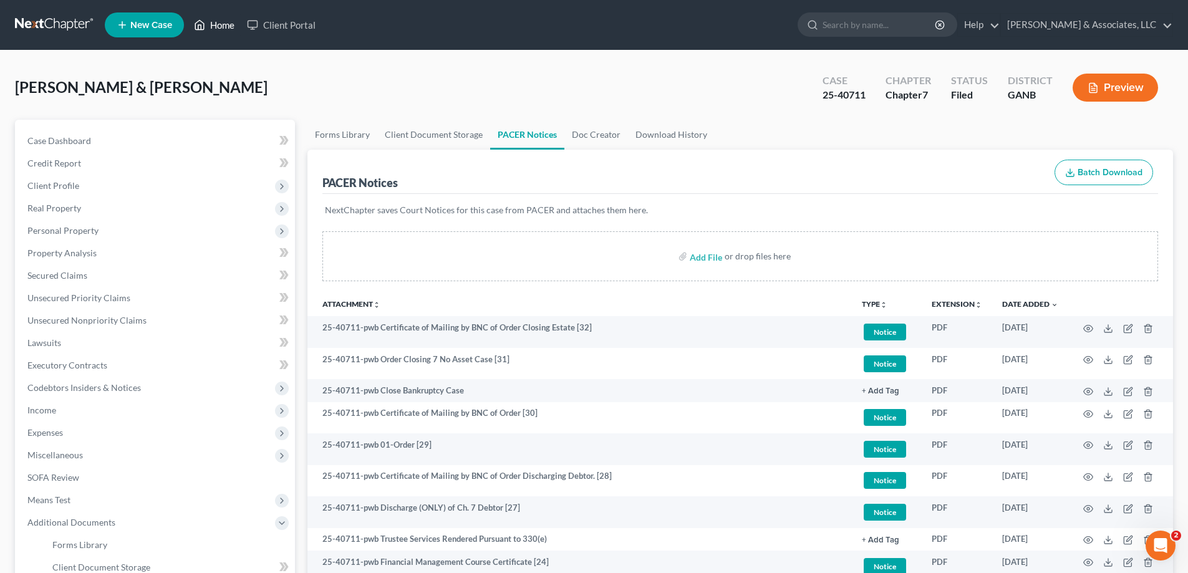
click at [221, 22] on link "Home" at bounding box center [214, 25] width 53 height 22
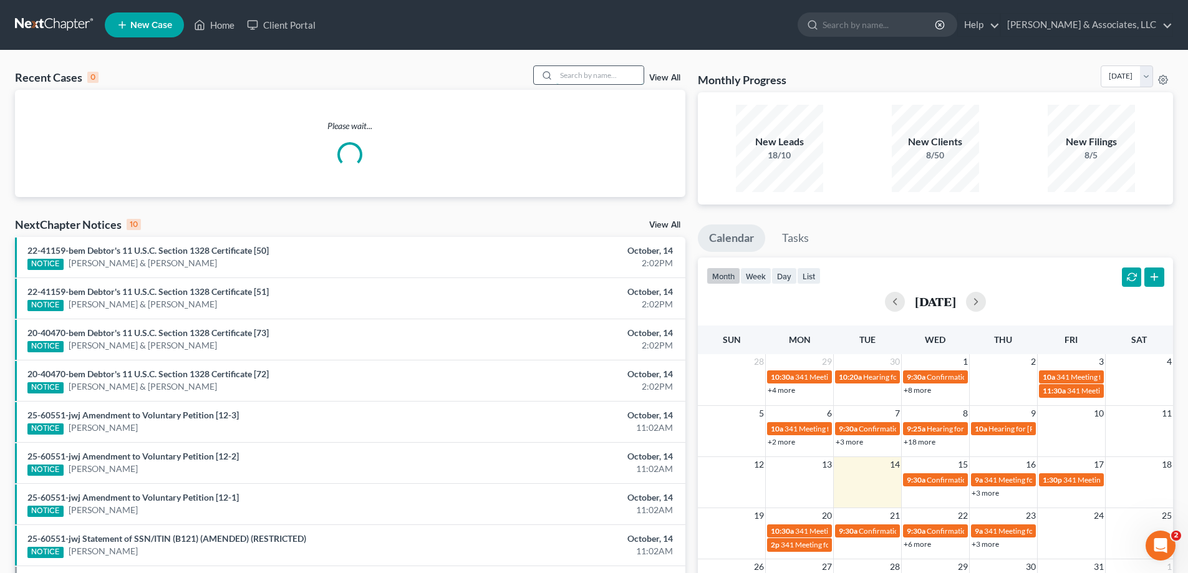
click at [572, 72] on input "search" at bounding box center [599, 75] width 87 height 18
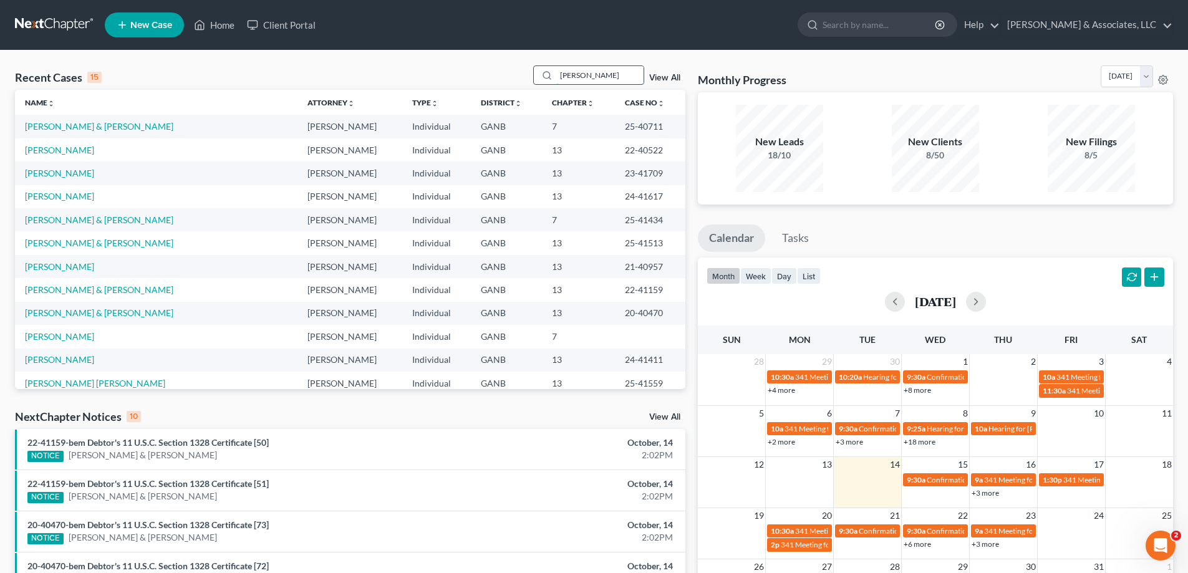
type input "[PERSON_NAME]"
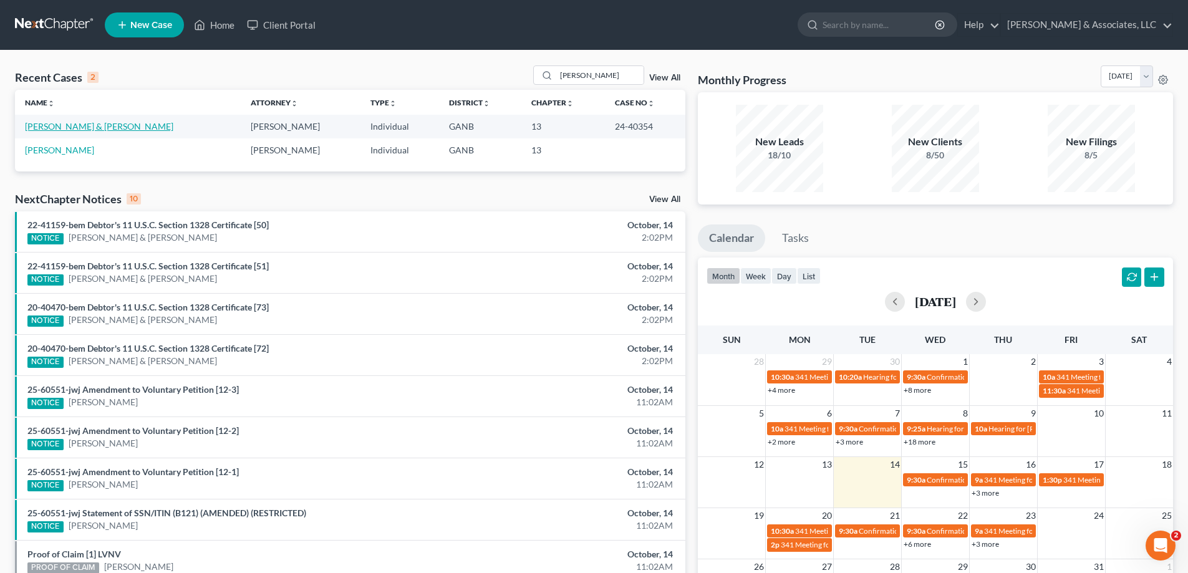
click at [91, 125] on link "[PERSON_NAME] & [PERSON_NAME]" at bounding box center [99, 126] width 148 height 11
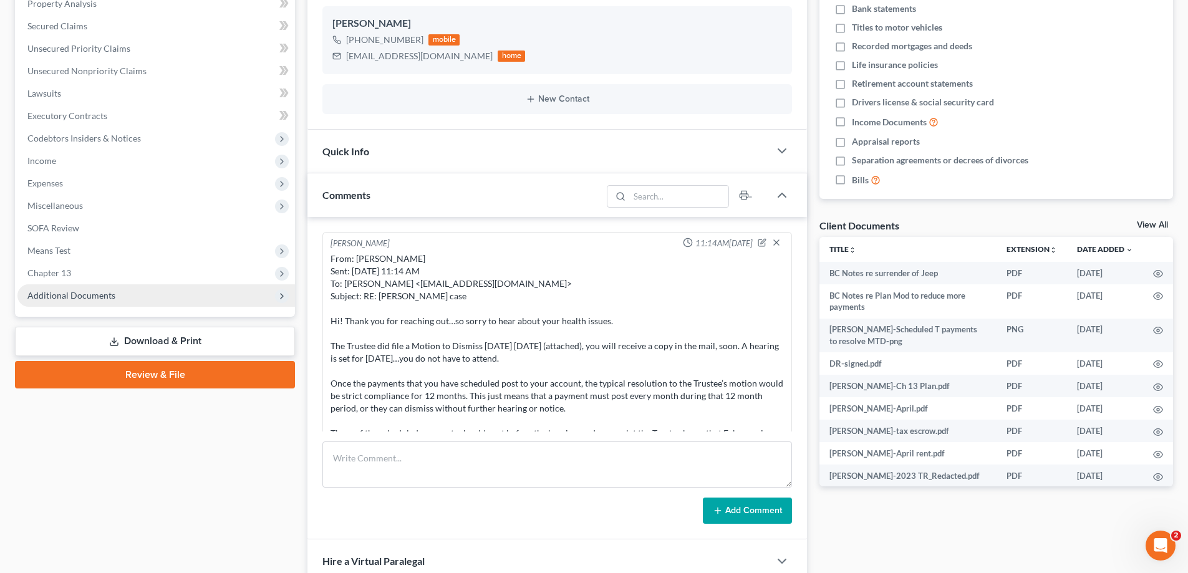
scroll to position [728, 0]
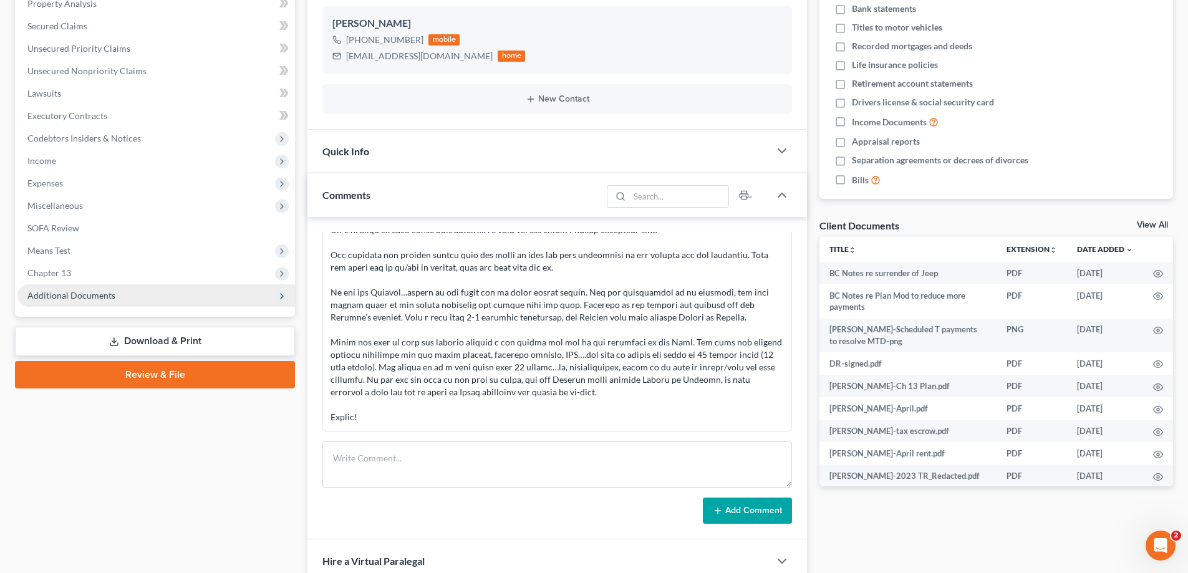
click at [90, 295] on span "Additional Documents" at bounding box center [71, 295] width 88 height 11
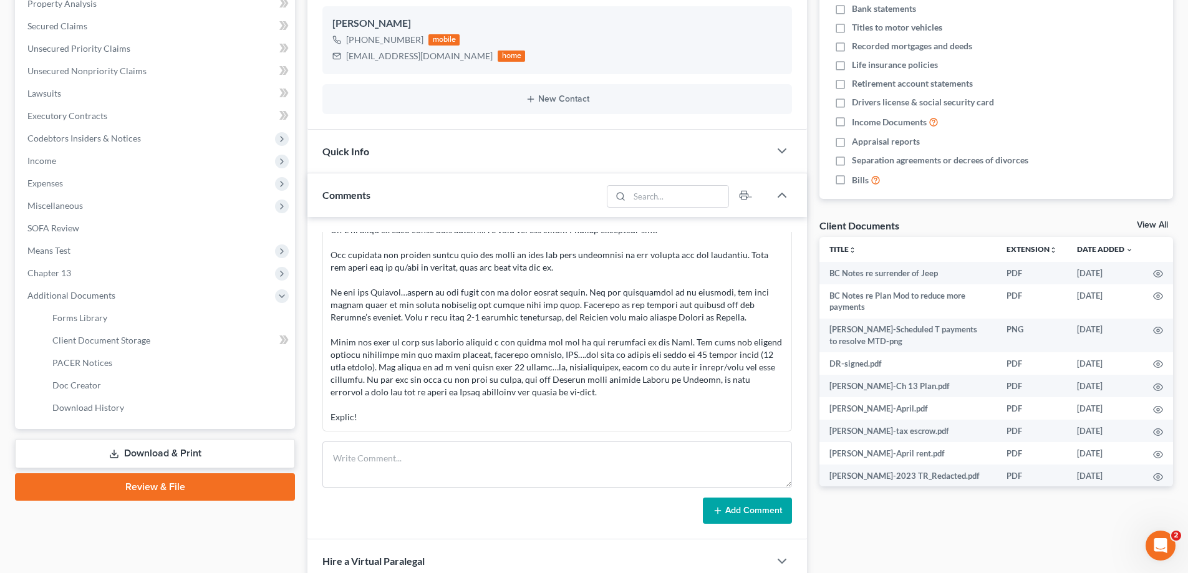
scroll to position [17, 0]
click at [74, 365] on span "PACER Notices" at bounding box center [82, 362] width 60 height 11
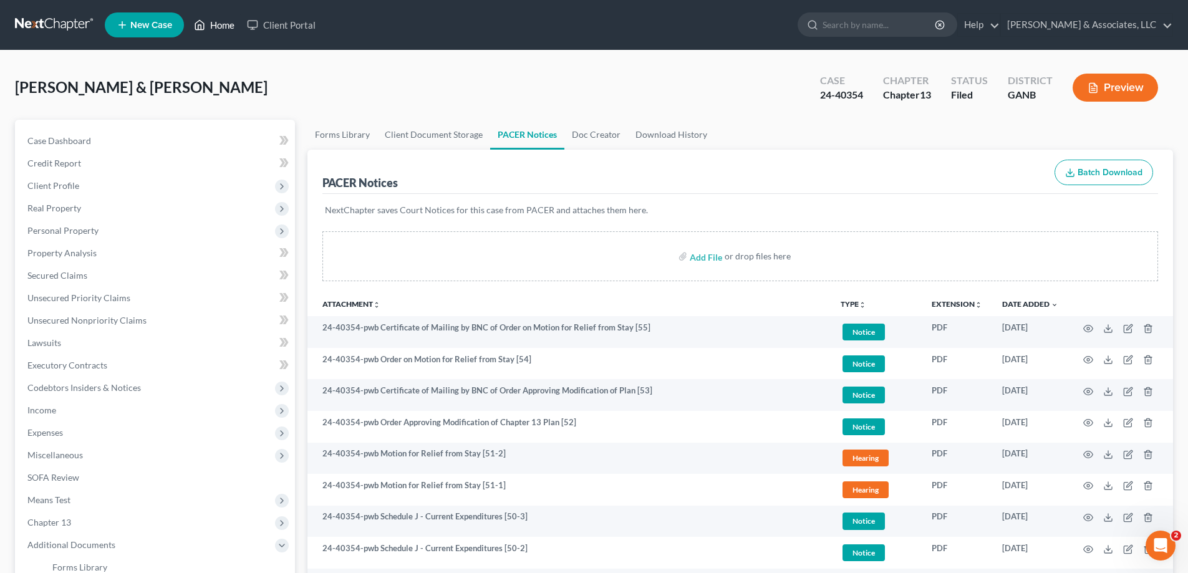
click at [216, 27] on link "Home" at bounding box center [214, 25] width 53 height 22
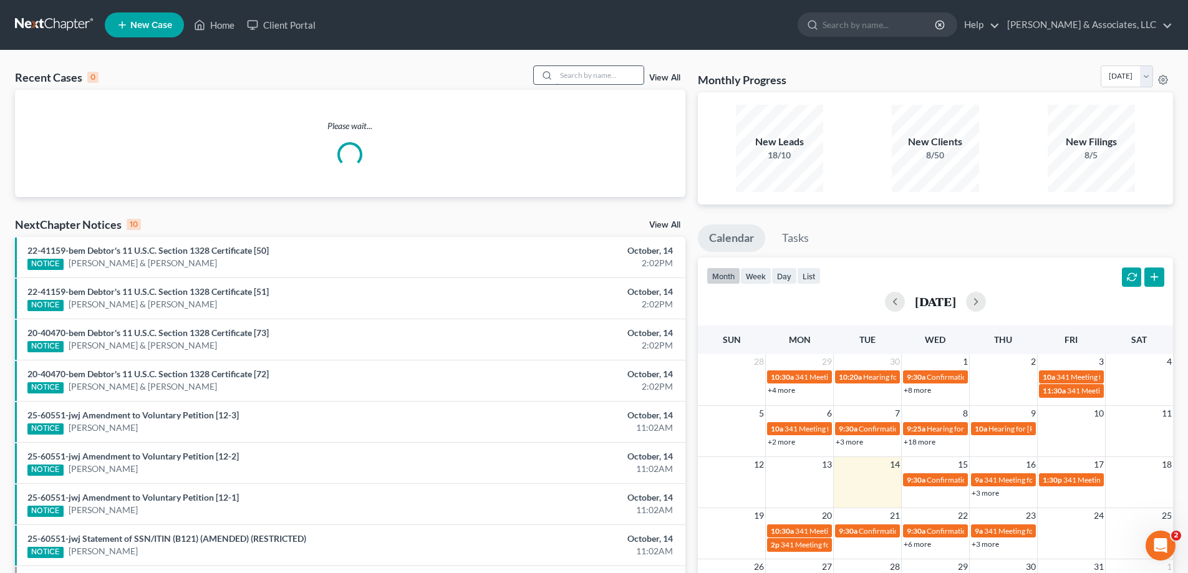
click at [565, 74] on input "search" at bounding box center [599, 75] width 87 height 18
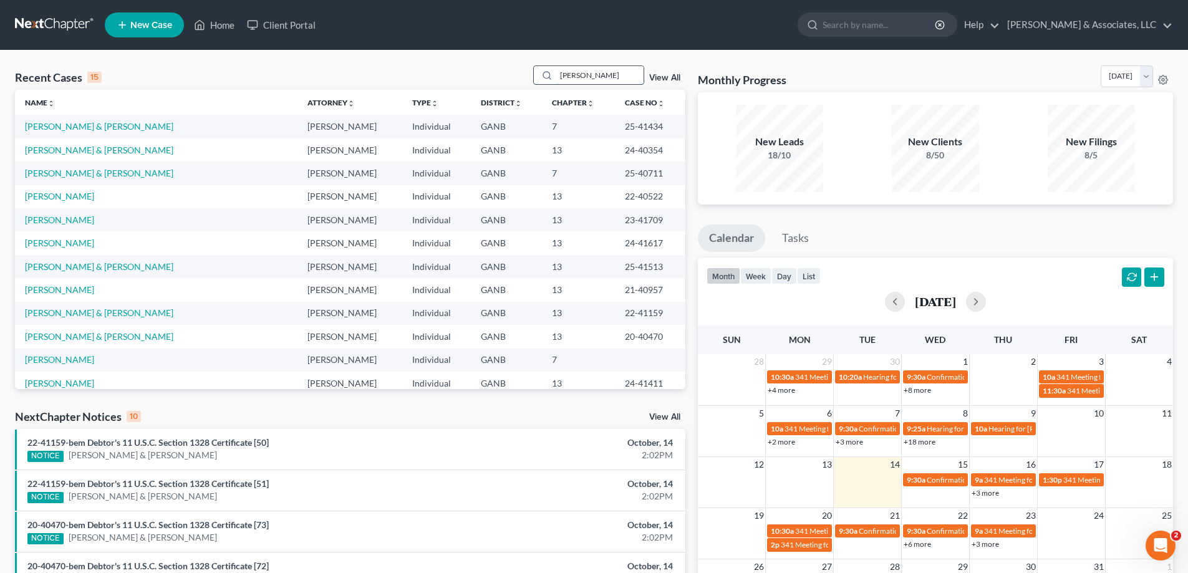
type input "[PERSON_NAME]"
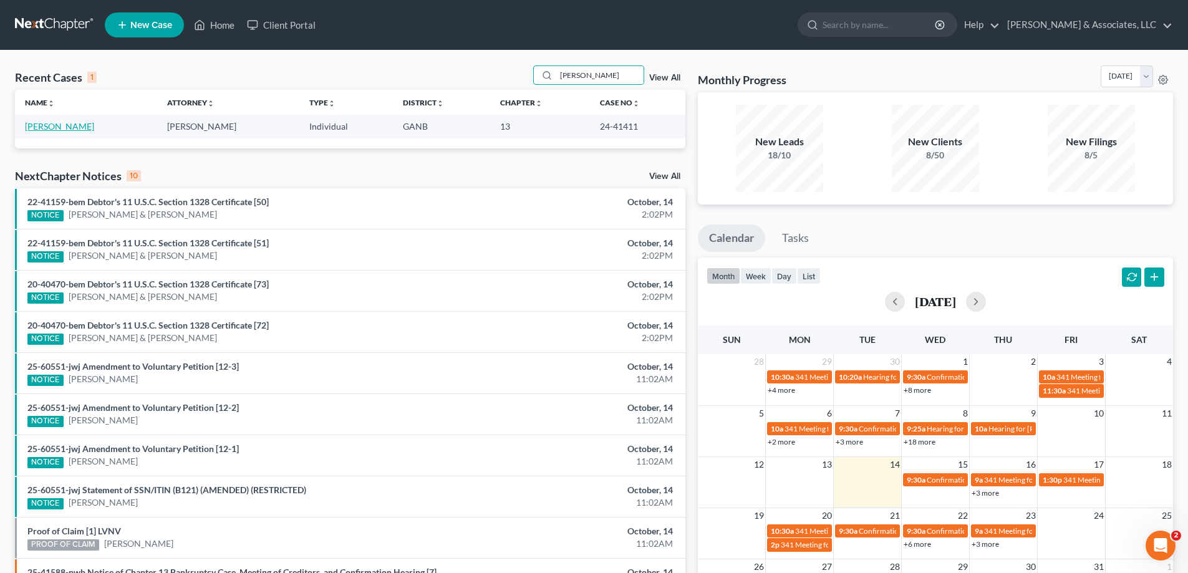
click at [45, 126] on link "[PERSON_NAME]" at bounding box center [59, 126] width 69 height 11
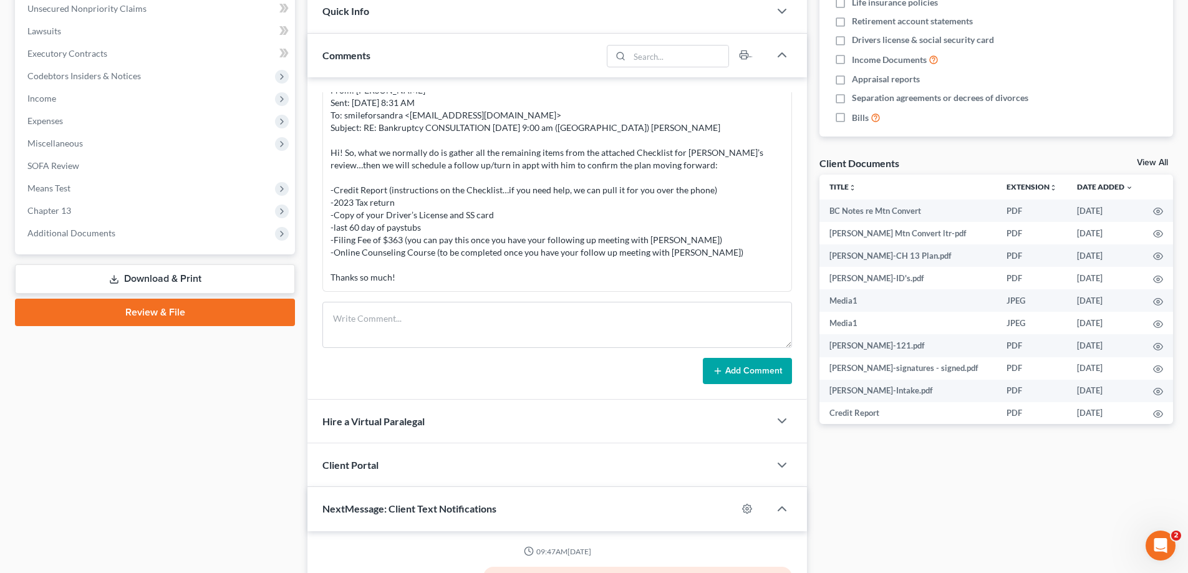
scroll to position [724, 0]
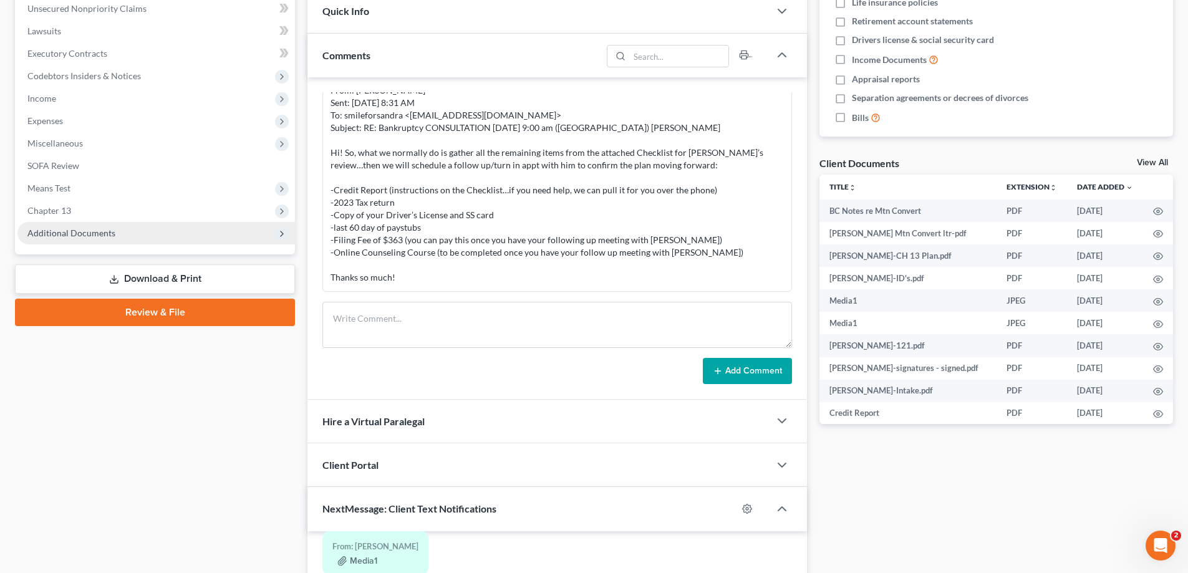
click at [79, 225] on span "Additional Documents" at bounding box center [156, 233] width 278 height 22
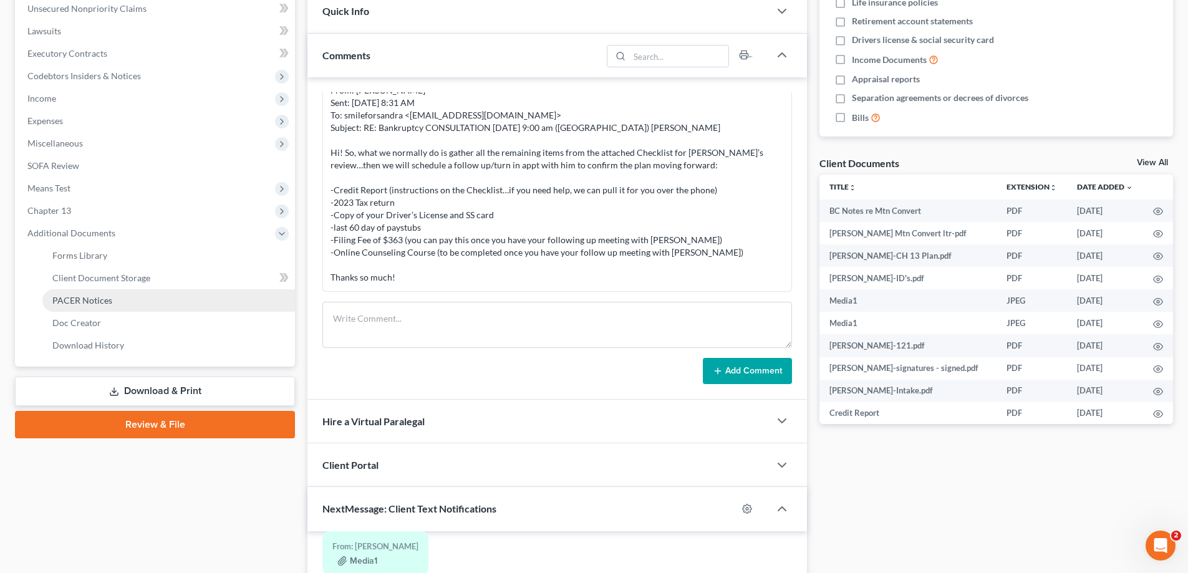
click at [80, 305] on span "PACER Notices" at bounding box center [82, 300] width 60 height 11
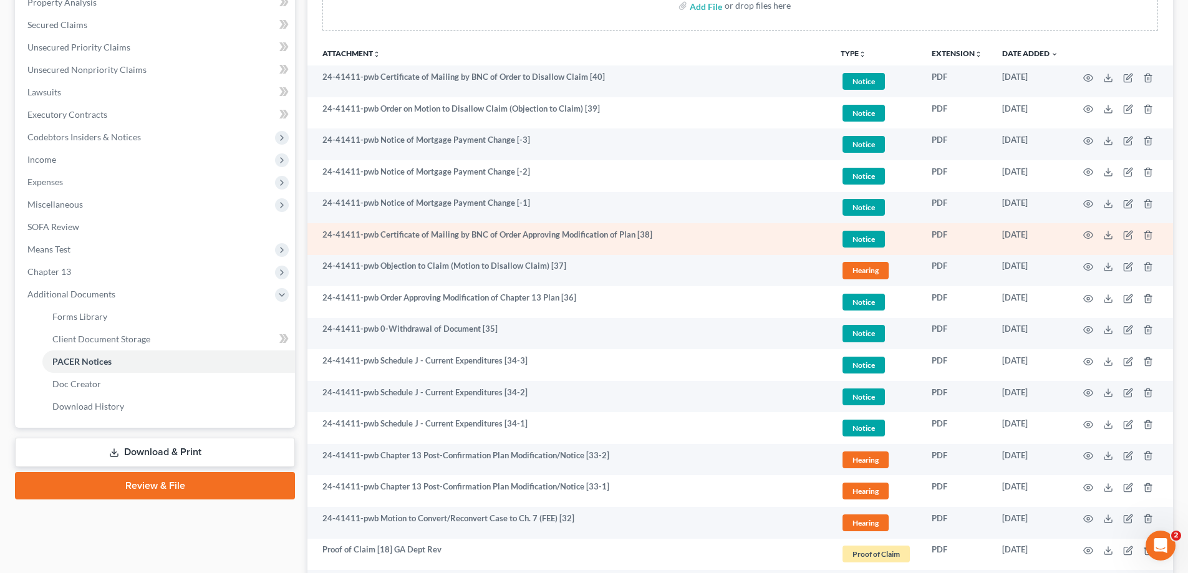
scroll to position [312, 0]
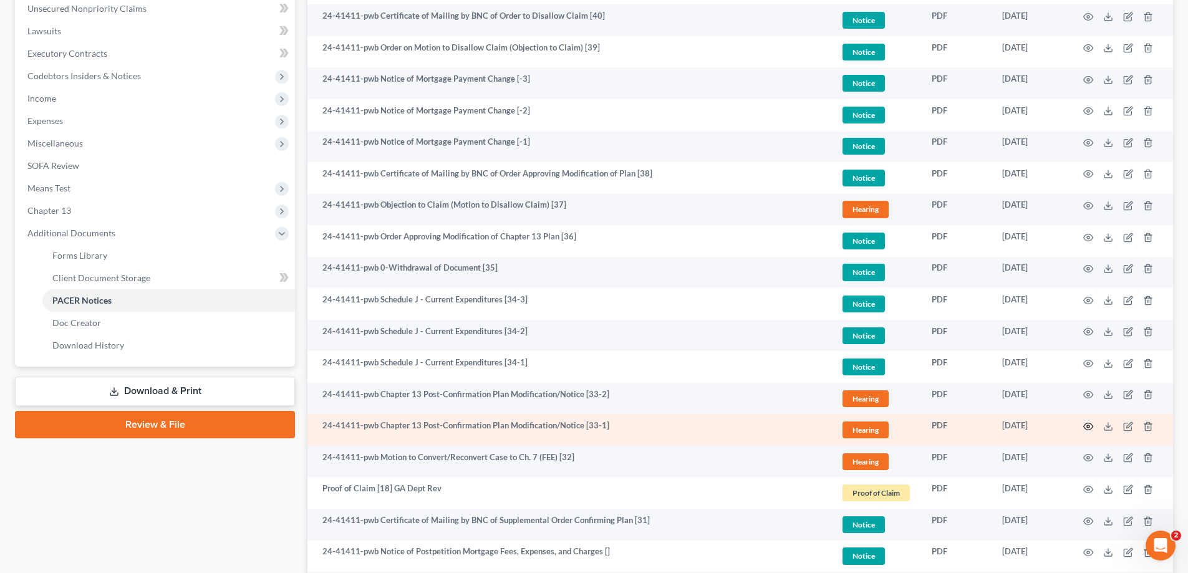
click at [1088, 427] on icon "button" at bounding box center [1088, 427] width 10 height 10
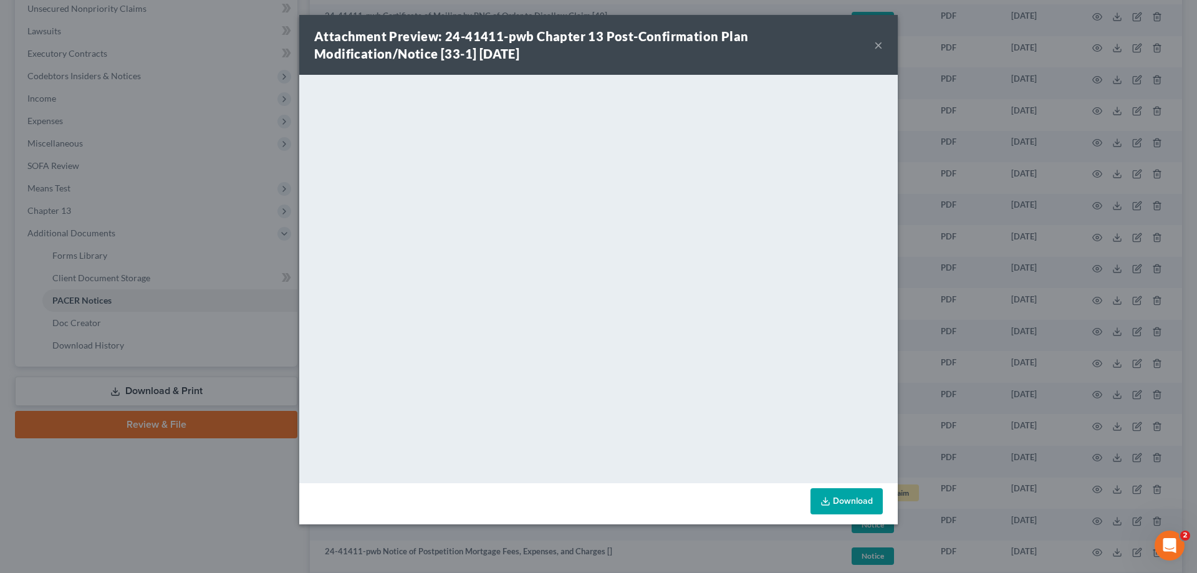
click at [878, 47] on button "×" at bounding box center [878, 44] width 9 height 15
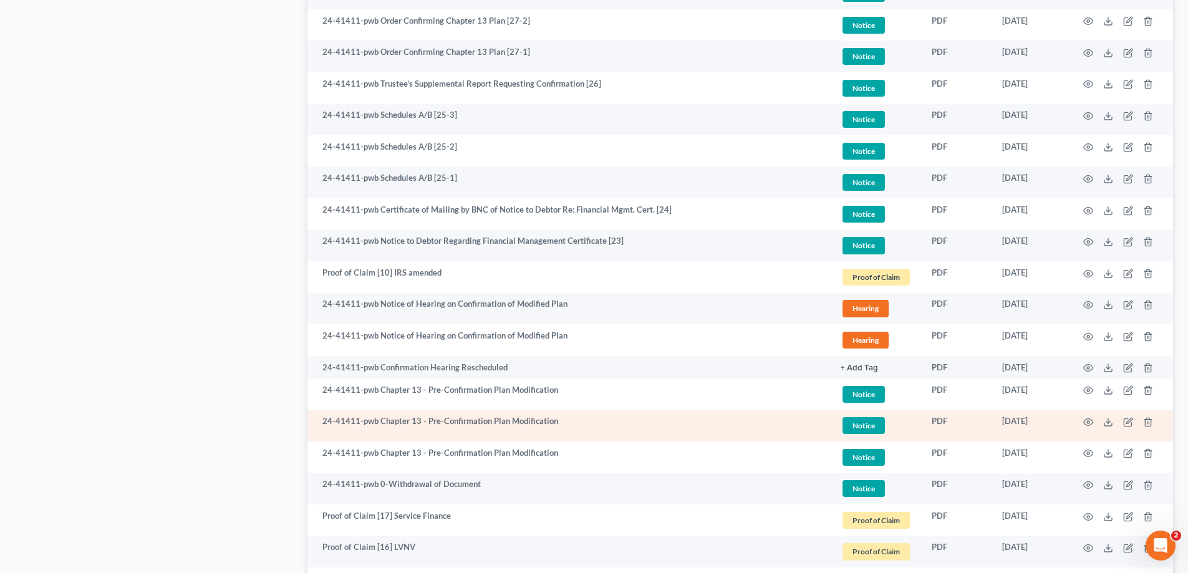
scroll to position [998, 0]
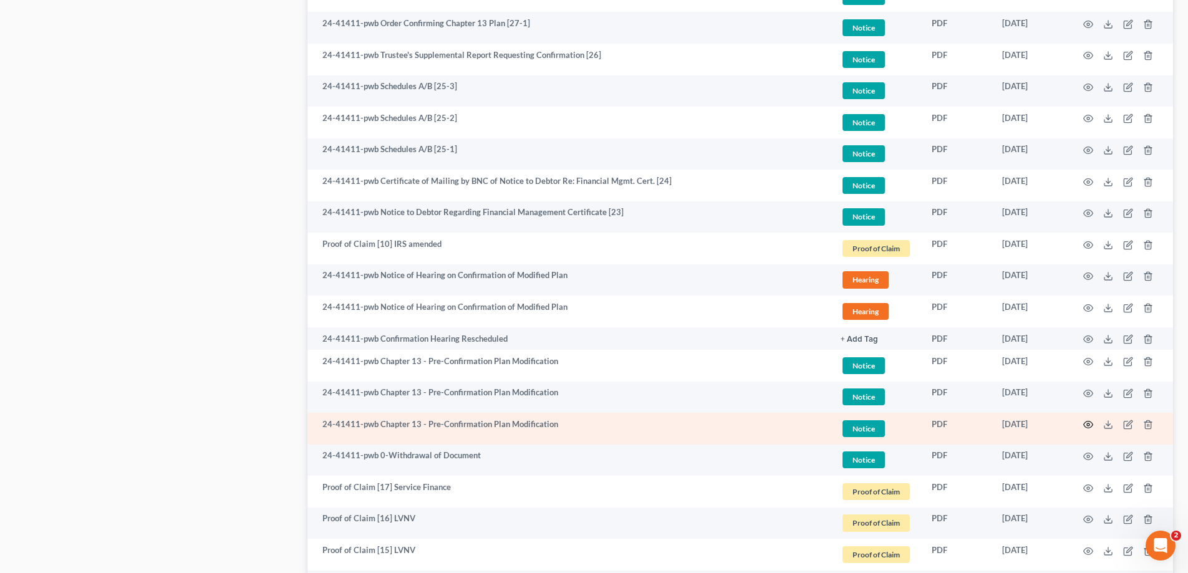
click at [1087, 425] on circle "button" at bounding box center [1088, 424] width 2 height 2
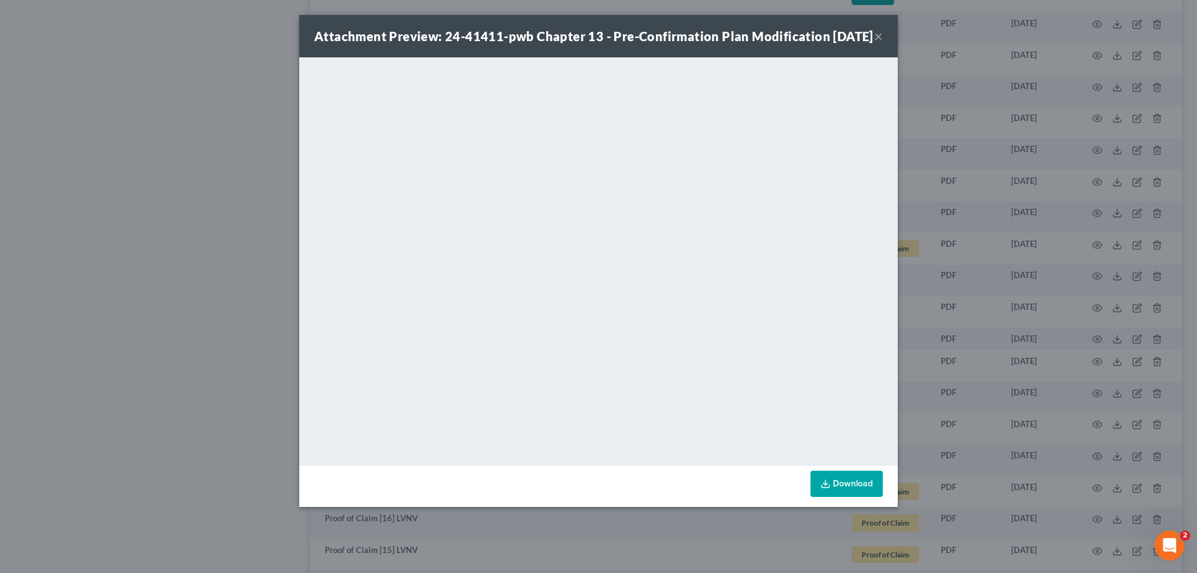
click at [879, 44] on button "×" at bounding box center [878, 36] width 9 height 15
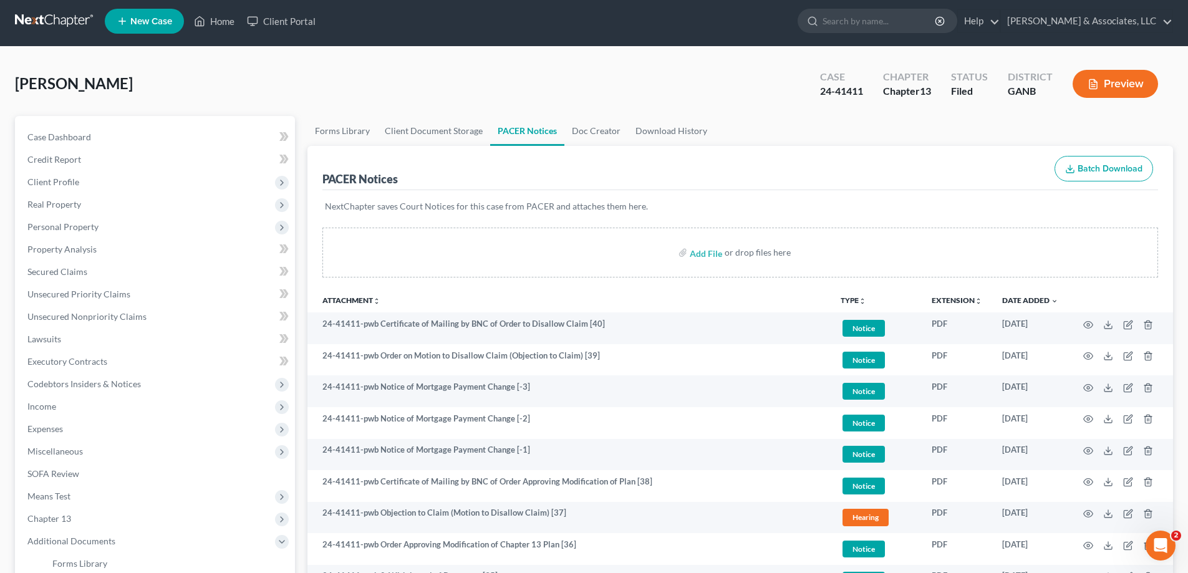
scroll to position [0, 0]
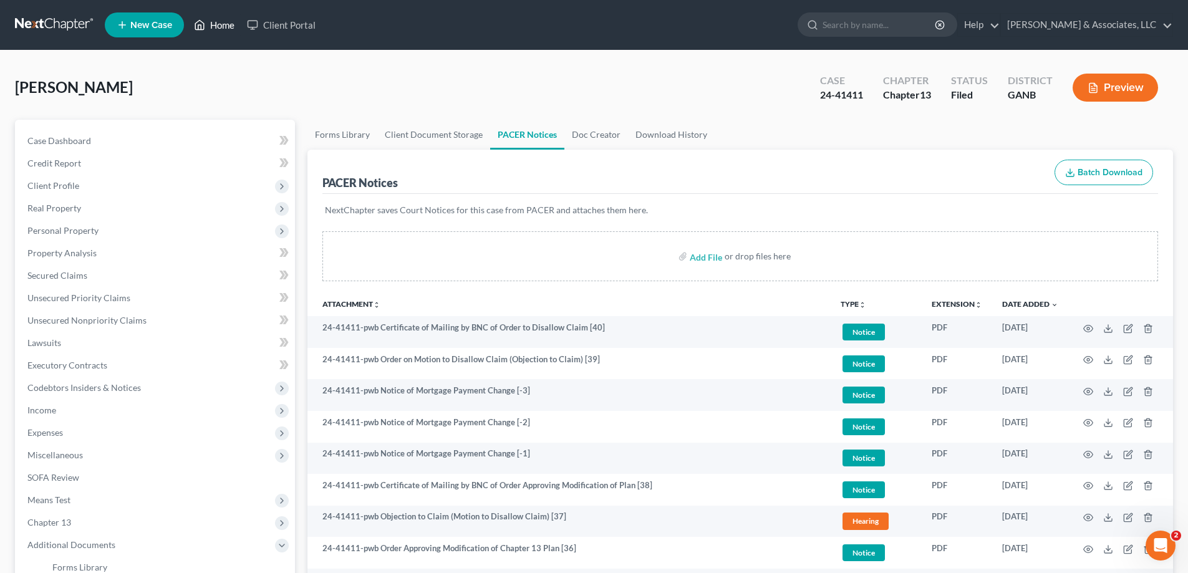
drag, startPoint x: 221, startPoint y: 34, endPoint x: 249, endPoint y: 10, distance: 37.6
click at [221, 34] on link "Home" at bounding box center [214, 25] width 53 height 22
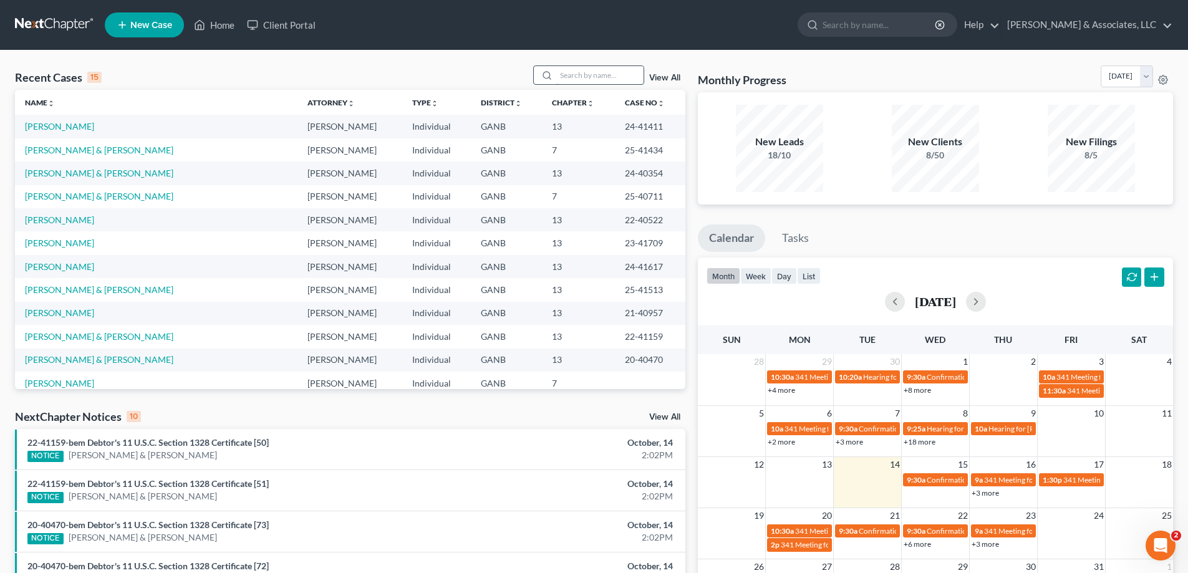
click at [563, 72] on input "search" at bounding box center [599, 75] width 87 height 18
type input "[PERSON_NAME]"
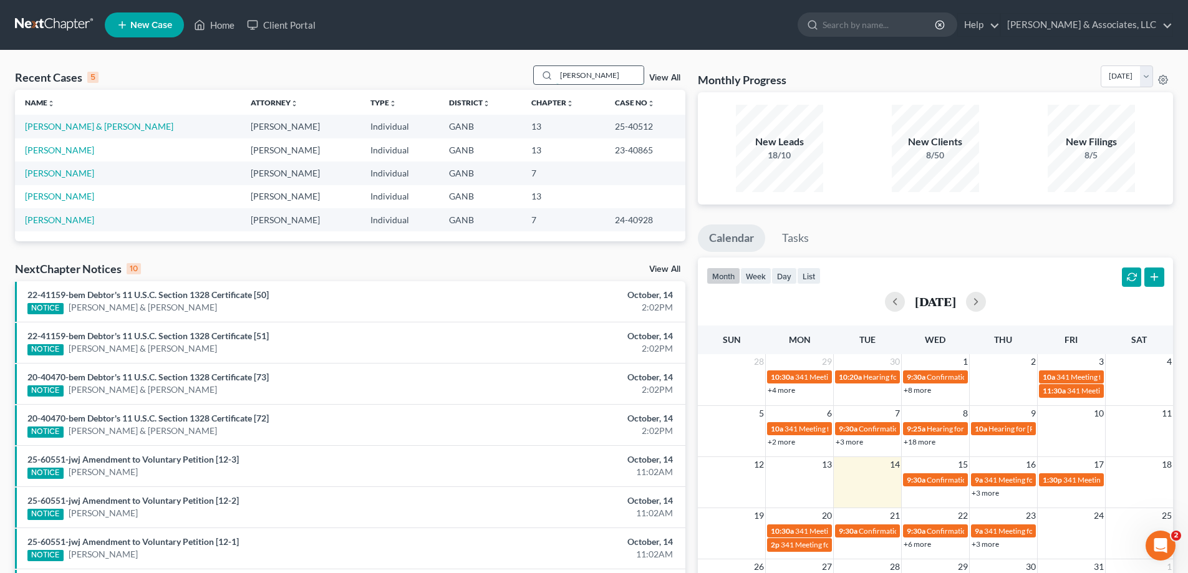
drag, startPoint x: 596, startPoint y: 71, endPoint x: 564, endPoint y: 74, distance: 32.5
click at [564, 74] on input "[PERSON_NAME]" at bounding box center [599, 75] width 87 height 18
type input "[MEDICAL_DATA]"
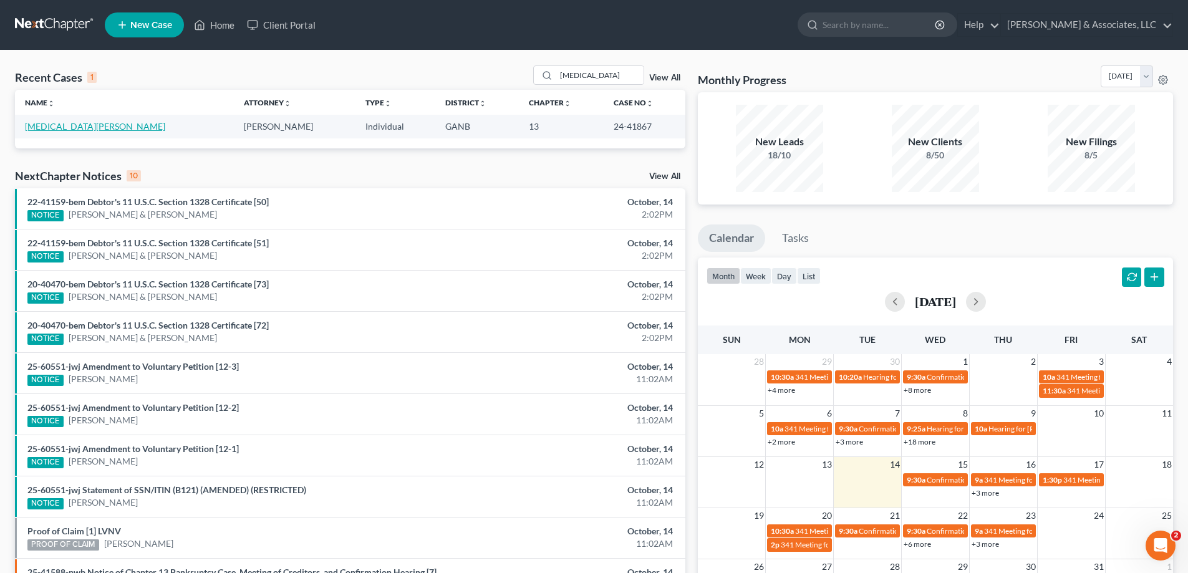
click at [39, 130] on link "[MEDICAL_DATA][PERSON_NAME]" at bounding box center [95, 126] width 140 height 11
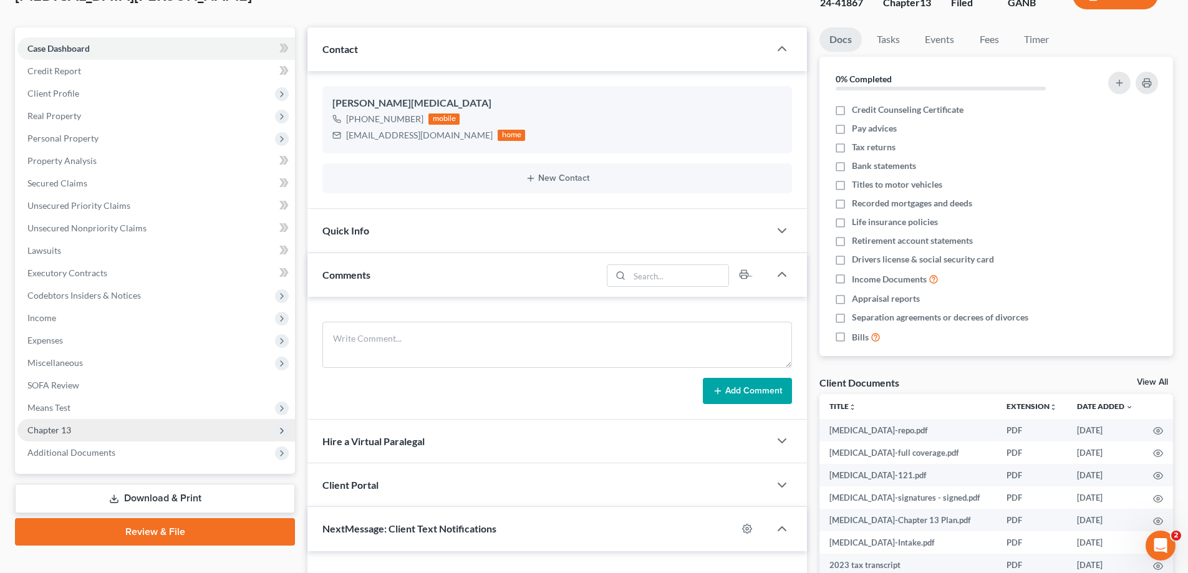
scroll to position [187, 0]
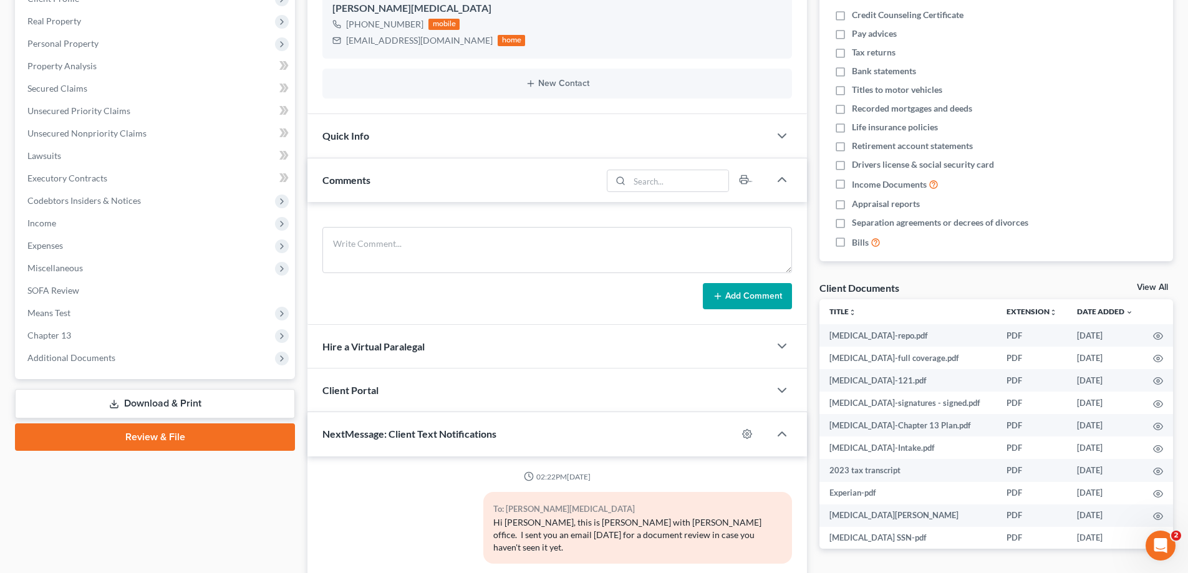
drag, startPoint x: 54, startPoint y: 357, endPoint x: 69, endPoint y: 409, distance: 54.5
click at [54, 357] on span "Additional Documents" at bounding box center [71, 357] width 88 height 11
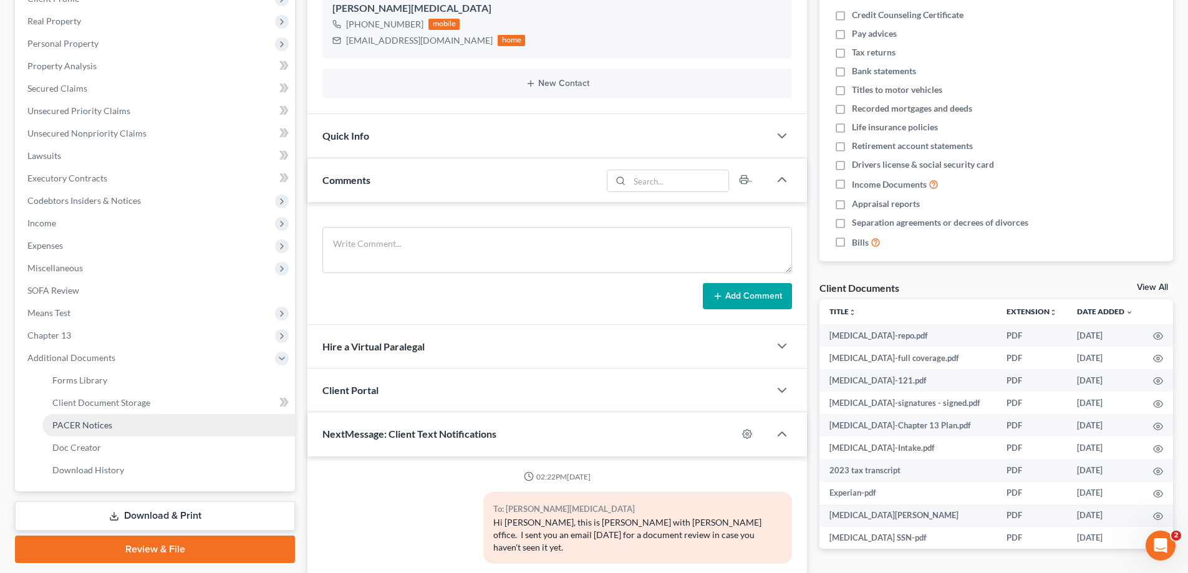
click at [64, 426] on span "PACER Notices" at bounding box center [82, 425] width 60 height 11
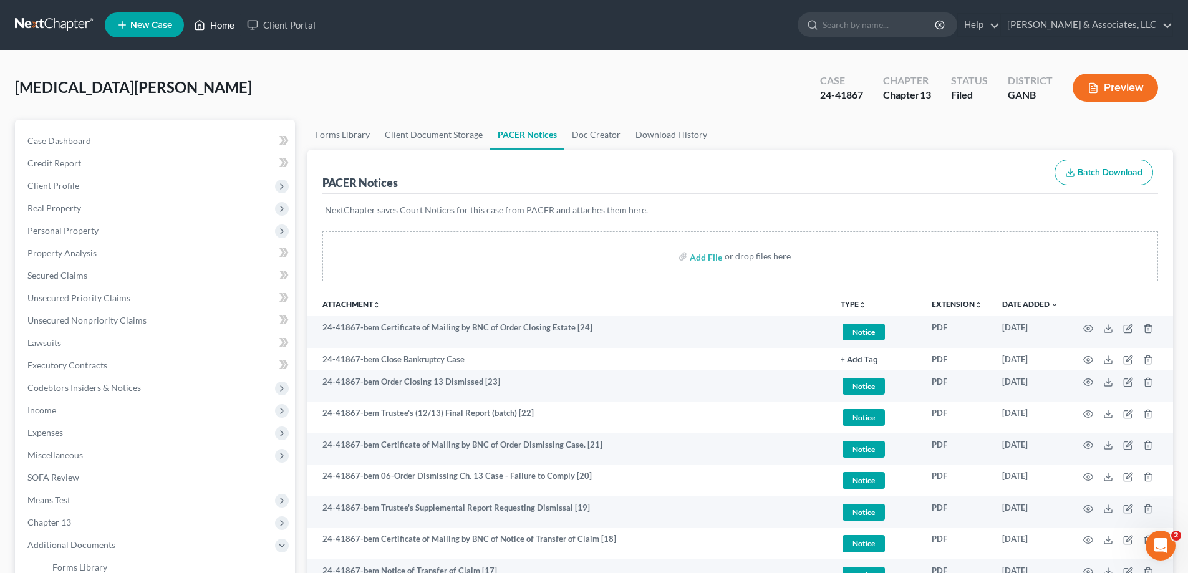
drag, startPoint x: 211, startPoint y: 27, endPoint x: 512, endPoint y: 60, distance: 303.0
click at [211, 27] on link "Home" at bounding box center [214, 25] width 53 height 22
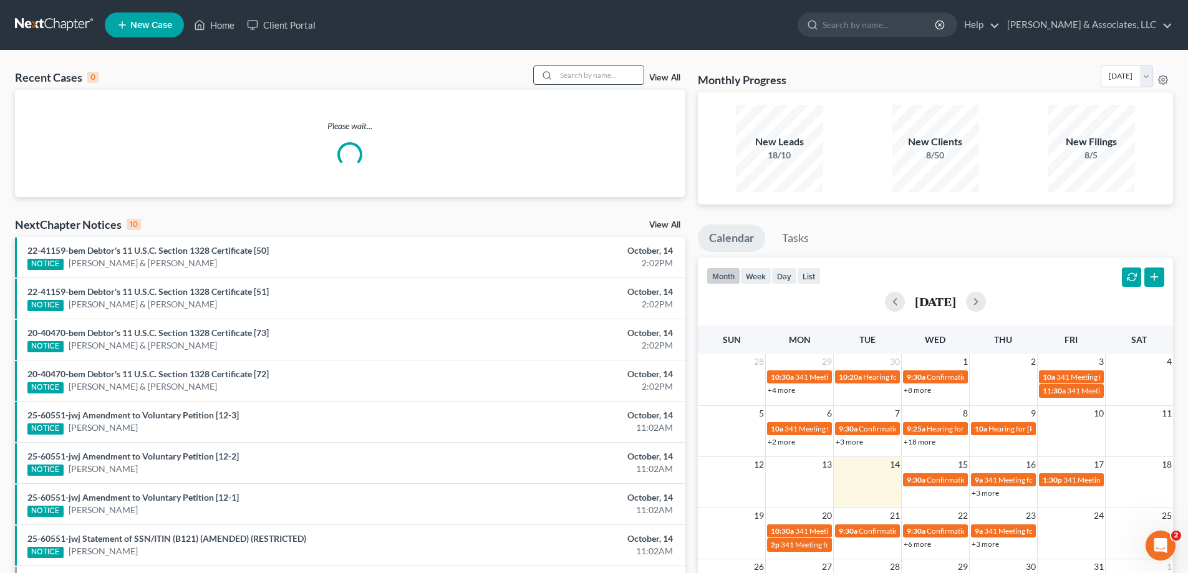
click at [586, 77] on input "search" at bounding box center [599, 75] width 87 height 18
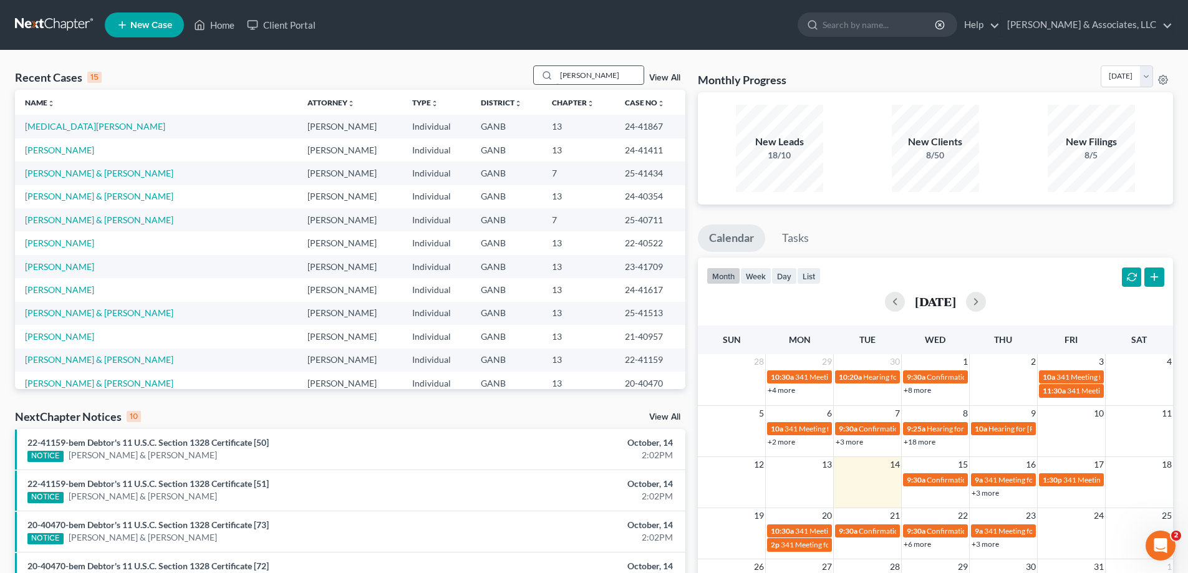
type input "[PERSON_NAME]"
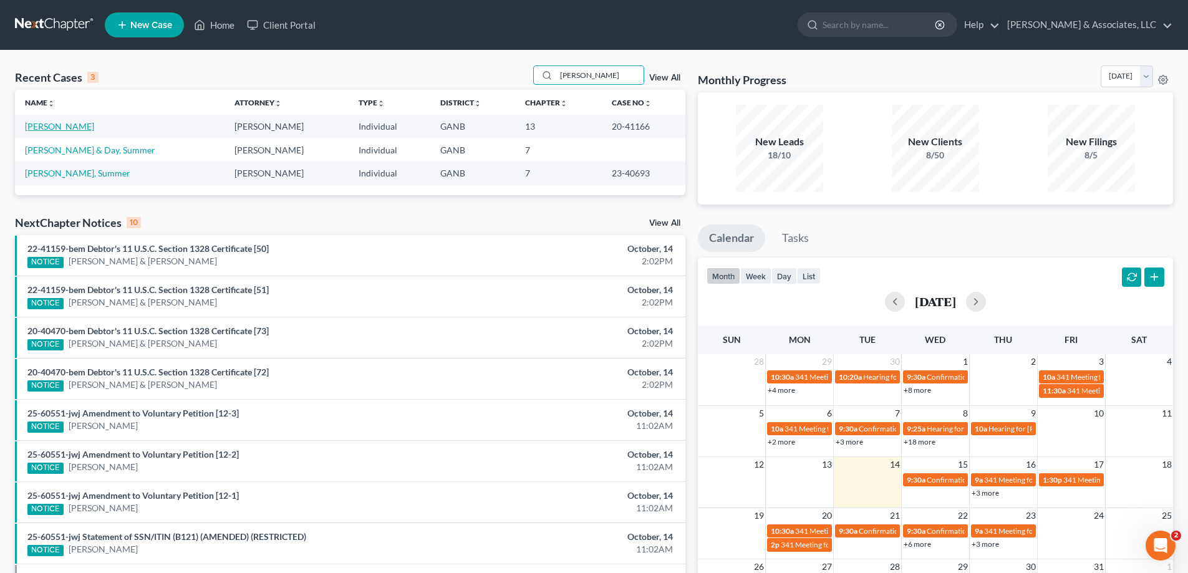
click at [65, 128] on link "[PERSON_NAME]" at bounding box center [59, 126] width 69 height 11
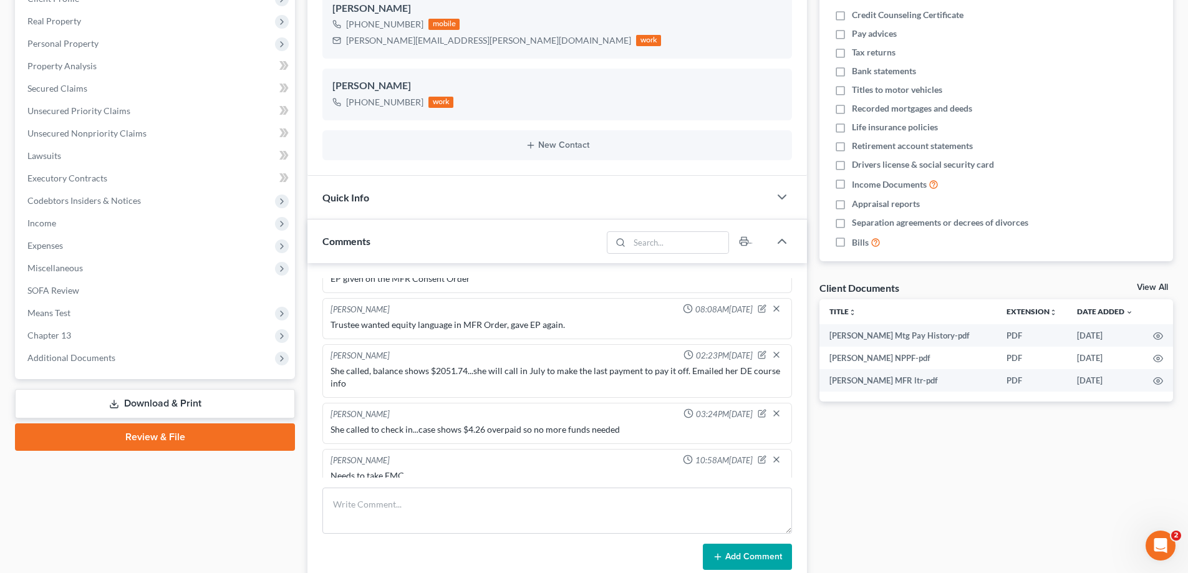
scroll to position [75, 0]
drag, startPoint x: 94, startPoint y: 362, endPoint x: 73, endPoint y: 395, distance: 38.7
click at [93, 362] on span "Additional Documents" at bounding box center [71, 357] width 88 height 11
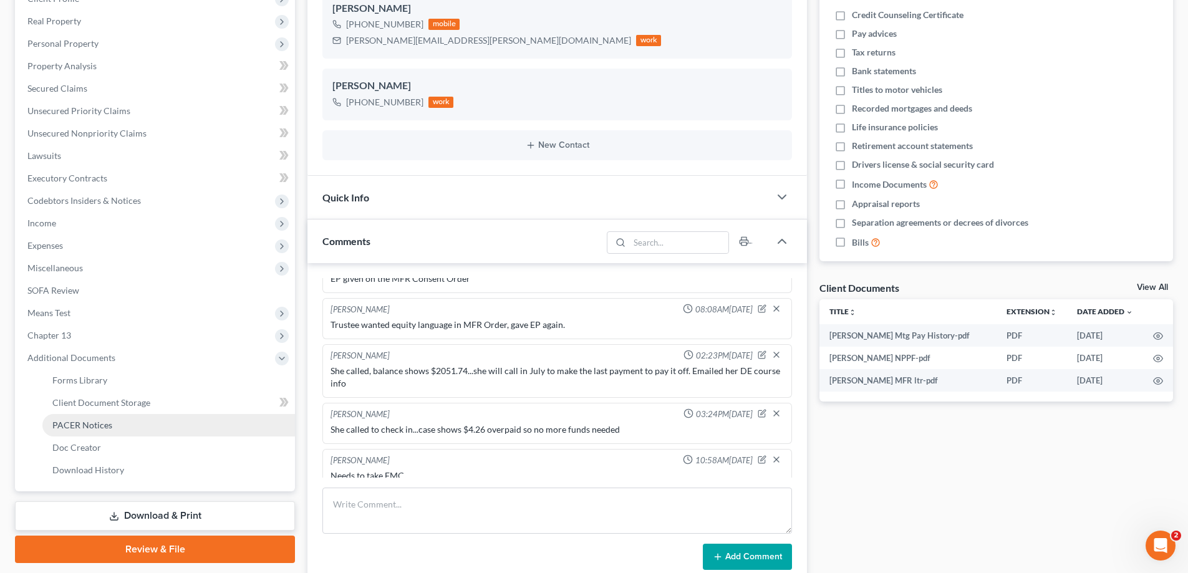
click at [75, 428] on span "PACER Notices" at bounding box center [82, 425] width 60 height 11
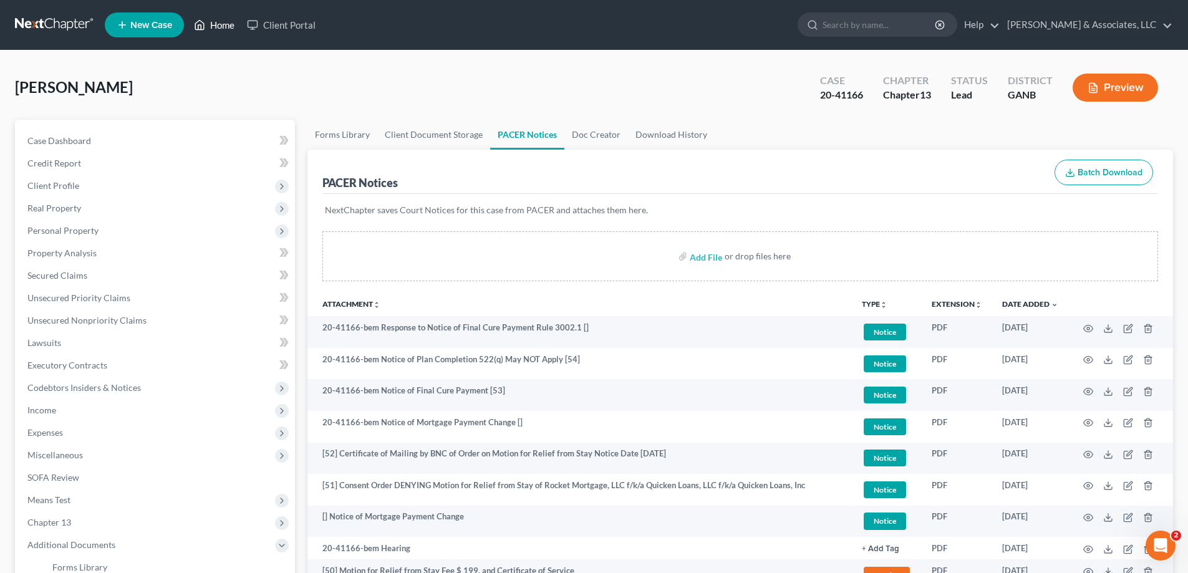
click at [225, 23] on link "Home" at bounding box center [214, 25] width 53 height 22
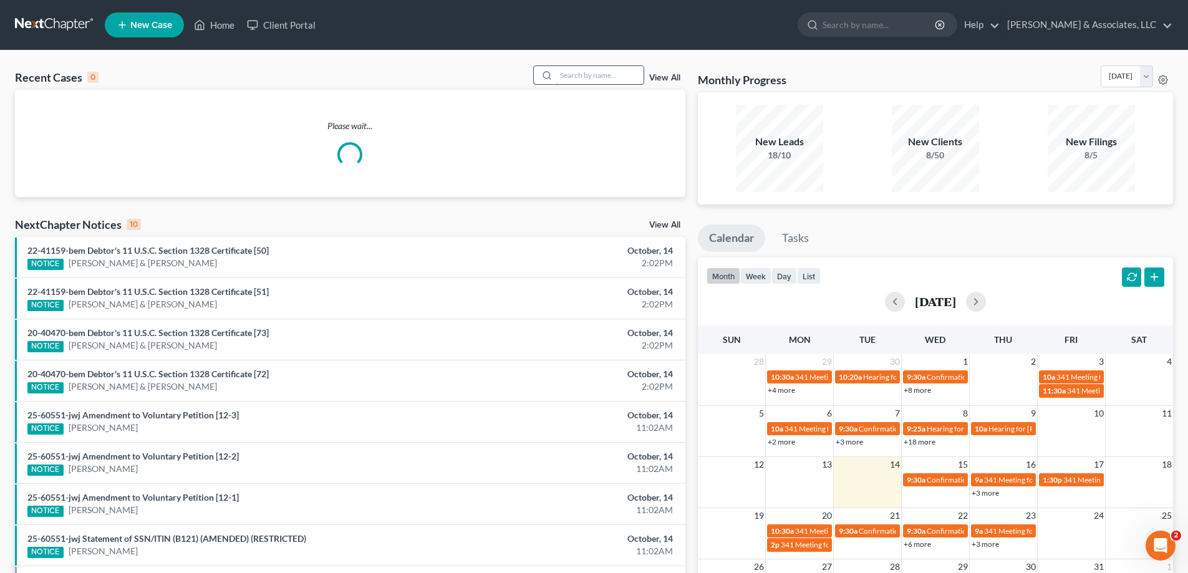
click at [561, 76] on input "search" at bounding box center [599, 75] width 87 height 18
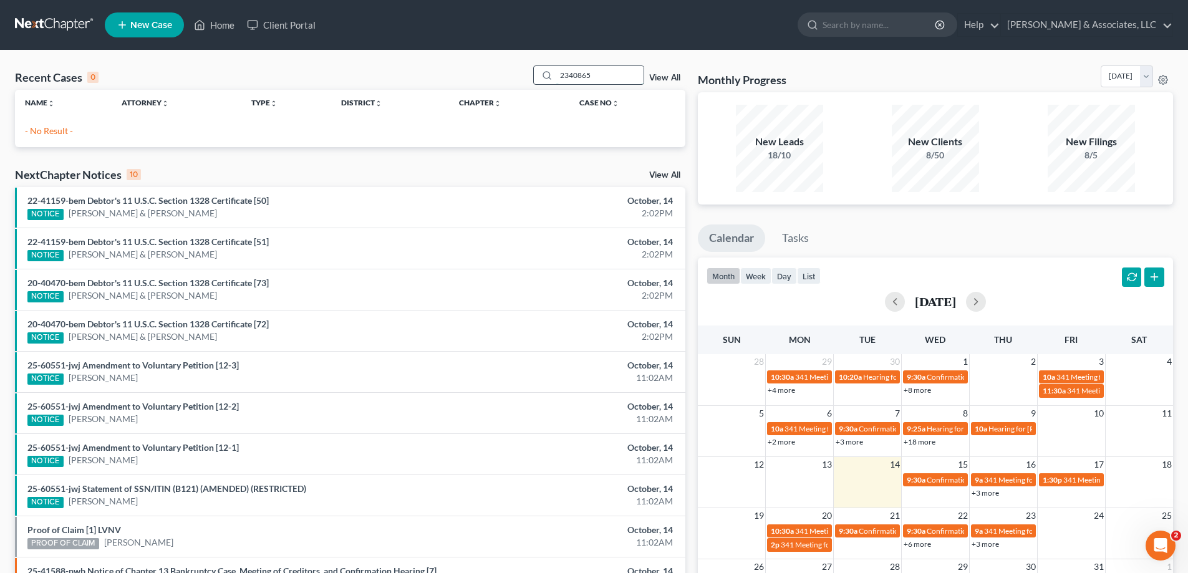
click at [573, 76] on input "2340865" at bounding box center [599, 75] width 87 height 18
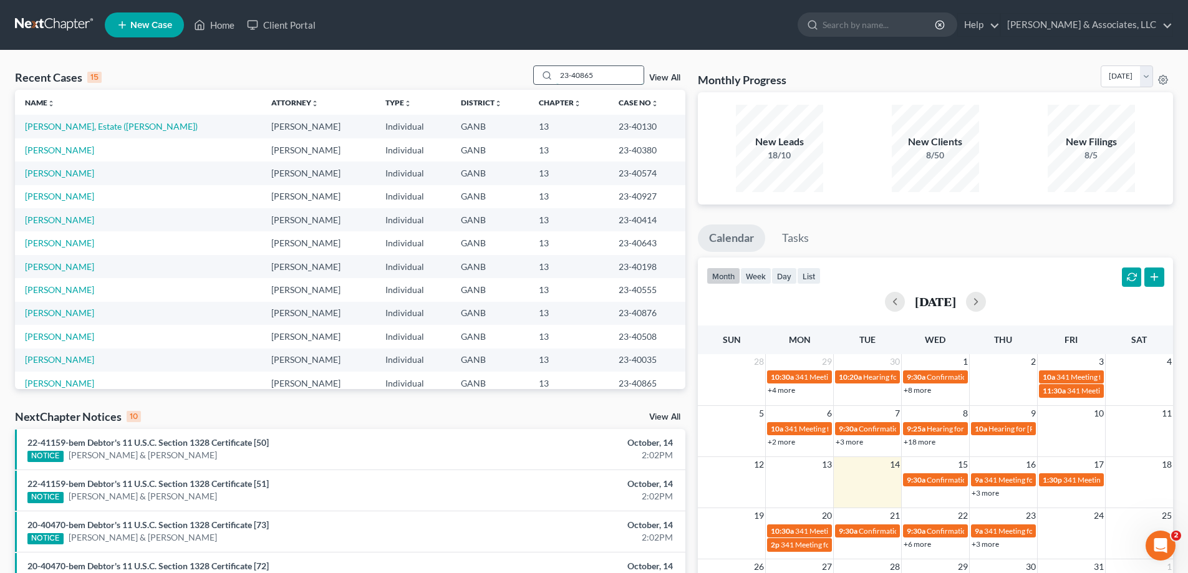
type input "23-40865"
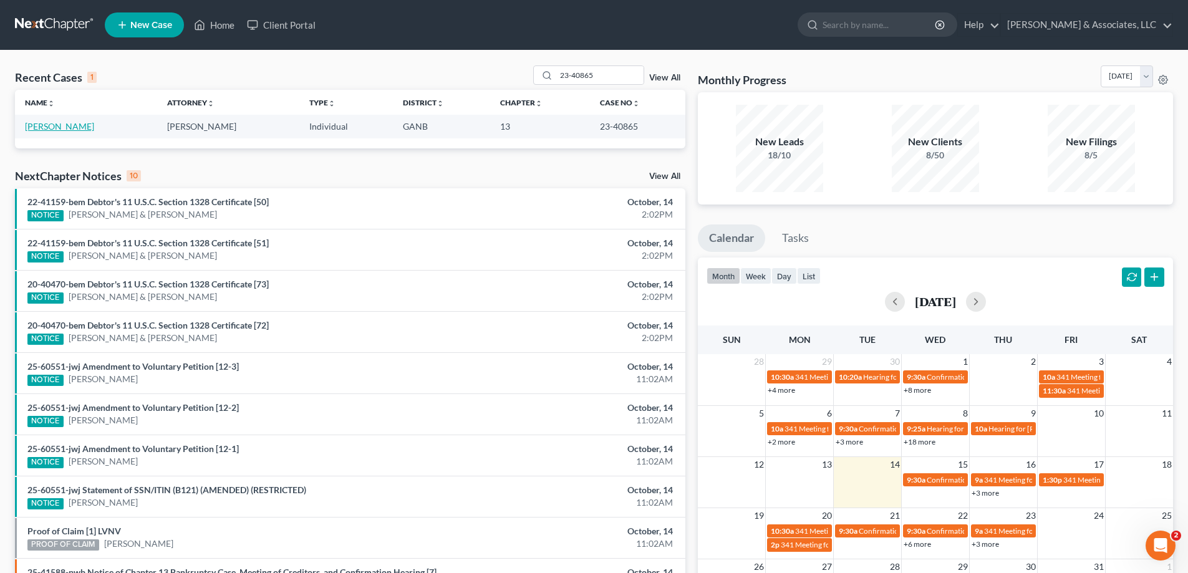
click at [42, 126] on link "[PERSON_NAME]" at bounding box center [59, 126] width 69 height 11
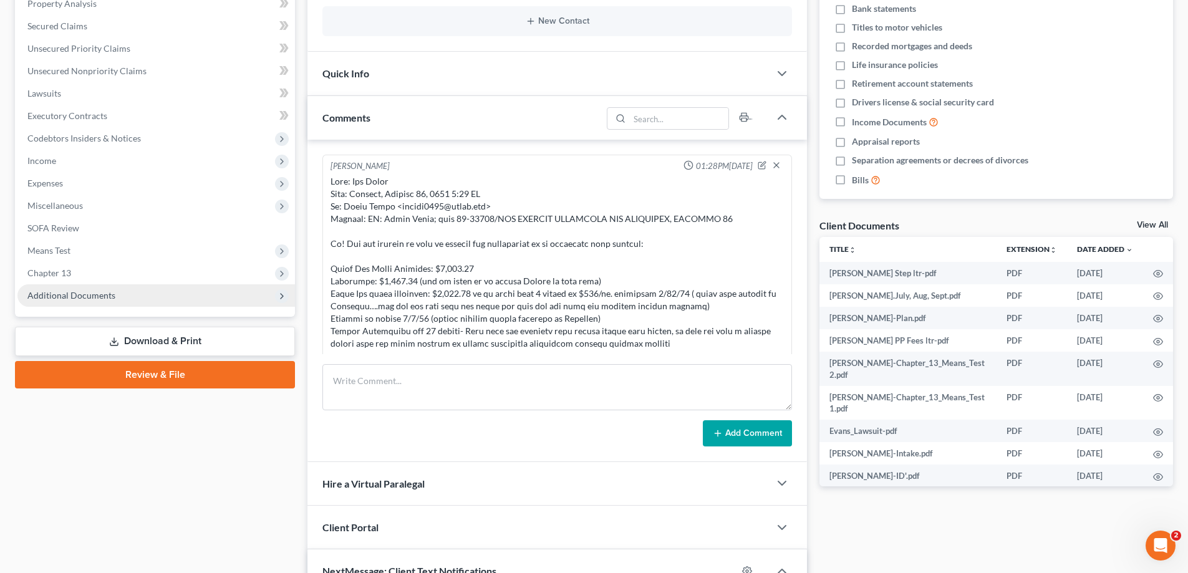
scroll to position [274, 0]
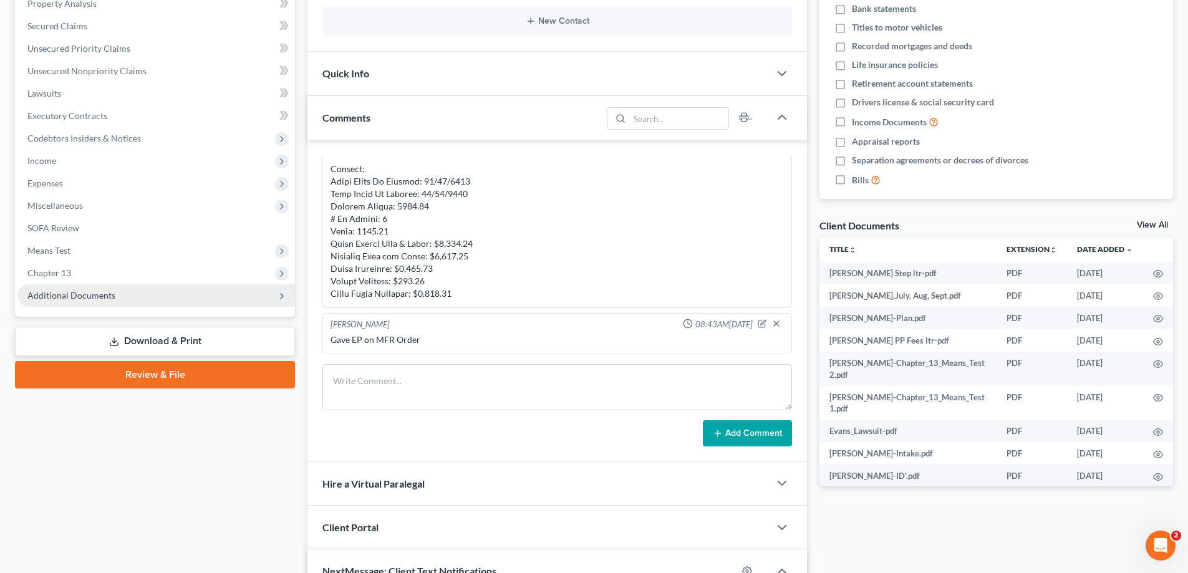
click at [85, 295] on span "Additional Documents" at bounding box center [71, 295] width 88 height 11
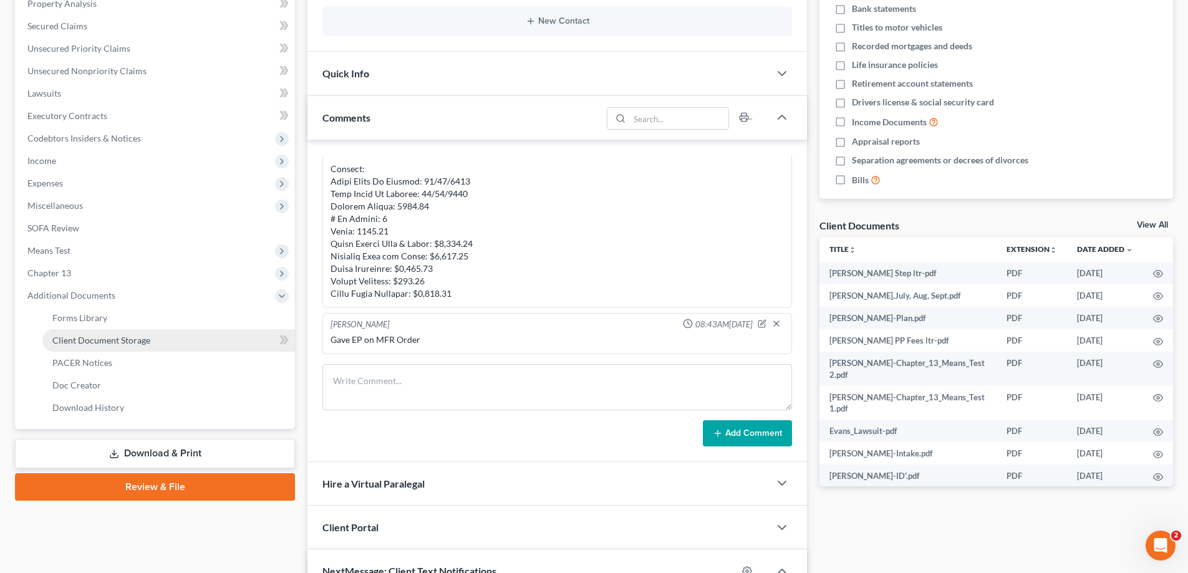
click at [71, 342] on span "Client Document Storage" at bounding box center [101, 340] width 98 height 11
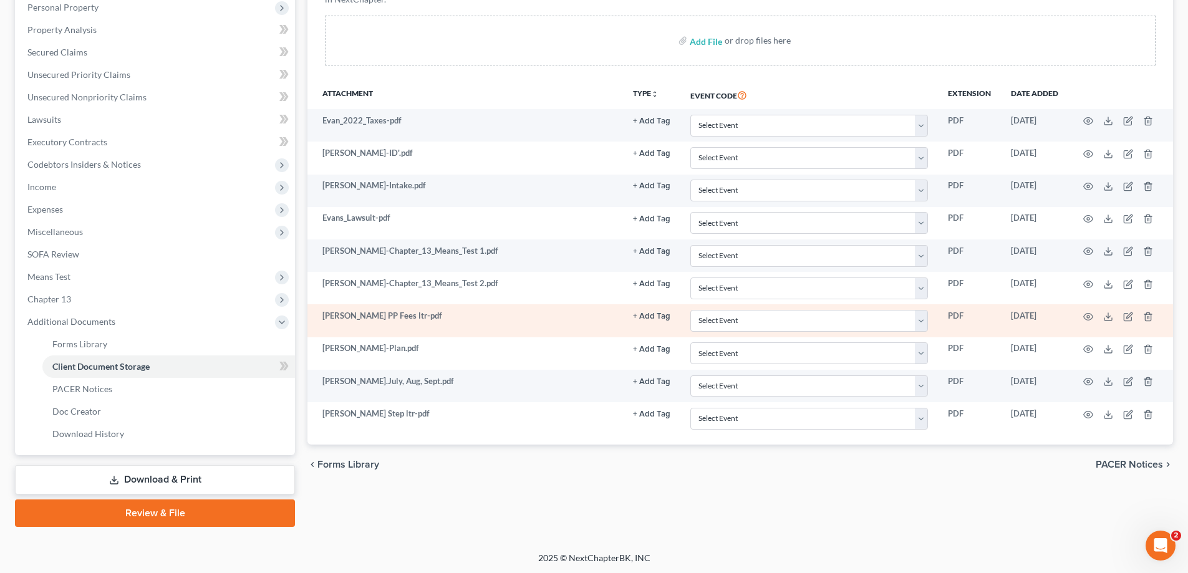
scroll to position [225, 0]
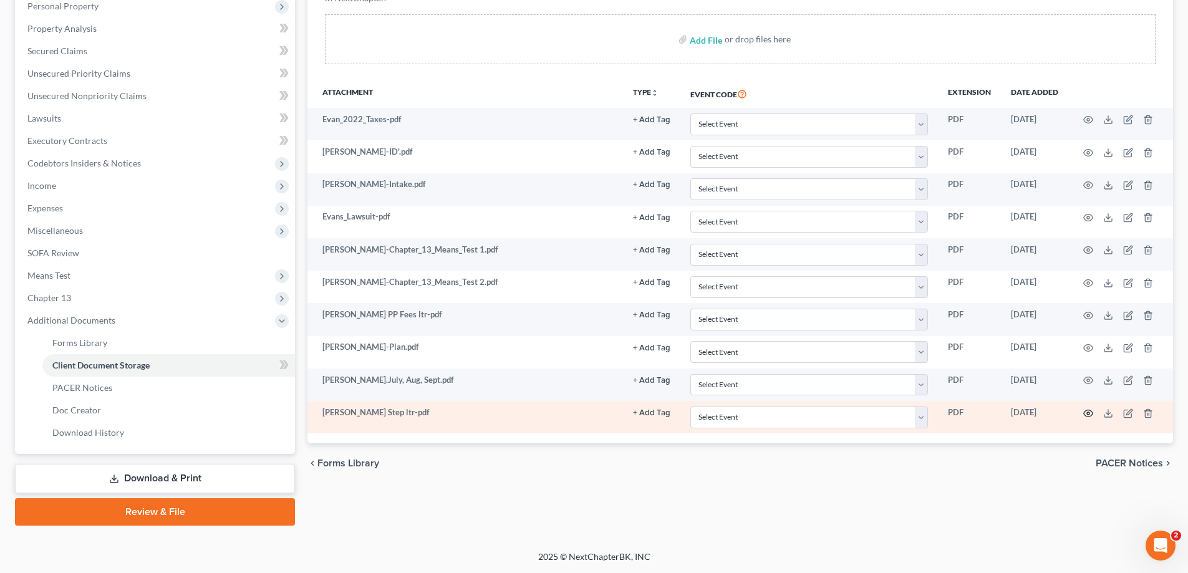
click at [1088, 414] on circle "button" at bounding box center [1088, 413] width 2 height 2
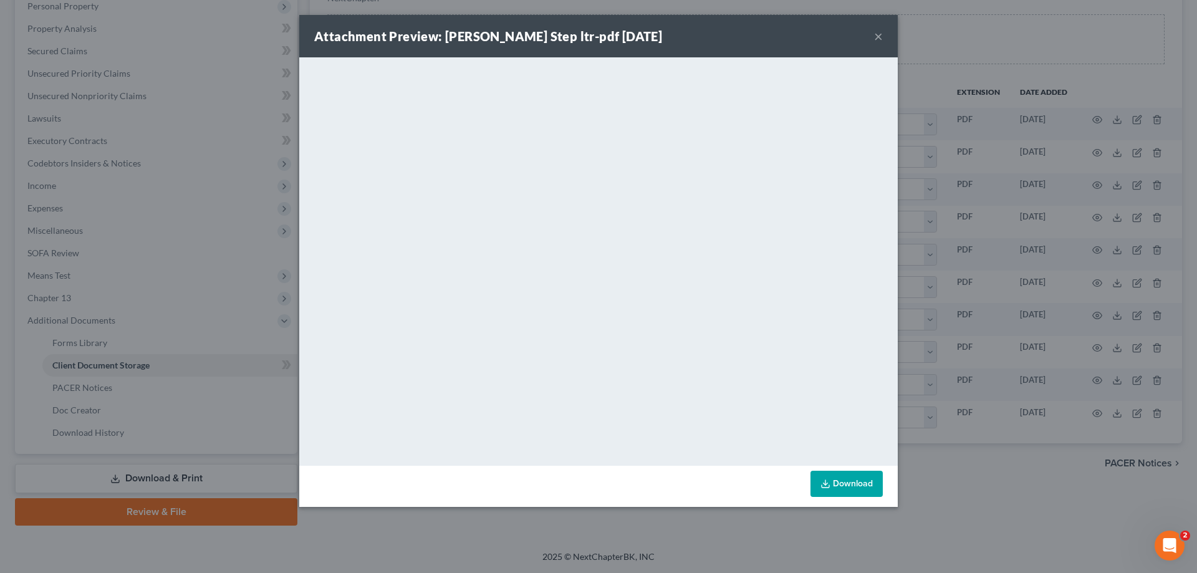
click at [878, 34] on button "×" at bounding box center [878, 36] width 9 height 15
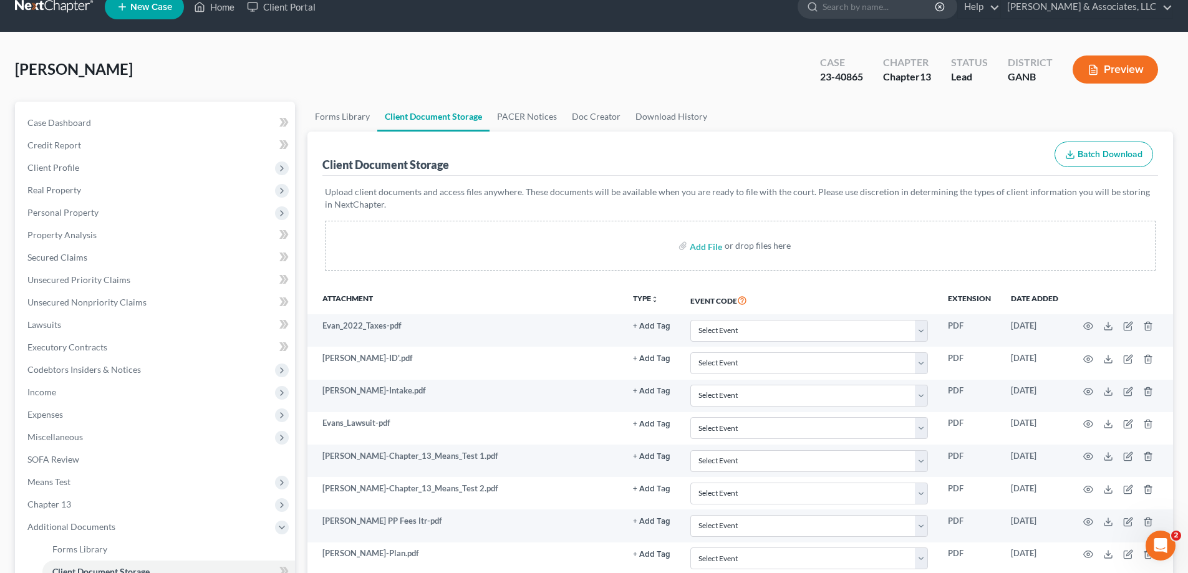
scroll to position [0, 0]
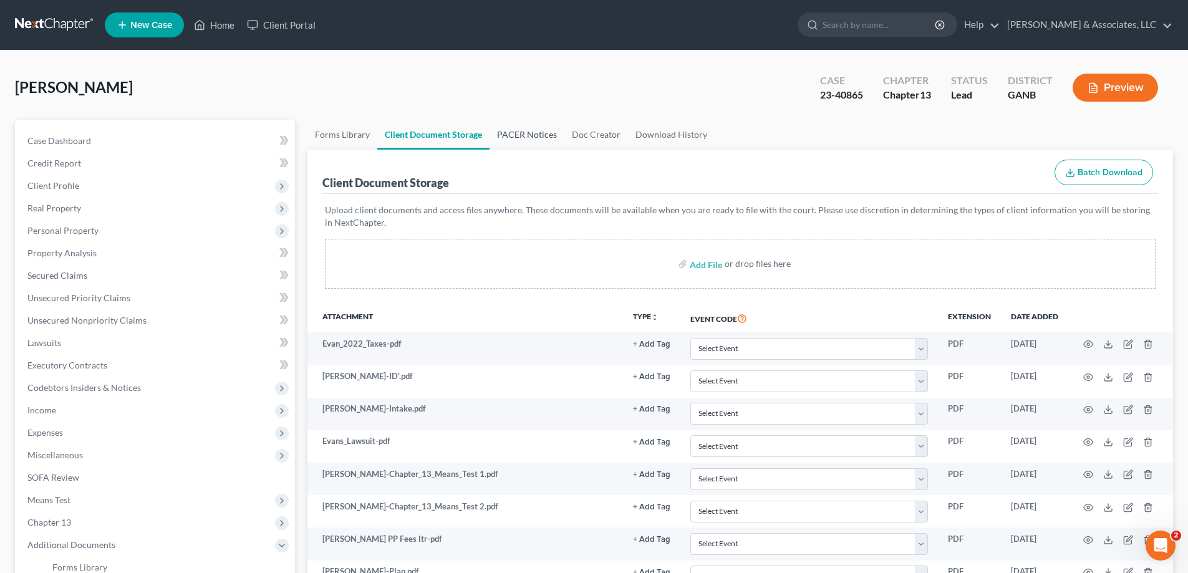
click at [521, 132] on link "PACER Notices" at bounding box center [527, 135] width 75 height 30
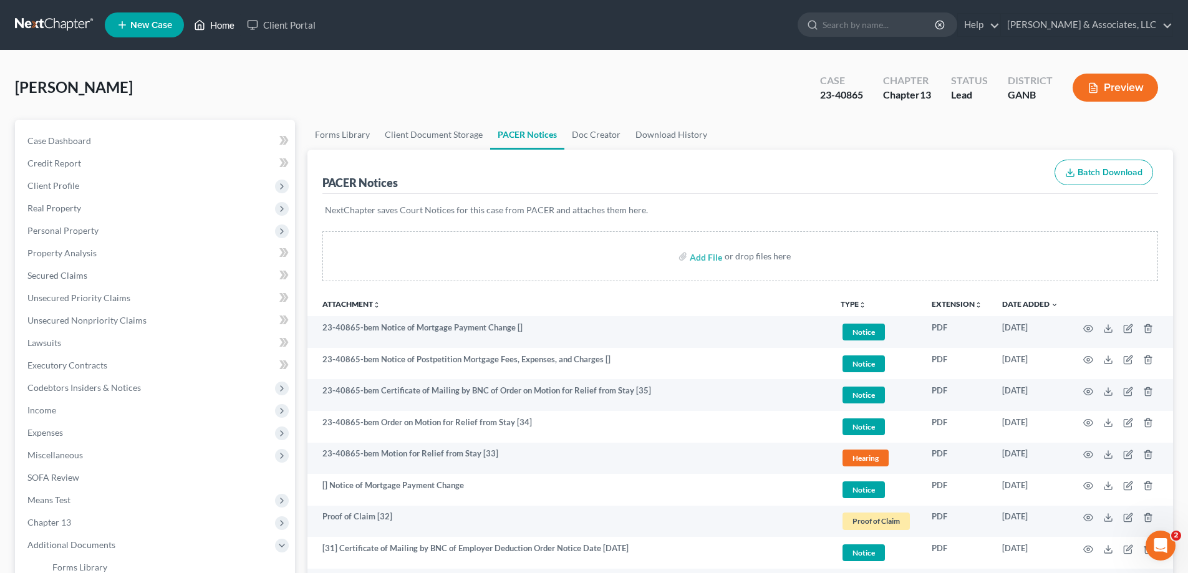
click at [233, 30] on link "Home" at bounding box center [214, 25] width 53 height 22
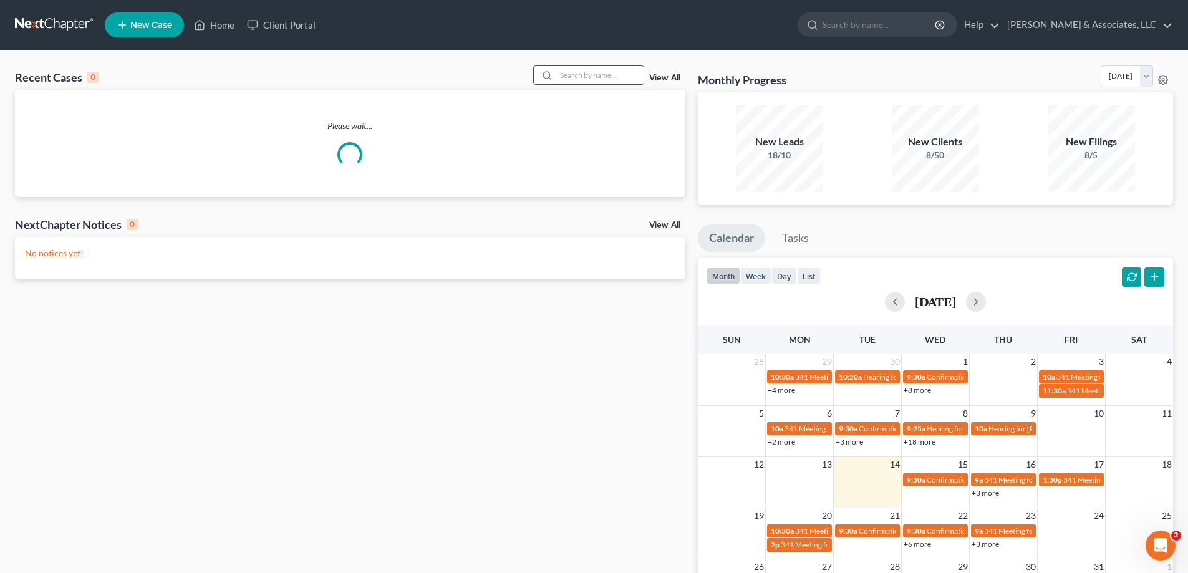
click at [595, 74] on input "search" at bounding box center [599, 75] width 87 height 18
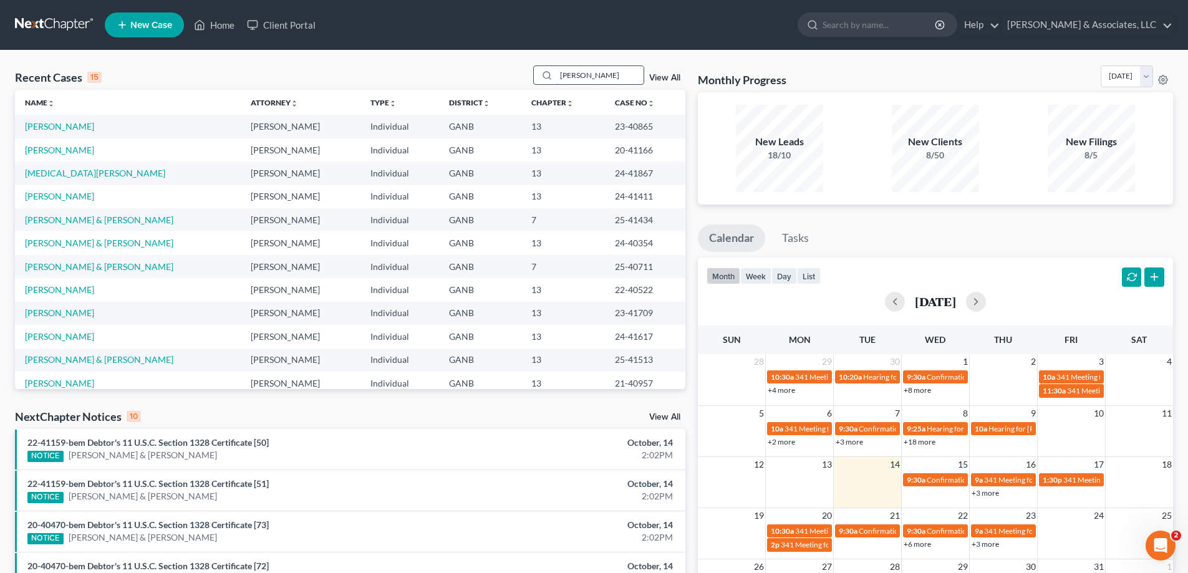
type input "[PERSON_NAME]"
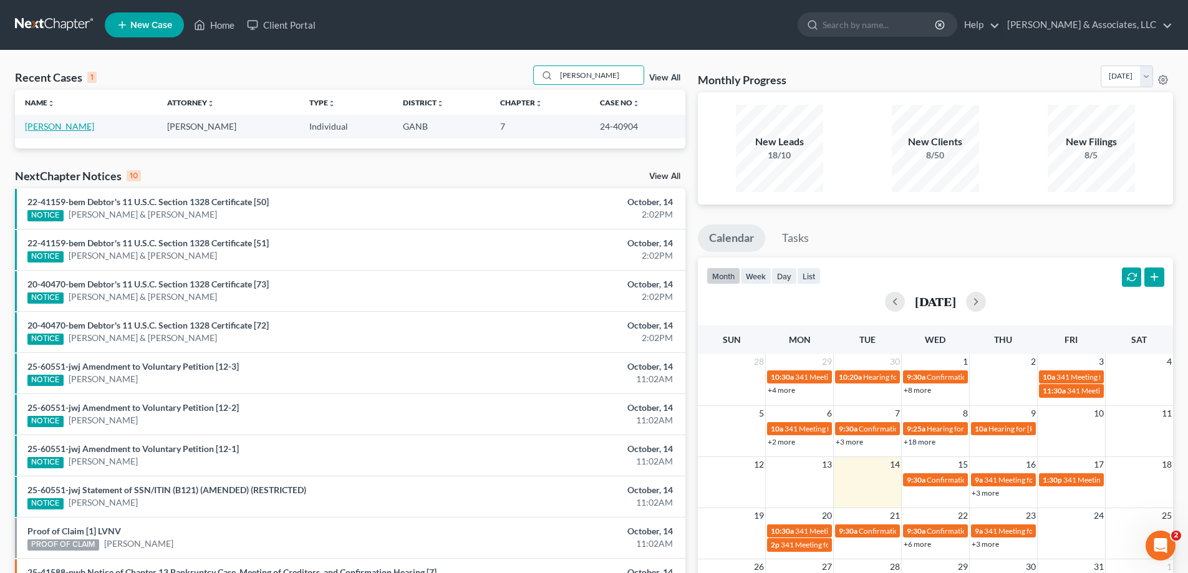
click at [34, 127] on link "[PERSON_NAME]" at bounding box center [59, 126] width 69 height 11
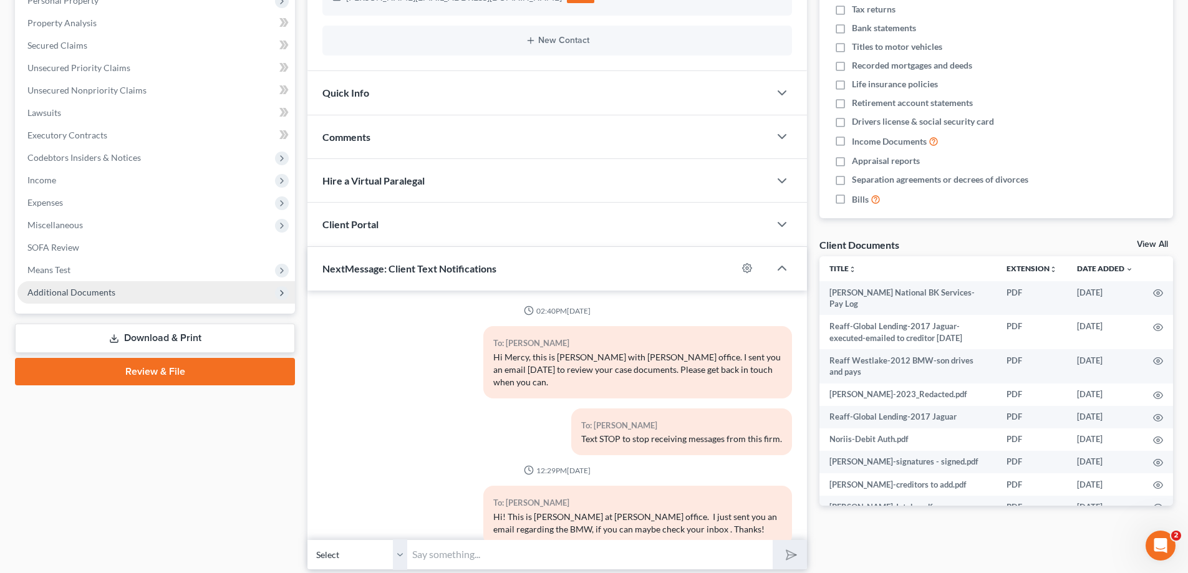
scroll to position [30, 0]
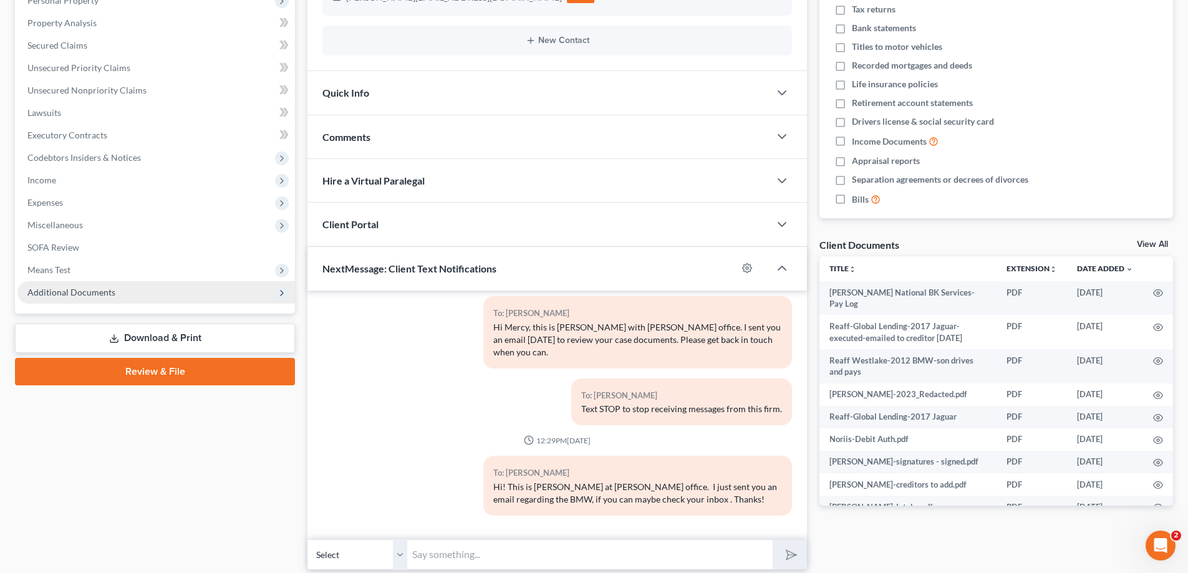
click at [98, 289] on span "Additional Documents" at bounding box center [71, 292] width 88 height 11
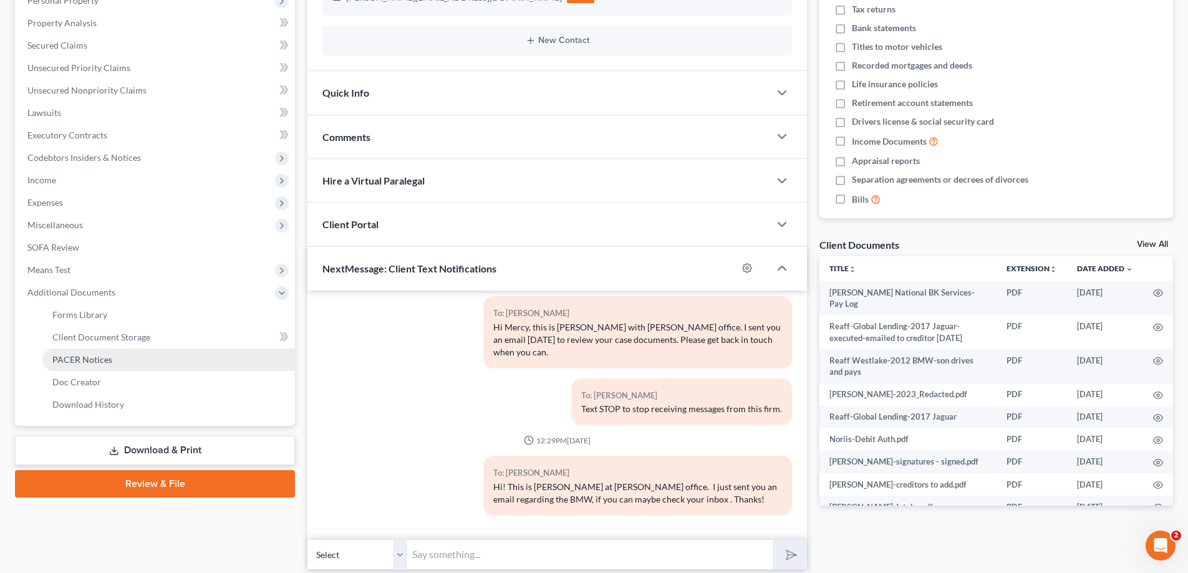
click at [80, 356] on span "PACER Notices" at bounding box center [82, 359] width 60 height 11
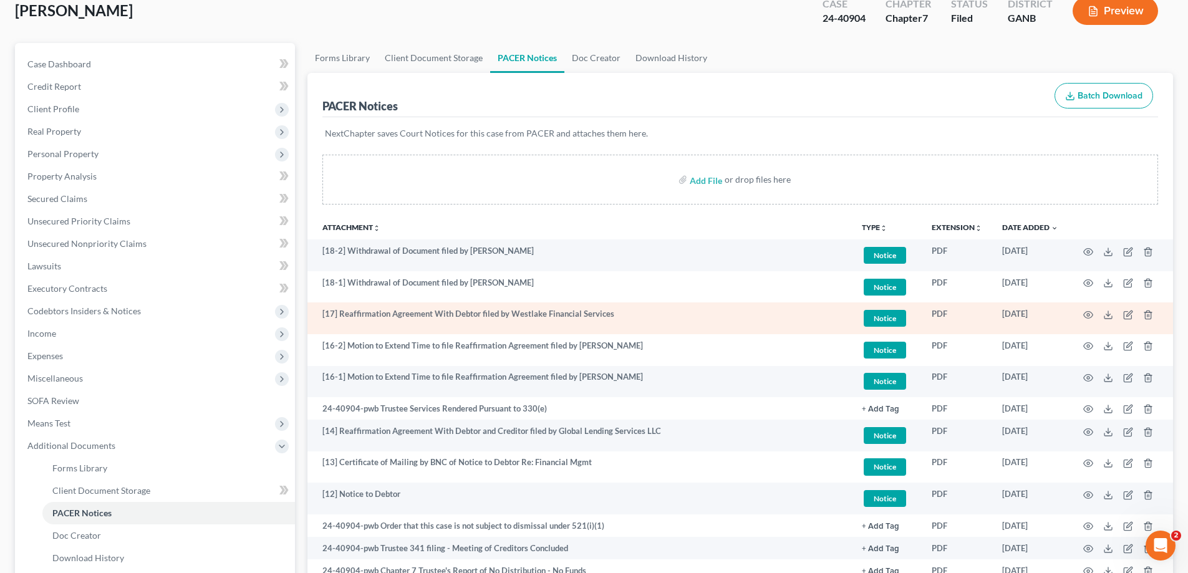
scroll to position [249, 0]
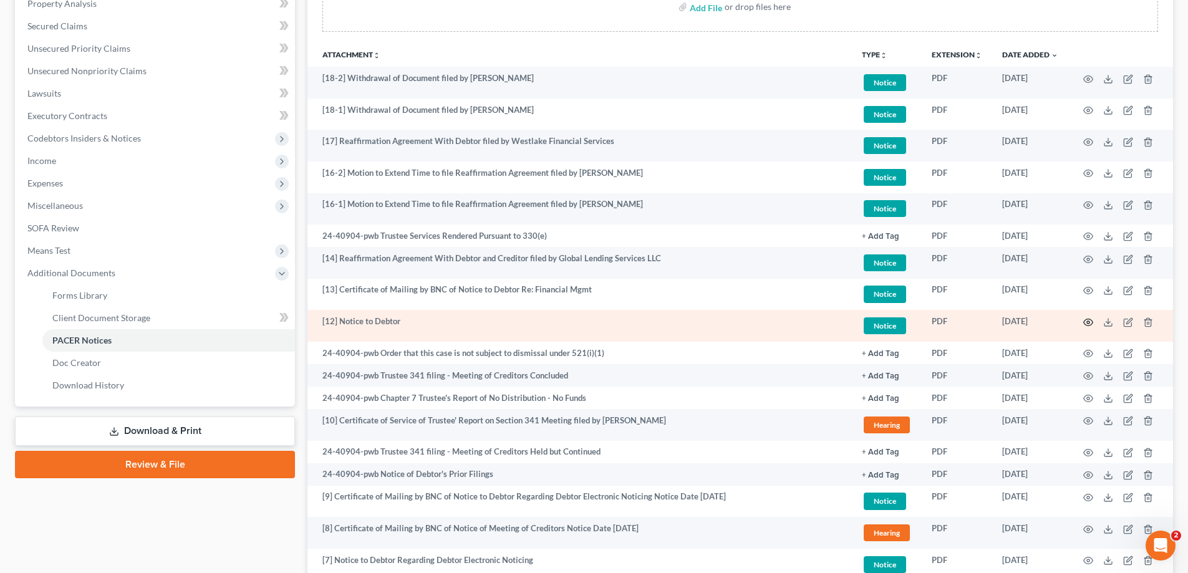
click at [1085, 320] on icon "button" at bounding box center [1088, 322] width 9 height 7
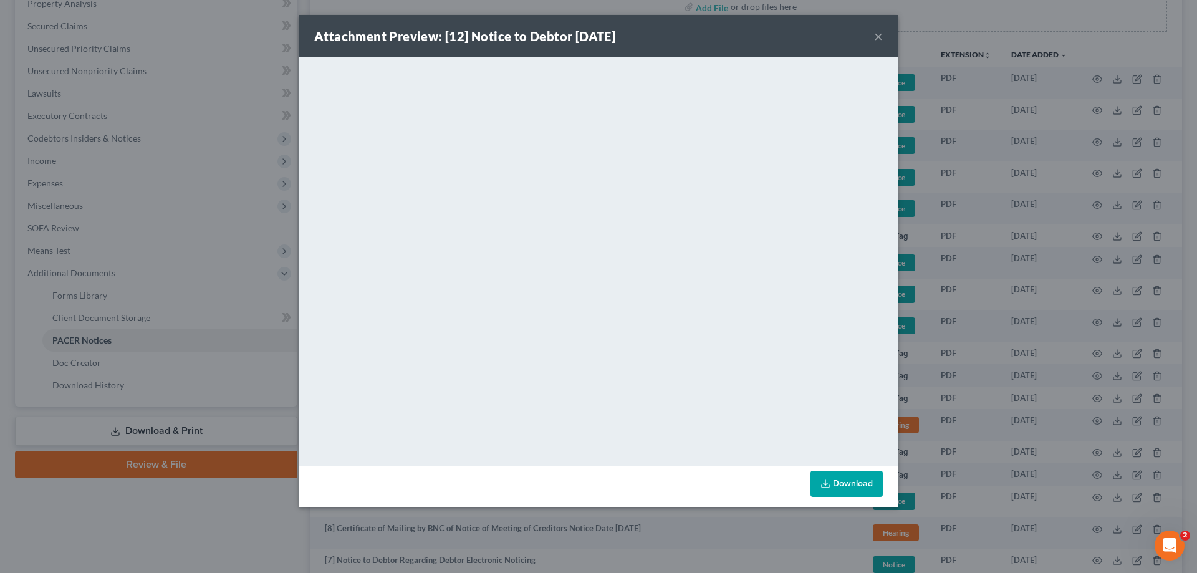
click at [879, 31] on button "×" at bounding box center [878, 36] width 9 height 15
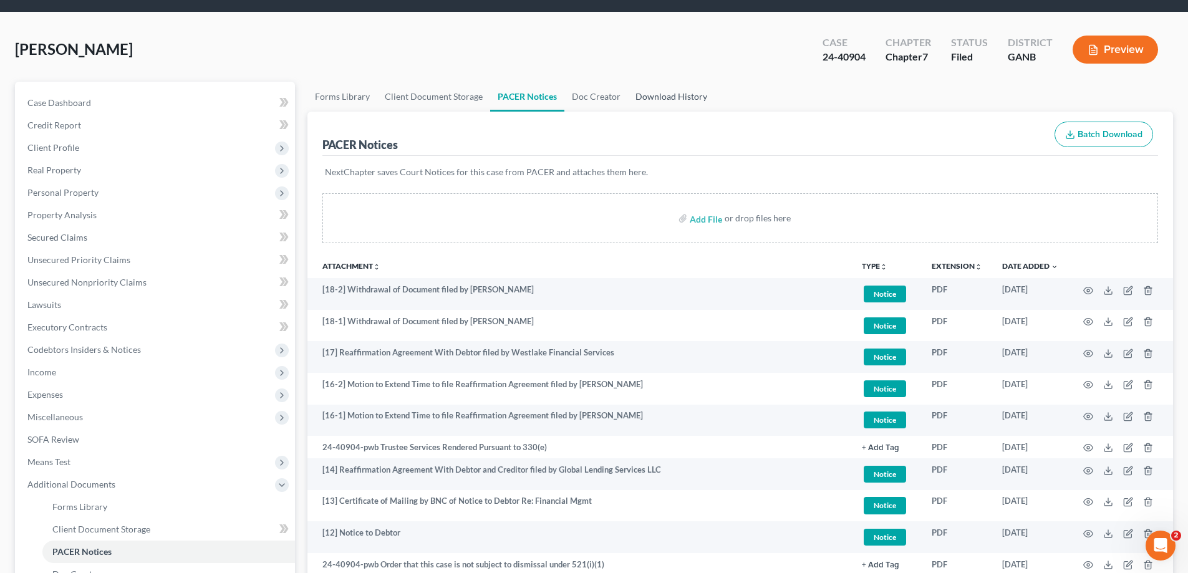
scroll to position [0, 0]
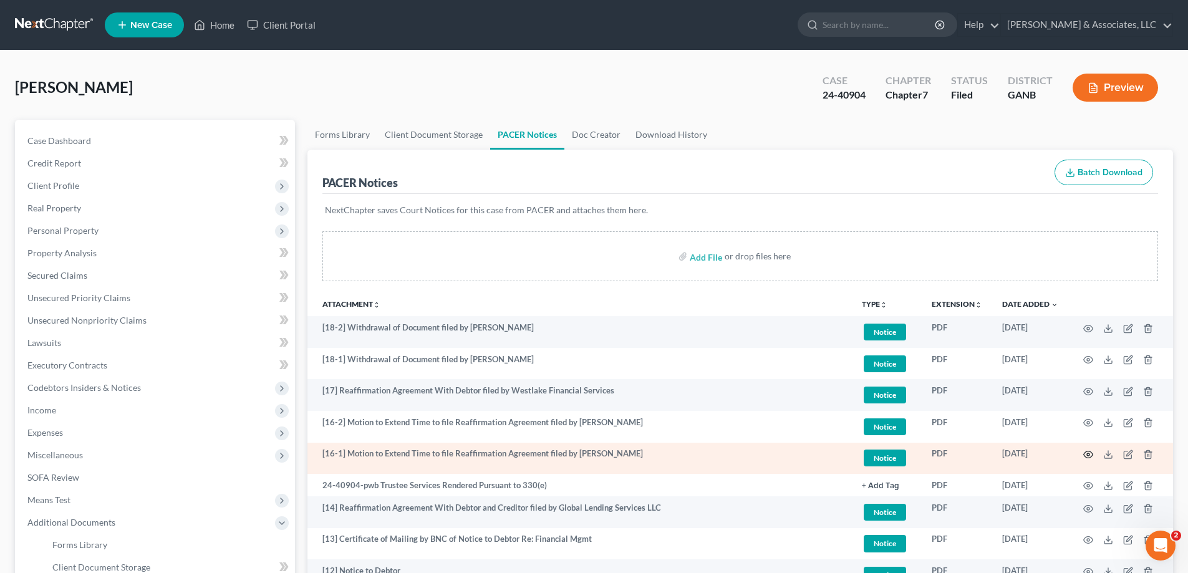
click at [1089, 452] on icon "button" at bounding box center [1088, 455] width 9 height 7
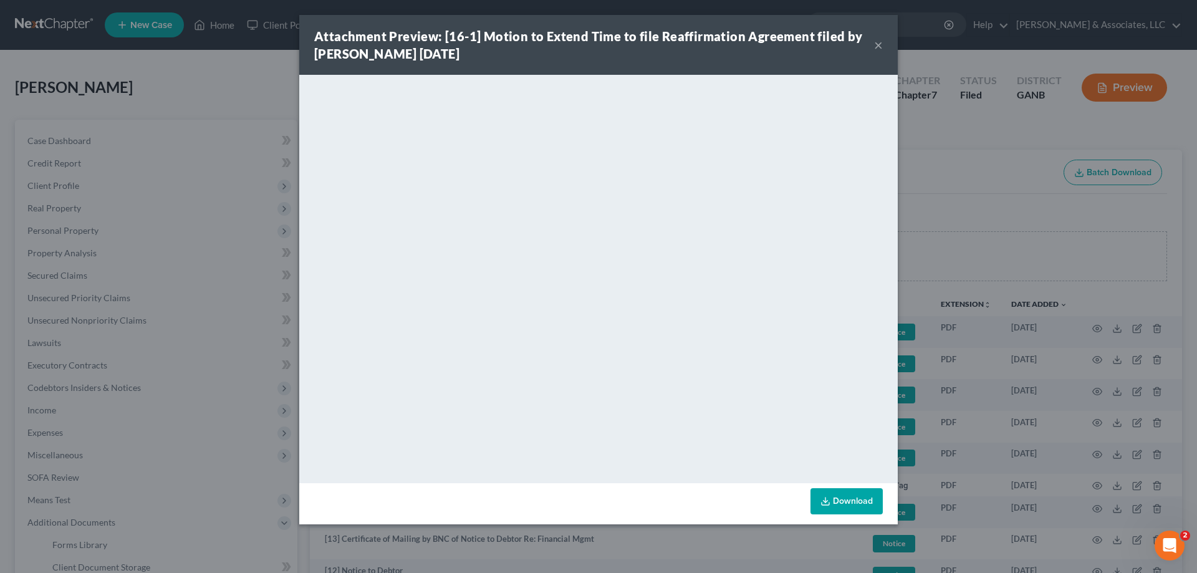
drag, startPoint x: 876, startPoint y: 41, endPoint x: 1095, endPoint y: 325, distance: 358.8
click at [877, 41] on button "×" at bounding box center [878, 44] width 9 height 15
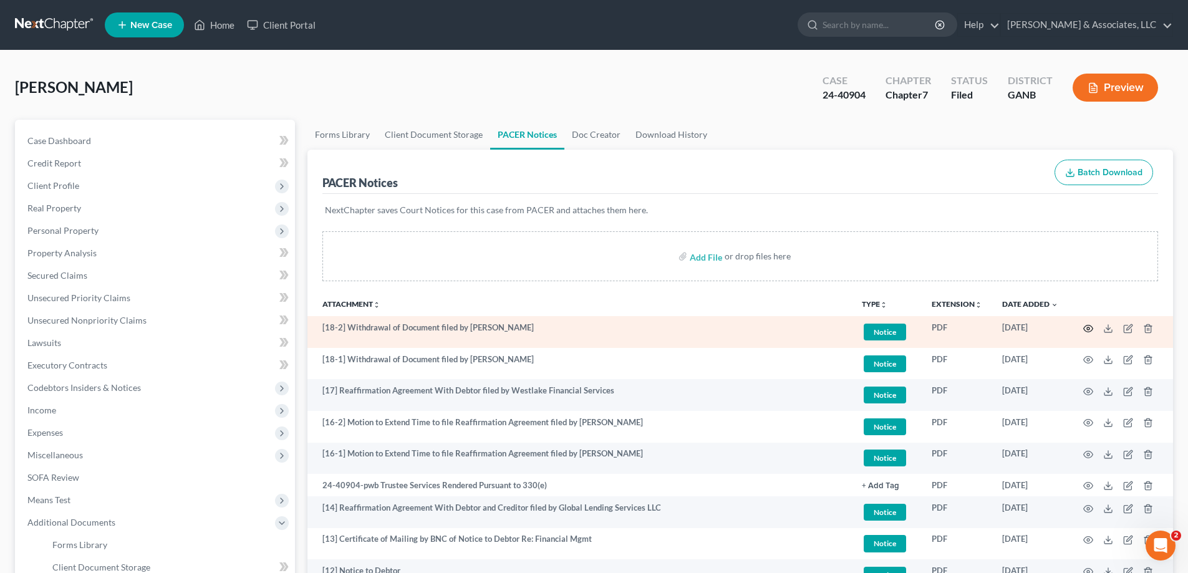
click at [1088, 327] on circle "button" at bounding box center [1088, 328] width 2 height 2
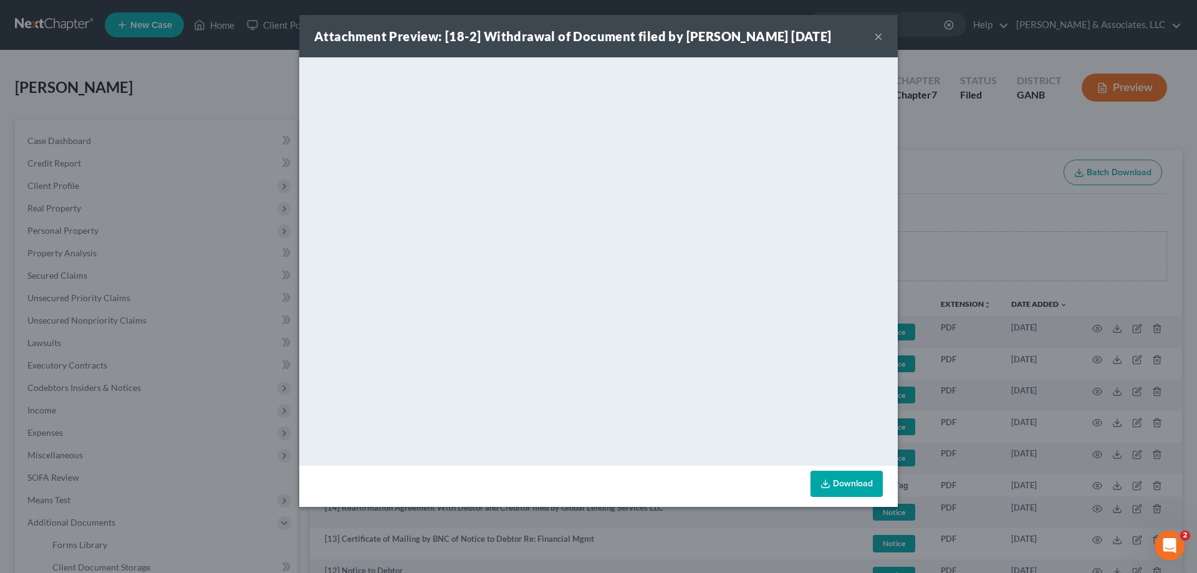
drag, startPoint x: 878, startPoint y: 34, endPoint x: 1093, endPoint y: 361, distance: 391.8
click at [878, 34] on button "×" at bounding box center [878, 36] width 9 height 15
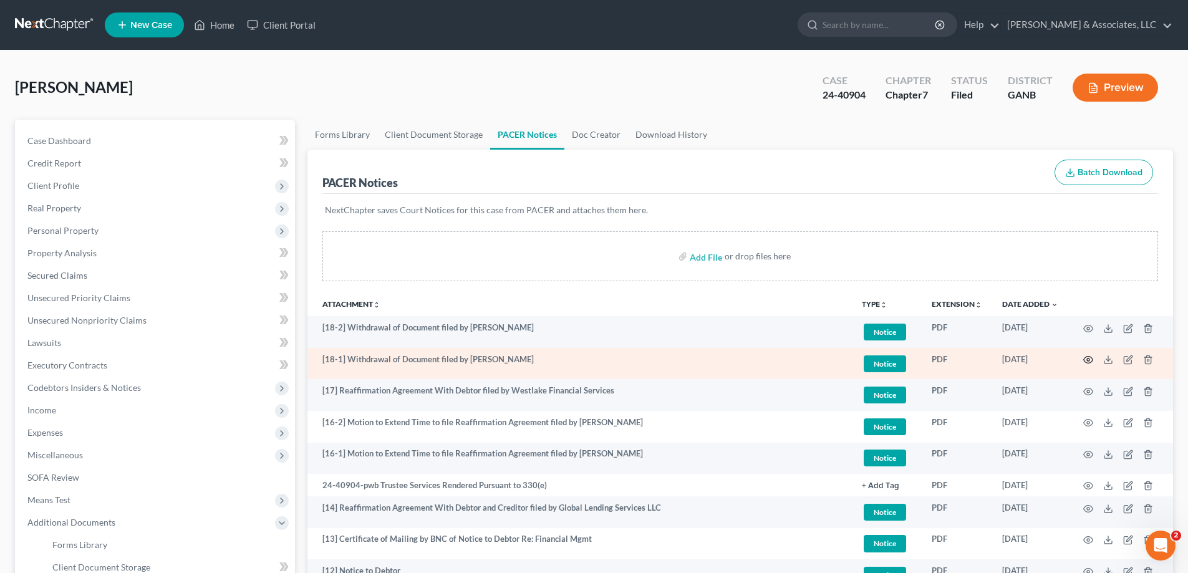
click at [1086, 358] on icon "button" at bounding box center [1088, 360] width 10 height 10
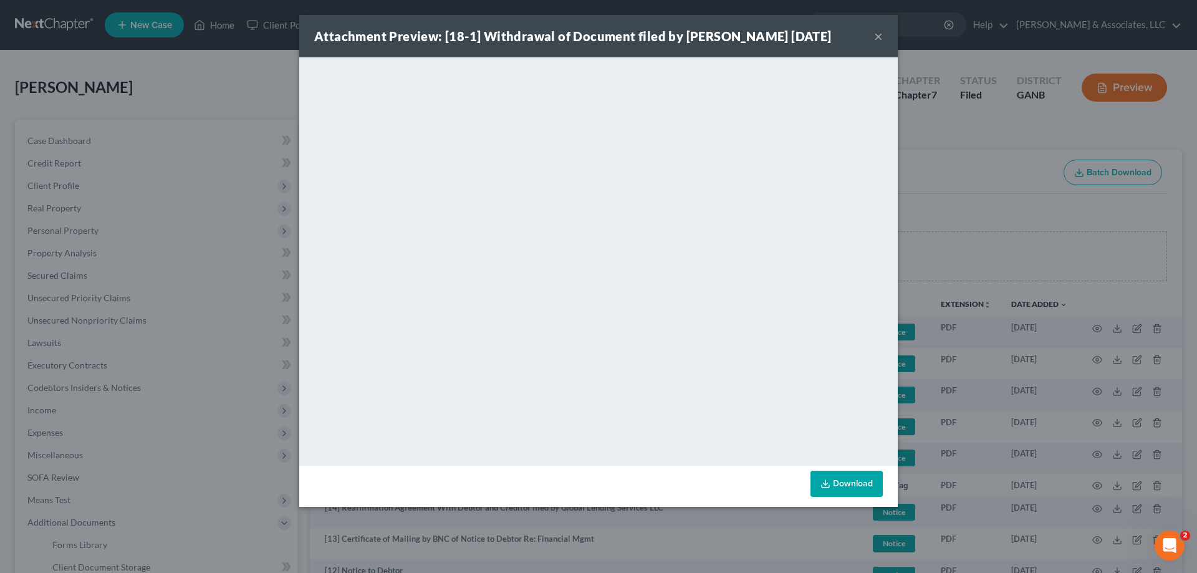
click at [878, 36] on button "×" at bounding box center [878, 36] width 9 height 15
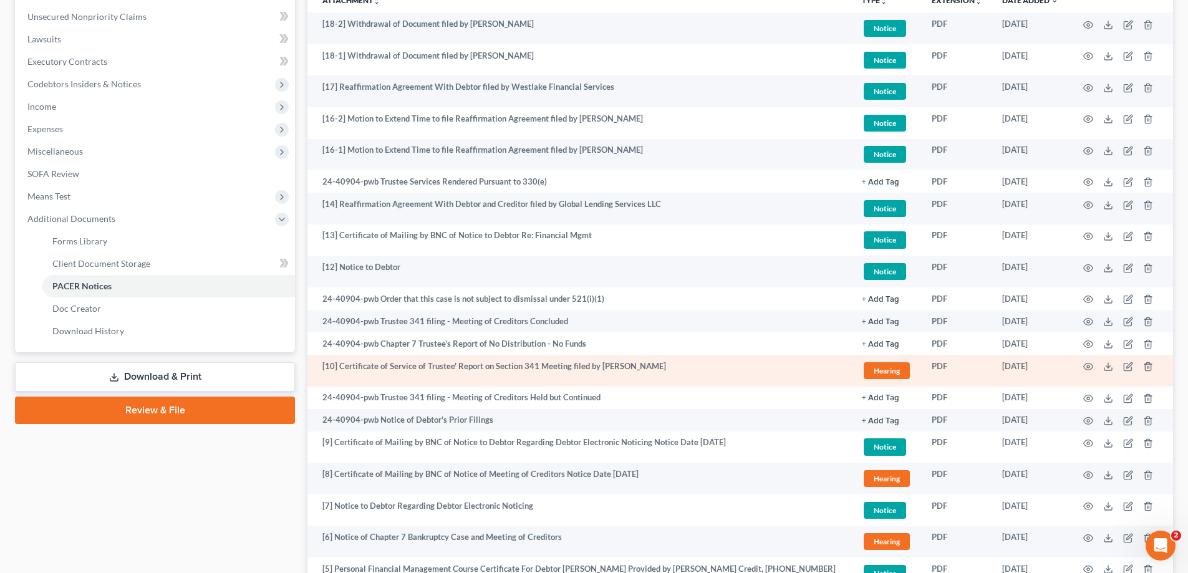
scroll to position [374, 0]
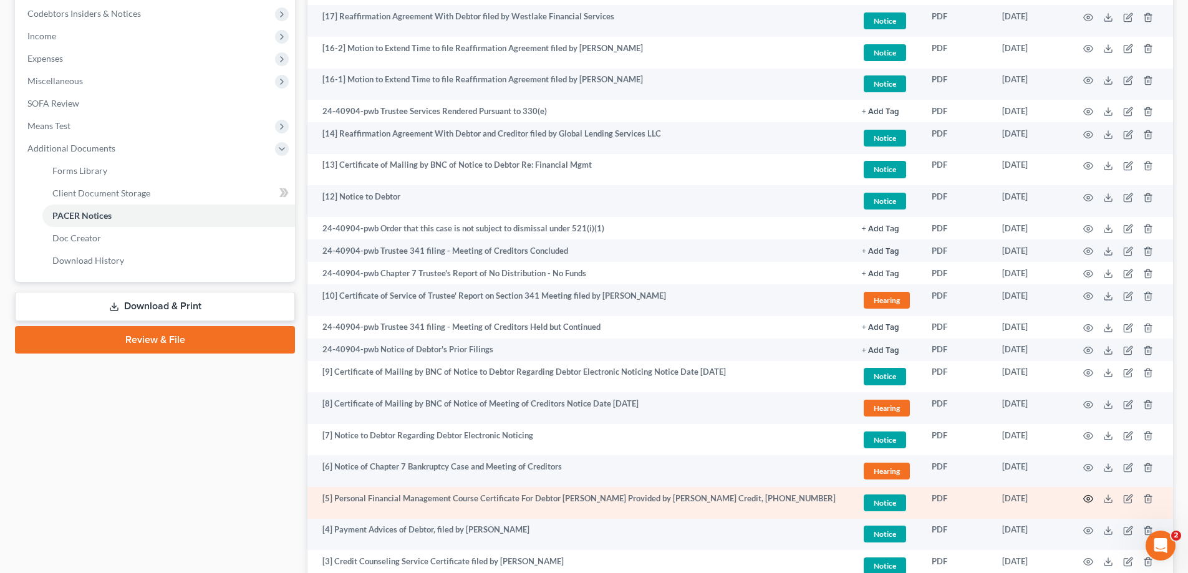
click at [1088, 498] on circle "button" at bounding box center [1088, 499] width 2 height 2
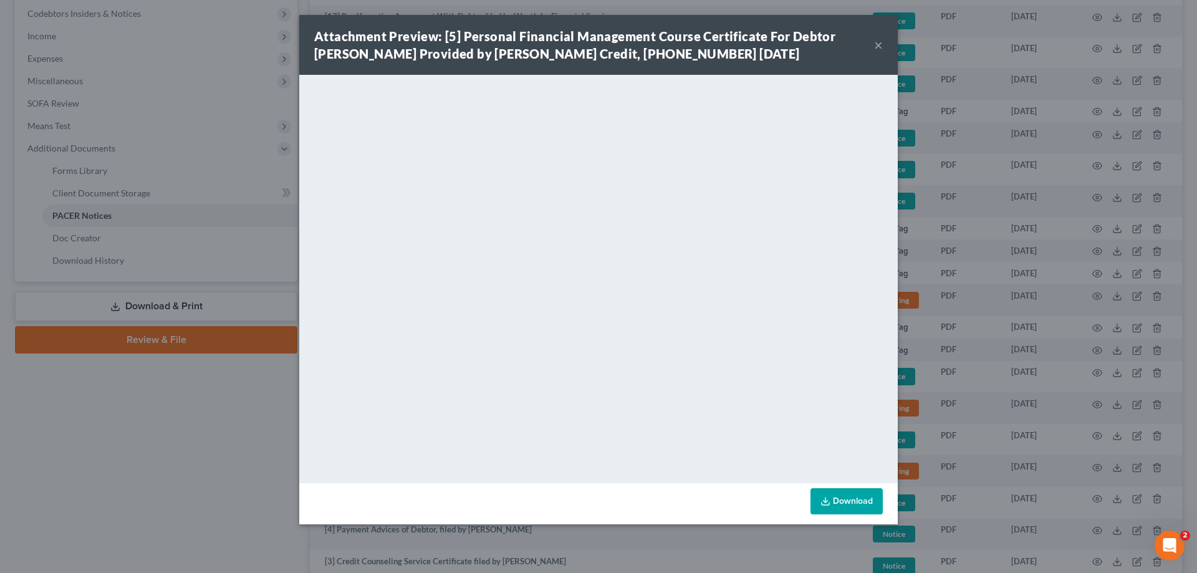
click at [881, 44] on button "×" at bounding box center [878, 44] width 9 height 15
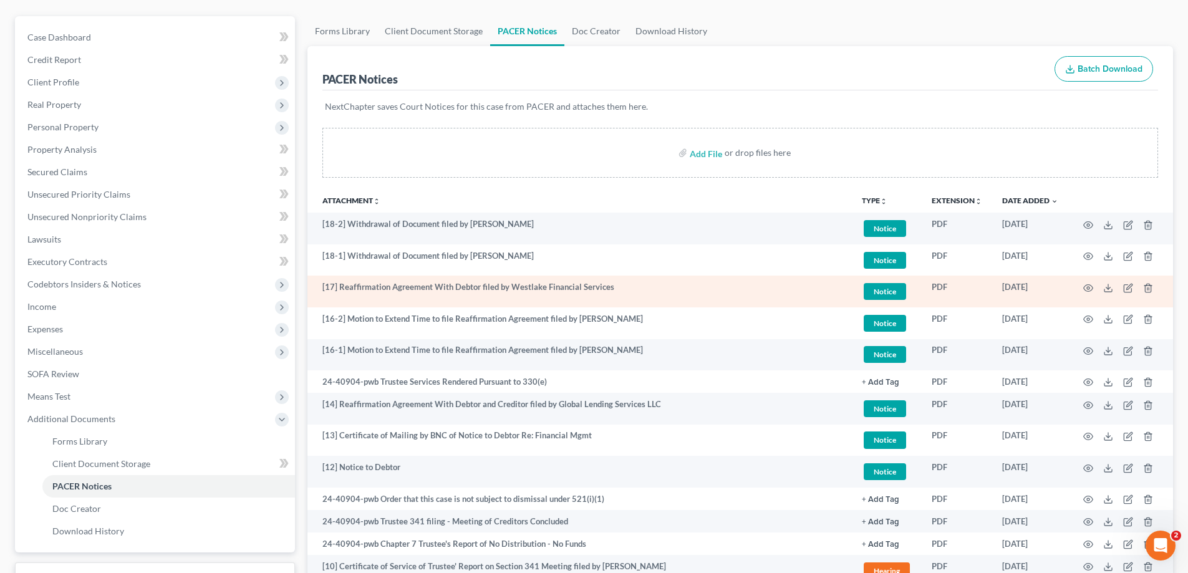
scroll to position [0, 0]
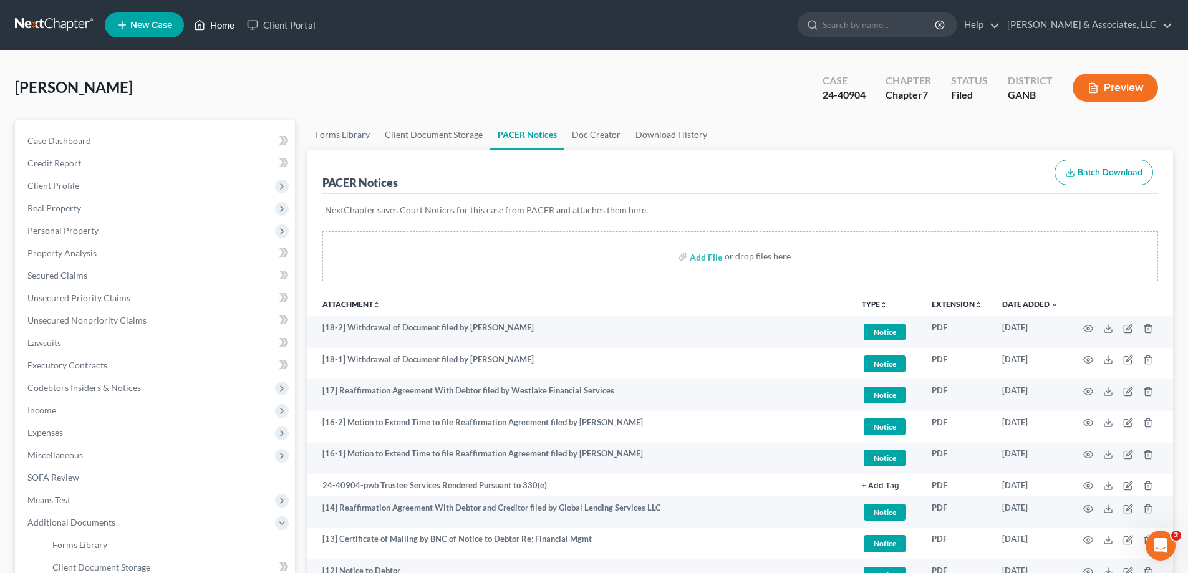
drag, startPoint x: 227, startPoint y: 17, endPoint x: 546, endPoint y: 78, distance: 325.1
click at [227, 17] on link "Home" at bounding box center [214, 25] width 53 height 22
click at [223, 24] on link "Home" at bounding box center [214, 25] width 53 height 22
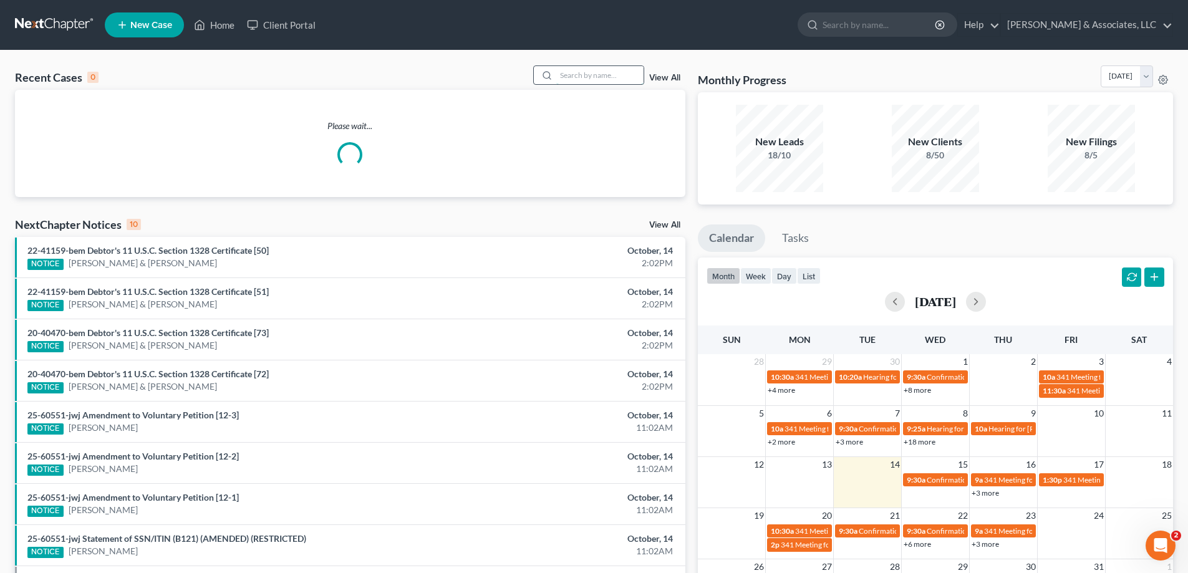
click at [583, 72] on input "search" at bounding box center [599, 75] width 87 height 18
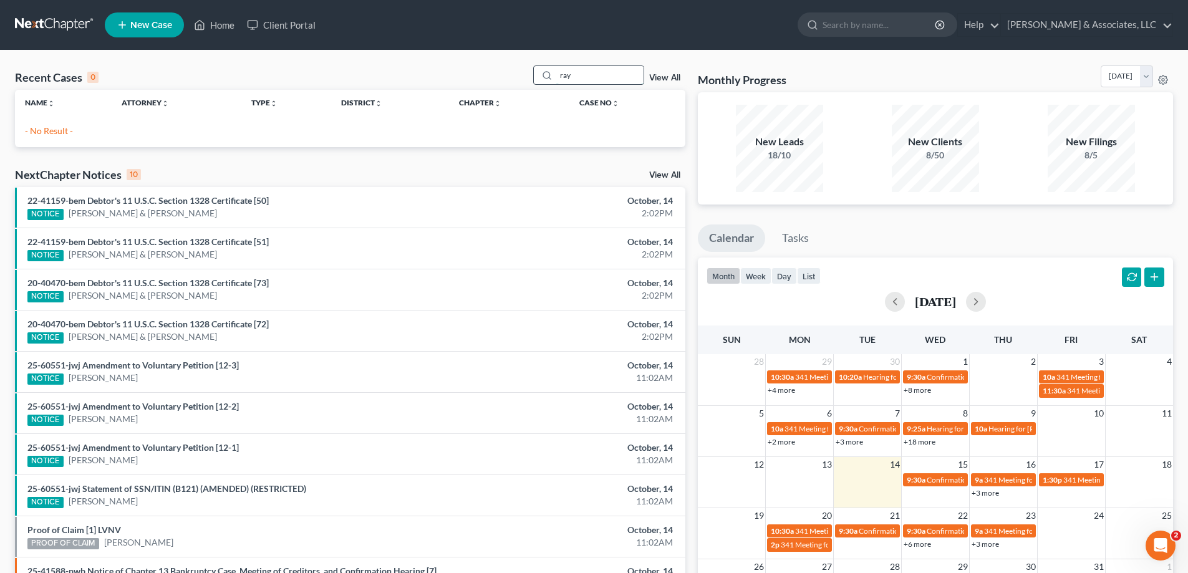
type input "ray"
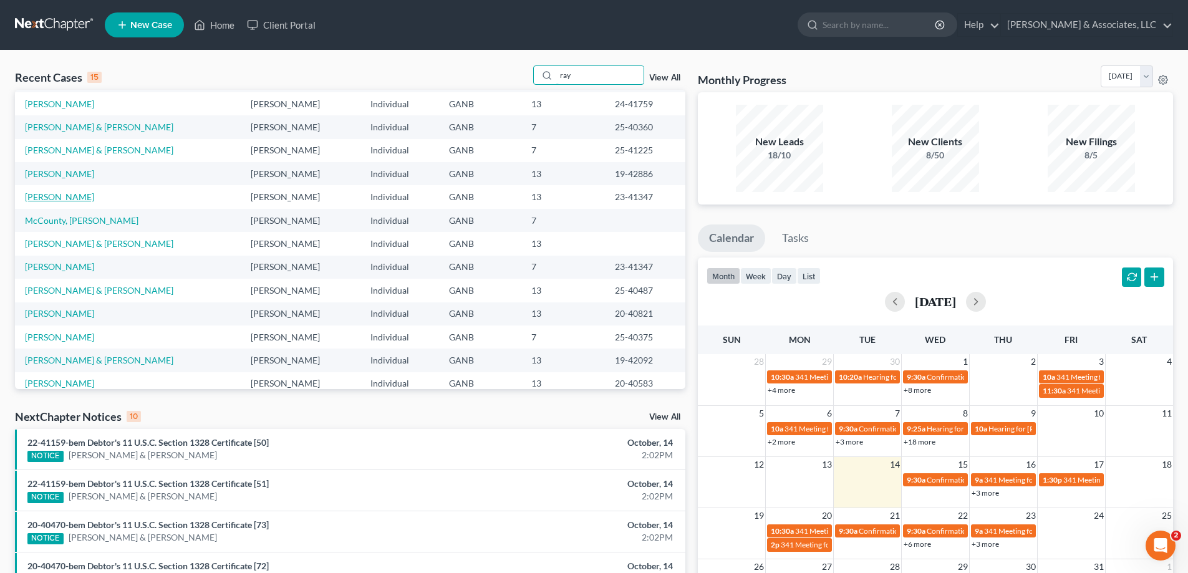
scroll to position [85, 0]
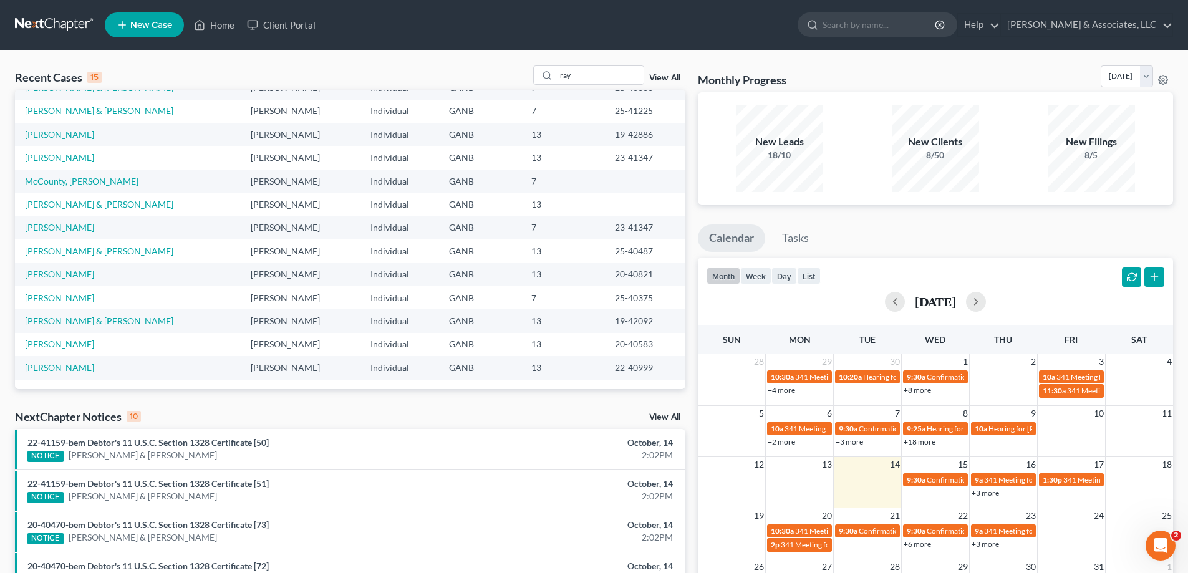
click at [54, 322] on link "[PERSON_NAME] & [PERSON_NAME]" at bounding box center [99, 321] width 148 height 11
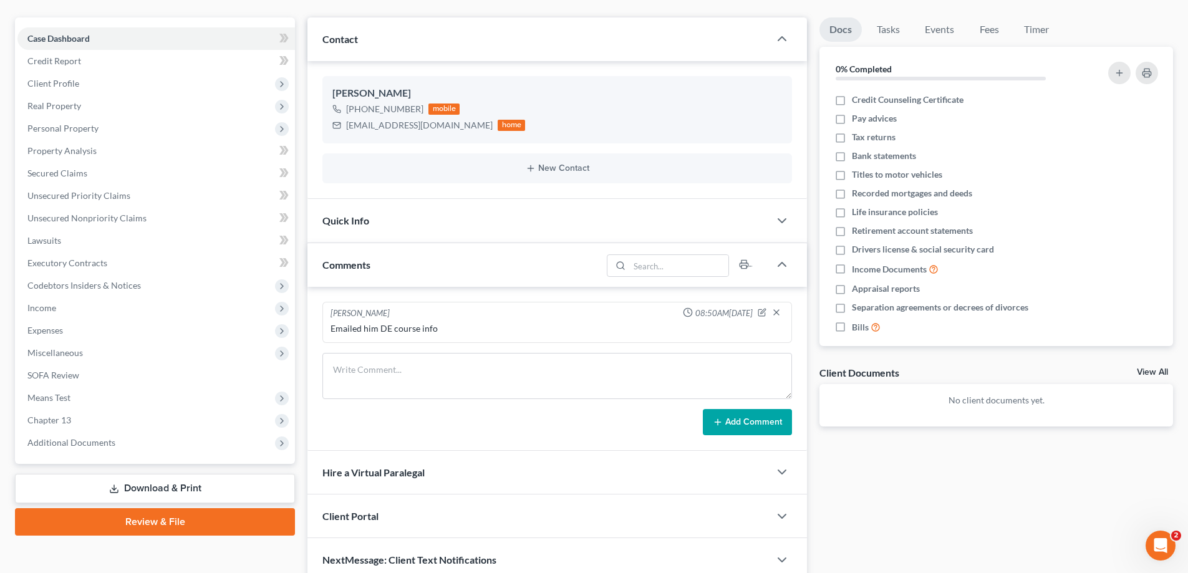
scroll to position [159, 0]
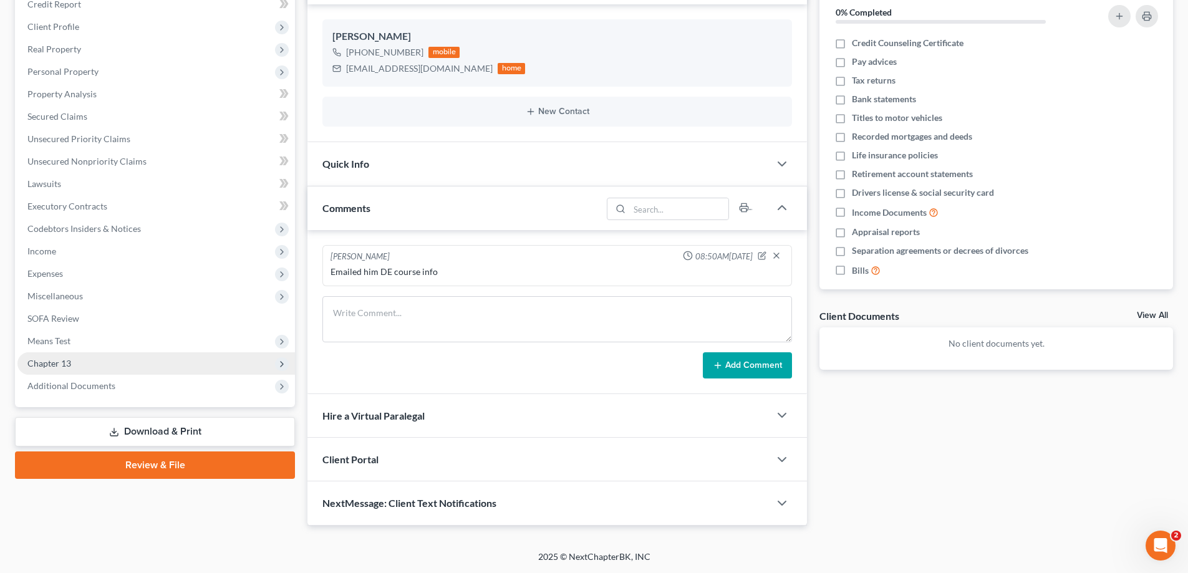
drag, startPoint x: 63, startPoint y: 382, endPoint x: 105, endPoint y: 352, distance: 51.4
click at [63, 382] on span "Additional Documents" at bounding box center [71, 385] width 88 height 11
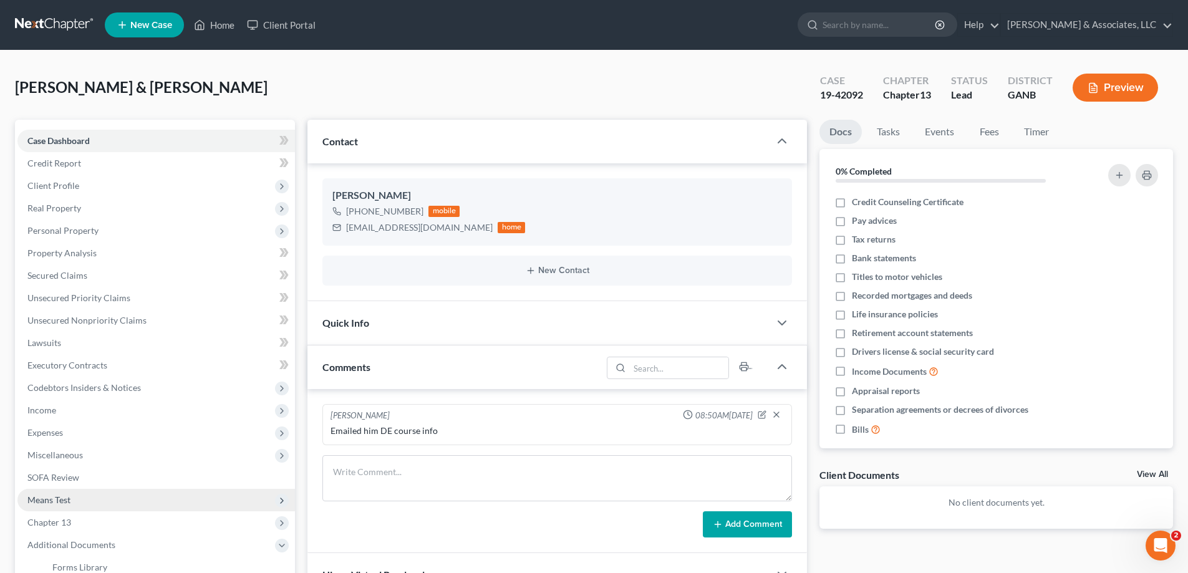
scroll to position [225, 0]
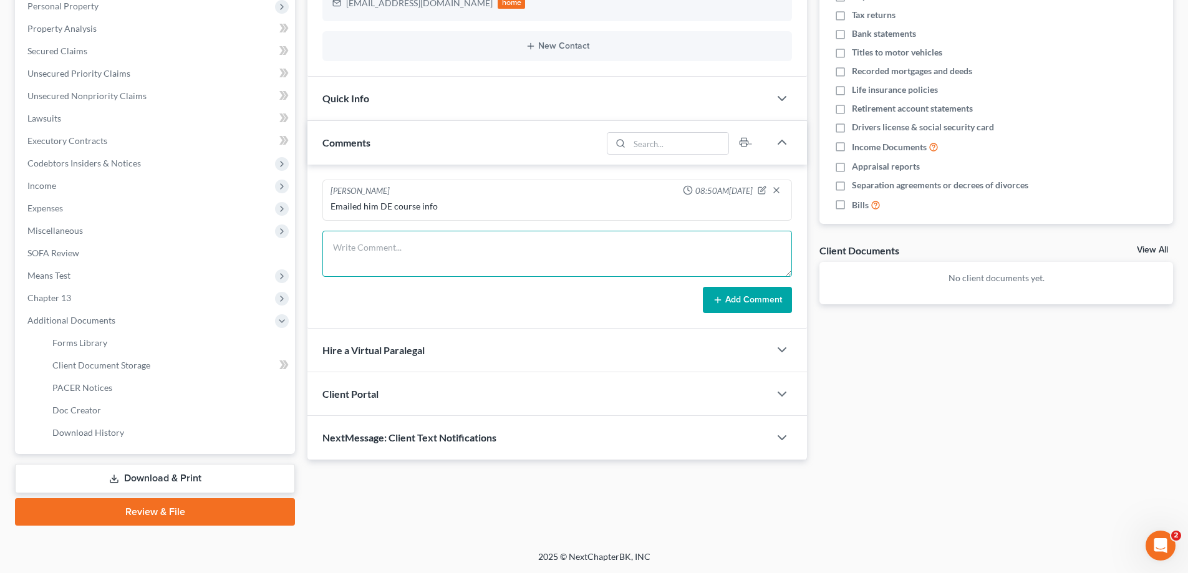
drag, startPoint x: 367, startPoint y: 250, endPoint x: 622, endPoint y: 260, distance: 255.9
click at [367, 250] on textarea at bounding box center [557, 254] width 470 height 46
click at [367, 248] on textarea at bounding box center [557, 254] width 470 height 46
paste textarea "Lore: Ips Dolor <sit@ametconsecteturad.eli> Sedd: Eiusmo, Tempo 85, 4964 28:87 …"
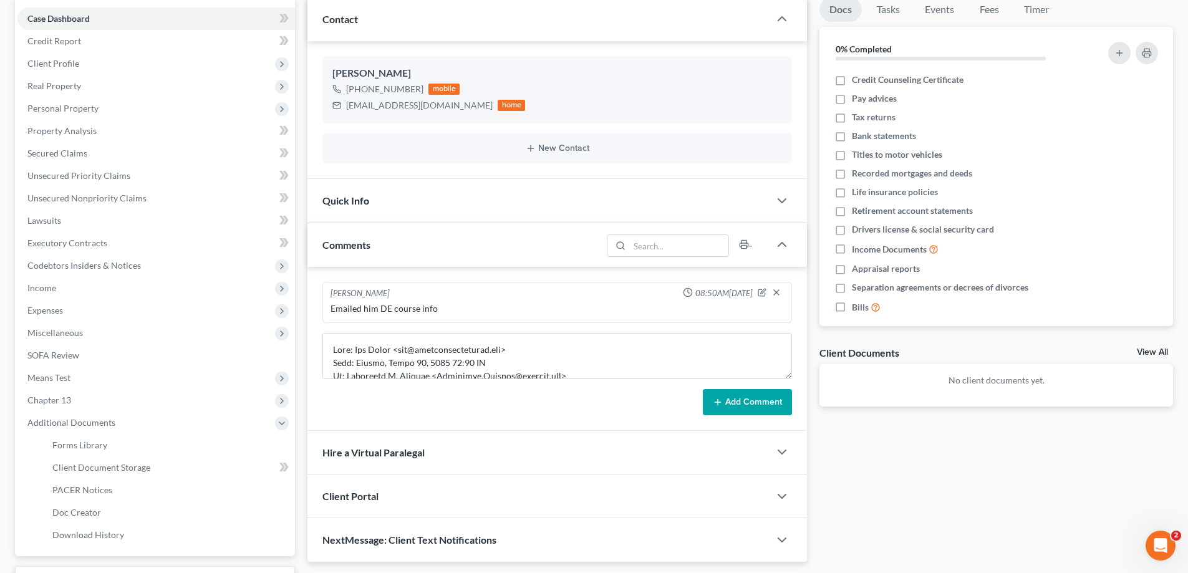
scroll to position [37, 0]
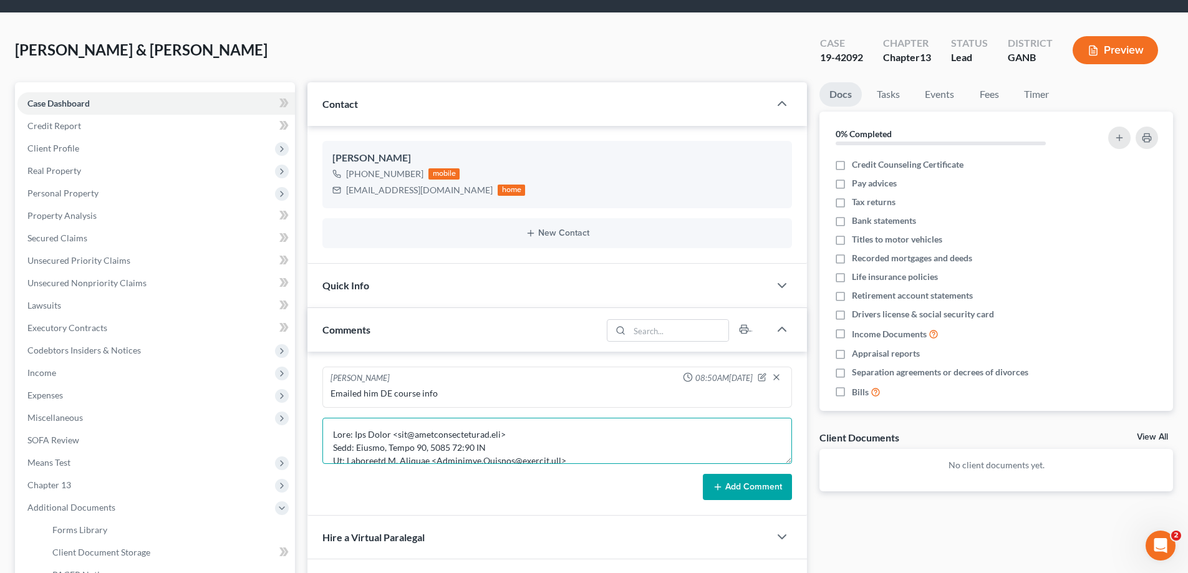
click at [333, 428] on textarea at bounding box center [557, 441] width 470 height 46
paste textarea "From: [PERSON_NAME] <[PERSON_NAME][EMAIL_ADDRESS][PERSON_NAME][PERSON_NAME][DOM…"
type textarea "Lore: Ipsumdolo S. Ametcon <Adipiscin.Elitsed@doeiusm.tem> Inci: Utlabo, Etdol …"
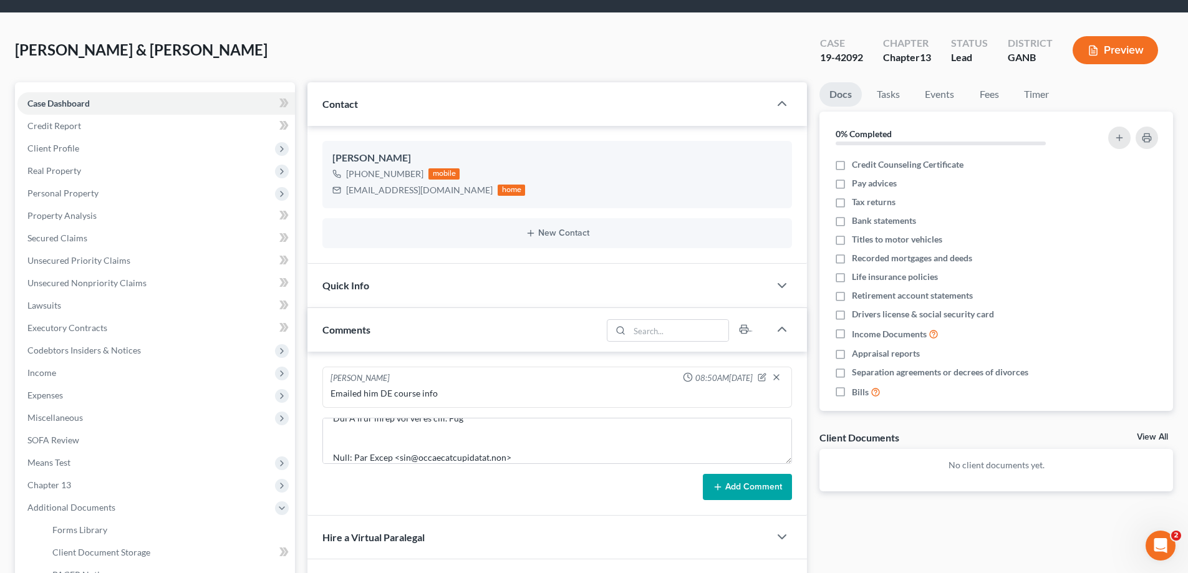
click at [739, 481] on button "Add Comment" at bounding box center [747, 487] width 89 height 26
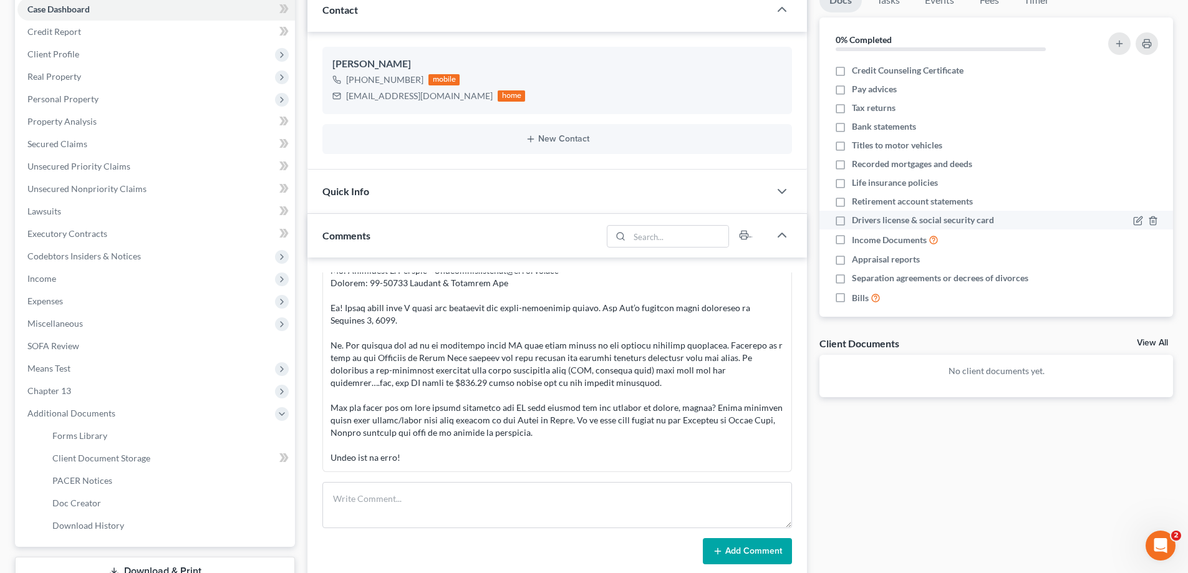
scroll to position [0, 0]
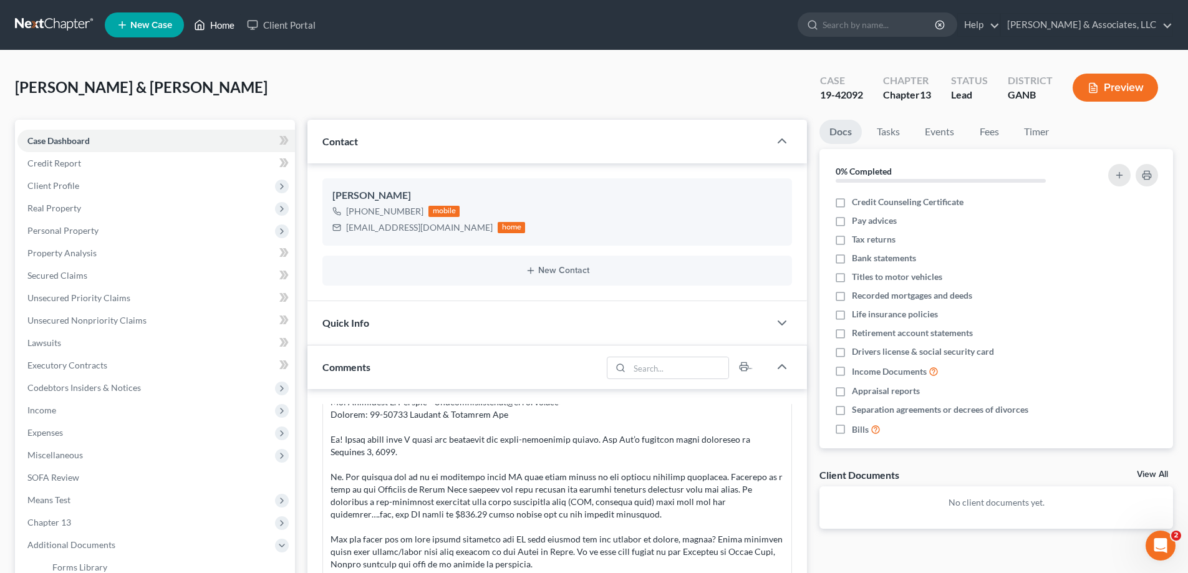
click at [221, 22] on link "Home" at bounding box center [214, 25] width 53 height 22
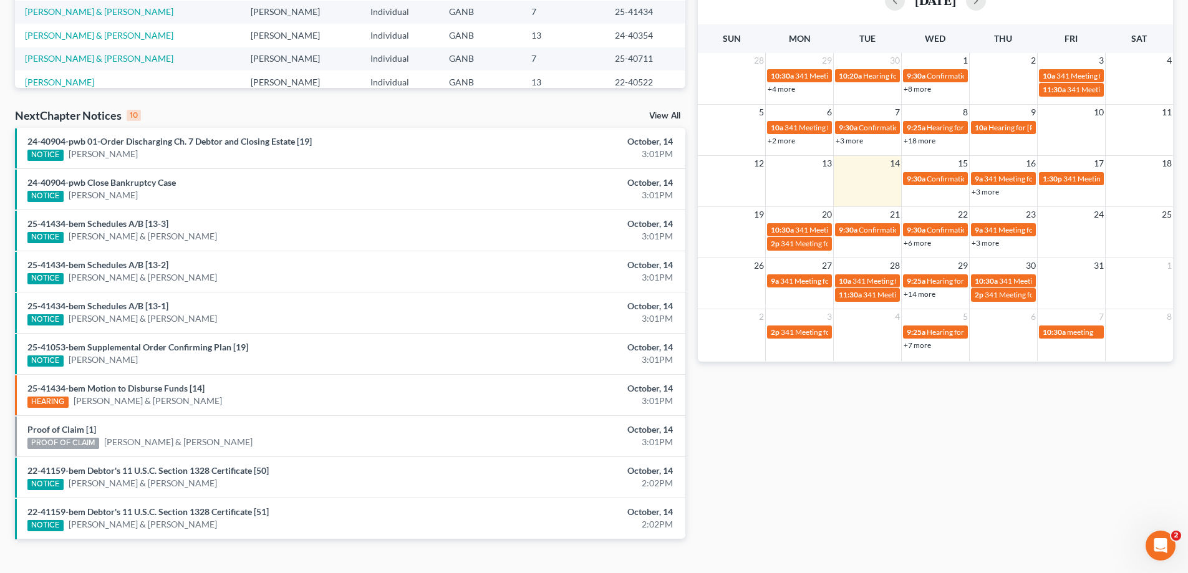
scroll to position [312, 0]
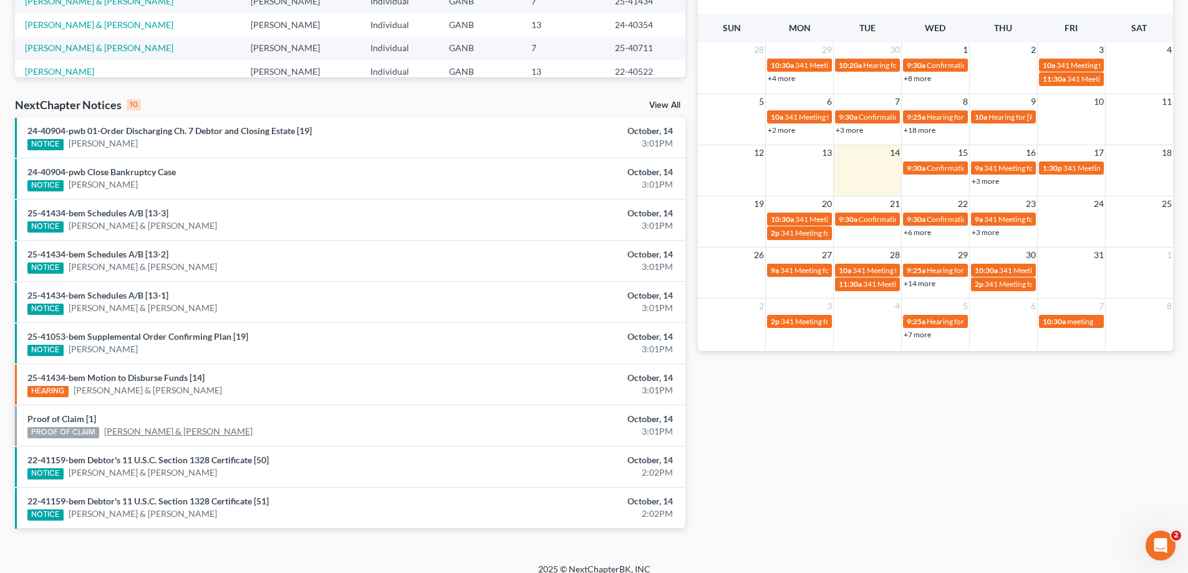
click at [139, 428] on link "[PERSON_NAME] & [PERSON_NAME]" at bounding box center [178, 431] width 148 height 12
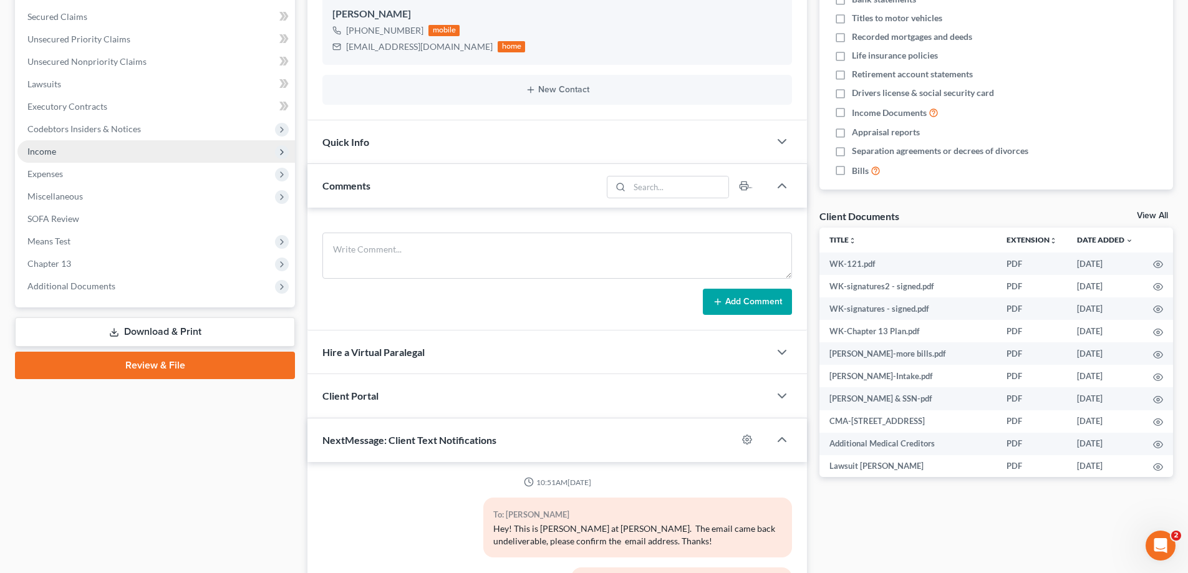
scroll to position [312, 0]
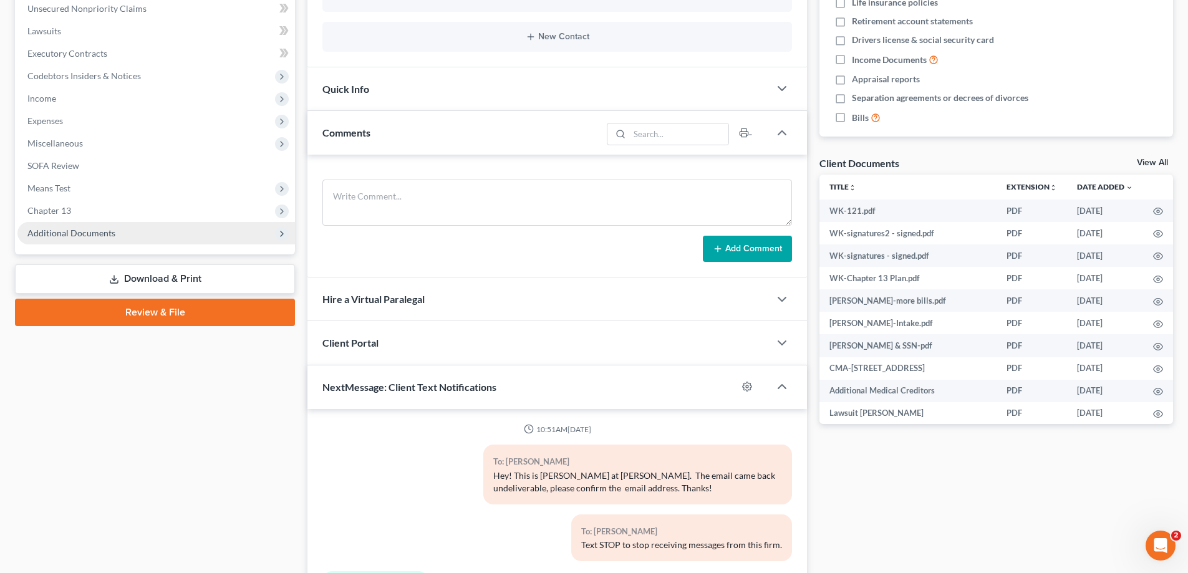
click at [97, 230] on span "Additional Documents" at bounding box center [71, 233] width 88 height 11
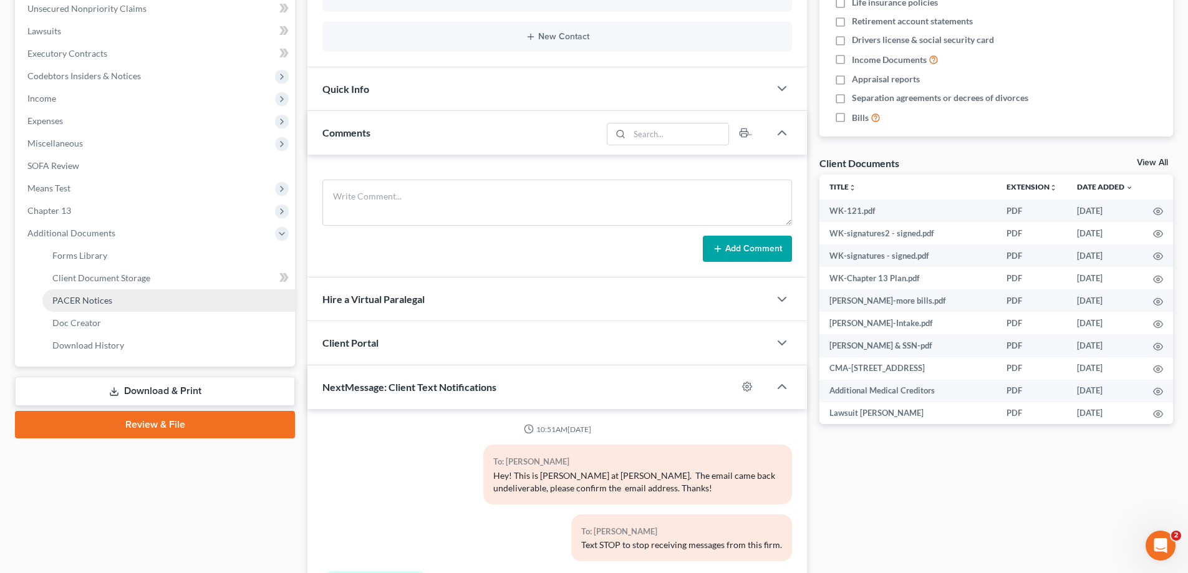
click at [84, 298] on span "PACER Notices" at bounding box center [82, 300] width 60 height 11
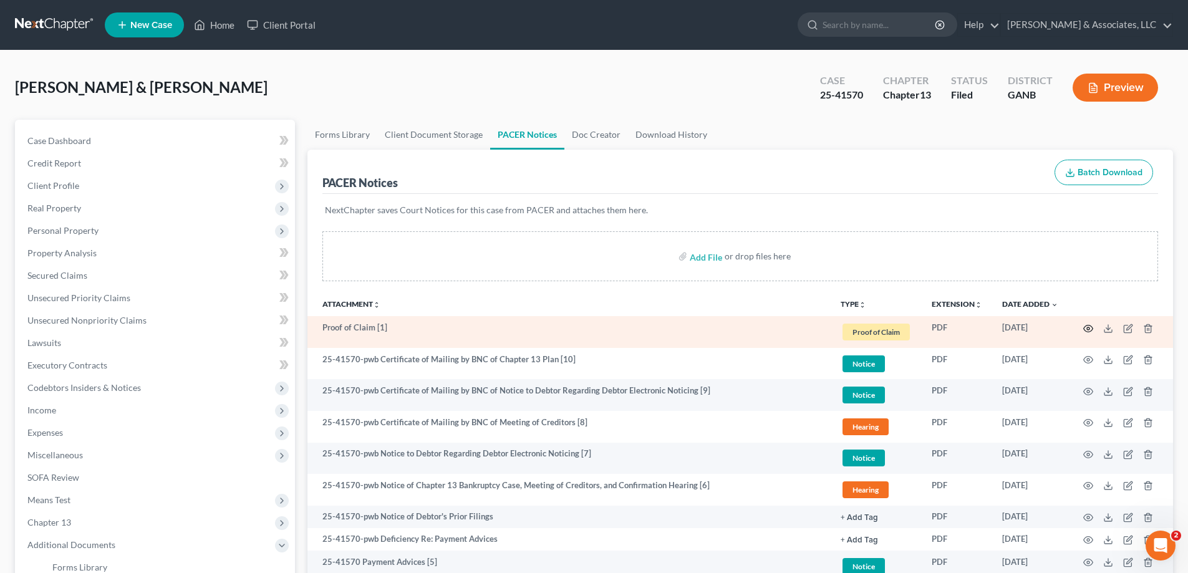
click at [1089, 325] on icon "button" at bounding box center [1088, 328] width 9 height 7
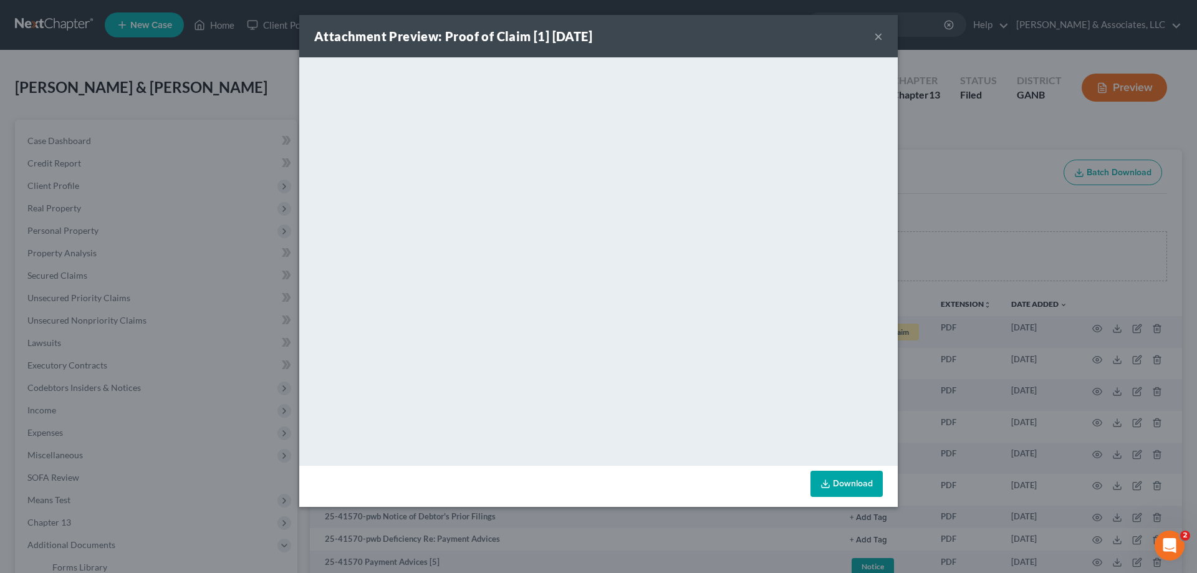
click at [876, 34] on button "×" at bounding box center [878, 36] width 9 height 15
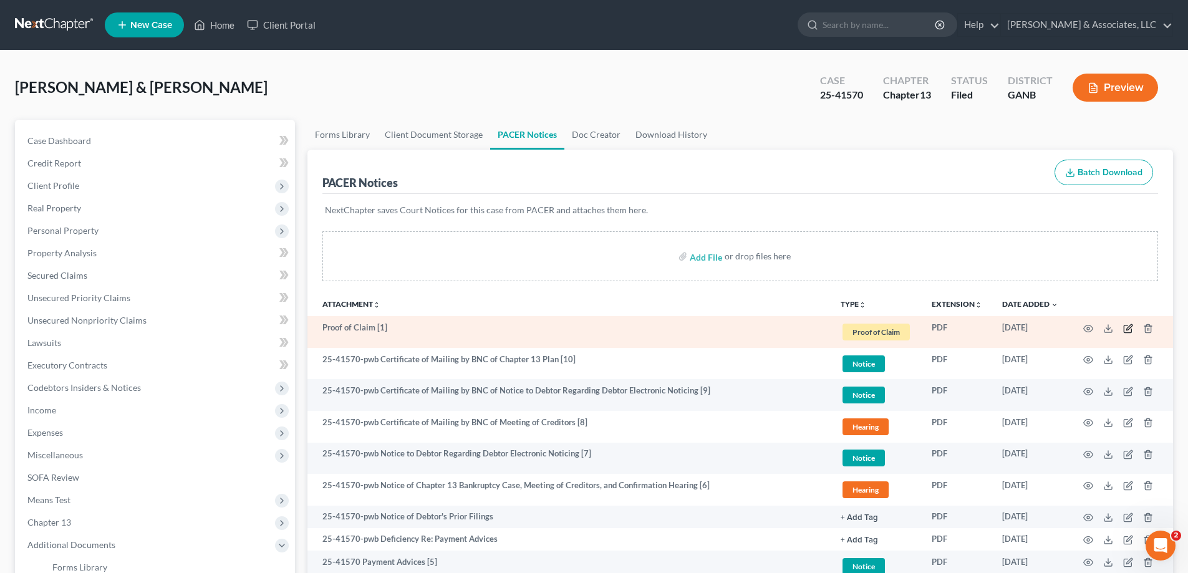
click at [1126, 329] on icon "button" at bounding box center [1128, 329] width 10 height 10
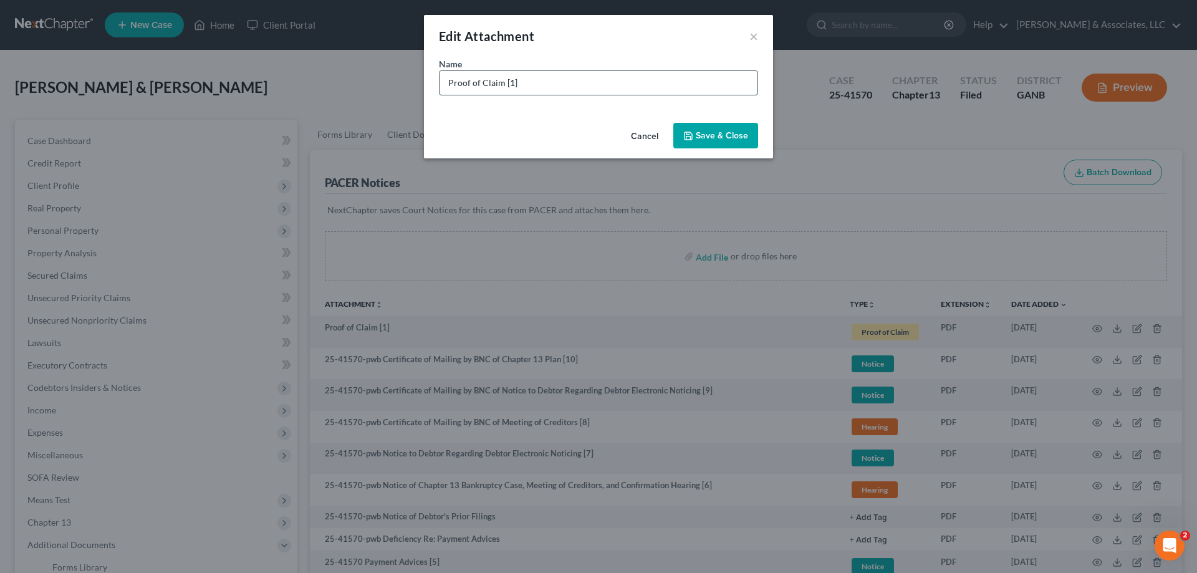
click at [547, 79] on input "Proof of Claim [1]" at bounding box center [599, 83] width 318 height 24
type input "Proof of Claim [1] LVNV"
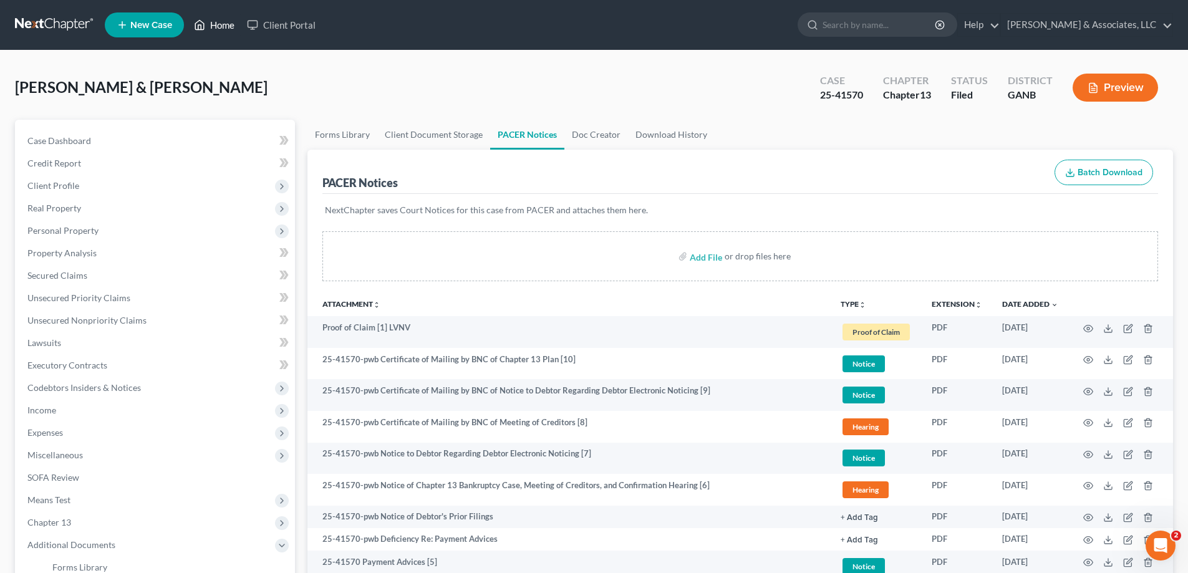
click at [220, 24] on link "Home" at bounding box center [214, 25] width 53 height 22
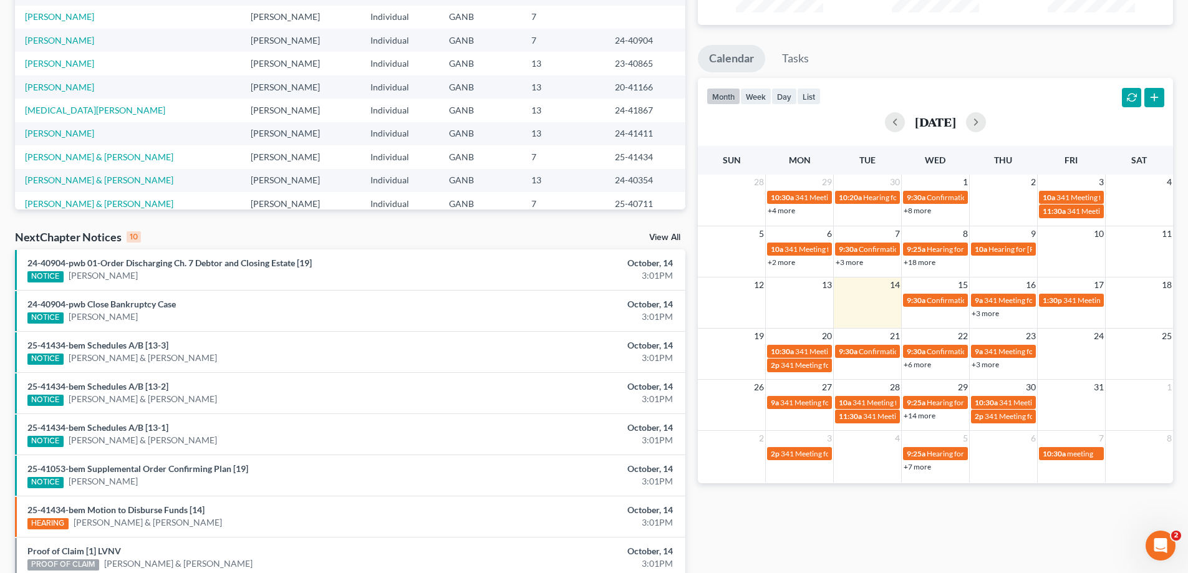
scroll to position [187, 0]
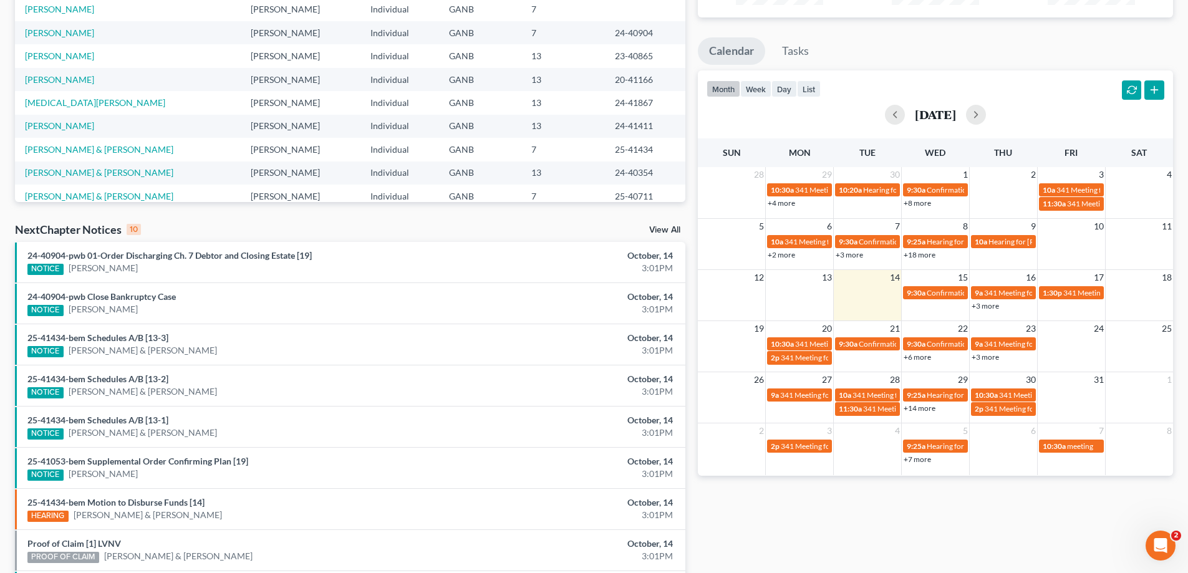
click at [670, 230] on link "View All" at bounding box center [664, 230] width 31 height 9
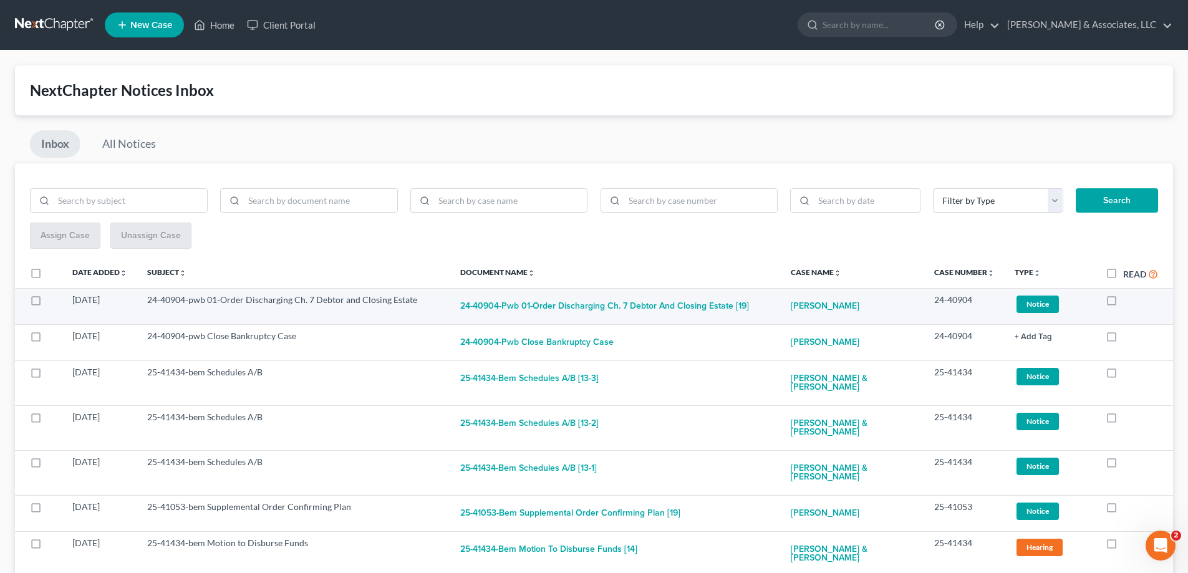
click at [1123, 303] on label at bounding box center [1123, 303] width 0 height 0
click at [1128, 302] on input "checkbox" at bounding box center [1132, 298] width 8 height 8
checkbox input "true"
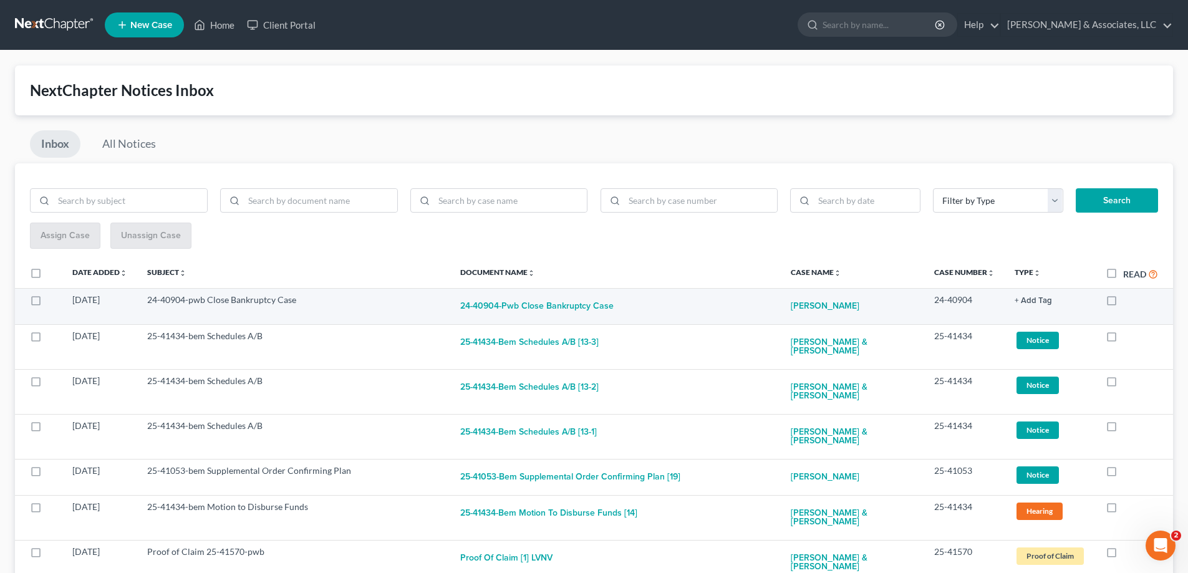
click at [1123, 303] on label at bounding box center [1123, 303] width 0 height 0
click at [1128, 299] on input "checkbox" at bounding box center [1132, 298] width 8 height 8
checkbox input "true"
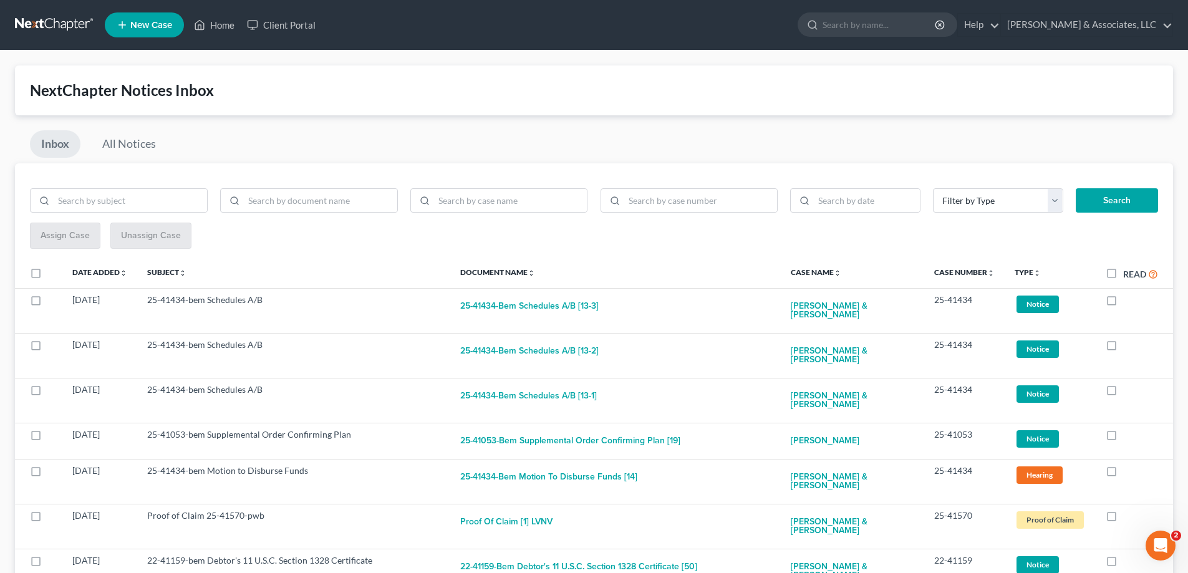
click at [1123, 303] on label at bounding box center [1123, 303] width 0 height 0
click at [1128, 299] on input "checkbox" at bounding box center [1132, 298] width 8 height 8
checkbox input "true"
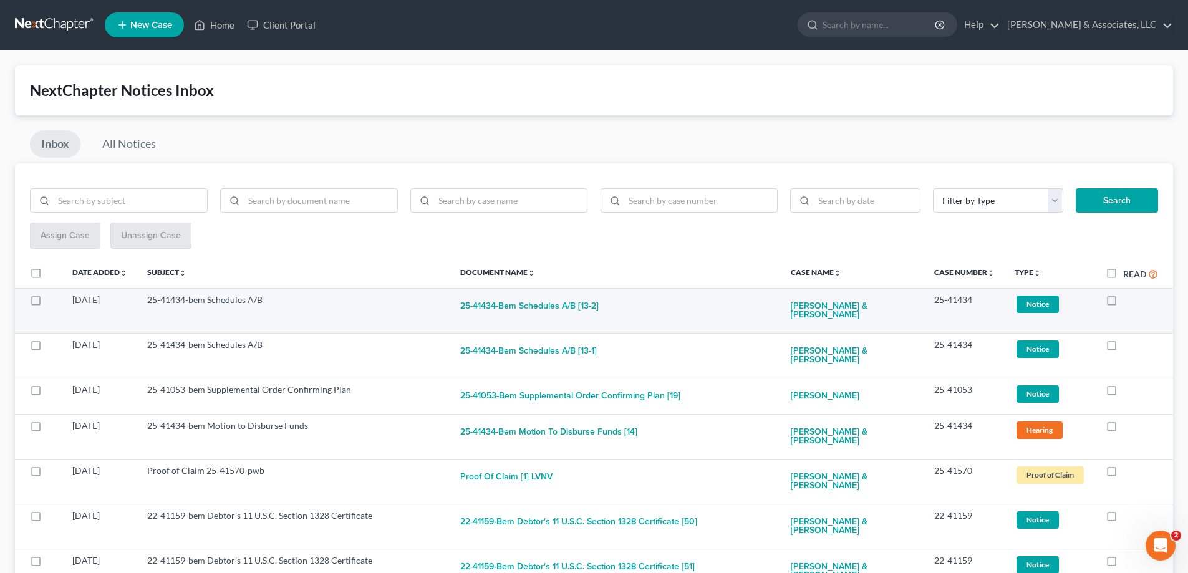
click at [1123, 303] on label at bounding box center [1123, 303] width 0 height 0
click at [1128, 299] on input "checkbox" at bounding box center [1132, 298] width 8 height 8
checkbox input "true"
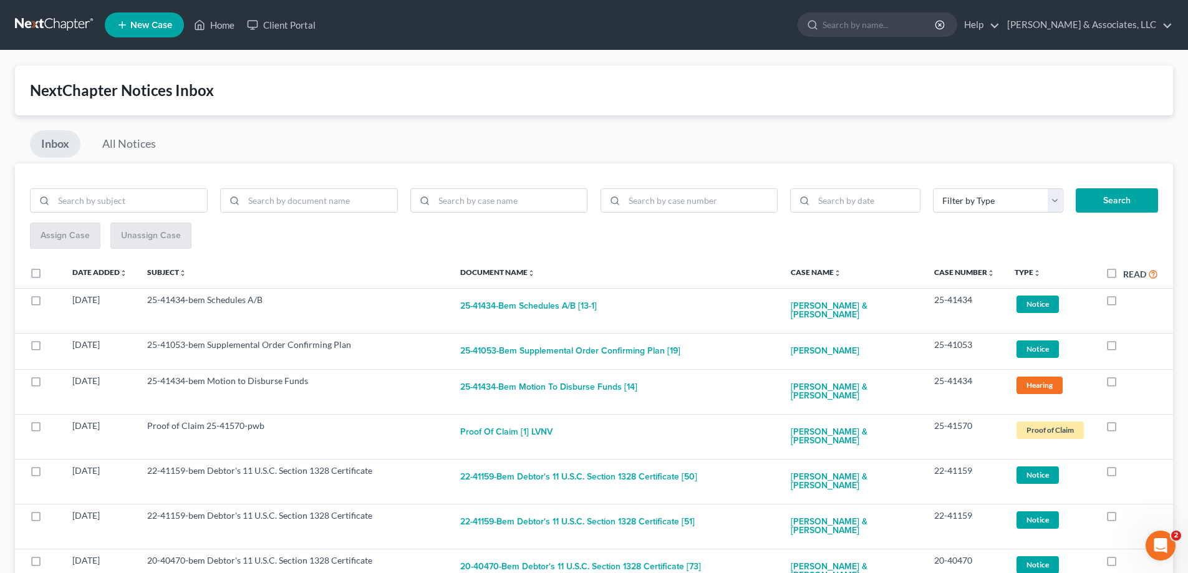
click at [1123, 303] on label at bounding box center [1123, 303] width 0 height 0
click at [1128, 299] on input "checkbox" at bounding box center [1132, 298] width 8 height 8
checkbox input "true"
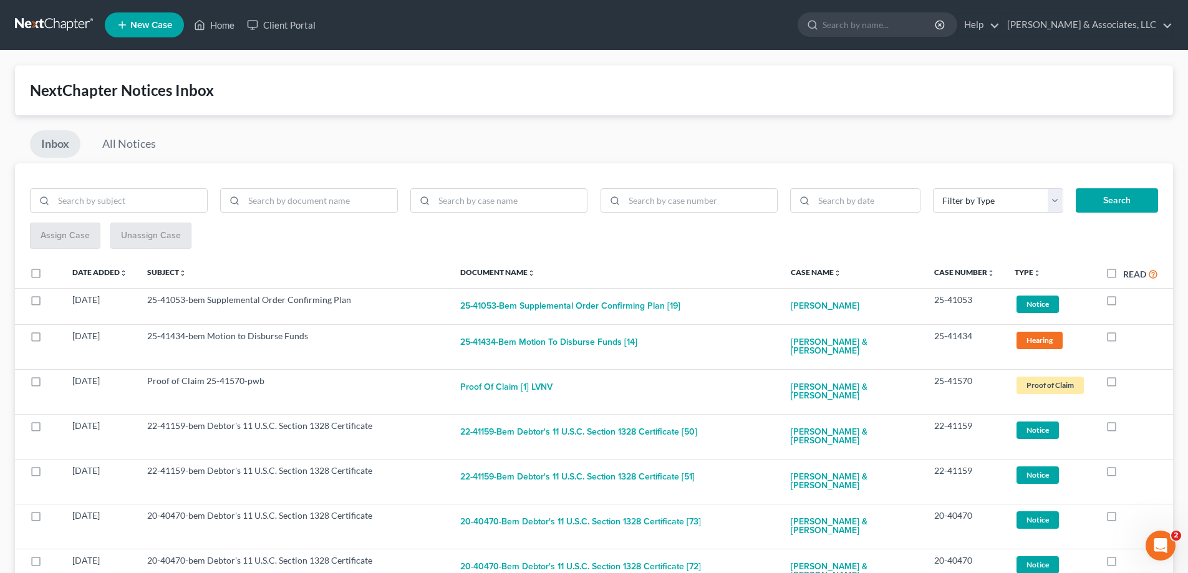
click at [1123, 303] on label at bounding box center [1123, 303] width 0 height 0
click at [1128, 299] on input "checkbox" at bounding box center [1132, 298] width 8 height 8
checkbox input "true"
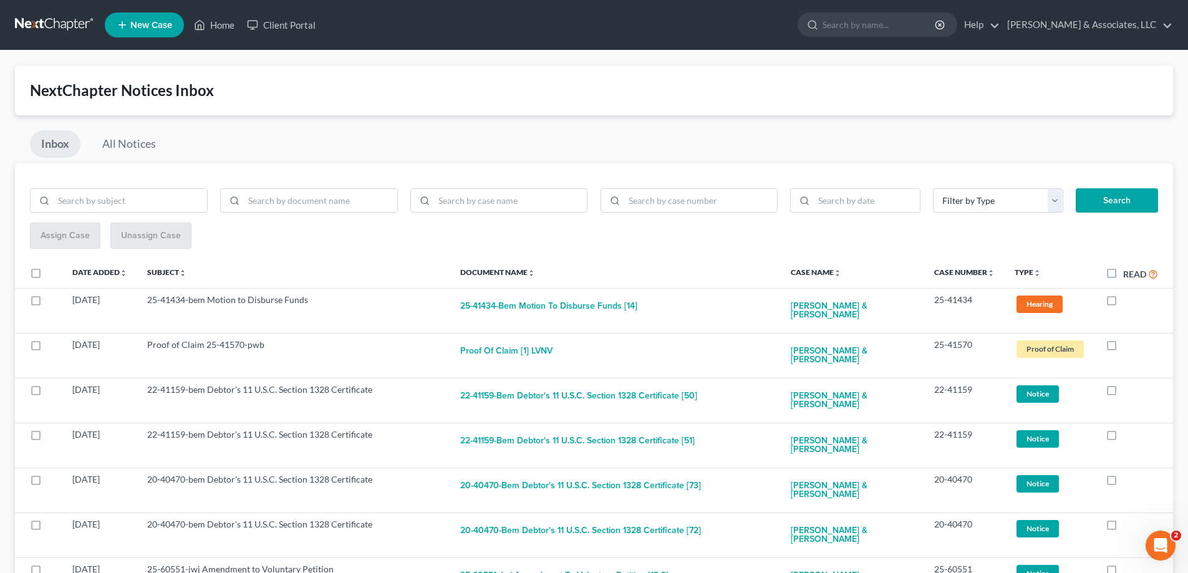
click at [1123, 303] on label at bounding box center [1123, 303] width 0 height 0
click at [1128, 299] on input "checkbox" at bounding box center [1132, 298] width 8 height 8
checkbox input "true"
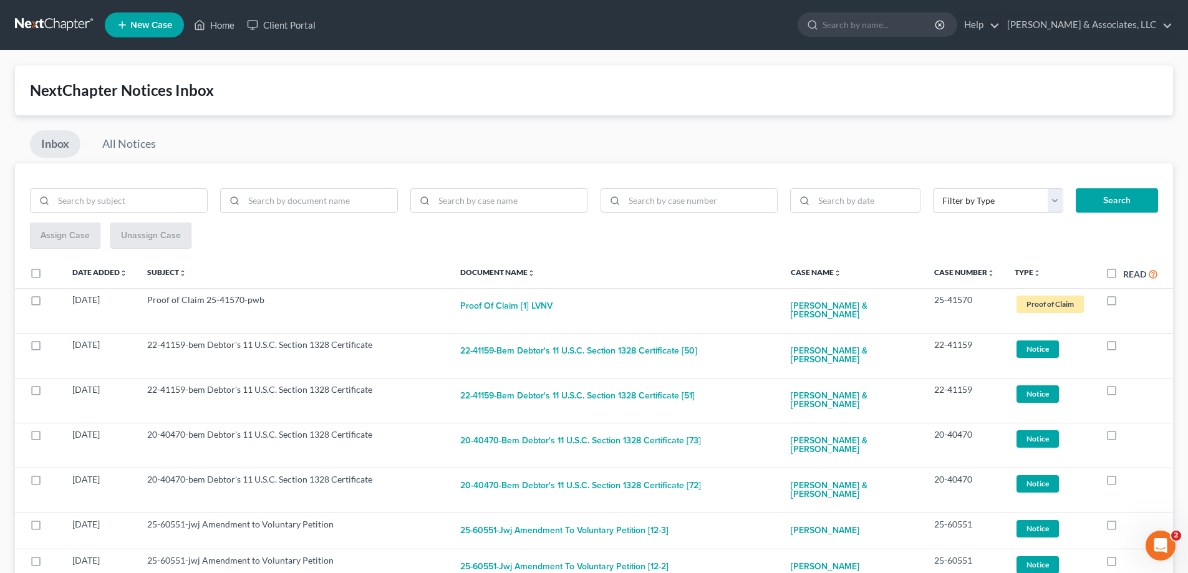
click at [1123, 303] on label at bounding box center [1123, 303] width 0 height 0
click at [1128, 299] on input "checkbox" at bounding box center [1132, 298] width 8 height 8
checkbox input "true"
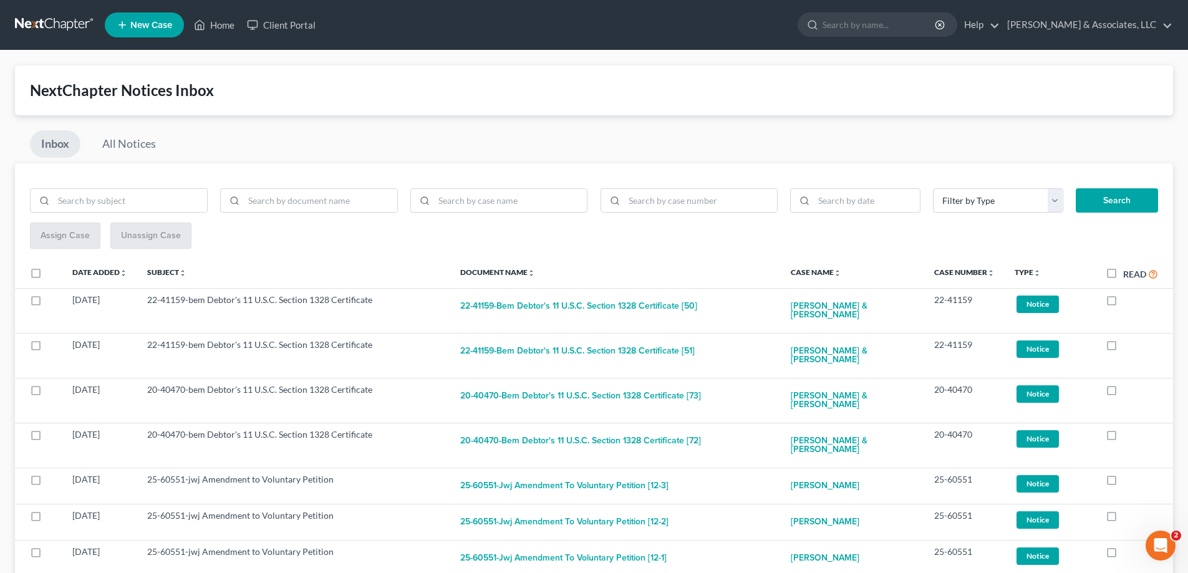
click at [1123, 303] on label at bounding box center [1123, 303] width 0 height 0
click at [1128, 299] on input "checkbox" at bounding box center [1132, 298] width 8 height 8
checkbox input "true"
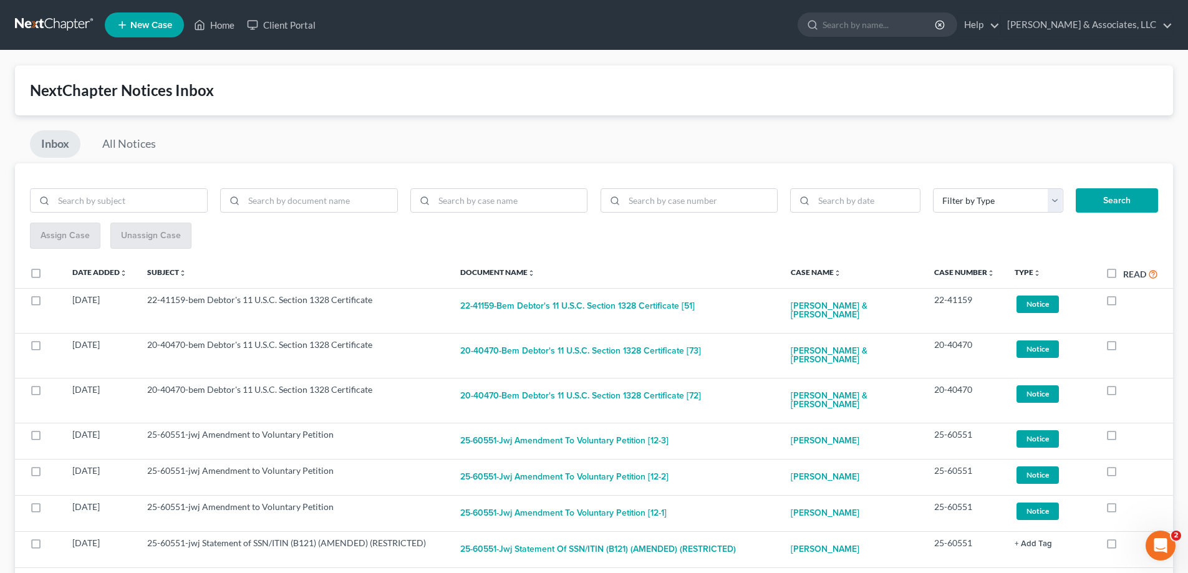
click at [1123, 303] on label at bounding box center [1123, 303] width 0 height 0
click at [1128, 299] on input "checkbox" at bounding box center [1132, 298] width 8 height 8
checkbox input "true"
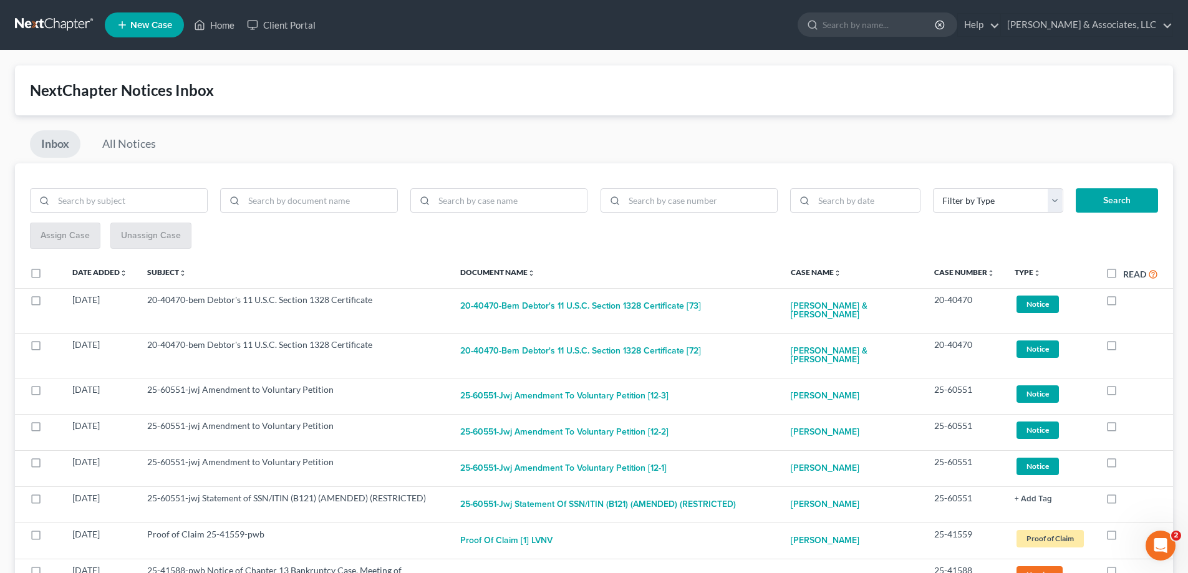
click at [1123, 303] on label at bounding box center [1123, 303] width 0 height 0
click at [1128, 299] on input "checkbox" at bounding box center [1132, 298] width 8 height 8
checkbox input "true"
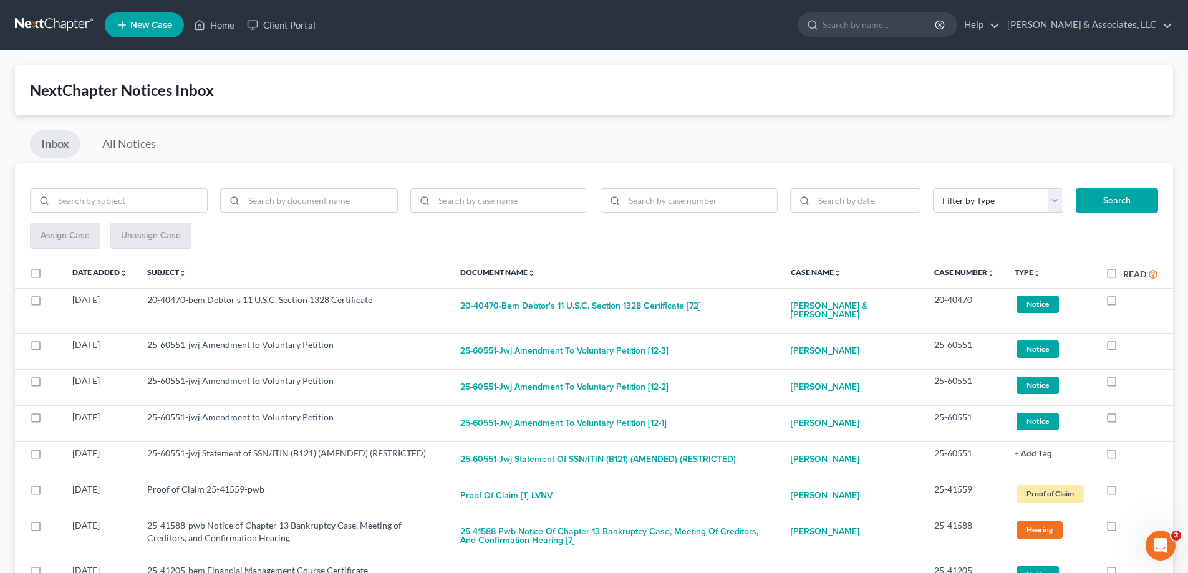
click at [1123, 303] on label at bounding box center [1123, 303] width 0 height 0
click at [1128, 299] on input "checkbox" at bounding box center [1132, 298] width 8 height 8
checkbox input "true"
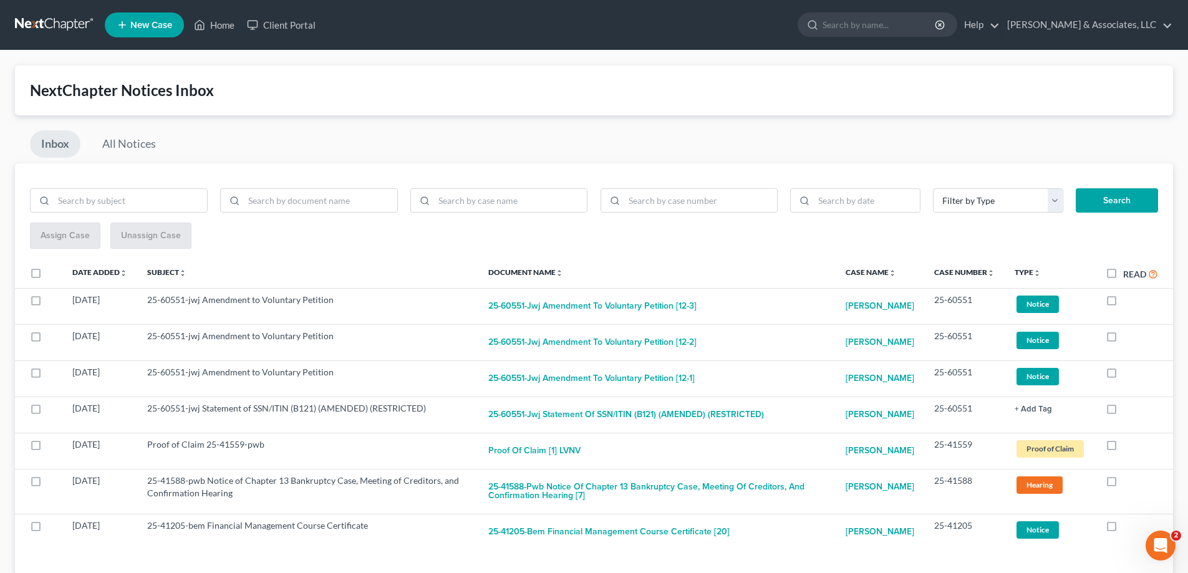
click at [1123, 303] on label at bounding box center [1123, 303] width 0 height 0
click at [1128, 299] on input "checkbox" at bounding box center [1132, 298] width 8 height 8
checkbox input "true"
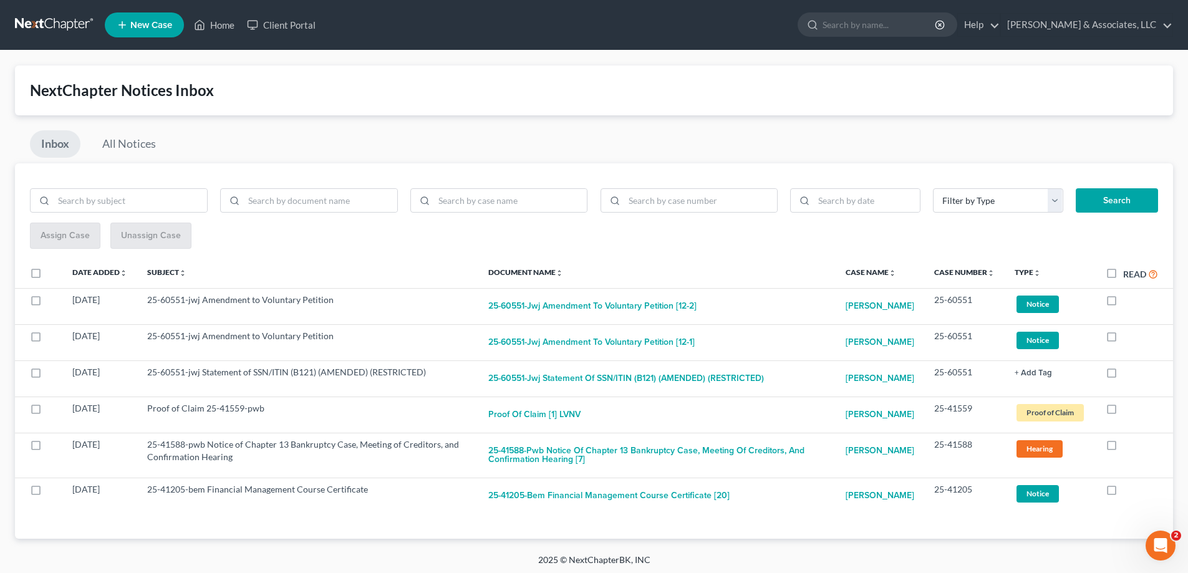
click at [1123, 303] on label at bounding box center [1123, 303] width 0 height 0
click at [1128, 299] on input "checkbox" at bounding box center [1132, 298] width 8 height 8
checkbox input "true"
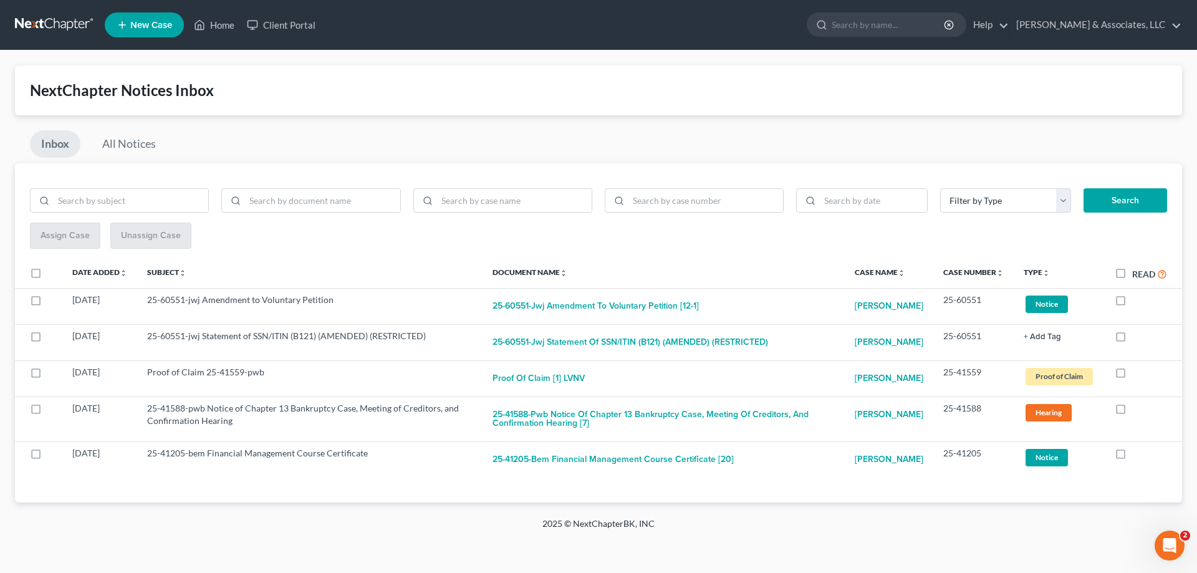
click at [1133, 303] on label at bounding box center [1133, 303] width 0 height 0
click at [1138, 299] on input "checkbox" at bounding box center [1142, 298] width 8 height 8
checkbox input "true"
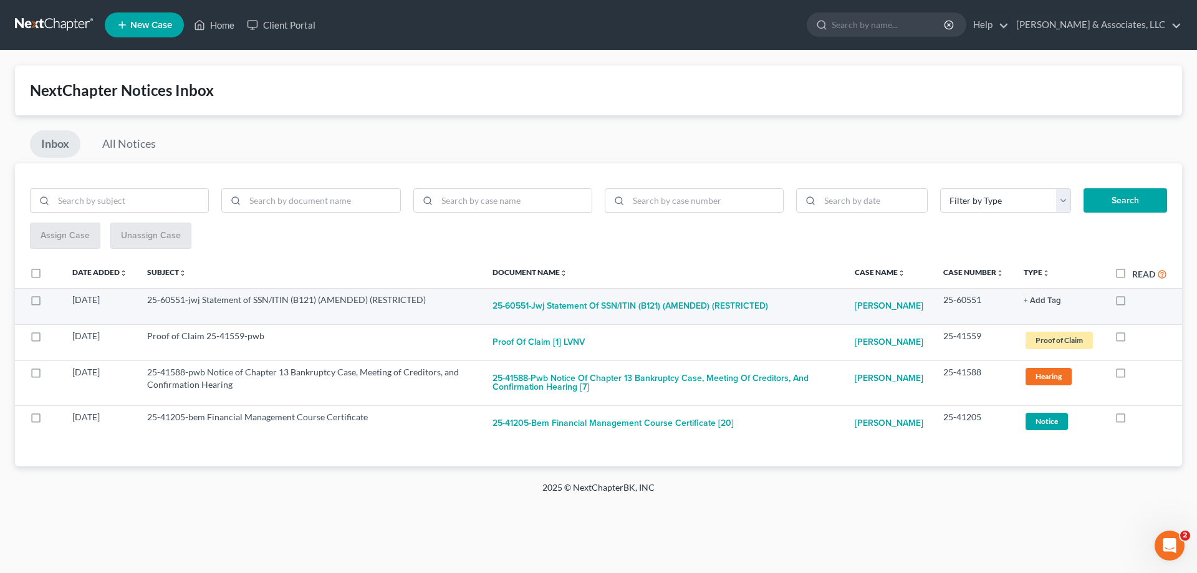
click at [1133, 303] on label at bounding box center [1133, 303] width 0 height 0
click at [1138, 299] on input "checkbox" at bounding box center [1142, 298] width 8 height 8
checkbox input "true"
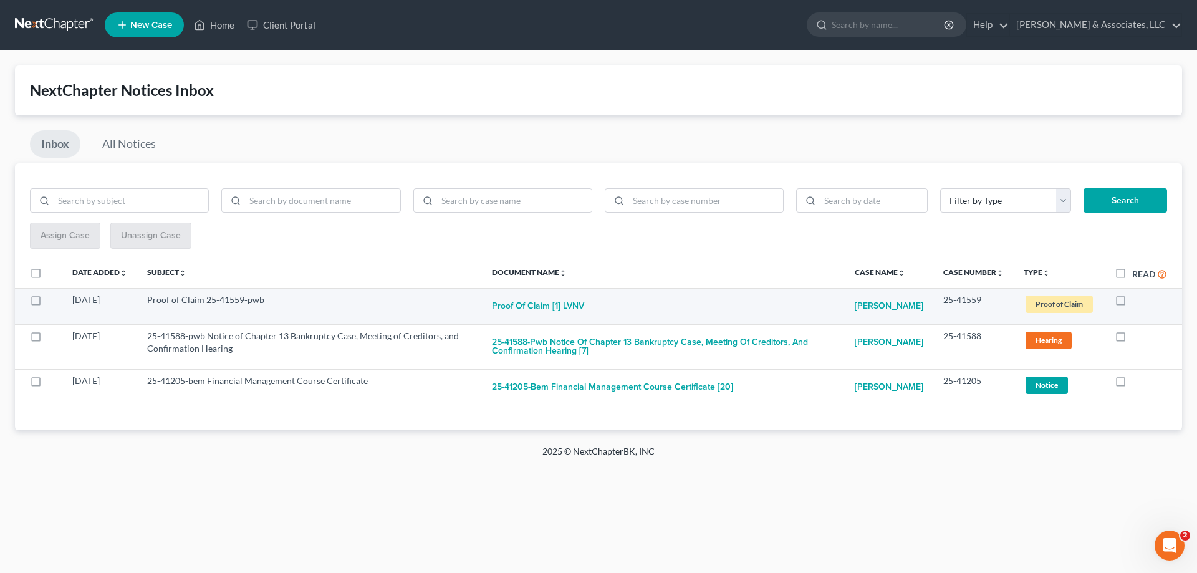
click at [1133, 303] on label at bounding box center [1133, 303] width 0 height 0
click at [1138, 299] on input "checkbox" at bounding box center [1142, 298] width 8 height 8
checkbox input "true"
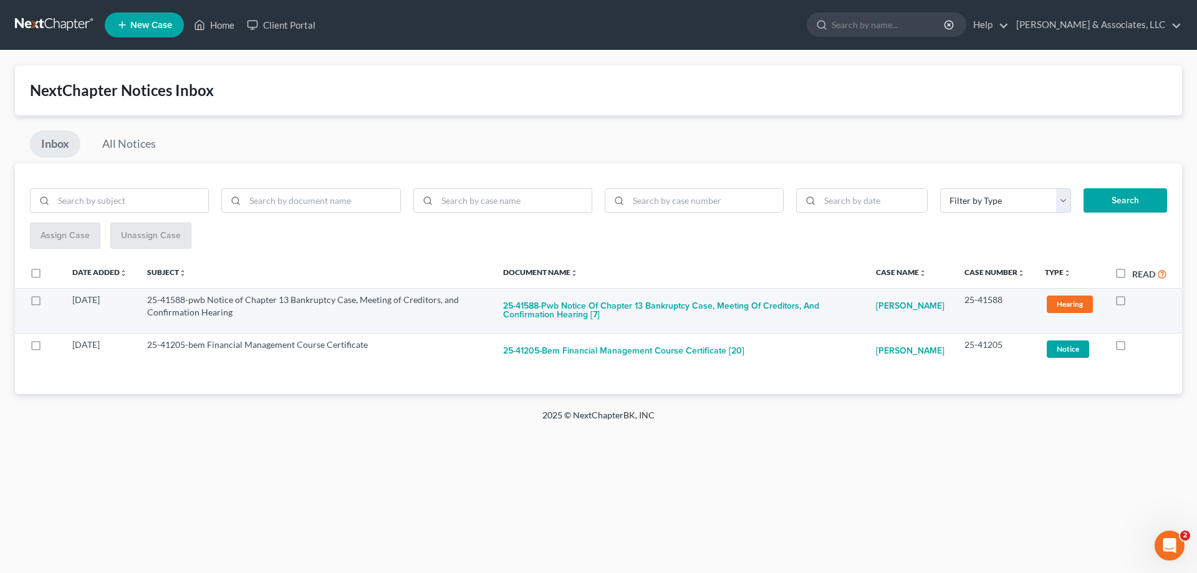
click at [1133, 303] on label at bounding box center [1133, 303] width 0 height 0
click at [1138, 301] on input "checkbox" at bounding box center [1142, 298] width 8 height 8
checkbox input "true"
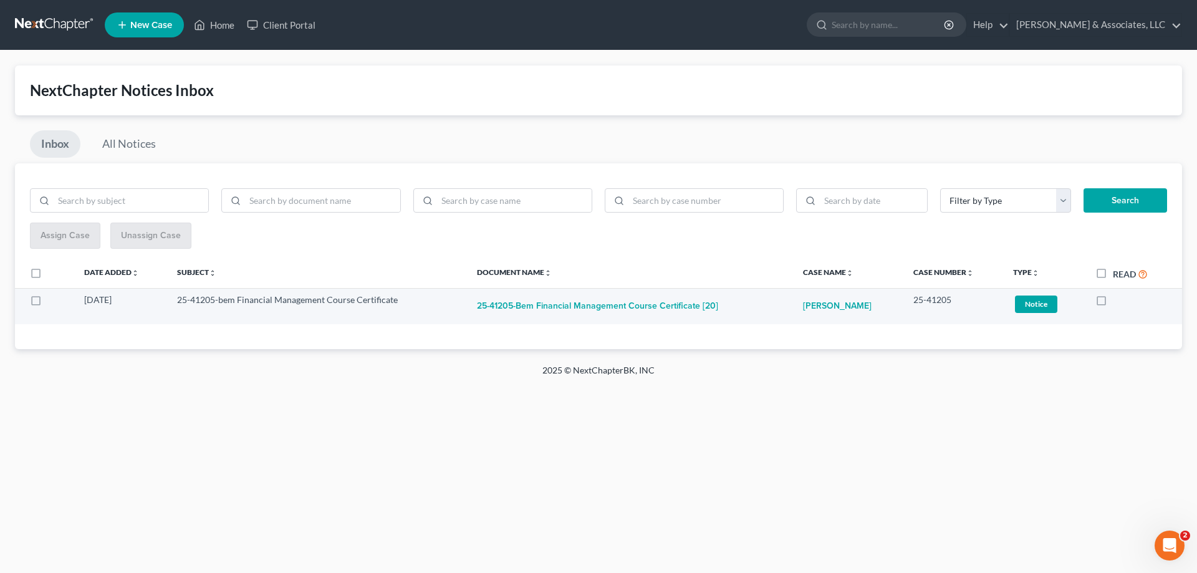
click at [1113, 303] on label at bounding box center [1113, 303] width 0 height 0
click at [1118, 298] on input "checkbox" at bounding box center [1122, 298] width 8 height 8
checkbox input "true"
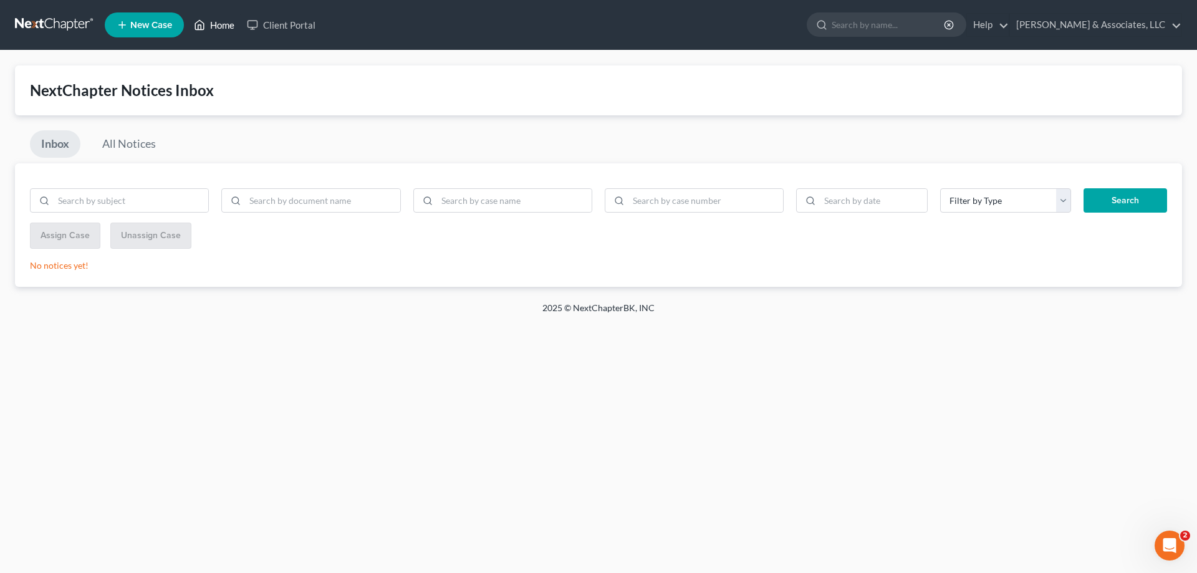
click at [221, 24] on link "Home" at bounding box center [214, 25] width 53 height 22
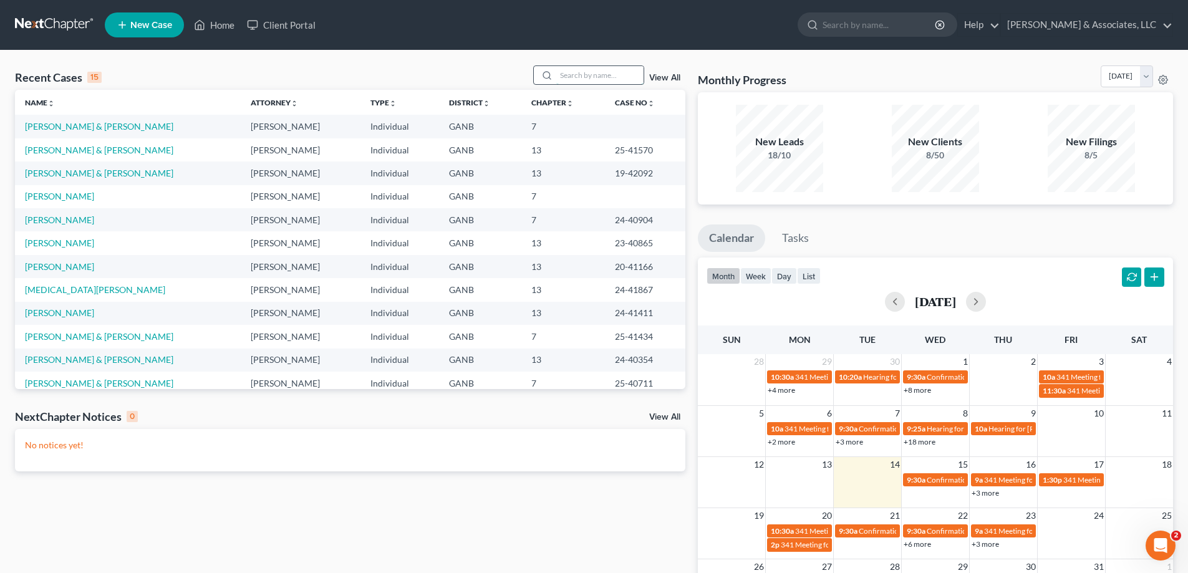
click at [597, 80] on input "search" at bounding box center [599, 75] width 87 height 18
type input "[PERSON_NAME]"
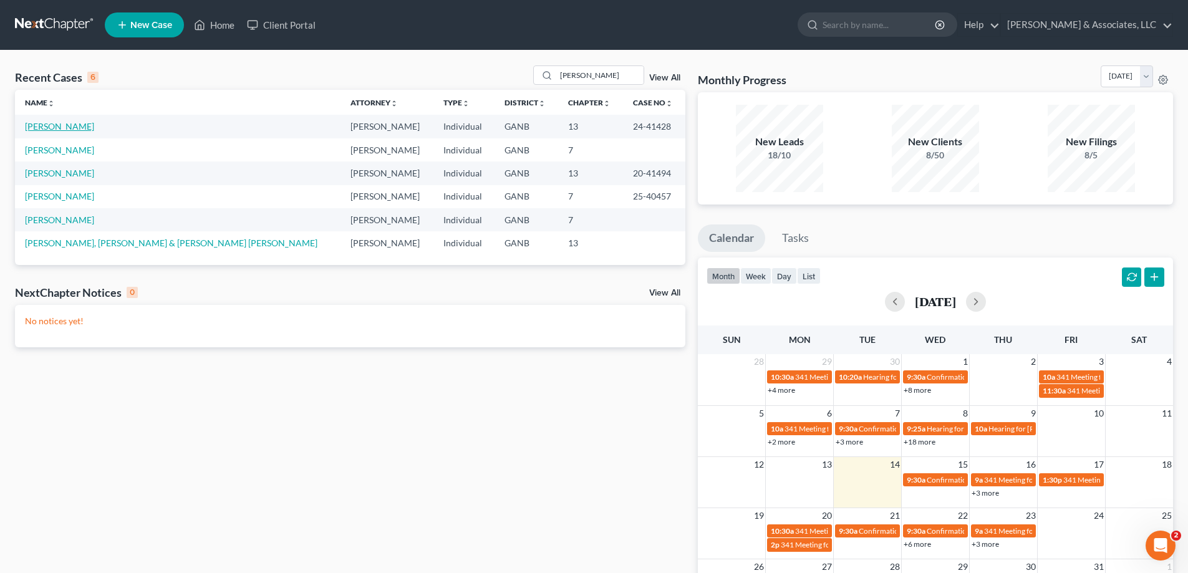
click at [39, 121] on link "[PERSON_NAME]" at bounding box center [59, 126] width 69 height 11
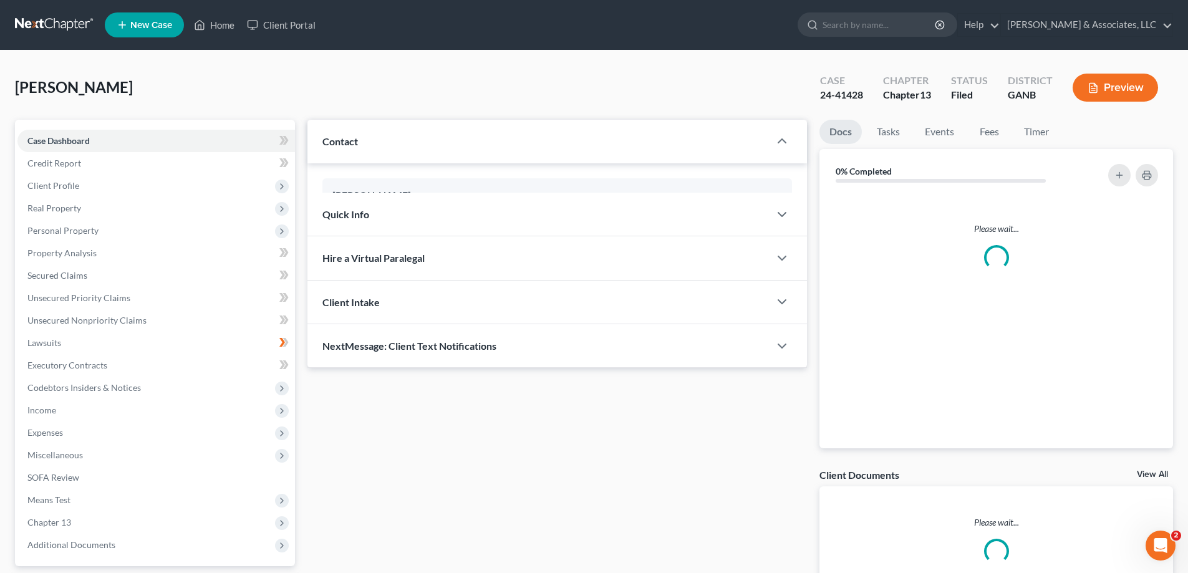
click at [59, 130] on link "Case Dashboard" at bounding box center [156, 141] width 278 height 22
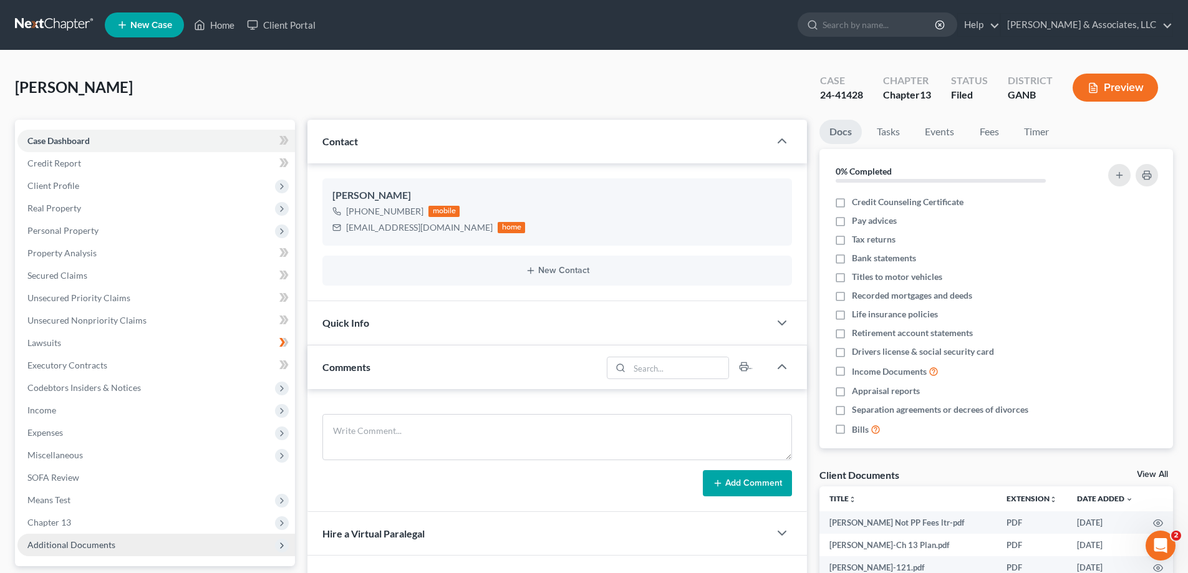
scroll to position [225, 0]
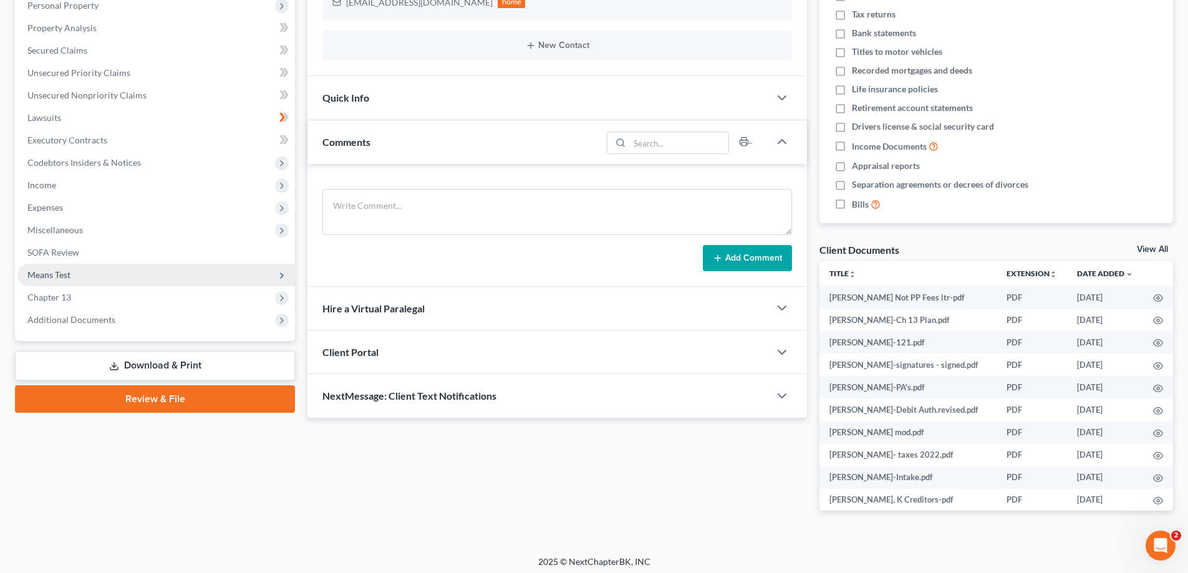
drag, startPoint x: 47, startPoint y: 316, endPoint x: 117, endPoint y: 285, distance: 75.9
click at [47, 316] on span "Additional Documents" at bounding box center [71, 319] width 88 height 11
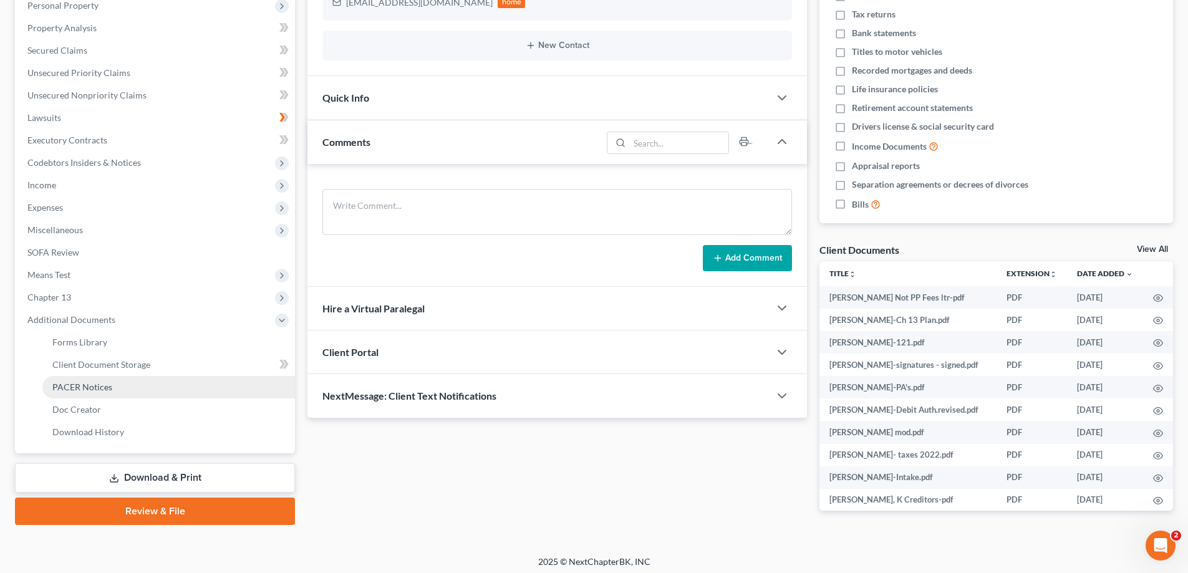
drag, startPoint x: 64, startPoint y: 385, endPoint x: 113, endPoint y: 376, distance: 49.4
click at [64, 384] on span "PACER Notices" at bounding box center [82, 387] width 60 height 11
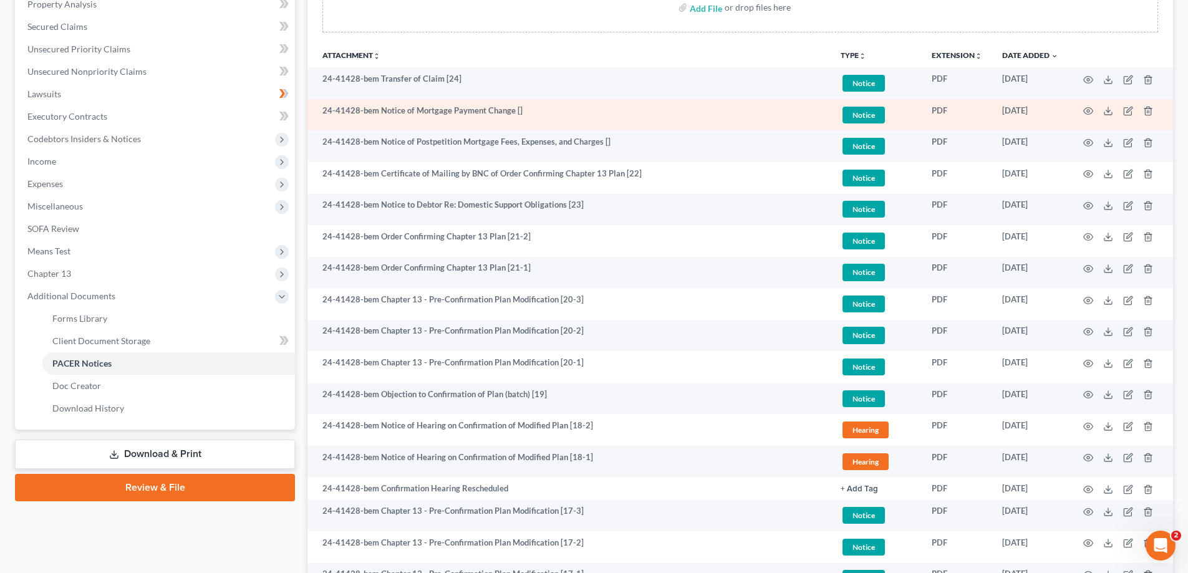
scroll to position [249, 0]
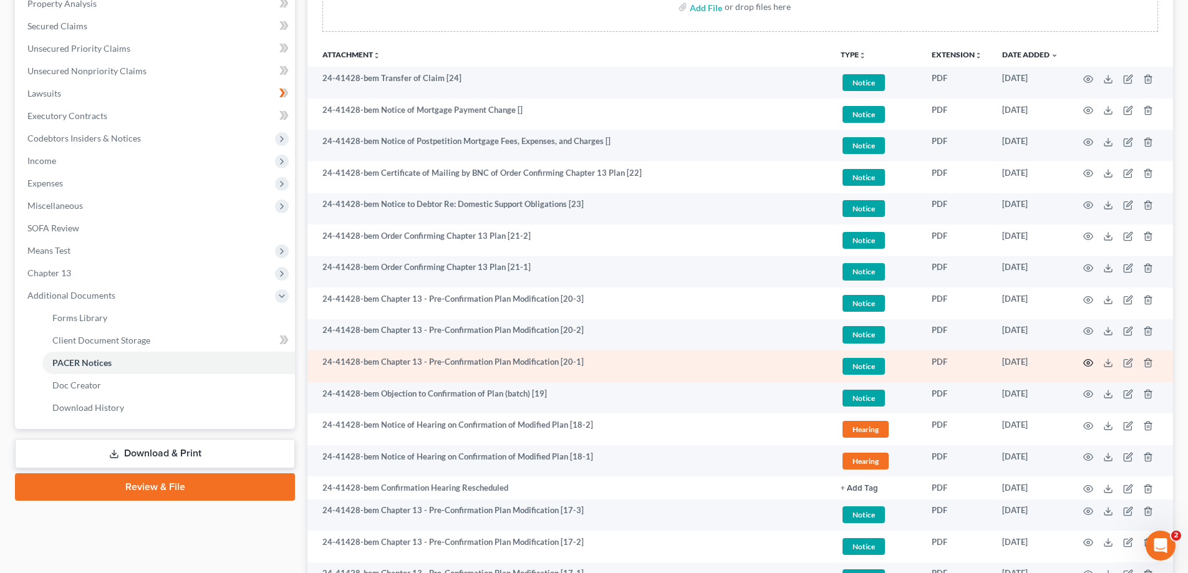
click at [1088, 362] on circle "button" at bounding box center [1088, 363] width 2 height 2
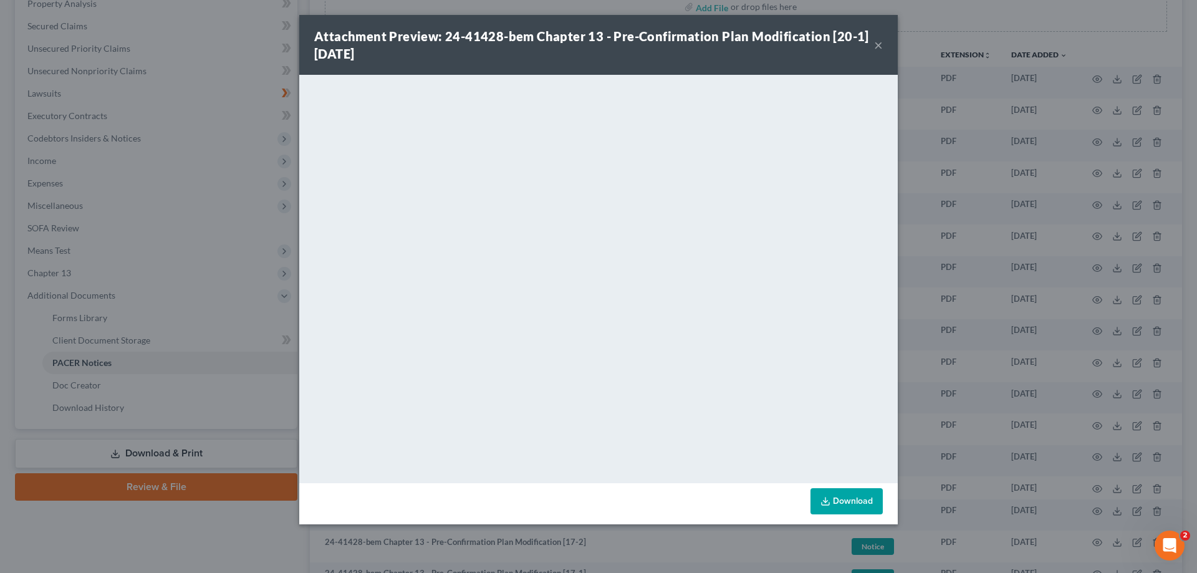
drag, startPoint x: 878, startPoint y: 42, endPoint x: 845, endPoint y: 83, distance: 52.3
click at [878, 42] on button "×" at bounding box center [878, 44] width 9 height 15
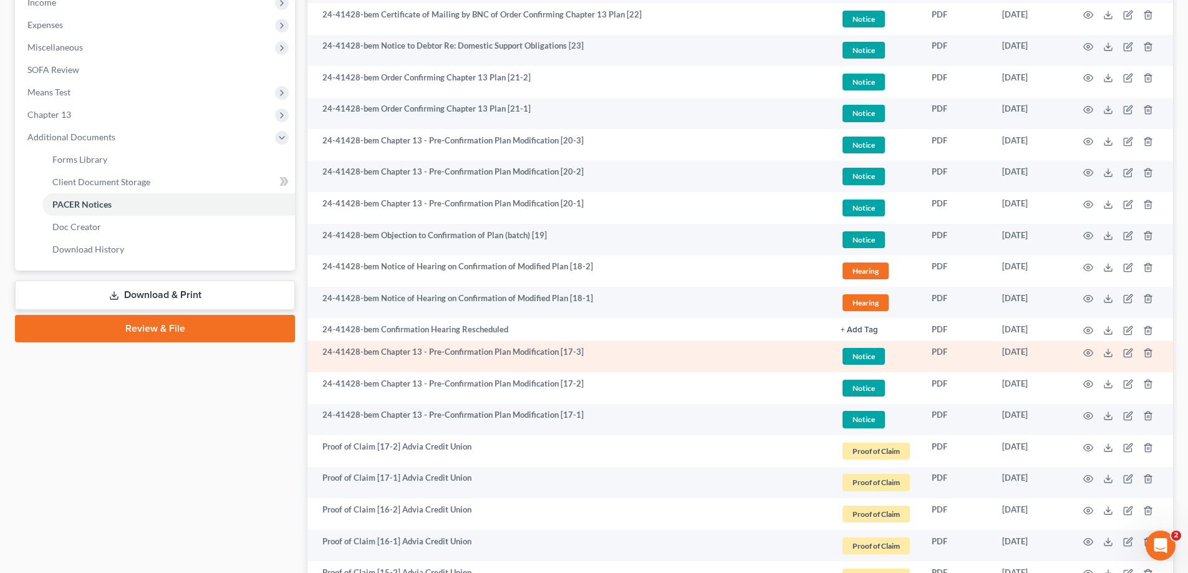
scroll to position [437, 0]
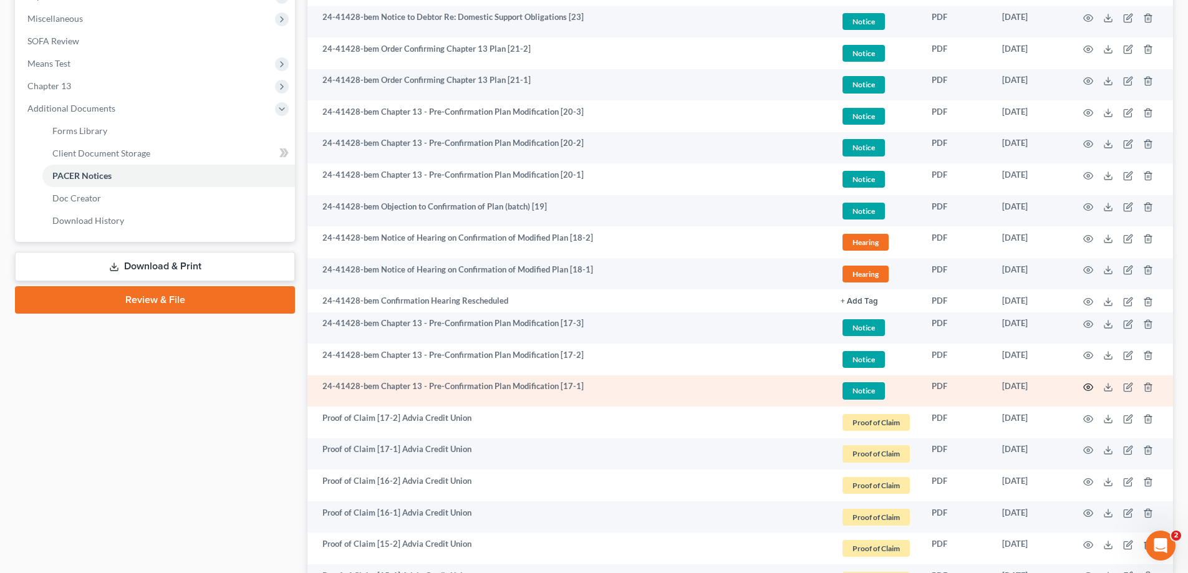
click at [1089, 388] on circle "button" at bounding box center [1088, 387] width 2 height 2
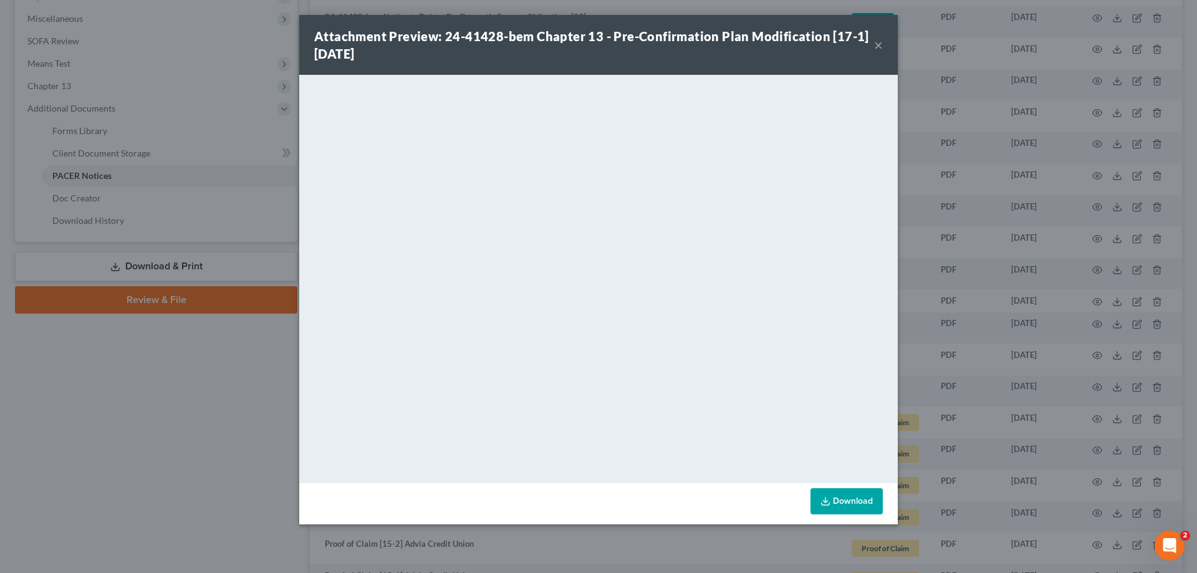
click at [878, 43] on button "×" at bounding box center [878, 44] width 9 height 15
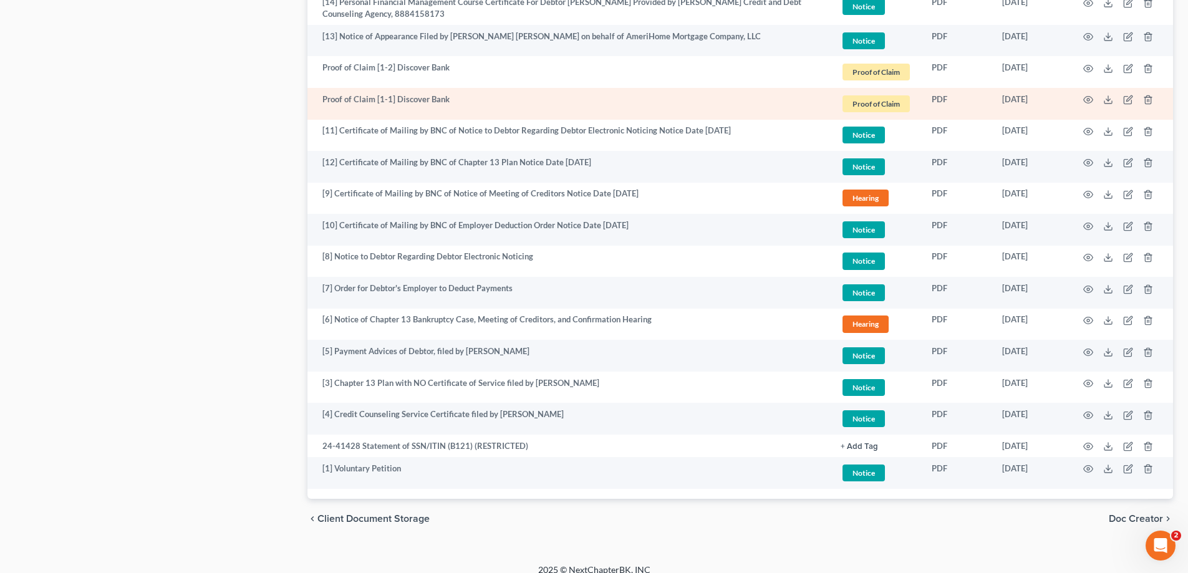
scroll to position [1928, 0]
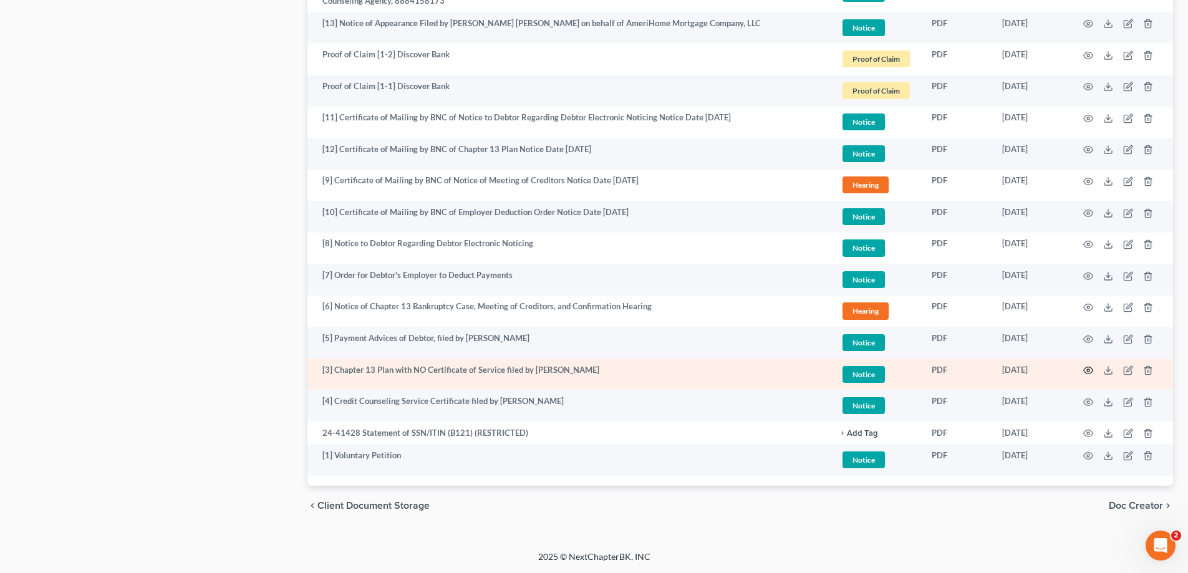
click at [1089, 370] on circle "button" at bounding box center [1088, 370] width 2 height 2
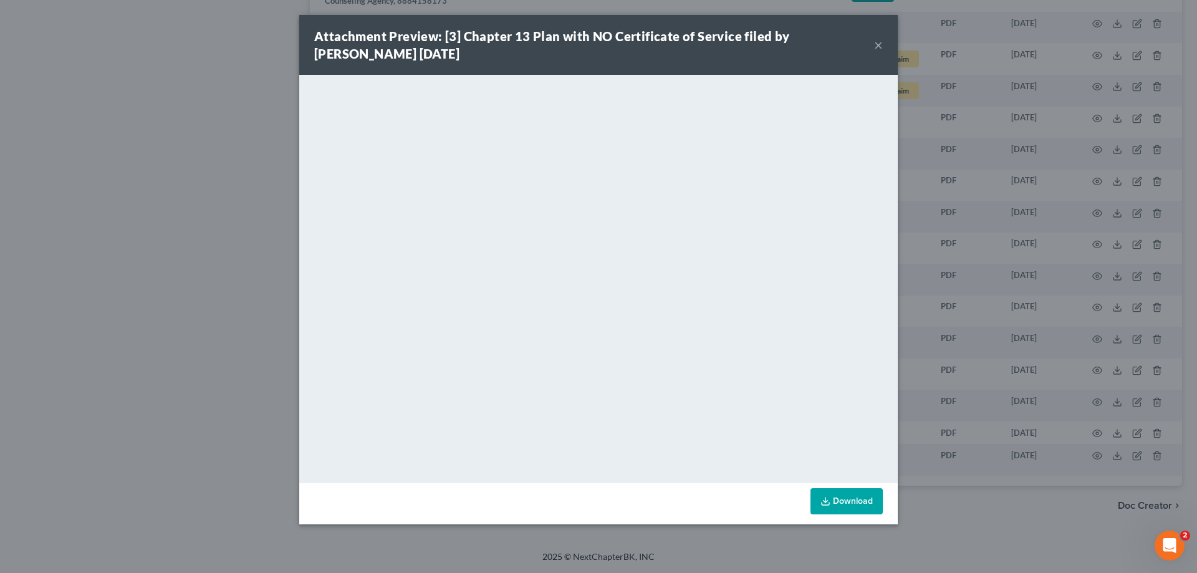
click at [876, 45] on button "×" at bounding box center [878, 44] width 9 height 15
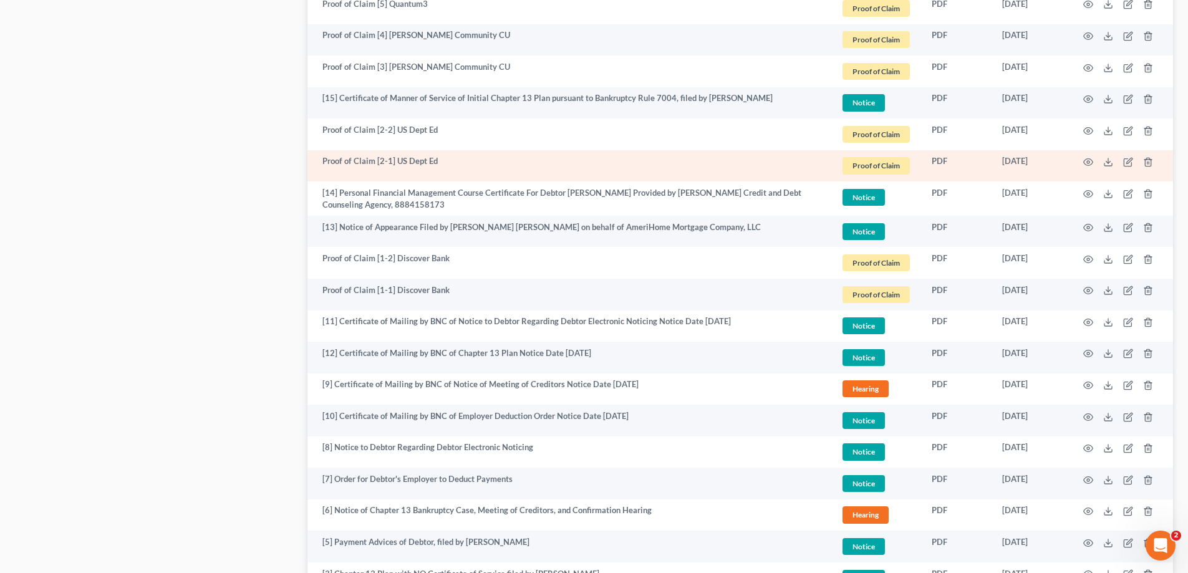
scroll to position [1809, 0]
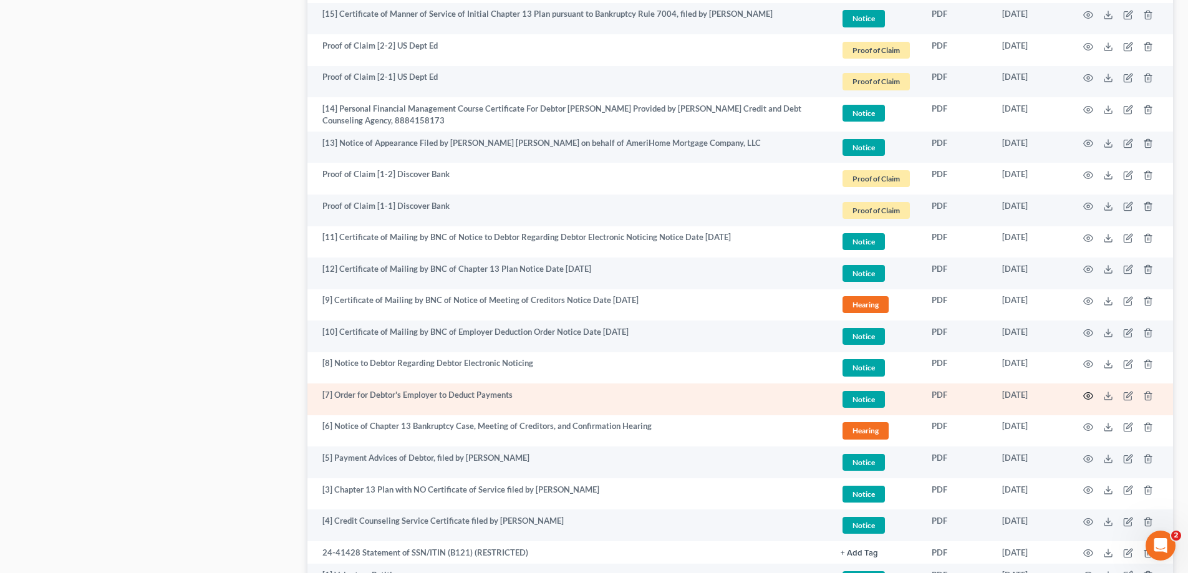
click at [1092, 395] on icon "button" at bounding box center [1088, 396] width 10 height 10
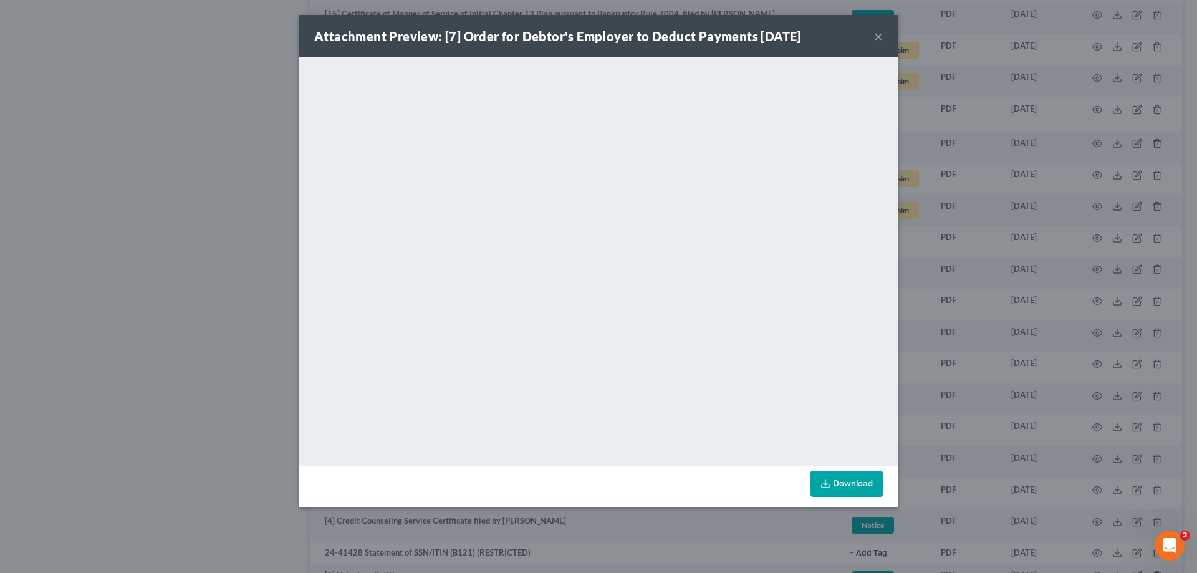
drag, startPoint x: 878, startPoint y: 35, endPoint x: 859, endPoint y: 60, distance: 31.2
click at [878, 35] on button "×" at bounding box center [878, 36] width 9 height 15
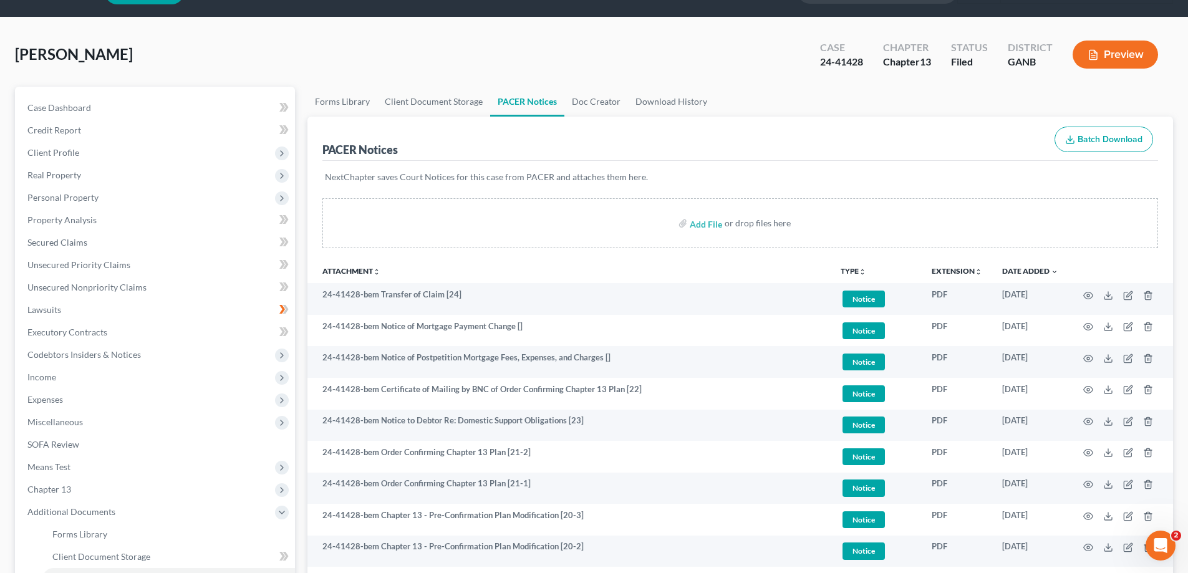
scroll to position [0, 0]
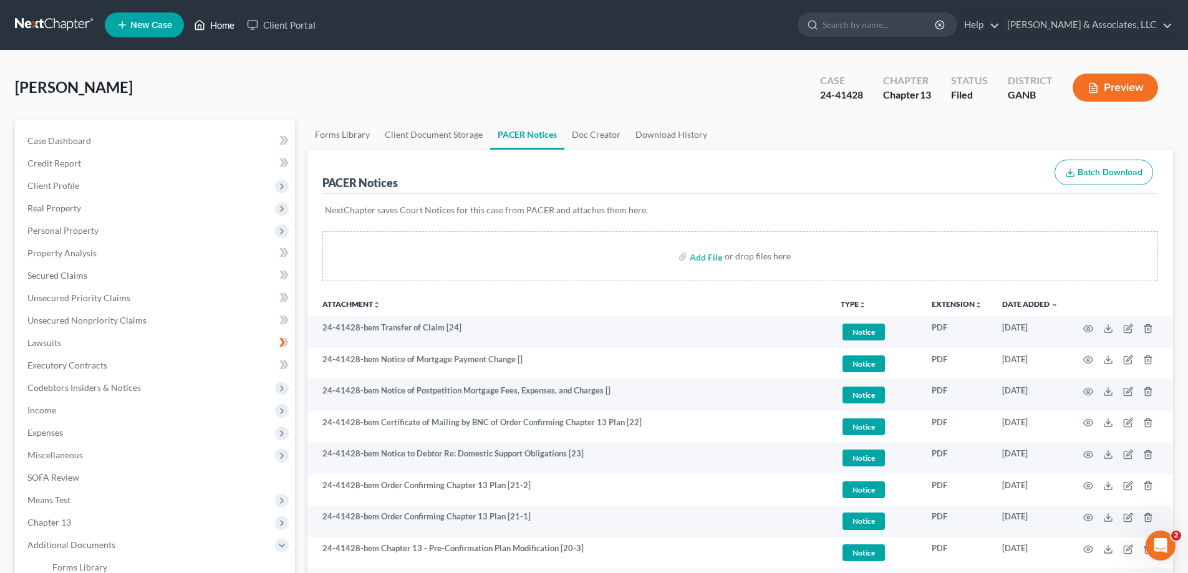
click at [223, 24] on link "Home" at bounding box center [214, 25] width 53 height 22
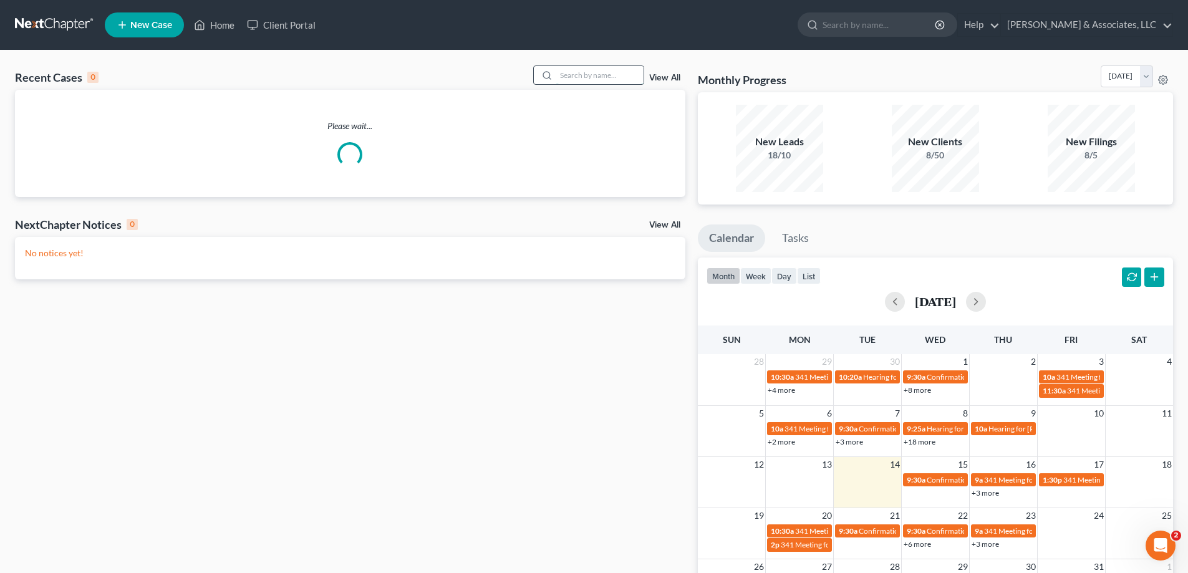
click at [571, 72] on input "search" at bounding box center [599, 75] width 87 height 18
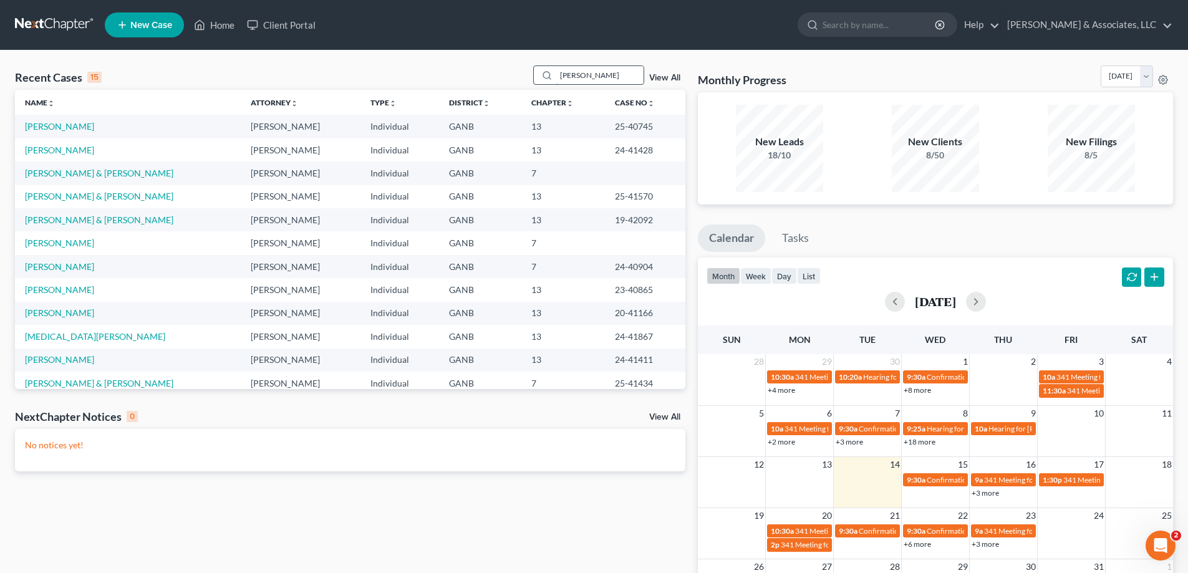
type input "[PERSON_NAME]"
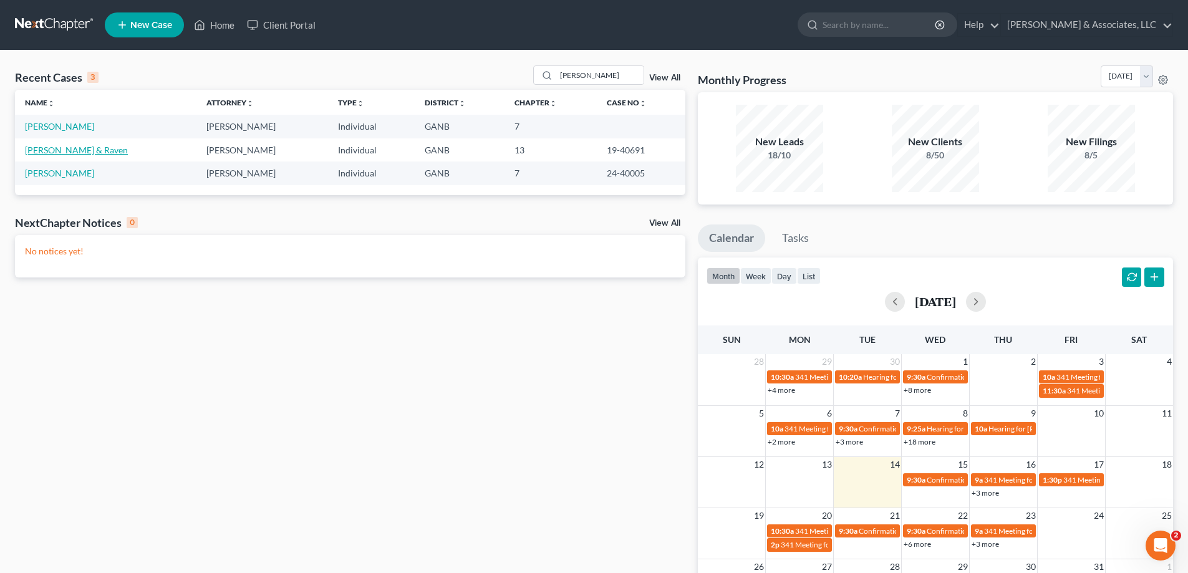
click at [46, 149] on link "[PERSON_NAME] & Raven" at bounding box center [76, 150] width 103 height 11
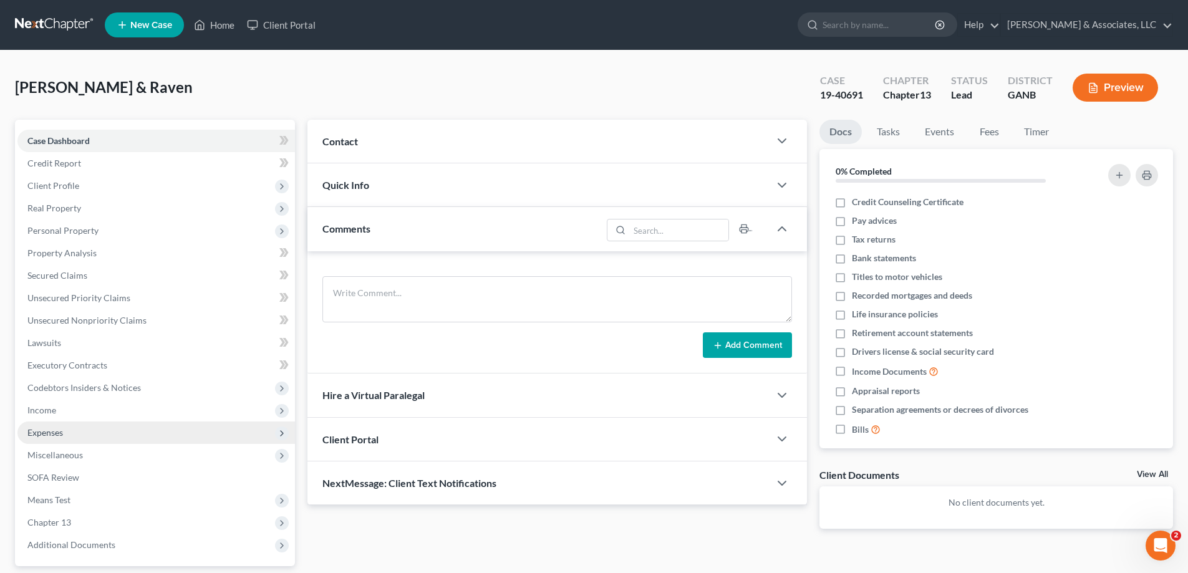
scroll to position [112, 0]
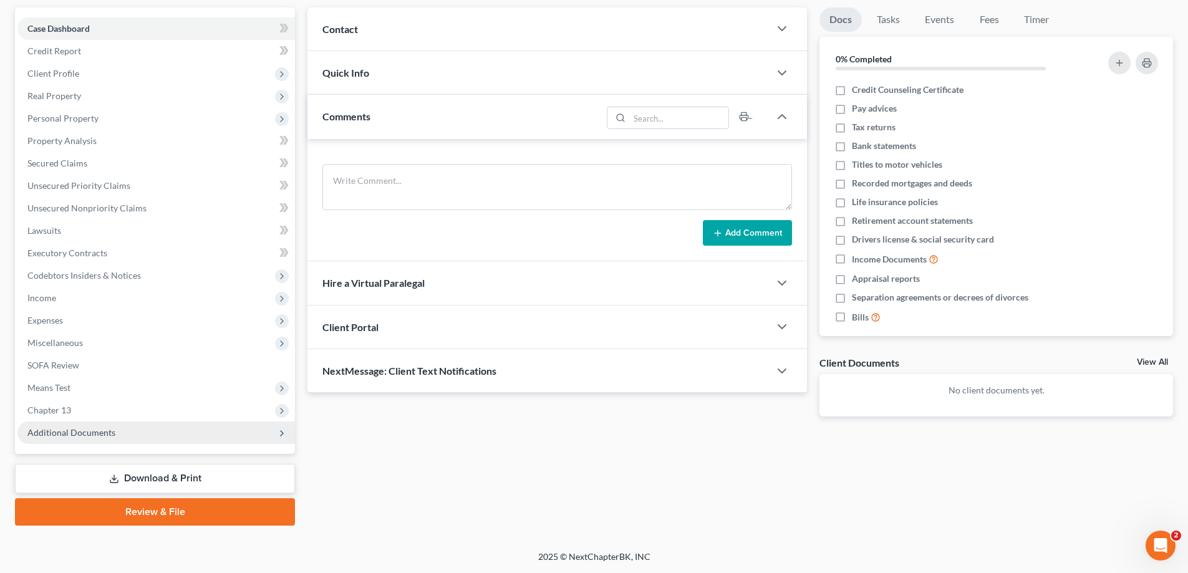
click at [75, 427] on span "Additional Documents" at bounding box center [71, 432] width 88 height 11
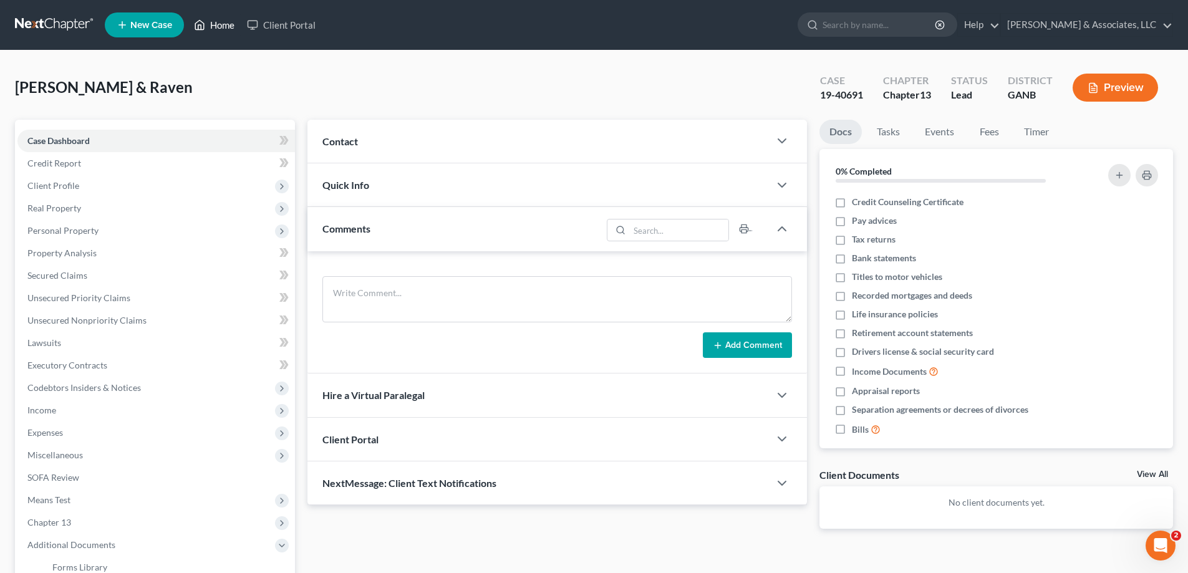
drag, startPoint x: 221, startPoint y: 19, endPoint x: 253, endPoint y: 86, distance: 74.8
click at [221, 19] on link "Home" at bounding box center [214, 25] width 53 height 22
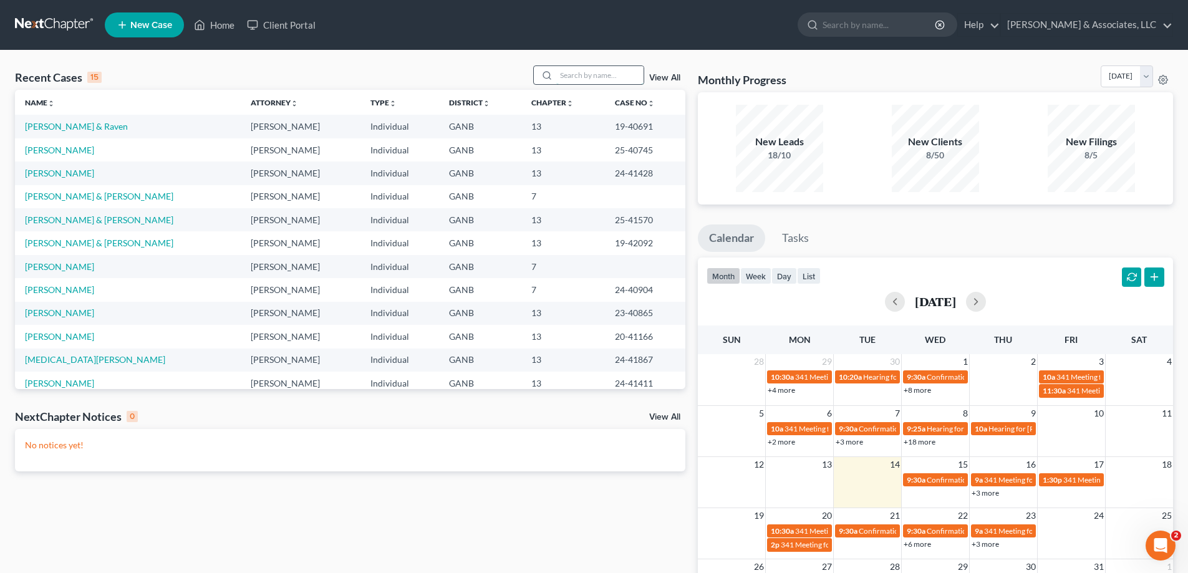
click at [587, 74] on input "search" at bounding box center [599, 75] width 87 height 18
type input "[PERSON_NAME]"
